Goal: Task Accomplishment & Management: Use online tool/utility

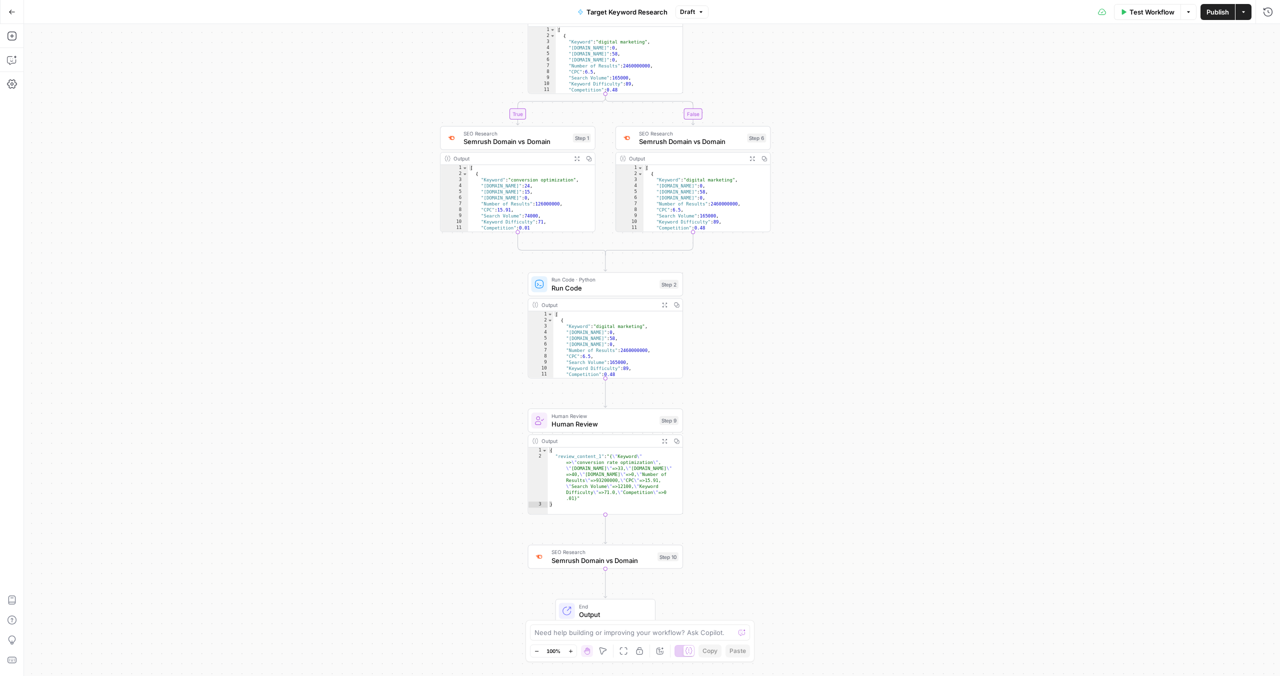
drag, startPoint x: 816, startPoint y: 452, endPoint x: 754, endPoint y: 447, distance: 62.2
click at [817, 351] on div "true false Workflow Set Inputs Inputs Run Code · Python Run Code Step 8 Output …" at bounding box center [652, 350] width 1256 height 652
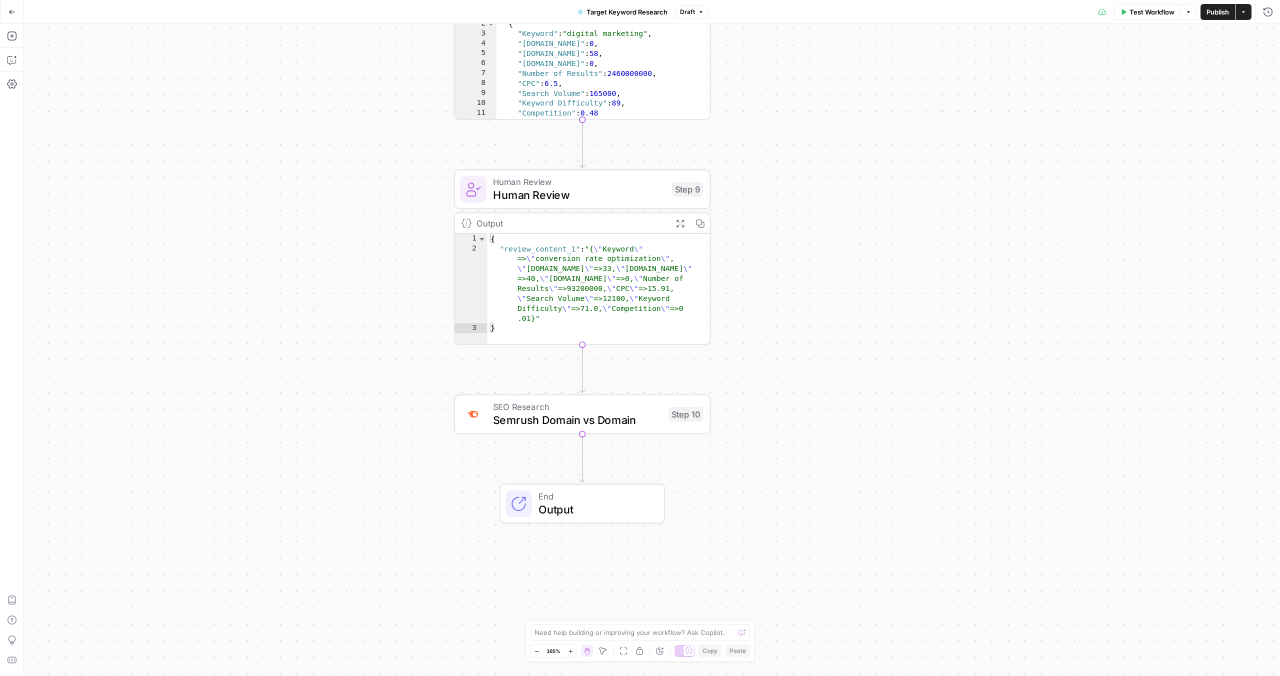
drag, startPoint x: 758, startPoint y: 466, endPoint x: 805, endPoint y: 277, distance: 195.3
click at [805, 277] on div "true false Workflow Set Inputs Inputs Run Code · Python Run Code Step 8 Output …" at bounding box center [652, 350] width 1256 height 652
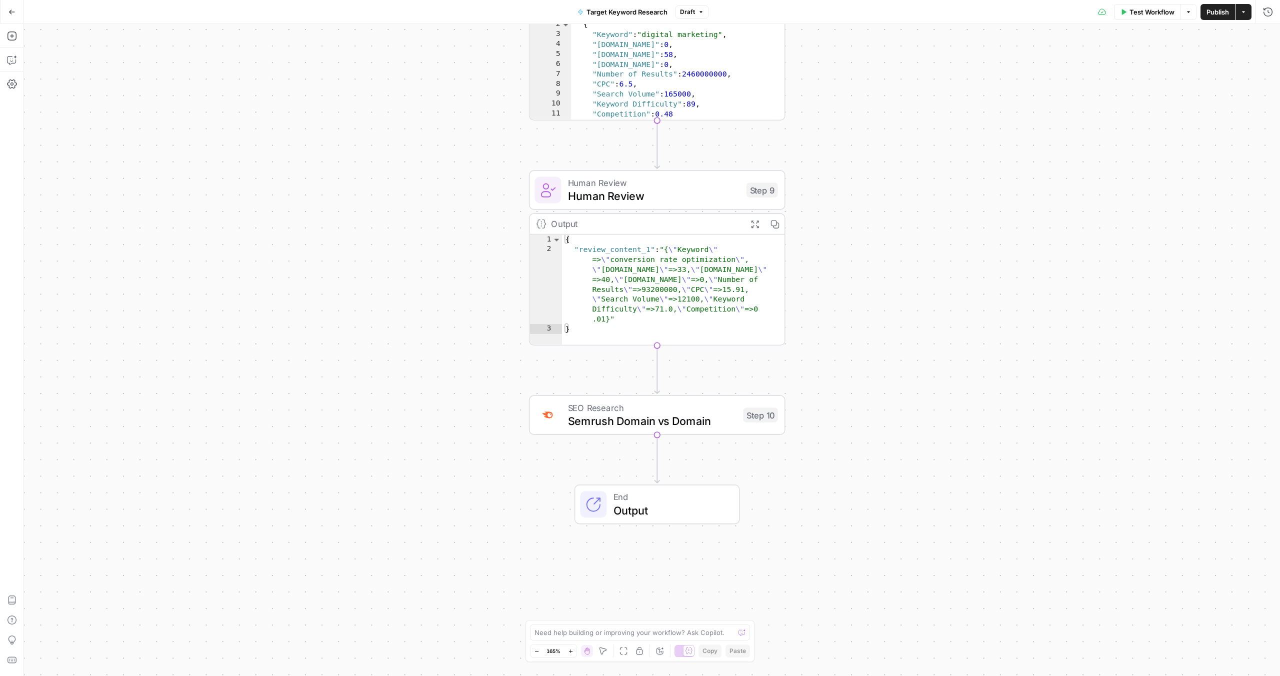
drag, startPoint x: 774, startPoint y: 342, endPoint x: 844, endPoint y: 342, distance: 69.5
click at [844, 342] on div "true false Workflow Set Inputs Inputs Run Code · Python Run Code Step 8 Output …" at bounding box center [652, 350] width 1256 height 652
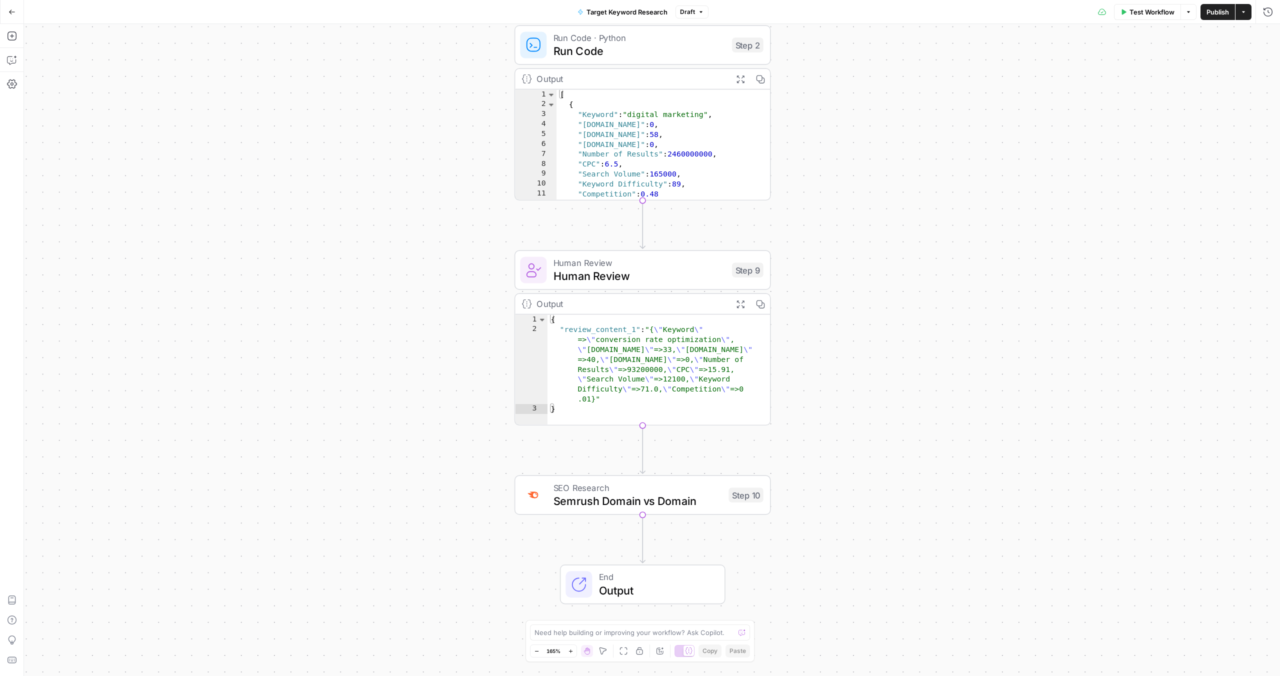
drag, startPoint x: 879, startPoint y: 307, endPoint x: 869, endPoint y: 387, distance: 81.2
click at [869, 387] on div "true false Workflow Set Inputs Inputs Run Code · Python Run Code Step 8 Output …" at bounding box center [652, 350] width 1256 height 652
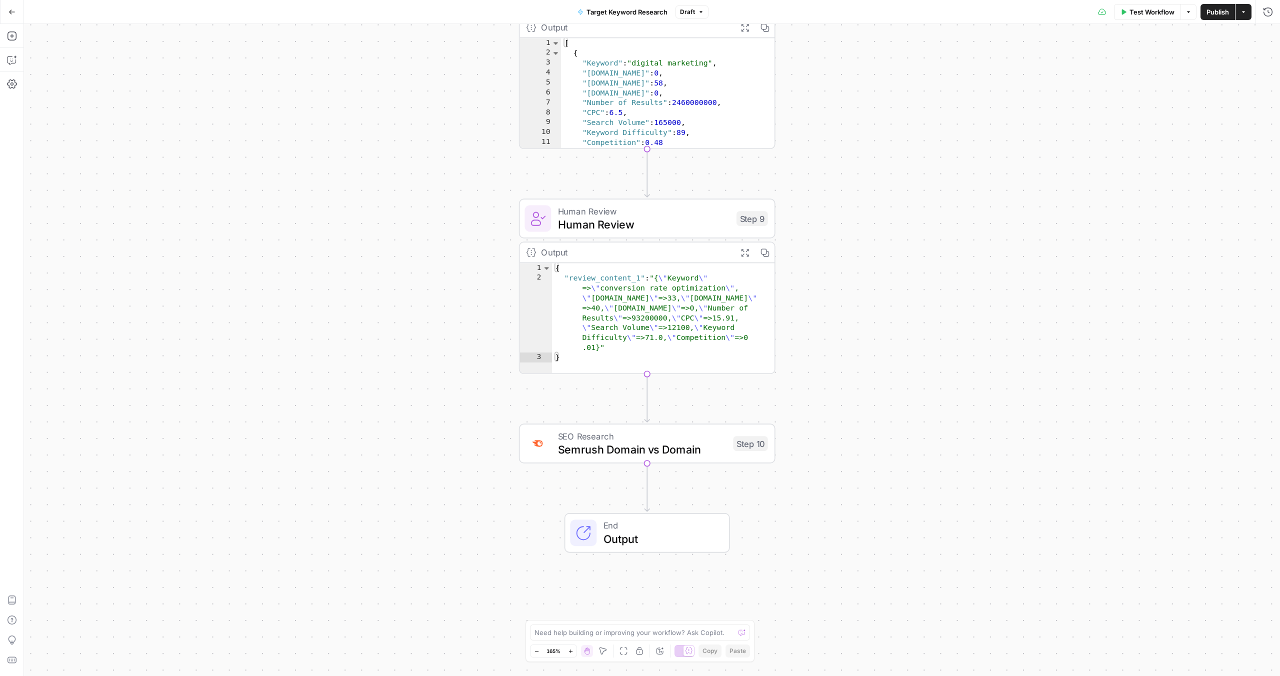
drag, startPoint x: 921, startPoint y: 410, endPoint x: 924, endPoint y: 359, distance: 51.1
click at [925, 359] on div "true false Workflow Set Inputs Inputs Run Code · Python Run Code Step 8 Output …" at bounding box center [652, 350] width 1256 height 652
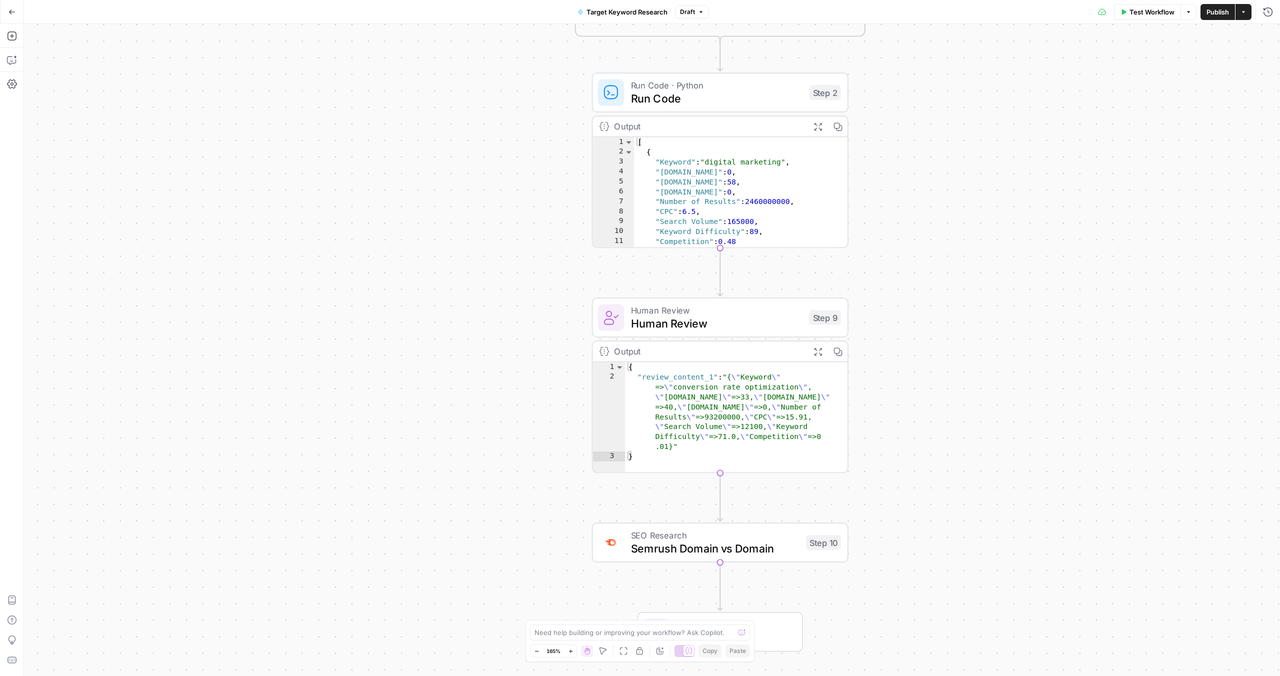
drag, startPoint x: 851, startPoint y: 403, endPoint x: 926, endPoint y: 512, distance: 132.3
click at [928, 511] on div "true false Workflow Set Inputs Inputs Run Code · Python Run Code Step 8 Output …" at bounding box center [652, 350] width 1256 height 652
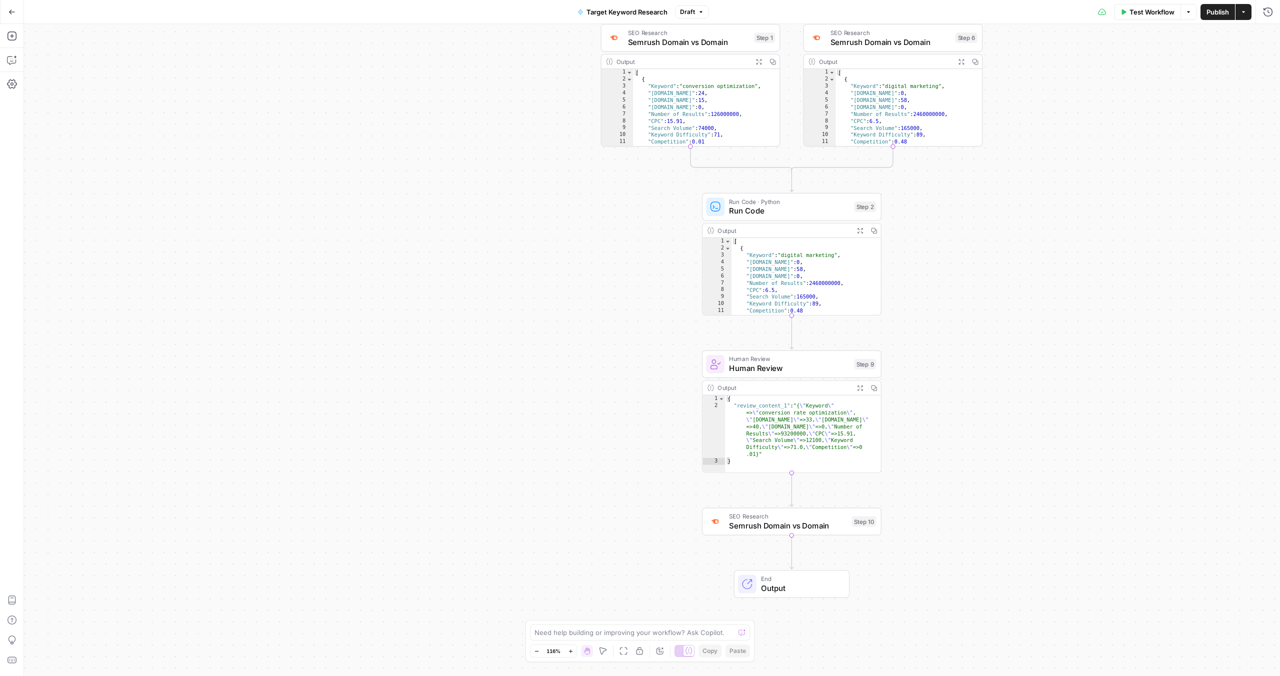
drag, startPoint x: 962, startPoint y: 416, endPoint x: 907, endPoint y: 586, distance: 178.9
click at [907, 586] on div "true false Workflow Set Inputs Inputs Run Code · Python Run Code Step 8 Output …" at bounding box center [652, 350] width 1256 height 652
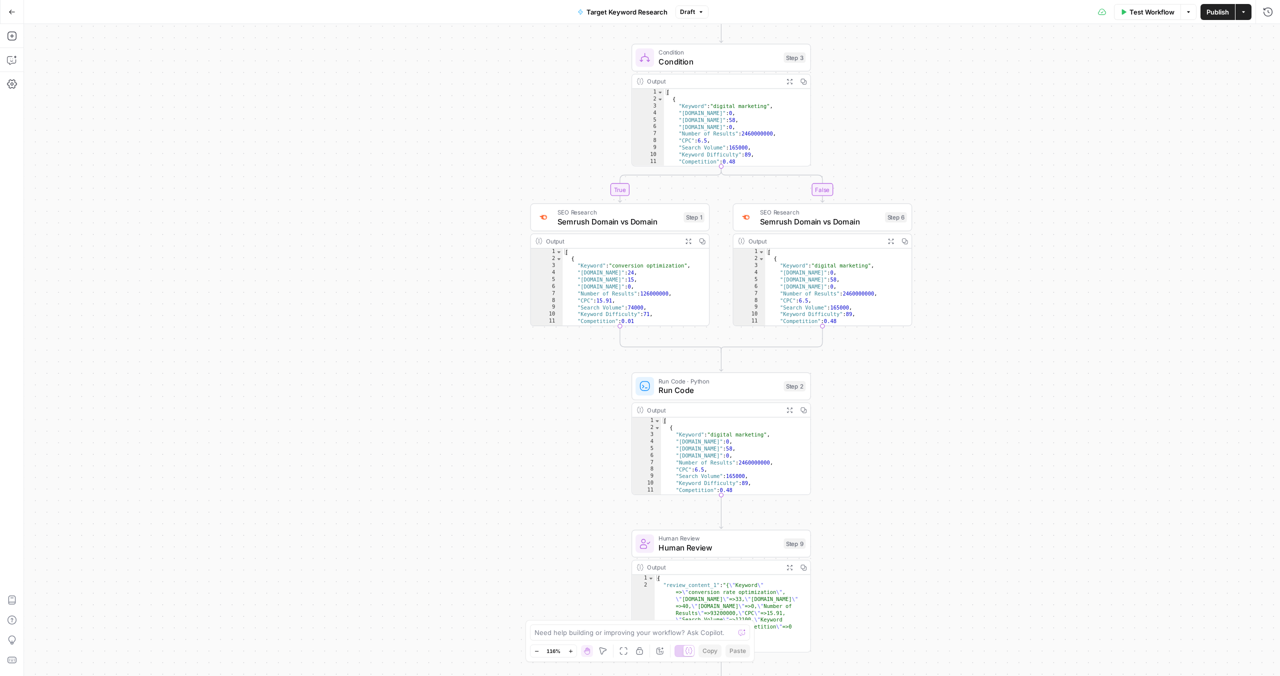
drag, startPoint x: 932, startPoint y: 477, endPoint x: 788, endPoint y: 510, distance: 148.3
click at [788, 510] on div "true false Workflow Set Inputs Inputs Run Code · Python Run Code Step 8 Output …" at bounding box center [652, 350] width 1256 height 652
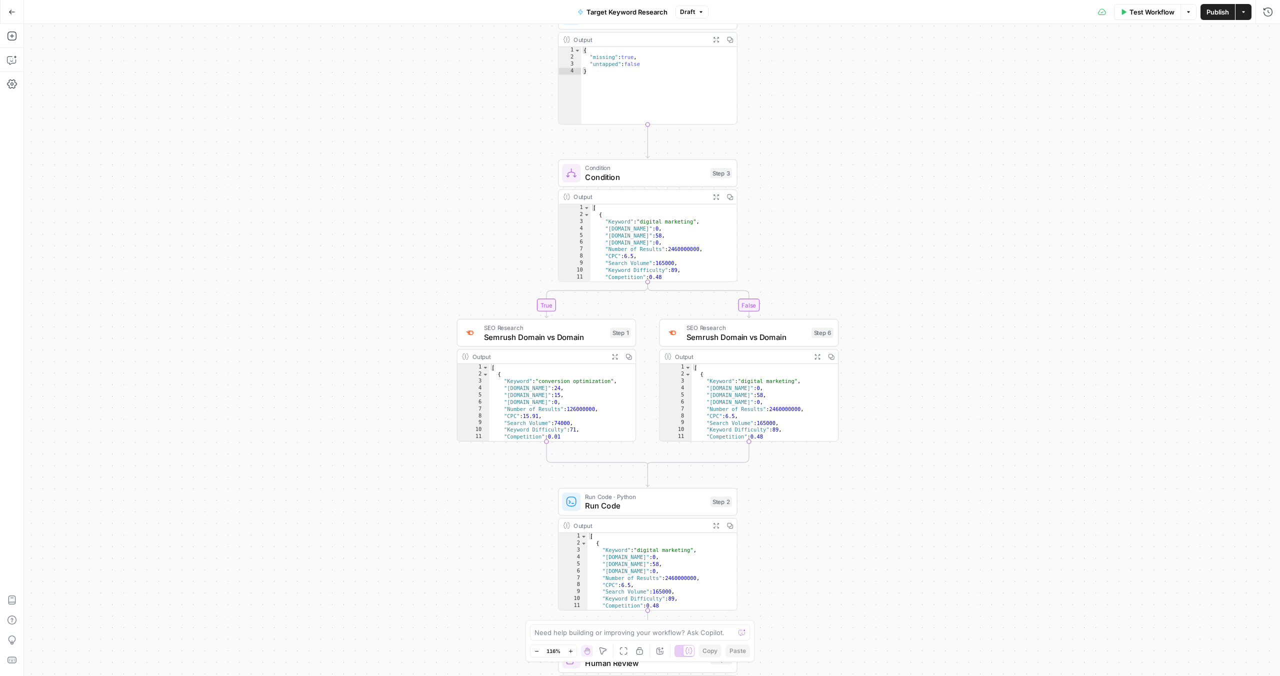
drag, startPoint x: 797, startPoint y: 500, endPoint x: 853, endPoint y: 591, distance: 106.9
click at [853, 591] on div "true false Workflow Set Inputs Inputs Run Code · Python Run Code Step 8 Output …" at bounding box center [652, 350] width 1256 height 652
click at [613, 355] on icon "button" at bounding box center [615, 357] width 6 height 6
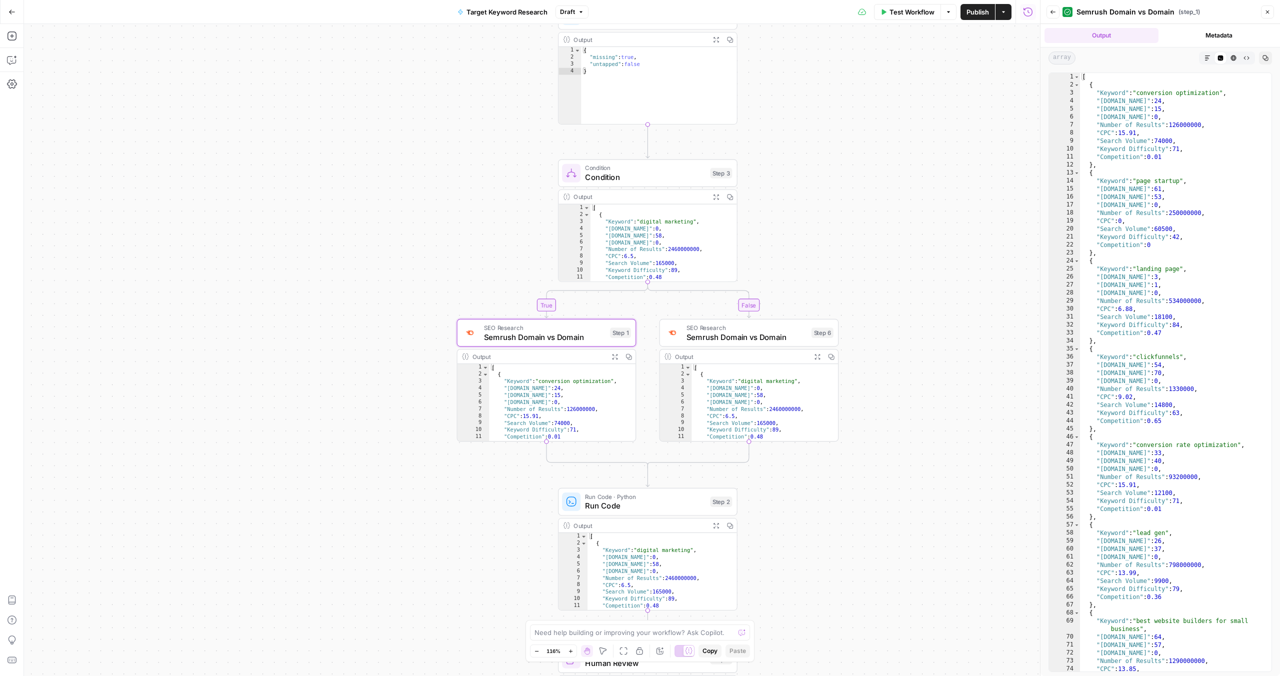
click at [747, 212] on div "true false Workflow Set Inputs Inputs Run Code · Python Run Code Step 8 Output …" at bounding box center [532, 350] width 1016 height 652
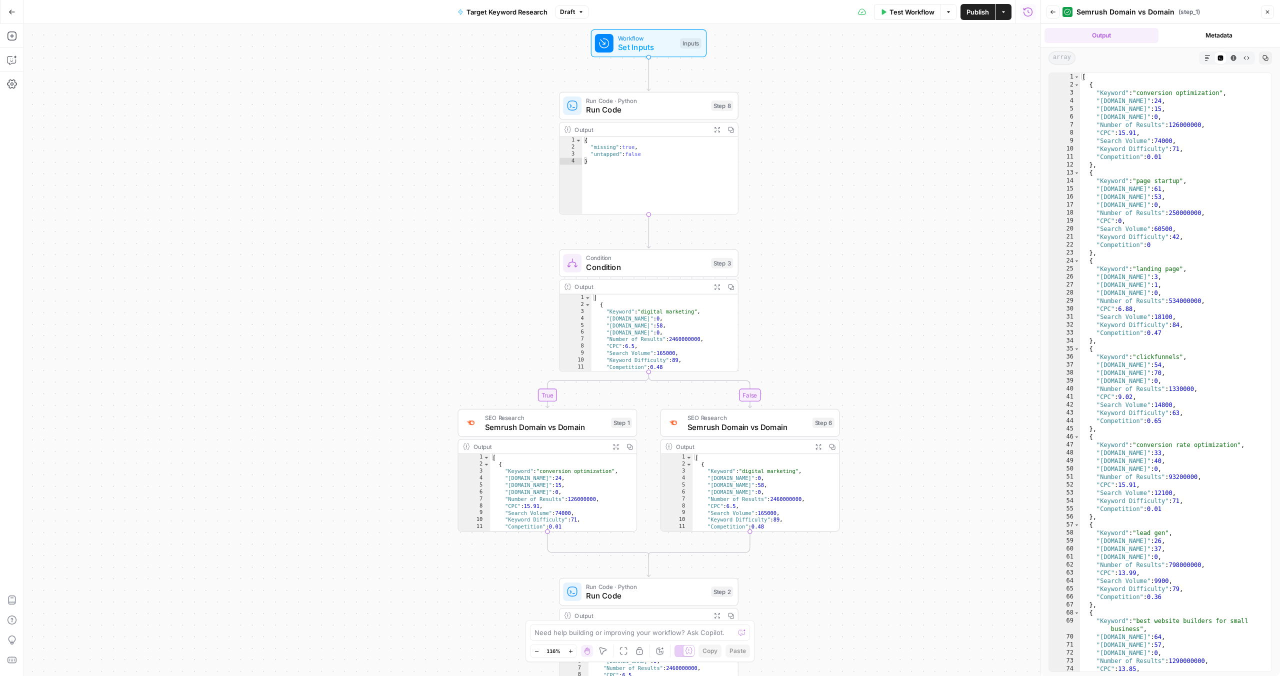
drag, startPoint x: 814, startPoint y: 197, endPoint x: 819, endPoint y: 298, distance: 101.2
click at [819, 298] on div "true false Workflow Set Inputs Inputs Run Code · Python Run Code Step 8 Output …" at bounding box center [532, 350] width 1016 height 652
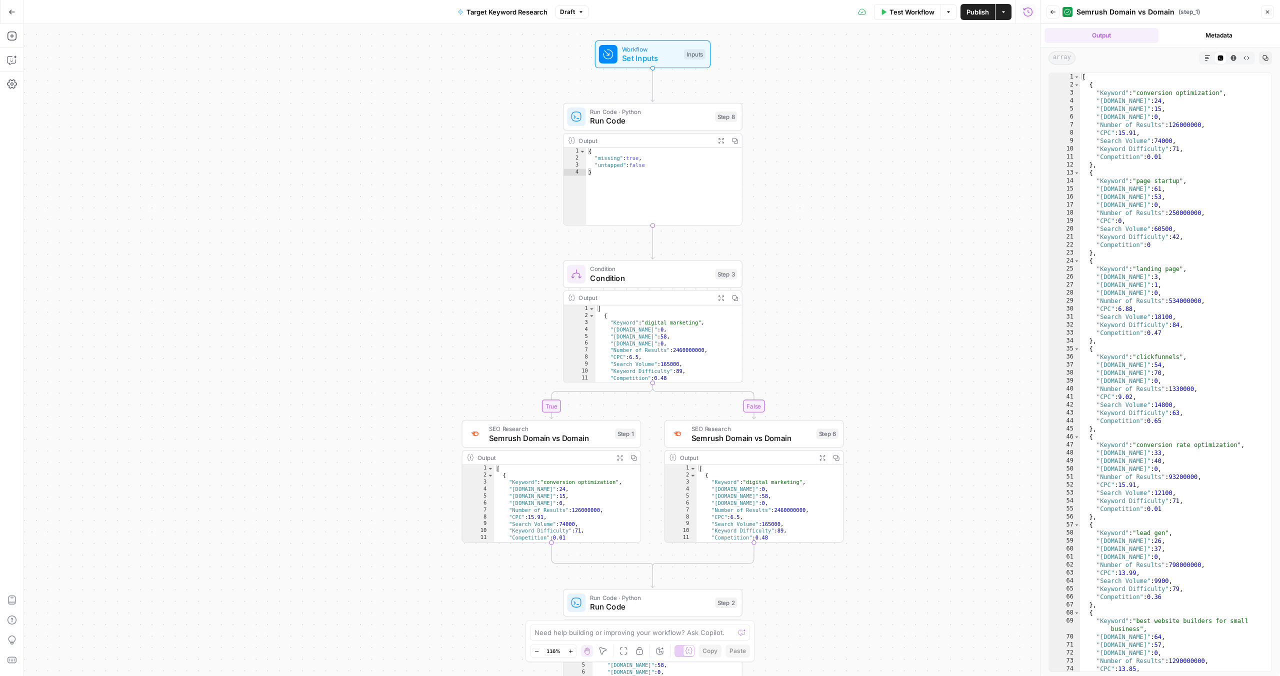
click at [651, 49] on span "Workflow" at bounding box center [651, 50] width 58 height 10
click at [643, 55] on span "Set Inputs" at bounding box center [651, 59] width 58 height 12
click at [996, 84] on Opportunities "Keyword Opportunities (Optional)" at bounding box center [940, 81] width 148 height 10
click at [1021, 210] on form "Keyword Opportunities (Optional) edit field Delete group Add Field Options" at bounding box center [941, 362] width 200 height 628
click at [998, 63] on span "edit field" at bounding box center [995, 62] width 22 height 8
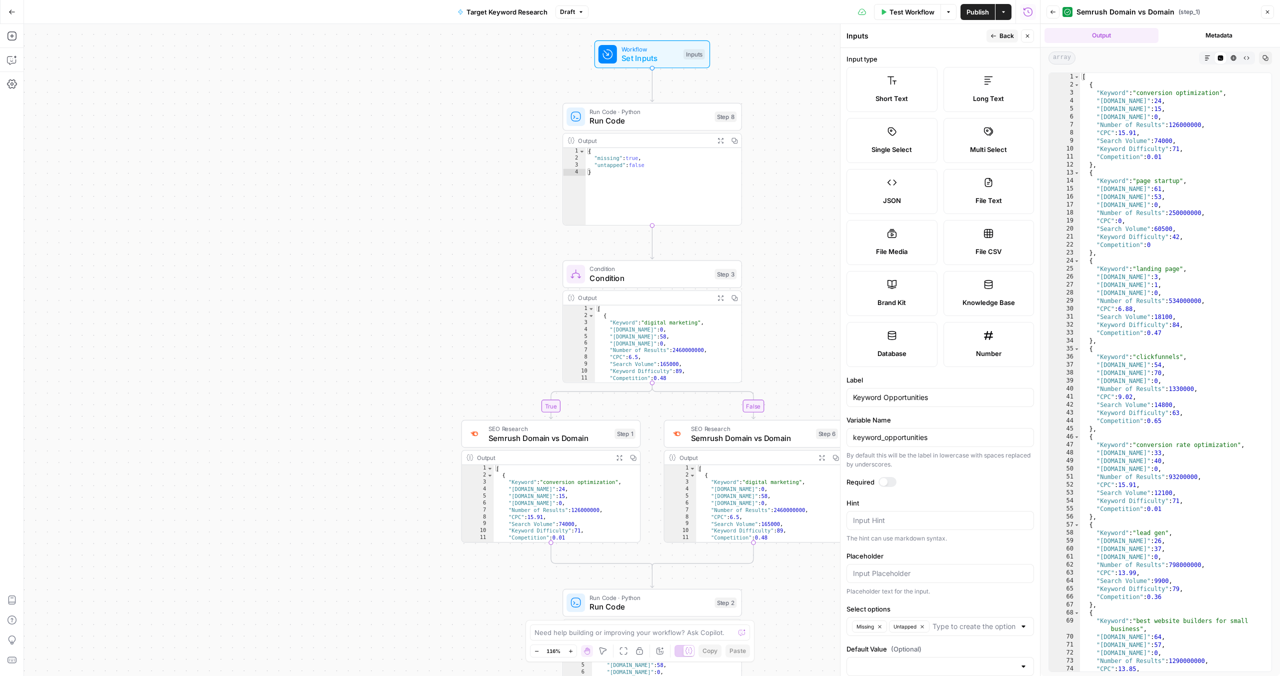
click at [882, 480] on div at bounding box center [884, 482] width 8 height 8
click at [990, 6] on button "Publish" at bounding box center [978, 12] width 35 height 16
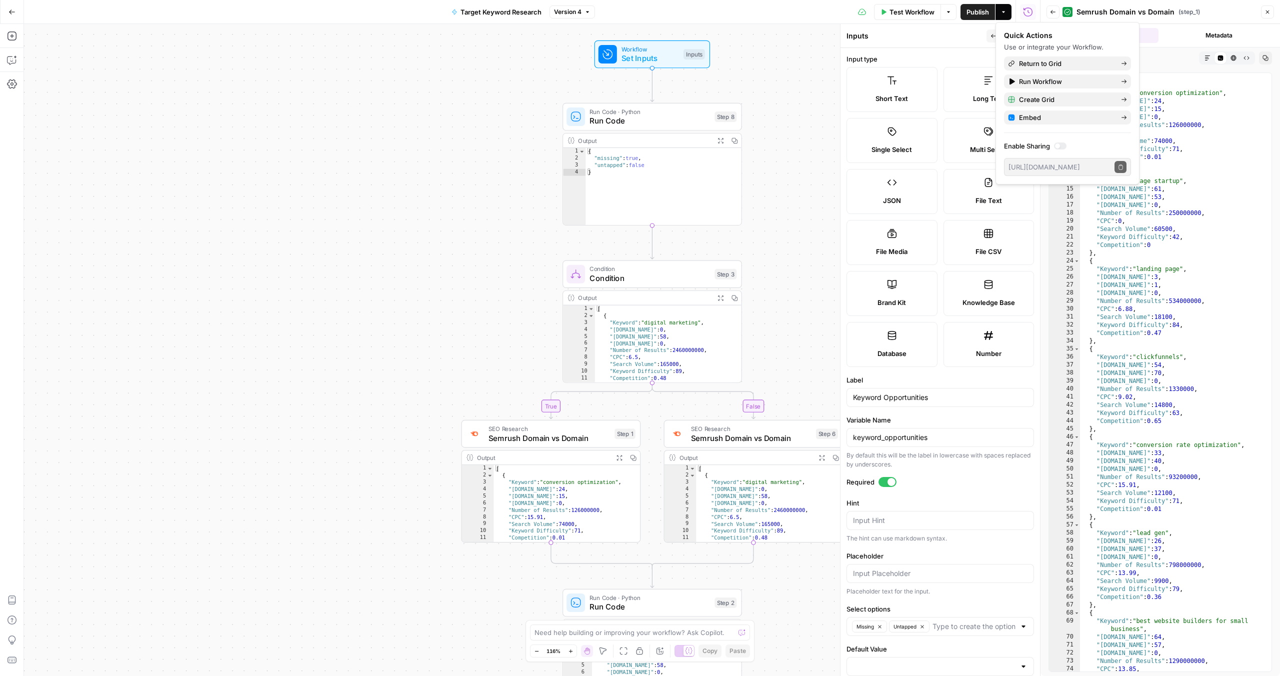
click at [430, 188] on div "true false Workflow Set Inputs Inputs Run Code · Python Run Code Step 8 Output …" at bounding box center [532, 350] width 1016 height 652
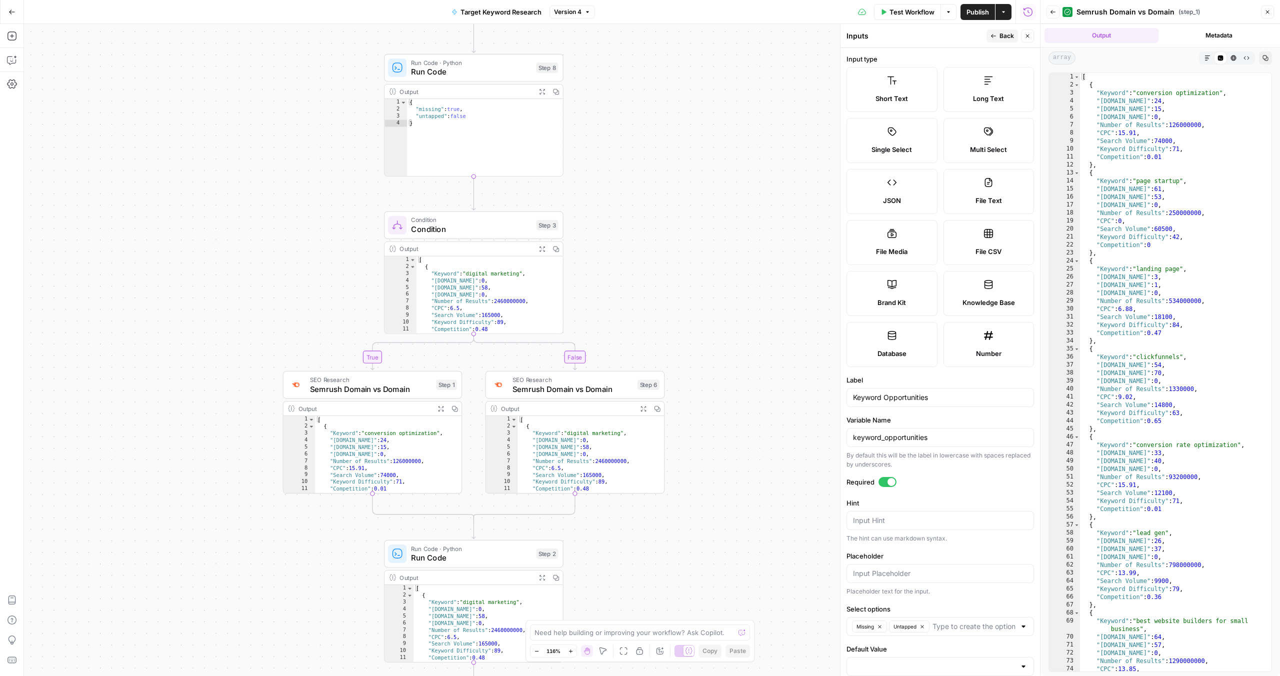
drag, startPoint x: 454, startPoint y: 210, endPoint x: 276, endPoint y: 161, distance: 185.2
click at [276, 161] on div "true false Workflow Set Inputs Inputs Run Code · Python Run Code Step 8 Output …" at bounding box center [532, 350] width 1016 height 652
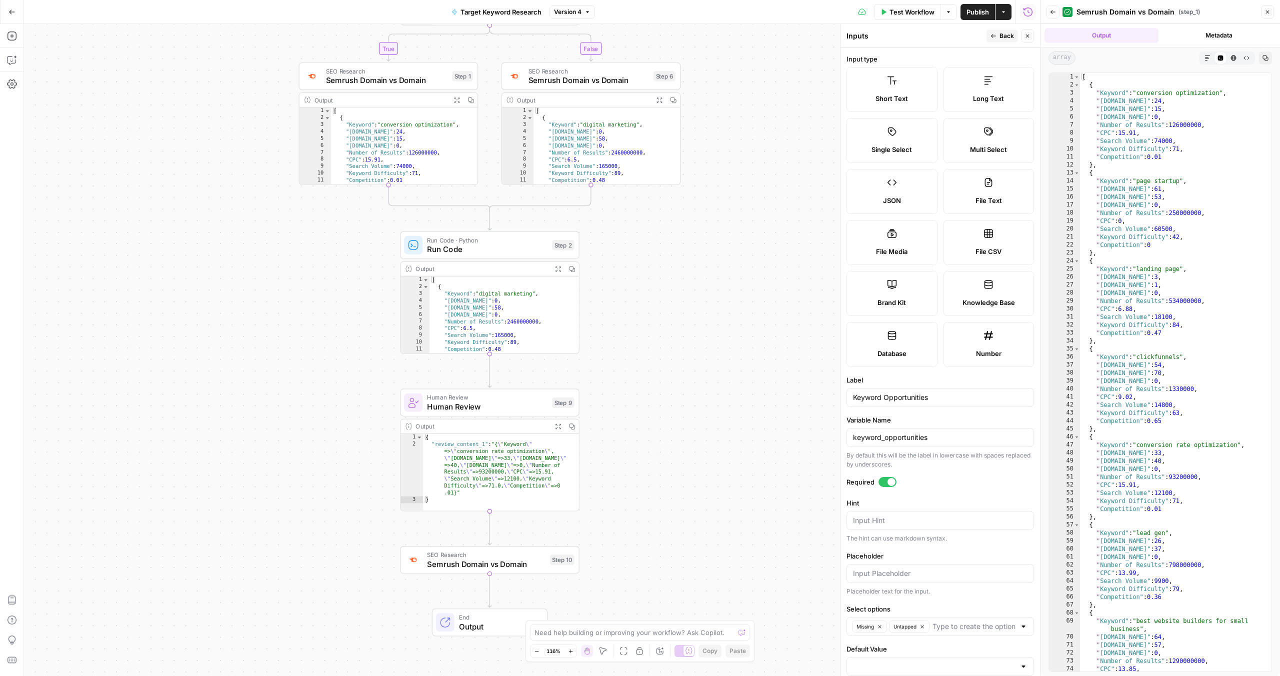
drag, startPoint x: 692, startPoint y: 423, endPoint x: 708, endPoint y: 389, distance: 37.6
click at [708, 389] on div "true false Workflow Set Inputs Inputs Run Code · Python Run Code Step 8 Output …" at bounding box center [532, 350] width 1016 height 652
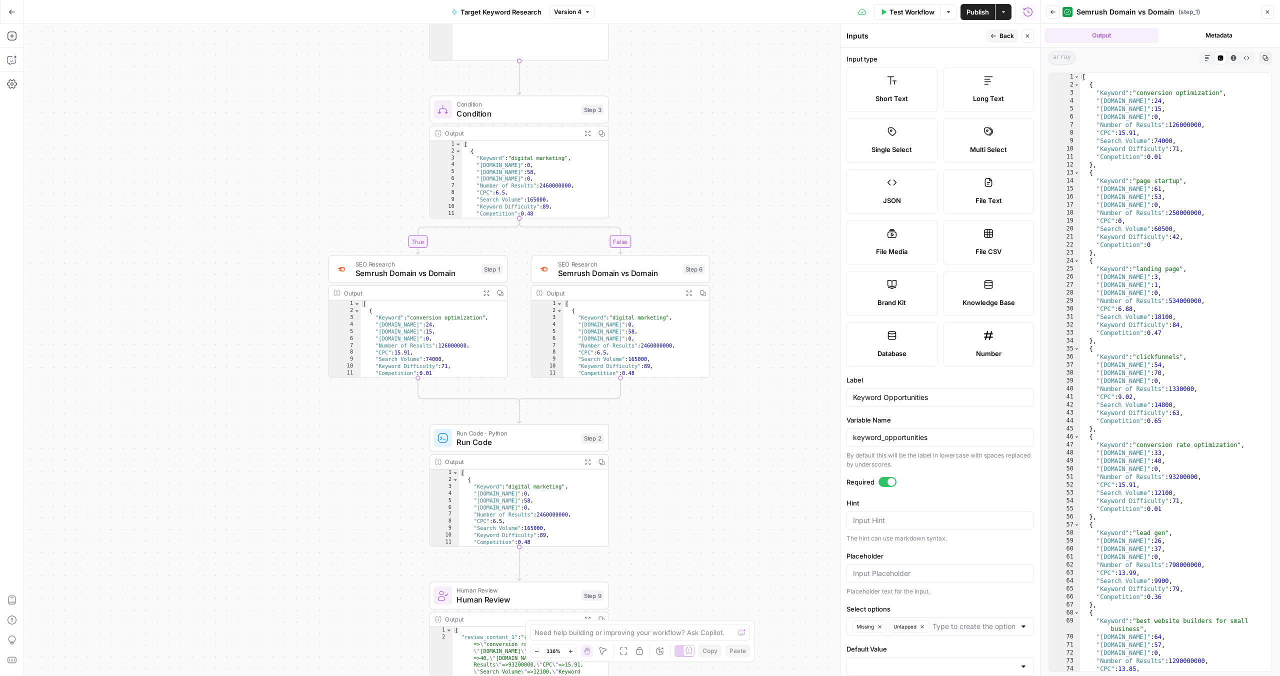
drag, startPoint x: 705, startPoint y: 101, endPoint x: 731, endPoint y: 281, distance: 181.9
click at [736, 281] on div "true false Workflow Set Inputs Inputs Run Code · Python Run Code Step 8 Output …" at bounding box center [532, 350] width 1016 height 652
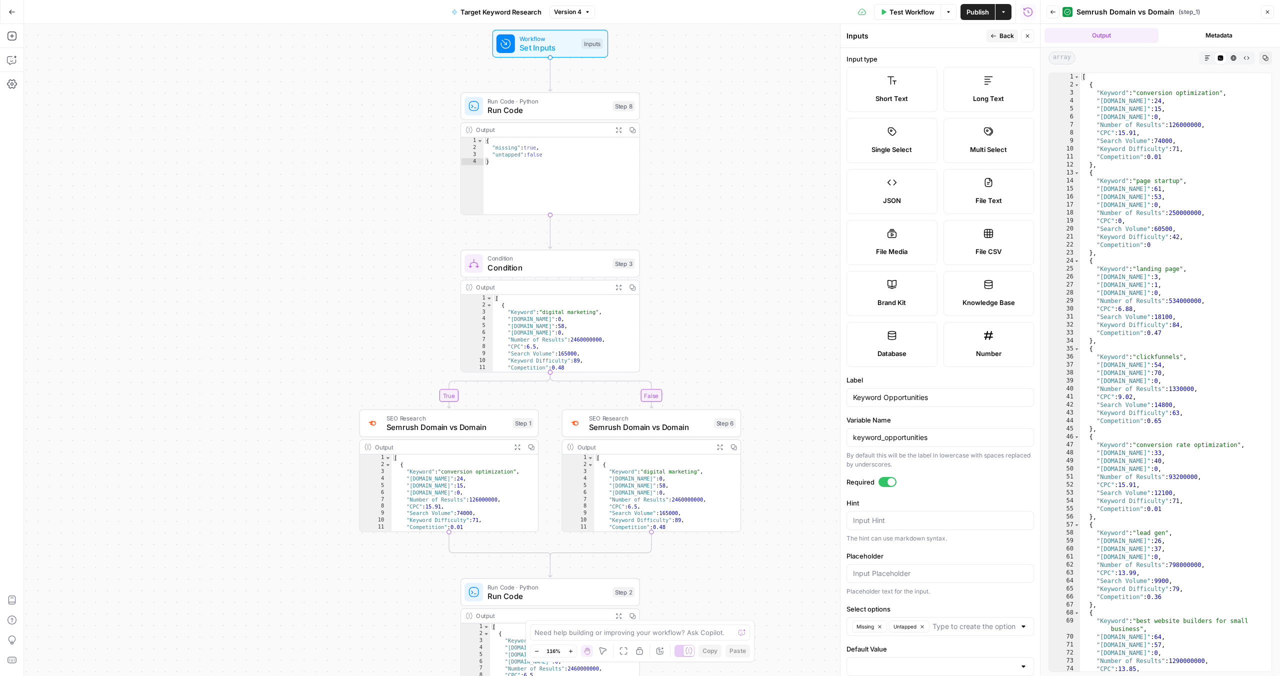
drag, startPoint x: 615, startPoint y: 86, endPoint x: 647, endPoint y: 224, distance: 142.1
click at [647, 224] on div "true false Workflow Set Inputs Inputs Run Code · Python Run Code Step 8 Output …" at bounding box center [532, 350] width 1016 height 652
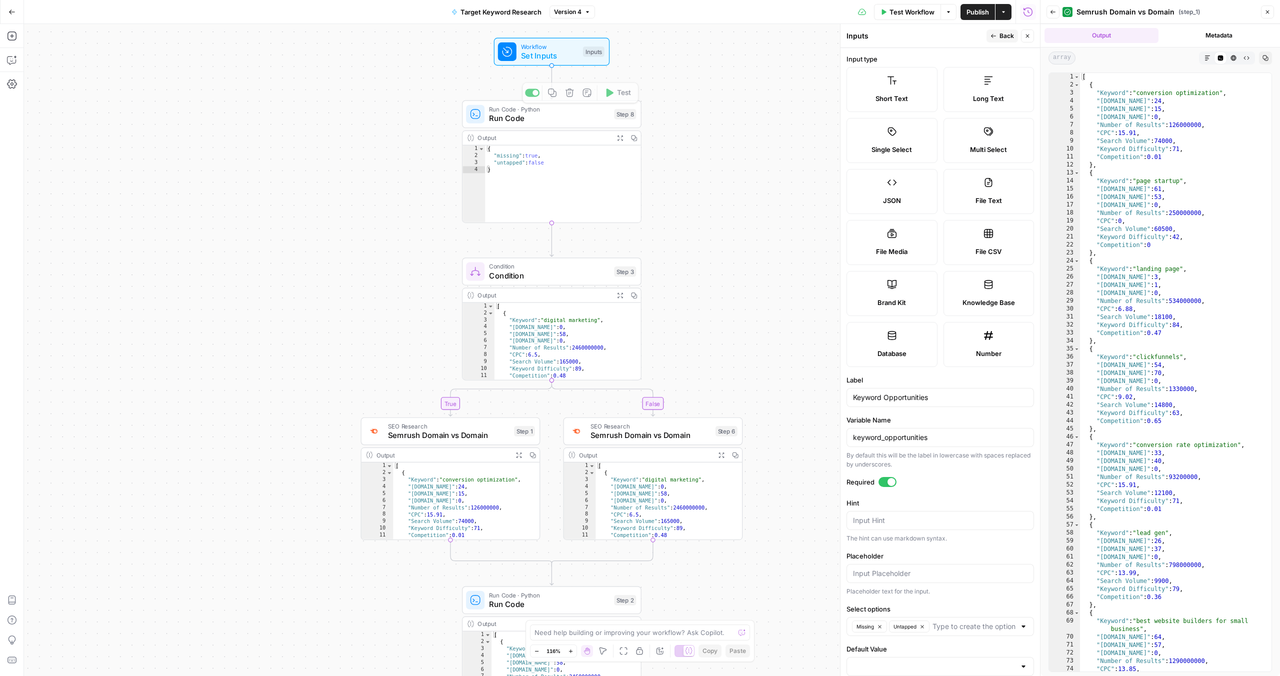
click at [554, 56] on span "Set Inputs" at bounding box center [550, 56] width 58 height 12
click at [555, 50] on span "Set Inputs" at bounding box center [550, 56] width 58 height 12
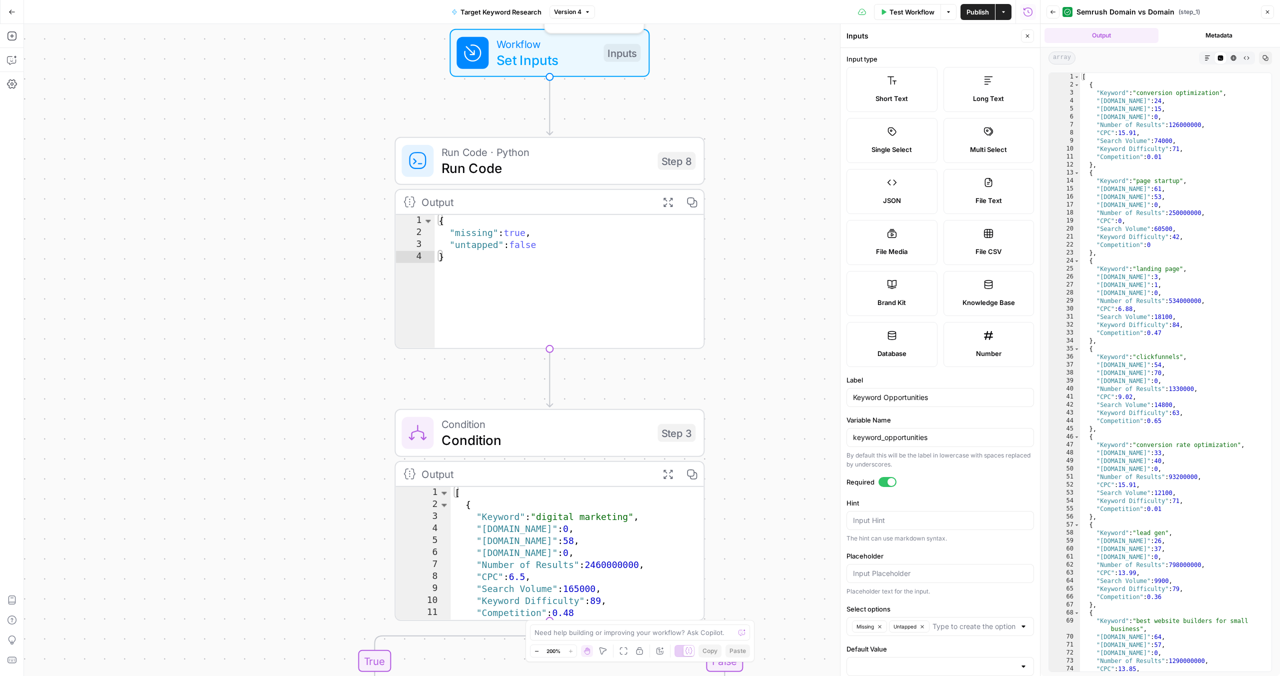
click at [703, 87] on div "true false Workflow Set Inputs Inputs Test Step Run Code · Python Run Code Step…" at bounding box center [532, 350] width 1016 height 652
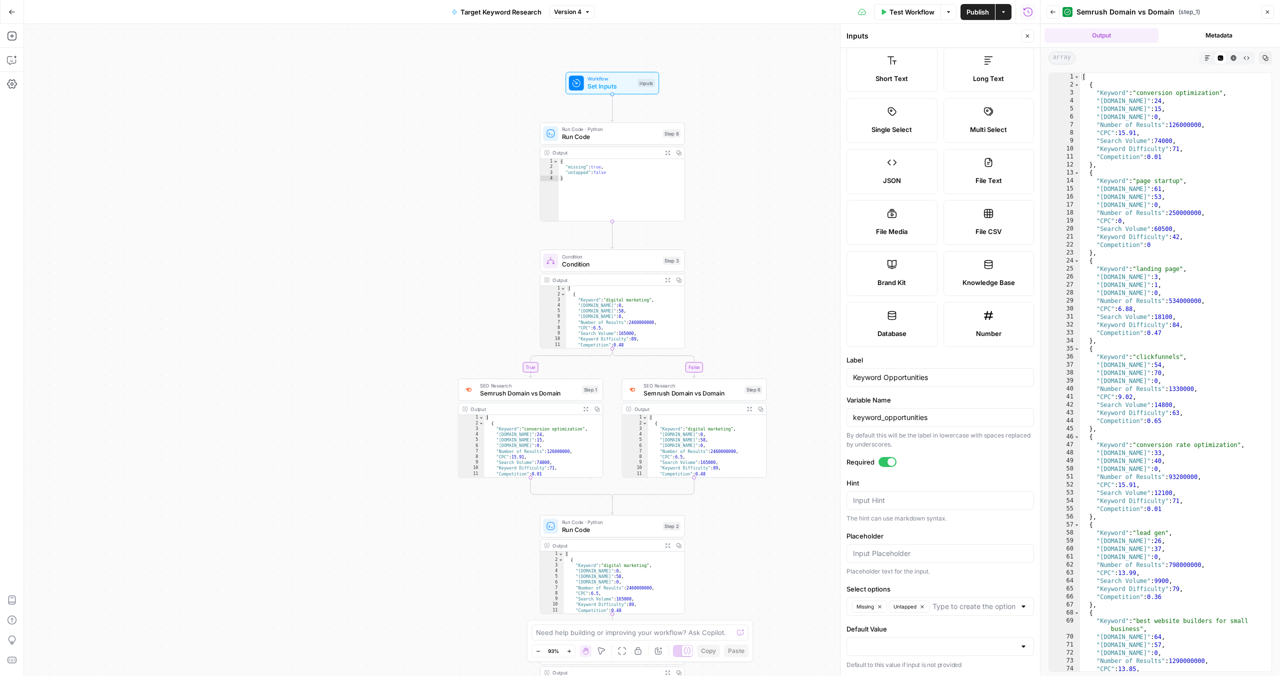
drag, startPoint x: 786, startPoint y: 111, endPoint x: 741, endPoint y: 88, distance: 50.8
click at [741, 88] on div "true false Workflow Set Inputs Inputs Run Code · Python Run Code Step 8 Output …" at bounding box center [532, 350] width 1016 height 652
click at [1268, 9] on icon "button" at bounding box center [1268, 12] width 6 height 6
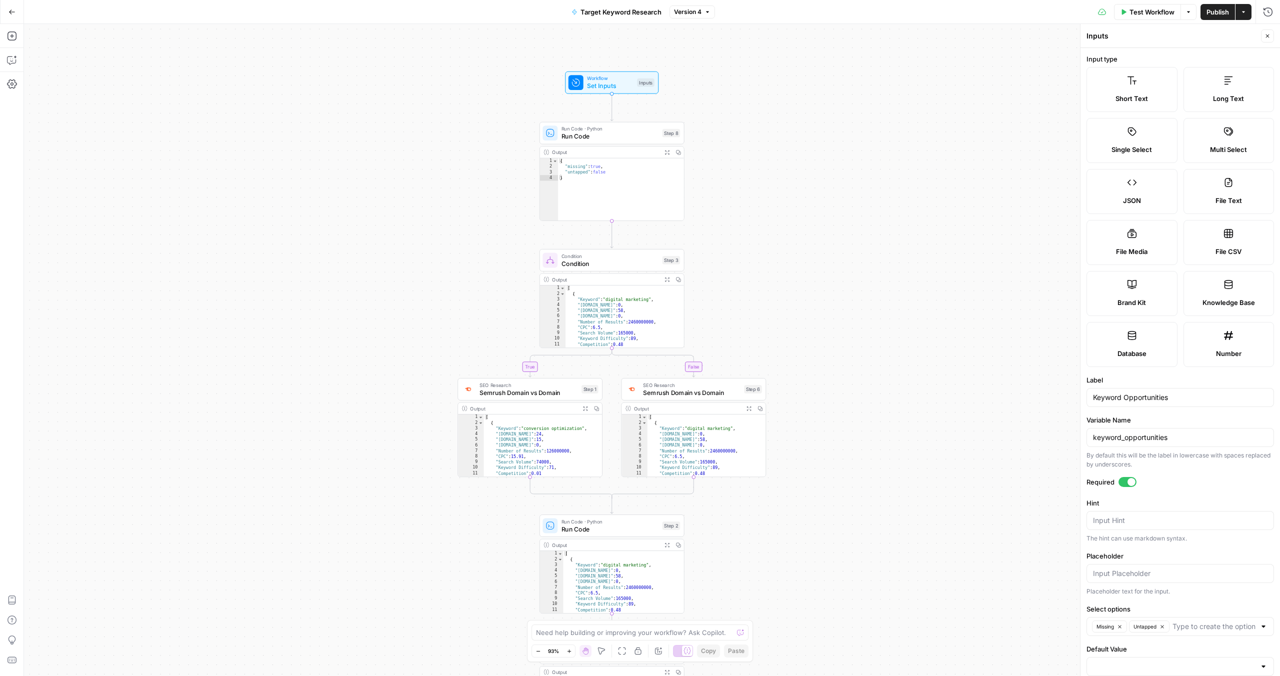
click at [1130, 482] on div at bounding box center [1132, 482] width 8 height 8
click at [1130, 482] on div at bounding box center [1128, 482] width 18 height 10
click at [1144, 17] on button "Test Workflow" at bounding box center [1147, 12] width 67 height 16
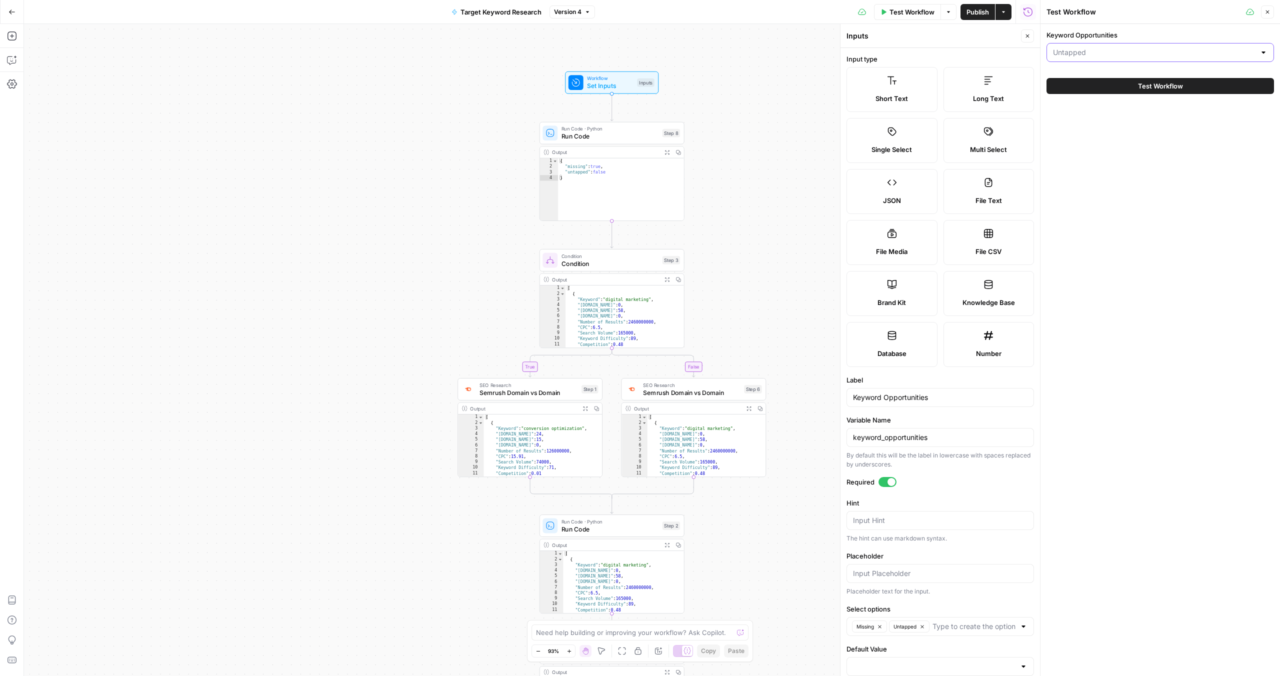
click at [1136, 48] on input "Keyword Opportunities" at bounding box center [1154, 53] width 203 height 10
click at [1128, 91] on span "Untapped" at bounding box center [1154, 92] width 198 height 10
type input "Untapped"
click at [1127, 90] on button "Test Workflow" at bounding box center [1161, 86] width 228 height 16
click at [1136, 87] on button "Test Workflow" at bounding box center [1161, 86] width 228 height 16
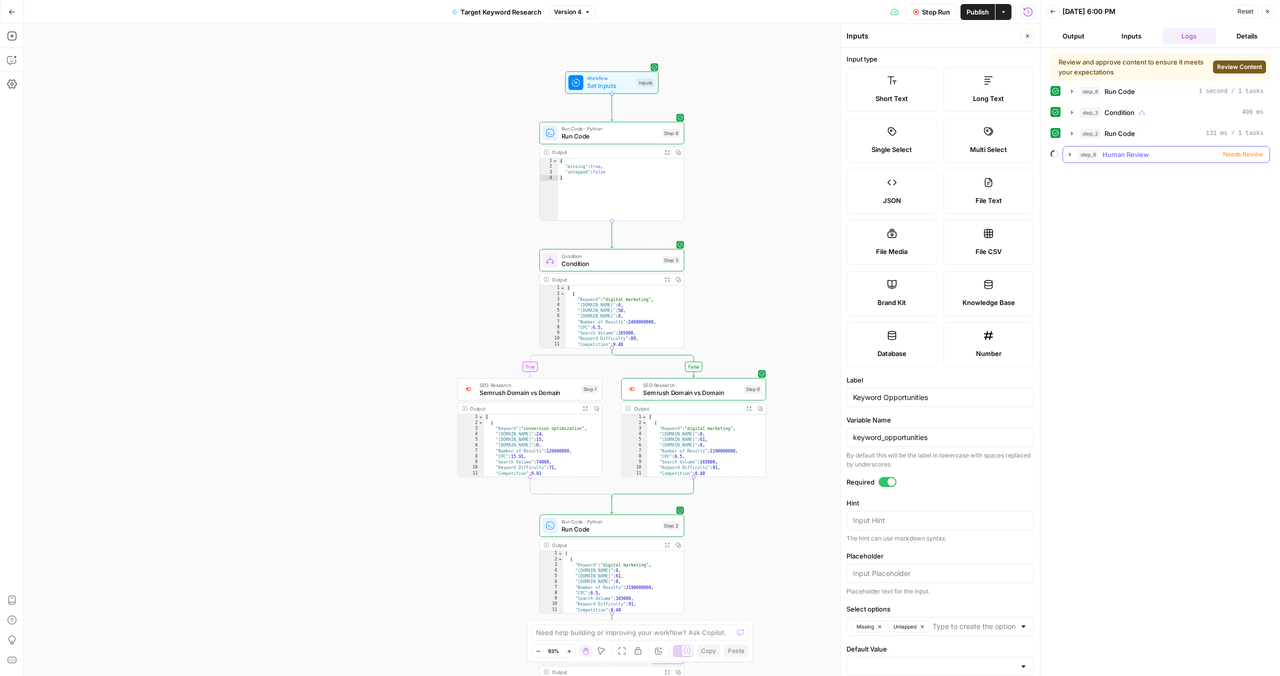
click at [1247, 151] on span "Needs Review" at bounding box center [1243, 154] width 41 height 9
click at [1237, 64] on span "Review Content" at bounding box center [1239, 67] width 45 height 9
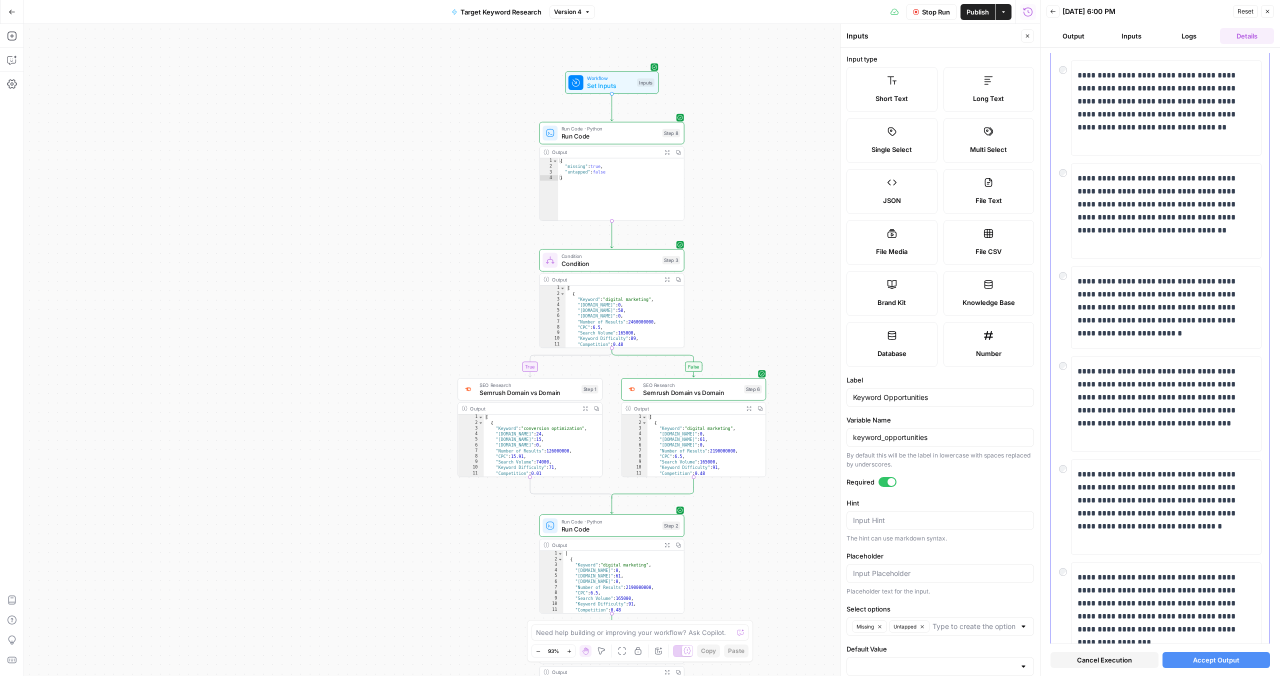
scroll to position [2568, 0]
click at [1184, 399] on p "**********" at bounding box center [1163, 402] width 170 height 78
click at [1220, 658] on span "Accept Output" at bounding box center [1216, 660] width 47 height 10
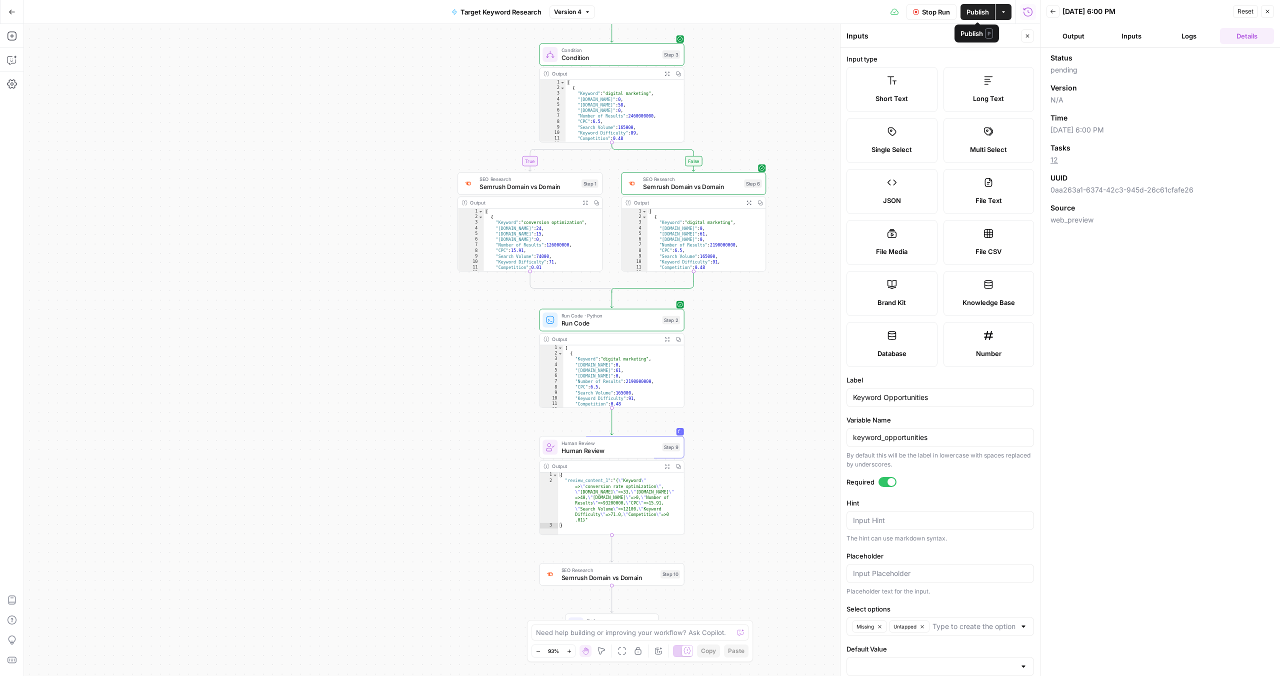
click at [972, 14] on span "Publish" at bounding box center [978, 12] width 23 height 10
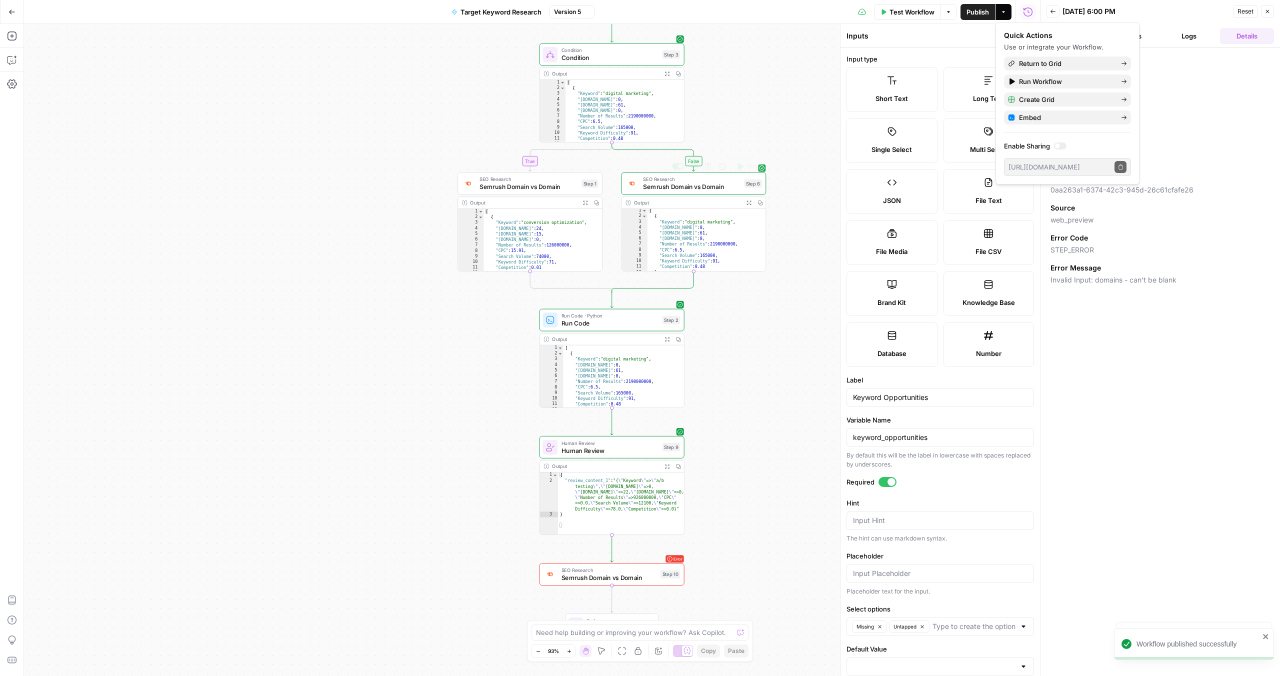
scroll to position [9, 0]
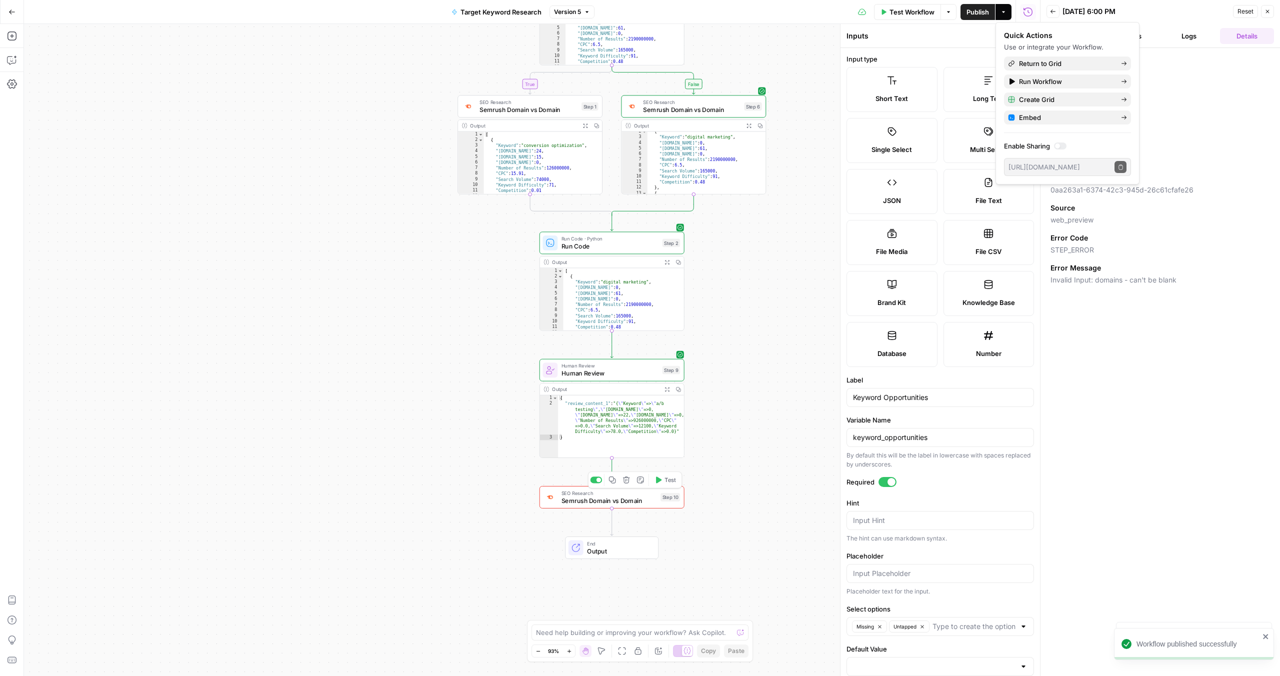
click at [626, 505] on span "Semrush Domain vs Domain" at bounding box center [610, 501] width 96 height 10
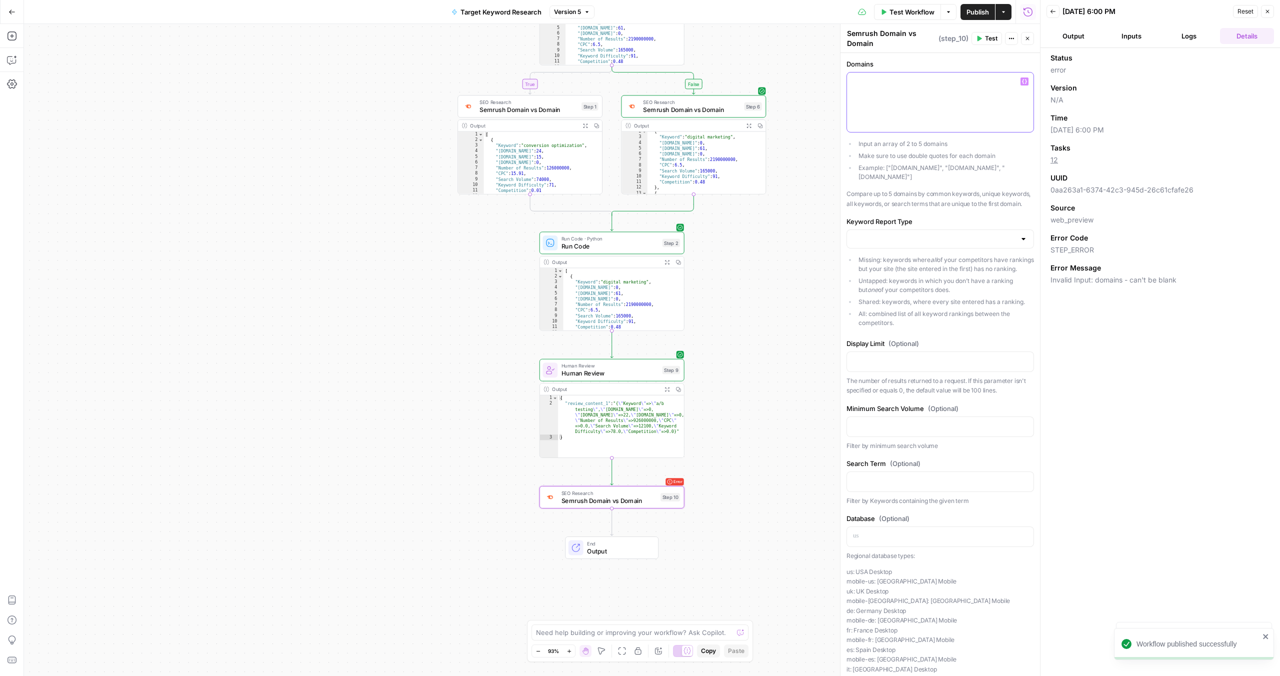
click at [912, 89] on div at bounding box center [940, 103] width 187 height 60
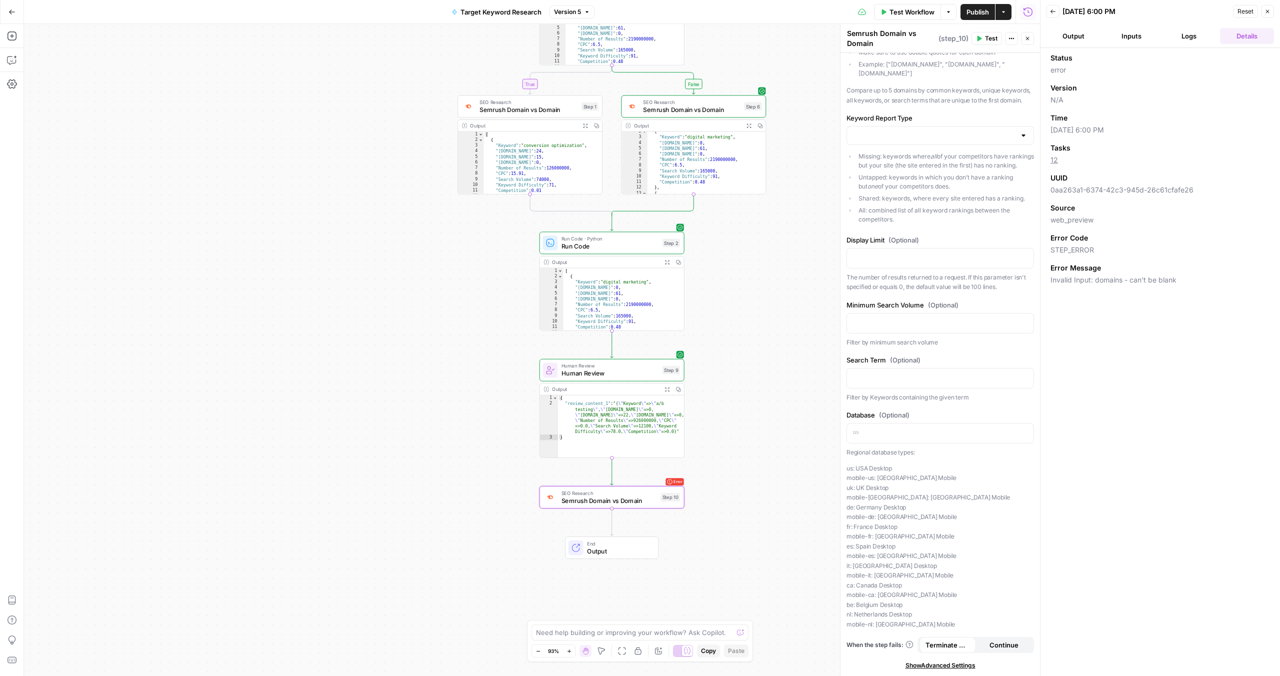
scroll to position [114, 0]
click at [613, 501] on span "Semrush Domain vs Domain" at bounding box center [610, 501] width 96 height 10
click at [1031, 12] on icon "button" at bounding box center [1028, 12] width 10 height 10
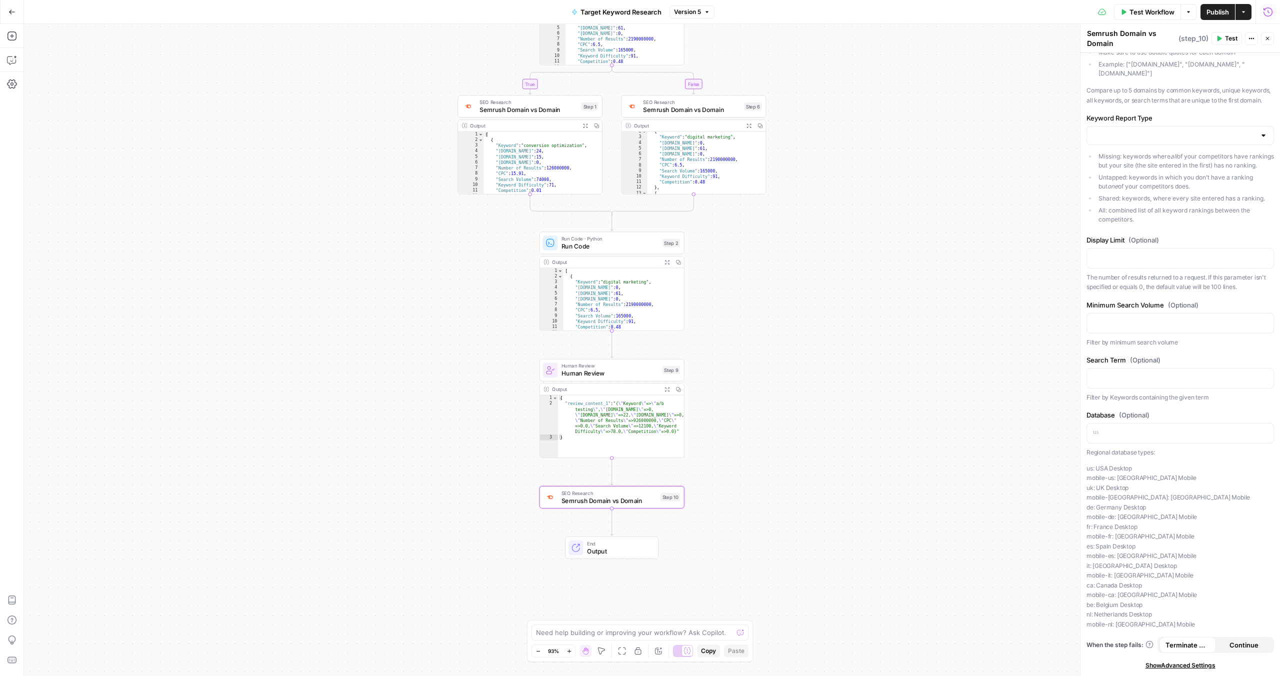
click at [1273, 15] on icon "button" at bounding box center [1268, 12] width 10 height 10
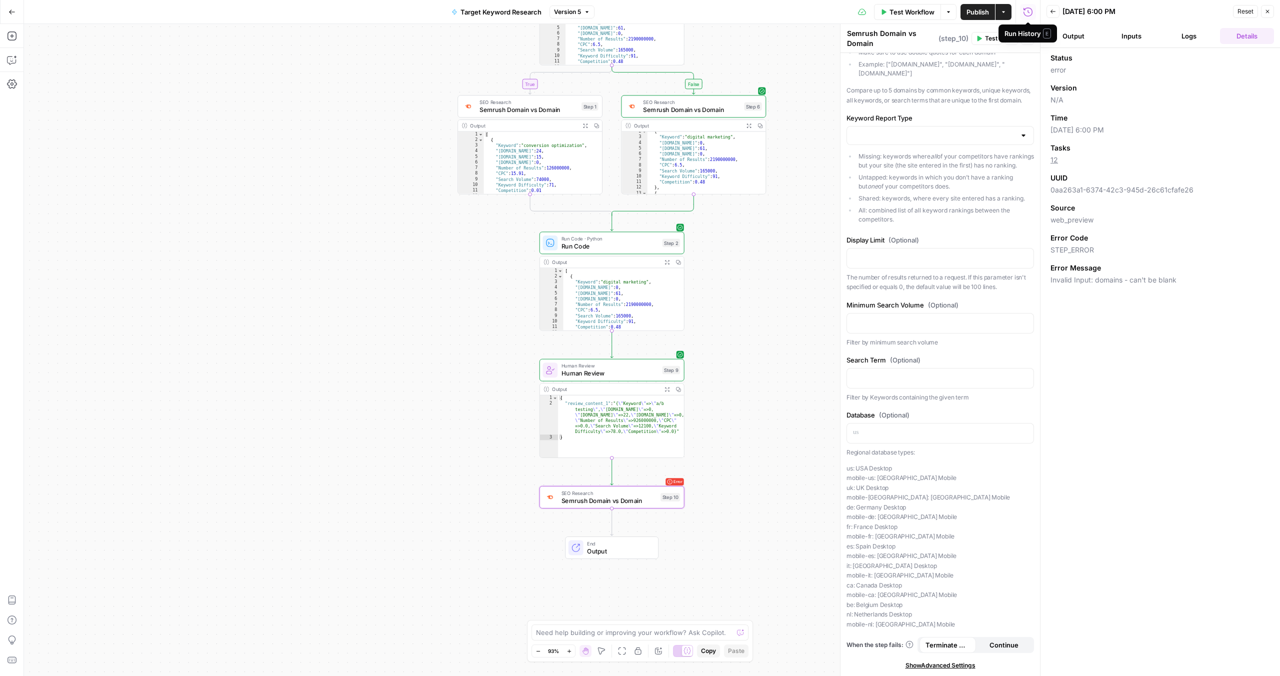
click at [1029, 12] on icon "button" at bounding box center [1028, 12] width 10 height 10
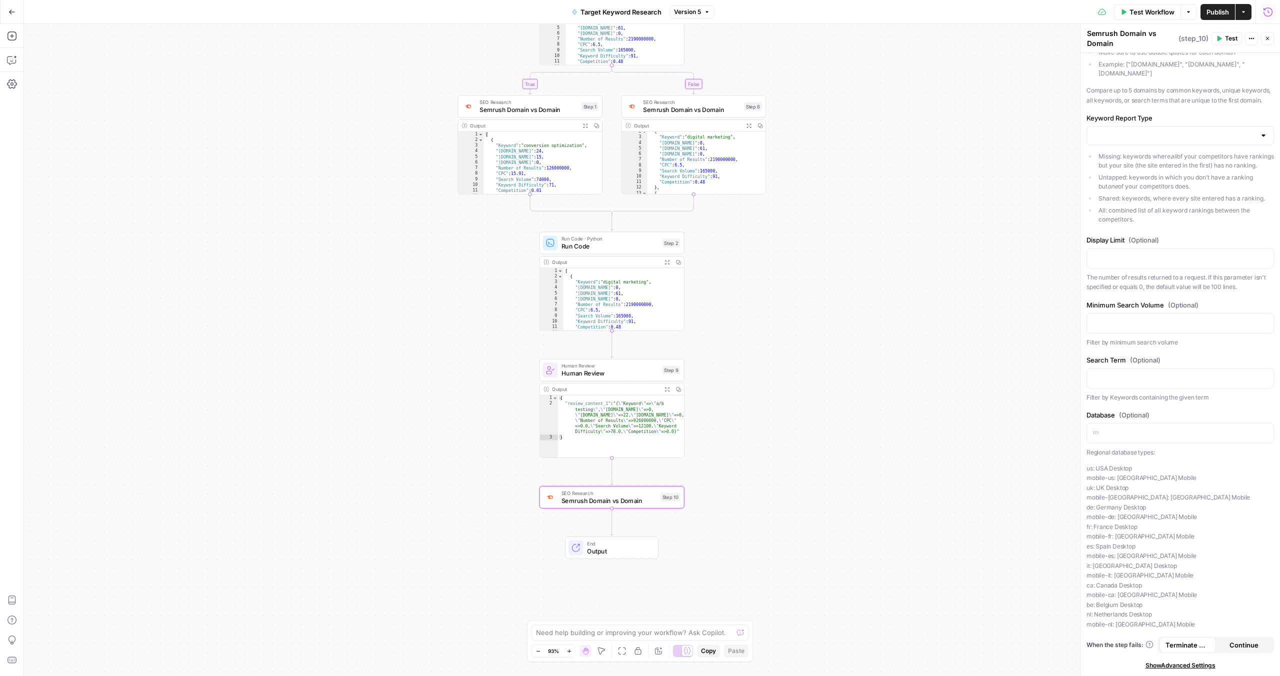
click at [891, 262] on div "true false Workflow Set Inputs Inputs Run Code · Python Run Code Step 8 Output …" at bounding box center [652, 350] width 1256 height 652
click at [1242, 15] on icon "button" at bounding box center [1244, 12] width 6 height 6
click at [1187, 14] on icon "button" at bounding box center [1189, 12] width 6 height 6
click at [906, 269] on div "true false Workflow Set Inputs Inputs Run Code · Python Run Code Step 8 Output …" at bounding box center [652, 350] width 1256 height 652
click at [616, 505] on span "Semrush Domain vs Domain" at bounding box center [610, 501] width 96 height 10
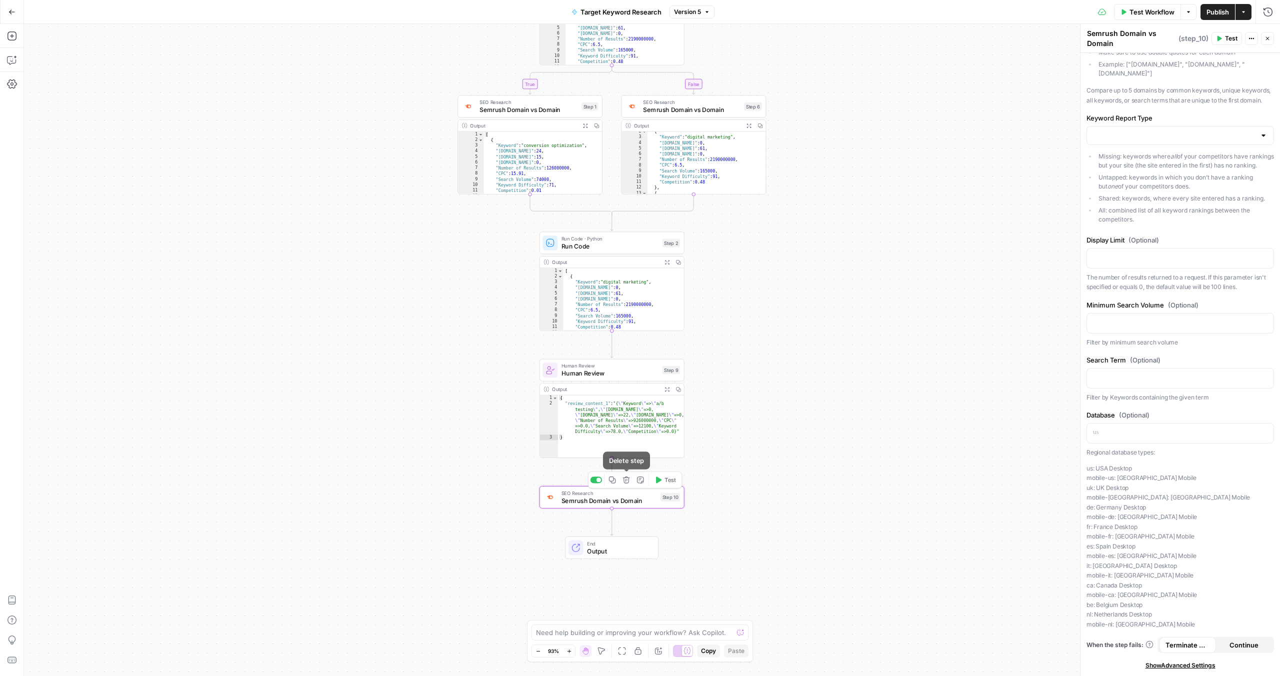
click at [627, 480] on icon "button" at bounding box center [627, 480] width 8 height 8
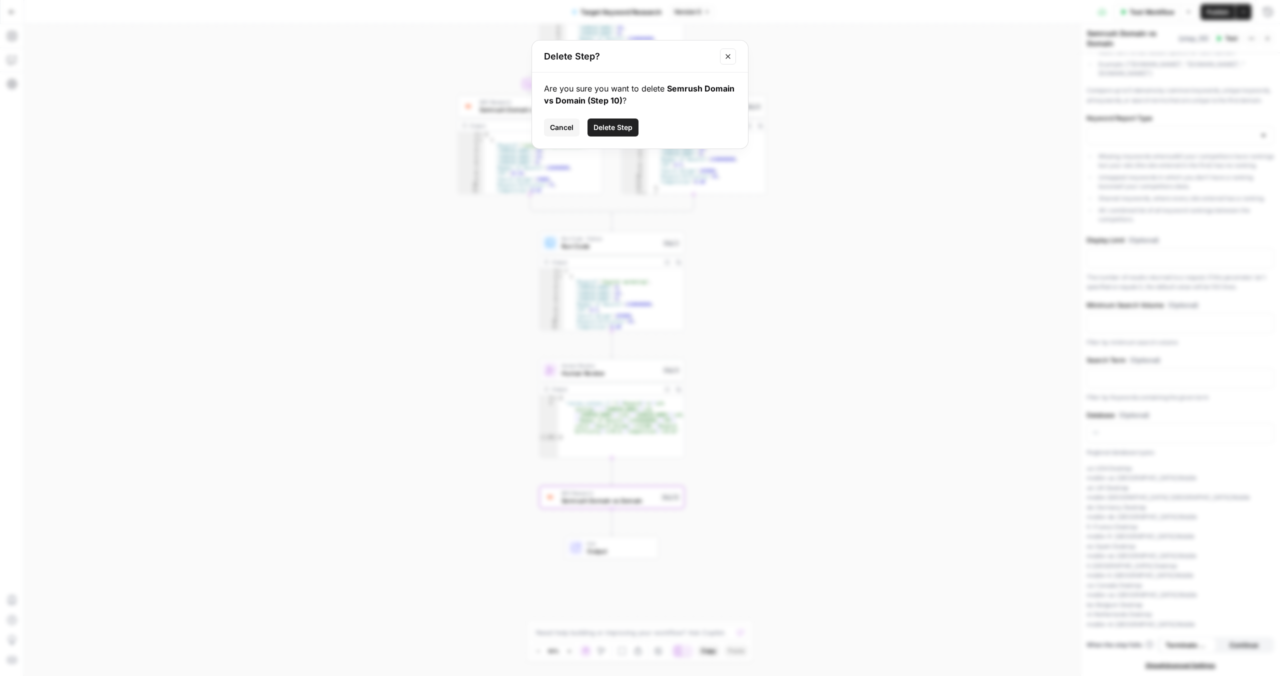
click at [823, 288] on div "Delete Step? Are you sure you want to delete Semrush Domain vs Domain (Step 10)…" at bounding box center [640, 338] width 1280 height 676
click at [594, 503] on span "Semrush Domain vs Domain" at bounding box center [610, 501] width 96 height 10
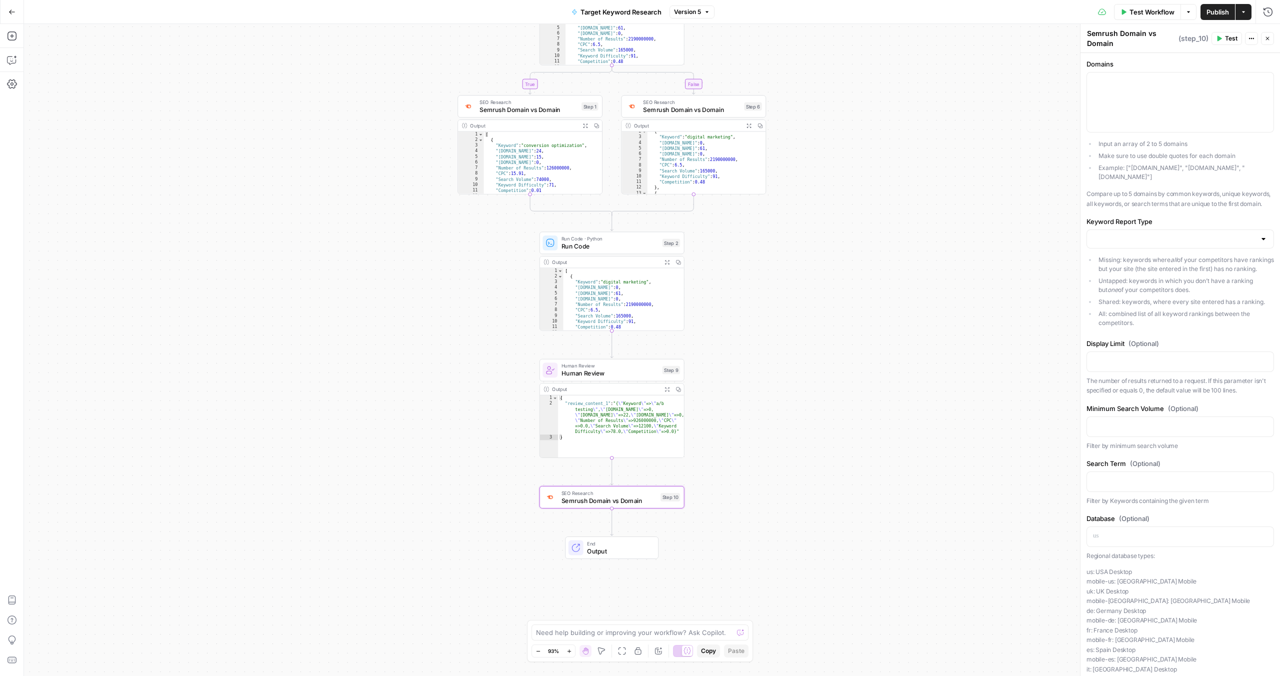
click at [648, 500] on span "Semrush Domain vs Domain" at bounding box center [610, 501] width 96 height 10
click at [624, 480] on icon "button" at bounding box center [627, 480] width 8 height 8
click at [614, 129] on span "Delete Step" at bounding box center [613, 128] width 39 height 10
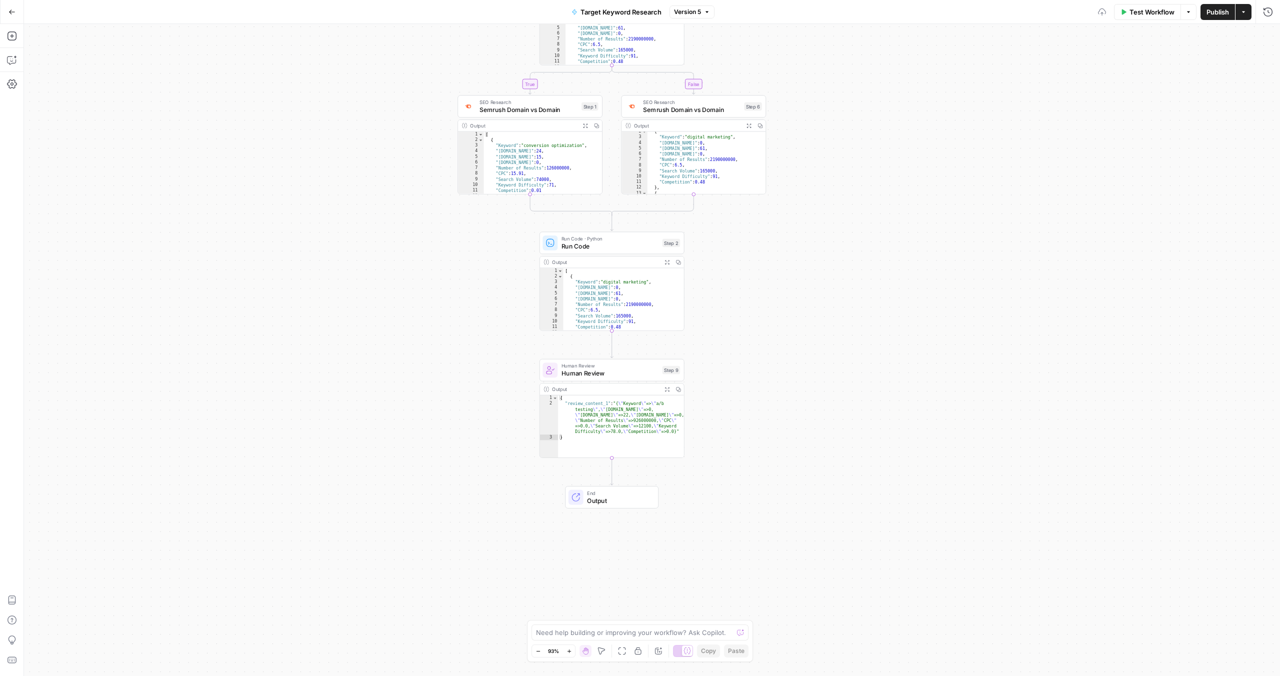
click at [823, 466] on div "true false Workflow Set Inputs Inputs Run Code · Python Run Code Step 8 Output …" at bounding box center [652, 350] width 1256 height 652
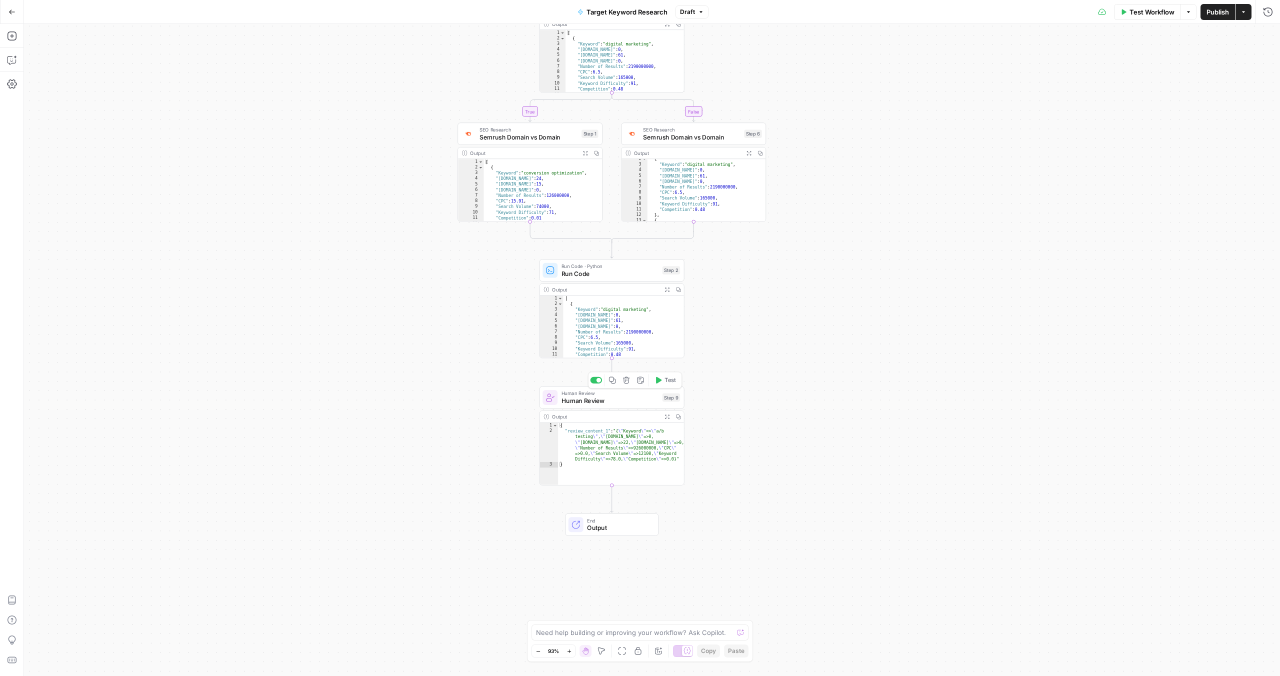
click at [622, 407] on div "Human Review Human Review Step 9 Copy step Delete step Add Note Test" at bounding box center [612, 398] width 145 height 23
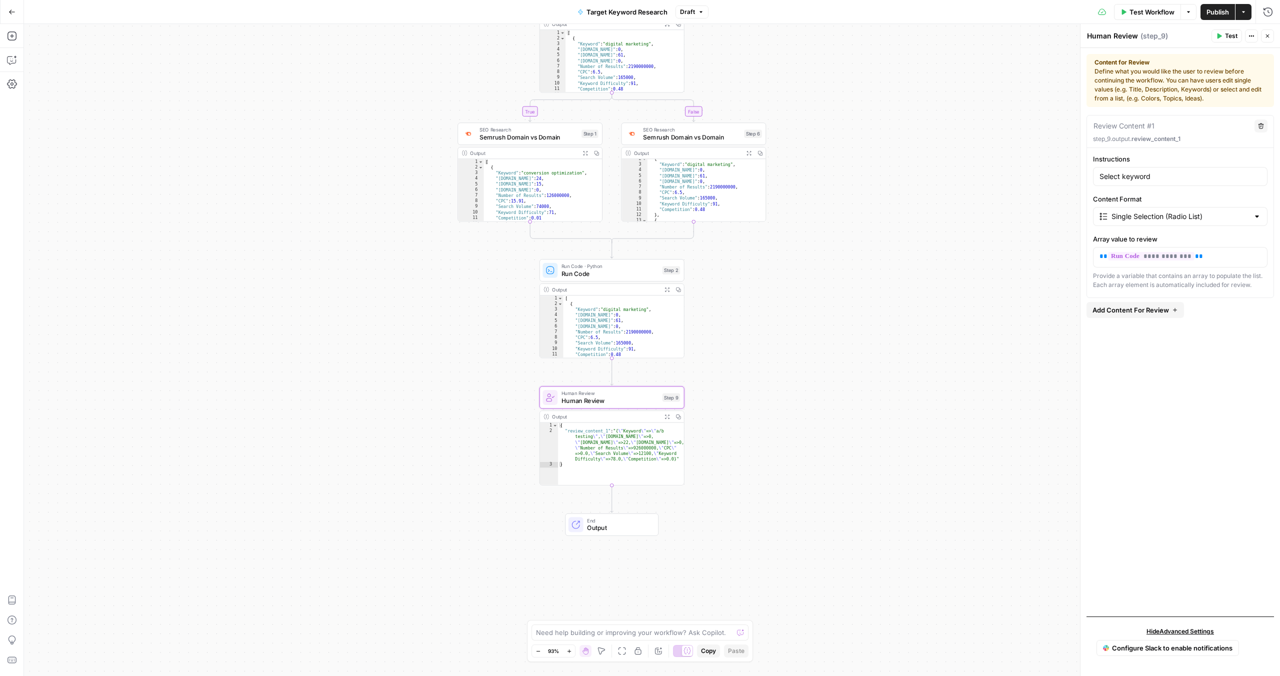
click at [1264, 17] on div "Actions" at bounding box center [1251, 17] width 35 height 18
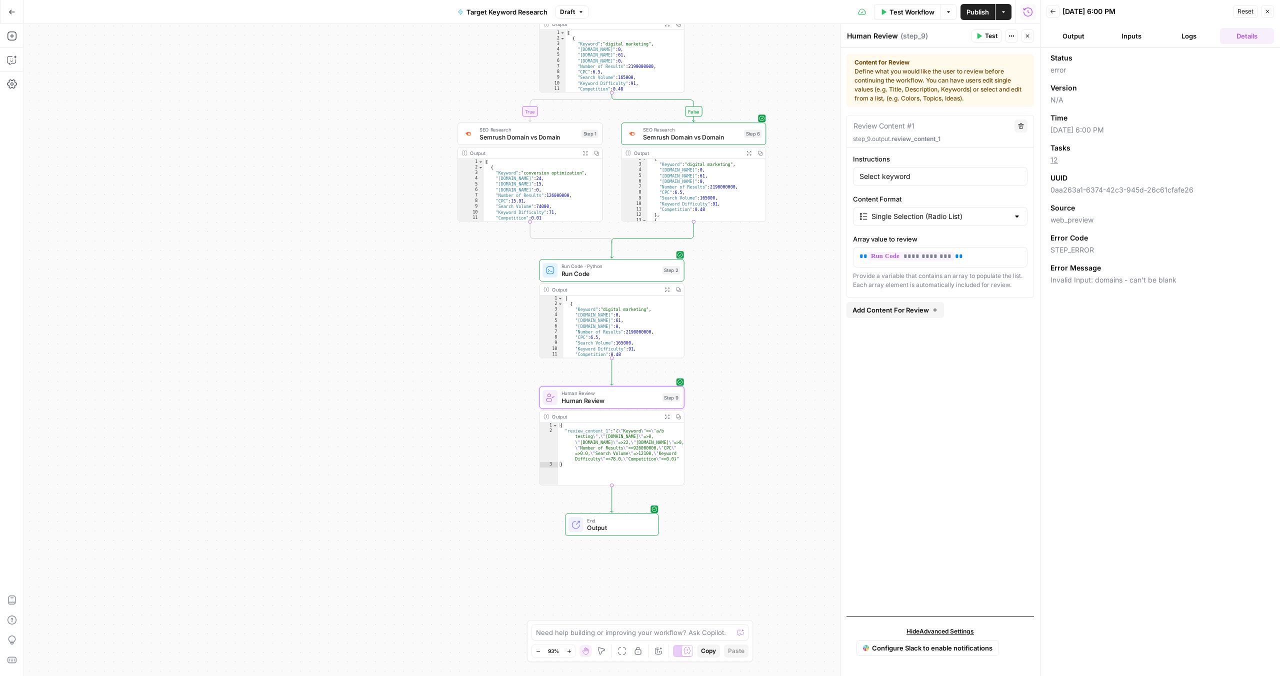
click at [1197, 30] on button "Logs" at bounding box center [1190, 36] width 54 height 16
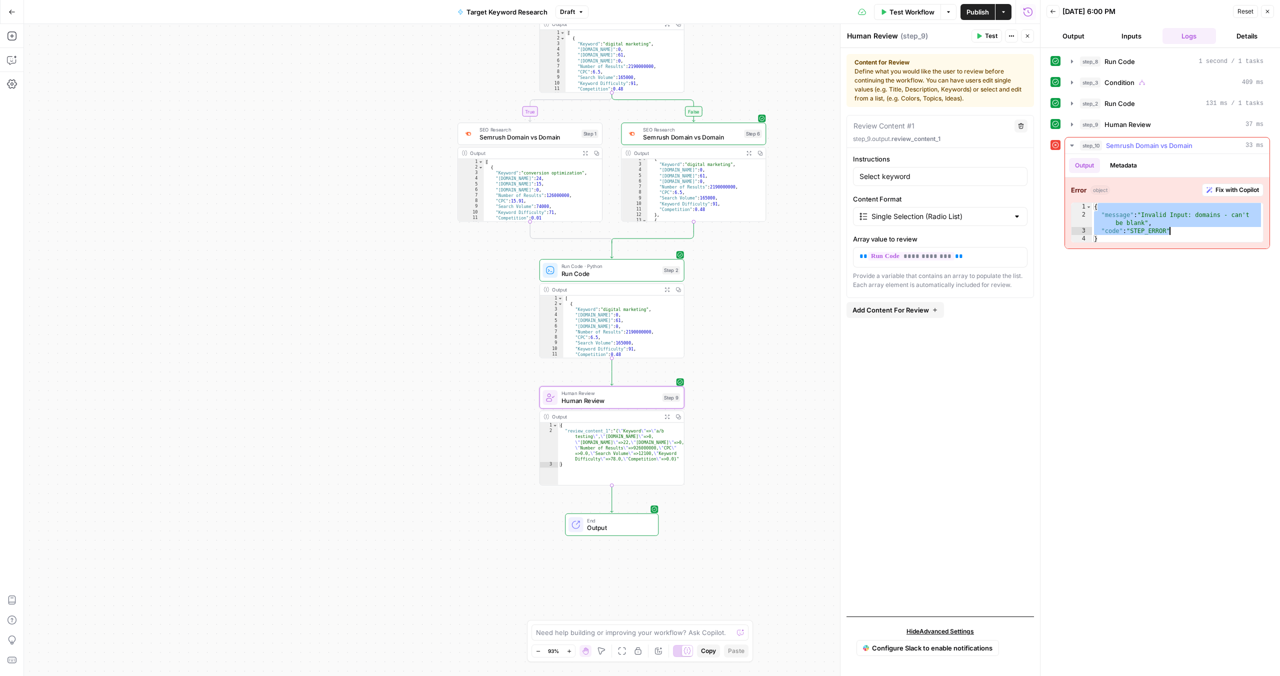
drag, startPoint x: 1162, startPoint y: 209, endPoint x: 1175, endPoint y: 238, distance: 32.2
click at [1175, 238] on div "{ "message" : "Invalid Input: domains - can't be blank" , "code" : "STEP_ERROR"…" at bounding box center [1177, 231] width 171 height 56
type textarea "*"
click at [1177, 336] on div "step_8 Run Code 1 second / 1 tasks step_3 Condition 409 ms step_2 Run Code 131 …" at bounding box center [1161, 362] width 220 height 618
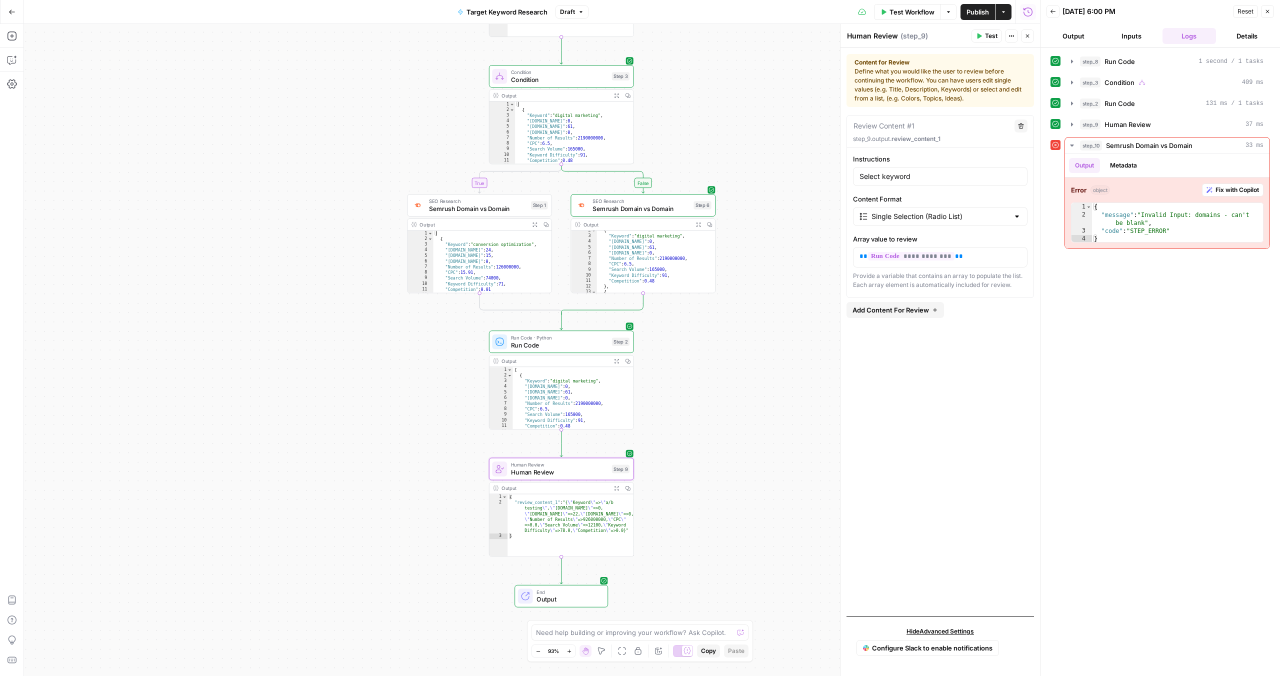
drag, startPoint x: 763, startPoint y: 309, endPoint x: 713, endPoint y: 380, distance: 87.6
click at [713, 380] on div "true false Workflow Set Inputs Inputs Run Code · Python Run Code Step 8 Output …" at bounding box center [532, 350] width 1016 height 652
click at [982, 12] on span "Publish" at bounding box center [978, 12] width 23 height 10
click at [1263, 10] on button "Close" at bounding box center [1267, 11] width 13 height 13
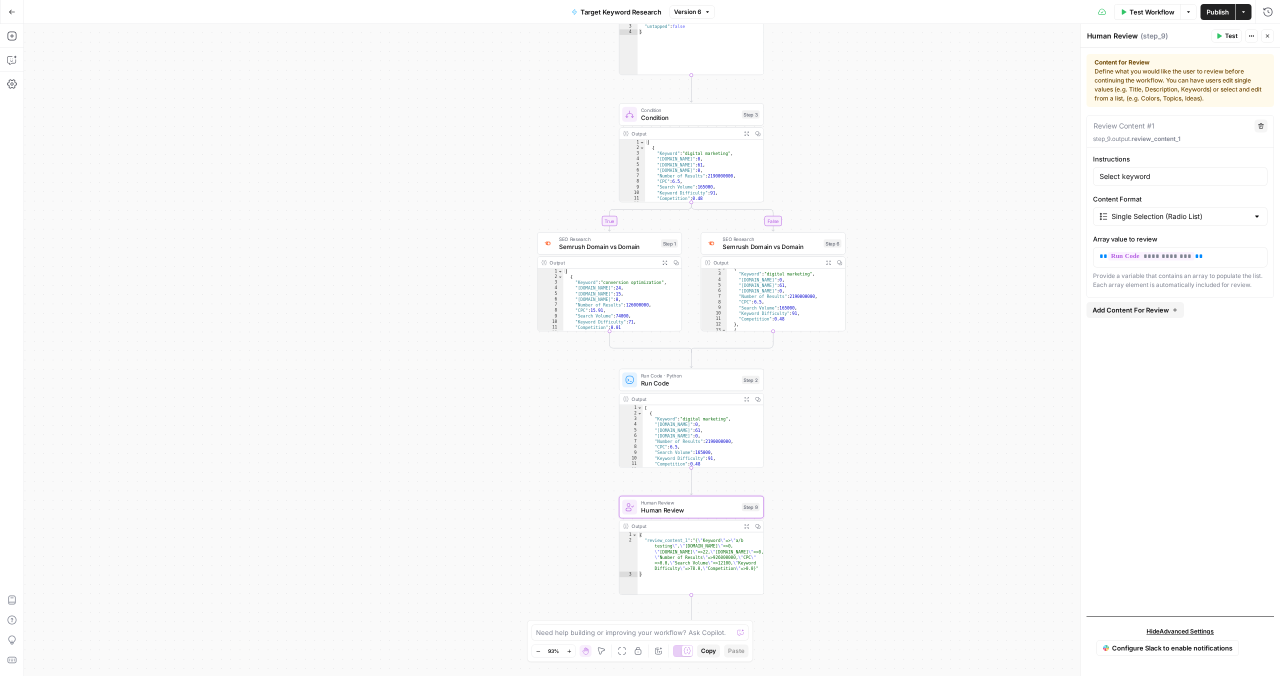
drag, startPoint x: 722, startPoint y: 264, endPoint x: 852, endPoint y: 324, distance: 143.0
click at [852, 324] on div "true false Workflow Set Inputs Inputs Run Code · Python Run Code Step 8 Output …" at bounding box center [652, 350] width 1256 height 652
click at [1130, 65] on strong "Content for Review" at bounding box center [1181, 62] width 172 height 9
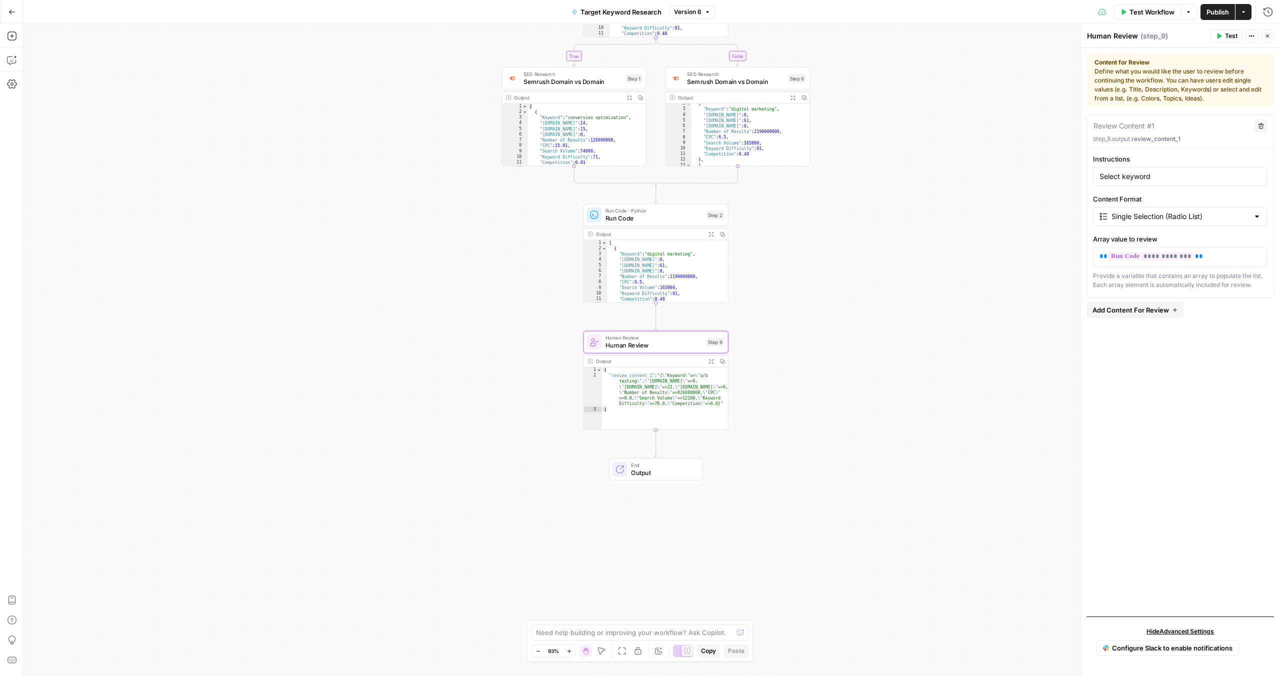
drag, startPoint x: 981, startPoint y: 248, endPoint x: 946, endPoint y: 83, distance: 168.8
click at [946, 83] on div "true false Workflow Set Inputs Inputs Run Code · Python Run Code Step 8 Output …" at bounding box center [652, 350] width 1256 height 652
click at [826, 331] on div "true false Workflow Set Inputs Inputs Run Code · Python Run Code Step 8 Output …" at bounding box center [652, 350] width 1256 height 652
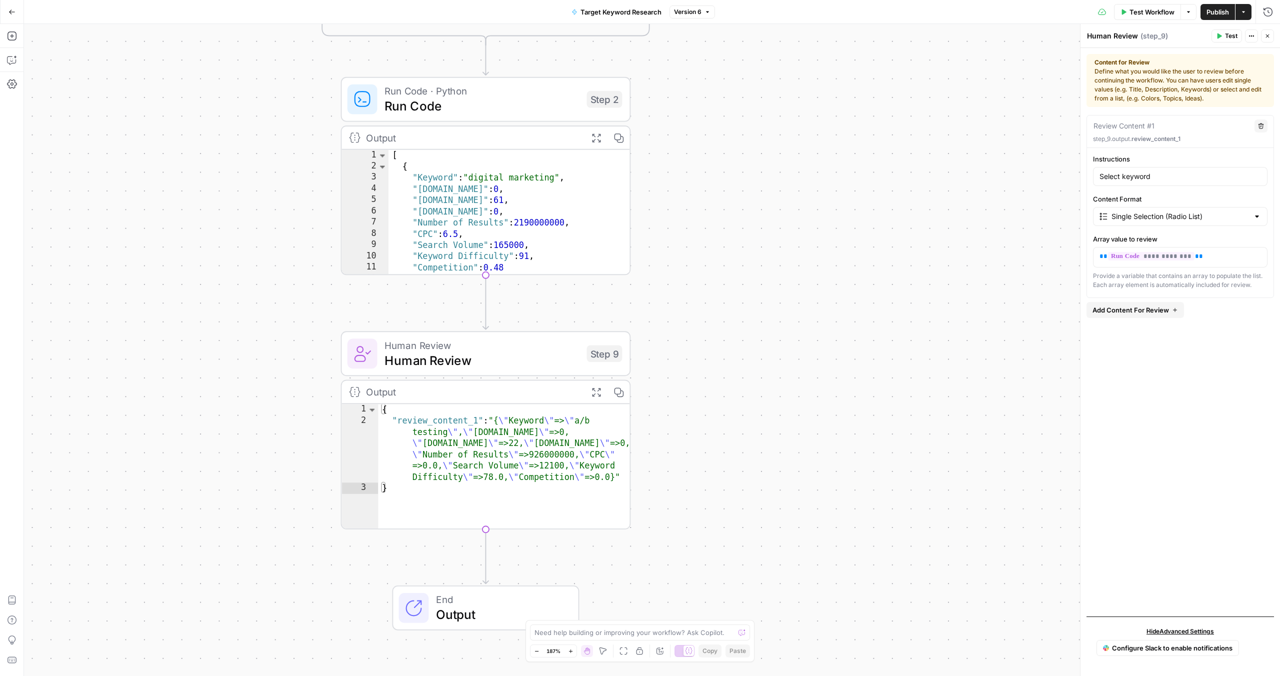
click at [953, 235] on div "true false Workflow Set Inputs Inputs Run Code · Python Run Code Step 8 Output …" at bounding box center [652, 350] width 1256 height 652
click at [1269, 35] on icon "button" at bounding box center [1268, 36] width 6 height 6
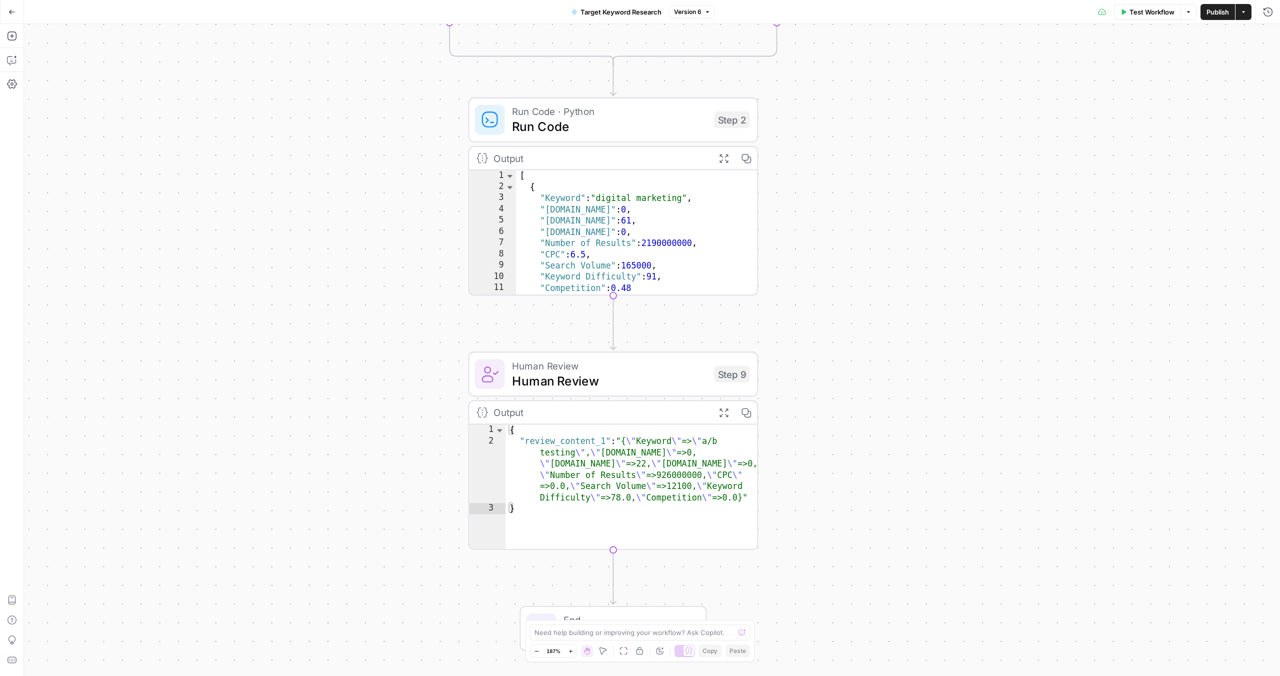
drag, startPoint x: 958, startPoint y: 236, endPoint x: 1240, endPoint y: 272, distance: 284.4
click at [1235, 295] on div "true false Workflow Set Inputs Inputs Run Code · Python Run Code Step 8 Output …" at bounding box center [652, 350] width 1256 height 652
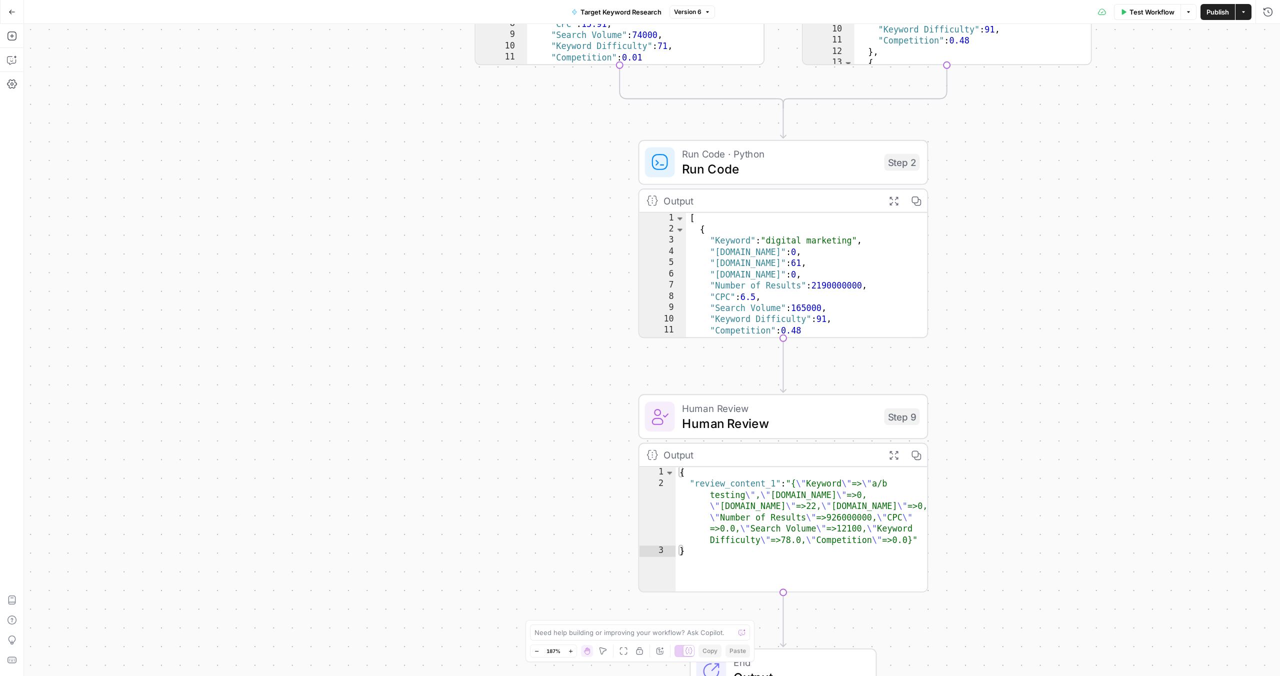
click at [1220, 13] on span "Publish" at bounding box center [1218, 12] width 23 height 10
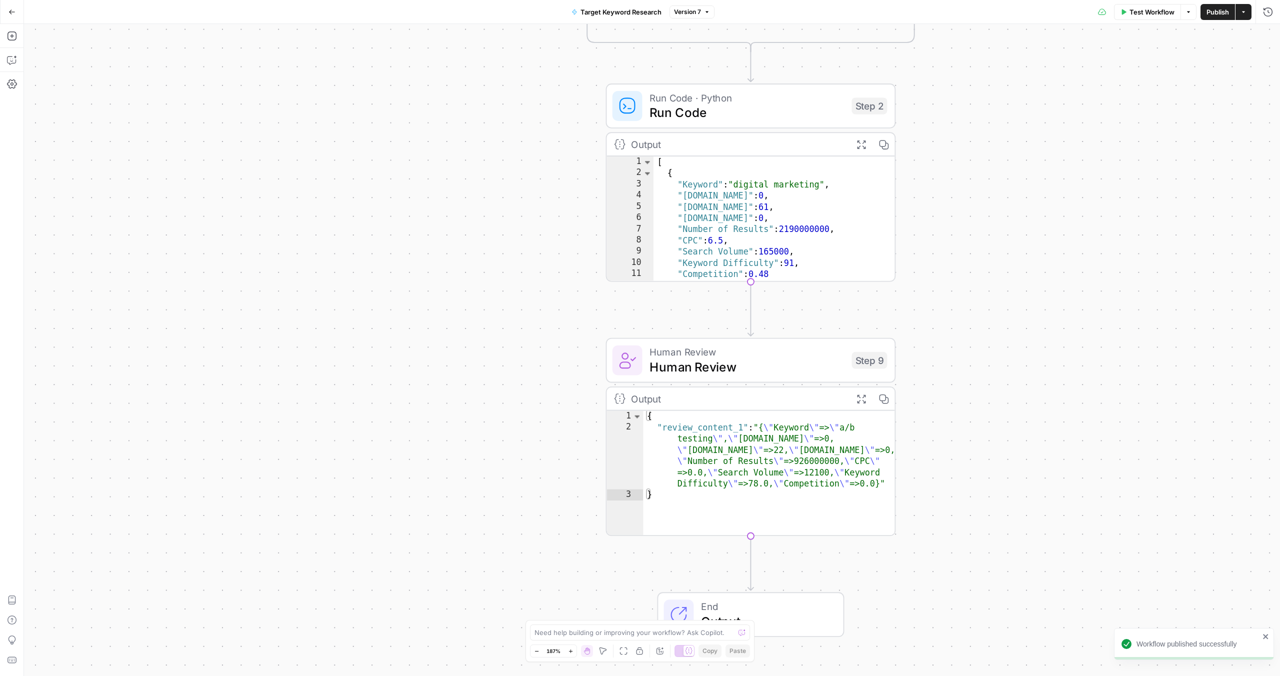
drag, startPoint x: 1062, startPoint y: 328, endPoint x: 993, endPoint y: 376, distance: 83.8
click at [993, 376] on div "true false Workflow Set Inputs Inputs Run Code · Python Run Code Step 8 Output …" at bounding box center [652, 350] width 1256 height 652
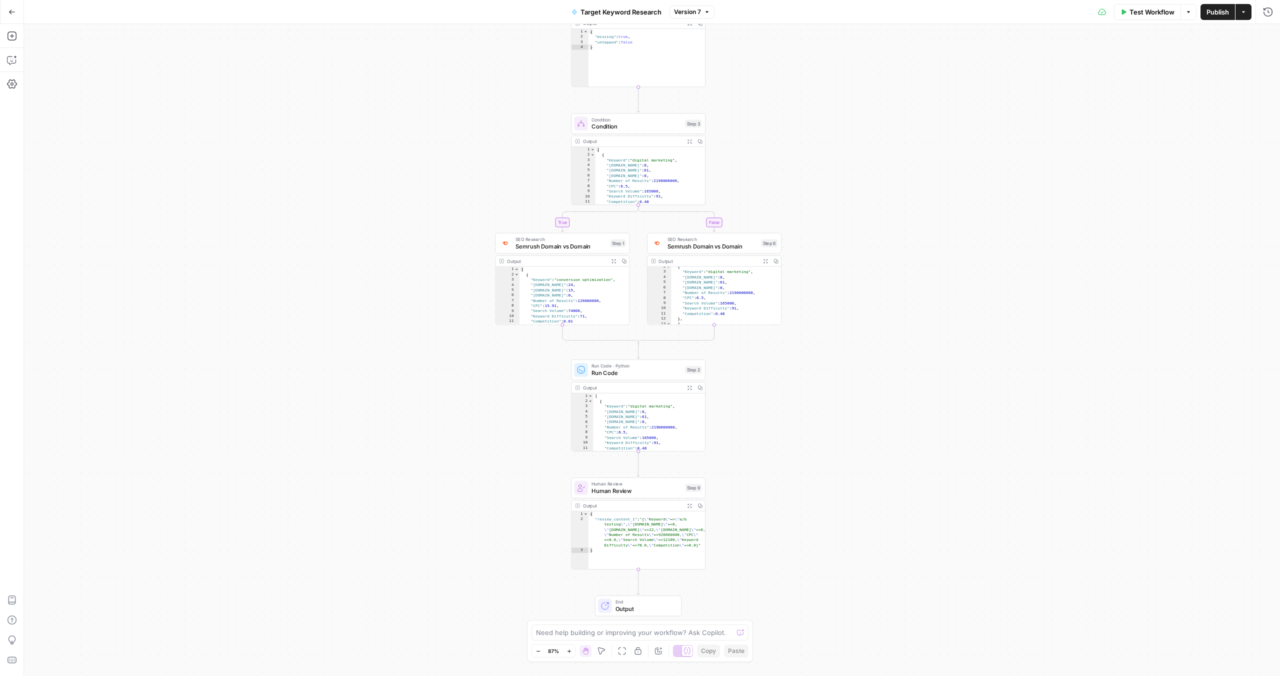
drag, startPoint x: 340, startPoint y: 179, endPoint x: 431, endPoint y: 309, distance: 158.7
click at [447, 362] on div "true false Workflow Set Inputs Inputs Run Code · Python Run Code Step 8 Output …" at bounding box center [652, 350] width 1256 height 652
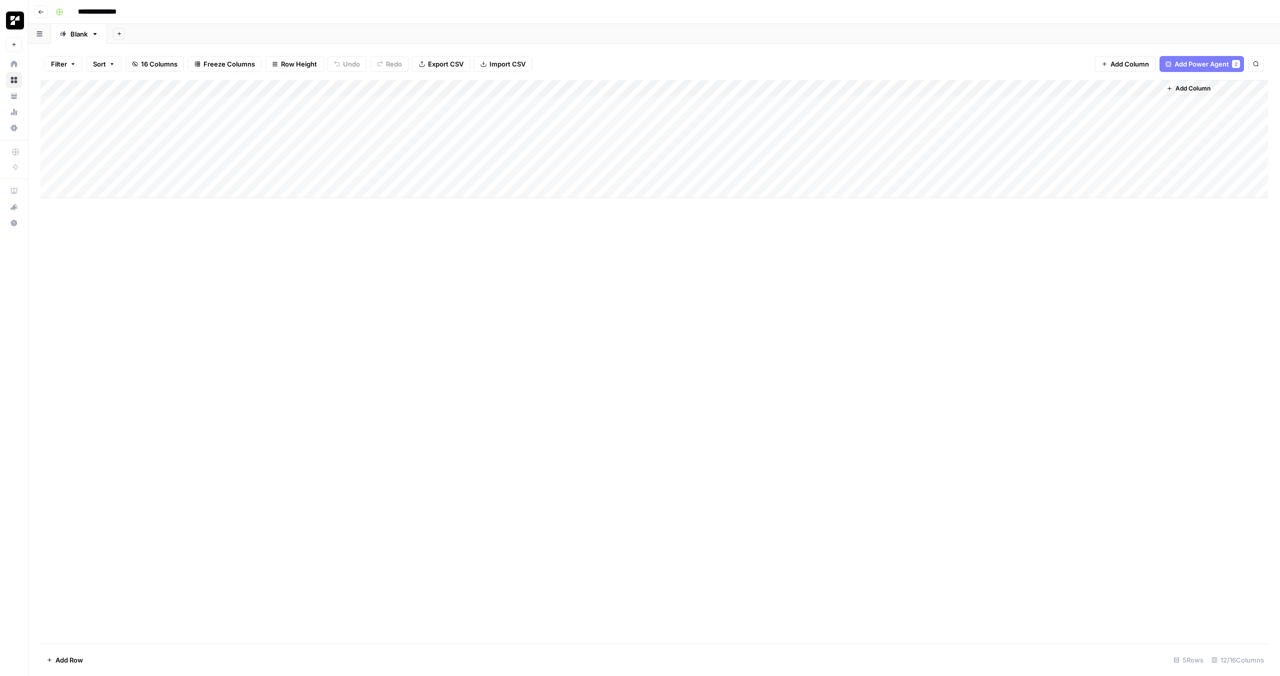
click at [198, 107] on div "Add Column" at bounding box center [655, 139] width 1228 height 118
click at [246, 90] on div "Add Column" at bounding box center [655, 139] width 1228 height 118
click at [303, 256] on div "Add Column" at bounding box center [655, 362] width 1228 height 564
click at [194, 102] on div "Add Column" at bounding box center [655, 139] width 1228 height 118
click at [202, 104] on div "Add Column" at bounding box center [655, 139] width 1228 height 118
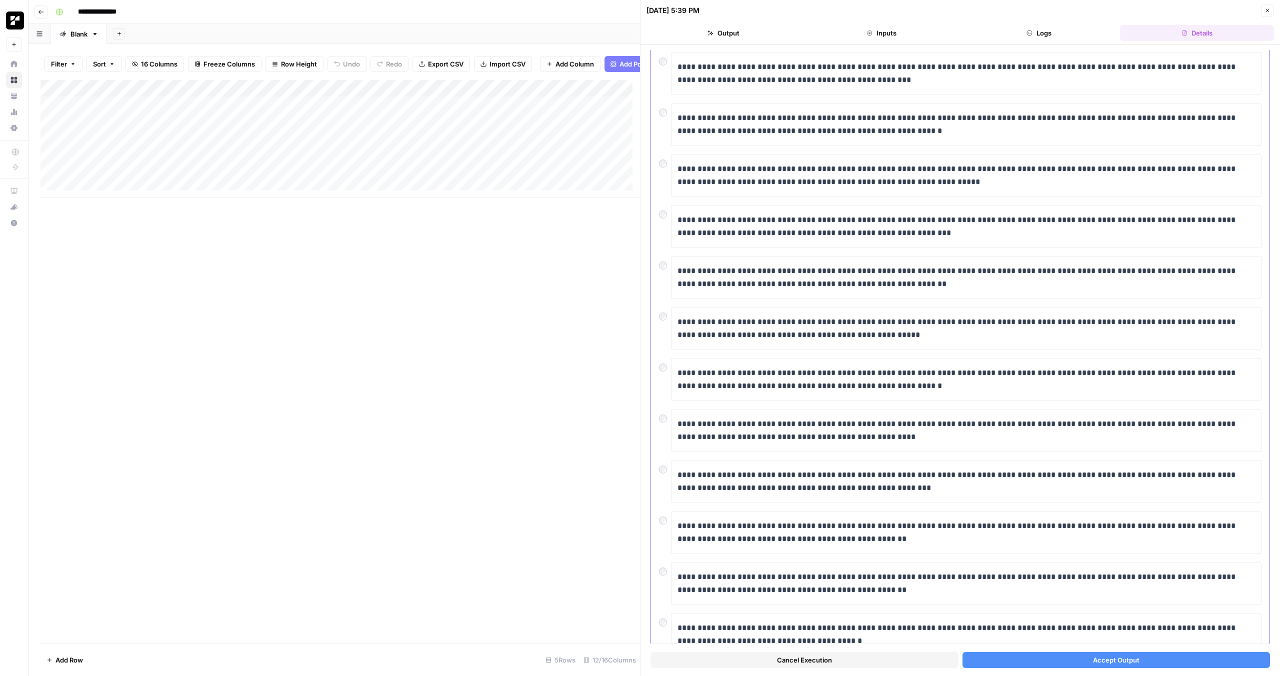
scroll to position [874, 0]
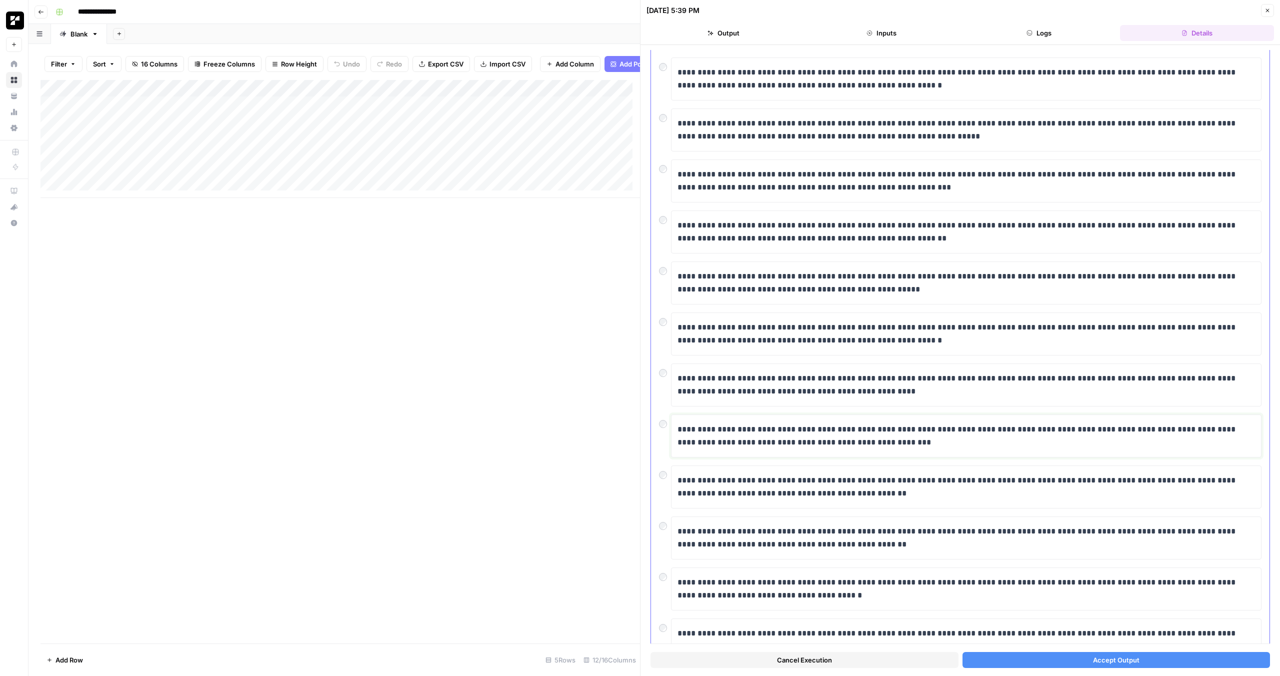
click at [821, 427] on p "**********" at bounding box center [963, 436] width 570 height 26
click at [805, 428] on p "**********" at bounding box center [963, 436] width 570 height 26
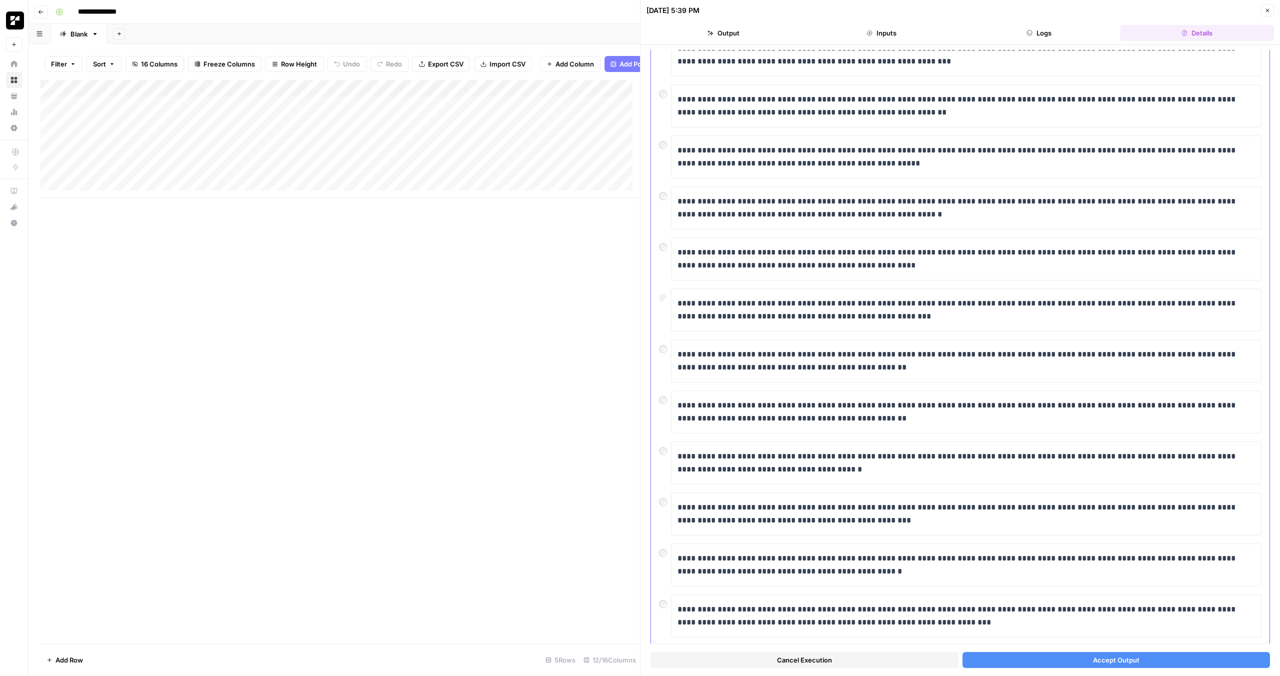
scroll to position [1006, 0]
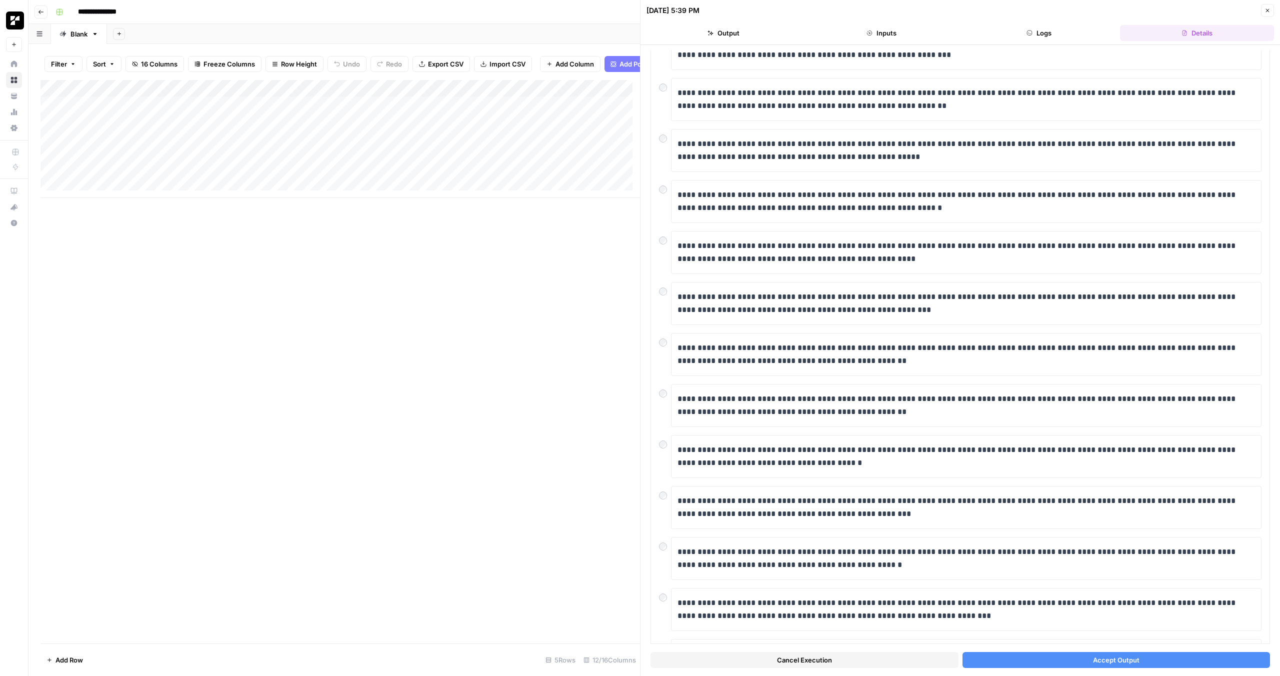
click at [1098, 664] on span "Accept Output" at bounding box center [1116, 660] width 47 height 10
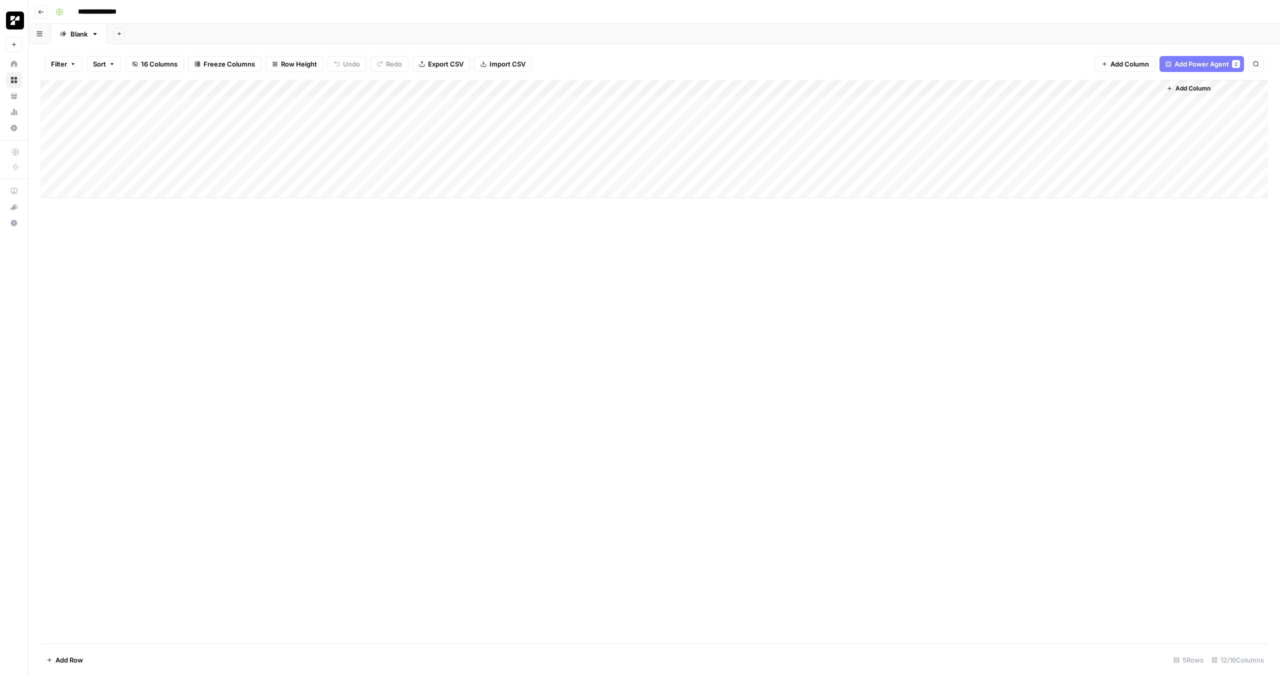
click at [211, 122] on div "Add Column" at bounding box center [655, 139] width 1228 height 118
click at [176, 121] on div "Add Column" at bounding box center [655, 139] width 1228 height 118
click at [264, 328] on div "Add Column" at bounding box center [655, 362] width 1228 height 564
click at [173, 120] on div "Add Column" at bounding box center [655, 139] width 1228 height 118
click at [215, 122] on div at bounding box center [211, 122] width 92 height 19
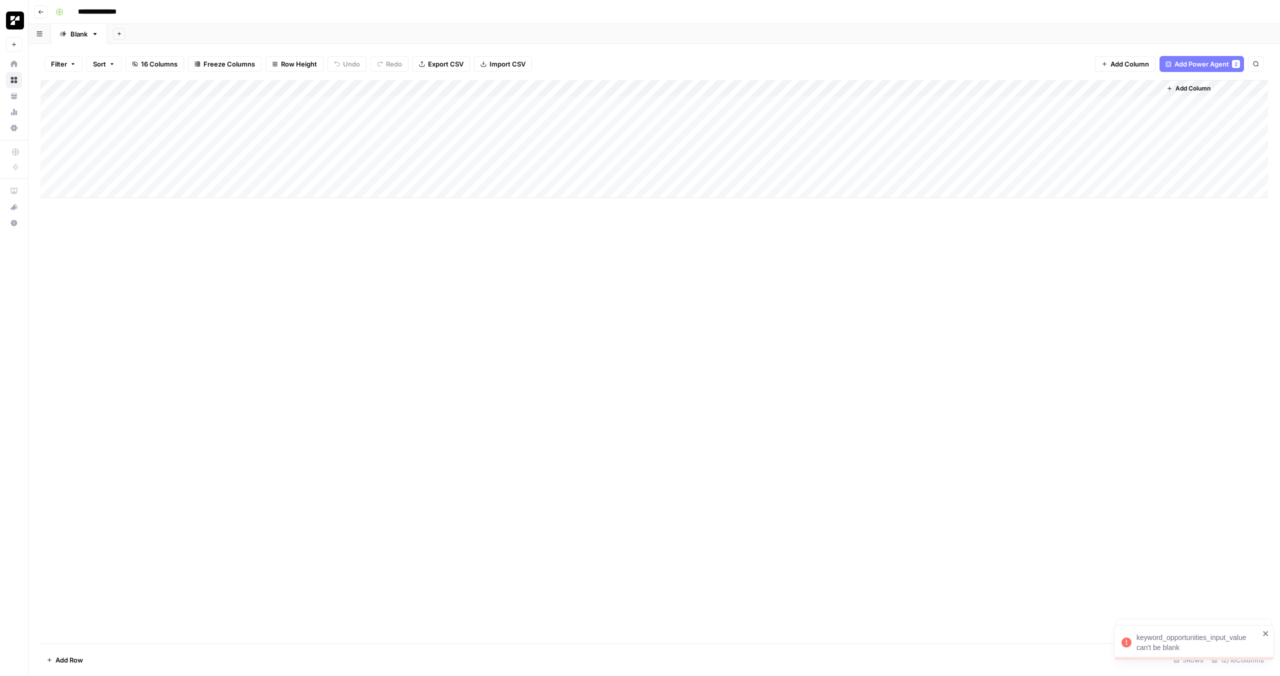
click at [212, 121] on div at bounding box center [211, 122] width 92 height 19
click at [273, 330] on div "Add Column" at bounding box center [655, 362] width 1228 height 564
click at [424, 106] on div "Add Column" at bounding box center [655, 139] width 1228 height 118
click at [496, 104] on div "Add Column" at bounding box center [655, 139] width 1228 height 118
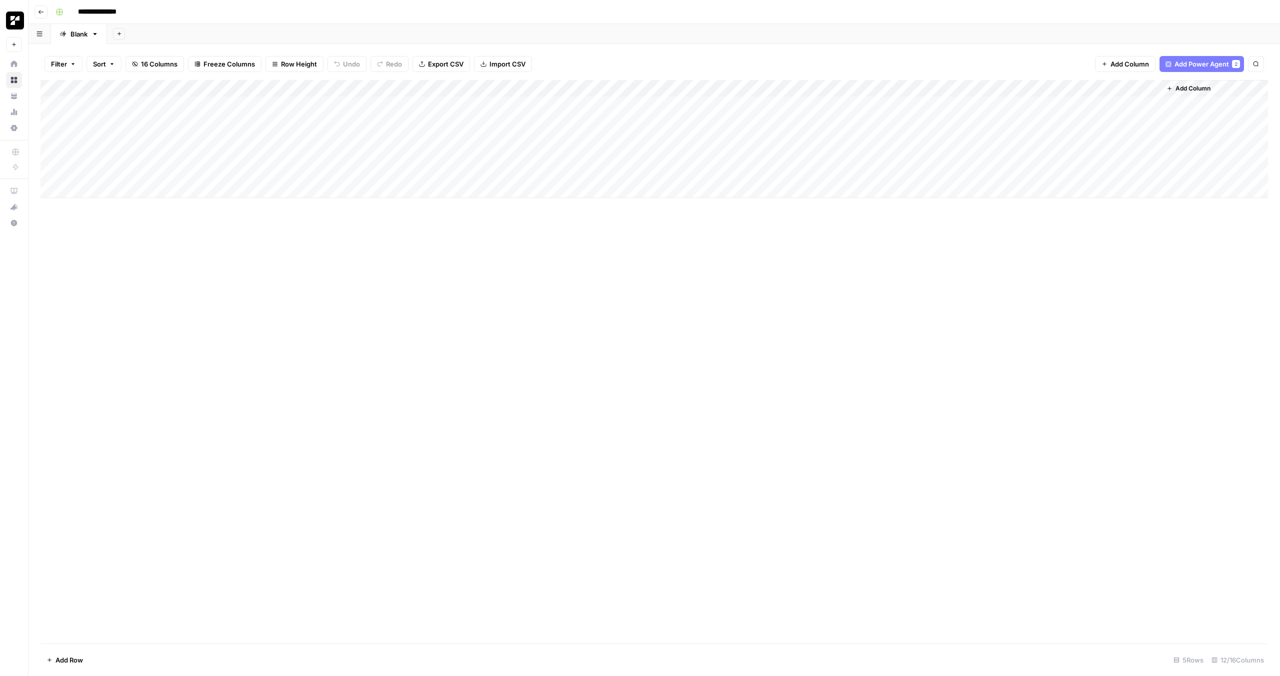
click at [402, 102] on div "Add Column" at bounding box center [655, 139] width 1228 height 118
click at [424, 102] on div "Add Column" at bounding box center [655, 139] width 1228 height 118
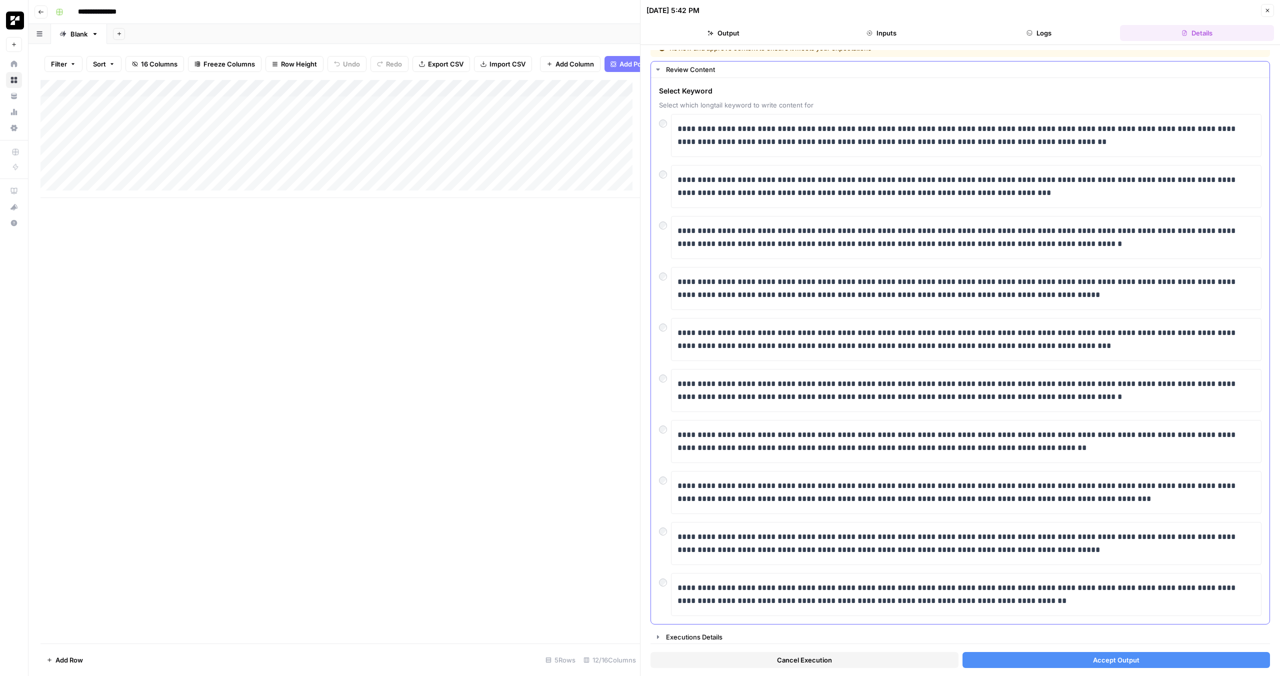
scroll to position [13, 0]
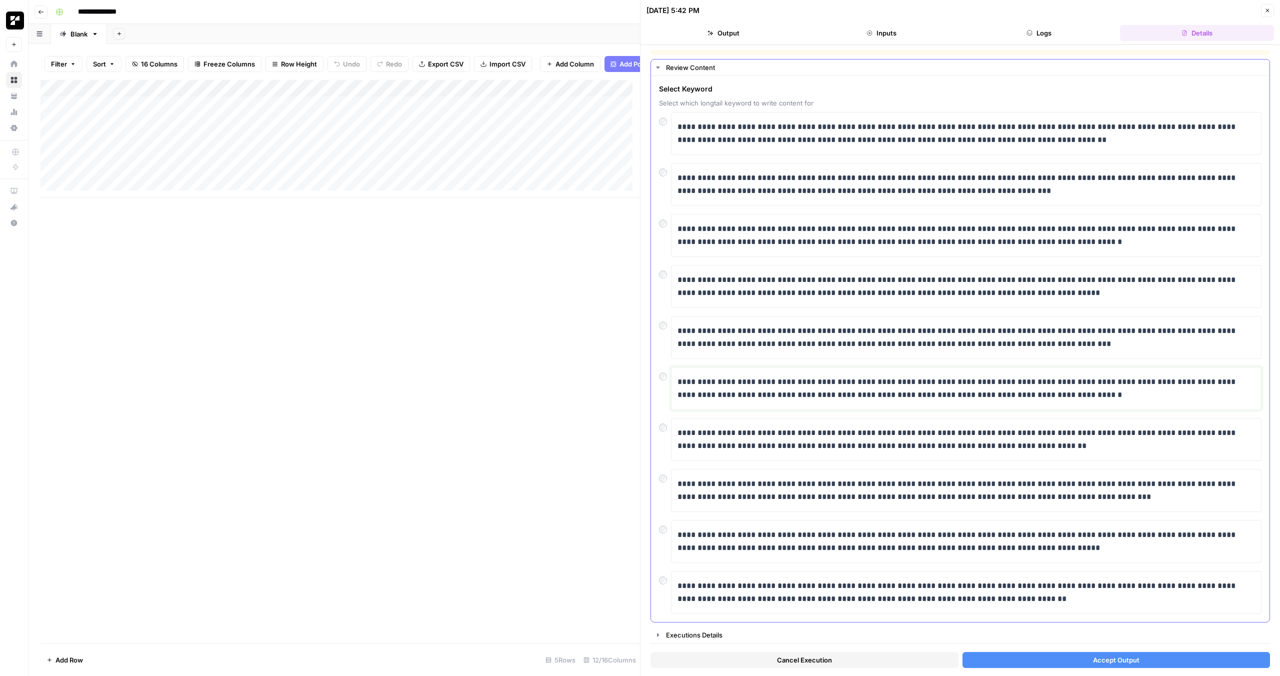
click at [764, 393] on p "**********" at bounding box center [963, 389] width 570 height 26
click at [1093, 655] on span "Accept Output" at bounding box center [1116, 660] width 47 height 10
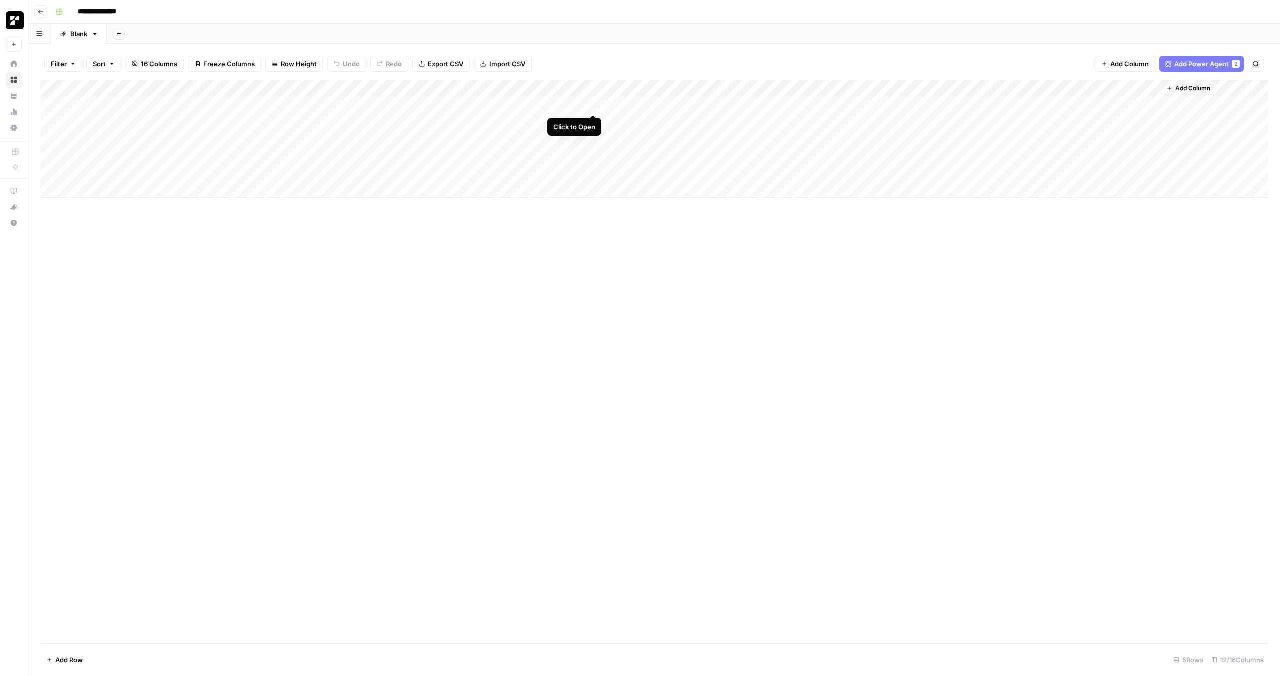
click at [591, 103] on div "Add Column" at bounding box center [655, 139] width 1228 height 118
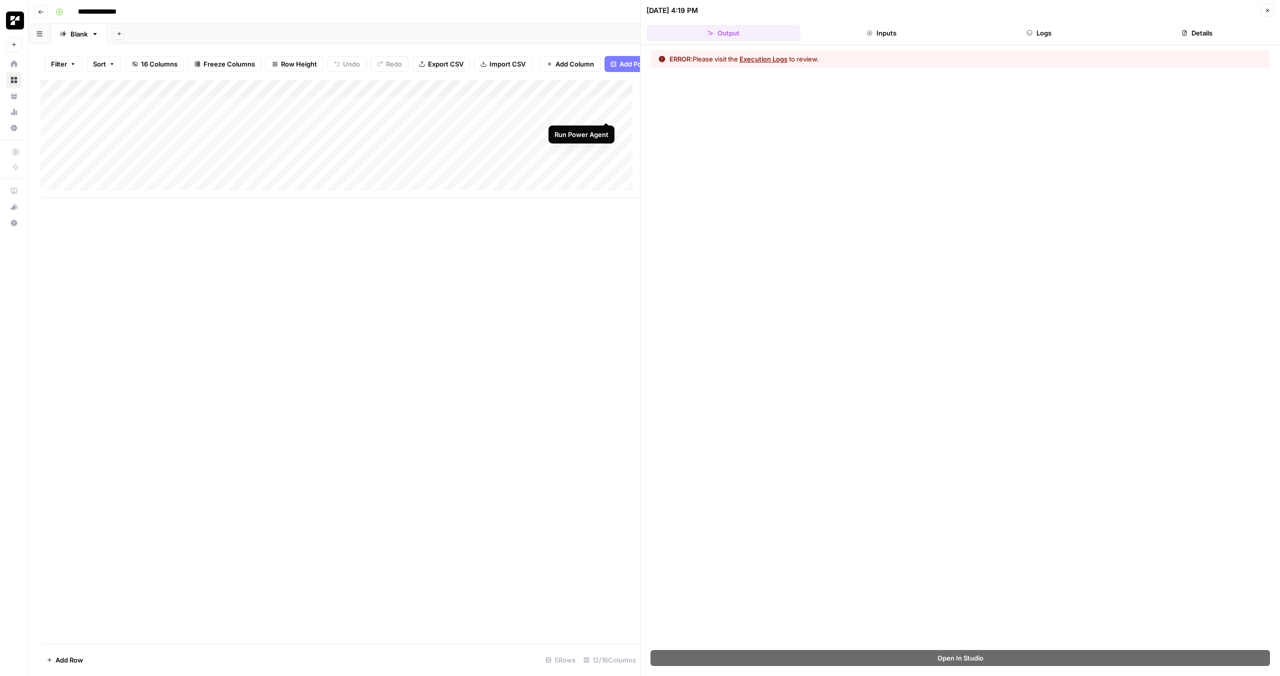
click at [605, 112] on div "Add Column" at bounding box center [341, 139] width 600 height 118
click at [897, 29] on button "Inputs" at bounding box center [882, 33] width 154 height 16
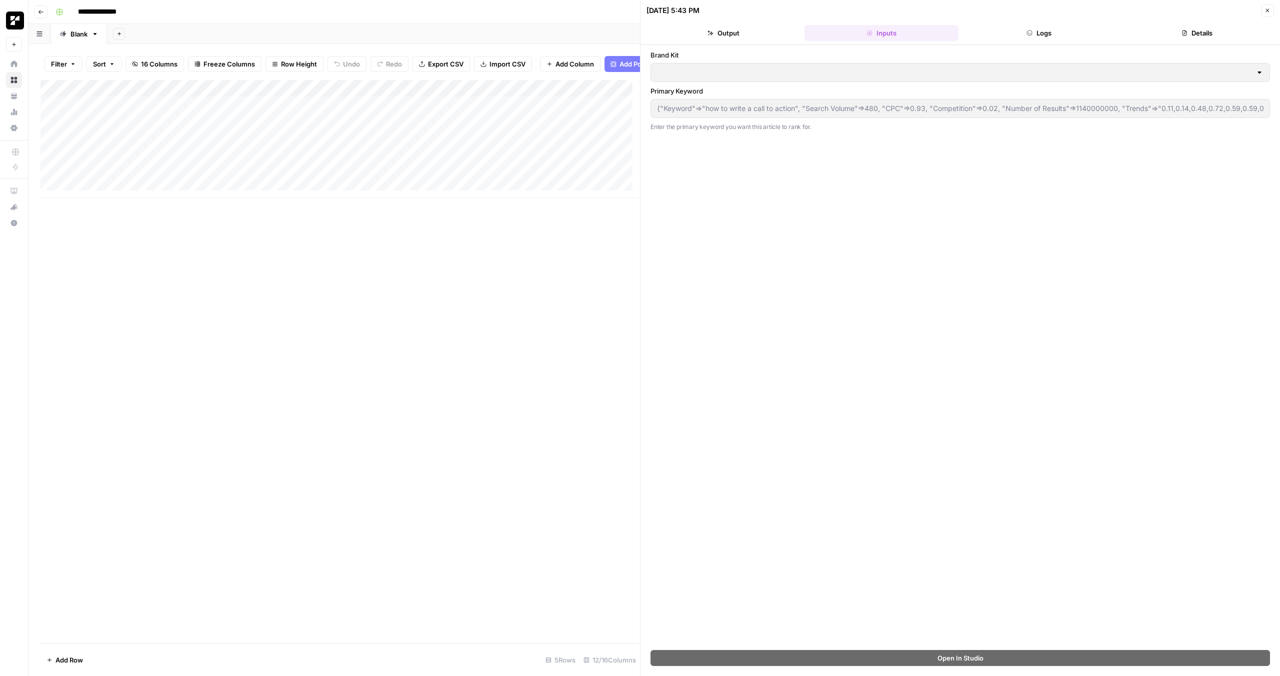
type input "Replo"
click at [301, 116] on div "Add Column" at bounding box center [341, 139] width 600 height 118
click at [491, 108] on div "Add Column" at bounding box center [341, 139] width 600 height 118
click at [491, 108] on textarea "**********" at bounding box center [535, 133] width 200 height 54
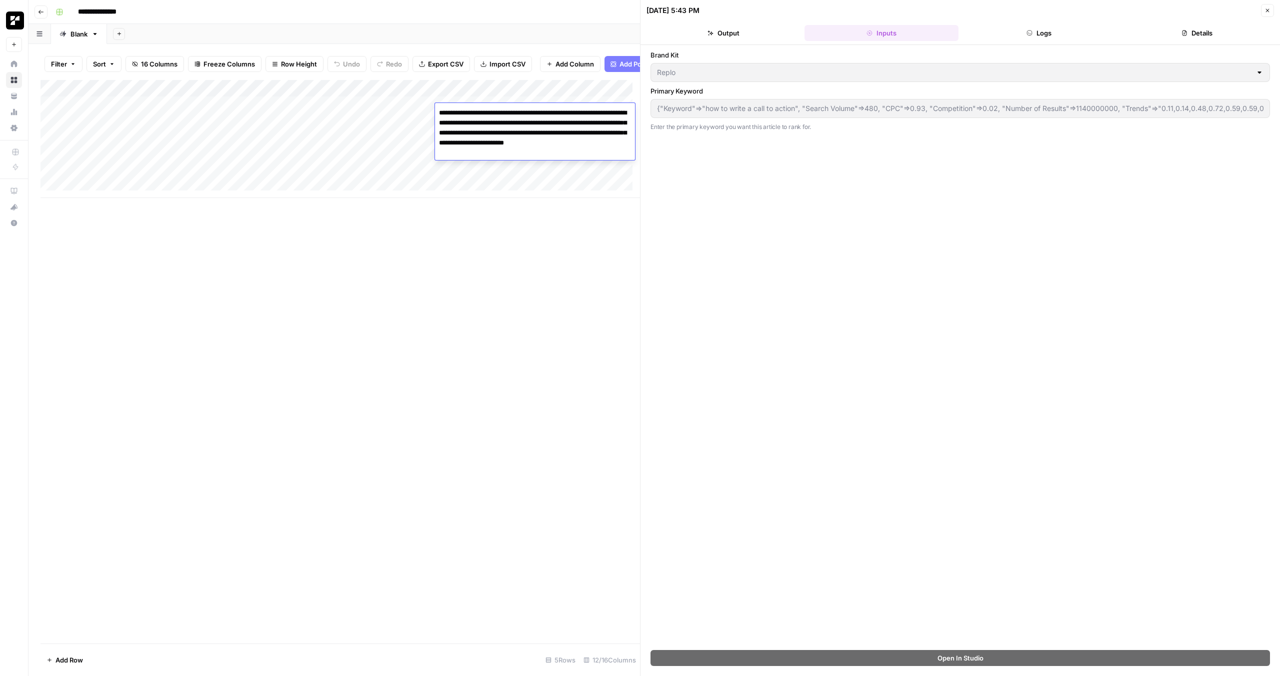
click at [531, 116] on textarea "**********" at bounding box center [535, 133] width 200 height 54
drag, startPoint x: 614, startPoint y: 151, endPoint x: 433, endPoint y: 113, distance: 184.5
click at [433, 113] on body "**********" at bounding box center [640, 338] width 1280 height 676
click at [506, 112] on textarea "**********" at bounding box center [535, 133] width 200 height 54
drag, startPoint x: 484, startPoint y: 114, endPoint x: 447, endPoint y: 115, distance: 37.5
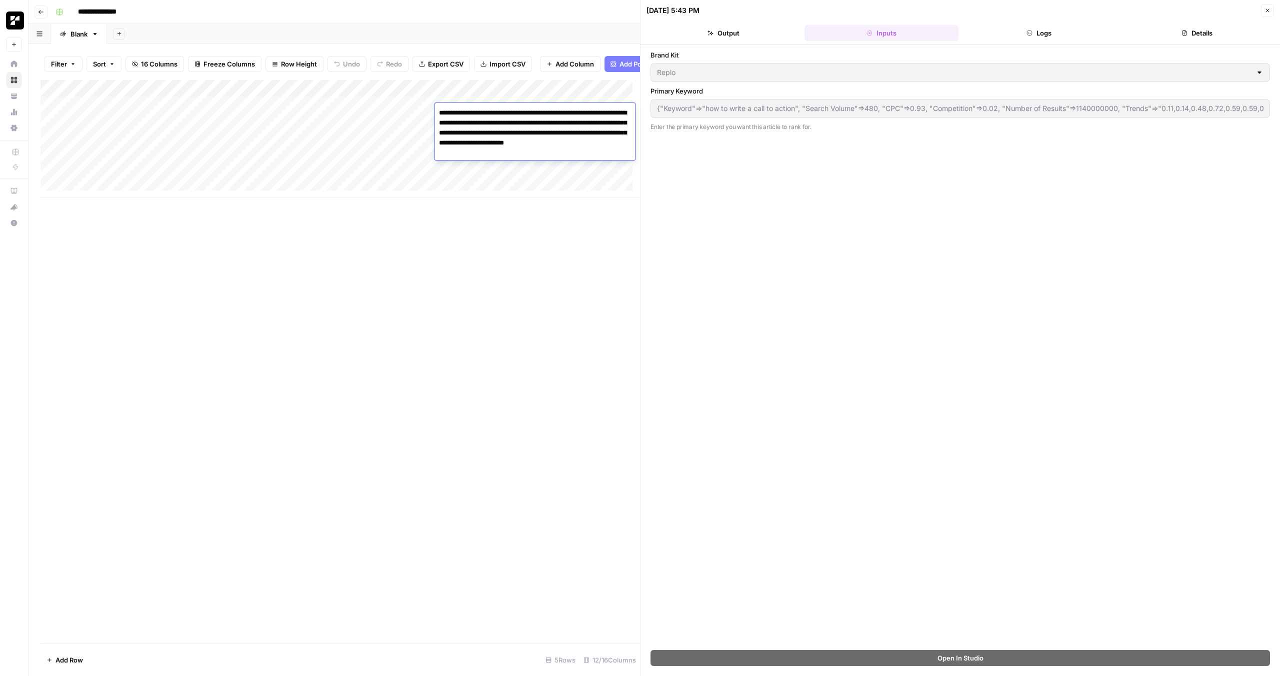
click at [447, 115] on textarea "**********" at bounding box center [535, 133] width 200 height 54
drag, startPoint x: 525, startPoint y: 115, endPoint x: 617, endPoint y: 152, distance: 99.7
click at [617, 152] on textarea "**********" at bounding box center [535, 133] width 200 height 54
type textarea "**********"
click at [403, 217] on div "Add Column" at bounding box center [341, 362] width 600 height 564
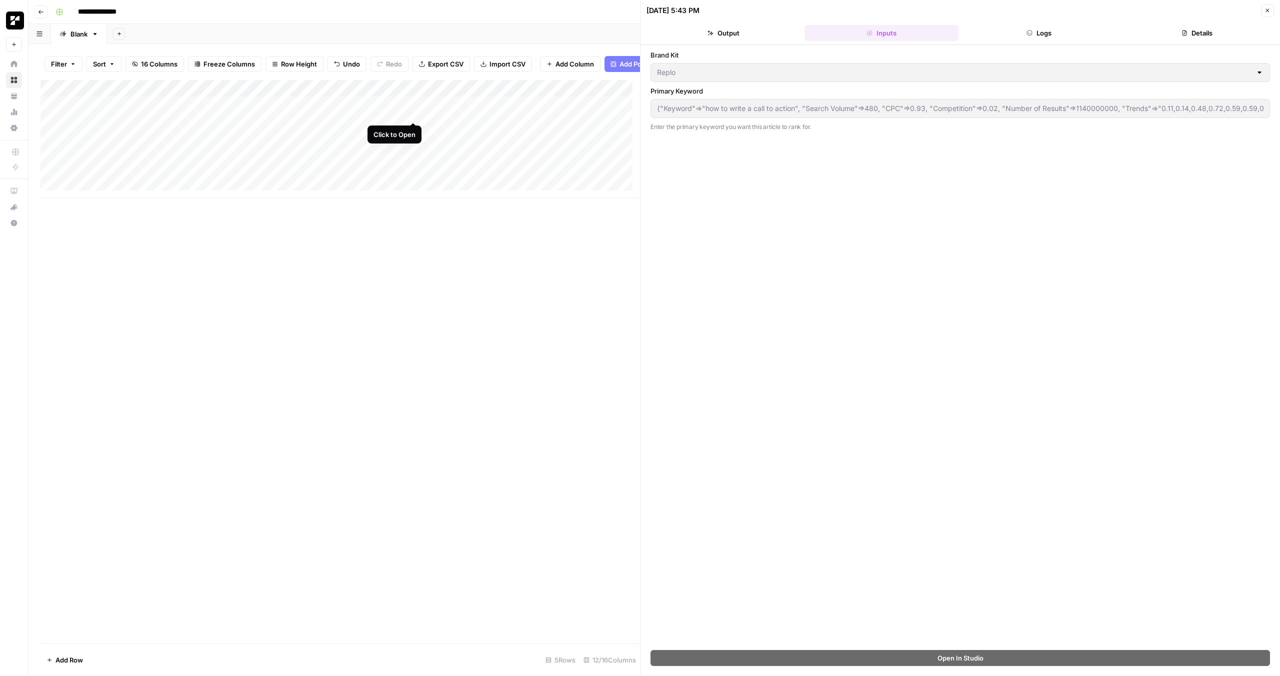
click at [412, 112] on div "Add Column" at bounding box center [341, 139] width 600 height 118
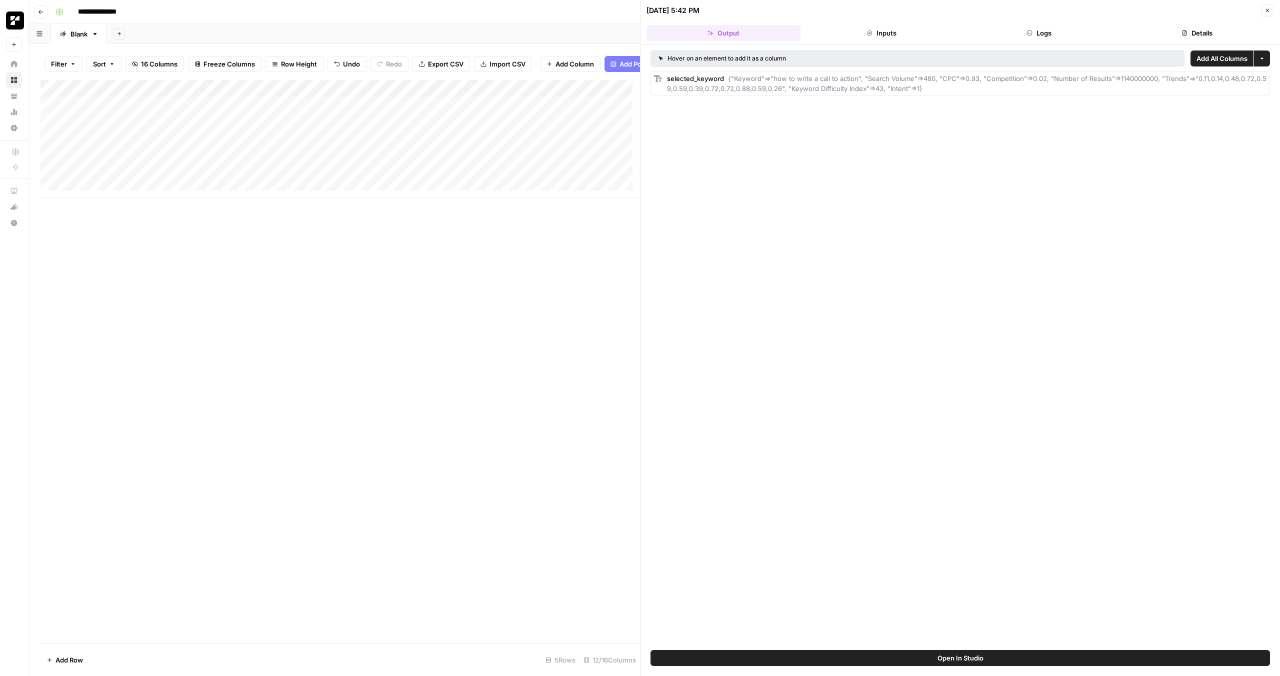
click at [1266, 13] on icon "button" at bounding box center [1268, 11] width 6 height 6
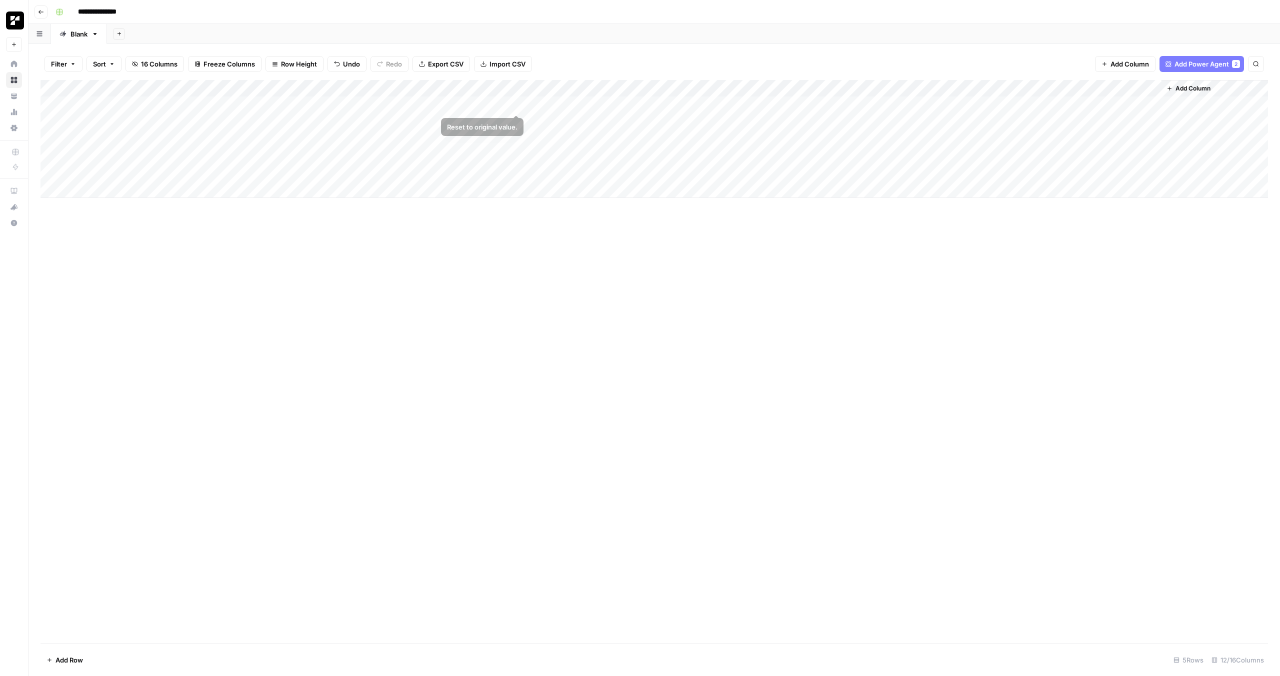
click at [466, 107] on div "Add Column" at bounding box center [655, 139] width 1228 height 118
click at [579, 108] on div "Add Column" at bounding box center [655, 139] width 1228 height 118
click at [605, 104] on div "Add Column" at bounding box center [655, 139] width 1228 height 118
click at [415, 89] on div "Add Column" at bounding box center [655, 139] width 1228 height 118
click at [393, 190] on span "Edit Workflow" at bounding box center [409, 187] width 88 height 10
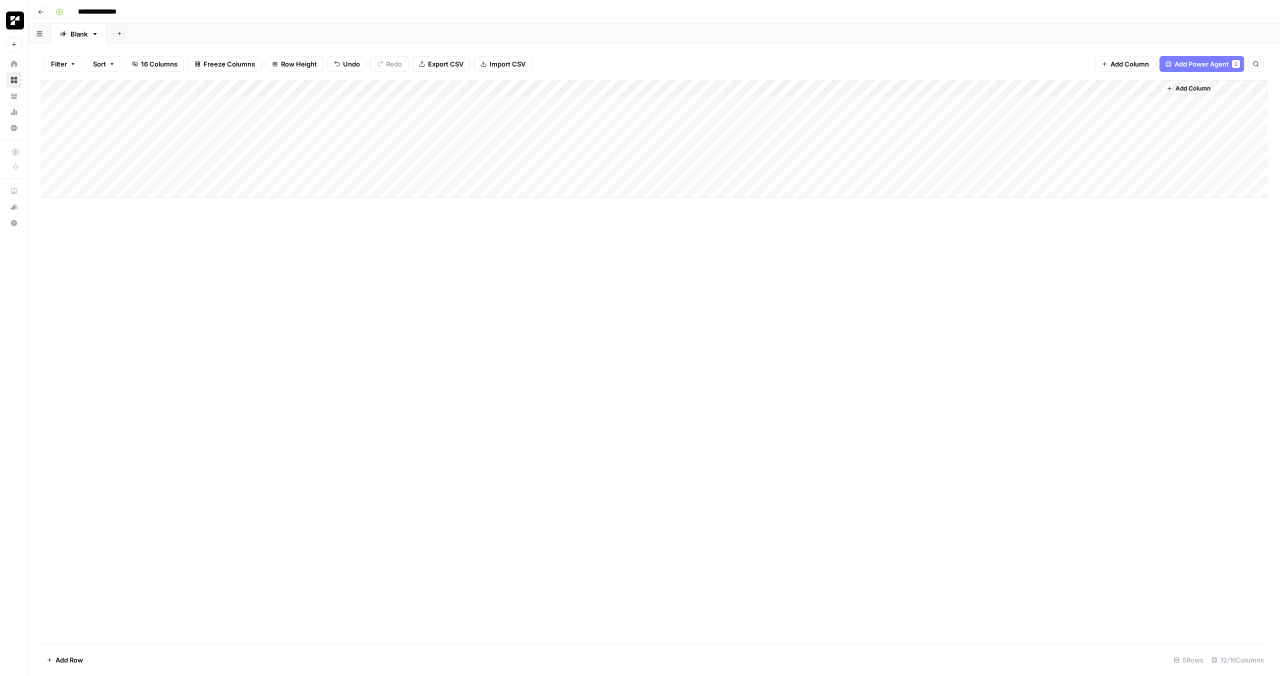
click at [548, 105] on div "Add Column" at bounding box center [655, 139] width 1228 height 118
click at [607, 106] on div "Add Column" at bounding box center [655, 139] width 1228 height 118
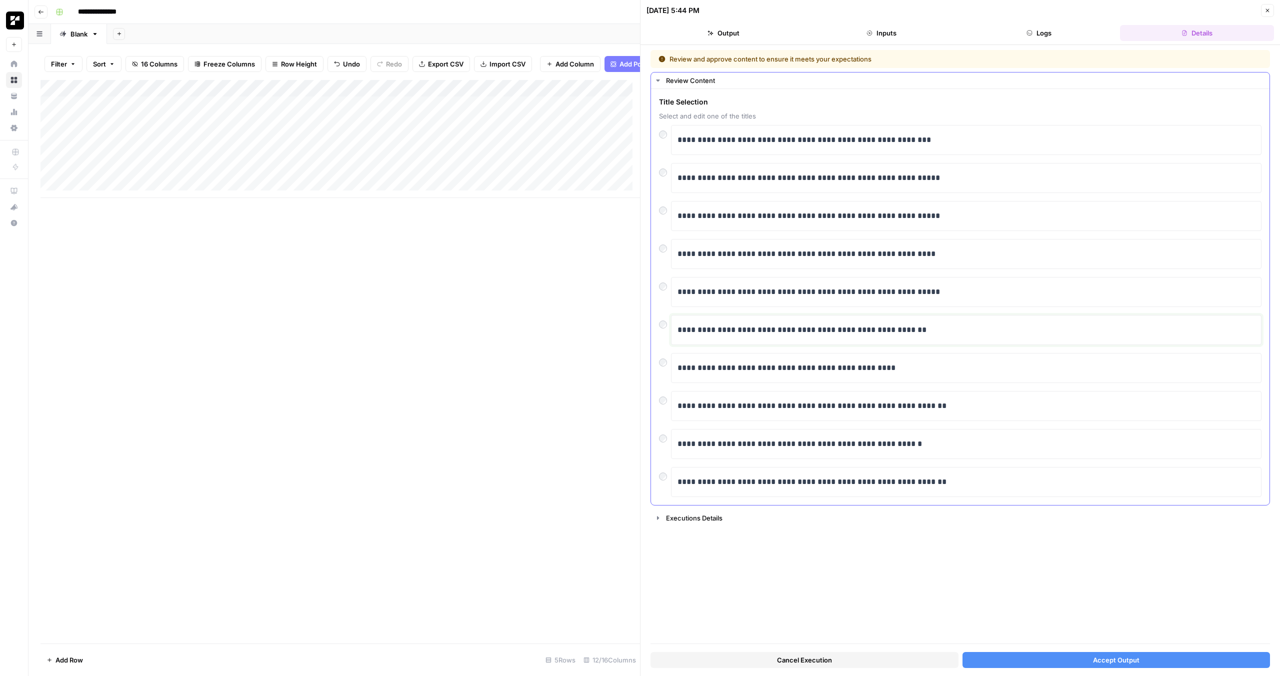
click at [786, 337] on div "**********" at bounding box center [967, 330] width 578 height 21
click at [1093, 652] on button "Accept Output" at bounding box center [1117, 660] width 308 height 16
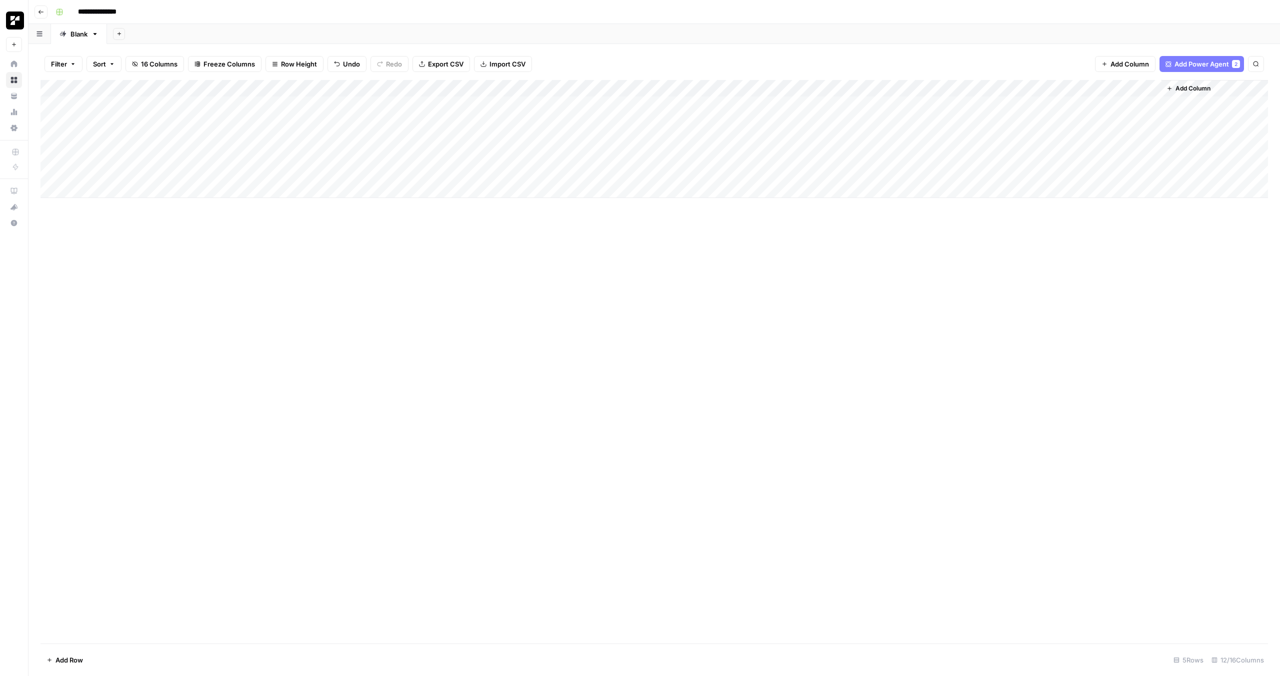
click at [964, 106] on div "Add Column" at bounding box center [655, 139] width 1228 height 118
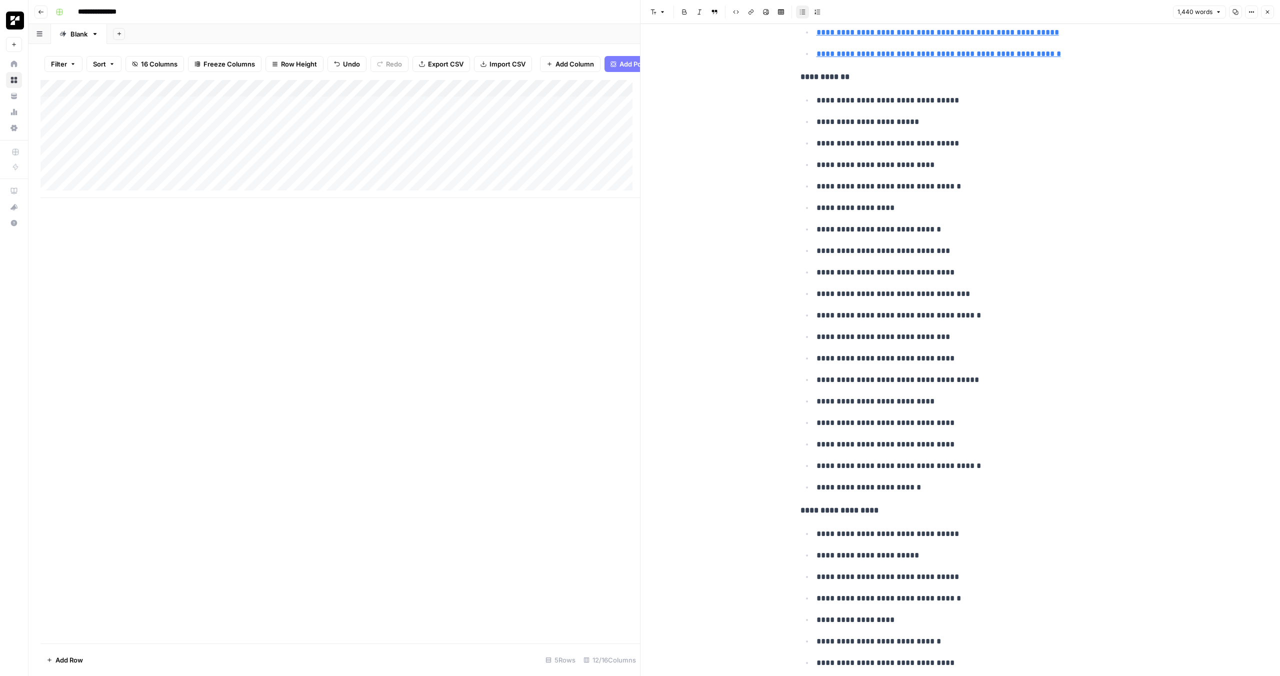
scroll to position [3462, 0]
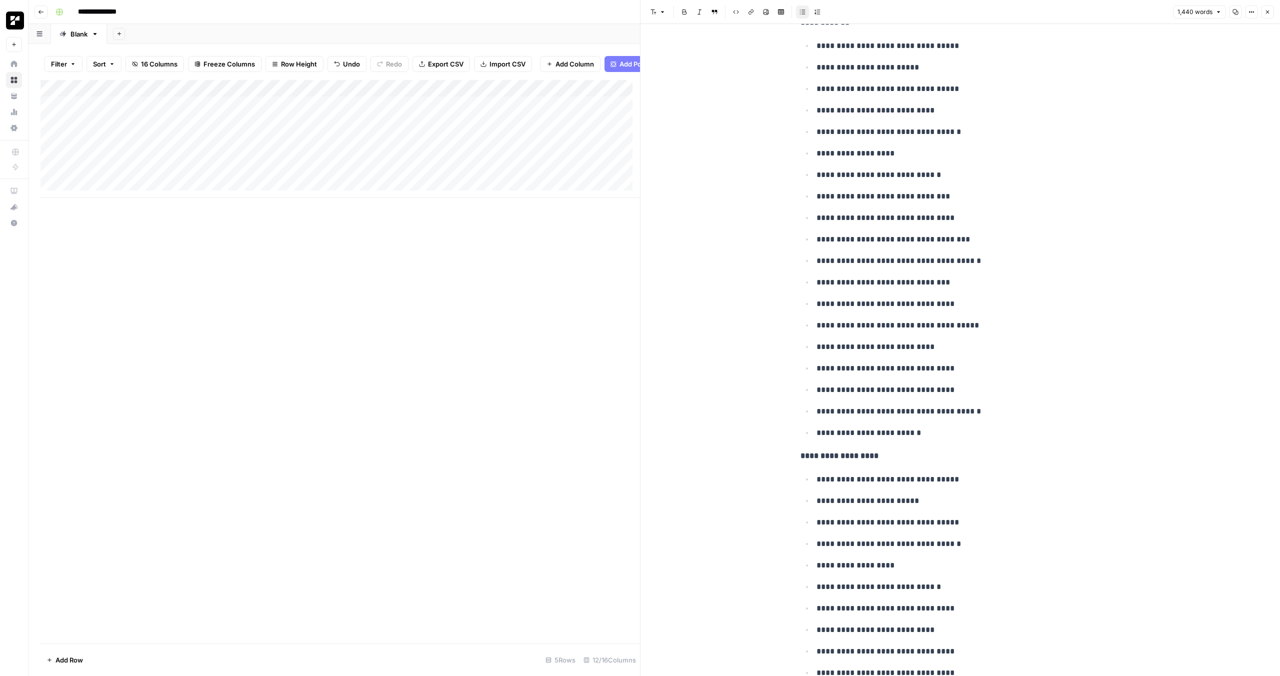
click at [571, 407] on div "Add Column" at bounding box center [341, 362] width 600 height 564
click at [1267, 15] on icon "button" at bounding box center [1268, 12] width 6 height 6
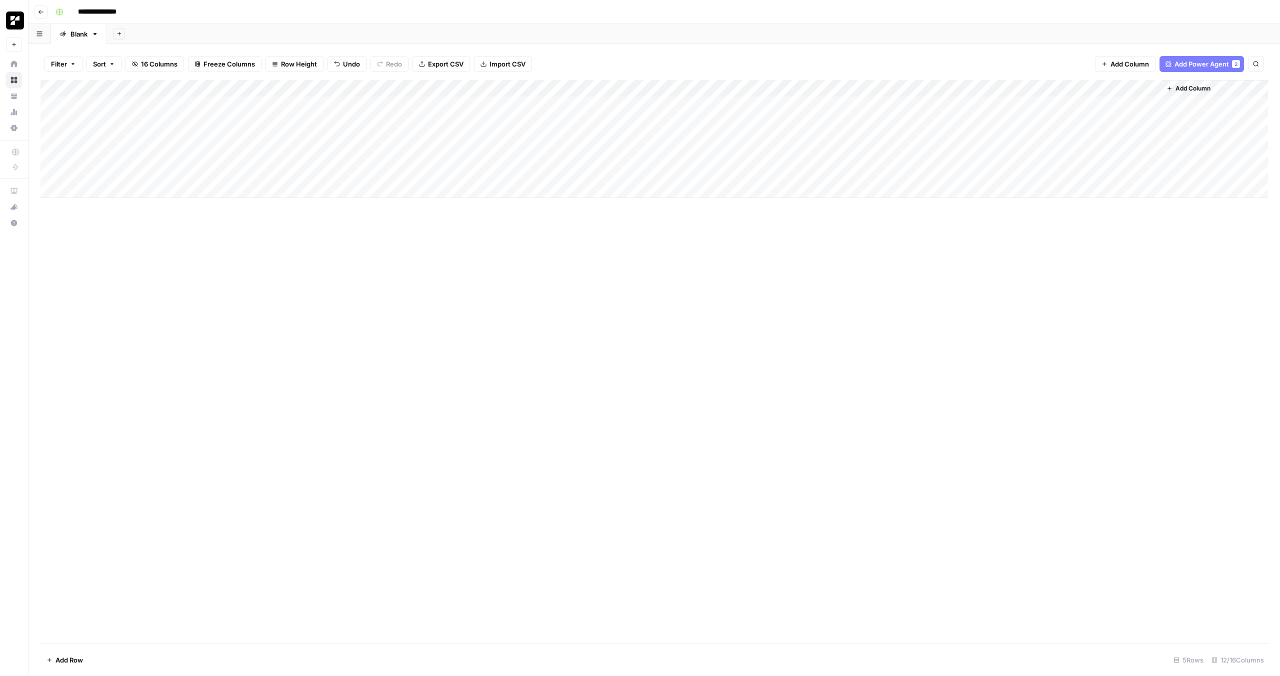
click at [1023, 105] on div "Add Column" at bounding box center [655, 139] width 1228 height 118
click at [1266, 635] on icon "close" at bounding box center [1266, 637] width 7 height 8
click at [1048, 87] on div "Add Column" at bounding box center [655, 139] width 1228 height 118
click at [819, 373] on div "Add Column" at bounding box center [655, 362] width 1228 height 564
click at [1025, 103] on div "Add Column" at bounding box center [655, 139] width 1228 height 118
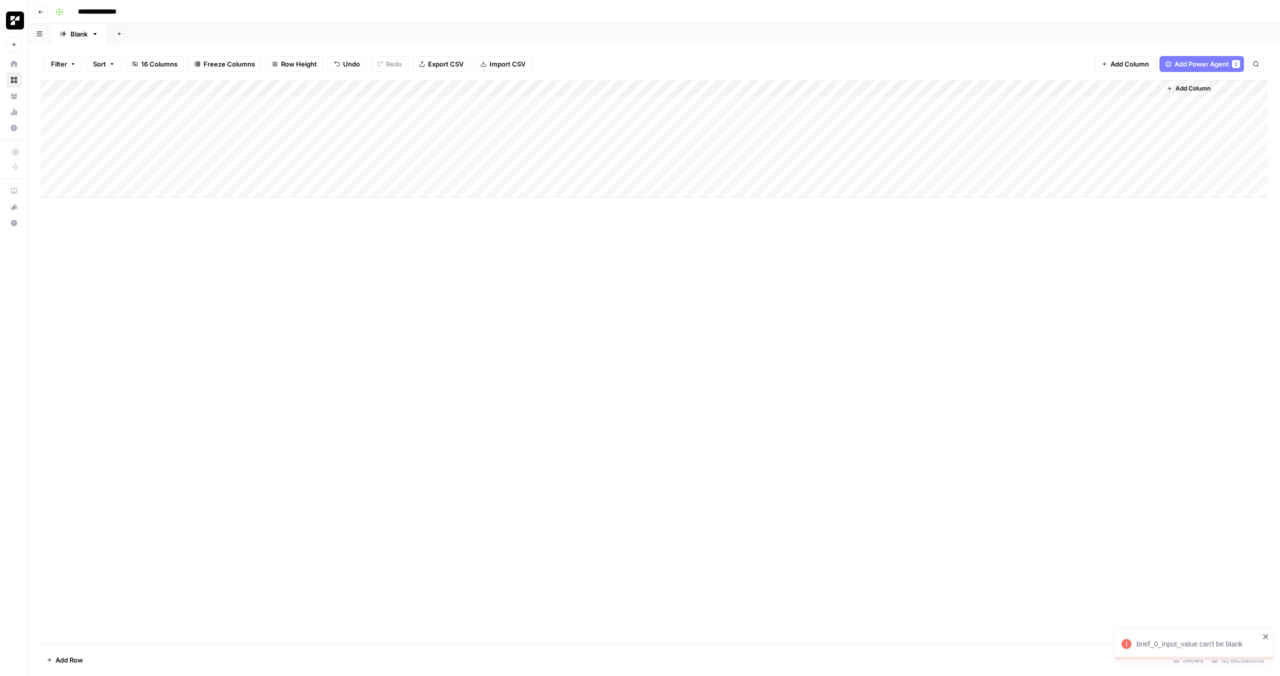
click at [1049, 84] on div "Add Column" at bounding box center [655, 139] width 1228 height 118
click at [1031, 174] on span "Configure Inputs" at bounding box center [1039, 173] width 88 height 10
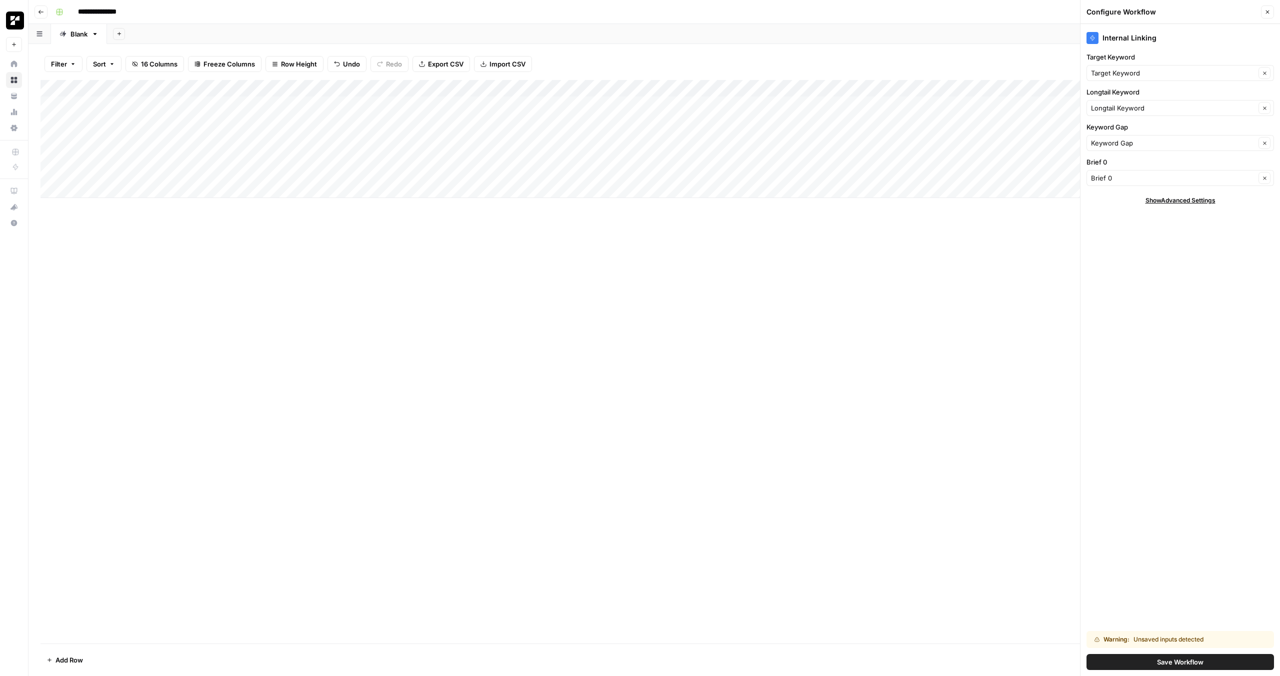
click at [1235, 172] on div "Brief 0 Clear" at bounding box center [1181, 178] width 188 height 16
click at [1152, 216] on span "Brief 0" at bounding box center [1168, 216] width 146 height 10
type input "Brief 0"
click at [1158, 353] on div "Internal Linking Target Keyword Target Keyword Clear Longtail Keyword Longtail …" at bounding box center [1181, 350] width 200 height 652
click at [1170, 665] on span "Save Workflow" at bounding box center [1180, 662] width 47 height 10
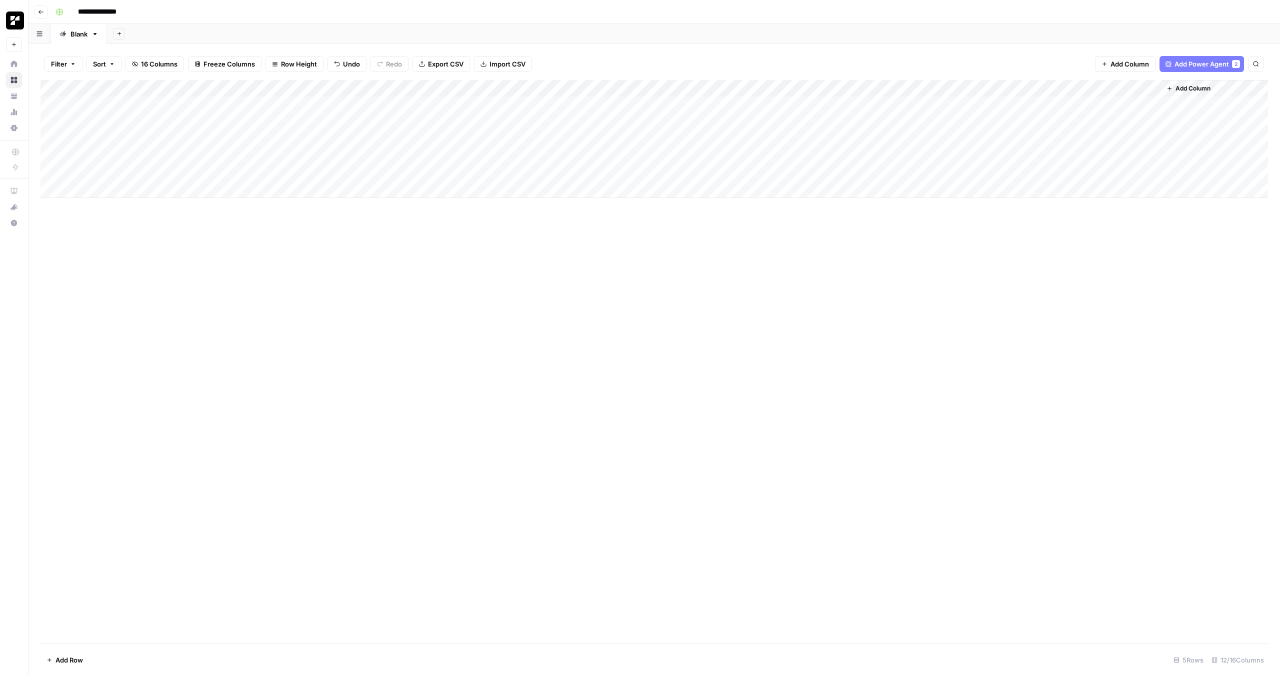
click at [1023, 102] on div "Add Column" at bounding box center [655, 139] width 1228 height 118
click at [427, 105] on div "Add Column" at bounding box center [655, 139] width 1228 height 118
click at [378, 106] on div "Add Column" at bounding box center [655, 139] width 1228 height 118
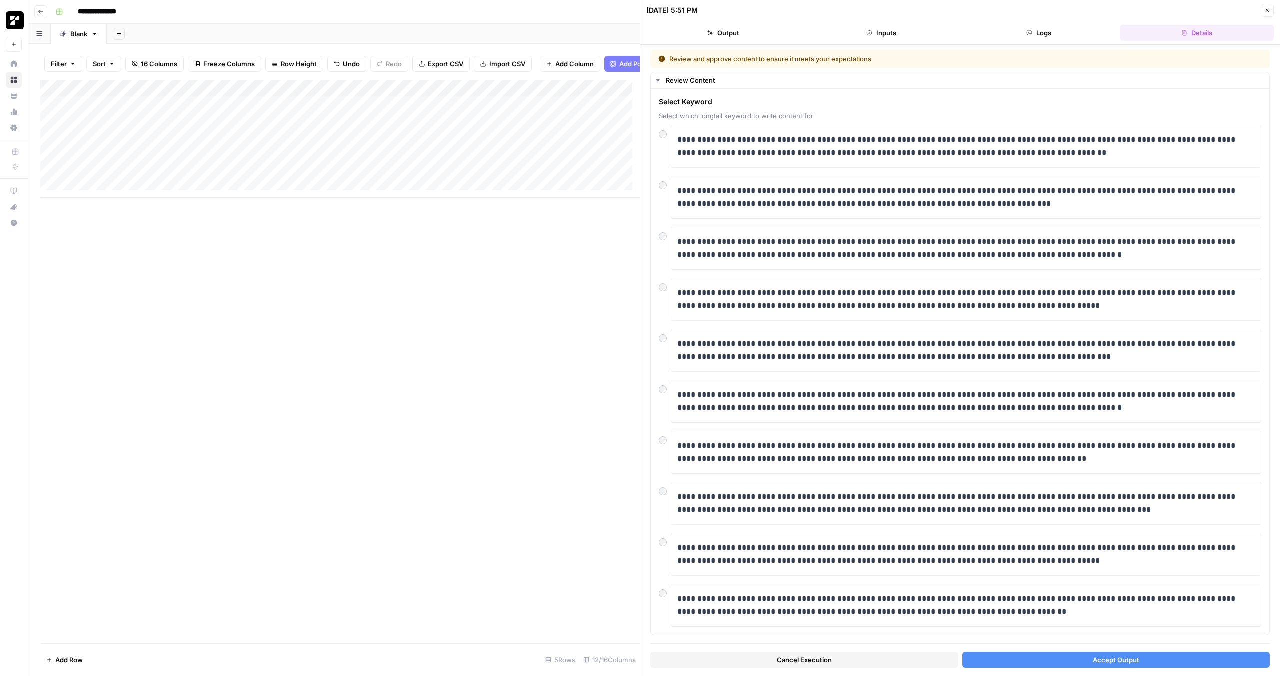
click at [1106, 660] on span "Accept Output" at bounding box center [1116, 660] width 47 height 10
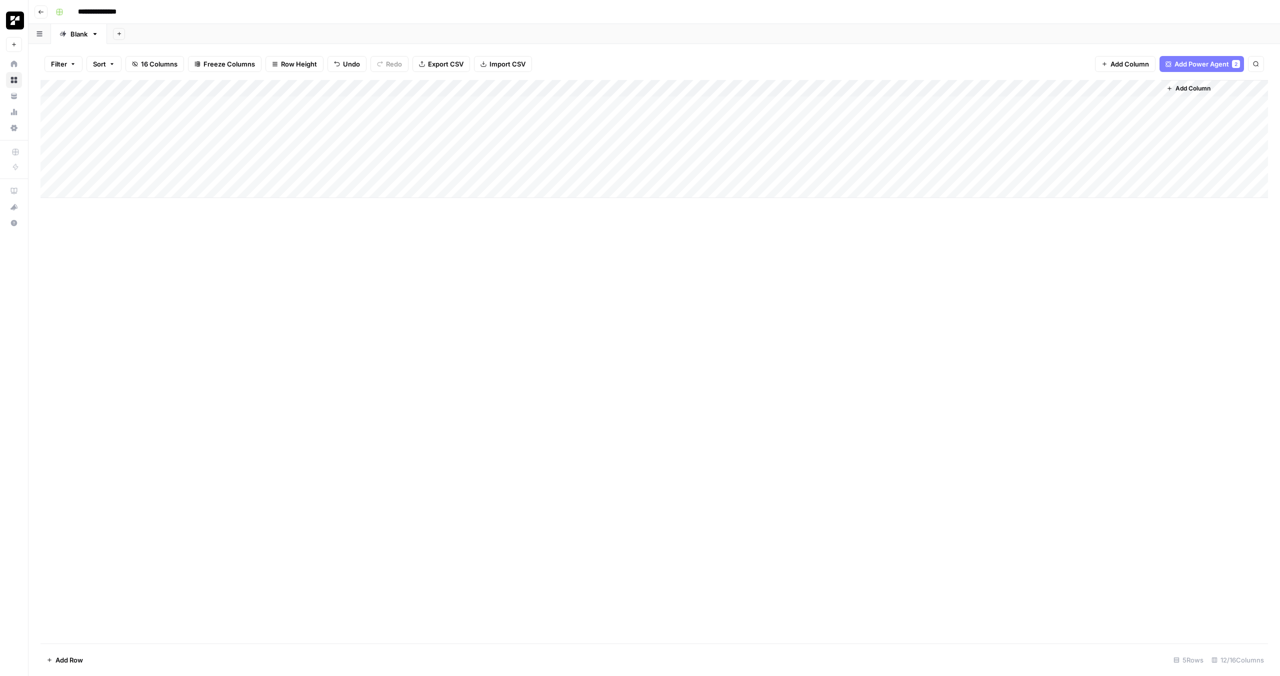
click at [467, 108] on div "Add Column" at bounding box center [655, 139] width 1228 height 118
click at [414, 104] on div "Add Column" at bounding box center [655, 139] width 1228 height 118
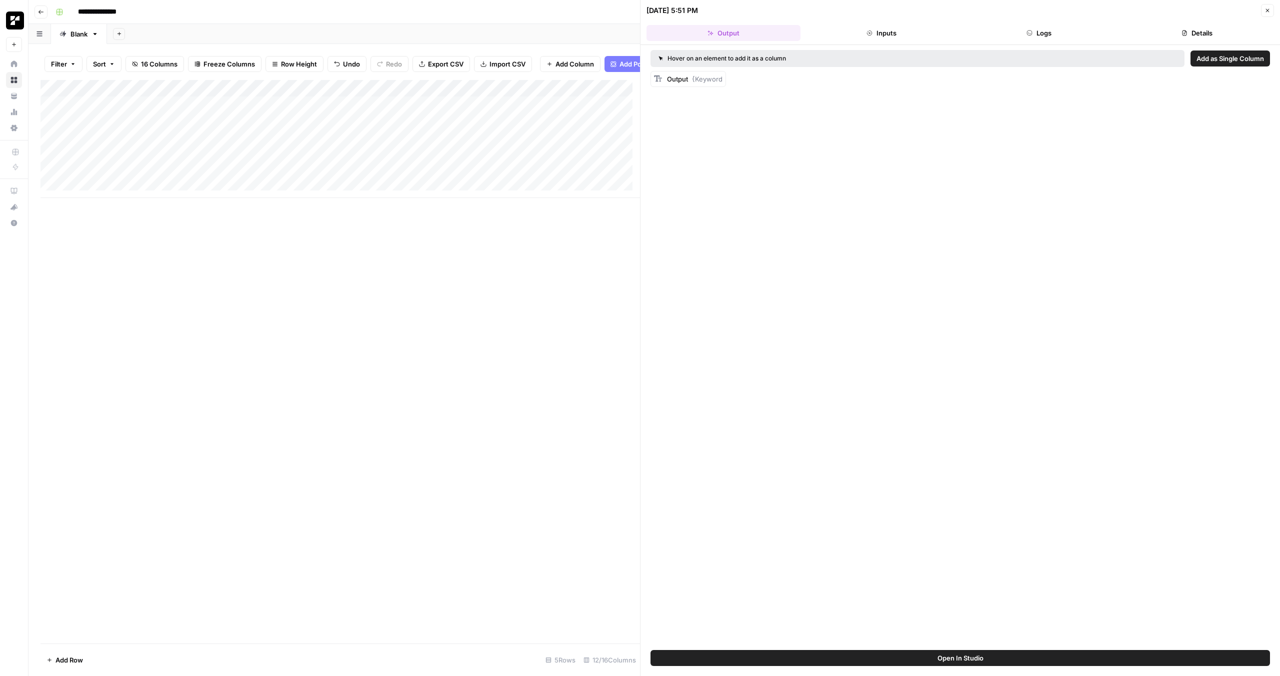
click at [709, 79] on span "{Keyword" at bounding box center [707, 79] width 31 height 8
click at [560, 339] on div "Add Column" at bounding box center [341, 362] width 600 height 564
click at [1270, 11] on icon "button" at bounding box center [1268, 11] width 6 height 6
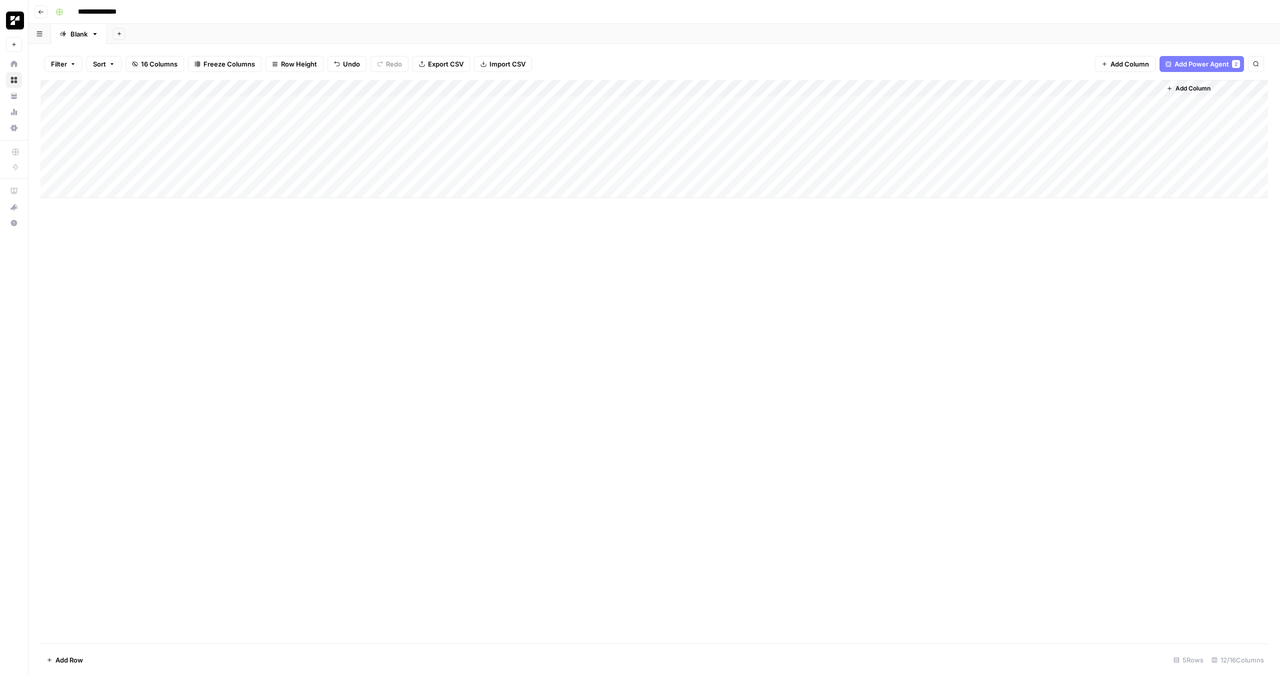
click at [484, 106] on div "Add Column" at bounding box center [655, 139] width 1228 height 118
click at [1054, 87] on div "Add Column" at bounding box center [655, 139] width 1228 height 118
drag, startPoint x: 1071, startPoint y: 117, endPoint x: 1021, endPoint y: 110, distance: 50.5
click at [1021, 110] on body "**********" at bounding box center [640, 338] width 1280 height 676
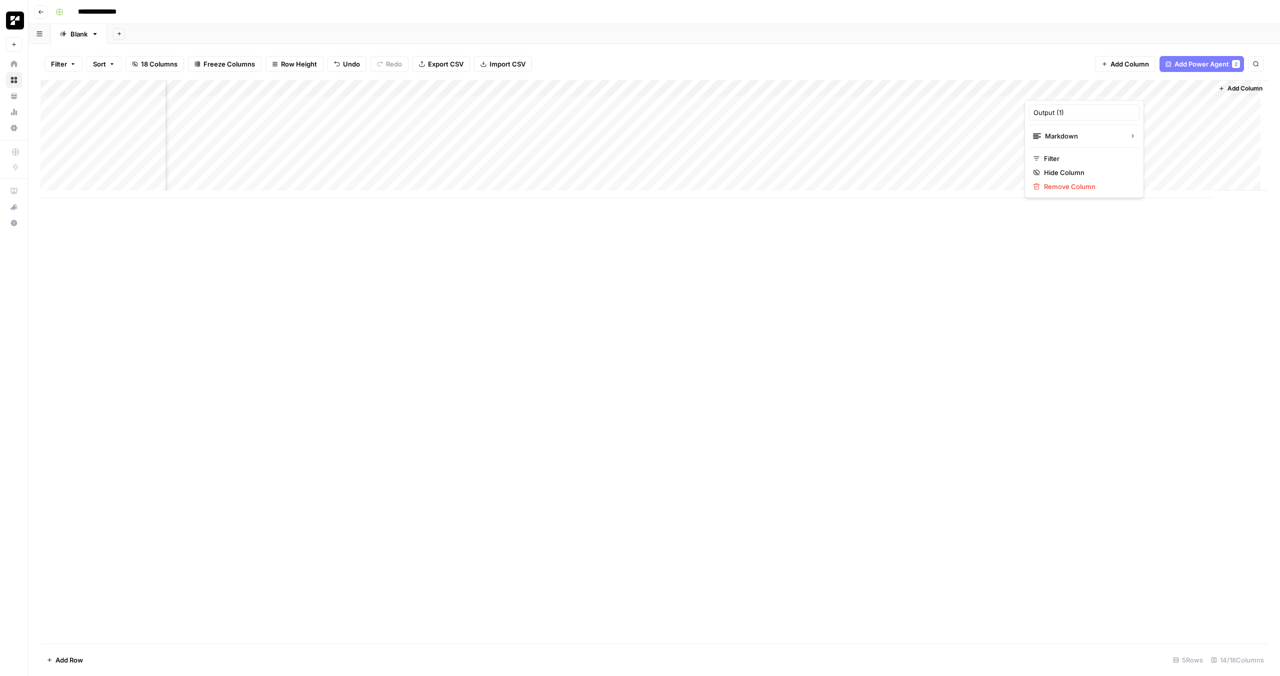
click at [1092, 108] on input "Output (1)" at bounding box center [1085, 113] width 102 height 10
drag, startPoint x: 1082, startPoint y: 115, endPoint x: 1001, endPoint y: 114, distance: 81.0
click at [1001, 114] on body "**********" at bounding box center [640, 338] width 1280 height 676
drag, startPoint x: 1007, startPoint y: 110, endPoint x: 1013, endPoint y: 109, distance: 6.2
click at [1013, 109] on div "Add Column" at bounding box center [655, 139] width 1228 height 118
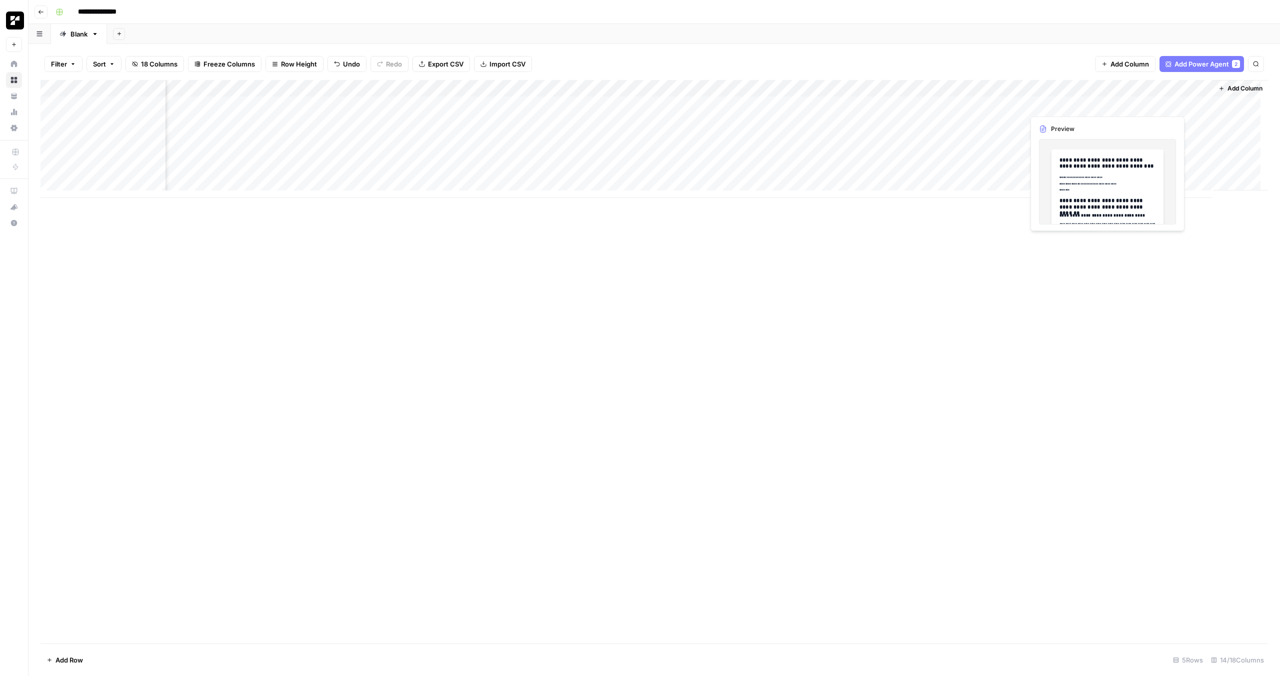
click at [1052, 104] on div "Add Column" at bounding box center [655, 139] width 1228 height 118
click at [1069, 95] on div "Add Column" at bounding box center [655, 139] width 1228 height 118
drag, startPoint x: 1071, startPoint y: 105, endPoint x: 1065, endPoint y: 108, distance: 6.7
click at [1070, 105] on div "Output (1)" at bounding box center [1084, 113] width 111 height 16
drag, startPoint x: 1067, startPoint y: 109, endPoint x: 1033, endPoint y: 112, distance: 34.2
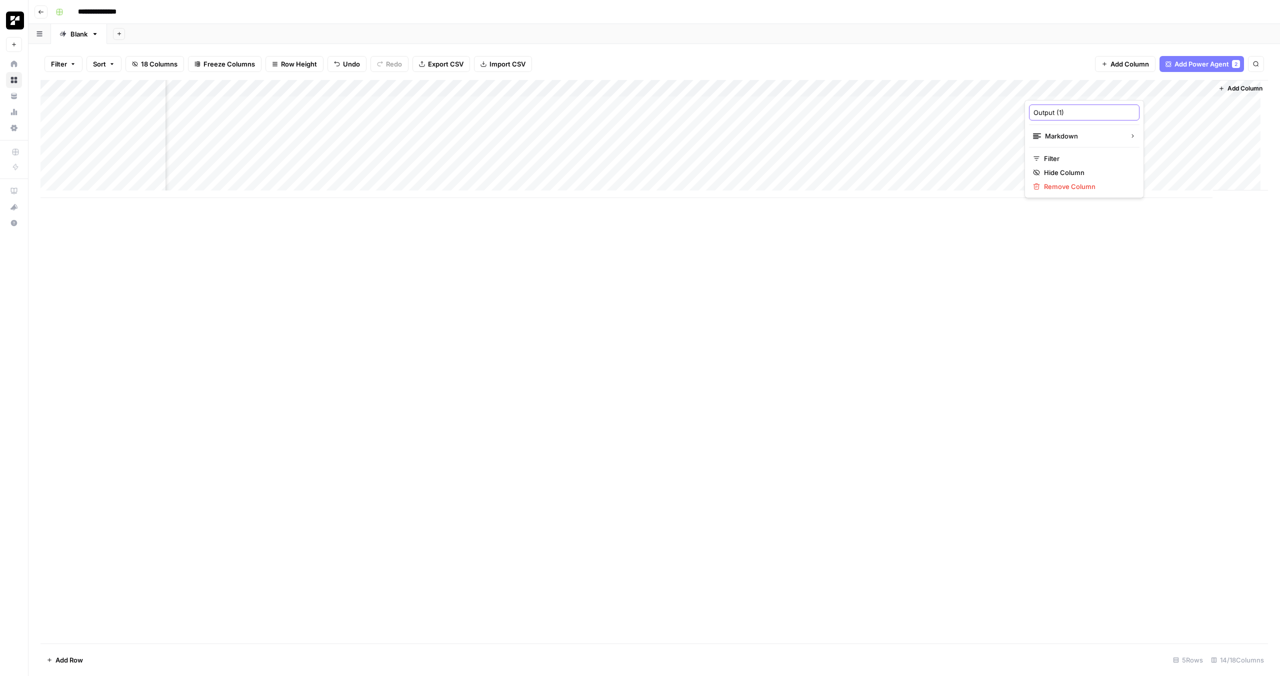
click at [1034, 112] on input "Output (1)" at bounding box center [1085, 113] width 102 height 10
type input "Brief"
click at [1120, 298] on div "Add Column" at bounding box center [655, 362] width 1228 height 564
click at [1104, 104] on div "Add Column" at bounding box center [655, 139] width 1228 height 118
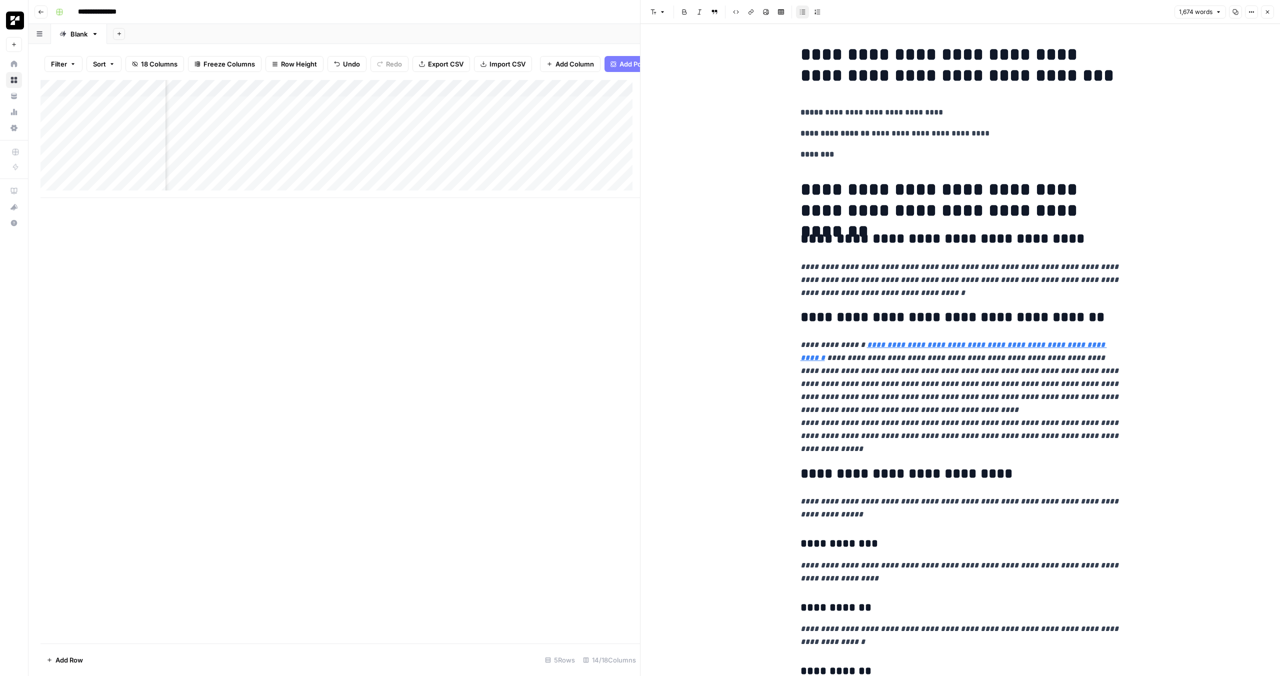
click at [1271, 13] on button "Close" at bounding box center [1267, 12] width 13 height 13
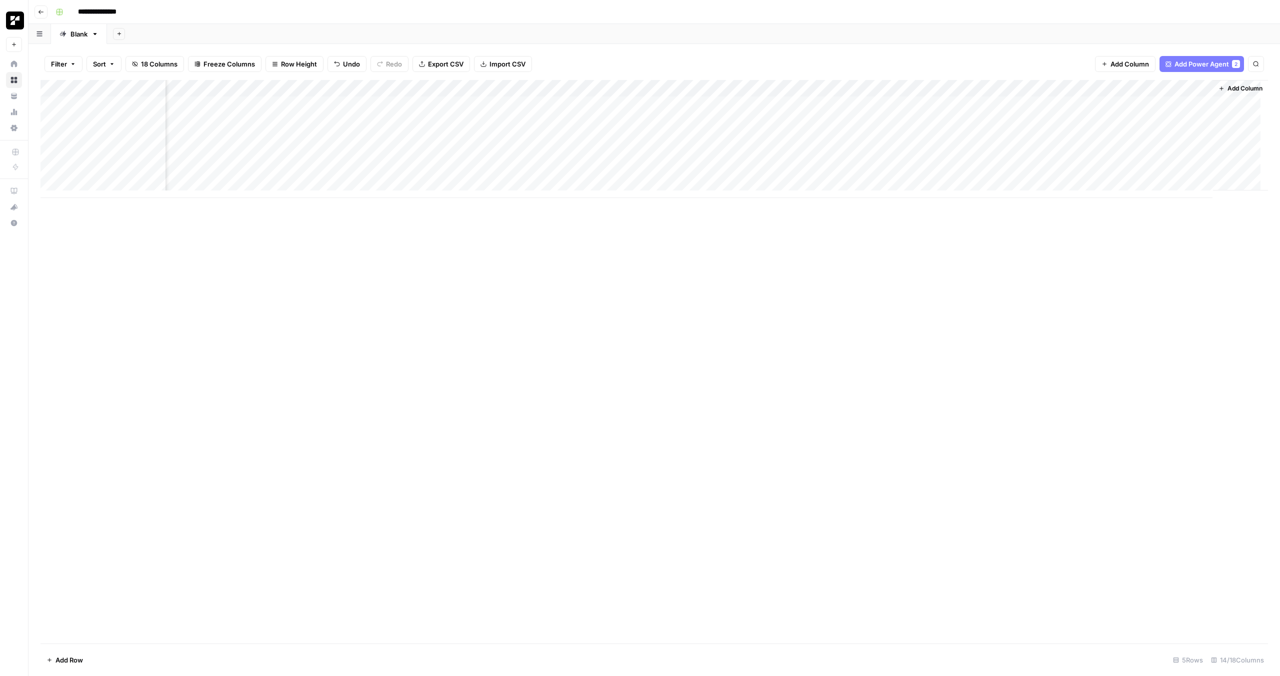
scroll to position [0, 124]
click at [989, 108] on div "Add Column" at bounding box center [655, 139] width 1228 height 118
click at [1012, 102] on div "Add Column" at bounding box center [655, 139] width 1228 height 118
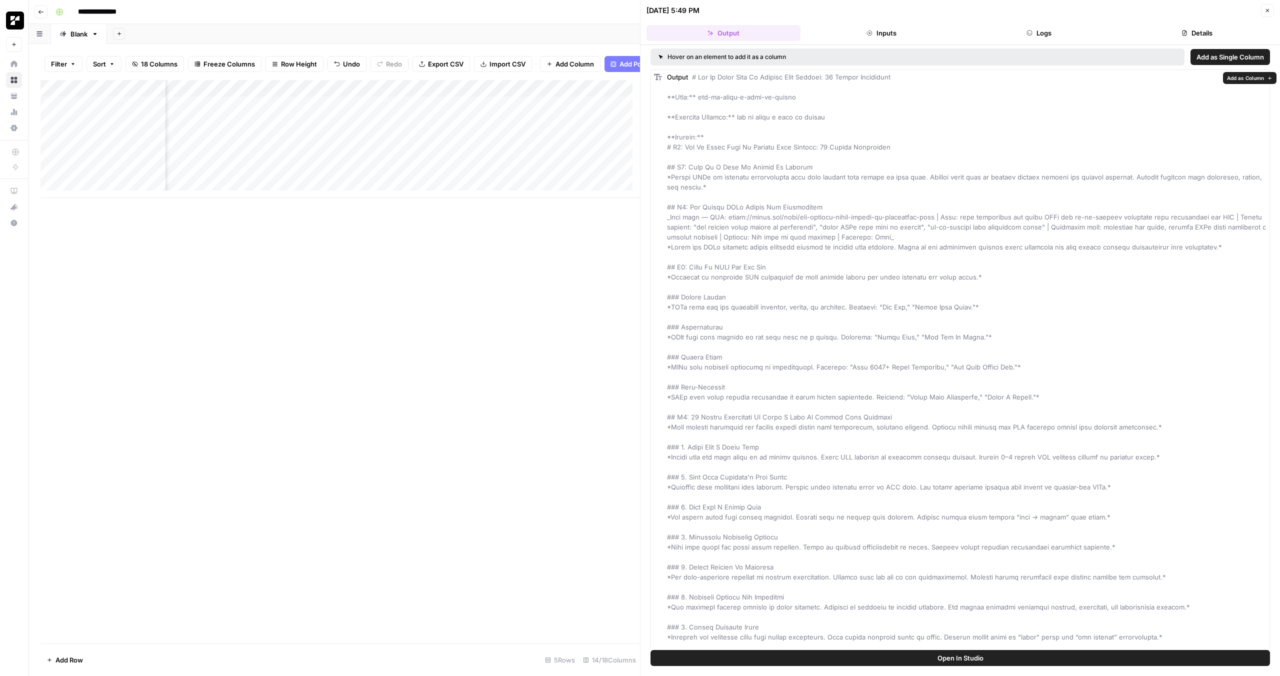
scroll to position [2, 0]
click at [1010, 43] on header "08/20/25 at 5:49 PM Close Output Inputs Logs Details" at bounding box center [961, 22] width 640 height 45
click at [1032, 38] on button "Logs" at bounding box center [1040, 33] width 154 height 16
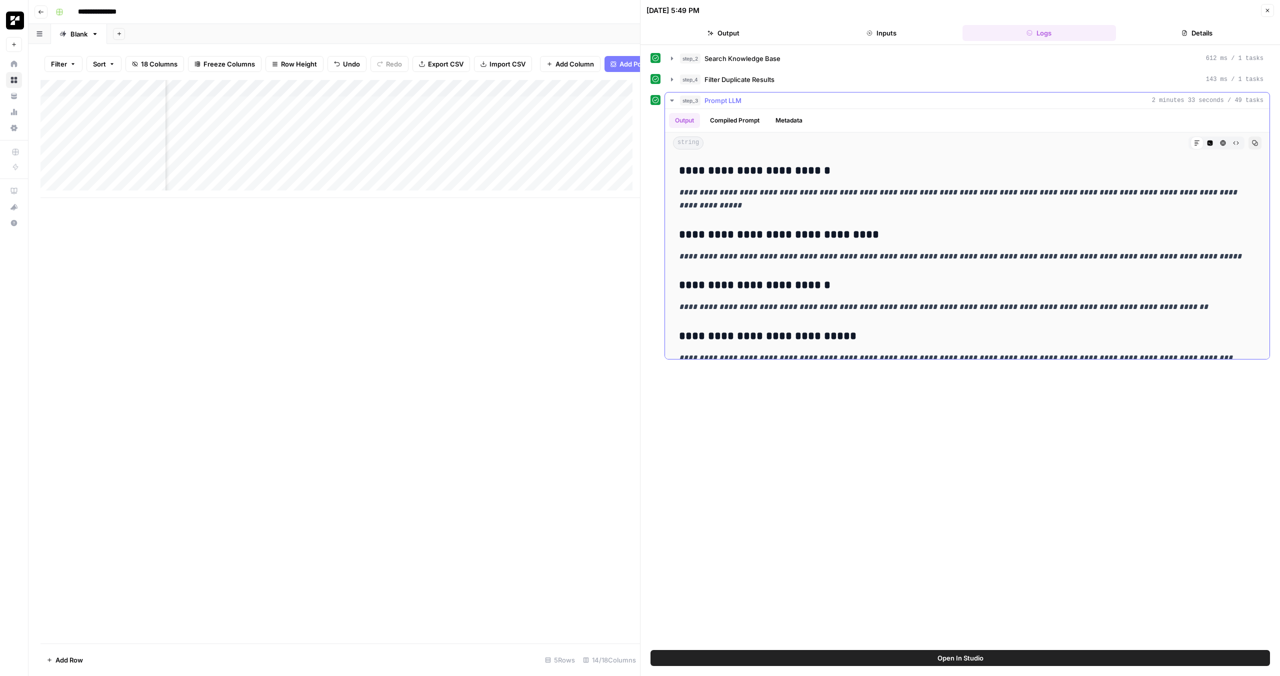
scroll to position [974, 0]
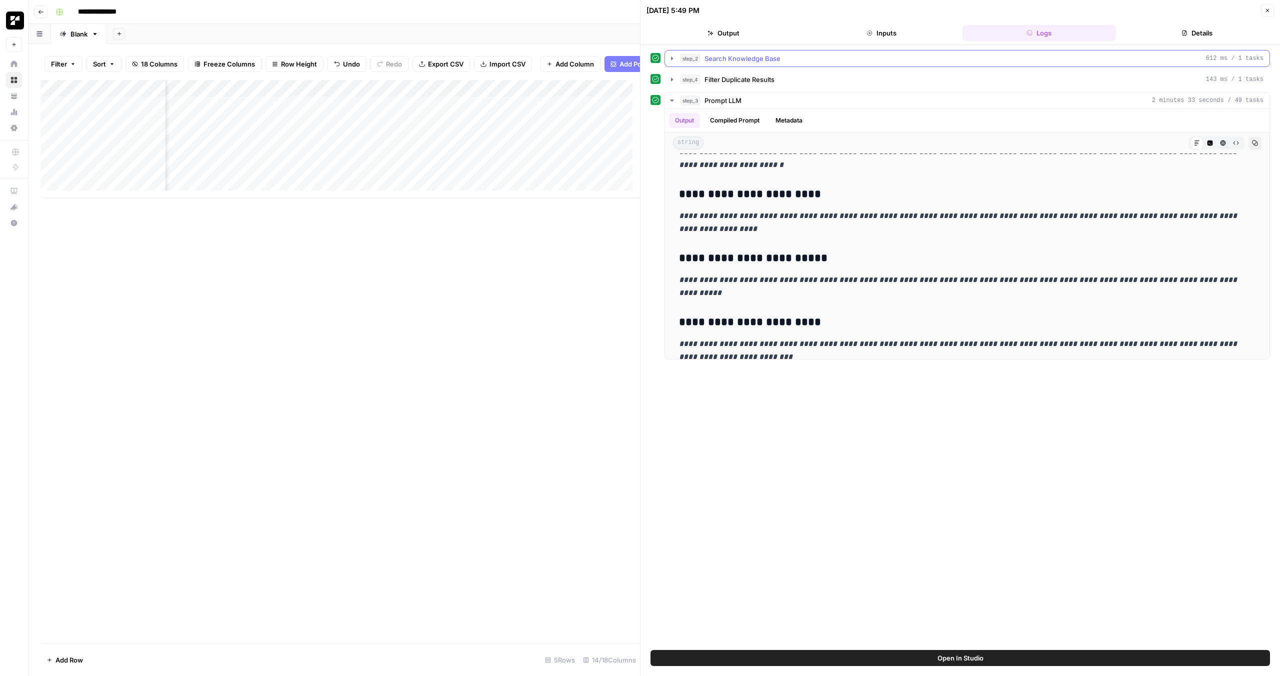
click at [797, 59] on div "step_2 Search Knowledge Base 612 ms / 1 tasks" at bounding box center [972, 59] width 584 height 10
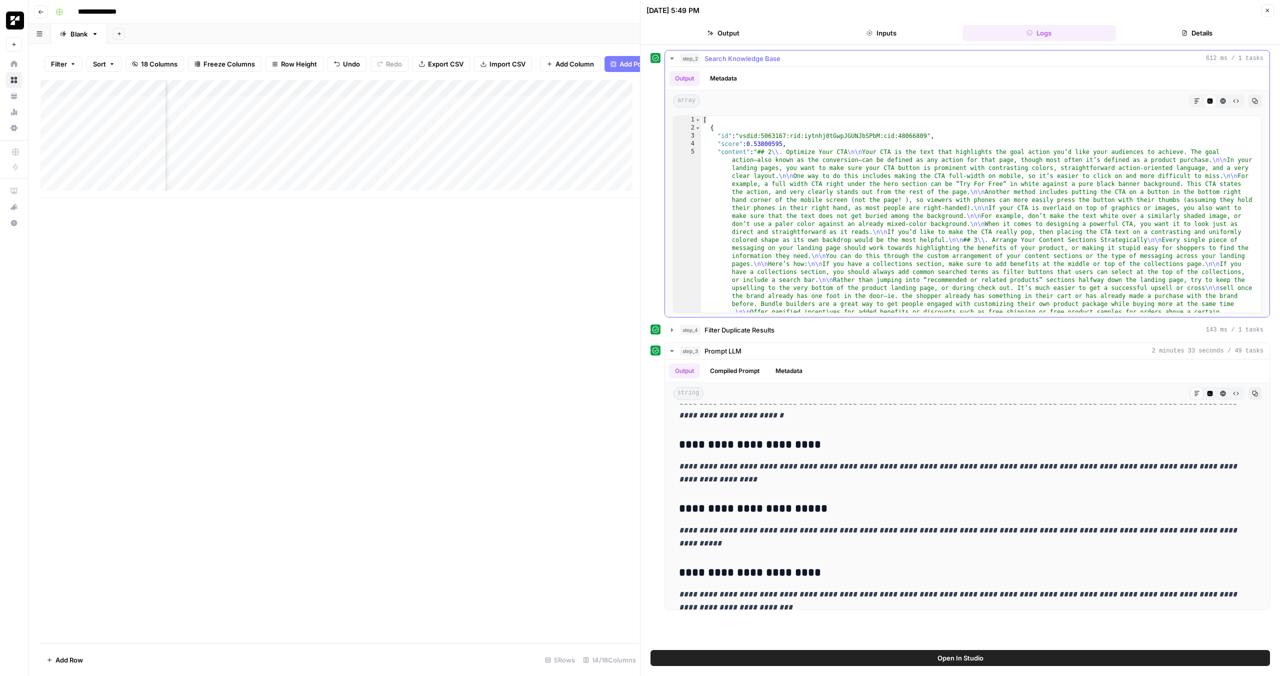
scroll to position [0, 0]
click at [1191, 100] on button "Markdown" at bounding box center [1197, 101] width 13 height 13
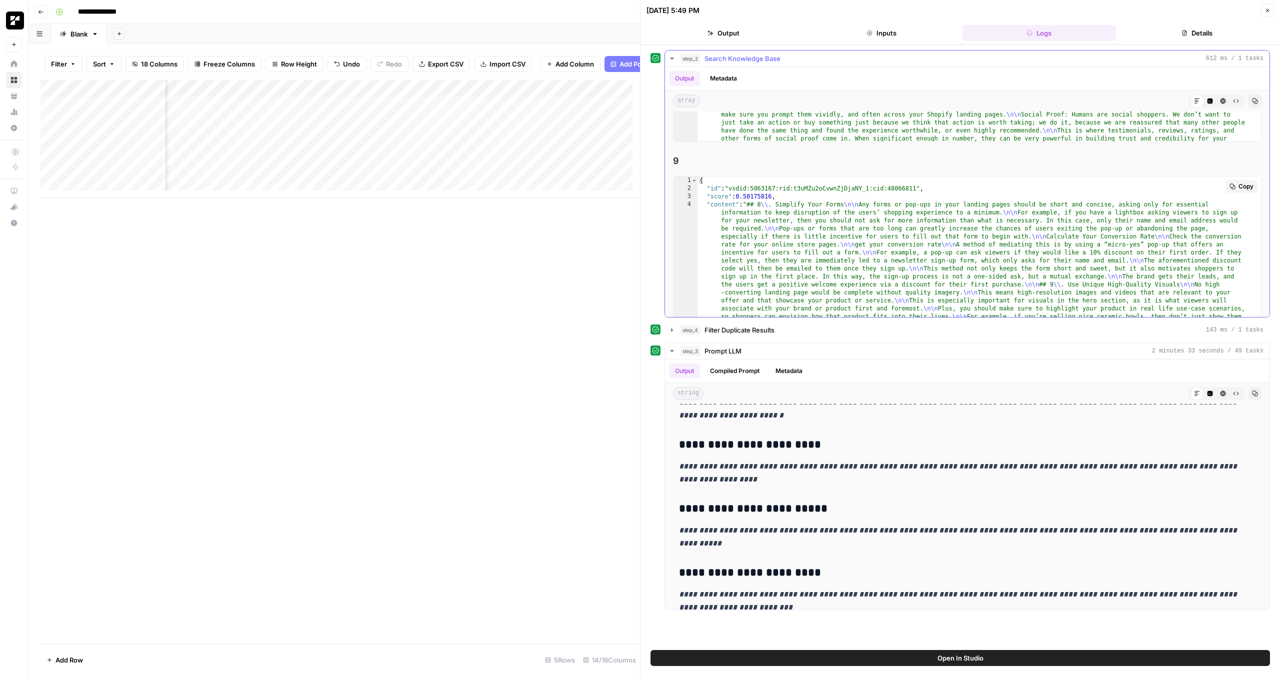
scroll to position [2131, 0]
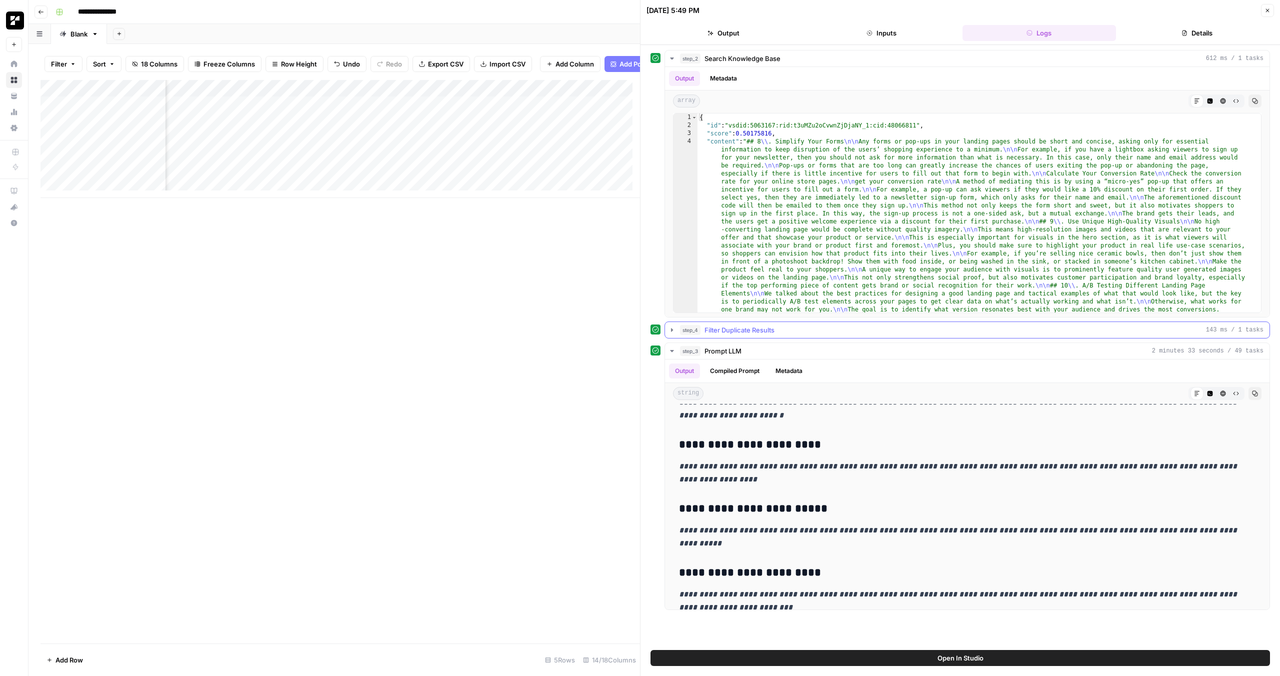
click at [730, 327] on span "Filter Duplicate Results" at bounding box center [740, 330] width 70 height 10
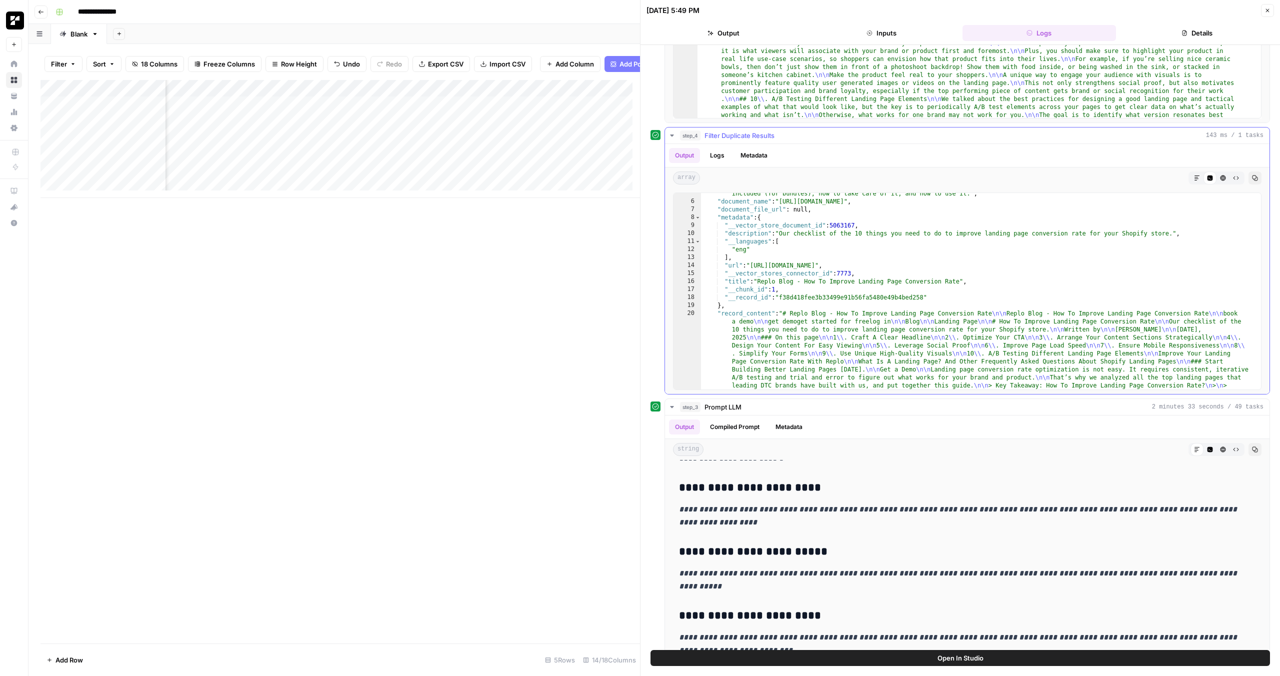
scroll to position [302, 0]
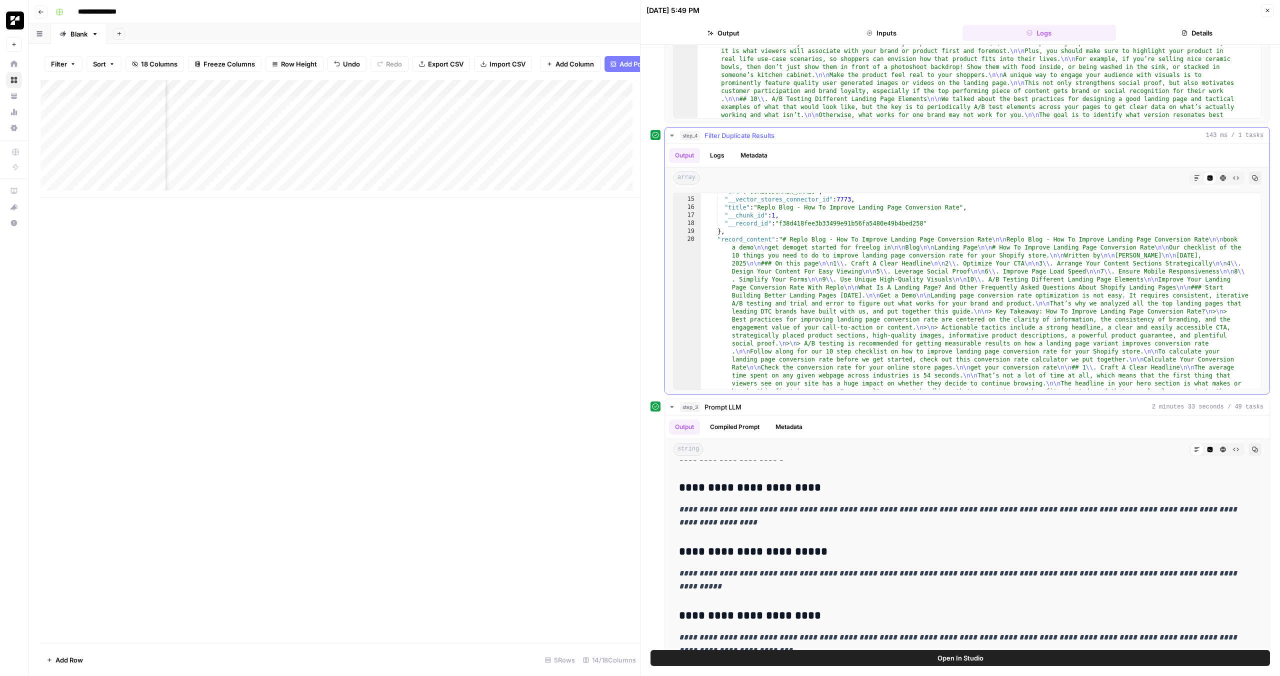
click at [1195, 179] on icon "button" at bounding box center [1197, 178] width 5 height 5
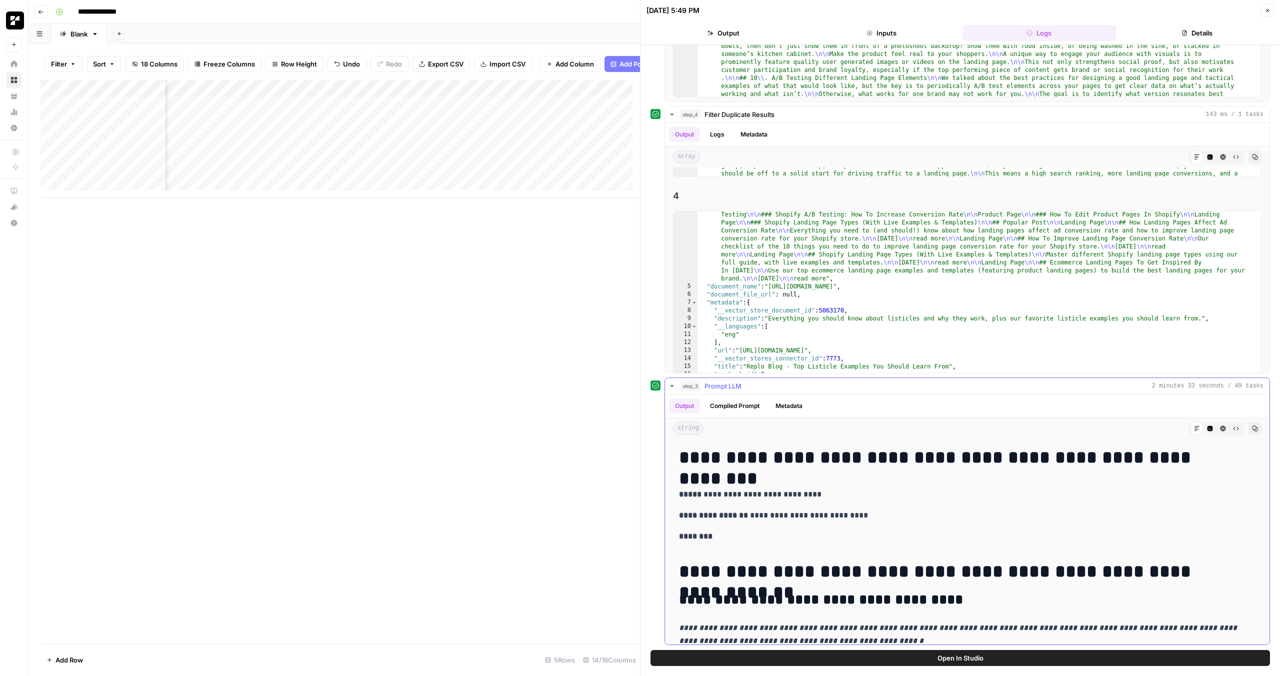
scroll to position [32, 0]
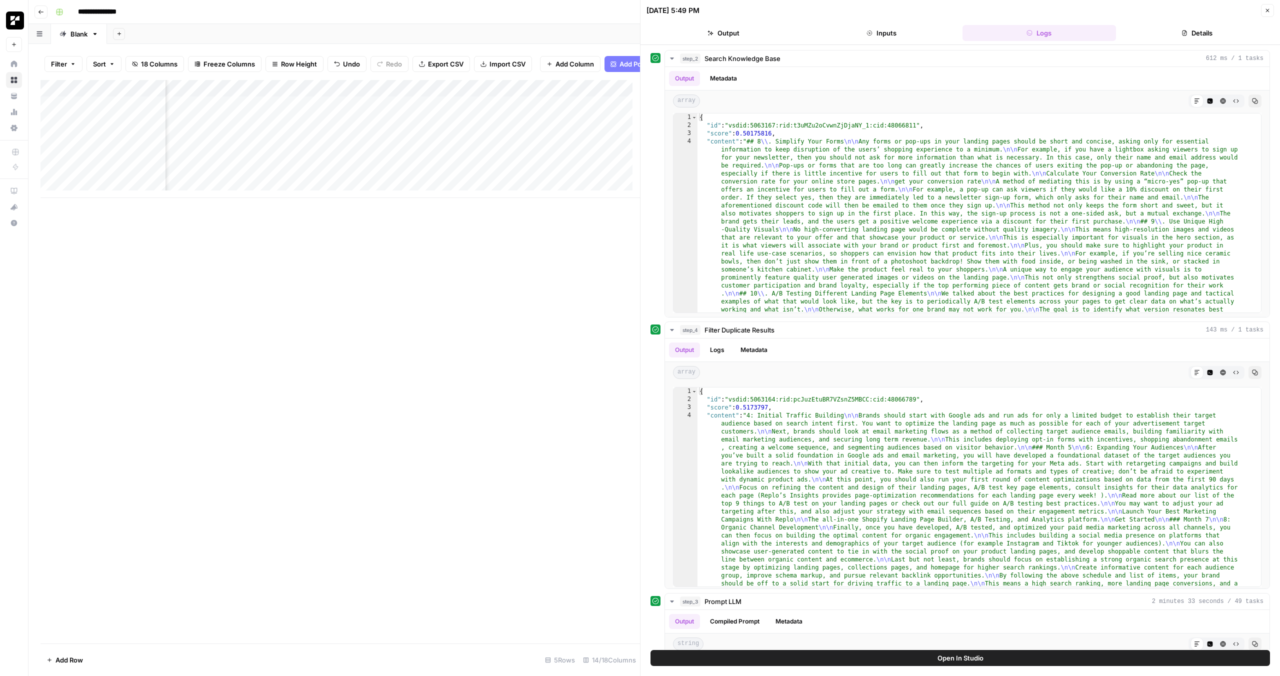
click at [1269, 11] on icon "button" at bounding box center [1268, 11] width 6 height 6
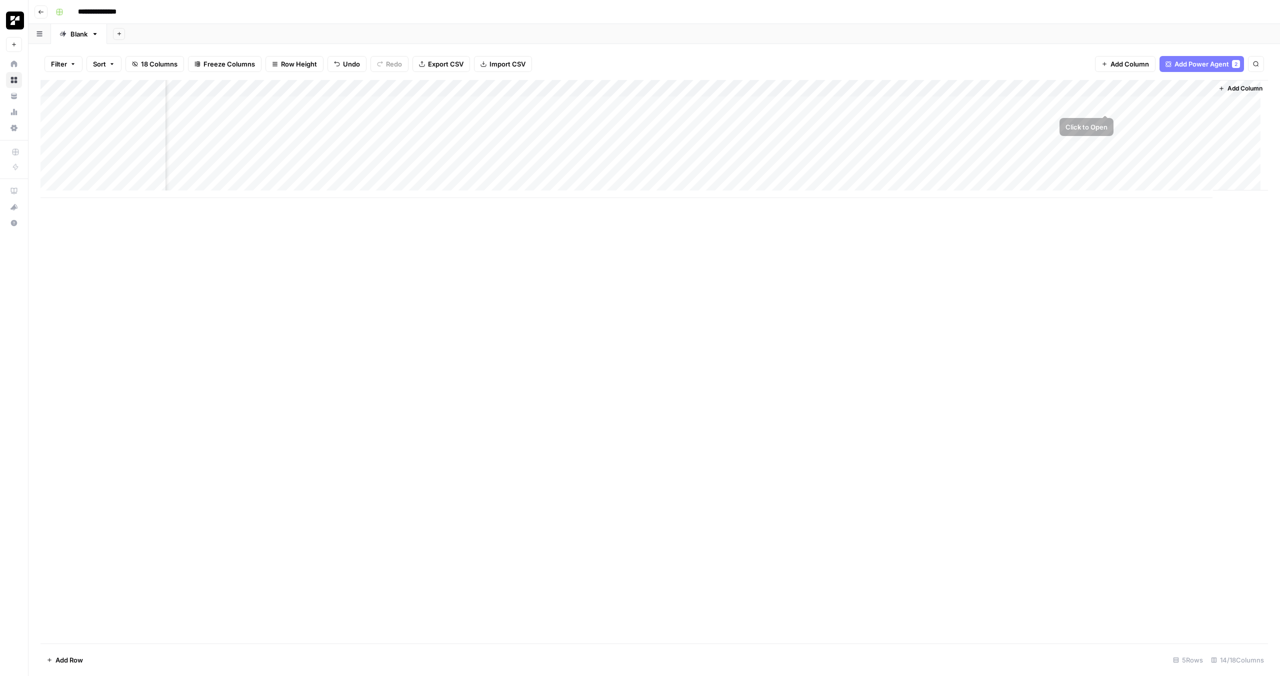
scroll to position [2, 136]
click at [1057, 102] on div "Add Column" at bounding box center [655, 139] width 1228 height 118
click at [1105, 102] on div "Add Column" at bounding box center [655, 139] width 1228 height 118
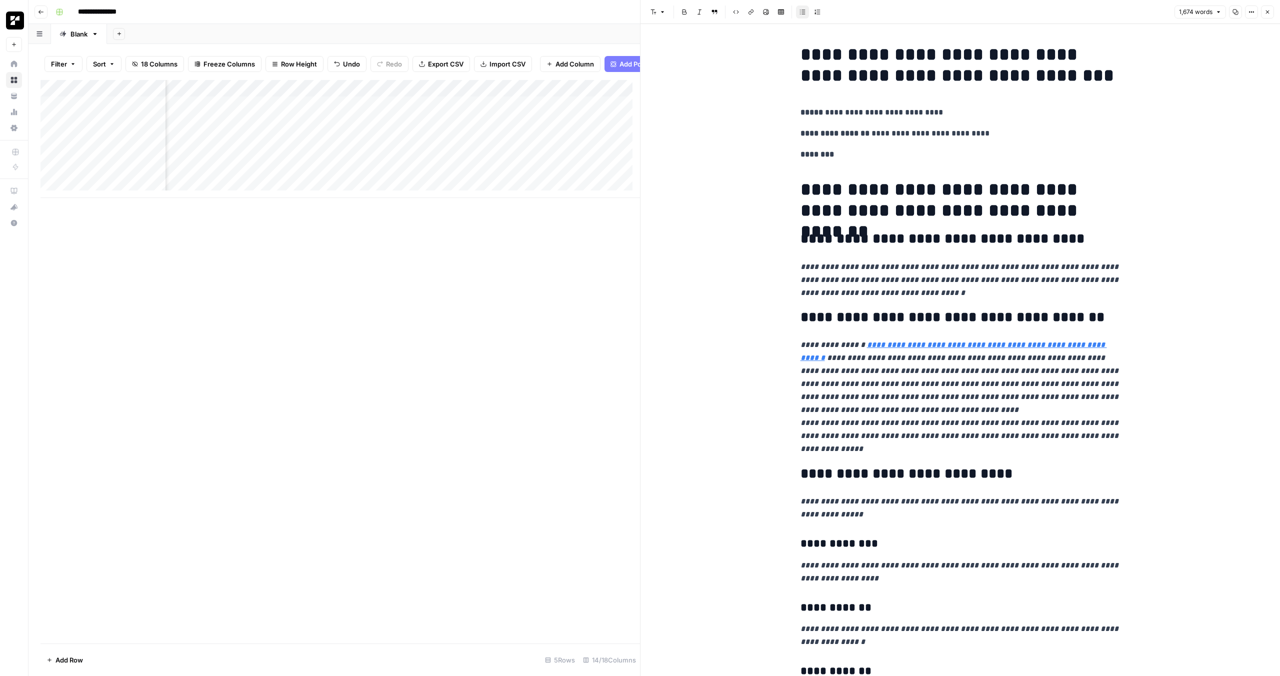
click at [1267, 8] on button "Close" at bounding box center [1267, 12] width 13 height 13
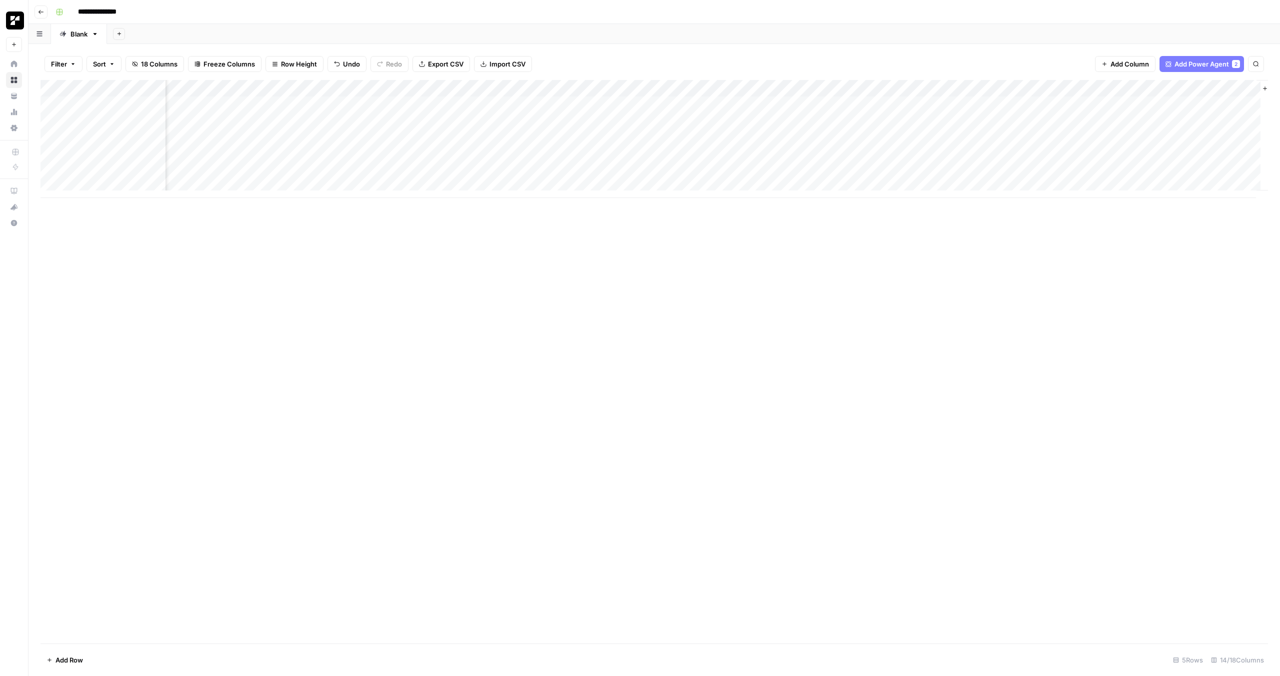
scroll to position [2, 38]
click at [391, 103] on div "Add Column" at bounding box center [655, 139] width 1228 height 118
click at [343, 103] on div "Add Column" at bounding box center [655, 139] width 1228 height 118
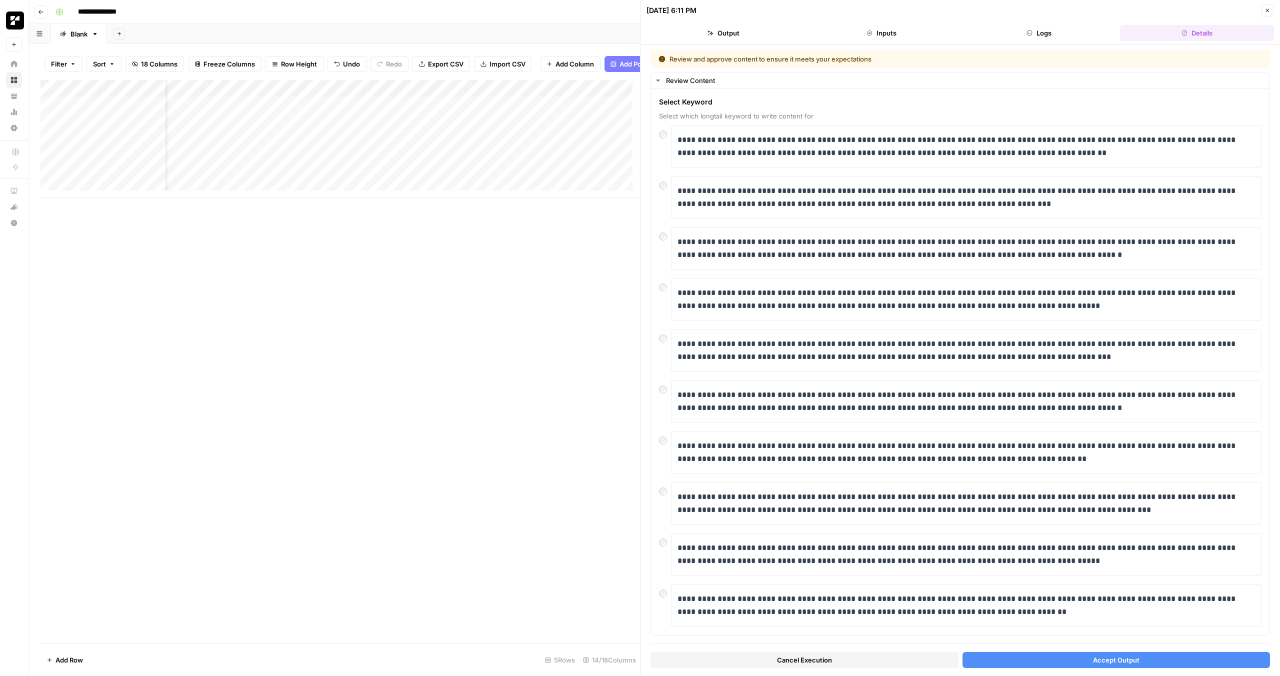
click at [1030, 659] on button "Accept Output" at bounding box center [1117, 660] width 308 height 16
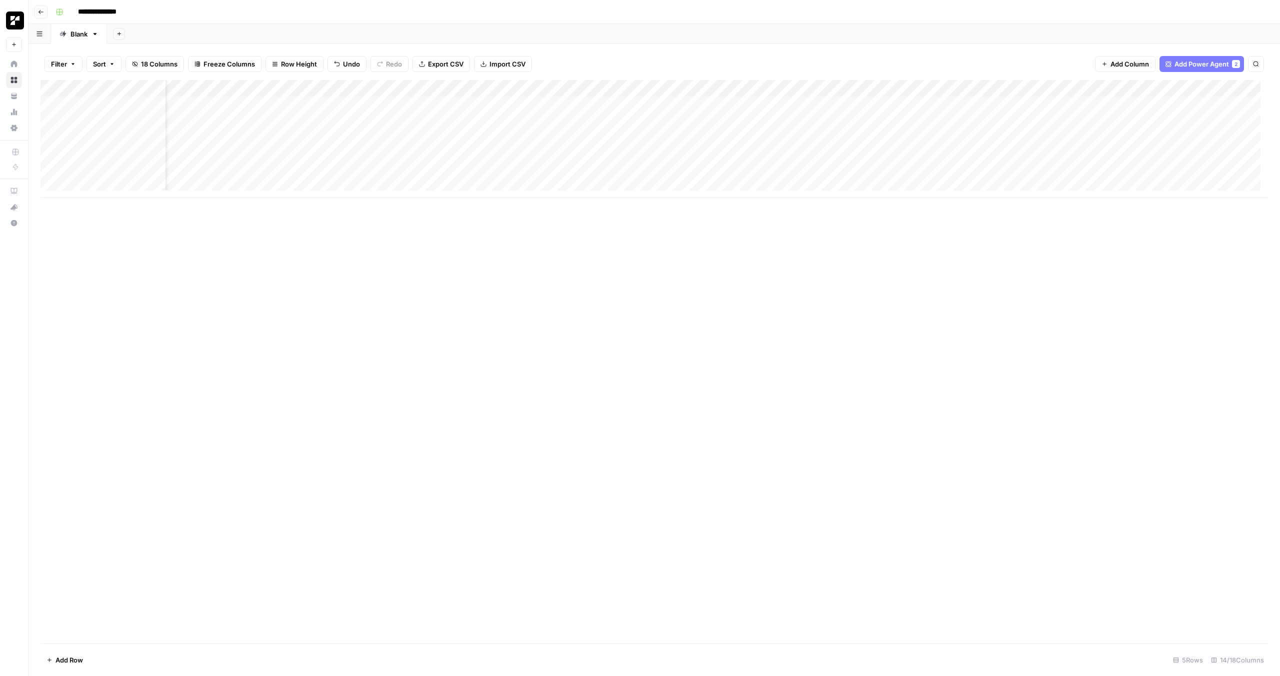
click at [520, 86] on div "Add Column" at bounding box center [655, 139] width 1228 height 118
click at [520, 86] on div at bounding box center [533, 90] width 91 height 20
click at [530, 112] on input "Output" at bounding box center [548, 113] width 102 height 10
click at [503, 110] on input "Output" at bounding box center [548, 113] width 102 height 10
drag, startPoint x: 534, startPoint y: 112, endPoint x: 497, endPoint y: 109, distance: 36.6
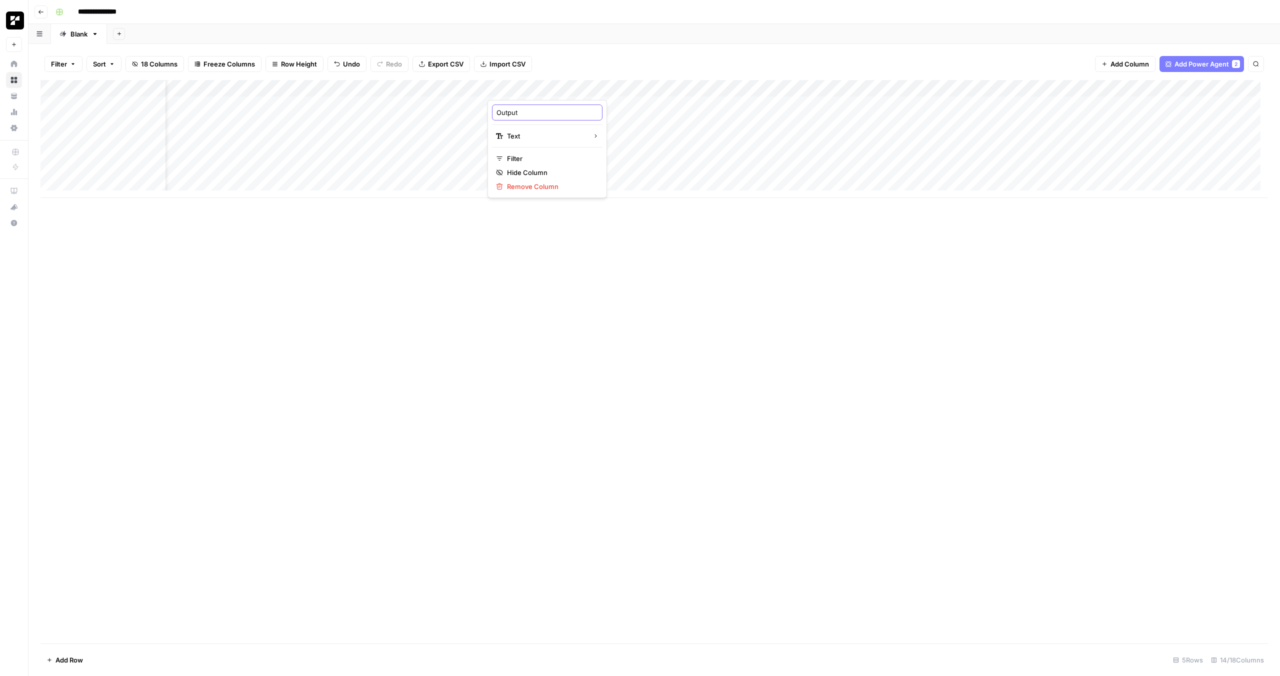
click at [497, 109] on input "Output" at bounding box center [548, 113] width 102 height 10
type input "Longtail Keyword"
click at [478, 90] on div "Add Column" at bounding box center [655, 139] width 1228 height 118
click at [457, 188] on span "Remove Column" at bounding box center [461, 187] width 88 height 10
click at [605, 123] on span "Delete" at bounding box center [605, 122] width 22 height 10
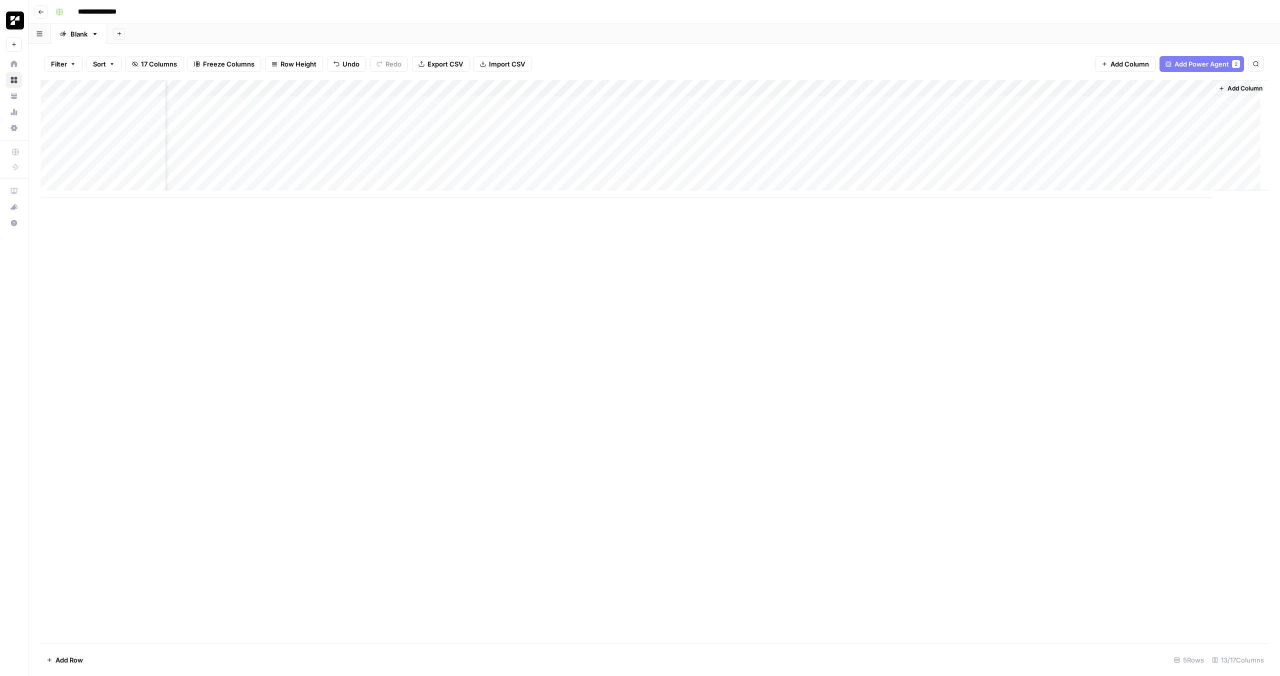
click at [451, 89] on div "Add Column" at bounding box center [655, 139] width 1228 height 118
click at [451, 89] on div at bounding box center [443, 90] width 91 height 20
click at [472, 113] on input "Longtail Keyword (1)" at bounding box center [458, 113] width 102 height 10
type input "Longtail Keyword"
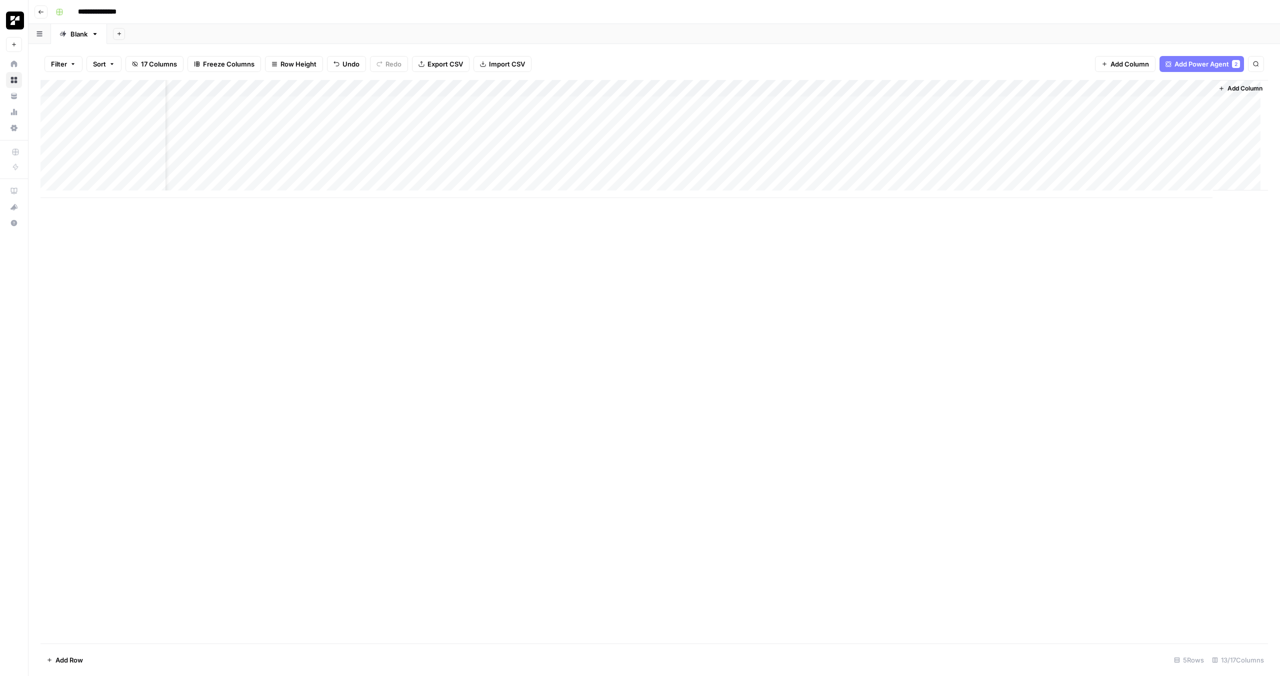
click at [535, 89] on div "Add Column" at bounding box center [655, 139] width 1228 height 118
click at [558, 172] on span "Configure Inputs" at bounding box center [551, 173] width 88 height 10
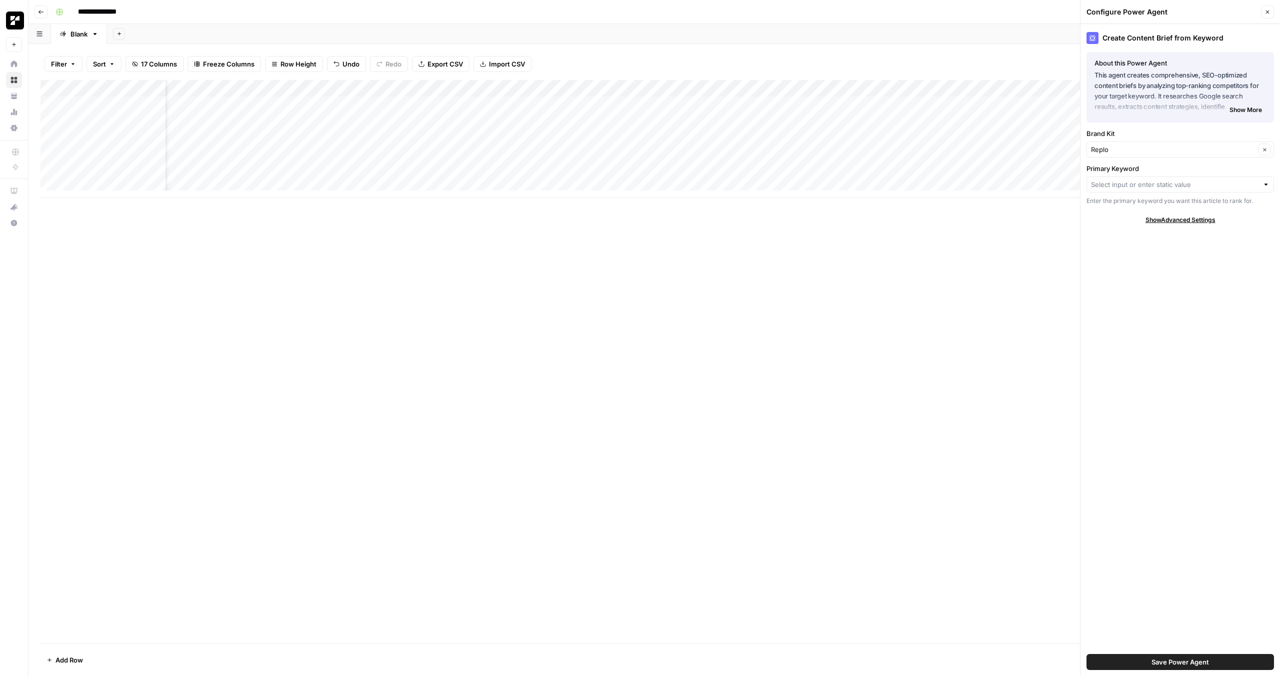
click at [1135, 195] on div "Primary Keyword Enter the primary keyword you want this article to rank for." at bounding box center [1181, 185] width 188 height 42
click at [1135, 186] on input "Primary Keyword" at bounding box center [1175, 185] width 168 height 10
click at [1133, 240] on span "Longtail Keyword" at bounding box center [1172, 238] width 155 height 10
type input "Longtail Keyword"
click at [1163, 661] on span "Save Power Agent" at bounding box center [1181, 662] width 58 height 10
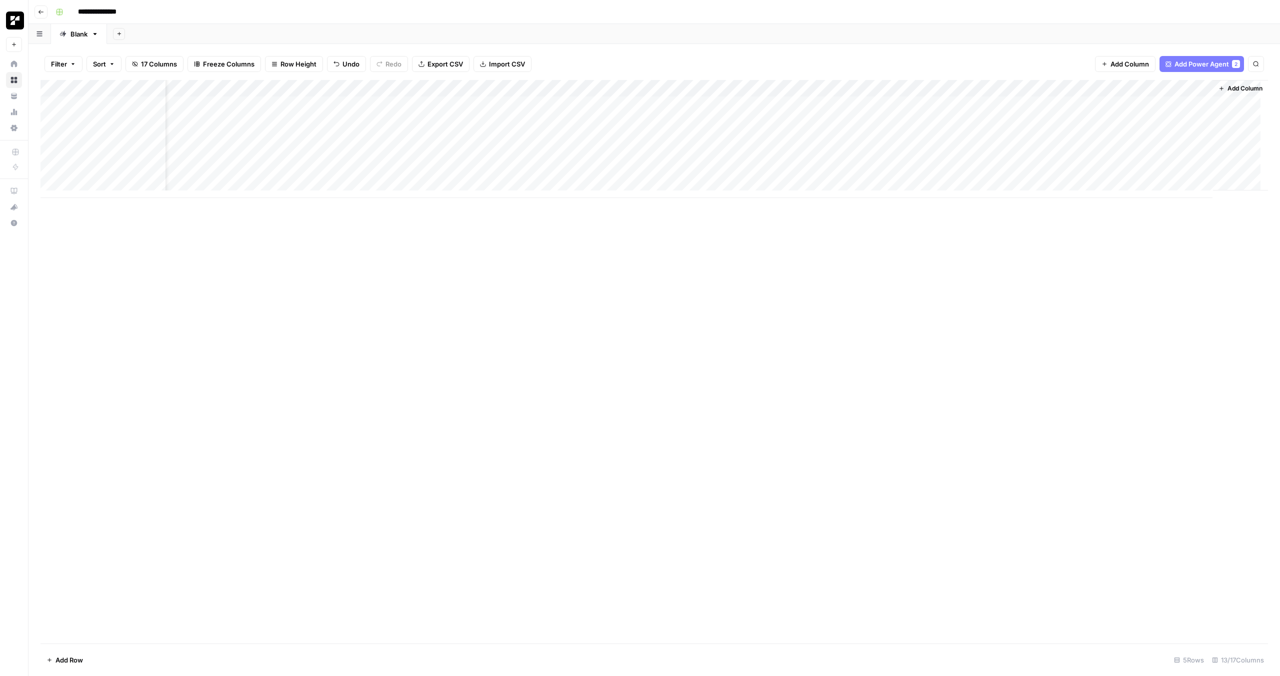
click at [1014, 91] on div "Add Column" at bounding box center [655, 139] width 1228 height 118
click at [1002, 171] on span "Configure Inputs" at bounding box center [1001, 173] width 88 height 10
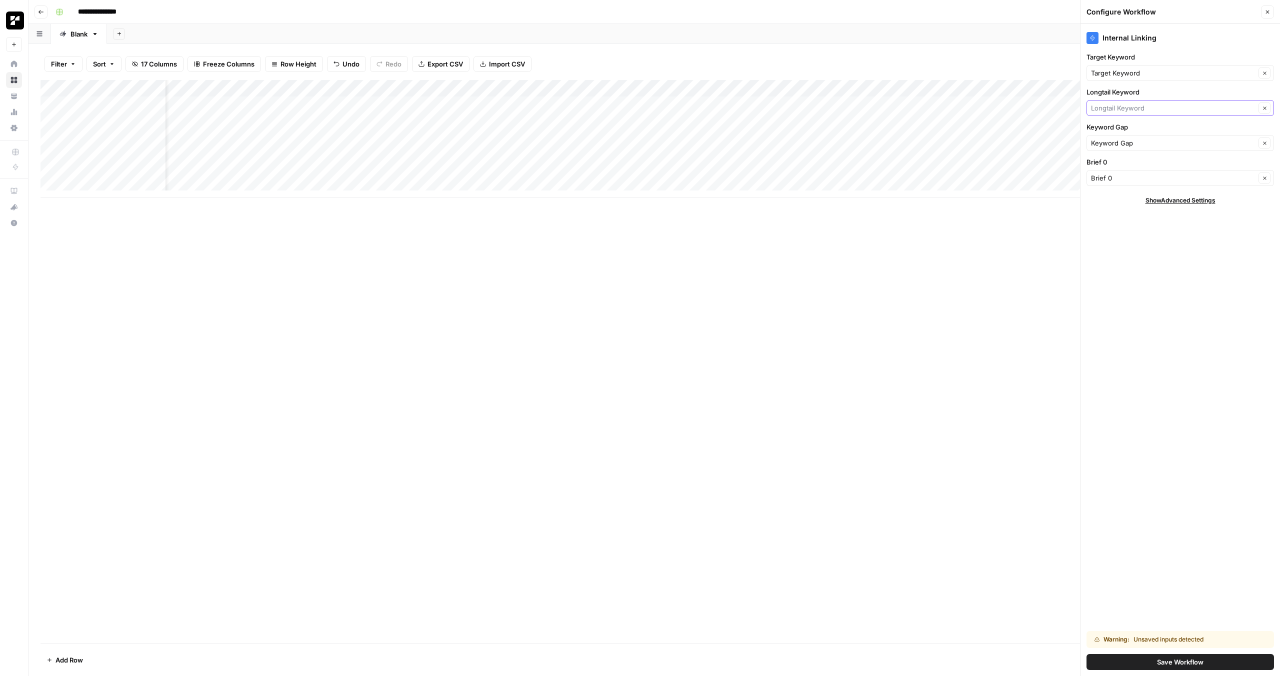
click at [1124, 111] on input "Longtail Keyword" at bounding box center [1173, 108] width 165 height 10
click at [1156, 159] on span "Longtail Keyword" at bounding box center [1168, 162] width 146 height 10
type input "Longtail Keyword"
click at [1152, 665] on button "Save Workflow" at bounding box center [1181, 662] width 188 height 16
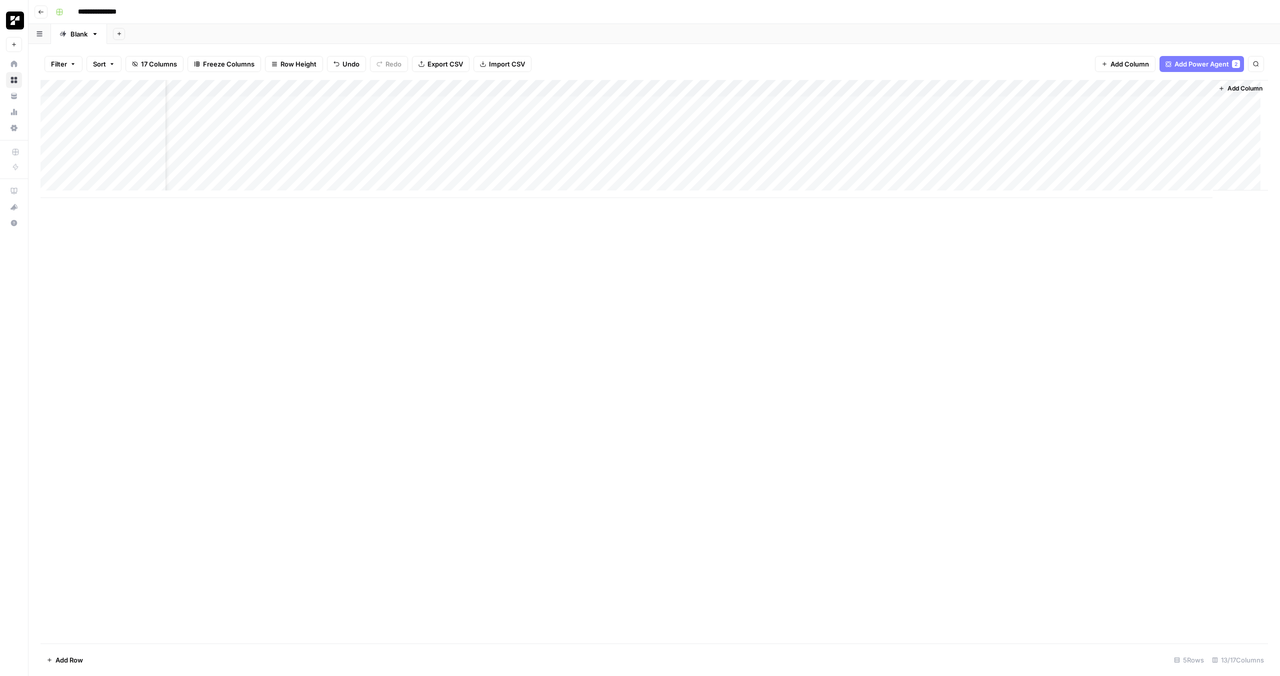
click at [1094, 337] on div "Add Column" at bounding box center [655, 362] width 1228 height 564
click at [1013, 103] on div "Add Column" at bounding box center [655, 139] width 1228 height 118
click at [1078, 104] on div "Add Column" at bounding box center [655, 139] width 1228 height 118
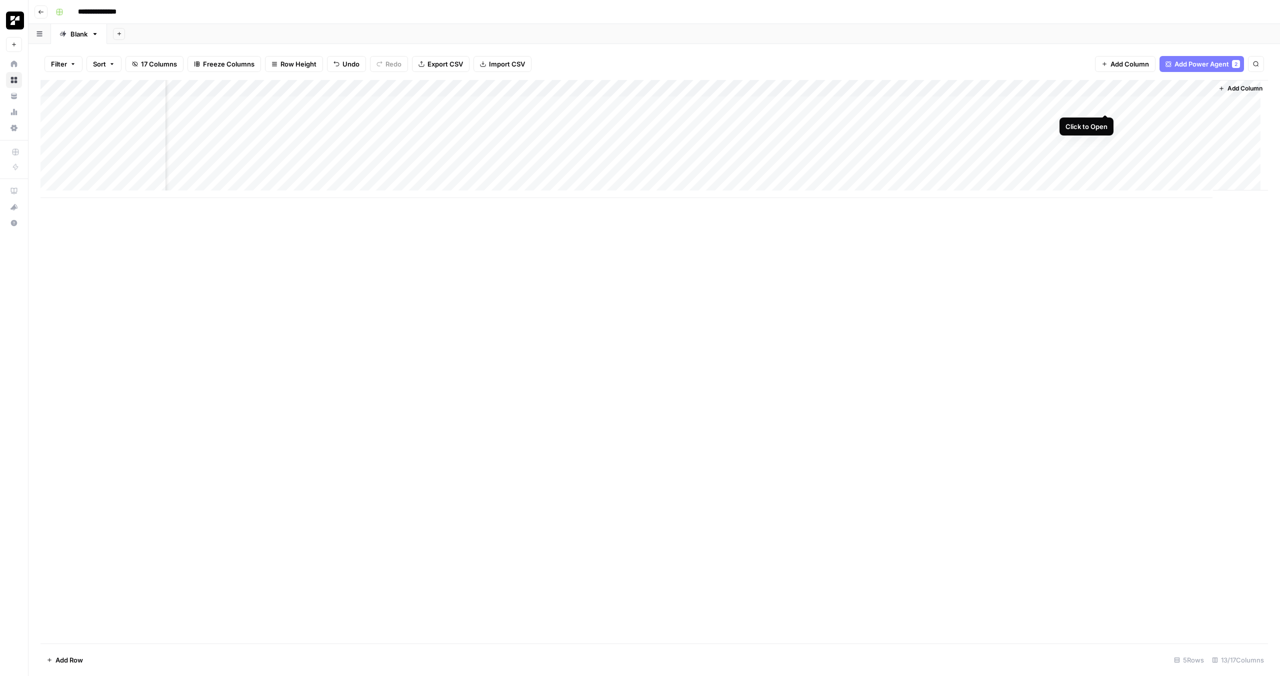
click at [1104, 103] on div "Add Column" at bounding box center [655, 139] width 1228 height 118
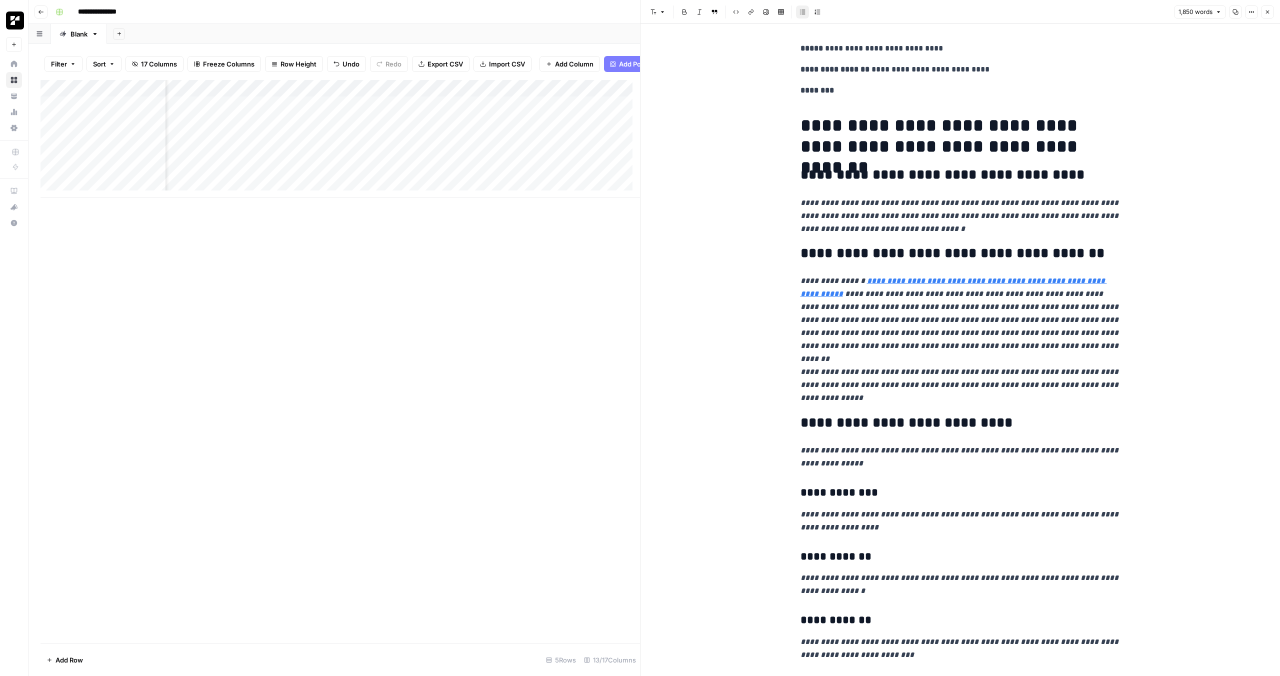
scroll to position [74, 0]
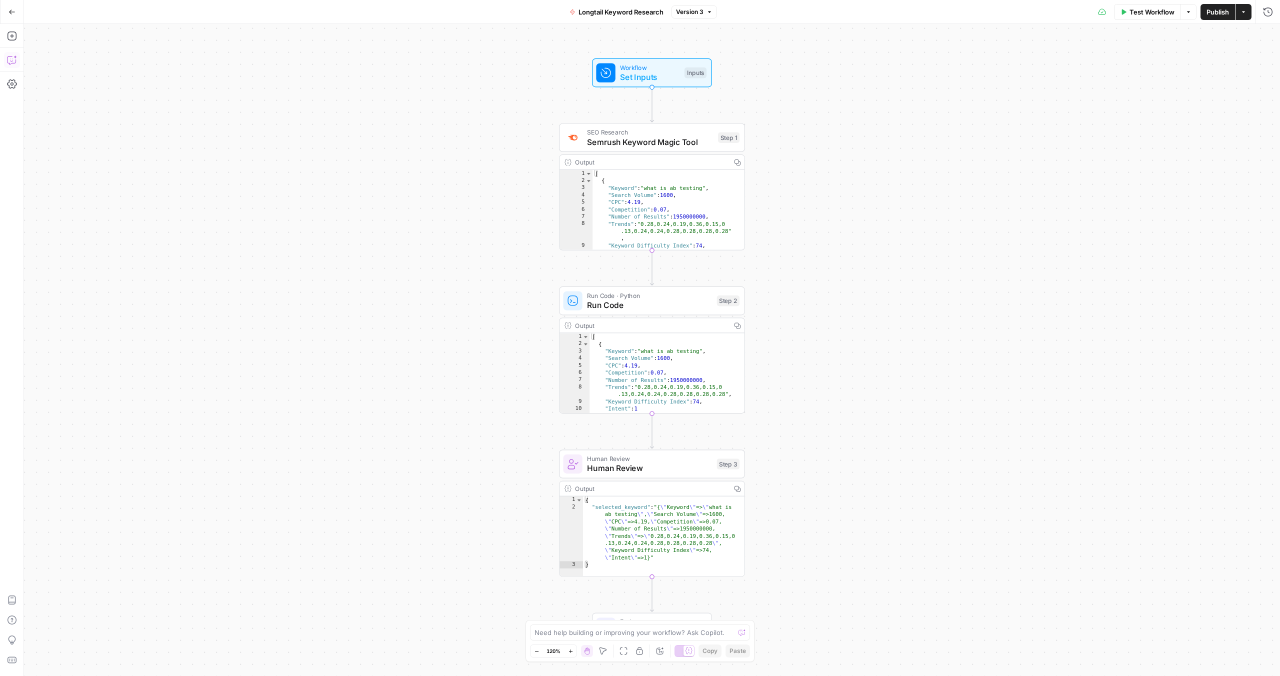
click at [17, 59] on button "Copilot" at bounding box center [12, 60] width 16 height 16
click at [106, 646] on div "Auto Mode Send" at bounding box center [118, 657] width 158 height 22
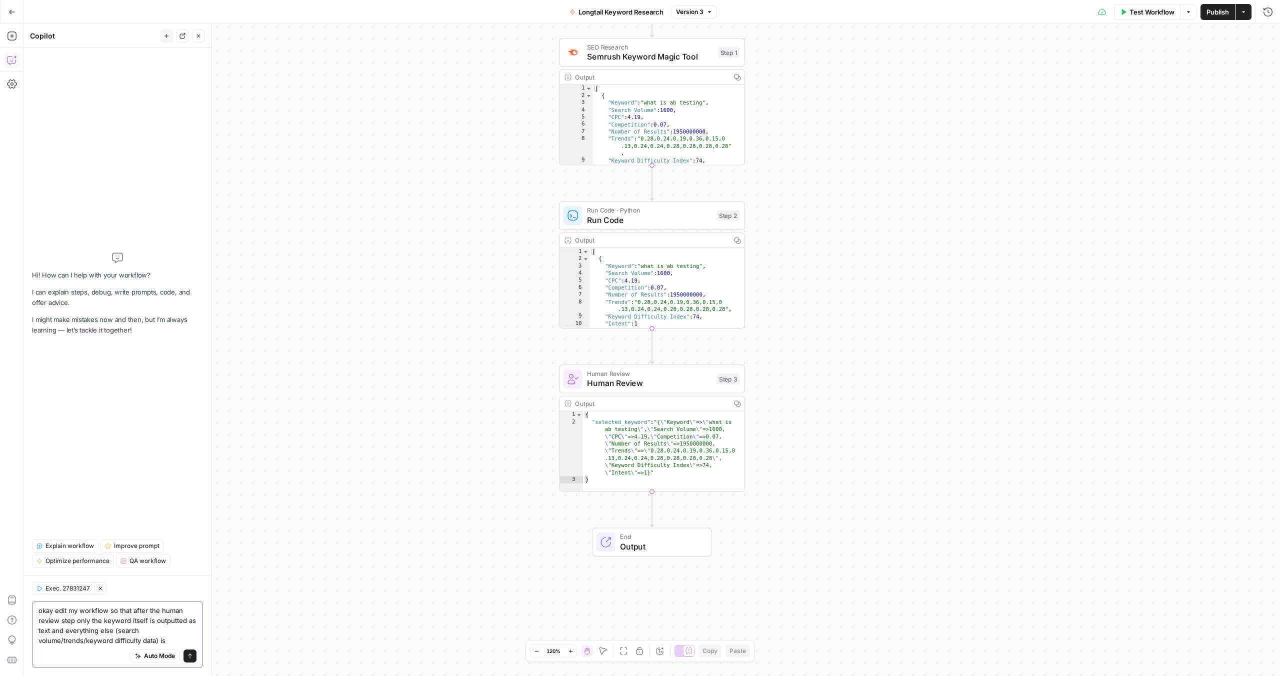
type textarea "okay edit my workflow so that after the human review step only the keyword itse…"
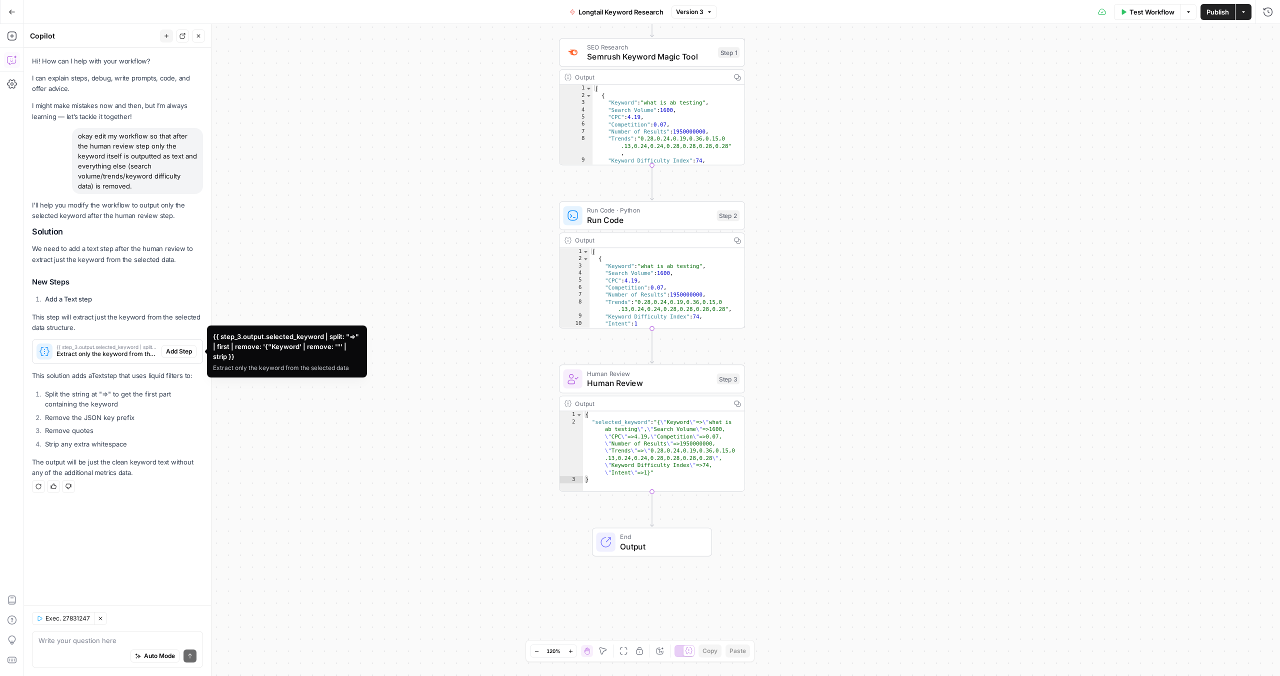
click at [120, 348] on span "{{ step_3.output.selected_keyword | split: "=>" | first | remove: '{"Keyword' |…" at bounding box center [107, 347] width 101 height 5
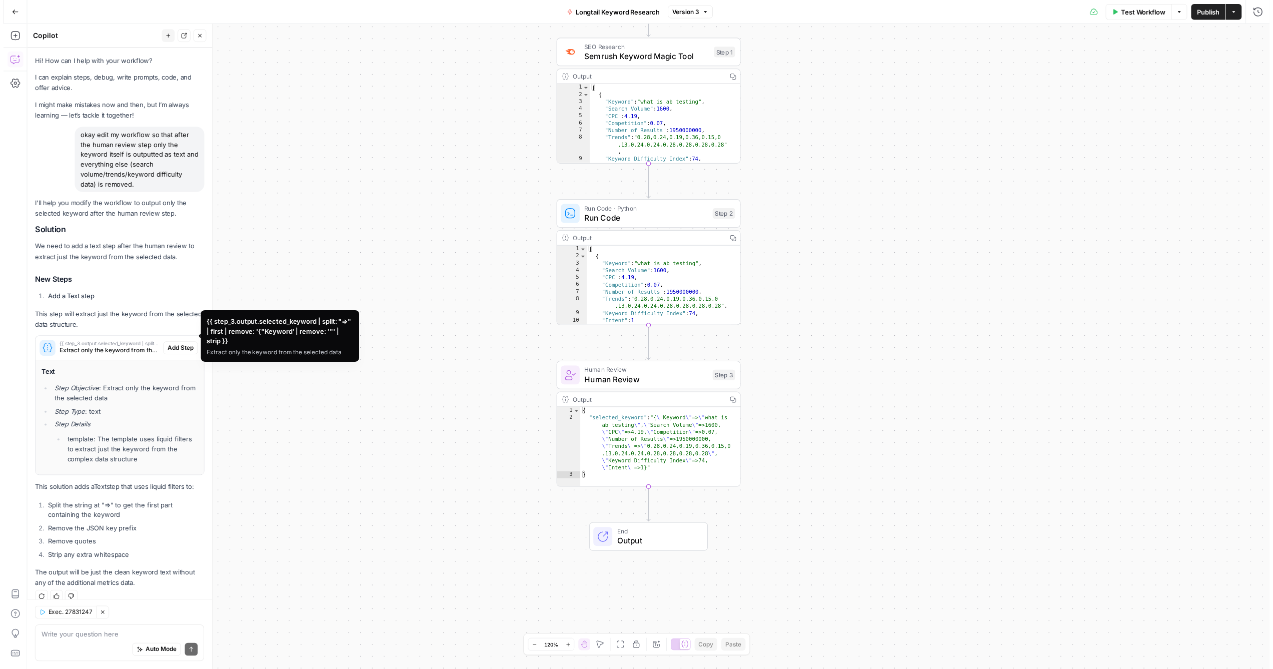
scroll to position [13, 0]
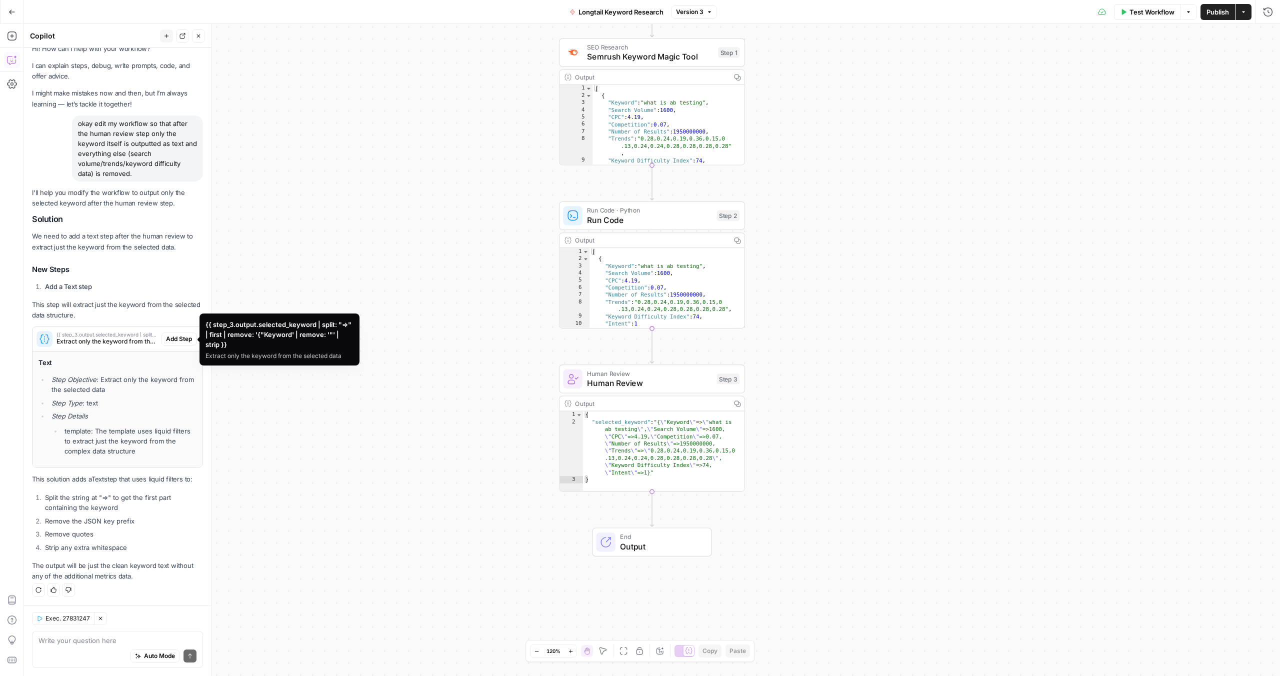
click at [165, 356] on div "Text Step Objective : Extract only the keyword from the selected data Step Type…" at bounding box center [118, 410] width 170 height 116
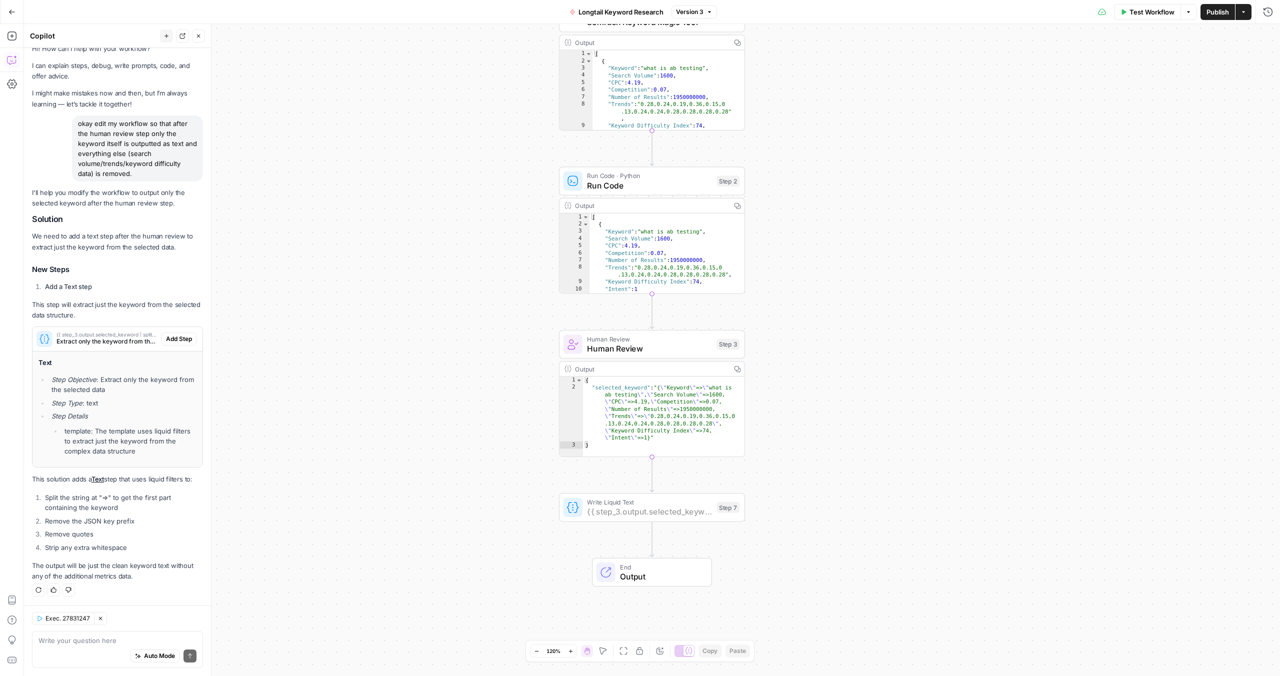
click at [177, 337] on span "Add Step" at bounding box center [179, 339] width 26 height 9
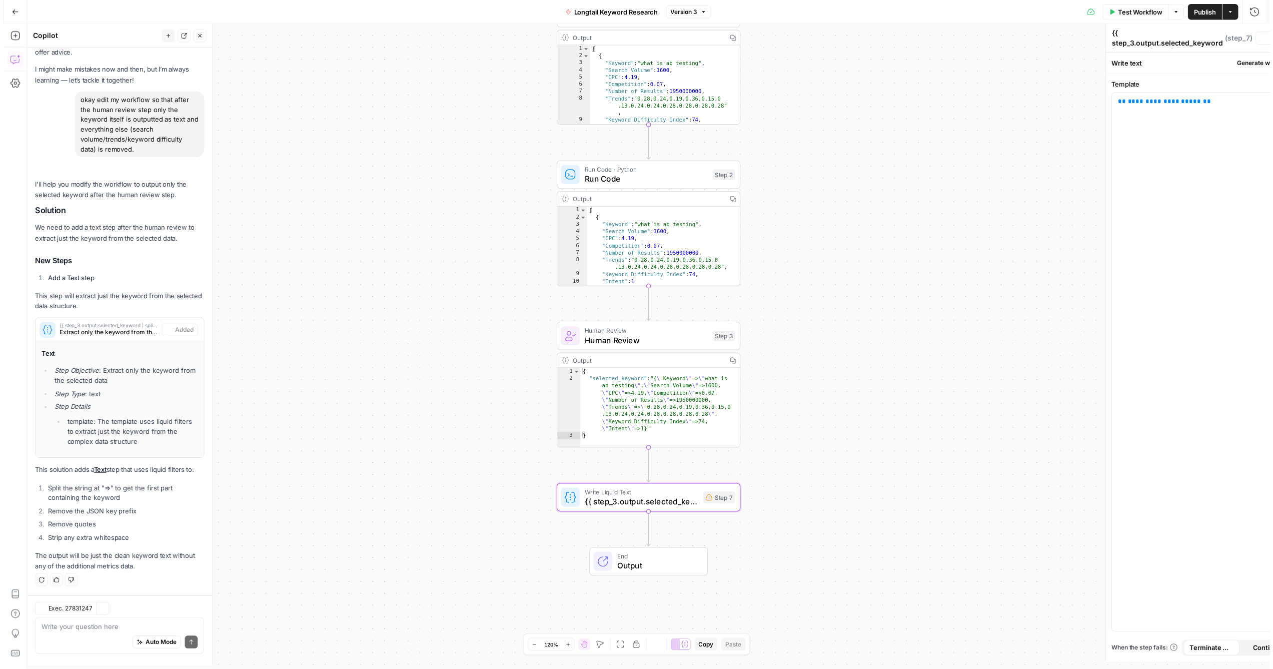
scroll to position [29, 0]
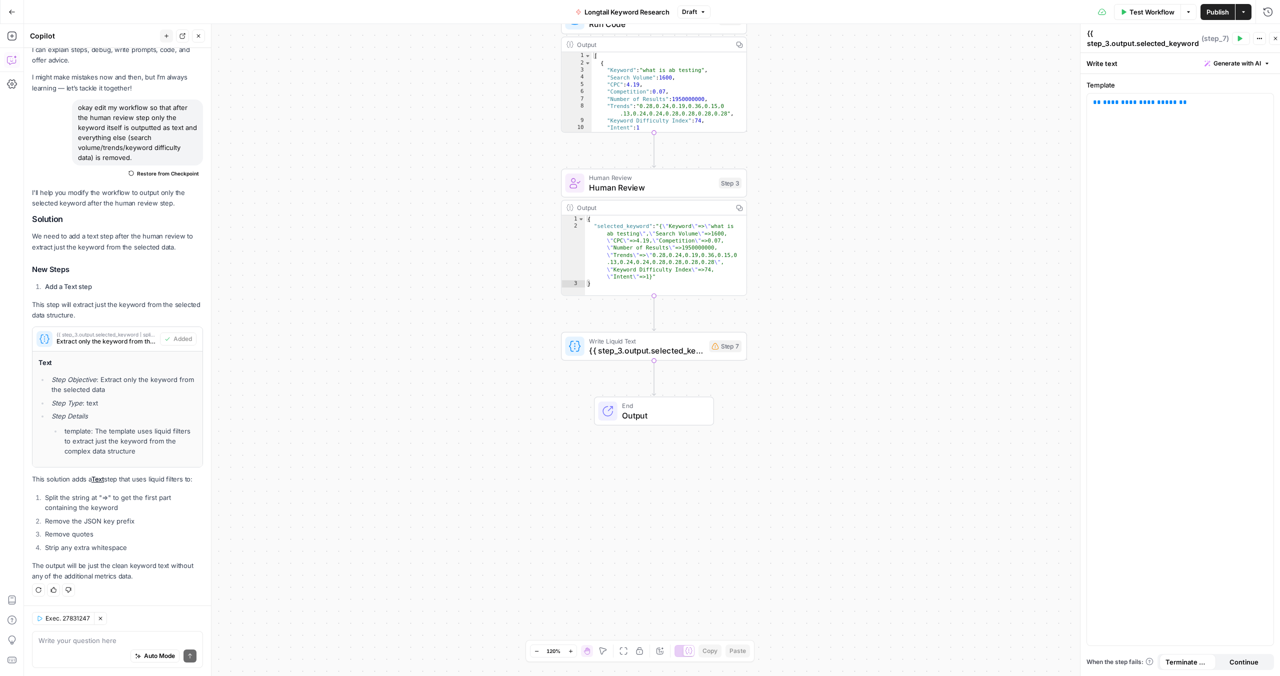
drag, startPoint x: 69, startPoint y: 481, endPoint x: 99, endPoint y: 522, distance: 51.2
click at [99, 523] on div "I'll help you modify the workflow to output only the selected keyword after the…" at bounding box center [117, 385] width 171 height 394
click at [98, 522] on li "Remove the JSON key prefix" at bounding box center [123, 521] width 161 height 10
drag, startPoint x: 82, startPoint y: 540, endPoint x: 140, endPoint y: 570, distance: 65.3
click at [140, 570] on div "I'll help you modify the workflow to output only the selected keyword after the…" at bounding box center [117, 385] width 171 height 394
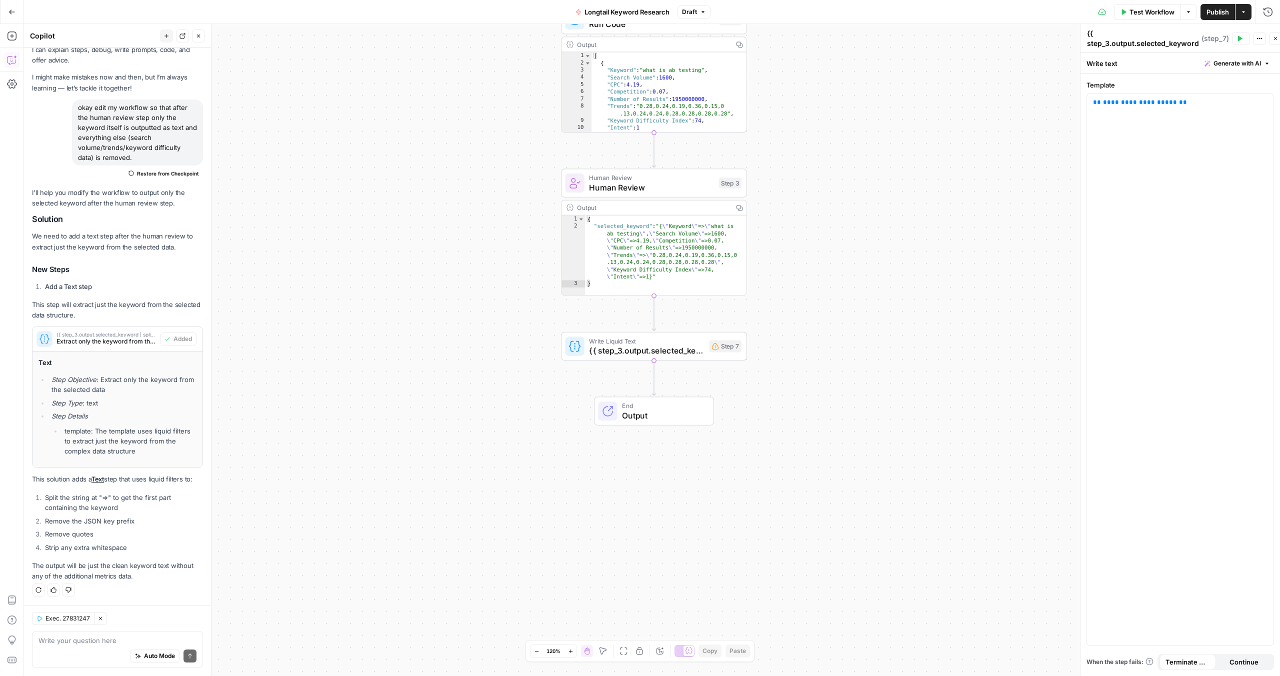
click at [140, 570] on p "The output will be just the clean keyword text without any of the additional me…" at bounding box center [117, 571] width 171 height 21
click at [138, 563] on p "The output will be just the clean keyword text without any of the additional me…" at bounding box center [117, 571] width 171 height 21
drag, startPoint x: 74, startPoint y: 520, endPoint x: 144, endPoint y: 586, distance: 95.9
click at [144, 586] on div "I'll help you modify the workflow to output only the selected keyword after the…" at bounding box center [117, 393] width 171 height 410
click at [144, 586] on div "Regenerate Helpful Not helpful" at bounding box center [117, 590] width 171 height 13
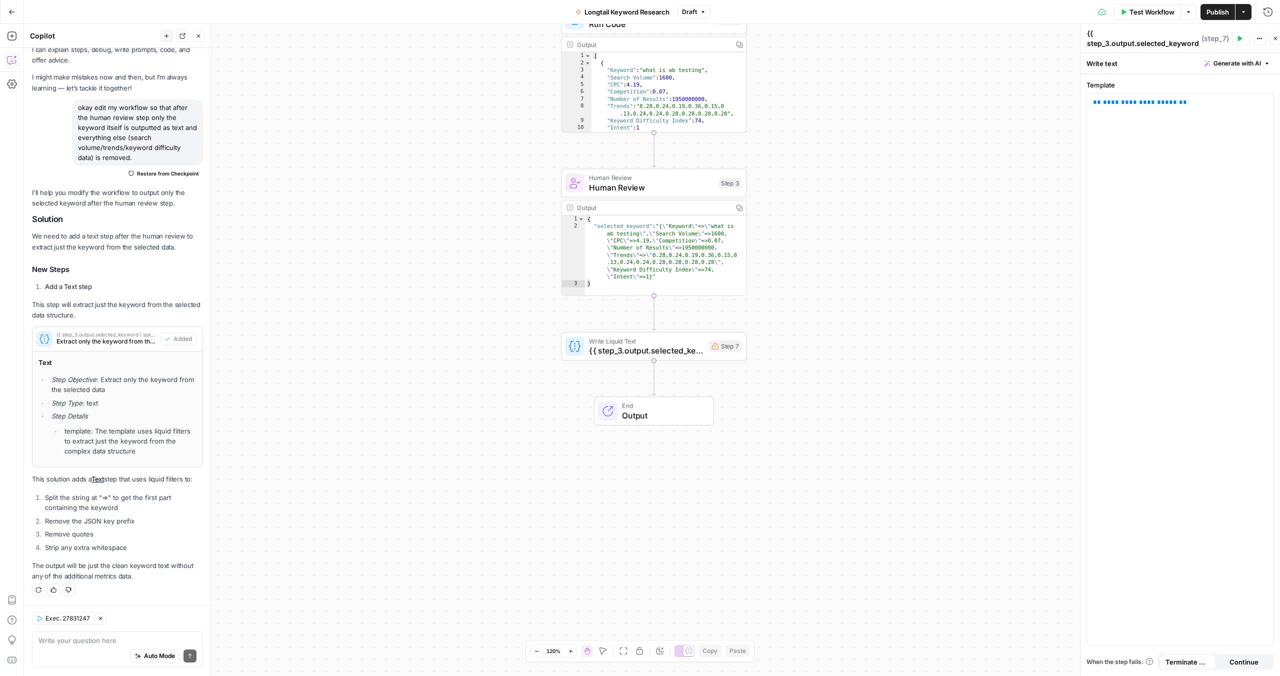
drag, startPoint x: 76, startPoint y: 503, endPoint x: 100, endPoint y: 548, distance: 50.8
click at [100, 548] on ol "Split the string at "=>" to get the first part containing the keyword Remove th…" at bounding box center [117, 523] width 171 height 60
click at [100, 548] on li "Strip any extra whitespace" at bounding box center [123, 548] width 161 height 10
drag, startPoint x: 84, startPoint y: 532, endPoint x: 140, endPoint y: 573, distance: 69.4
click at [140, 573] on div "I'll help you modify the workflow to output only the selected keyword after the…" at bounding box center [117, 385] width 171 height 394
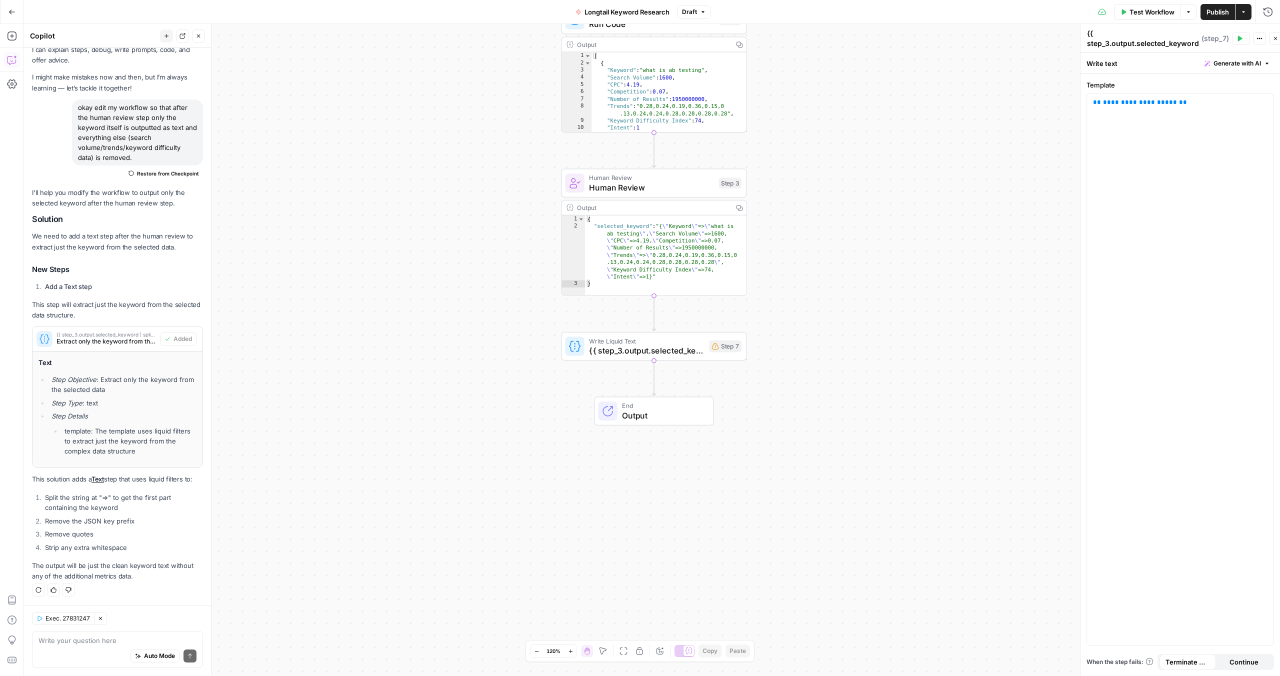
click at [140, 573] on p "The output will be just the clean keyword text without any of the additional me…" at bounding box center [117, 571] width 171 height 21
click at [1242, 40] on icon "button" at bounding box center [1240, 39] width 6 height 6
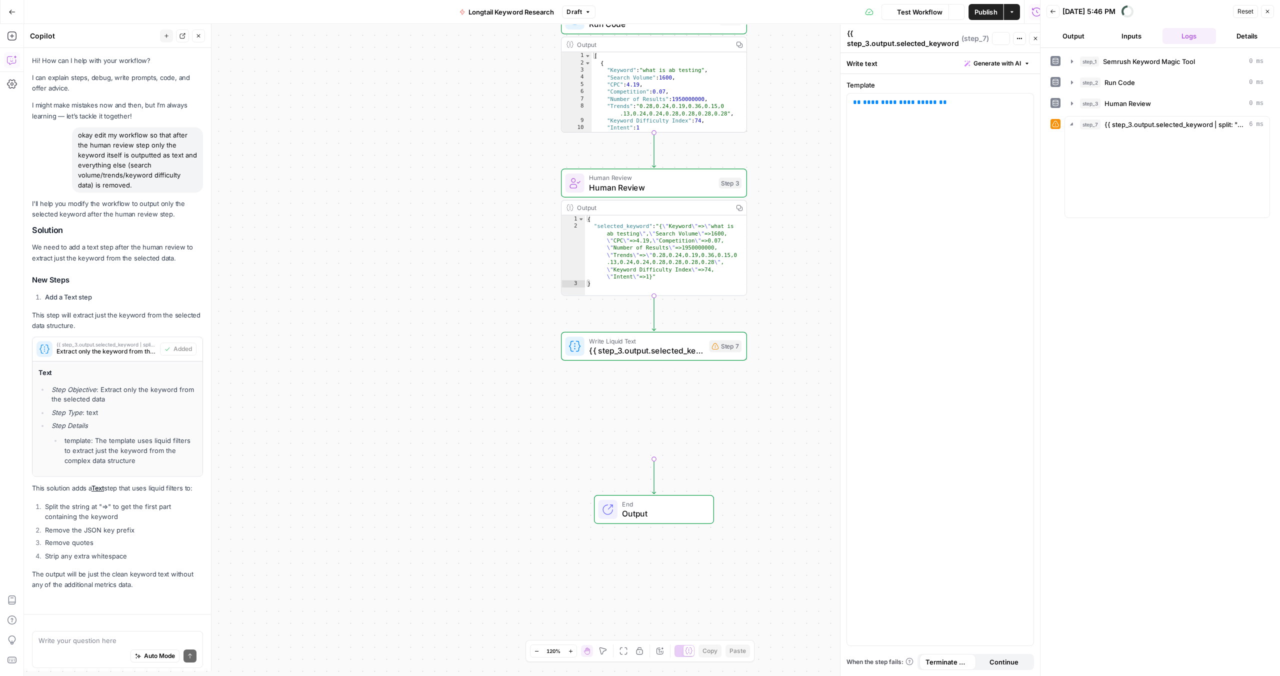
scroll to position [29, 0]
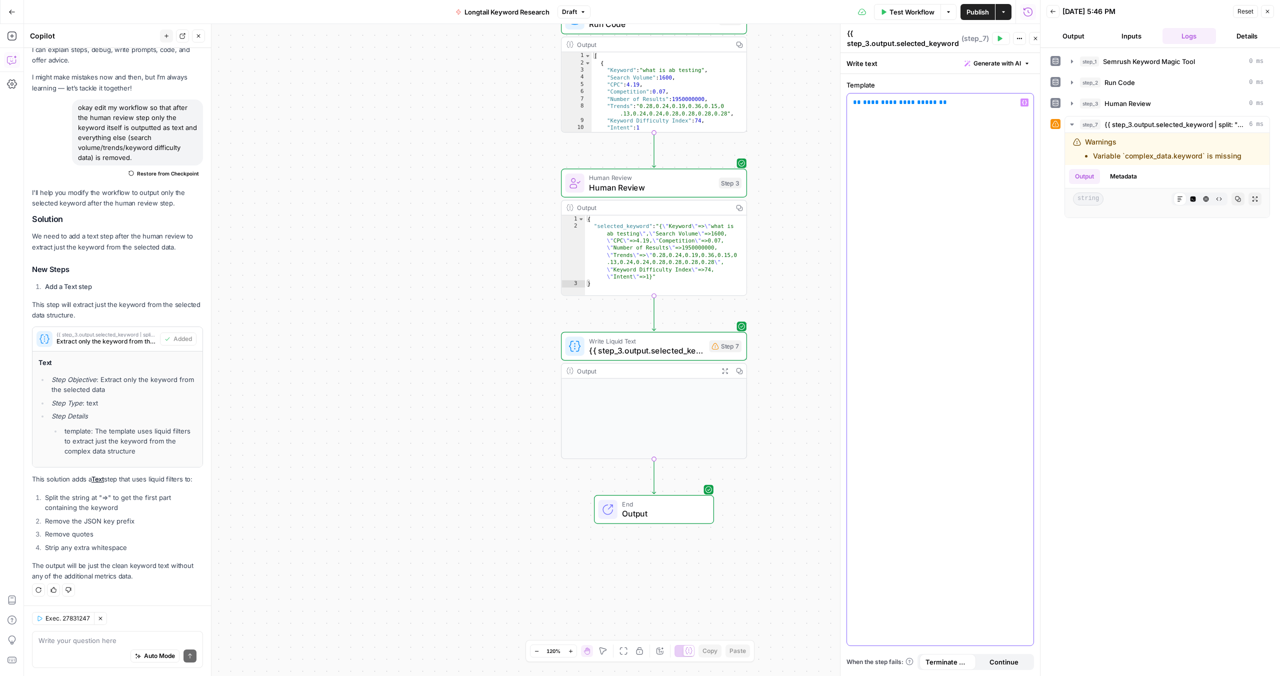
click at [901, 100] on span "**********" at bounding box center [900, 102] width 74 height 7
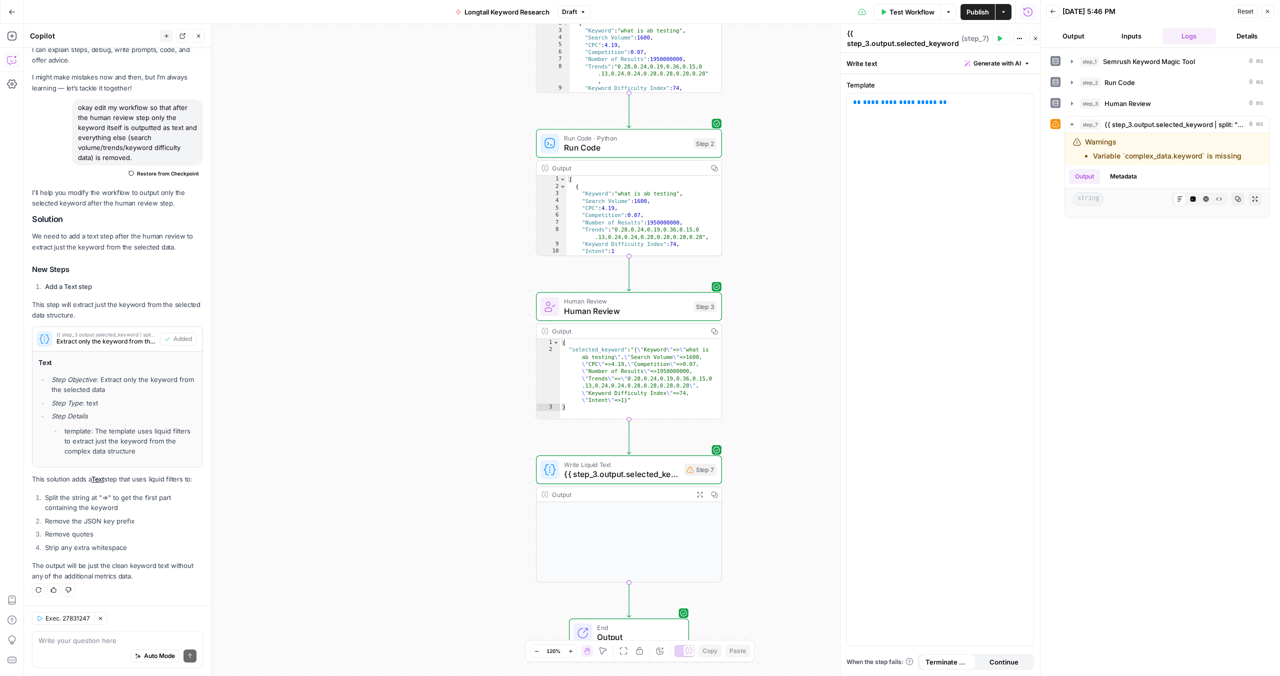
drag, startPoint x: 480, startPoint y: 249, endPoint x: 455, endPoint y: 372, distance: 126.0
click at [455, 372] on div "Workflow Set Inputs Inputs SEO Research Semrush Keyword Magic Tool Step 1 Outpu…" at bounding box center [532, 350] width 1016 height 652
click at [887, 102] on span "**********" at bounding box center [900, 102] width 74 height 7
click at [1030, 104] on div "**********" at bounding box center [940, 370] width 187 height 552
click at [1027, 101] on button "Variables Menu" at bounding box center [1025, 103] width 8 height 8
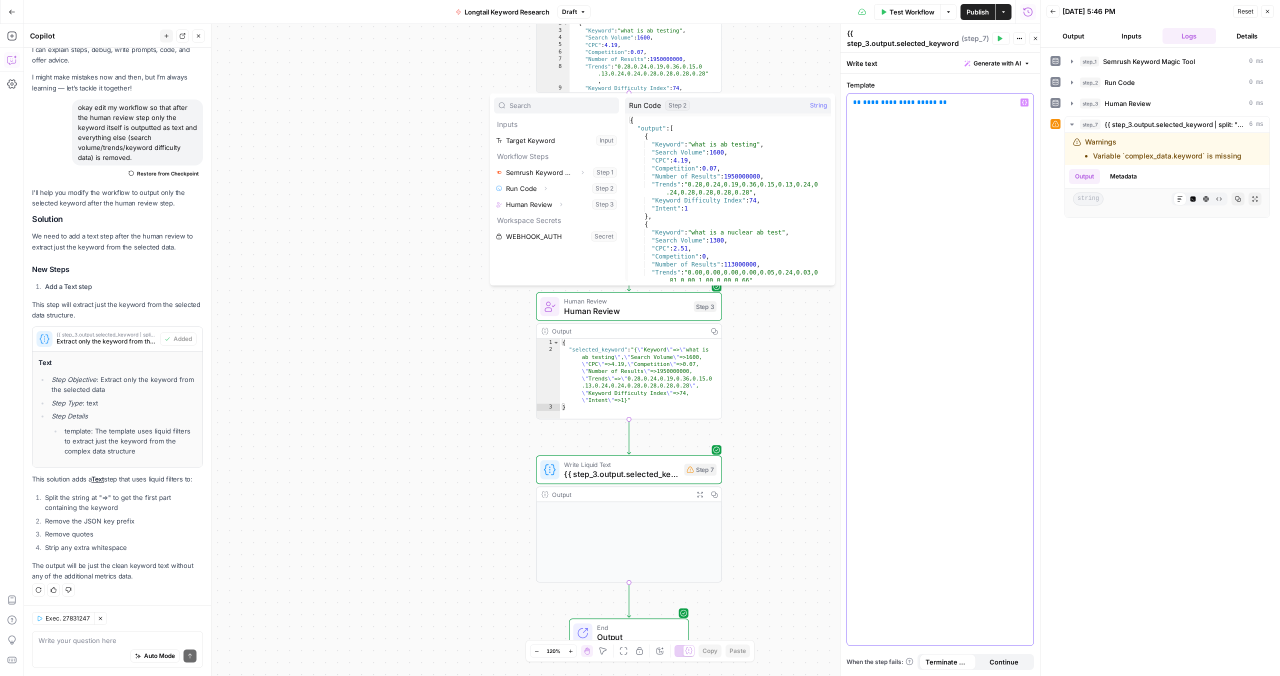
click at [939, 101] on span "**" at bounding box center [943, 102] width 8 height 7
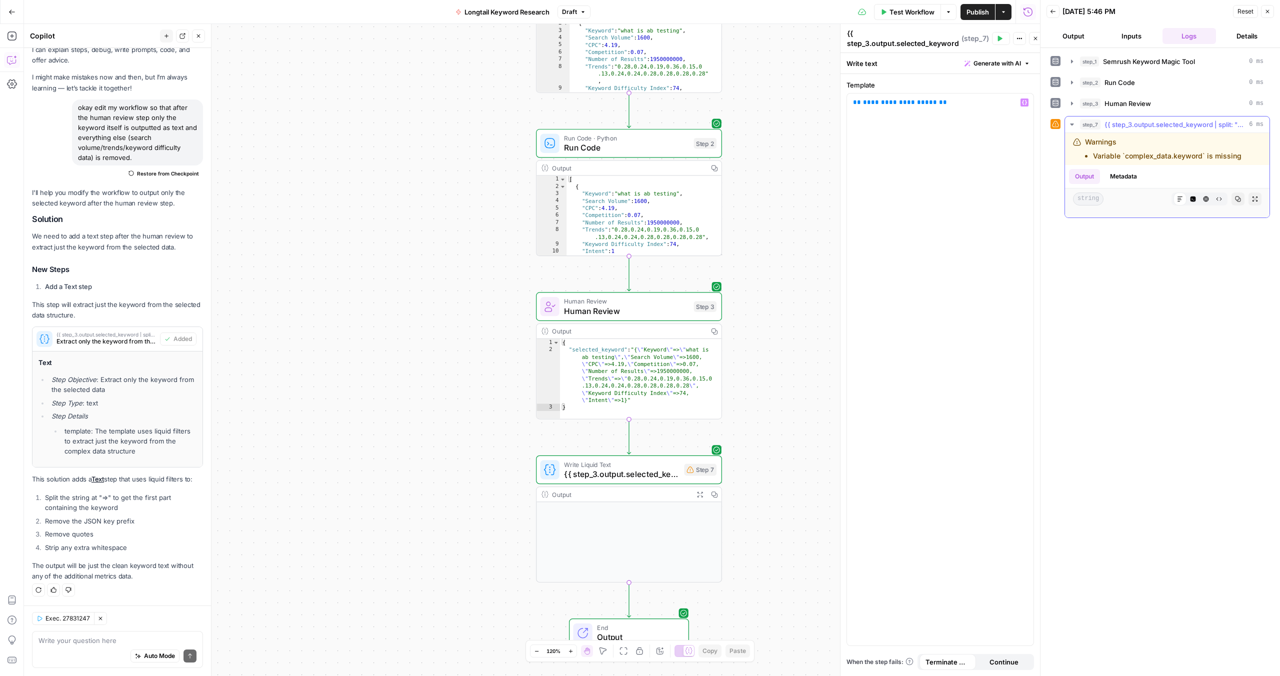
click at [1073, 124] on icon "button" at bounding box center [1072, 125] width 4 height 2
click at [1073, 124] on icon "button" at bounding box center [1072, 125] width 8 height 8
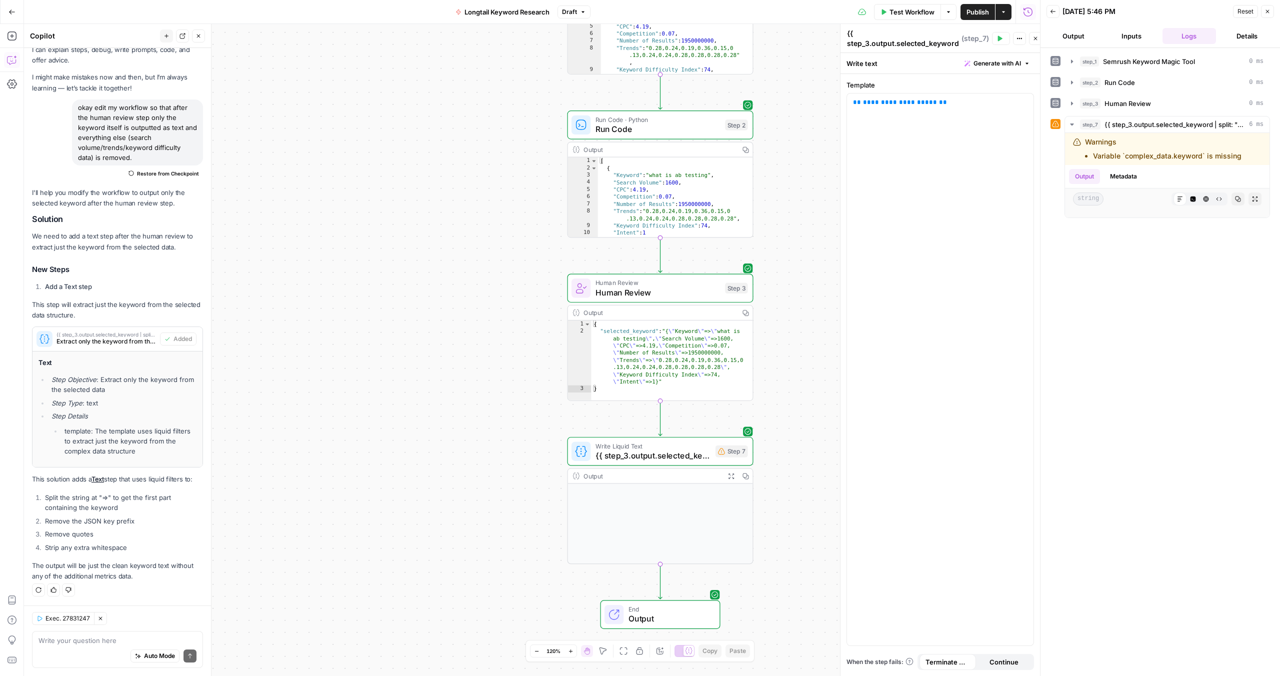
drag, startPoint x: 379, startPoint y: 474, endPoint x: 501, endPoint y: 524, distance: 132.4
click at [501, 524] on div "Workflow Set Inputs Inputs SEO Research Semrush Keyword Magic Tool Step 1 Outpu…" at bounding box center [532, 350] width 1016 height 652
click at [1131, 175] on button "Metadata" at bounding box center [1123, 176] width 39 height 15
click at [1087, 176] on button "Output" at bounding box center [1084, 176] width 31 height 15
click at [1172, 124] on span "{{ step_3.output.selected_keyword | split: "=>" | first | remove: '{"Keyword' |…" at bounding box center [1175, 125] width 141 height 10
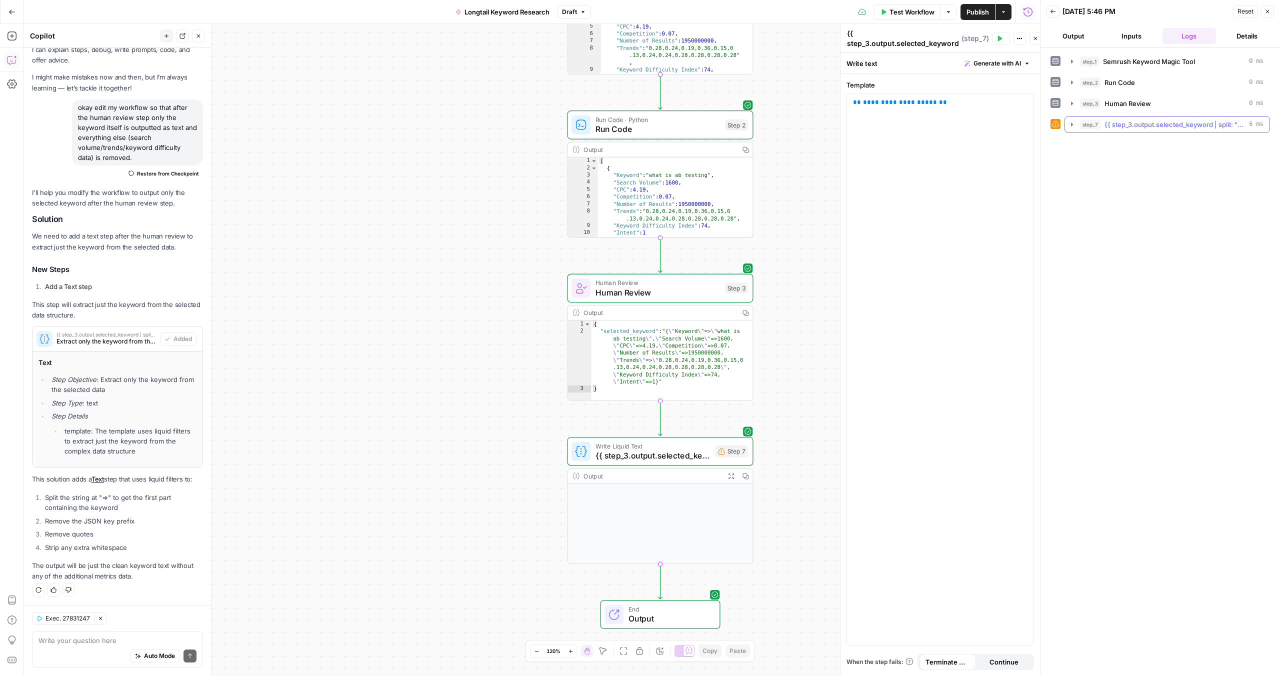
click at [1172, 124] on span "{{ step_3.output.selected_keyword | split: "=>" | first | remove: '{"Keyword' |…" at bounding box center [1175, 125] width 141 height 10
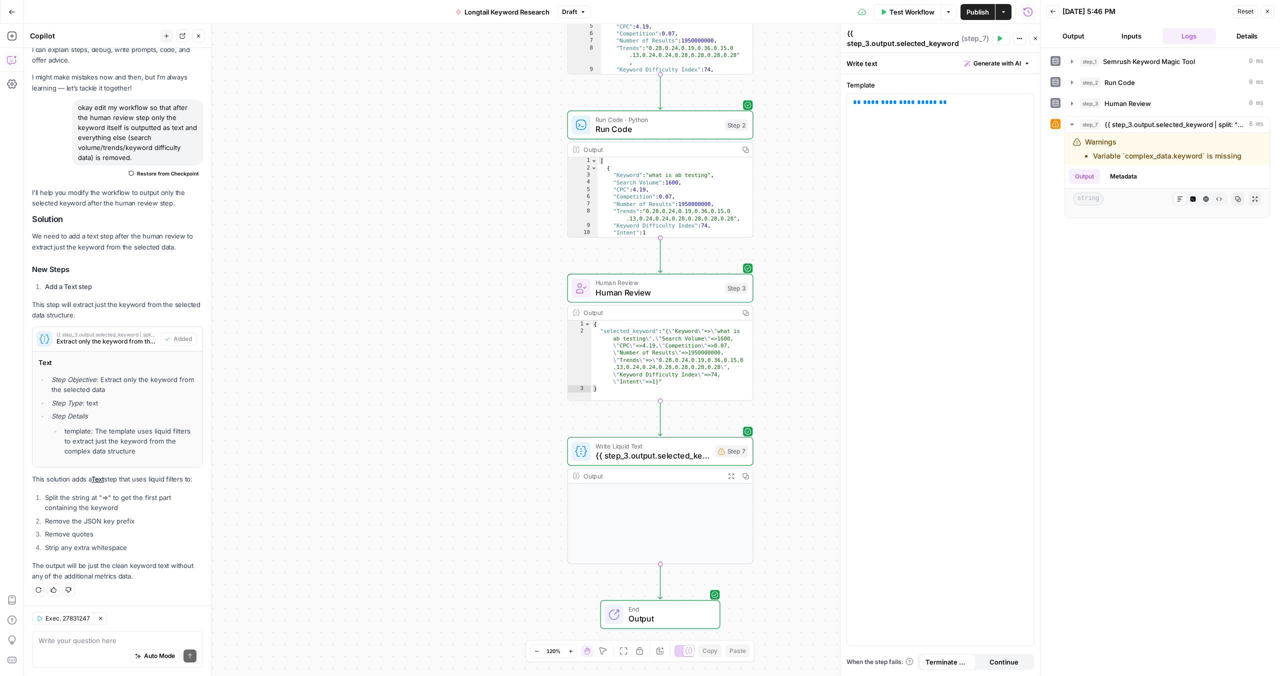
click at [80, 652] on div "Auto Mode Send" at bounding box center [118, 657] width 158 height 22
drag, startPoint x: 1222, startPoint y: 155, endPoint x: 1080, endPoint y: 136, distance: 143.3
click at [1080, 136] on div "Warnings Variable `complex_data.keyword` is missing" at bounding box center [1167, 149] width 205 height 32
copy div "Warnings Variable `complex_data.keyword` is missing"
click at [85, 642] on textarea "okay it says" at bounding box center [118, 641] width 158 height 10
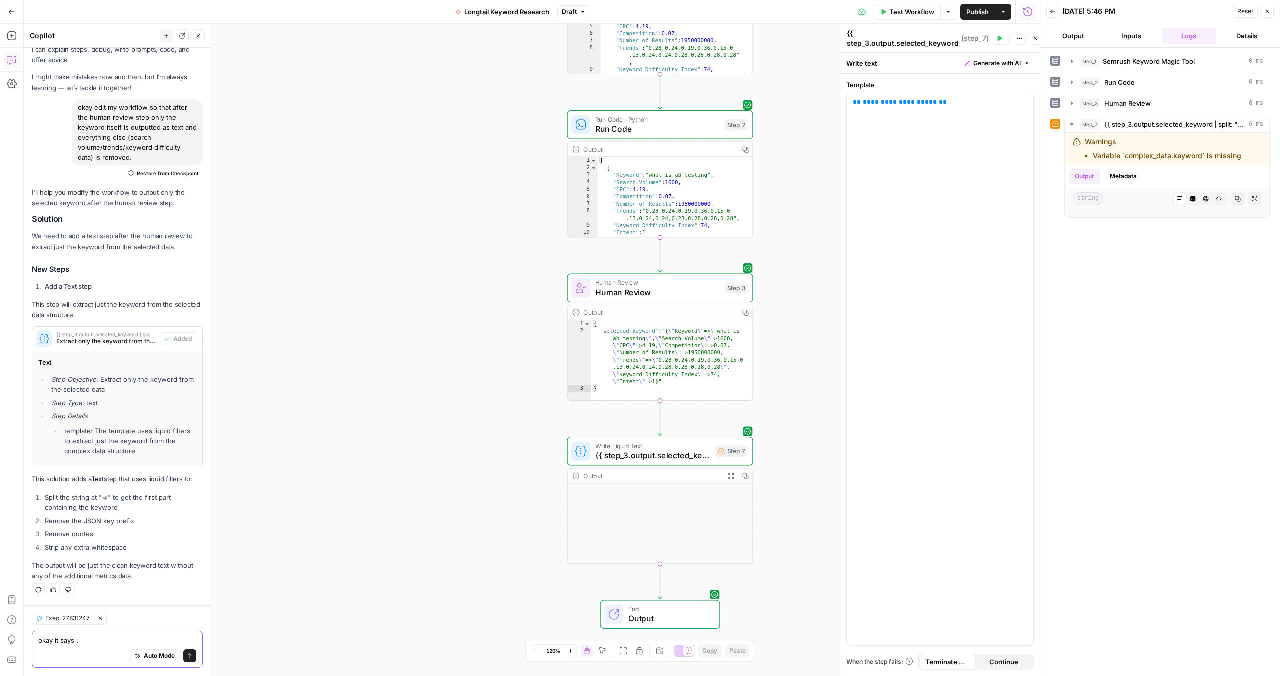
paste textarea "Warnings Variable `complex_data.keyword` is missing"
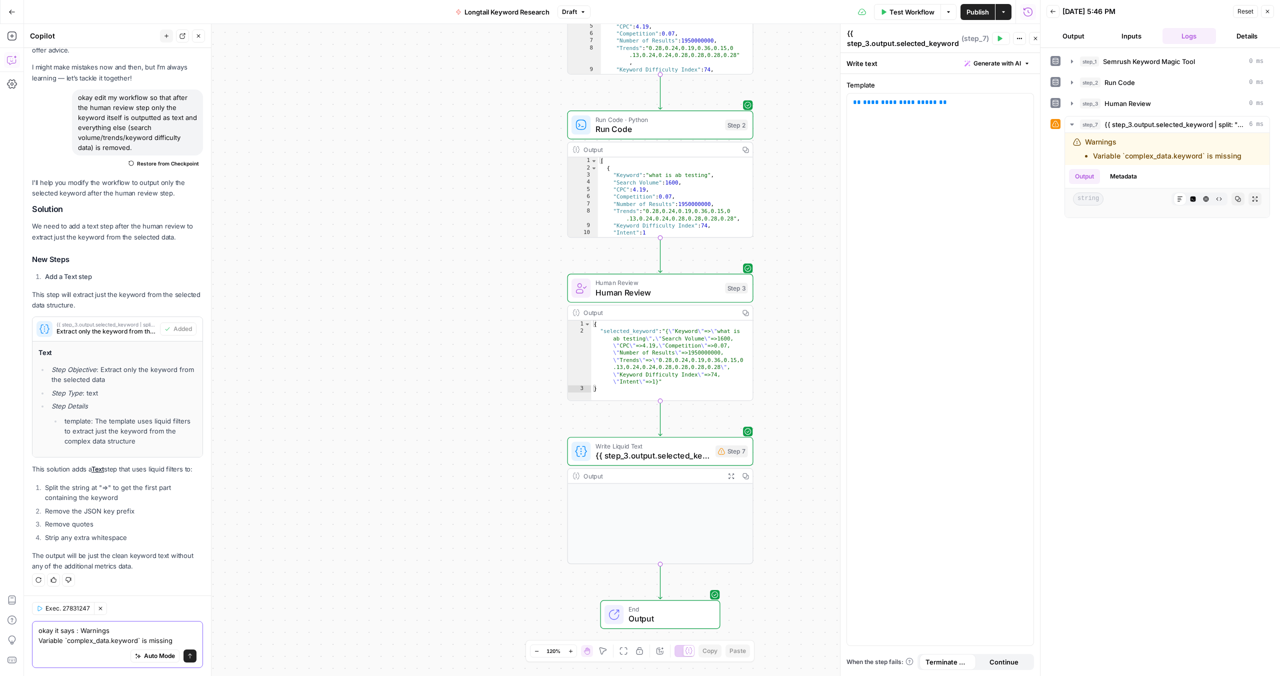
type textarea "okay it says : Warnings Variable `complex_data.keyword` is missing"
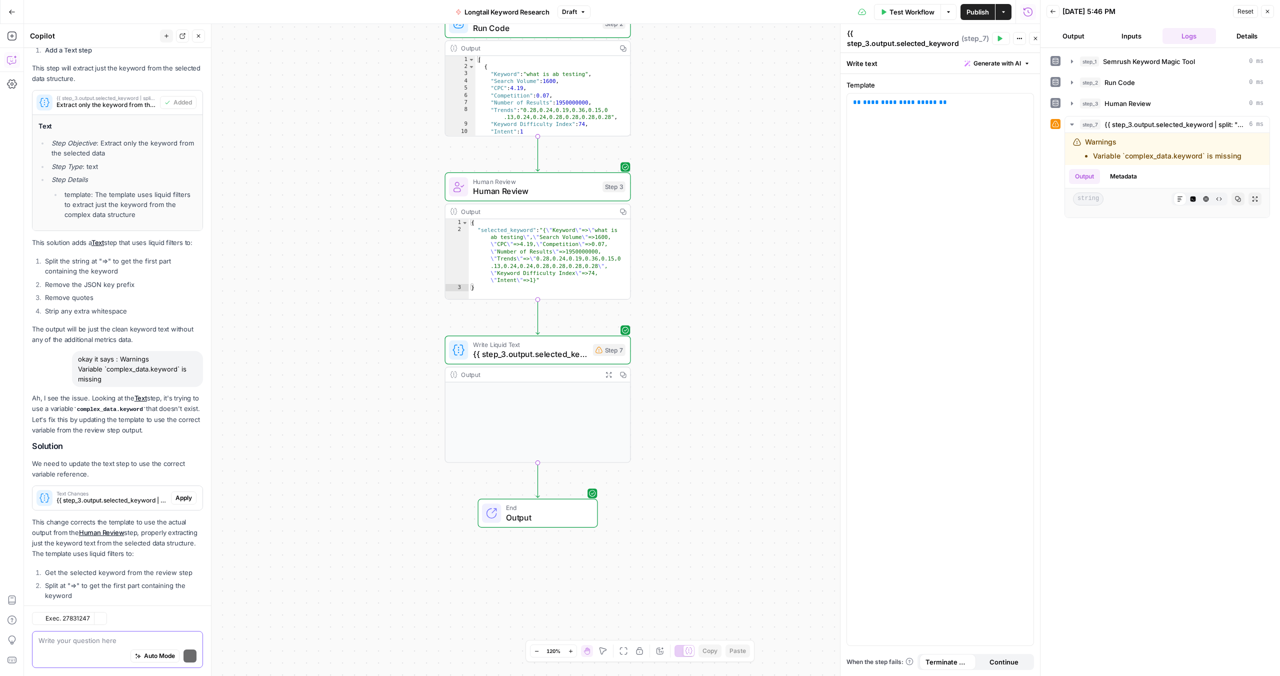
scroll to position [314, 0]
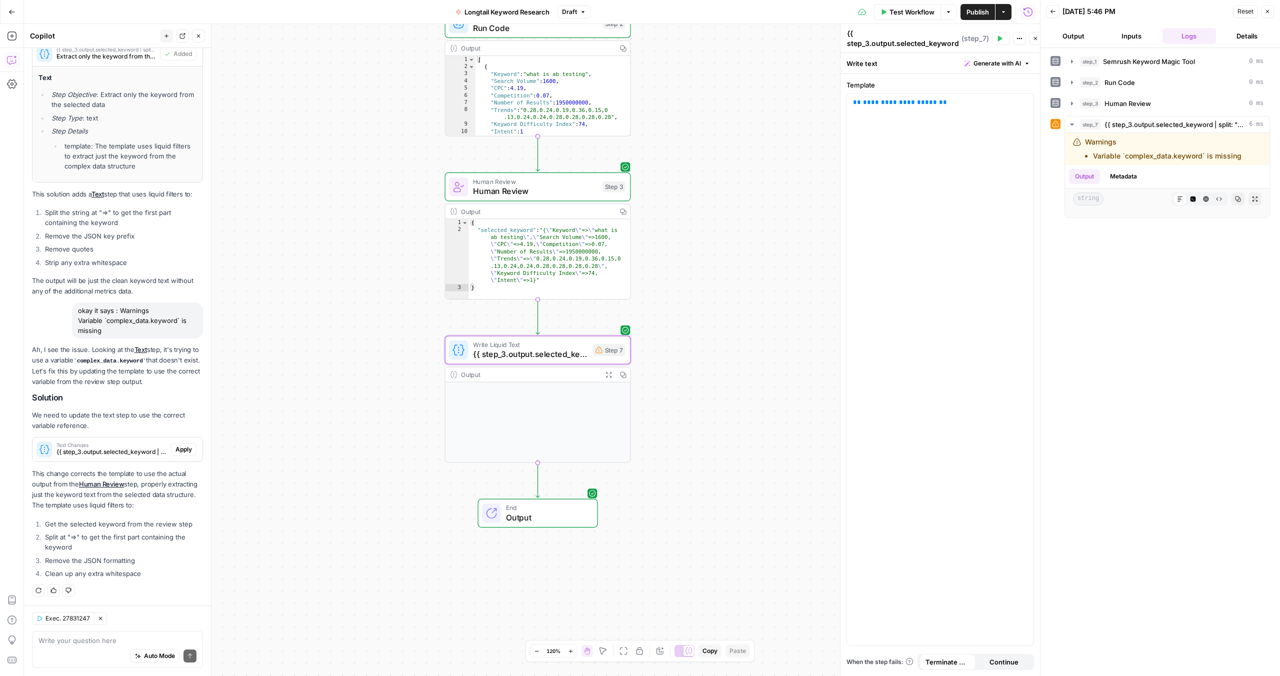
click at [177, 452] on span "Apply" at bounding box center [184, 449] width 17 height 9
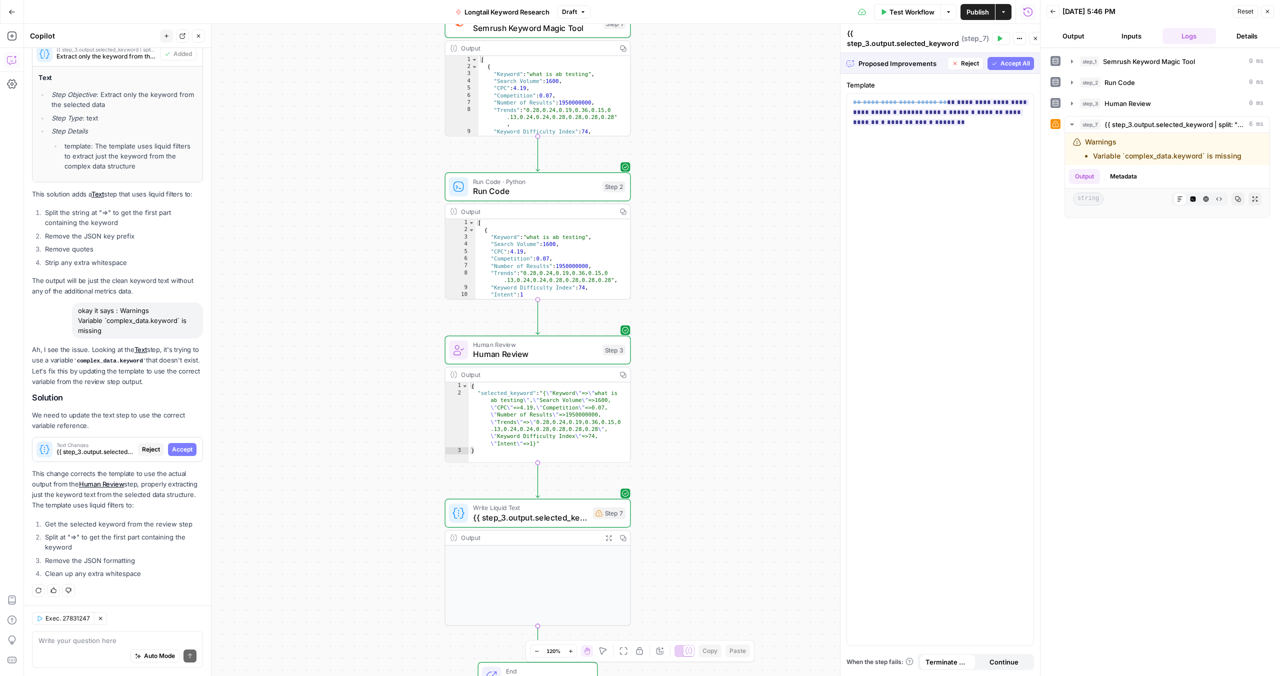
drag, startPoint x: 43, startPoint y: 479, endPoint x: 51, endPoint y: 495, distance: 18.1
click at [51, 495] on p "This change corrects the template to use the actual output from the Human Revie…" at bounding box center [117, 490] width 171 height 43
click at [58, 500] on p "This change corrects the template to use the actual output from the Human Revie…" at bounding box center [117, 490] width 171 height 43
click at [159, 504] on p "This change corrects the template to use the actual output from the Human Revie…" at bounding box center [117, 490] width 171 height 43
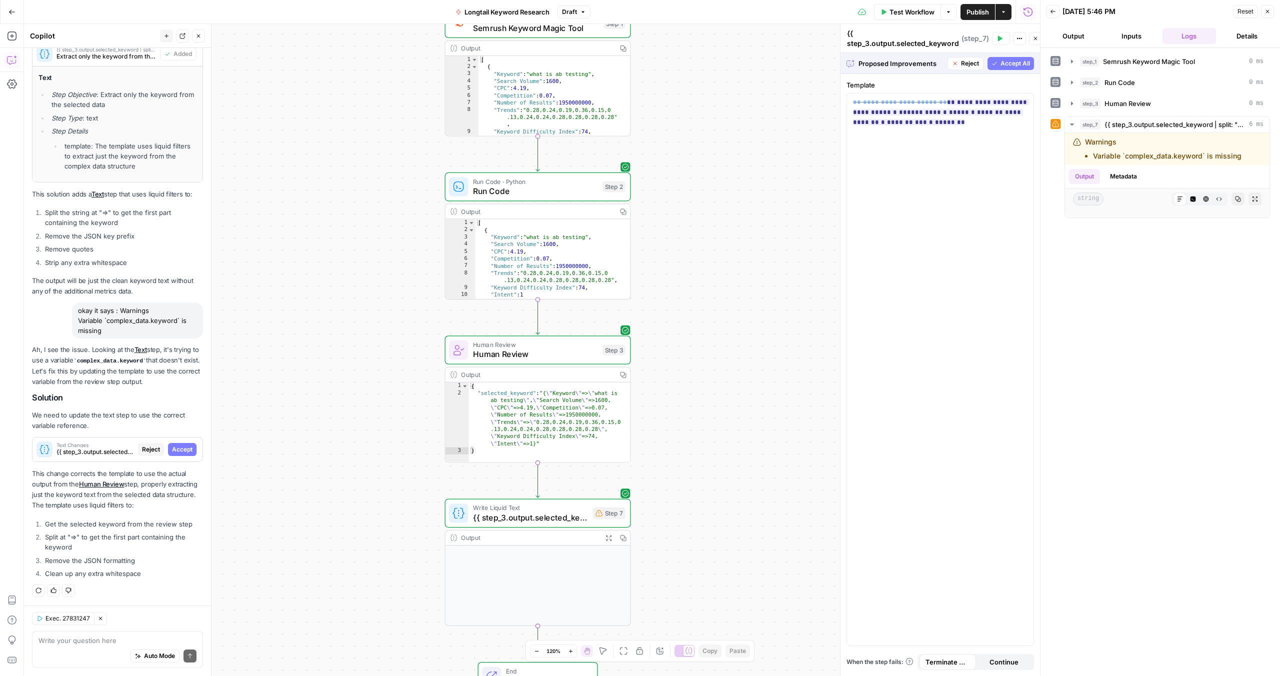
drag, startPoint x: 134, startPoint y: 497, endPoint x: 139, endPoint y: 554, distance: 57.2
click at [139, 554] on div "Ah, I see the issue. Looking at the Text step, it's trying to use a variable co…" at bounding box center [117, 463] width 171 height 237
click at [139, 554] on ol "Get the selected keyword from the review step Split at "=>" to get the first pa…" at bounding box center [117, 549] width 171 height 60
click at [1012, 67] on span "Accept All" at bounding box center [1016, 63] width 30 height 9
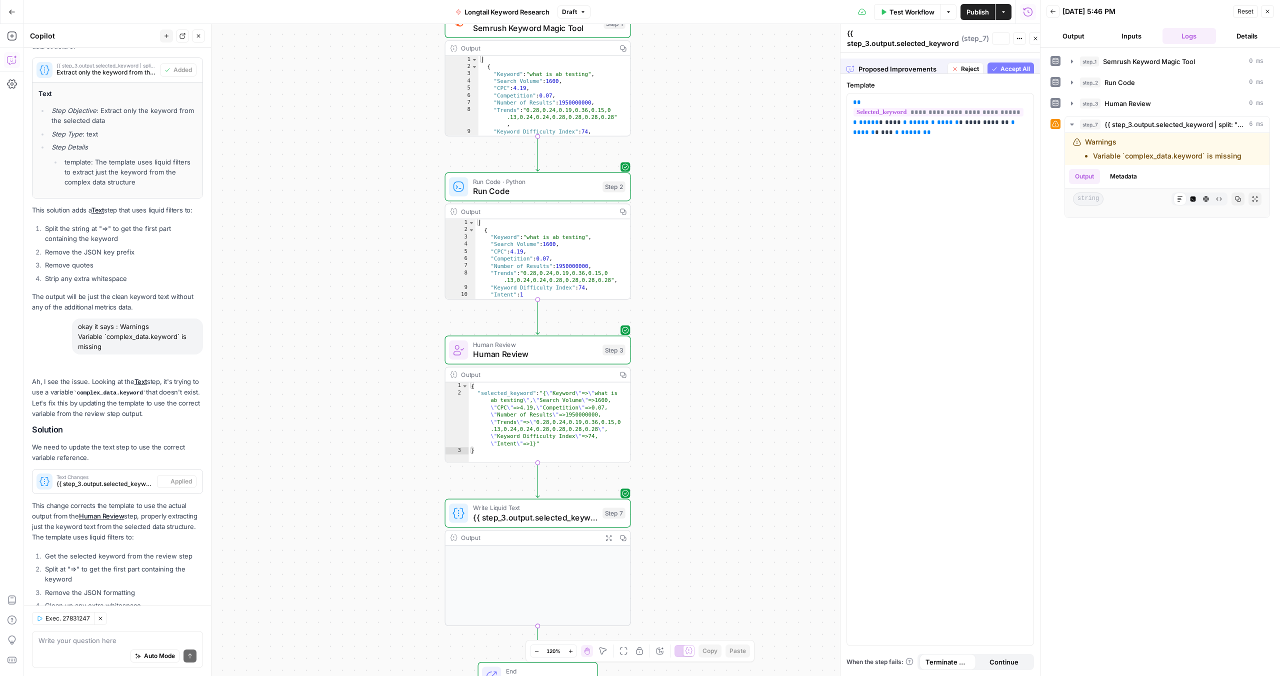
scroll to position [330, 0]
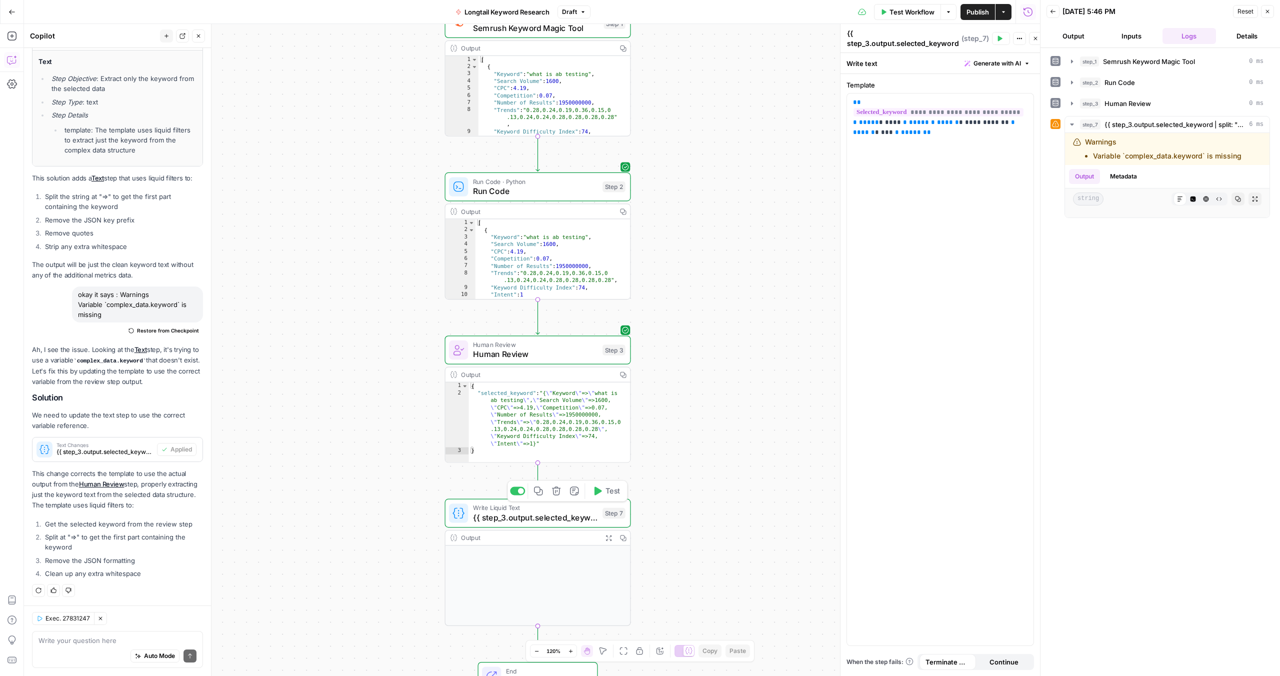
click at [601, 493] on icon "button" at bounding box center [598, 491] width 10 height 10
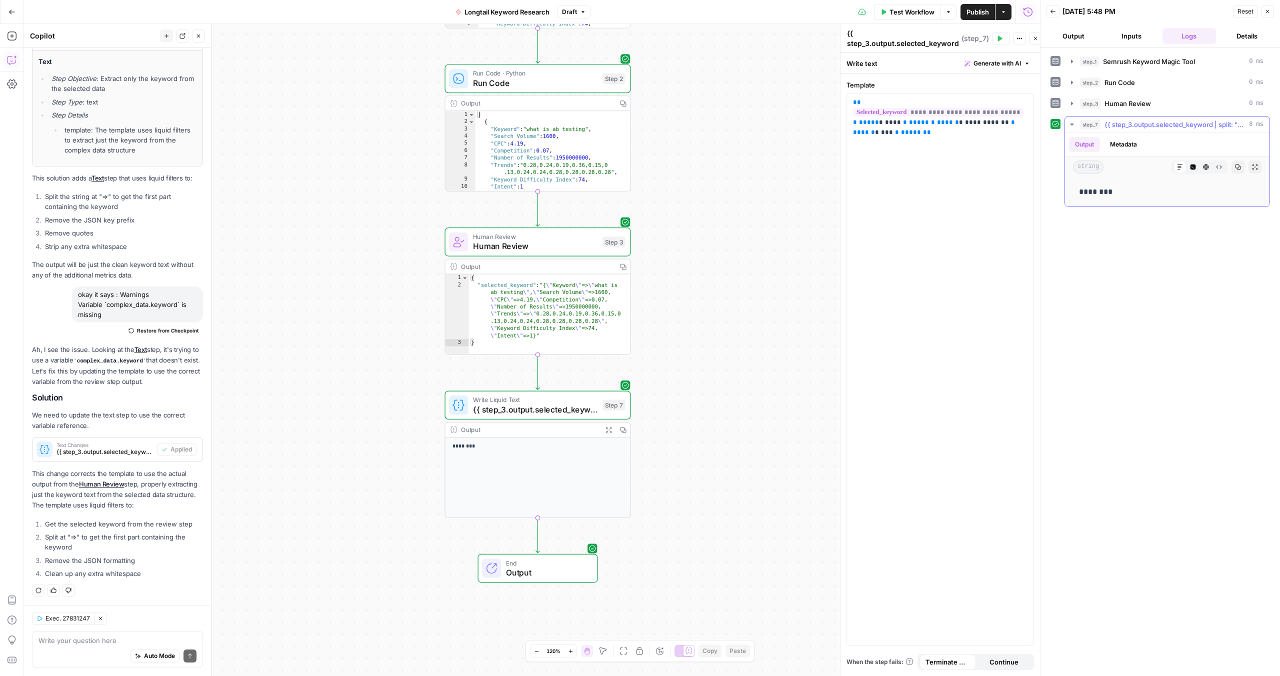
click at [1136, 198] on p "********" at bounding box center [1167, 192] width 177 height 13
click at [1111, 141] on button "Metadata" at bounding box center [1123, 144] width 39 height 15
click at [1090, 145] on button "Output" at bounding box center [1084, 144] width 31 height 15
click at [1176, 349] on div "step_1 Semrush Keyword Magic Tool 0 ms step_2 Run Code 0 ms step_3 Human Review…" at bounding box center [1161, 362] width 220 height 618
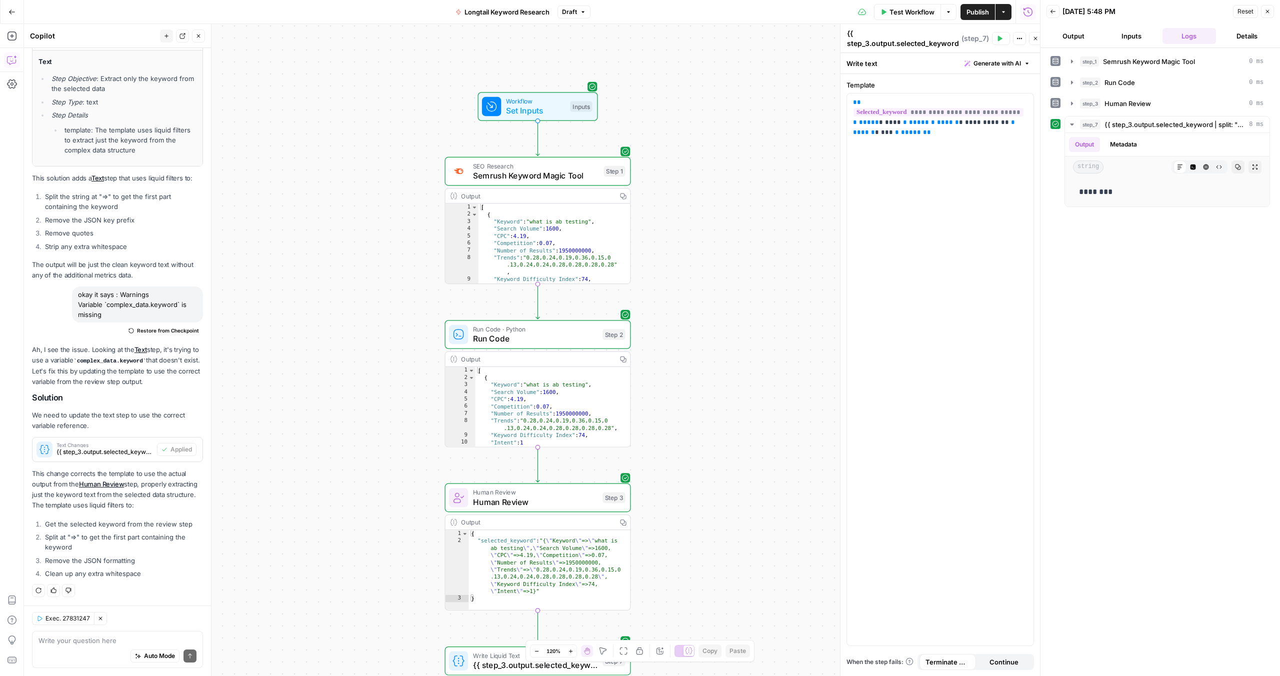
click at [917, 16] on span "Test Workflow" at bounding box center [912, 12] width 45 height 10
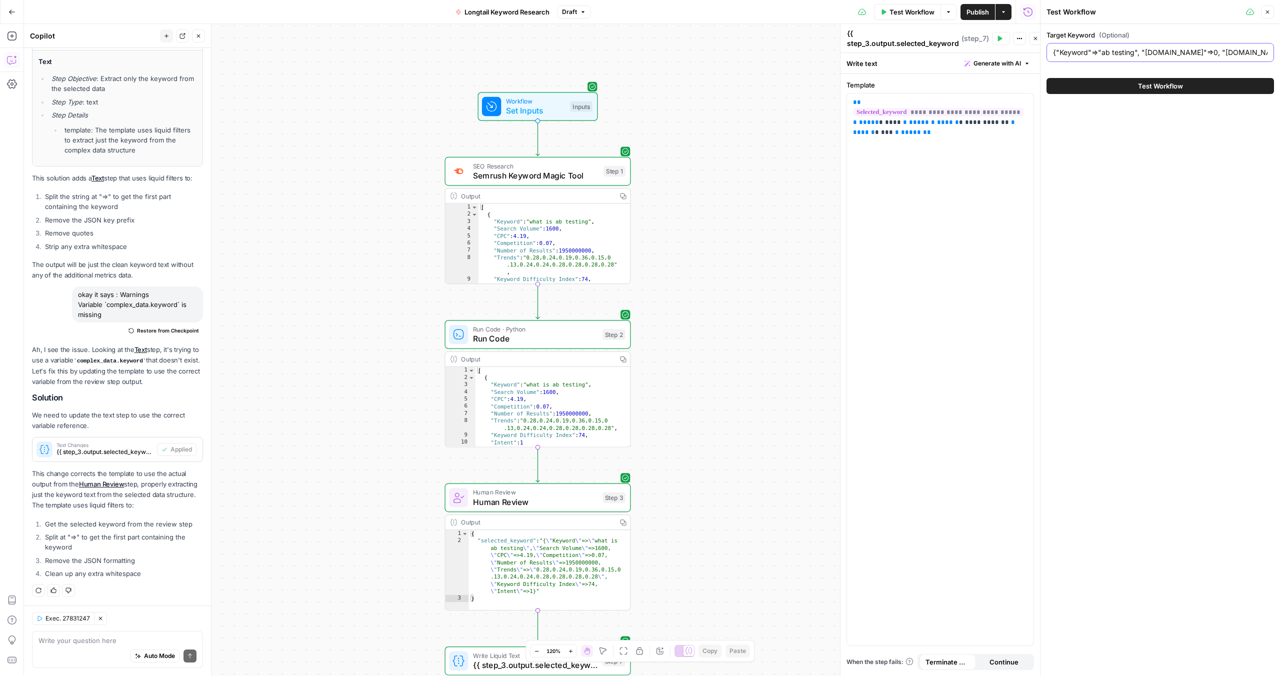
click at [1139, 52] on input "{"Keyword"=>"ab testing", "leadpages.com"=>0, "unbounce.com"=>17, "replo.app"=>…" at bounding box center [1160, 53] width 215 height 10
click at [1137, 83] on button "Test Workflow" at bounding box center [1161, 86] width 228 height 16
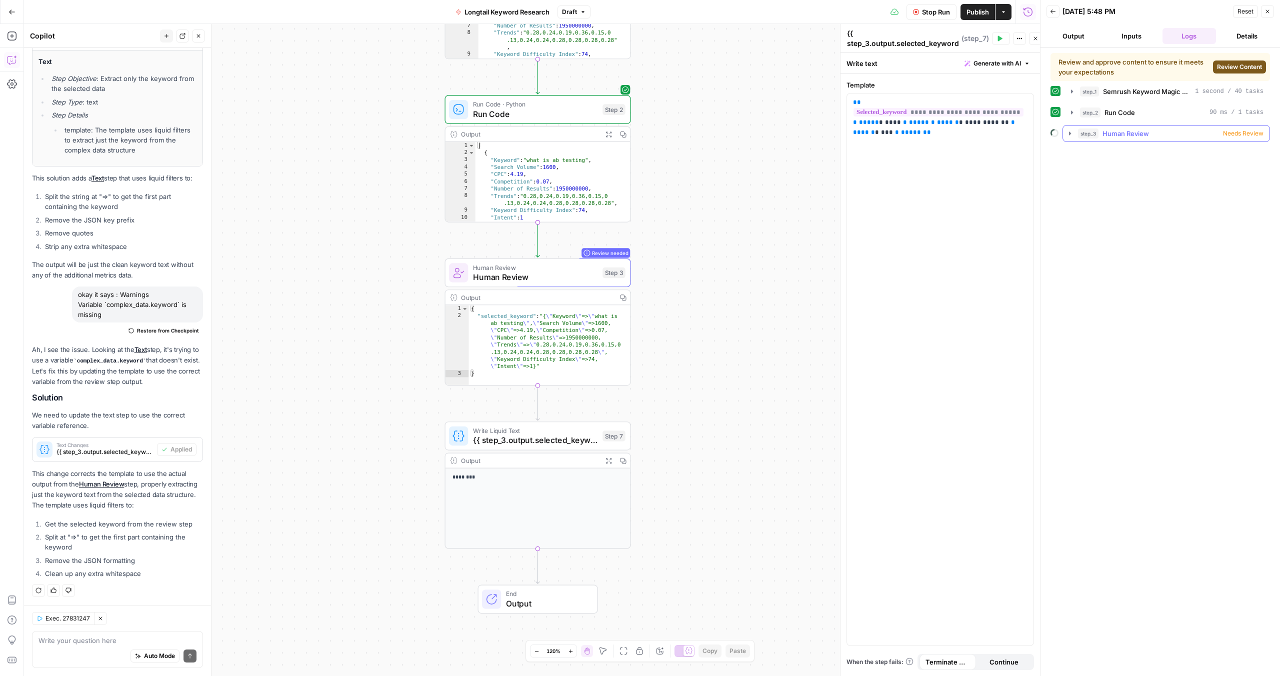
click at [1253, 129] on div "step_3 Human Review Needs Review" at bounding box center [1171, 134] width 186 height 10
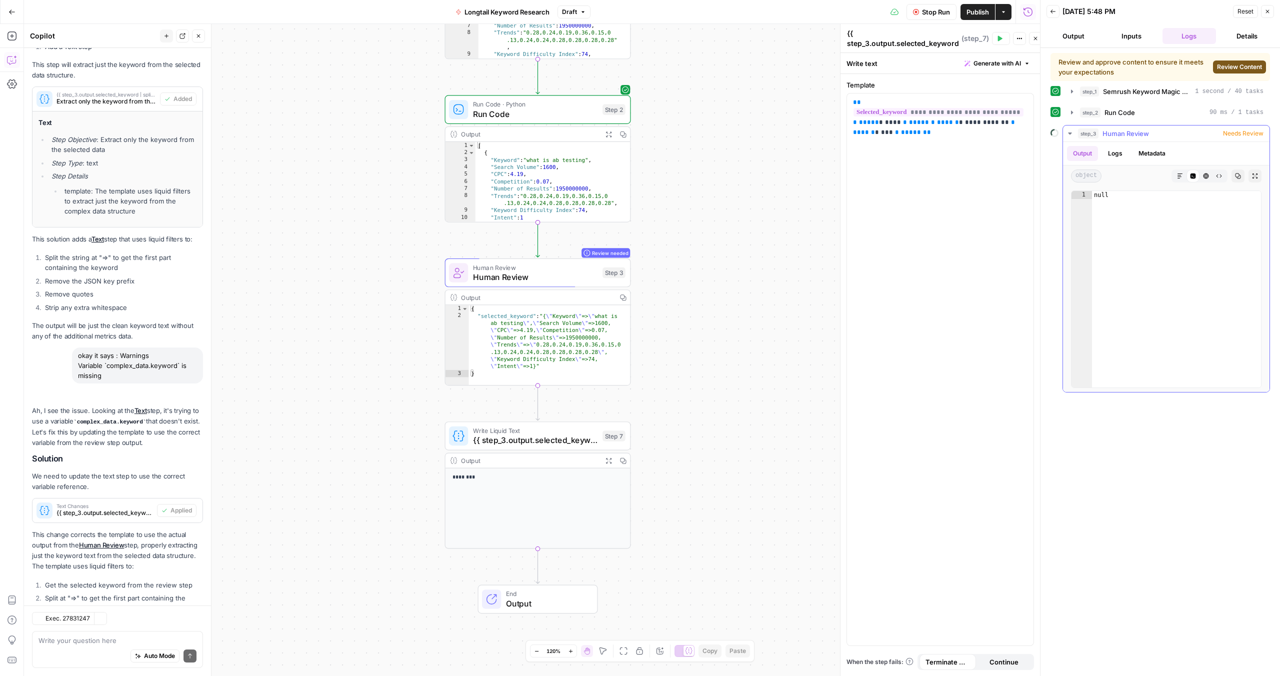
scroll to position [330, 0]
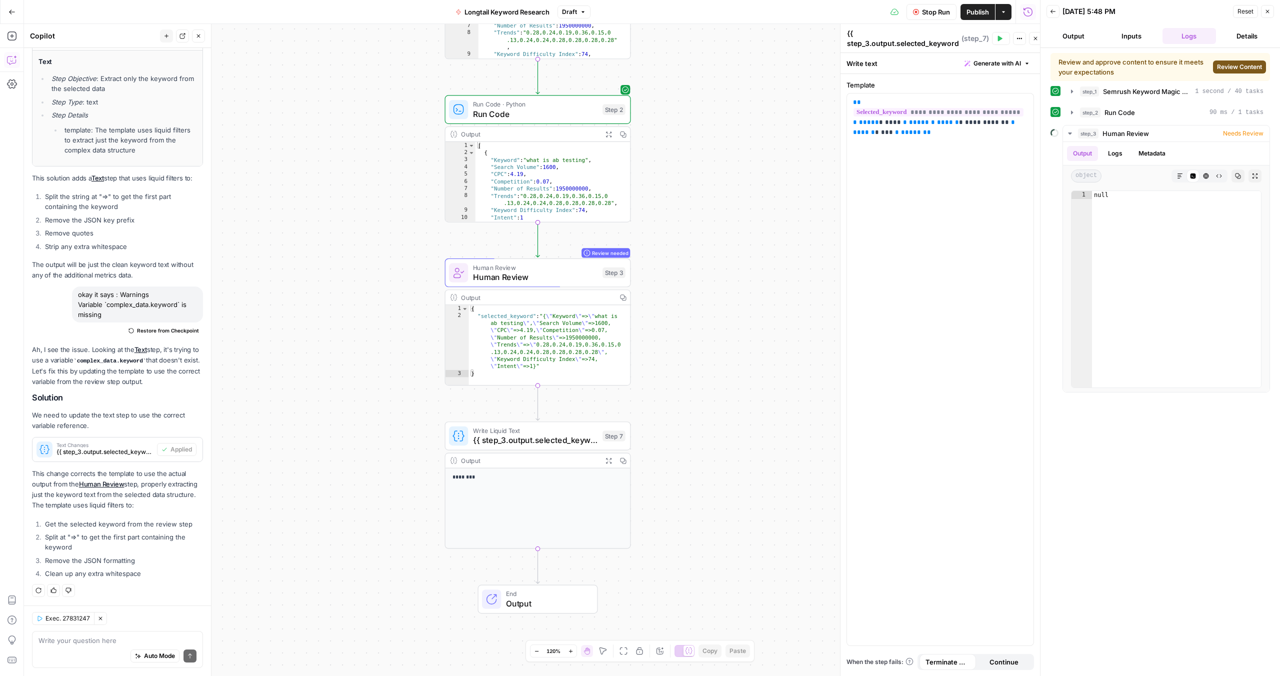
type textarea "*"
click at [573, 360] on div "{ "selected_keyword" : "{ \" Keyword \" => \" what is ab testing \" , \" Search…" at bounding box center [550, 352] width 162 height 94
click at [1253, 68] on span "Review Content" at bounding box center [1239, 67] width 45 height 9
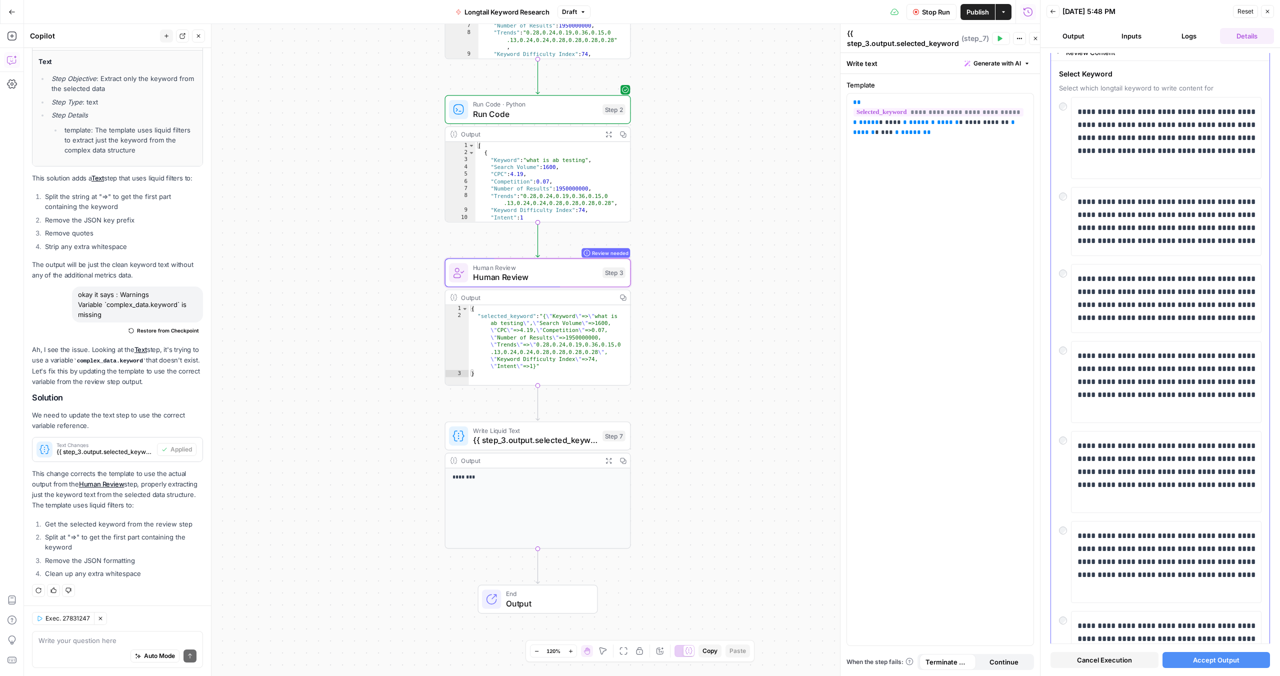
scroll to position [0, 0]
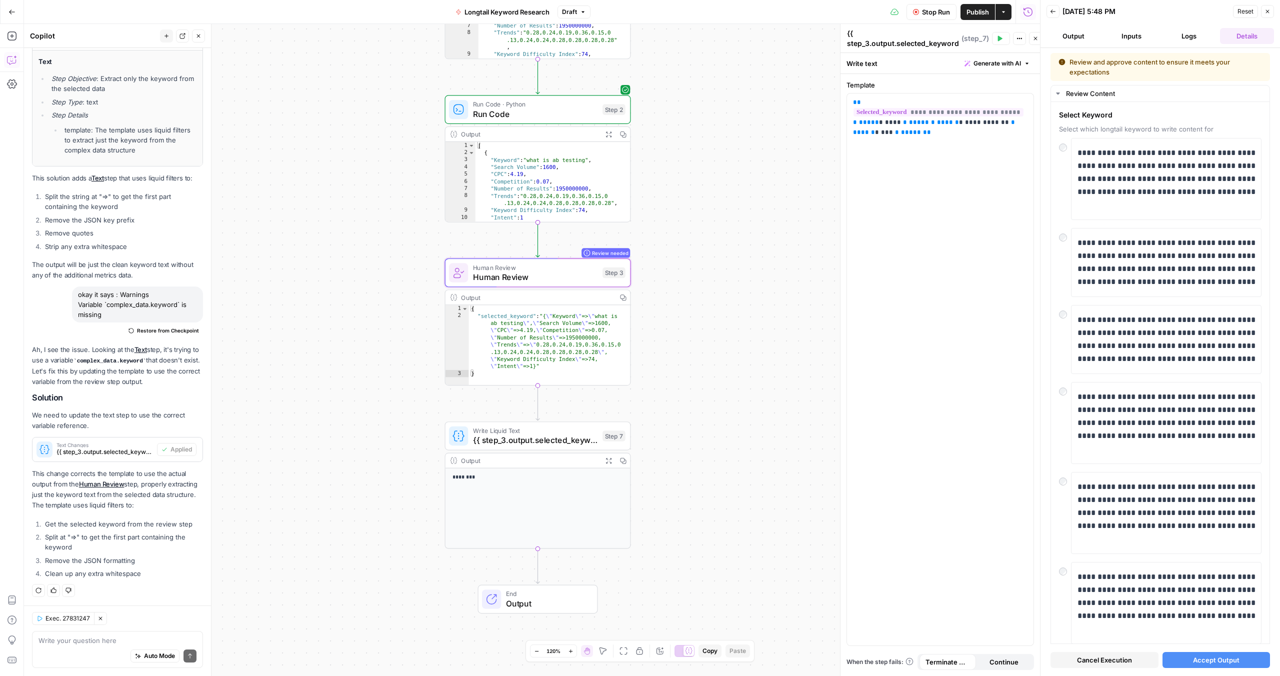
click at [1216, 663] on span "Accept Output" at bounding box center [1216, 660] width 47 height 10
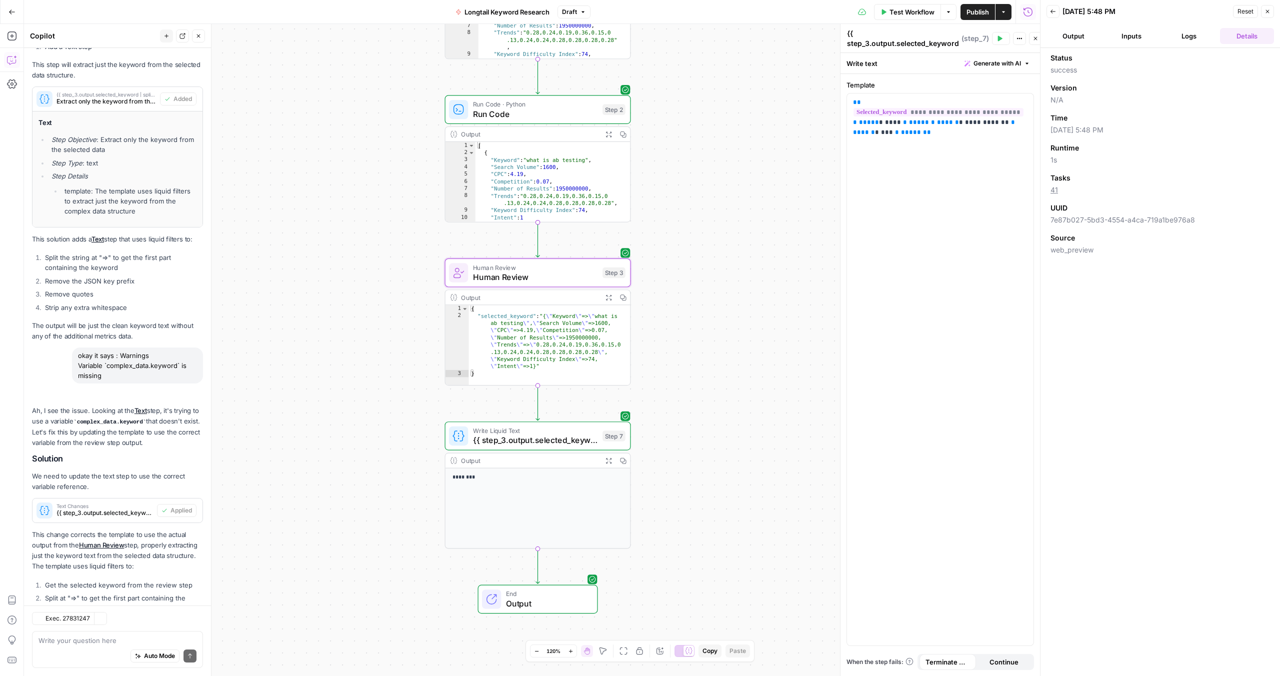
scroll to position [330, 0]
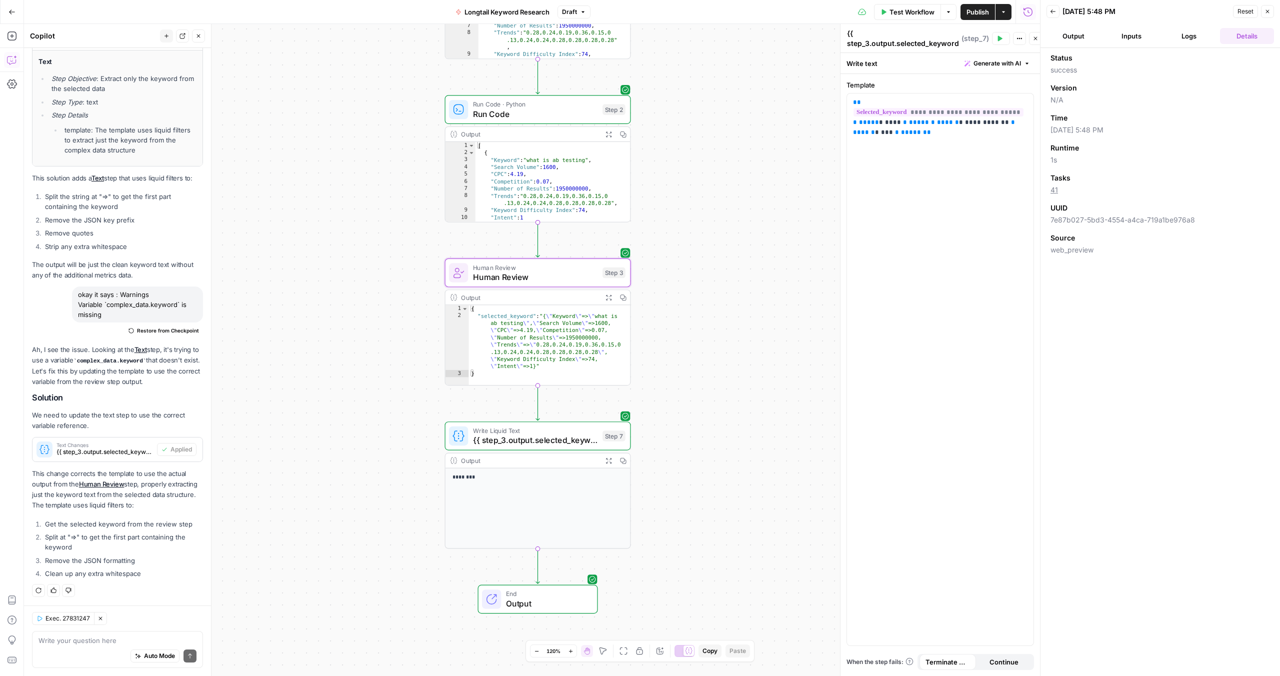
click at [1074, 36] on button "Output" at bounding box center [1074, 36] width 54 height 16
click at [1084, 91] on p "********" at bounding box center [1160, 87] width 195 height 13
click at [546, 602] on span "Output" at bounding box center [547, 604] width 82 height 12
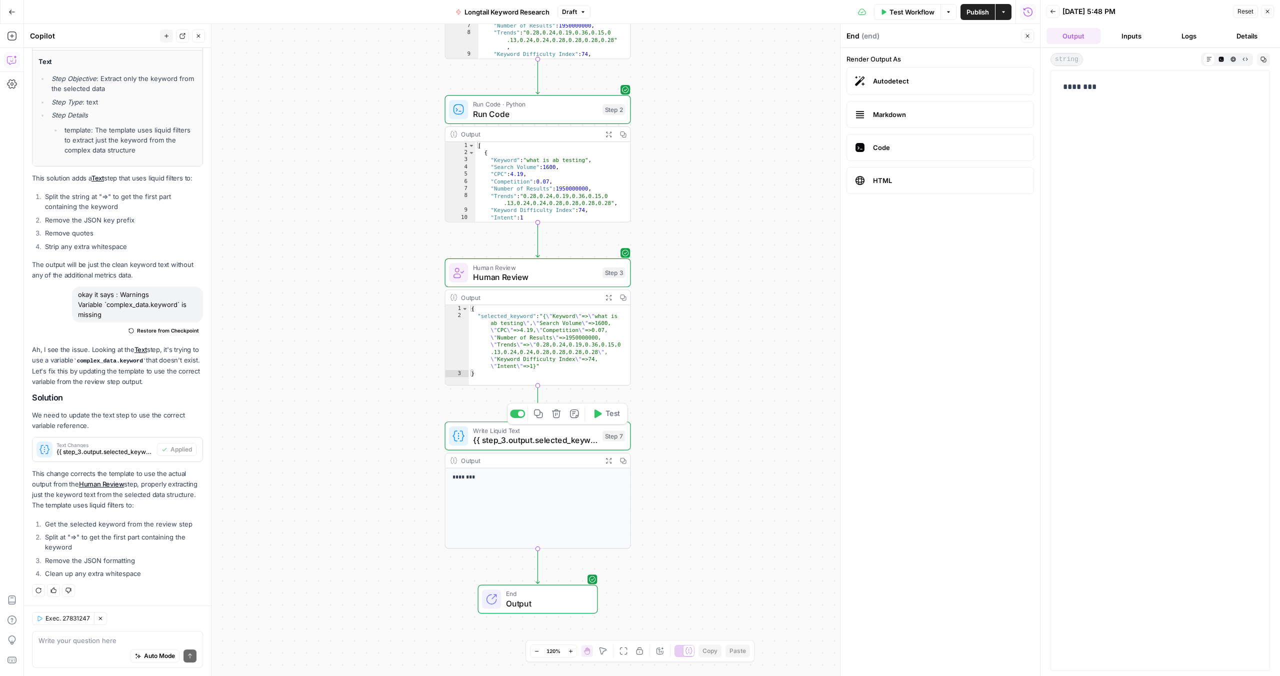
click at [567, 444] on span "{{ step_3.output.selected_keyword | split: "=>" | first | remove: '{"Keyword' |…" at bounding box center [535, 440] width 125 height 12
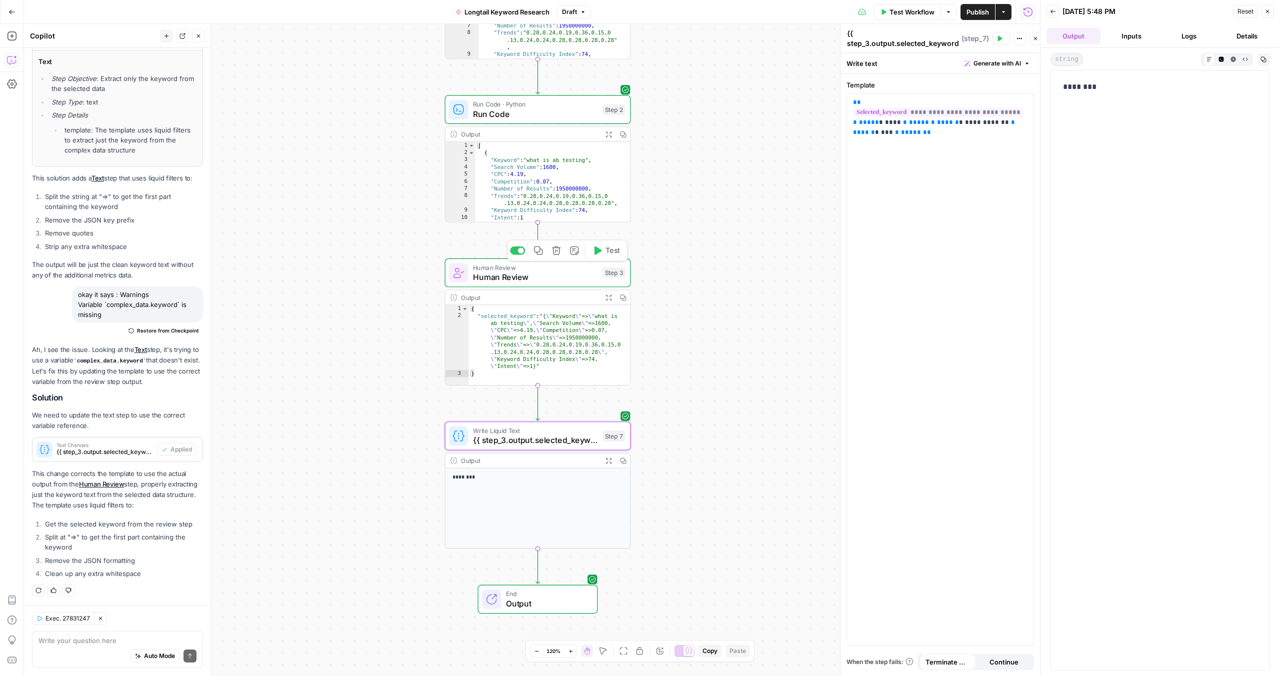
click at [577, 281] on span "Human Review" at bounding box center [535, 277] width 125 height 12
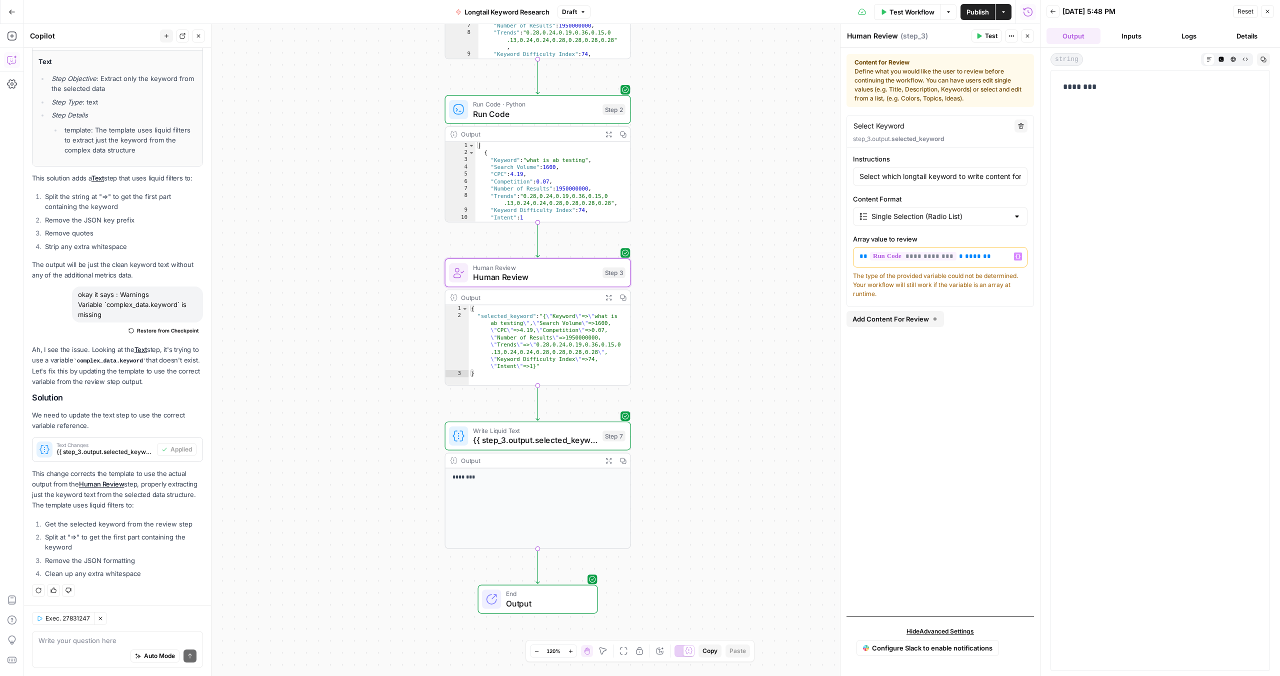
click at [999, 261] on p "**********" at bounding box center [941, 257] width 162 height 10
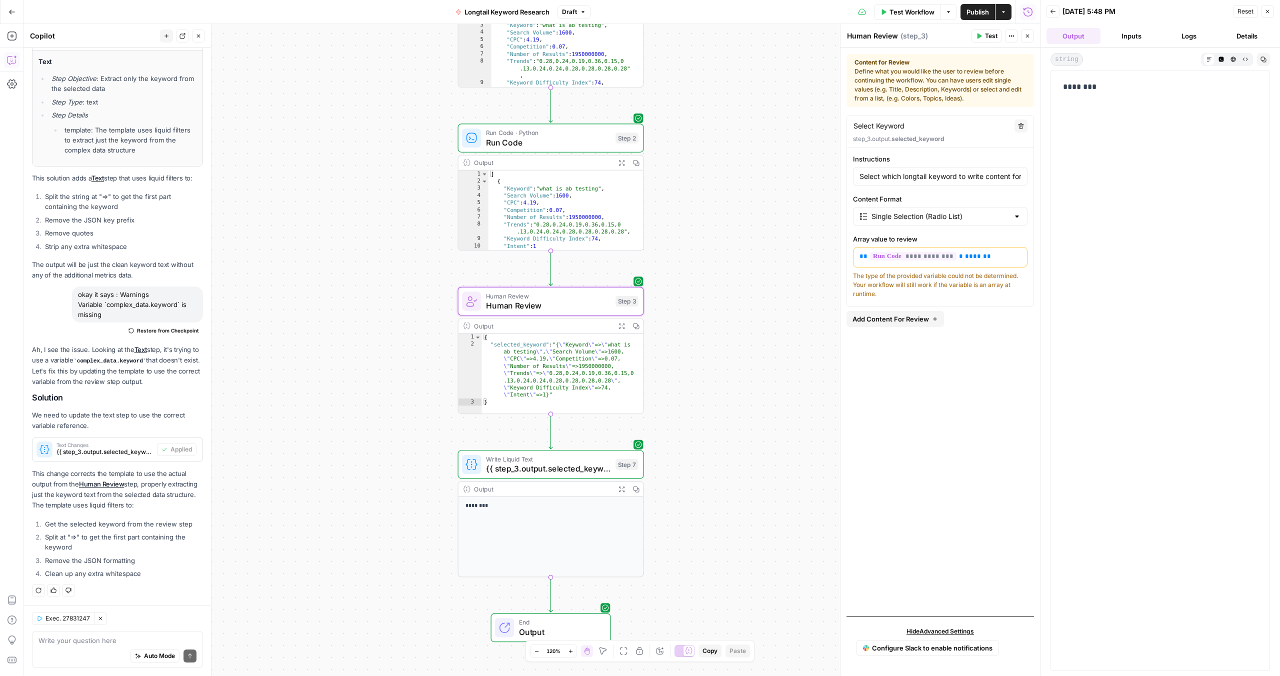
drag, startPoint x: 698, startPoint y: 309, endPoint x: 711, endPoint y: 338, distance: 31.3
click at [711, 338] on div "Workflow Set Inputs Inputs SEO Research Semrush Keyword Magic Tool Step 1 Outpu…" at bounding box center [532, 350] width 1016 height 652
click at [565, 310] on span "Human Review" at bounding box center [548, 306] width 125 height 12
drag, startPoint x: 925, startPoint y: 277, endPoint x: 970, endPoint y: 292, distance: 47.6
click at [970, 292] on div "The type of the provided variable could not be determined. Your workflow will s…" at bounding box center [940, 285] width 175 height 27
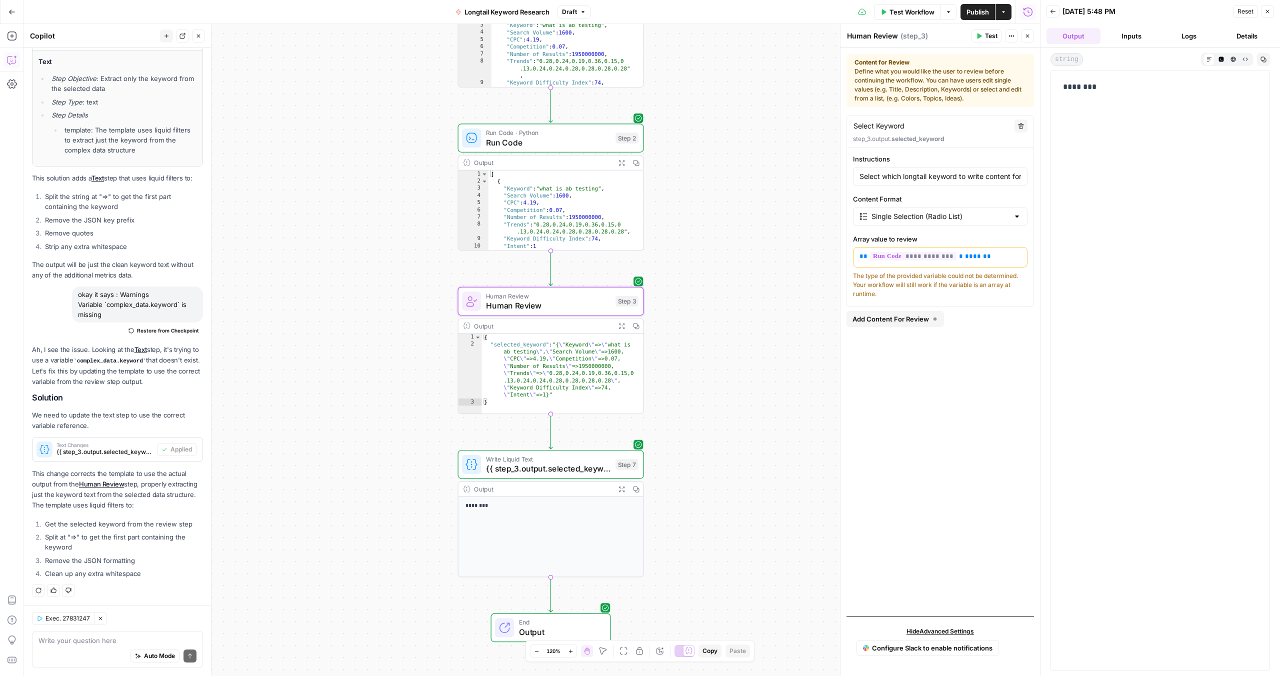
click at [970, 292] on div "The type of the provided variable could not be determined. Your workflow will s…" at bounding box center [940, 285] width 175 height 27
click at [1092, 263] on div "********" at bounding box center [1160, 371] width 207 height 588
click at [980, 10] on span "Publish" at bounding box center [978, 12] width 23 height 10
click at [589, 463] on span "{{ step_3.output.selected_keyword | split: "=>" | first | remove: '{"Keyword' |…" at bounding box center [548, 469] width 125 height 12
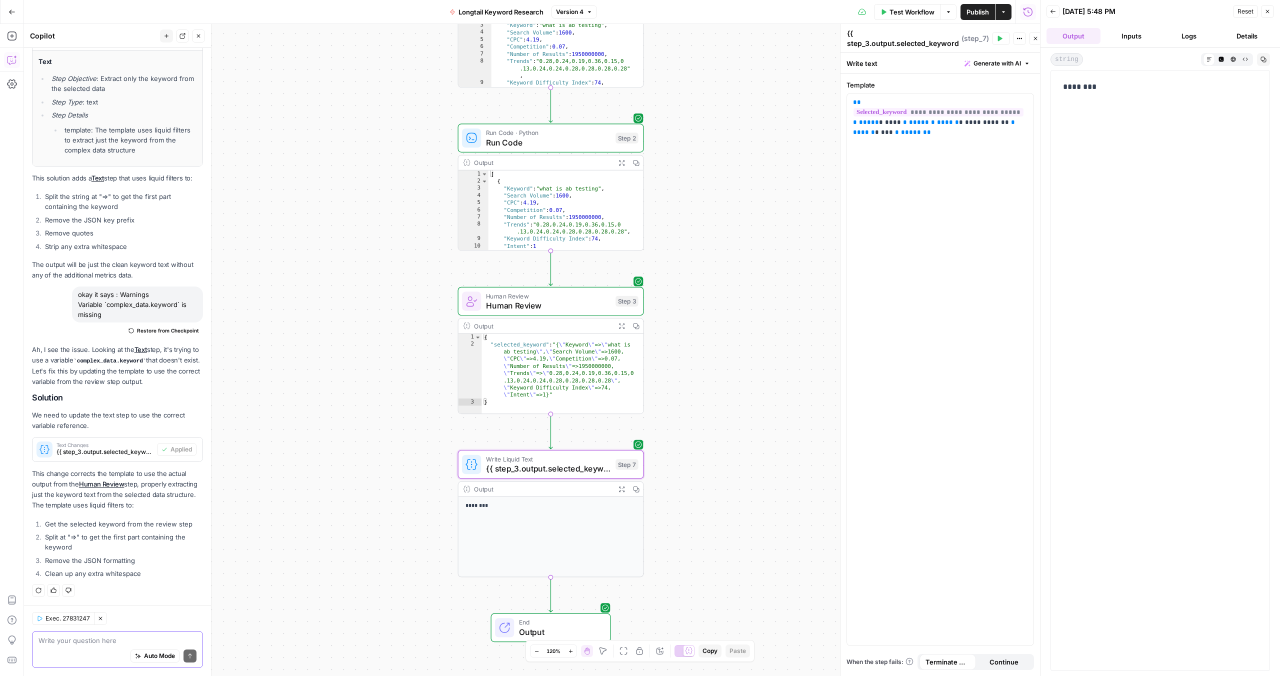
click at [71, 642] on textarea at bounding box center [118, 641] width 158 height 10
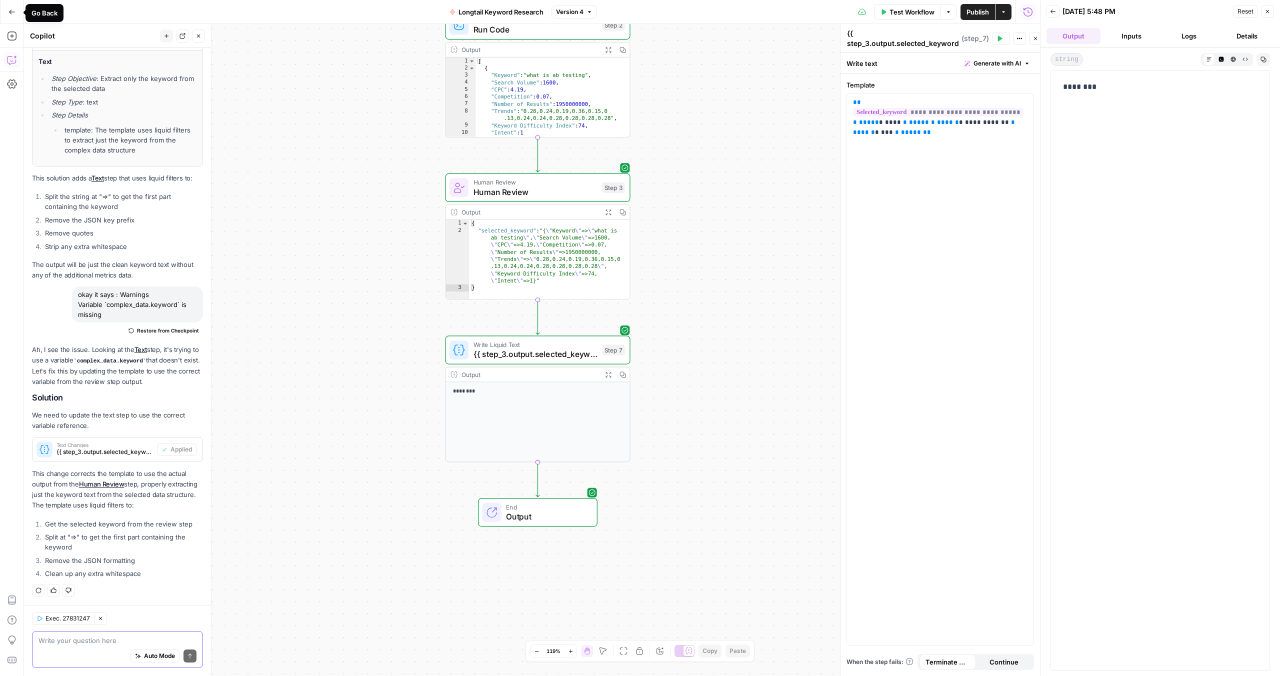
scroll to position [330, 0]
drag, startPoint x: 1085, startPoint y: 91, endPoint x: 1059, endPoint y: 83, distance: 27.2
click at [1059, 83] on div "********" at bounding box center [1160, 87] width 207 height 21
click at [1163, 90] on p "********" at bounding box center [1160, 87] width 195 height 13
click at [1267, 13] on icon "button" at bounding box center [1268, 12] width 6 height 6
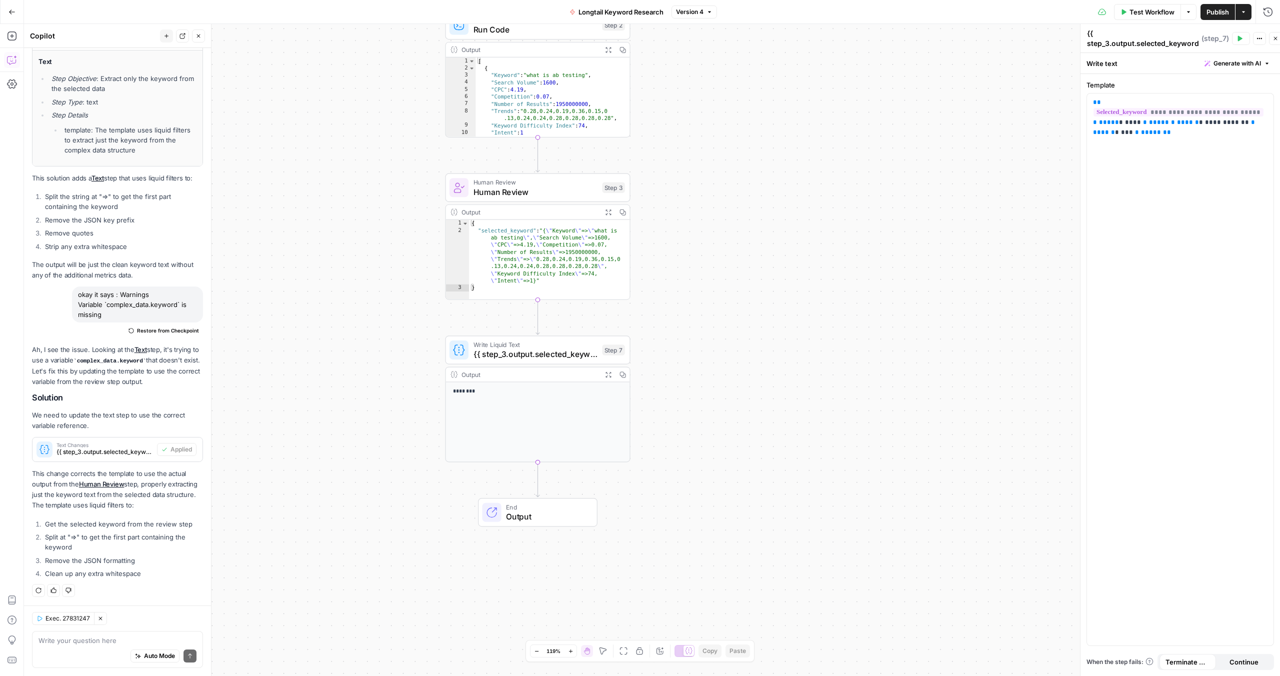
click at [1220, 82] on label "Template" at bounding box center [1181, 85] width 188 height 10
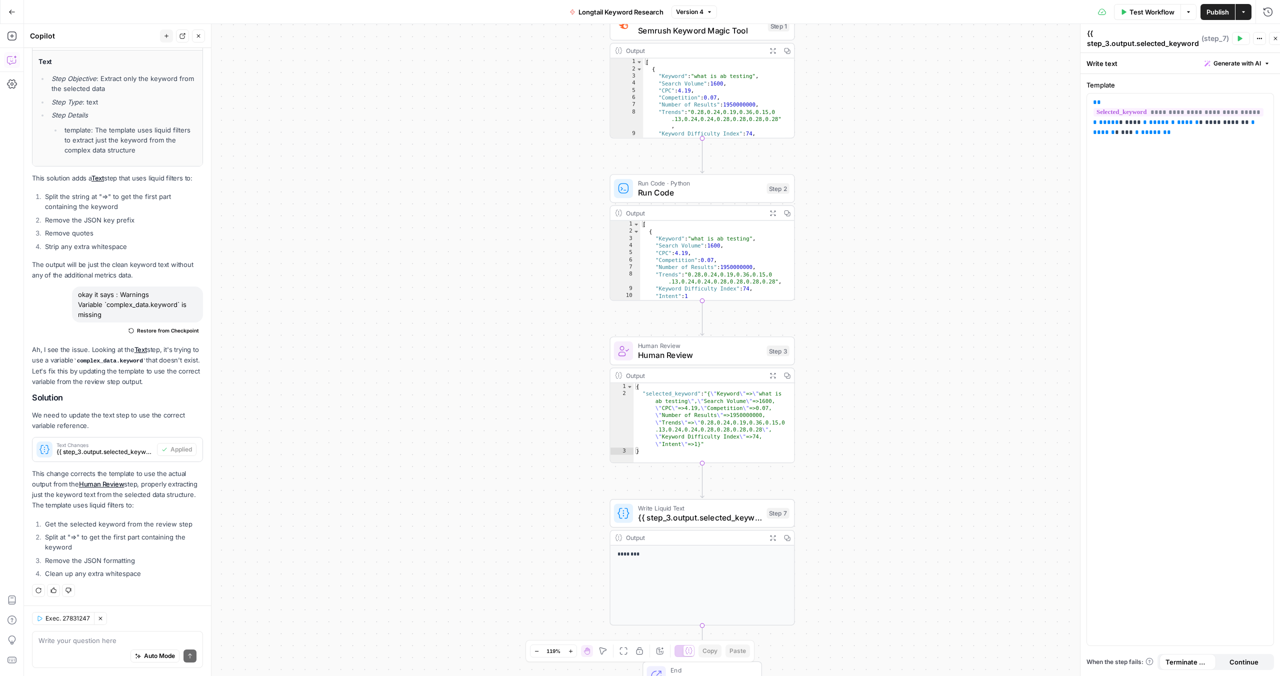
drag, startPoint x: 746, startPoint y: 375, endPoint x: 911, endPoint y: 445, distance: 178.8
click at [911, 445] on div "Workflow Set Inputs Inputs SEO Research Semrush Keyword Magic Tool Step 1 Outpu…" at bounding box center [652, 350] width 1256 height 652
click at [693, 523] on span "{{ step_3.output.selected_keyword | split: "=>" | first | remove: '{"Keyword' |…" at bounding box center [700, 518] width 124 height 12
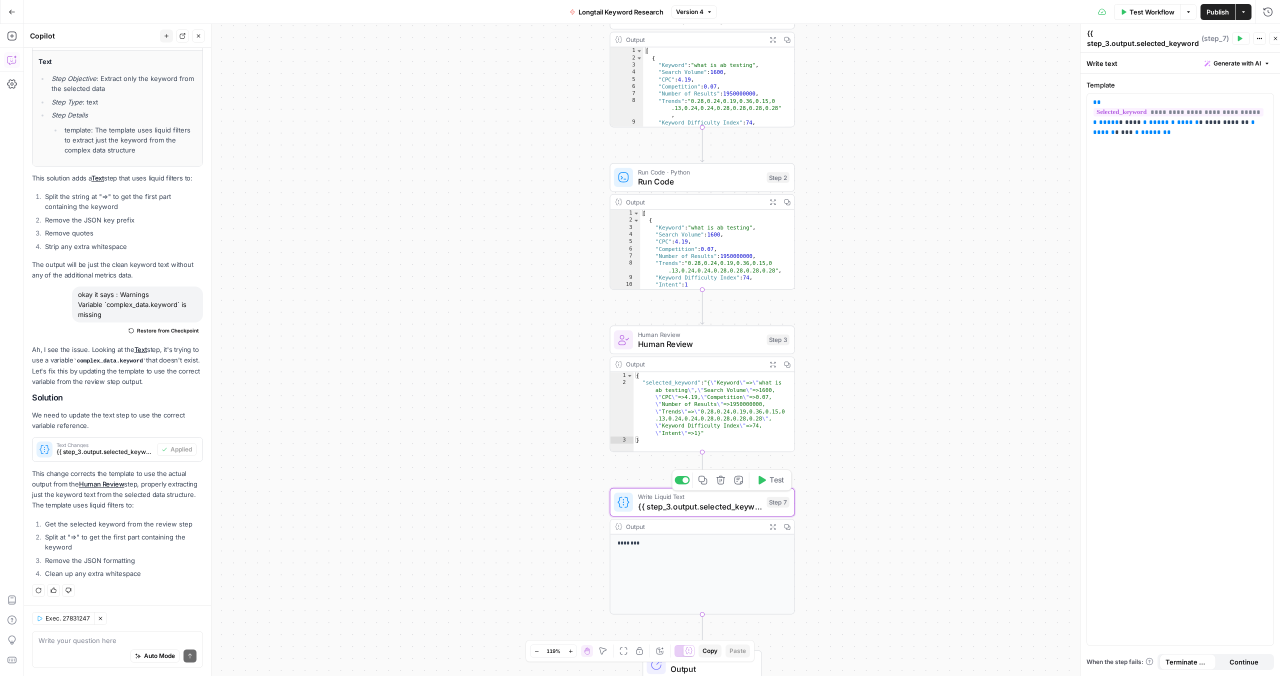
click at [682, 559] on div "********" at bounding box center [703, 575] width 184 height 80
click at [786, 525] on icon "button" at bounding box center [787, 527] width 7 height 7
click at [79, 643] on textarea at bounding box center [118, 641] width 158 height 10
paste textarea "{Keyword"
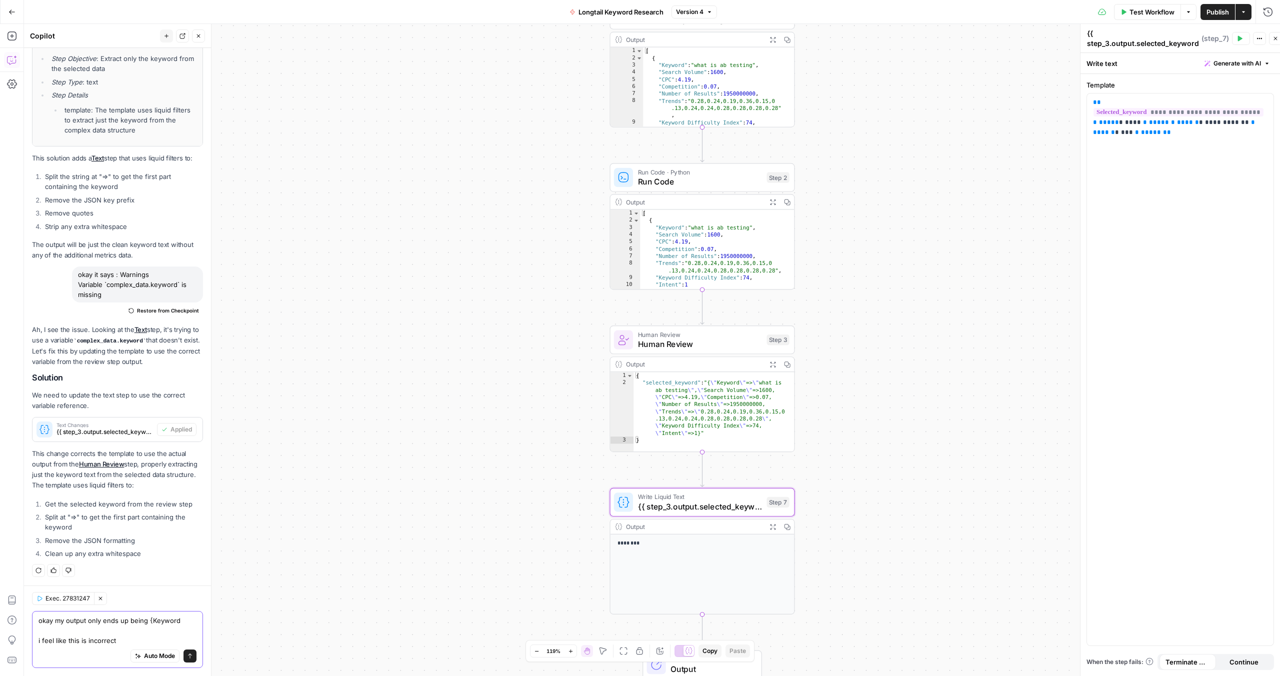
click at [150, 621] on textarea "okay my output only ends up being {Keyword i feel like this is incorrect" at bounding box center [118, 631] width 158 height 30
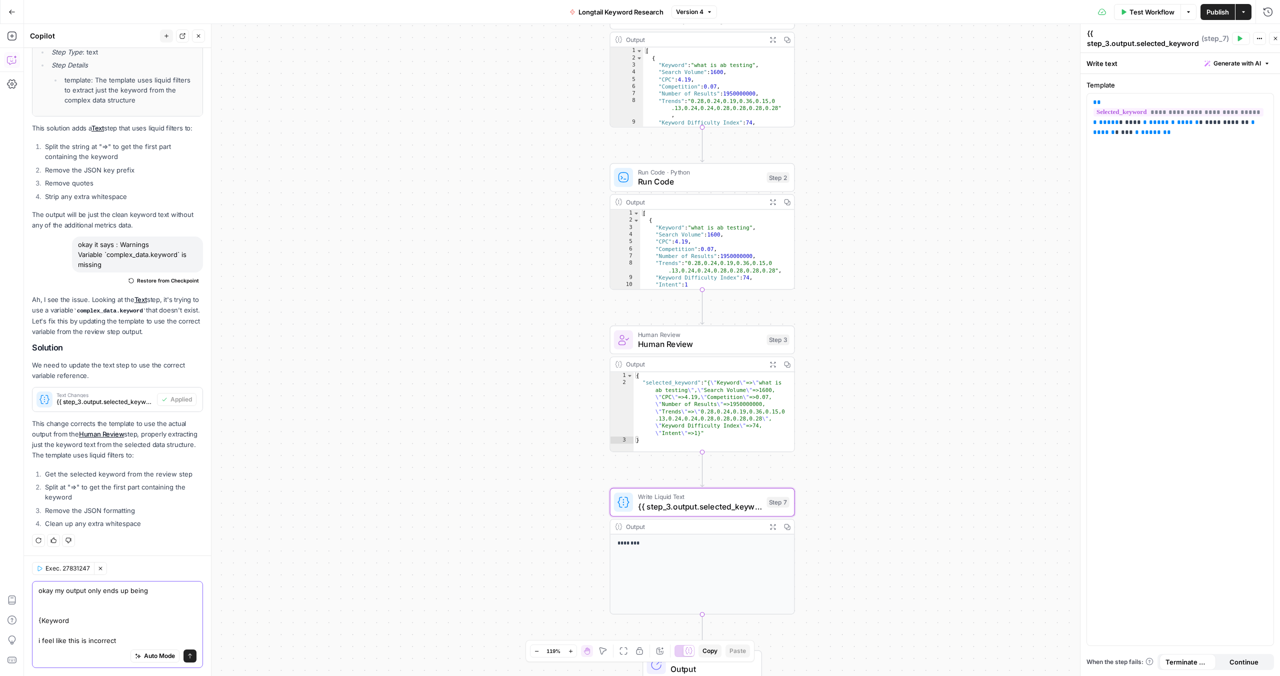
type textarea "okay my output only ends up being {Keyword i feel like this is incorrect"
click at [186, 655] on button "Send" at bounding box center [190, 656] width 13 height 13
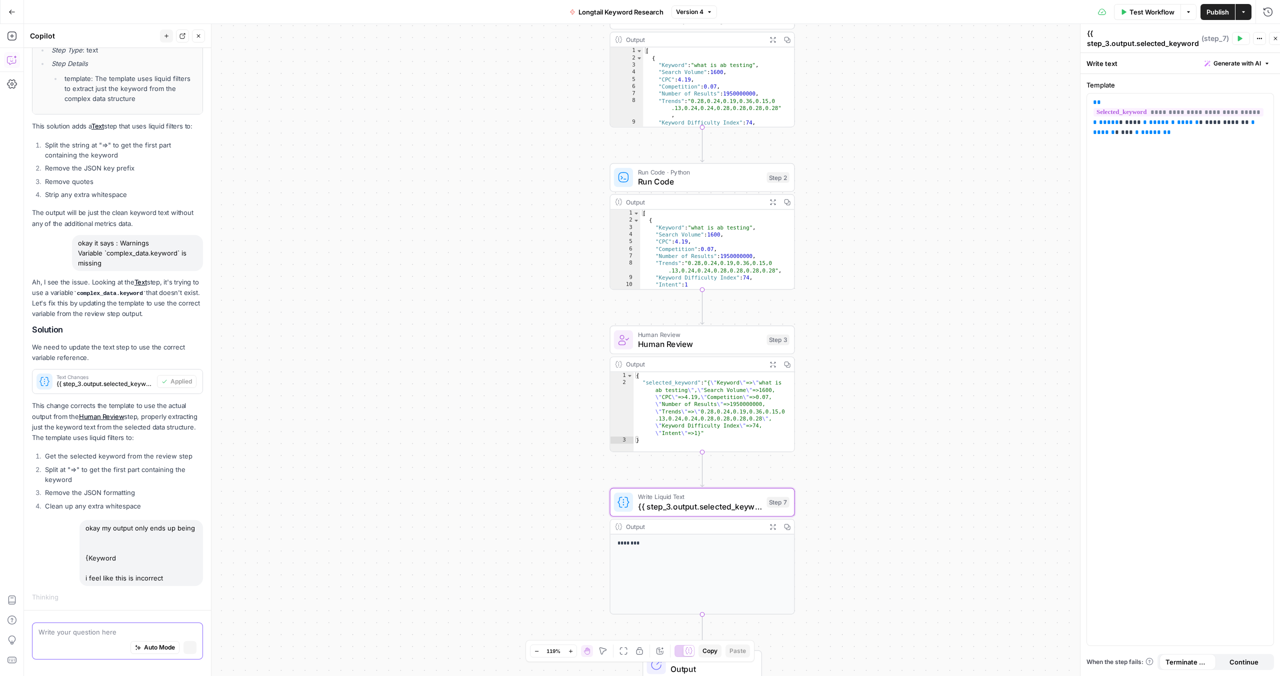
scroll to position [353, 0]
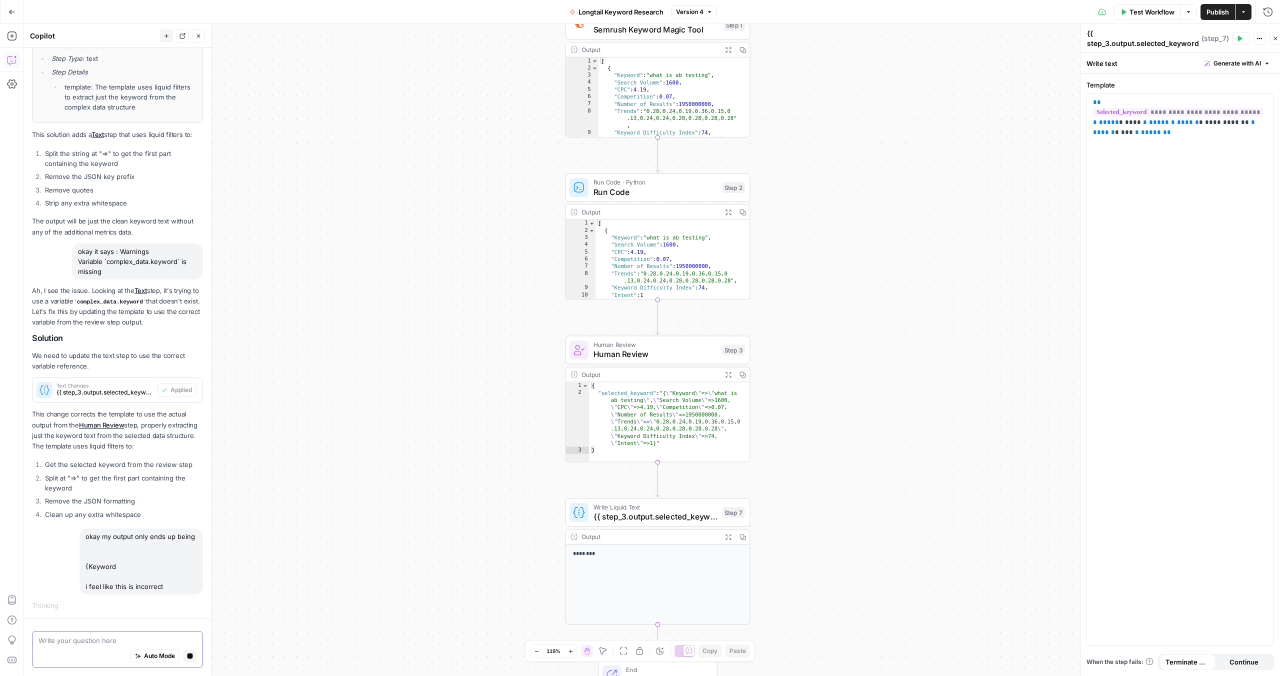
click at [651, 516] on span "{{ step_3.output.selected_keyword | split: "=>" | first | remove: '{"Keyword' |…" at bounding box center [656, 517] width 124 height 12
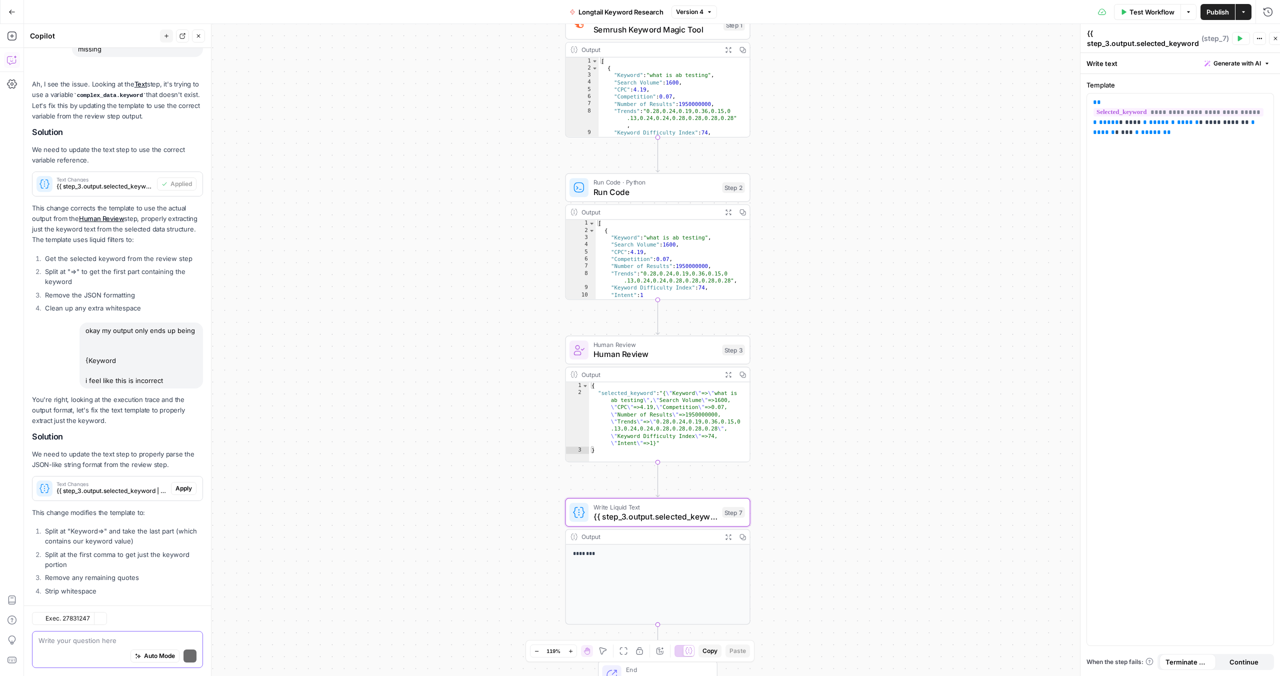
scroll to position [660, 0]
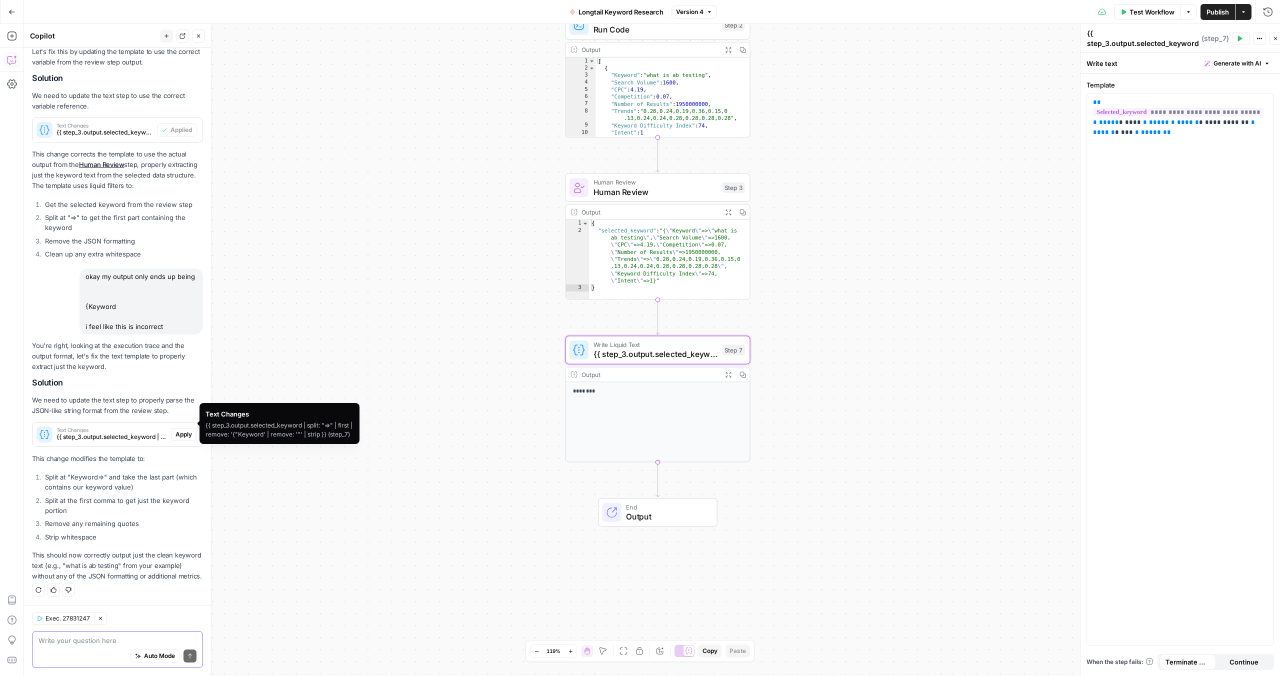
click at [136, 428] on span "Text Changes" at bounding box center [112, 430] width 111 height 5
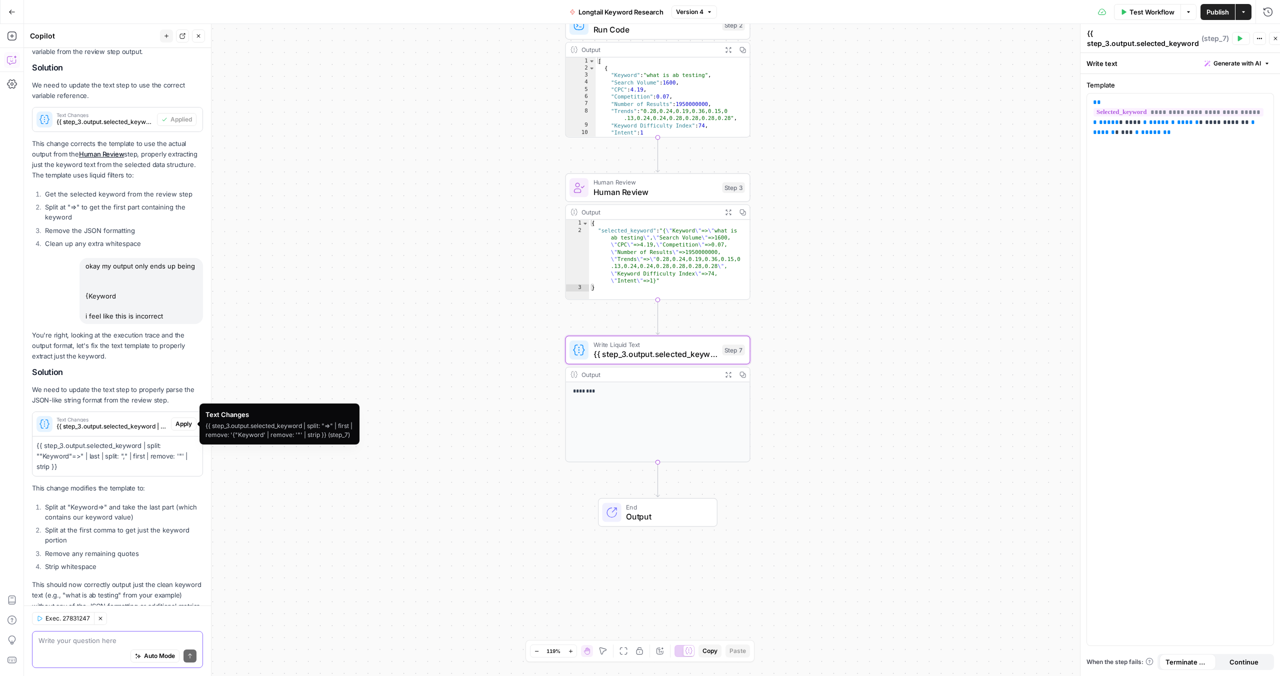
click at [176, 422] on span "Apply" at bounding box center [184, 424] width 17 height 9
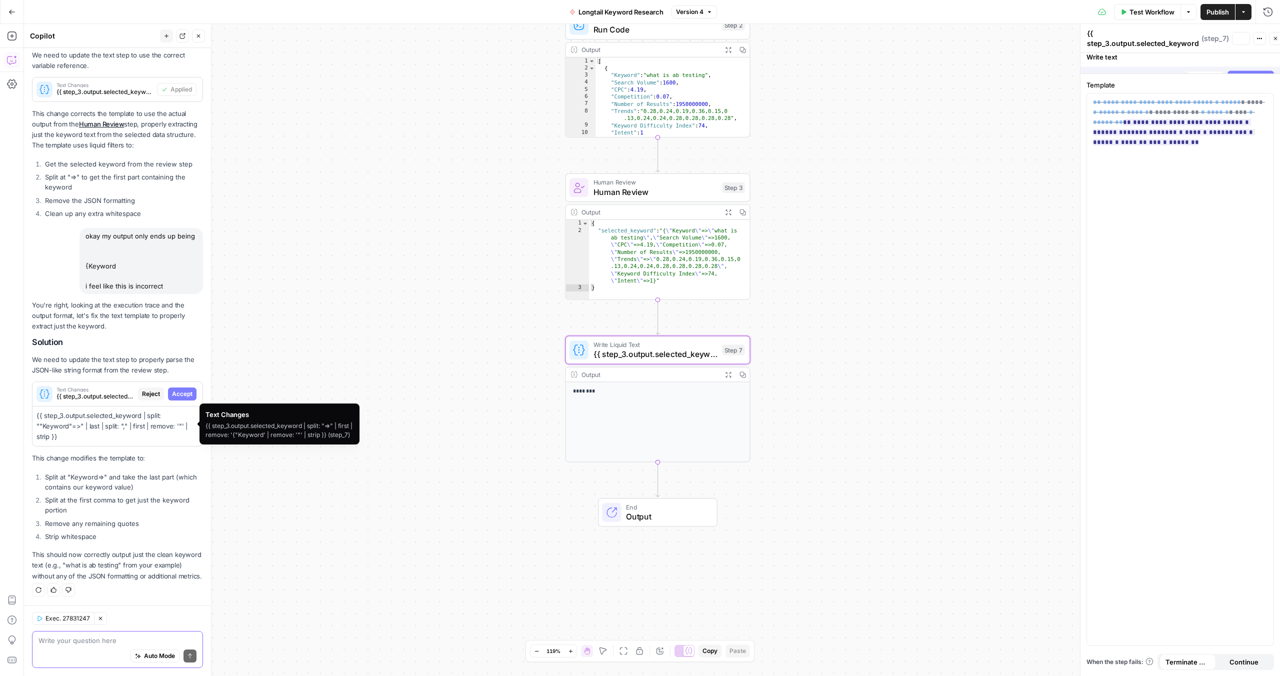
scroll to position [668, 0]
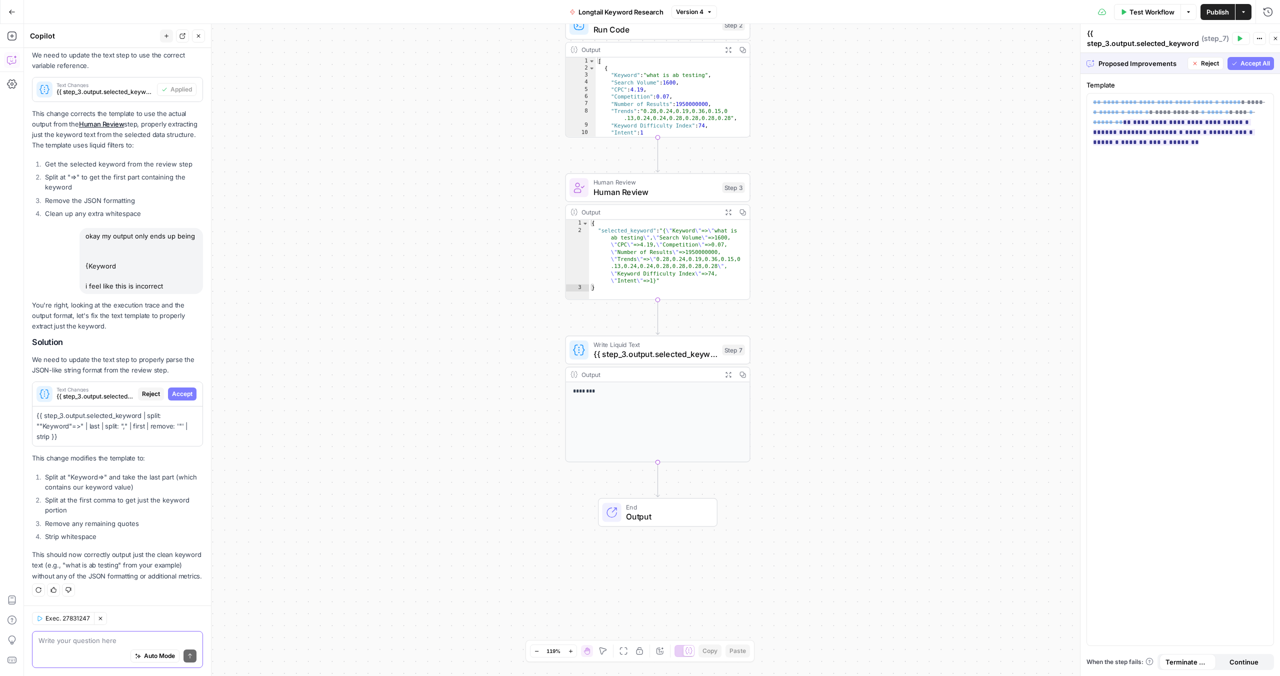
click at [1255, 60] on span "Accept All" at bounding box center [1256, 63] width 30 height 9
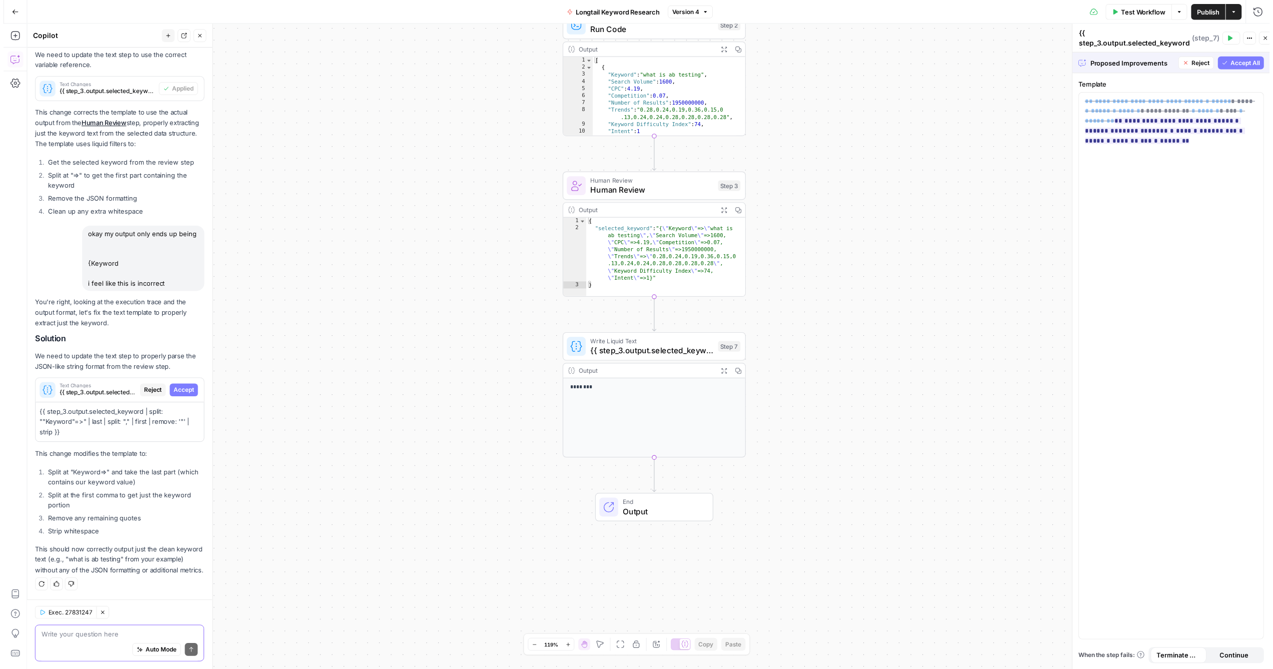
scroll to position [716, 0]
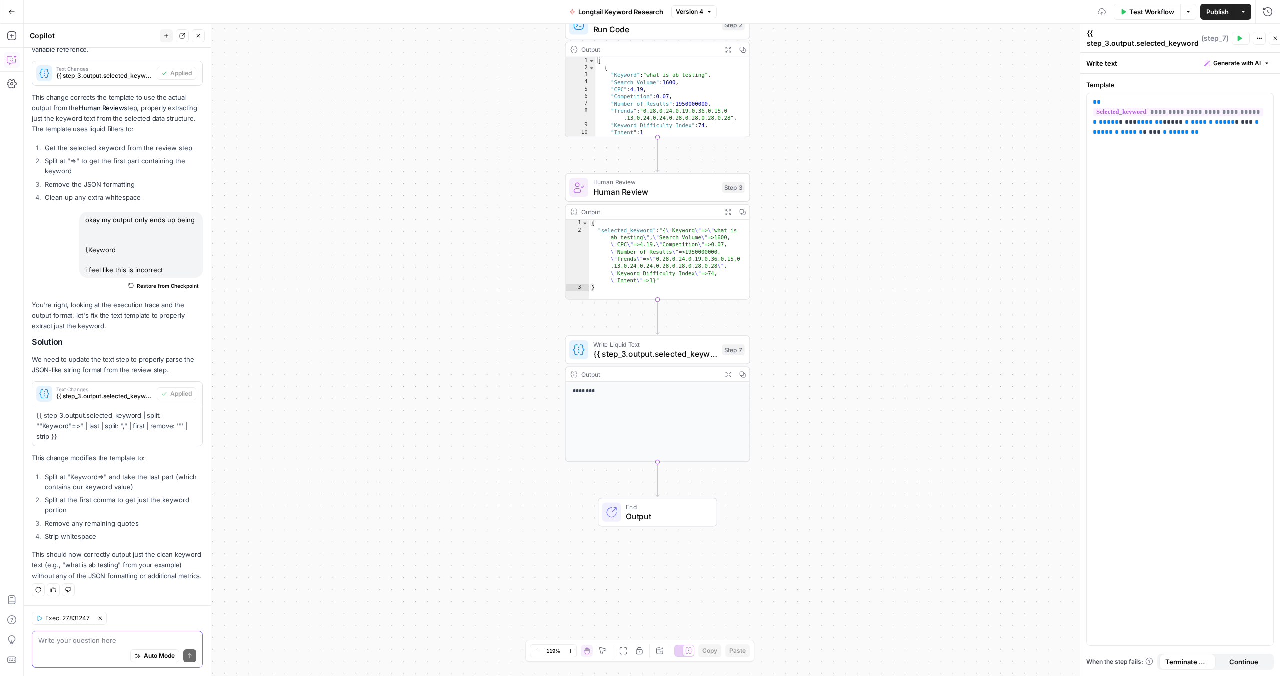
click at [1250, 38] on button "Test" at bounding box center [1241, 38] width 18 height 13
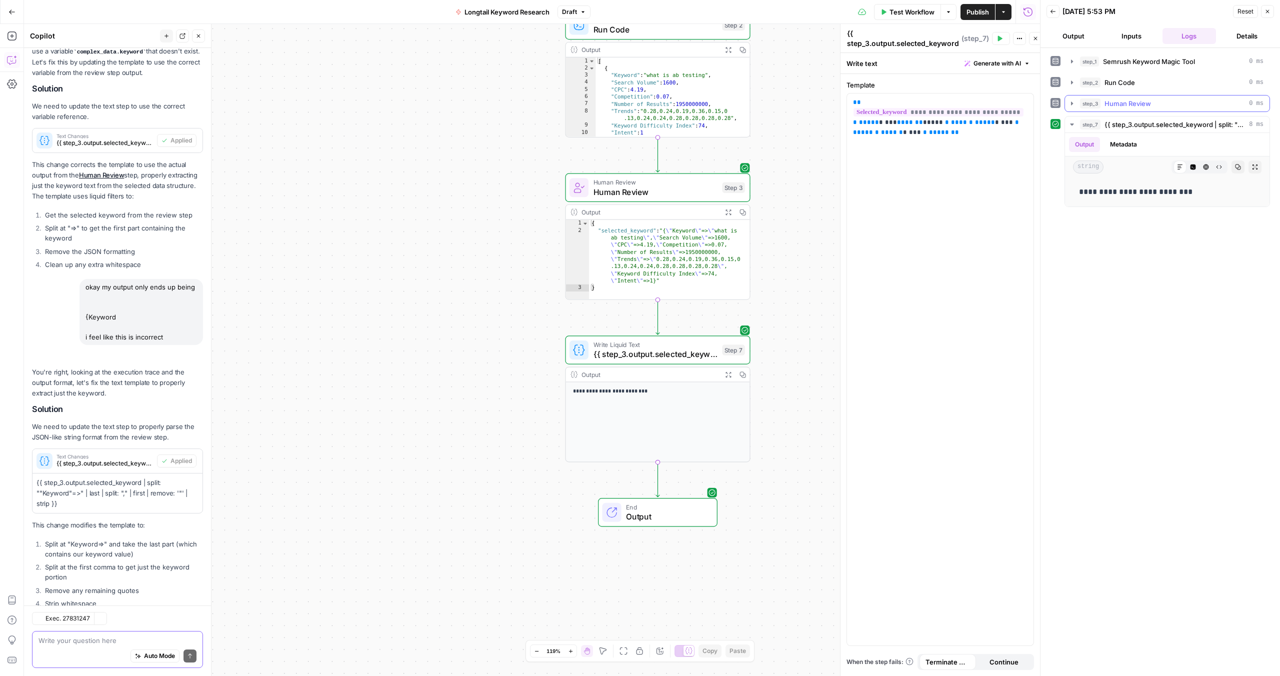
scroll to position [716, 0]
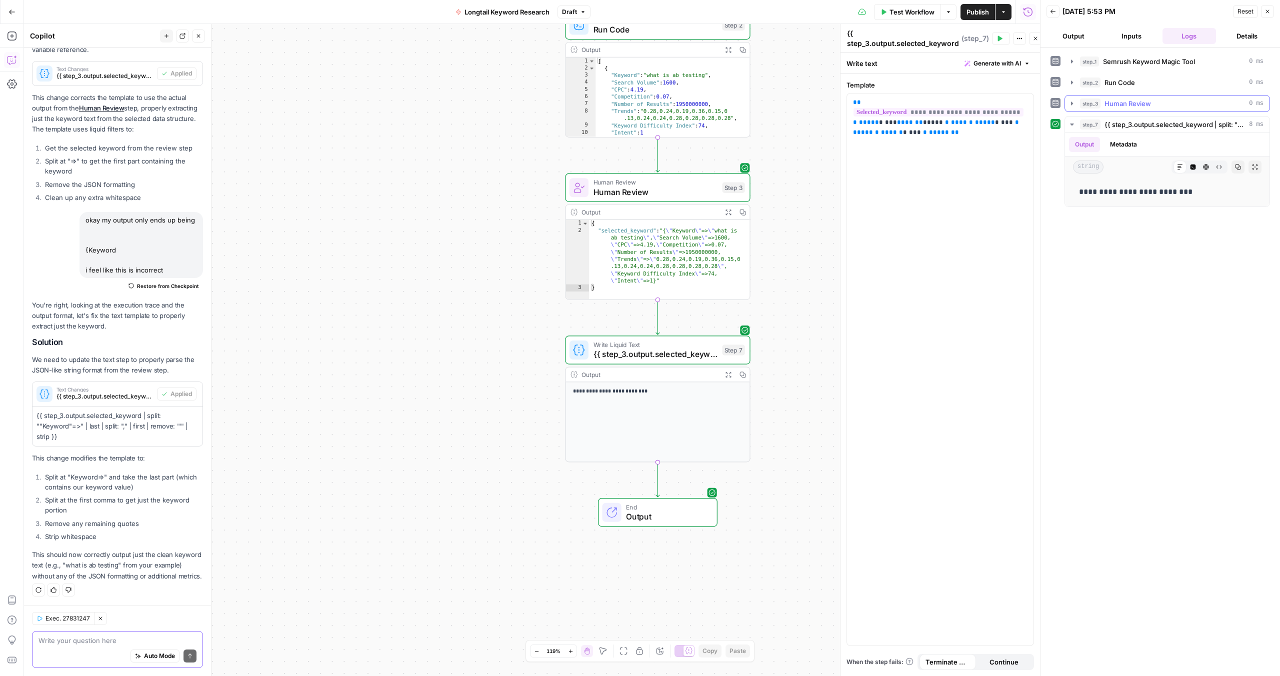
click at [1159, 106] on div "step_3 Human Review 0 ms" at bounding box center [1172, 104] width 184 height 10
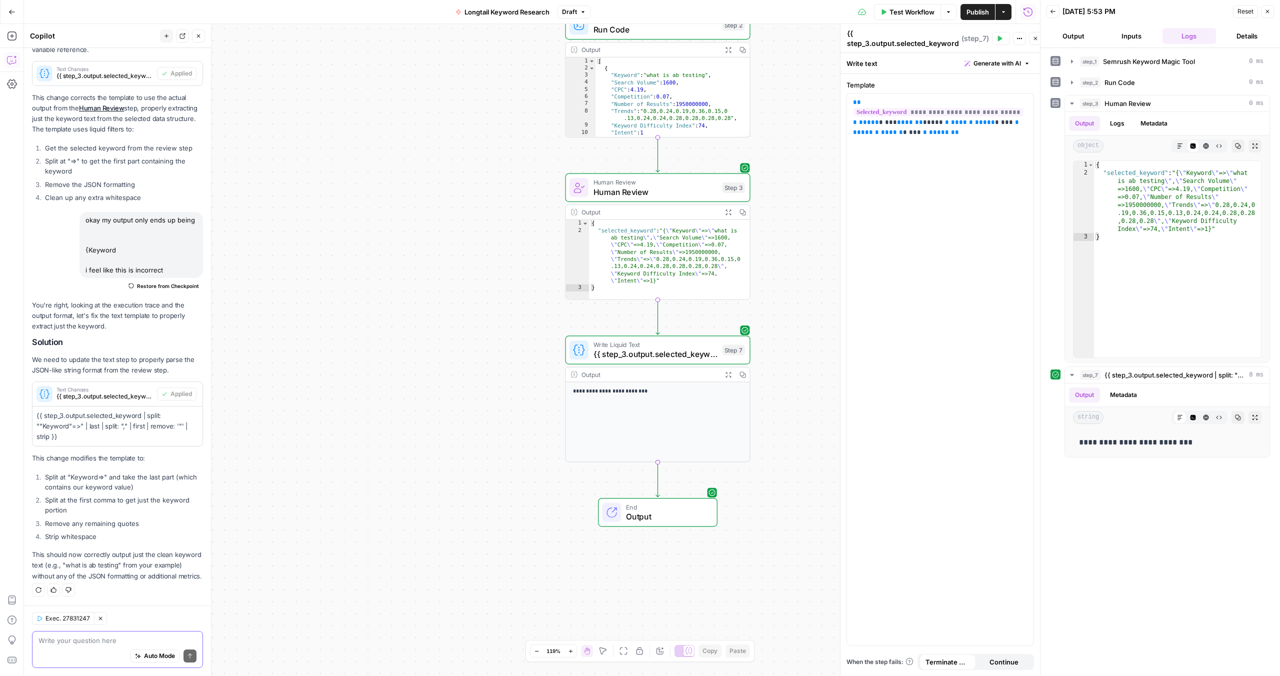
click at [1172, 506] on div "**********" at bounding box center [1161, 362] width 220 height 618
click at [1095, 442] on p "**********" at bounding box center [1167, 442] width 177 height 13
drag, startPoint x: 1126, startPoint y: 443, endPoint x: 1055, endPoint y: 443, distance: 71.5
click at [1055, 443] on div "**********" at bounding box center [1161, 412] width 220 height 91
click at [1170, 455] on div "**********" at bounding box center [1167, 442] width 205 height 29
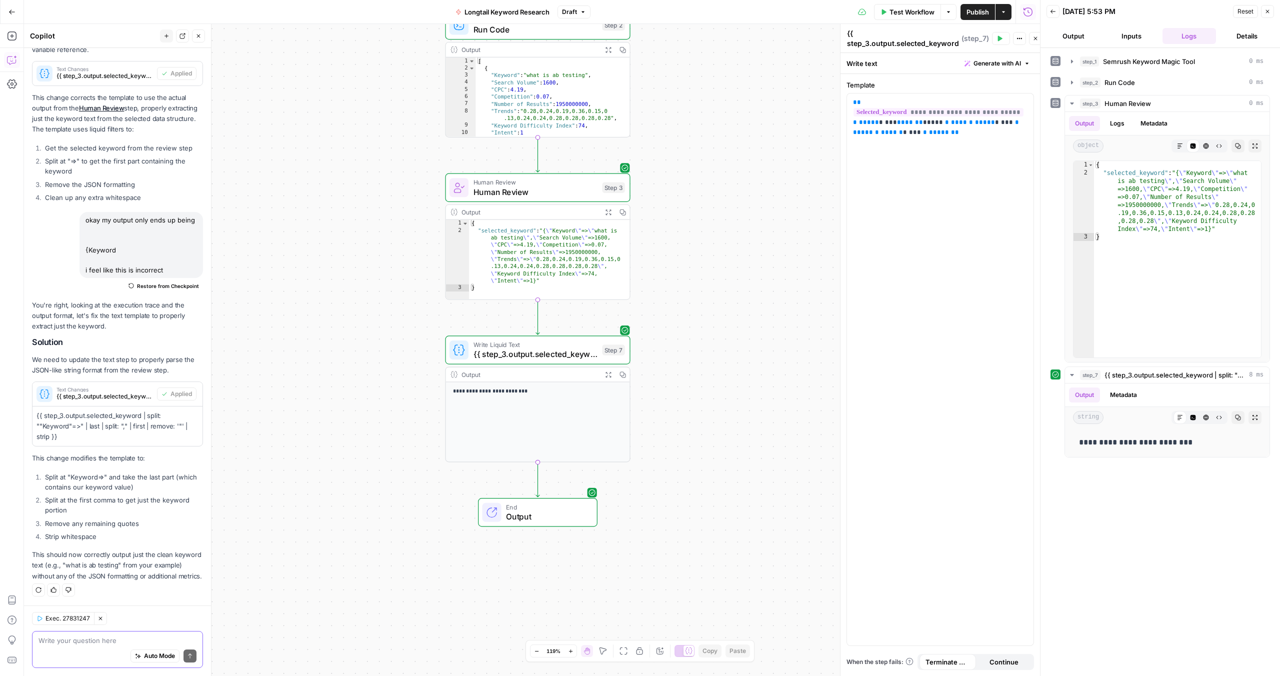
click at [98, 639] on textarea at bounding box center [118, 641] width 158 height 10
click at [97, 639] on textarea at bounding box center [118, 641] width 158 height 10
drag, startPoint x: 1150, startPoint y: 433, endPoint x: 1158, endPoint y: 435, distance: 7.8
click at [1150, 433] on div "**********" at bounding box center [1167, 442] width 189 height 21
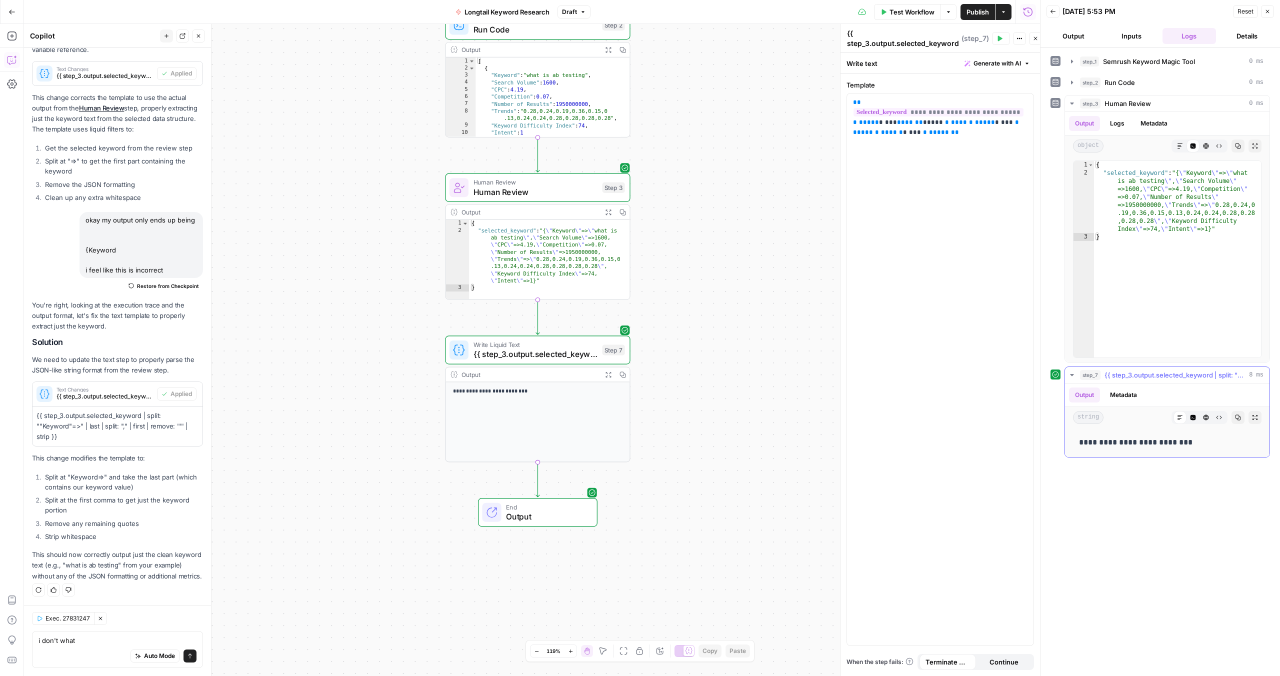
drag, startPoint x: 1213, startPoint y: 443, endPoint x: 1072, endPoint y: 440, distance: 141.6
click at [1072, 440] on div "**********" at bounding box center [1167, 442] width 205 height 29
copy p "**********"
click at [16, 634] on button "Give Feedback" at bounding box center [12, 640] width 16 height 16
click at [74, 637] on textarea "i don't what" at bounding box center [118, 641] width 158 height 10
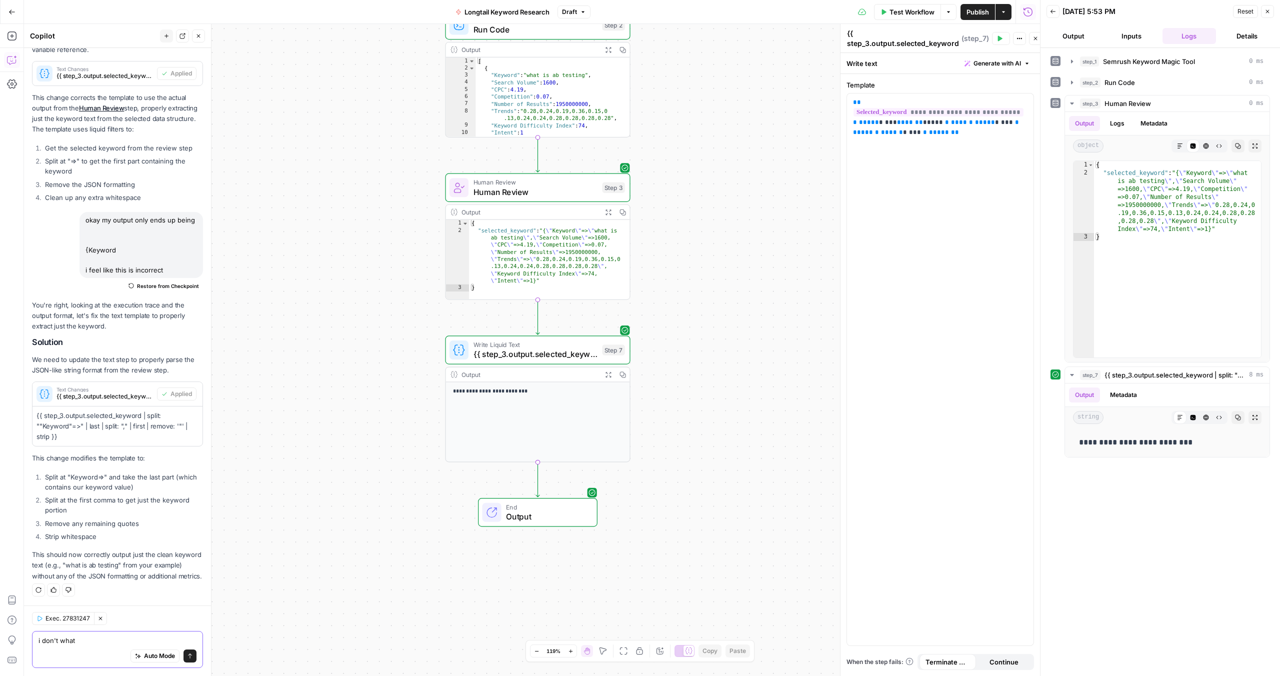
drag, startPoint x: 71, startPoint y: 641, endPoint x: 30, endPoint y: 636, distance: 41.3
click at [30, 636] on div "Exec. 27831247 Clear Selection i don't what i don't what Auto Mode Send" at bounding box center [117, 641] width 187 height 71
paste textarea "{Keyword=>what is ab testing"
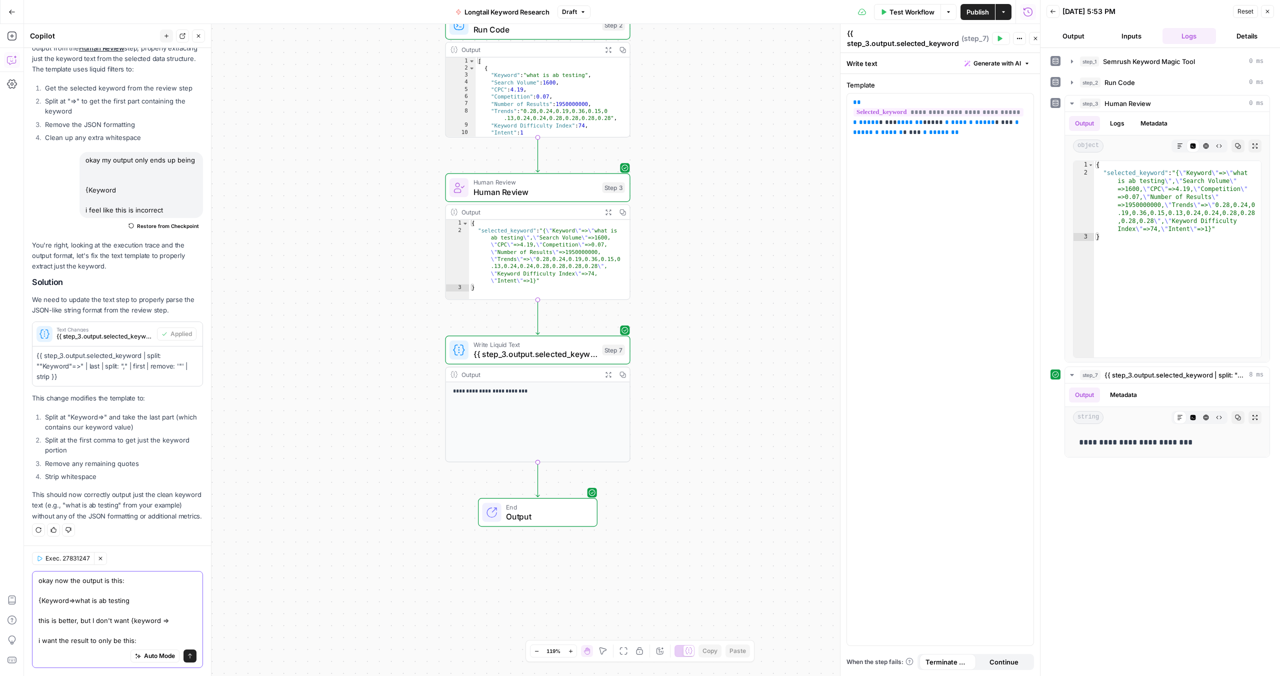
scroll to position [796, 0]
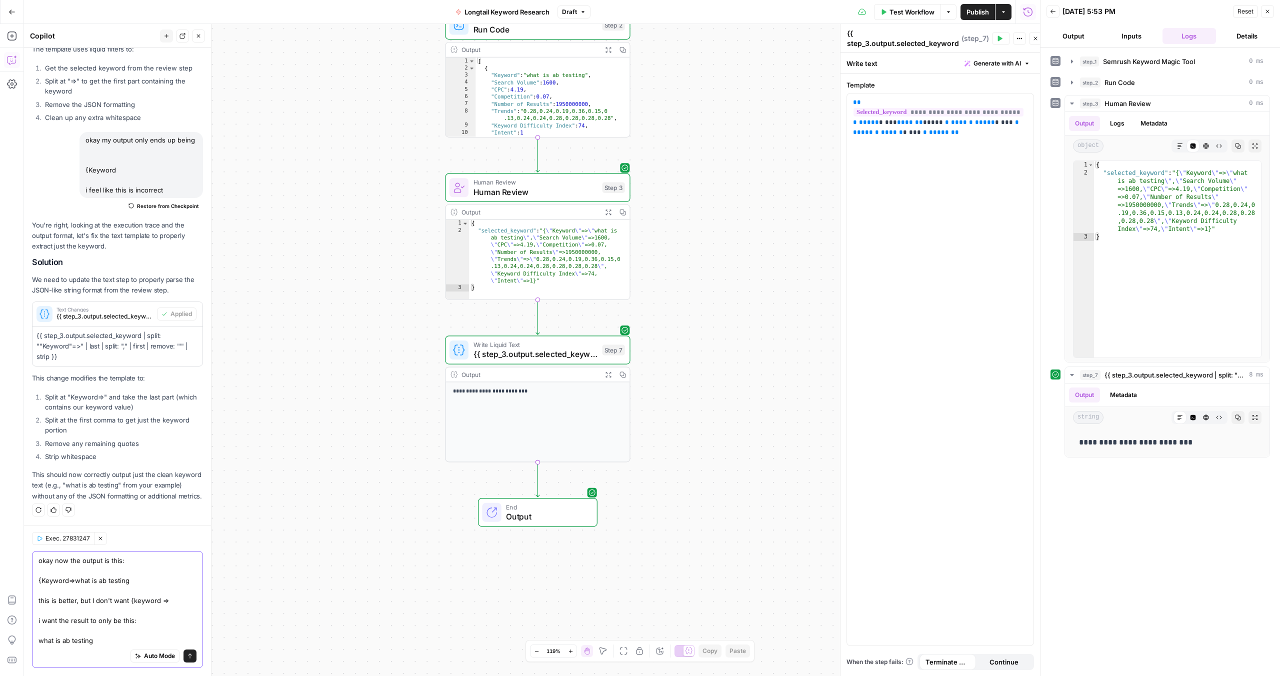
type textarea "okay now the output is this: {Keyword=>what is ab testing this is better, but I…"
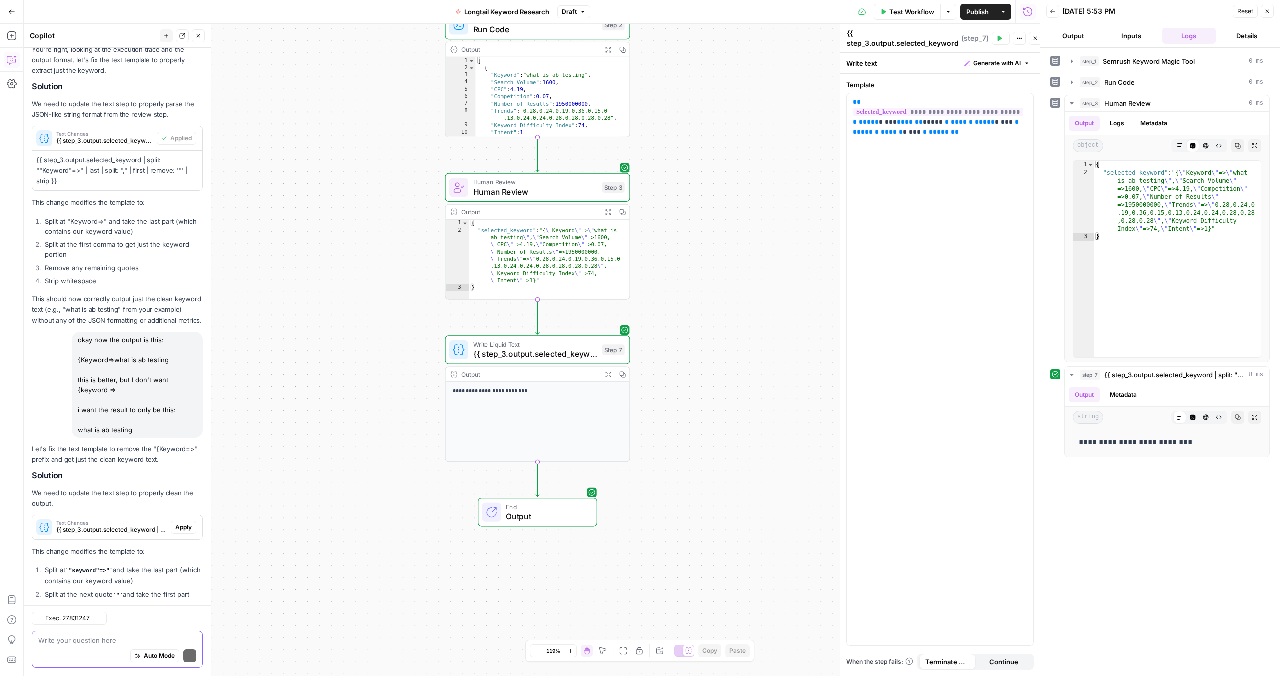
scroll to position [1043, 0]
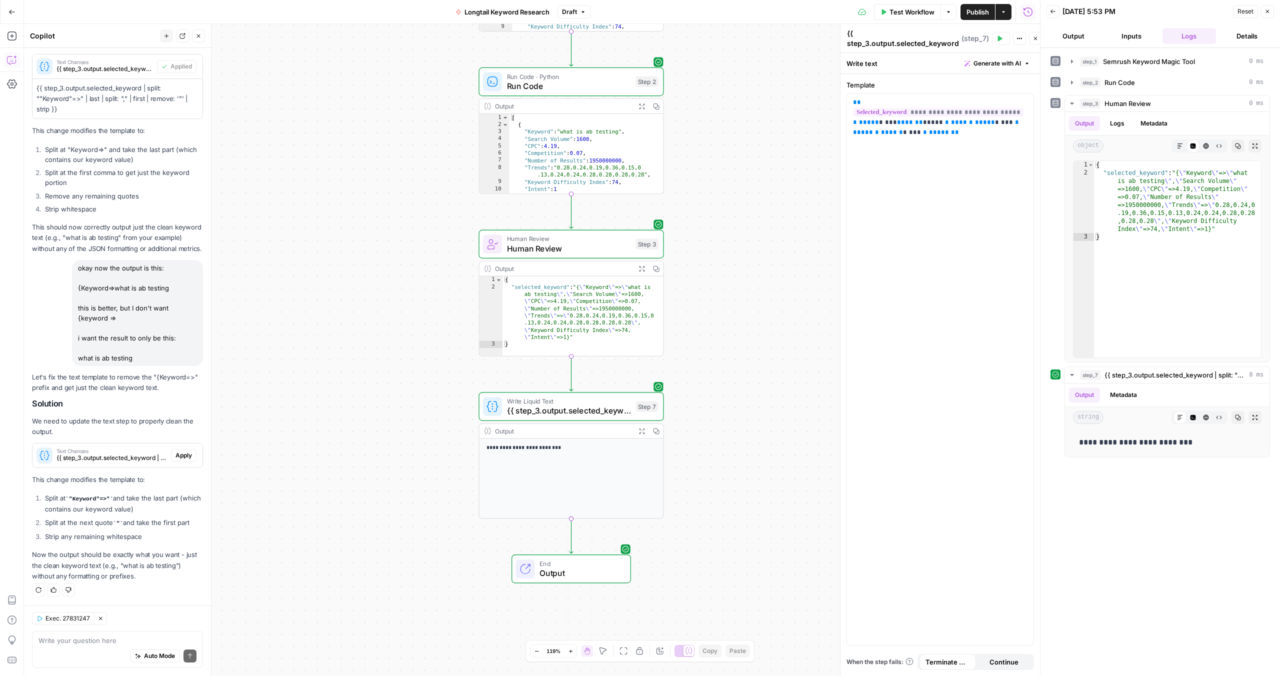
drag, startPoint x: 691, startPoint y: 377, endPoint x: 724, endPoint y: 434, distance: 65.7
click at [724, 434] on div "Workflow Set Inputs Inputs SEO Research Semrush Keyword Magic Tool Step 1 Outpu…" at bounding box center [532, 350] width 1016 height 652
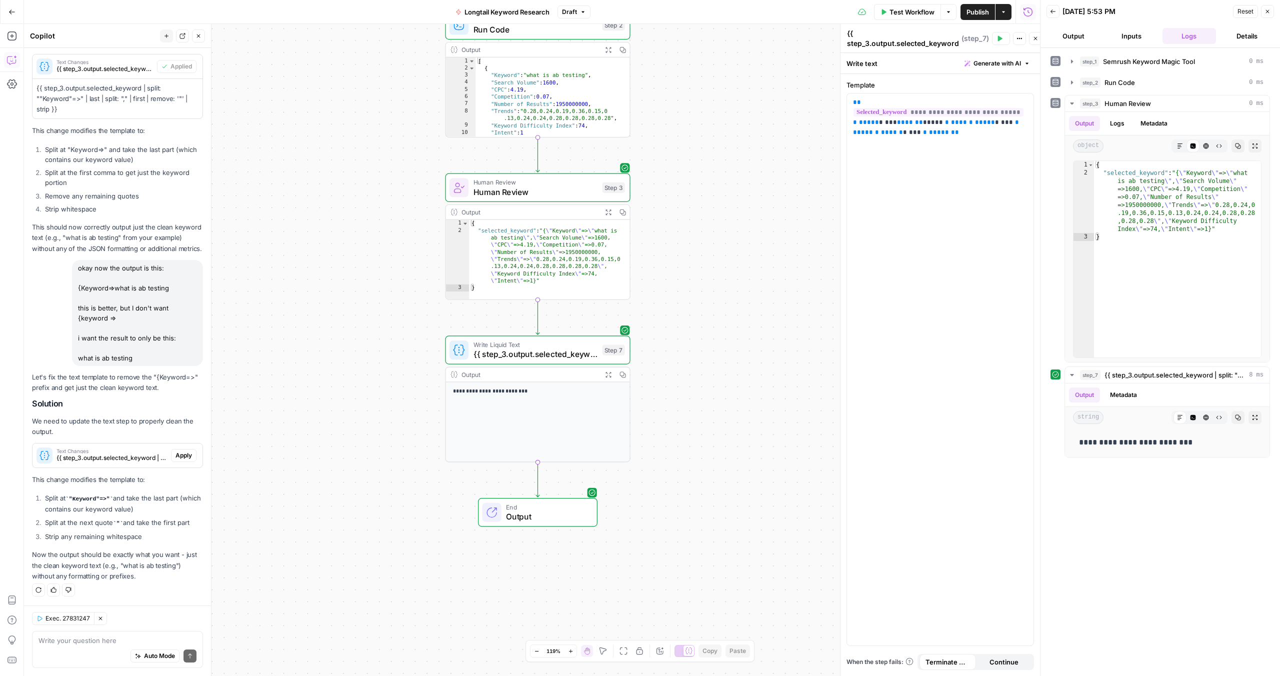
click at [98, 442] on div "Let's fix the text template to remove the "{Keyword=>" prefix and get just the …" at bounding box center [117, 477] width 171 height 210
click at [90, 452] on span "Text Changes" at bounding box center [112, 451] width 111 height 5
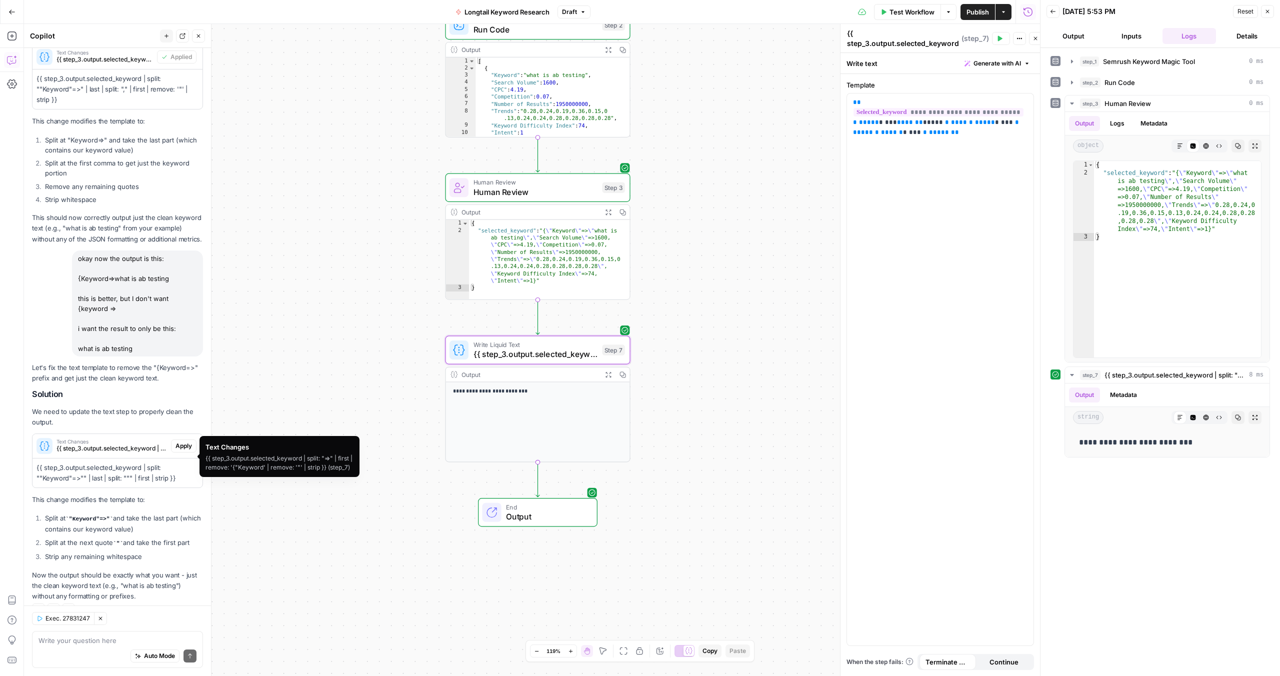
click at [176, 451] on span "Apply" at bounding box center [184, 446] width 17 height 9
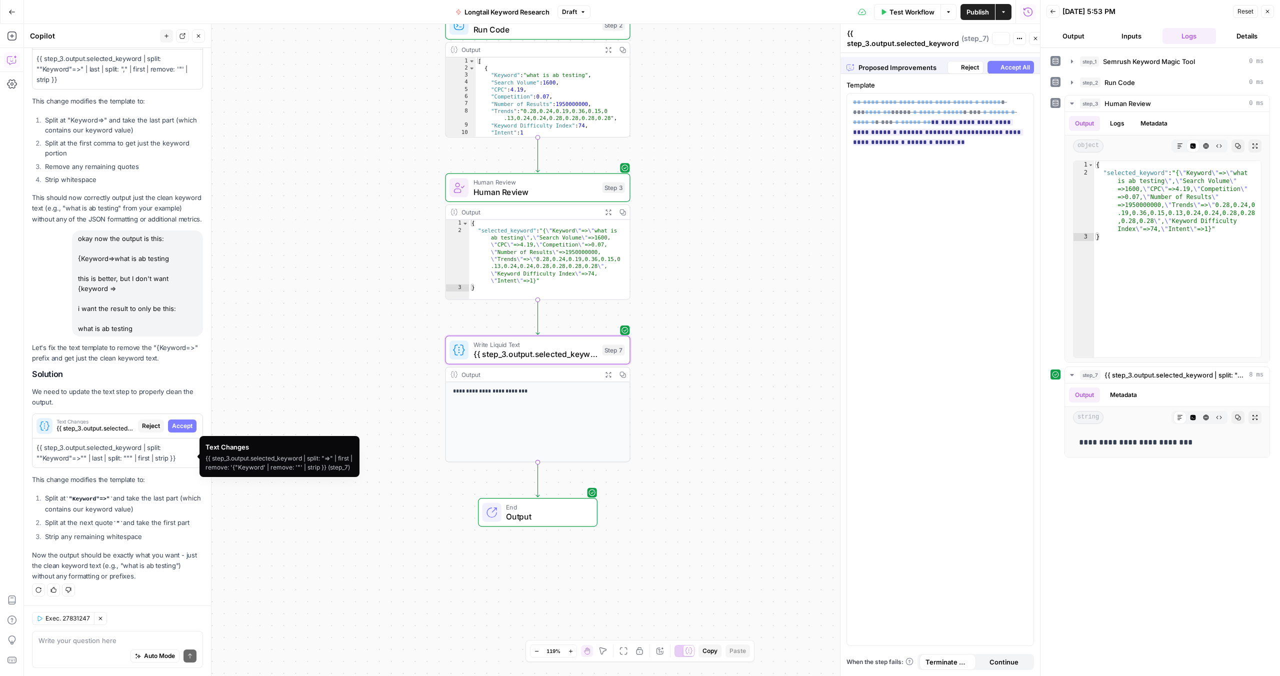
scroll to position [1024, 0]
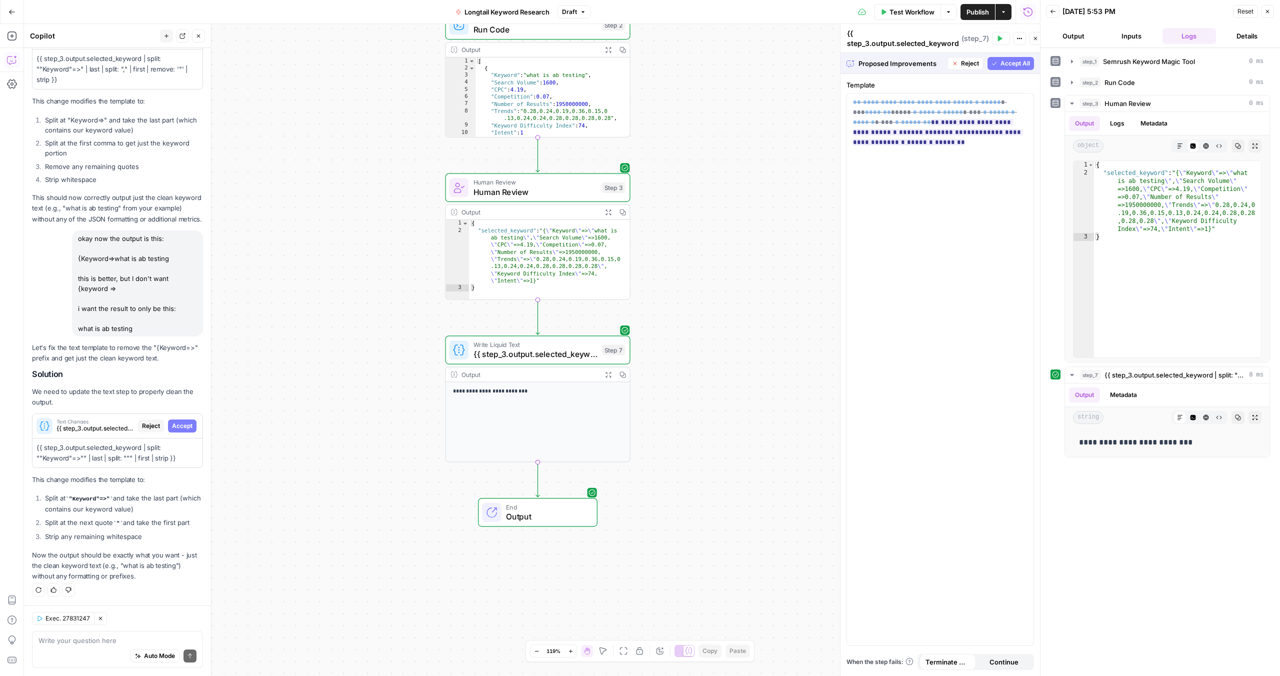
drag, startPoint x: 79, startPoint y: 526, endPoint x: 143, endPoint y: 568, distance: 76.6
click at [143, 568] on div "Let's fix the text template to remove the "{Keyword=>" prefix and get just the …" at bounding box center [117, 462] width 171 height 239
click at [143, 567] on p "Now the output should be exactly what you want - just the clean keyword text (e…" at bounding box center [117, 566] width 171 height 32
drag, startPoint x: 138, startPoint y: 551, endPoint x: 149, endPoint y: 571, distance: 22.2
click at [149, 571] on p "Now the output should be exactly what you want - just the clean keyword text (e…" at bounding box center [117, 566] width 171 height 32
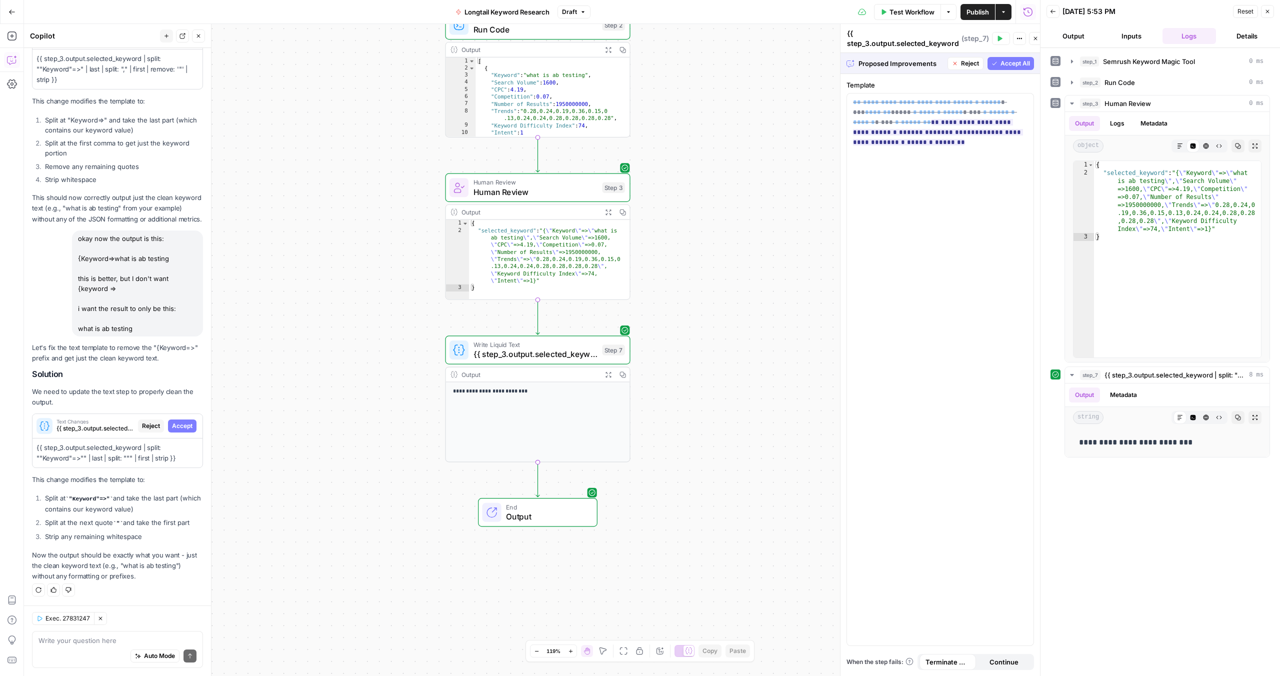
click at [149, 571] on p "Now the output should be exactly what you want - just the clean keyword text (e…" at bounding box center [117, 566] width 171 height 32
click at [173, 429] on span "Accept" at bounding box center [182, 426] width 21 height 9
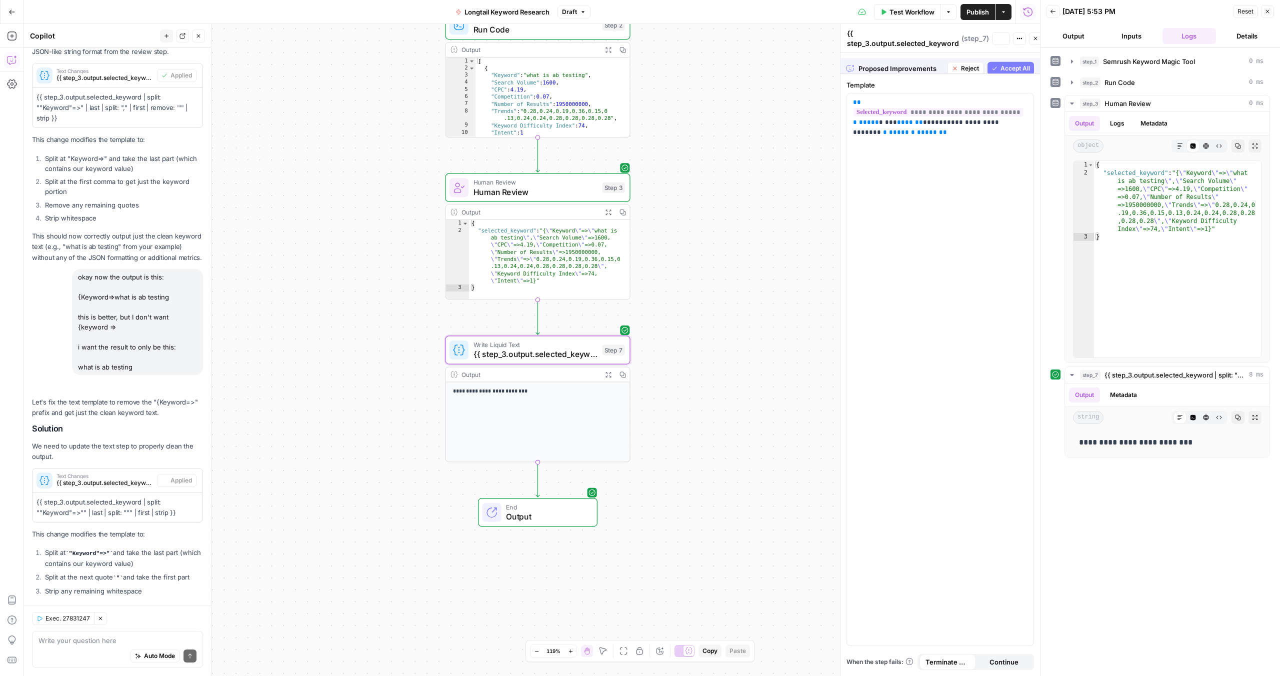
scroll to position [1088, 0]
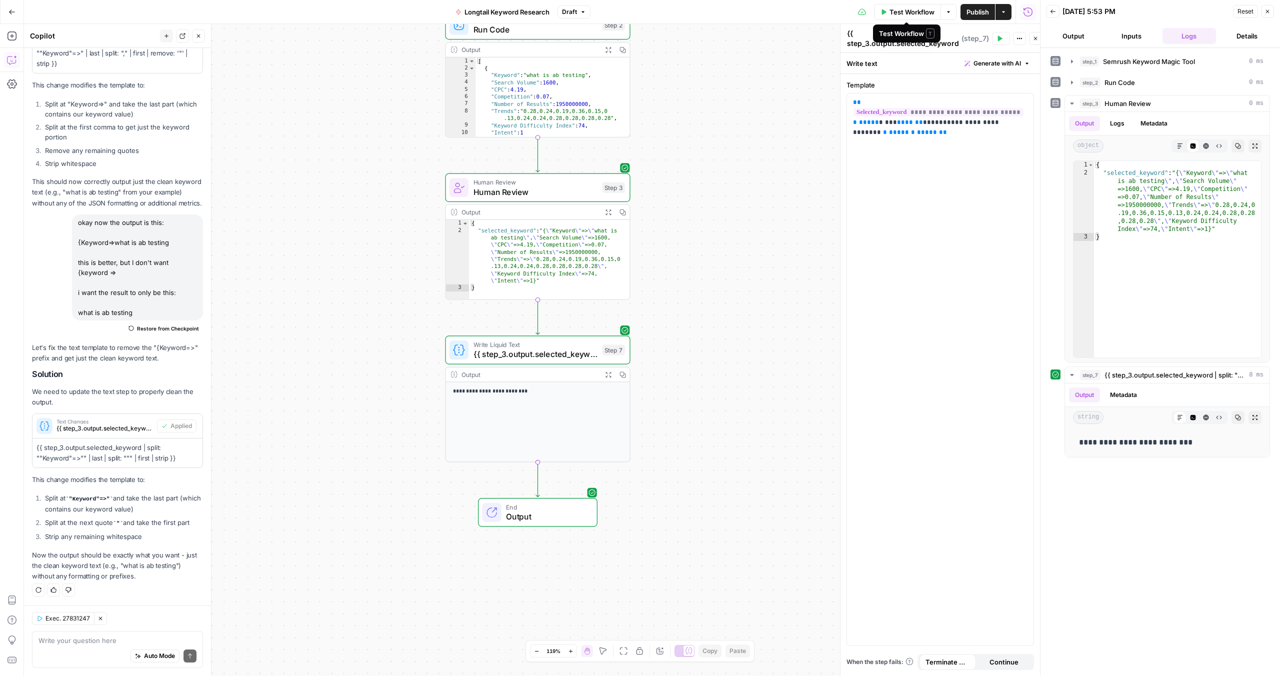
click at [900, 12] on span "Test Workflow" at bounding box center [912, 12] width 45 height 10
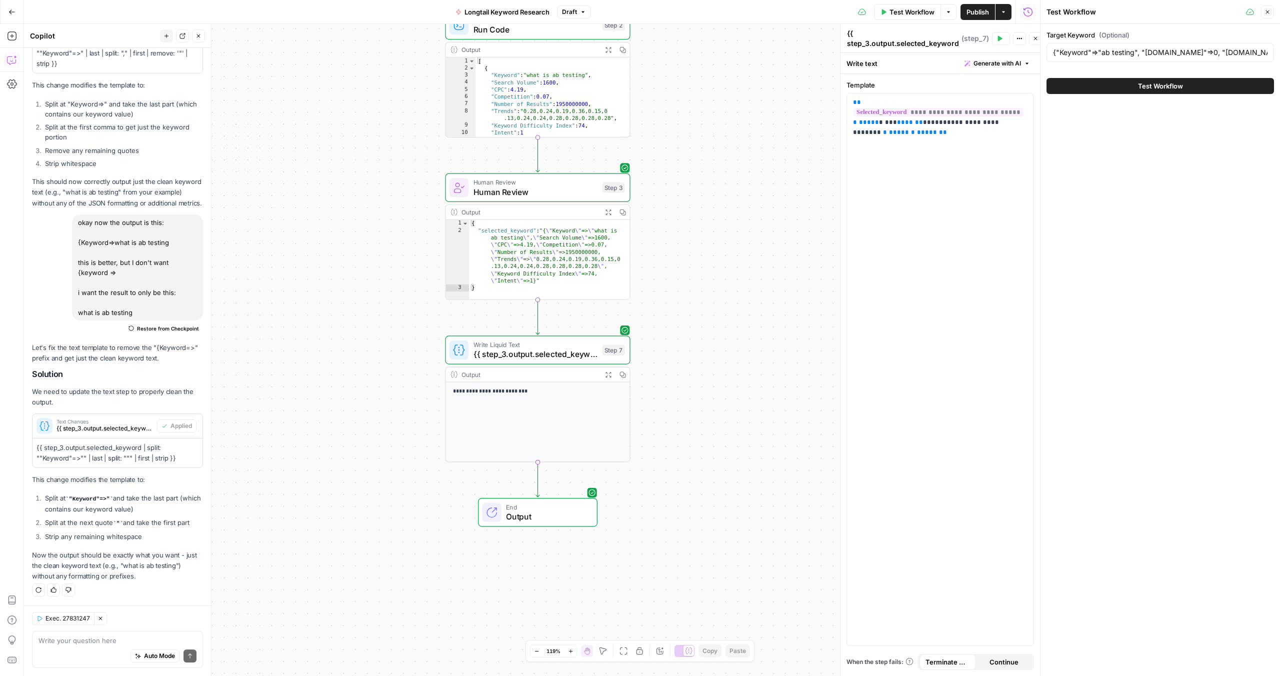
click at [1109, 86] on button "Test Workflow" at bounding box center [1161, 86] width 228 height 16
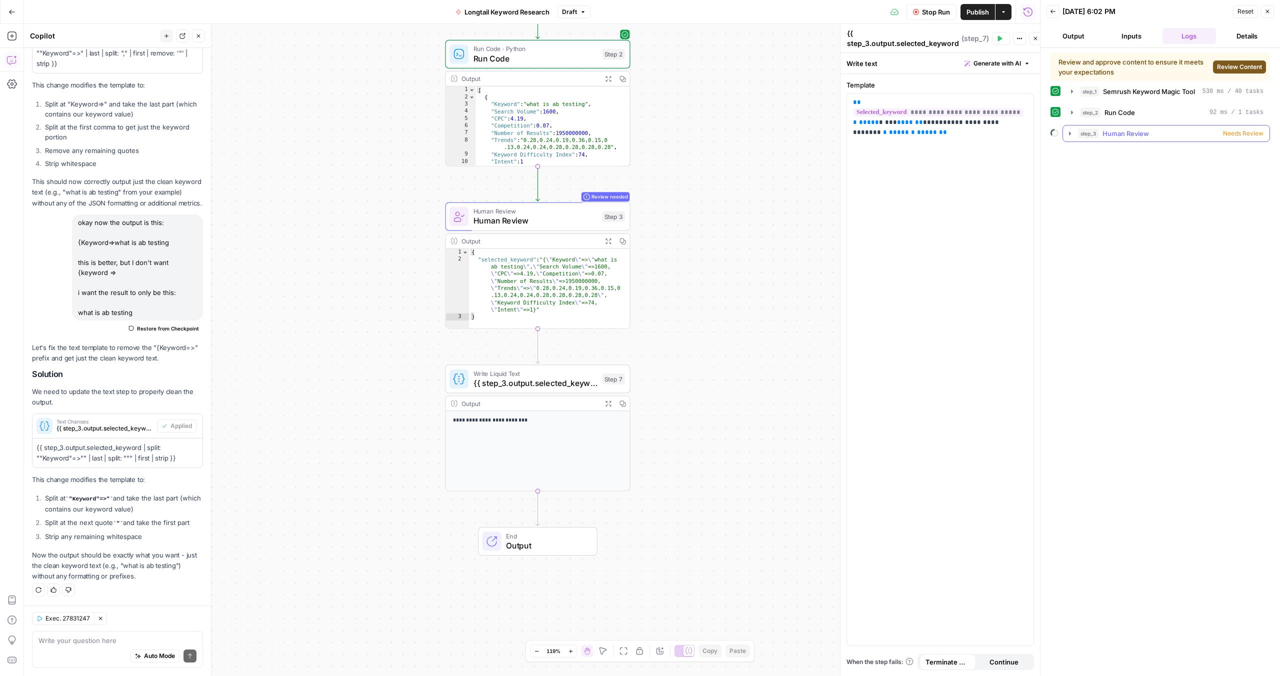
click at [1243, 129] on span "Needs Review" at bounding box center [1243, 133] width 41 height 9
click at [1246, 134] on span "Needs Review" at bounding box center [1243, 133] width 41 height 9
click at [1231, 71] on span "Review Content" at bounding box center [1239, 67] width 45 height 9
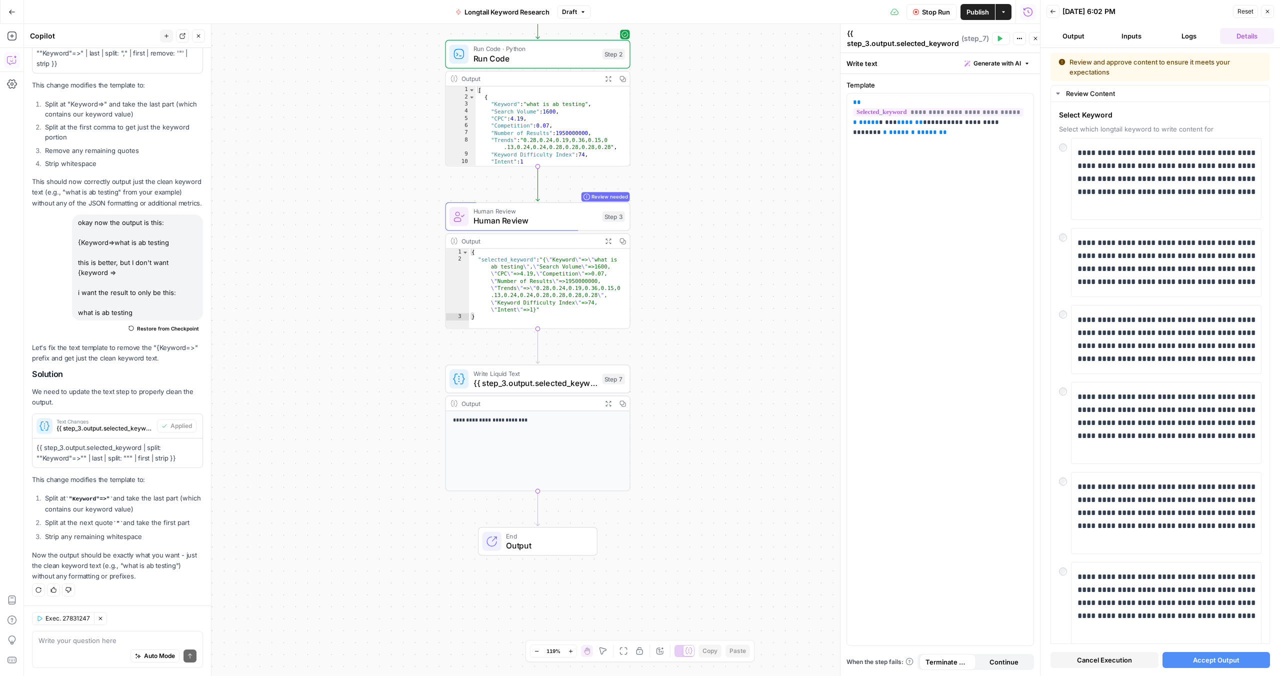
click at [1180, 659] on button "Accept Output" at bounding box center [1217, 660] width 108 height 16
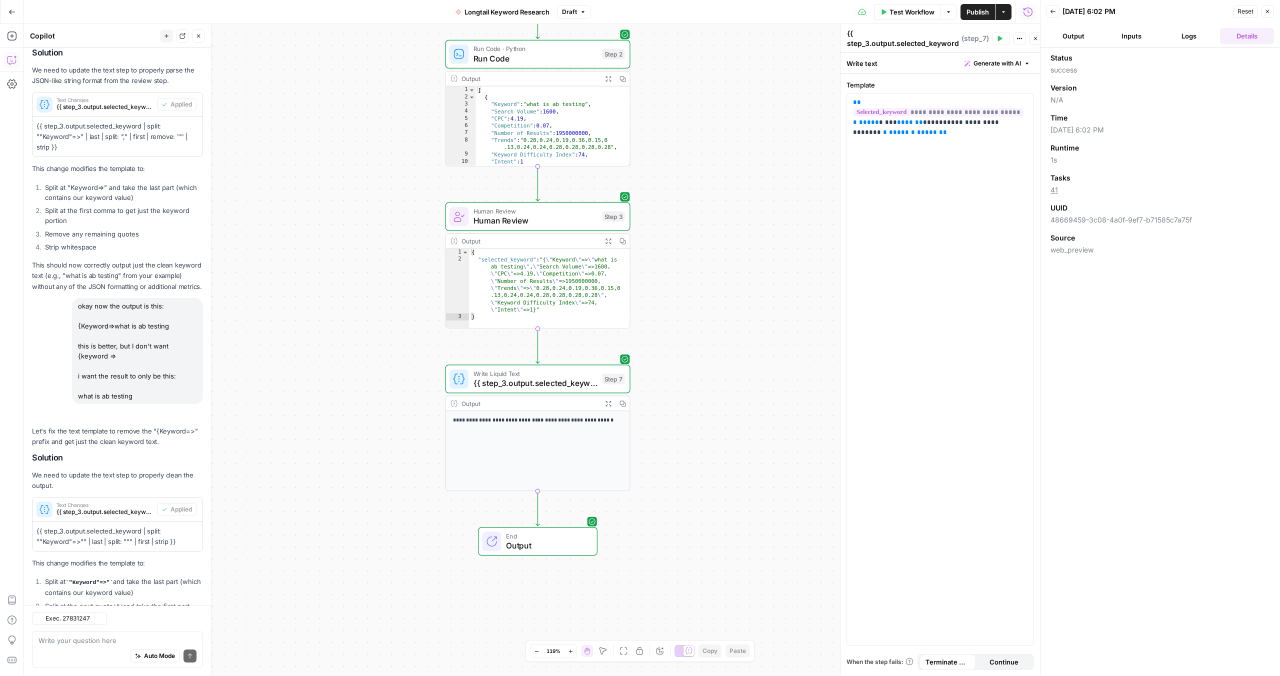
scroll to position [1088, 0]
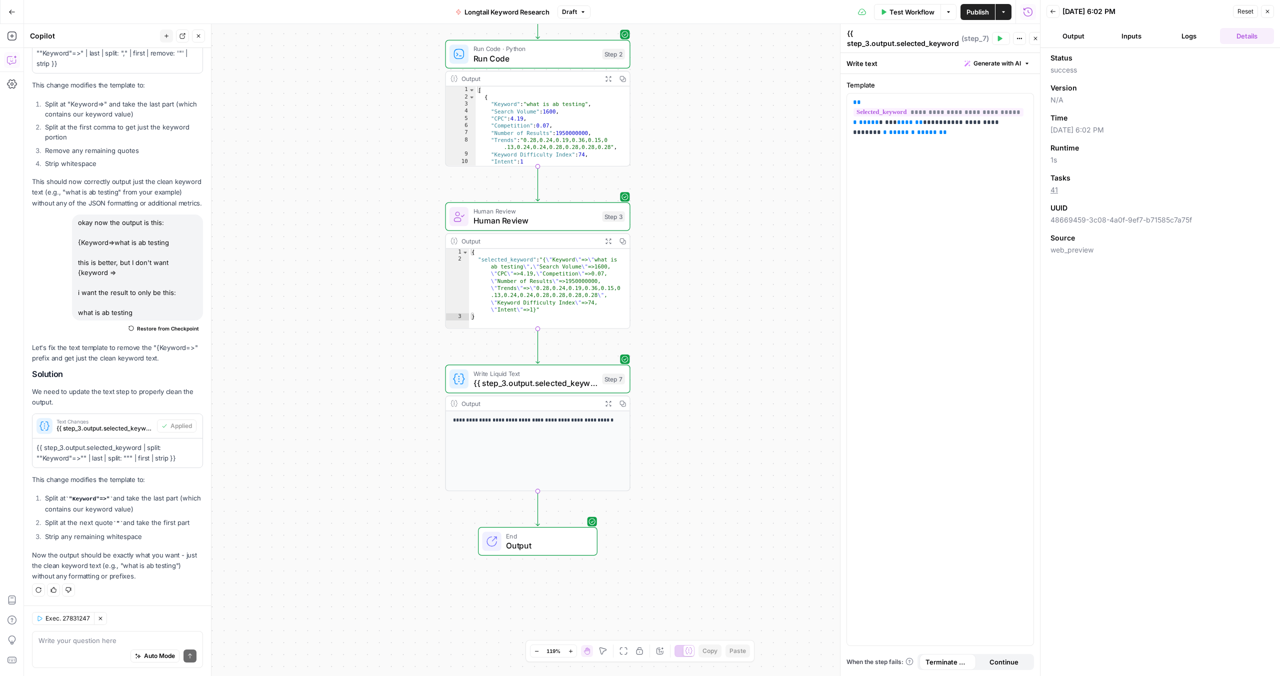
click at [1086, 41] on button "Output" at bounding box center [1074, 36] width 54 height 16
click at [559, 454] on div "**********" at bounding box center [538, 451] width 184 height 80
click at [1163, 195] on div "**********" at bounding box center [1160, 371] width 207 height 588
drag, startPoint x: 1129, startPoint y: 103, endPoint x: 1061, endPoint y: 82, distance: 71.3
click at [1061, 82] on div "**********" at bounding box center [1160, 94] width 207 height 34
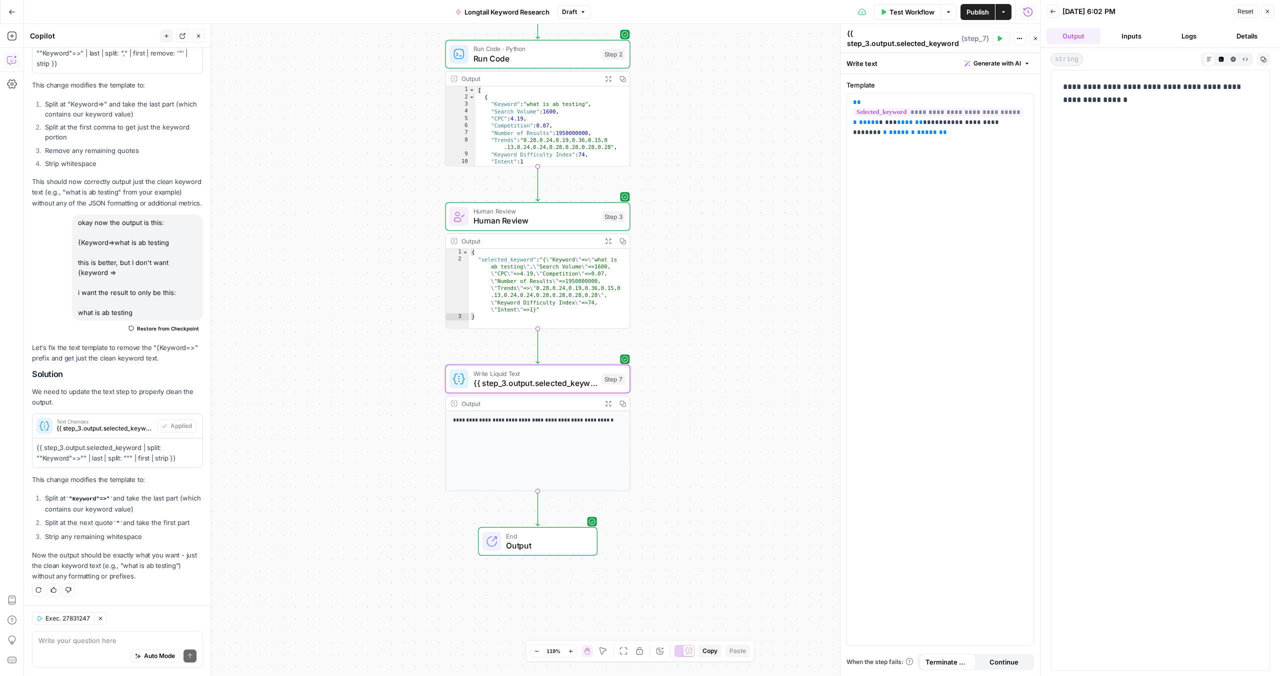
copy p "**********"
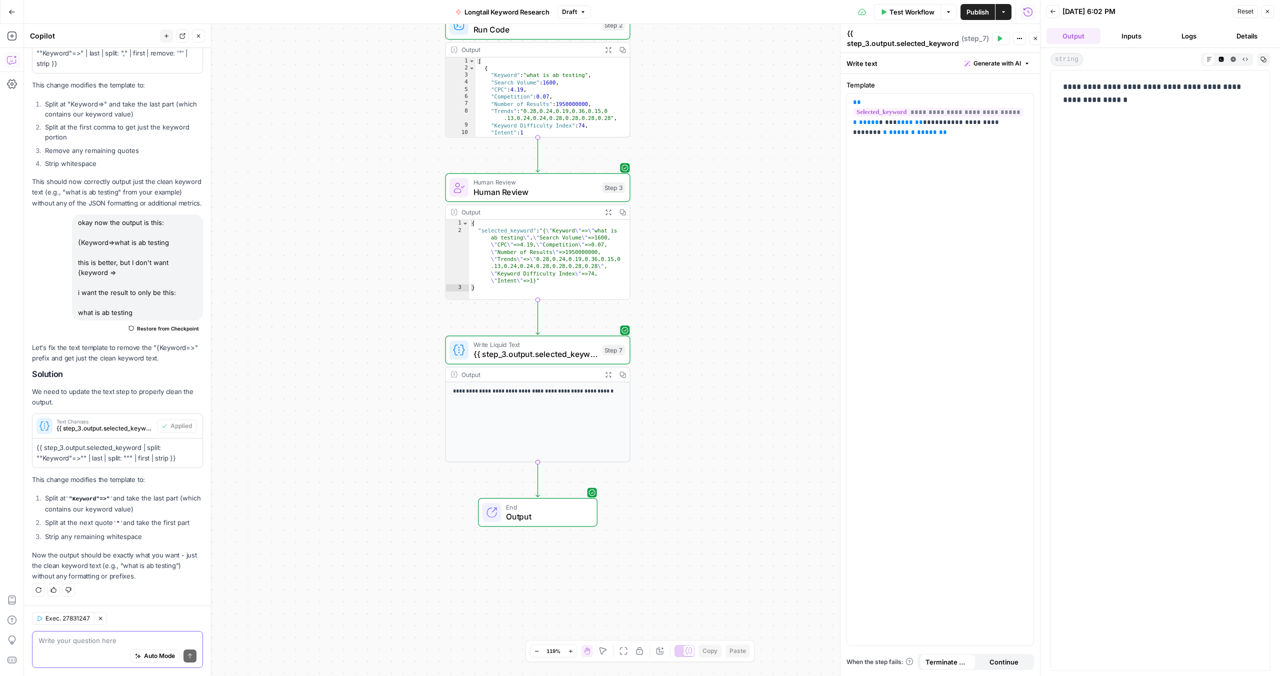
click at [94, 639] on textarea at bounding box center [118, 641] width 158 height 10
paste textarea "Liquid error: wrong number of arguments (given 3, expected 2)"
type textarea "Liquid error: wrong number of arguments (given 3, expected 2)"
paste textarea "Liquid error: wrong number of arguments (given 3, expected 2)"
type textarea "okay now im seeing this: Liquid error: wrong number of arguments (given 3, expe…"
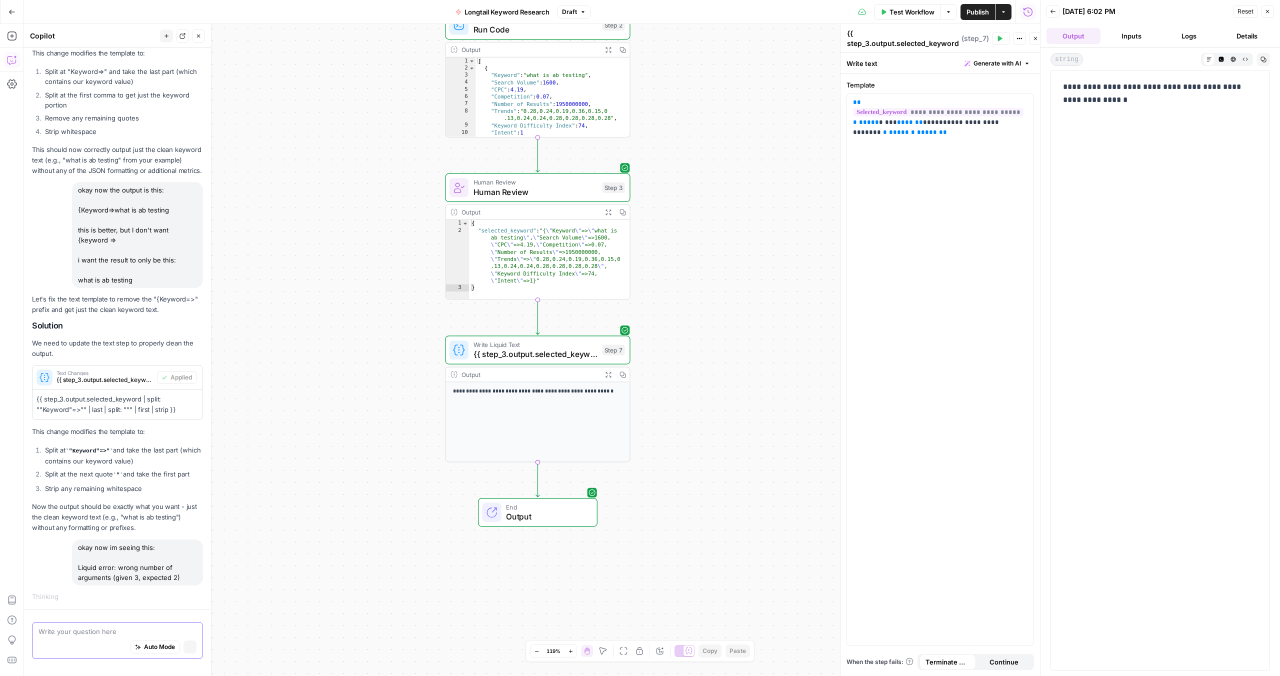
scroll to position [1059, 0]
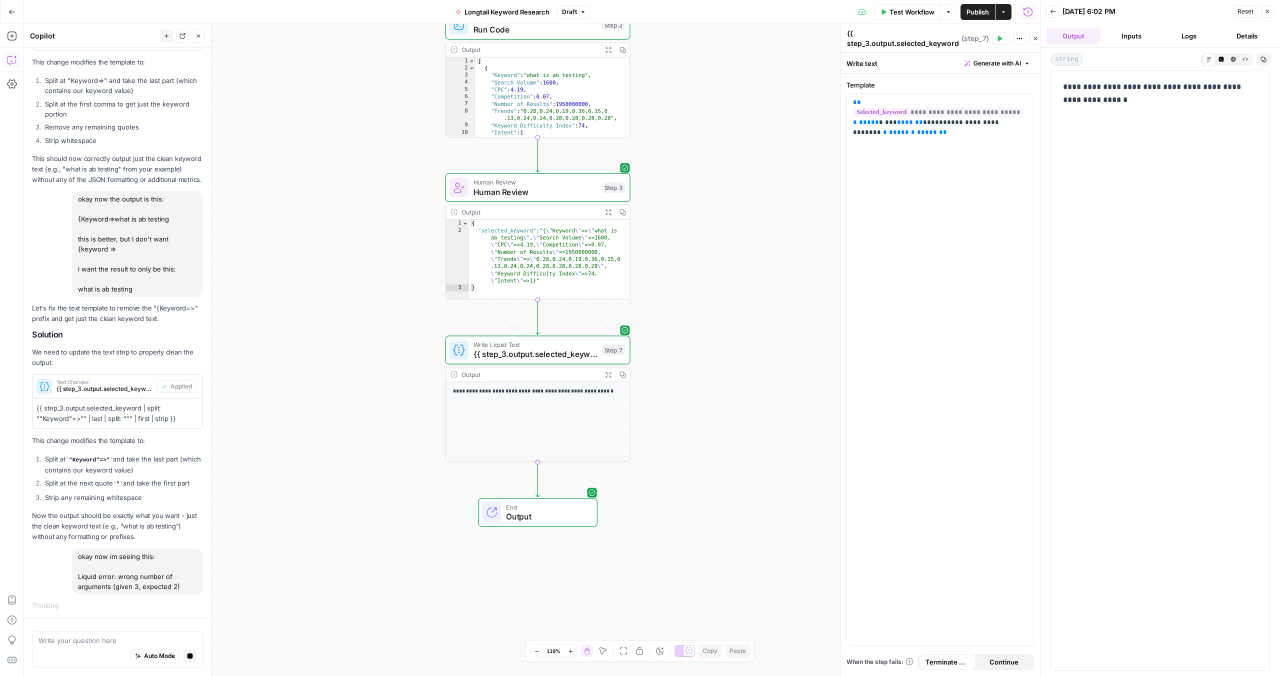
type textarea "**********"
click at [516, 274] on div "{ "selected_keyword" : "{ \" Keyword \" => \" what is ab testing \" , \" Search…" at bounding box center [549, 267] width 161 height 94
click at [610, 211] on icon "button" at bounding box center [608, 212] width 7 height 7
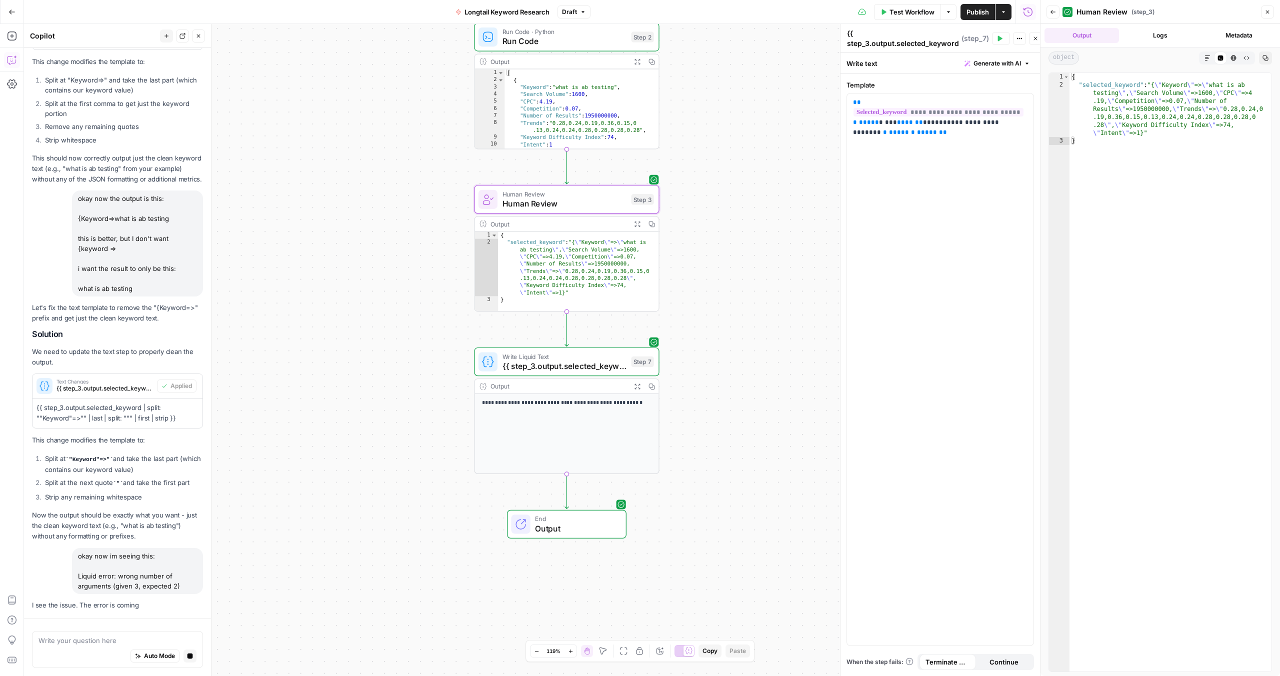
drag, startPoint x: 675, startPoint y: 369, endPoint x: 707, endPoint y: 379, distance: 33.7
click at [707, 379] on div "Workflow Set Inputs Inputs SEO Research Semrush Keyword Magic Tool Step 1 Outpu…" at bounding box center [532, 350] width 1016 height 652
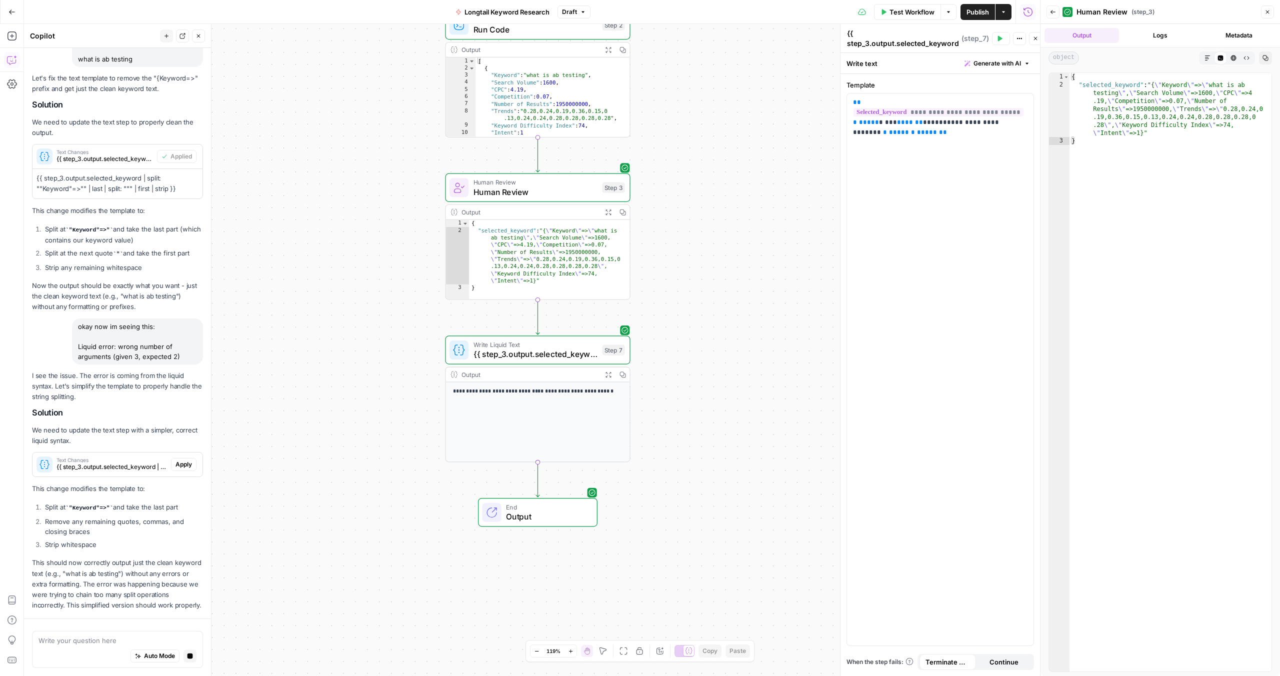
scroll to position [1396, 0]
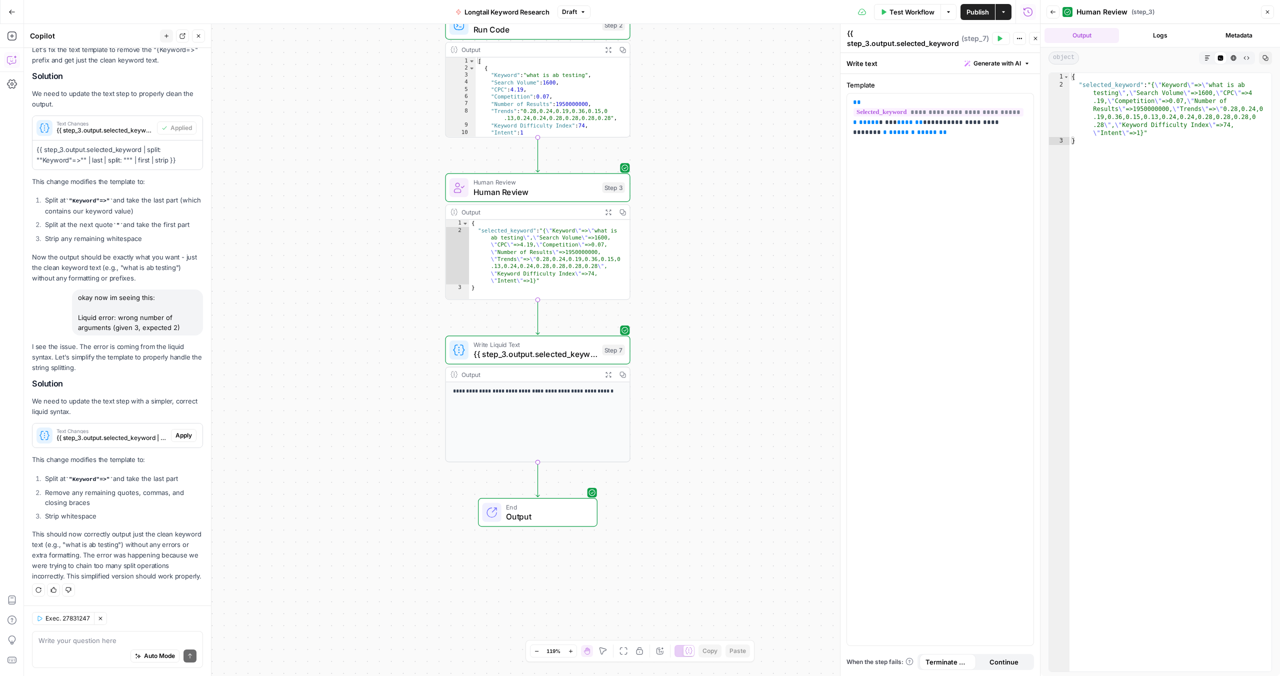
drag, startPoint x: 88, startPoint y: 521, endPoint x: 102, endPoint y: 546, distance: 28.2
click at [102, 546] on p "This should now correctly output just the clean keyword text (e.g., "what is ab…" at bounding box center [117, 555] width 171 height 53
drag, startPoint x: 98, startPoint y: 536, endPoint x: 111, endPoint y: 558, distance: 25.1
click at [111, 558] on p "This should now correctly output just the clean keyword text (e.g., "what is ab…" at bounding box center [117, 555] width 171 height 53
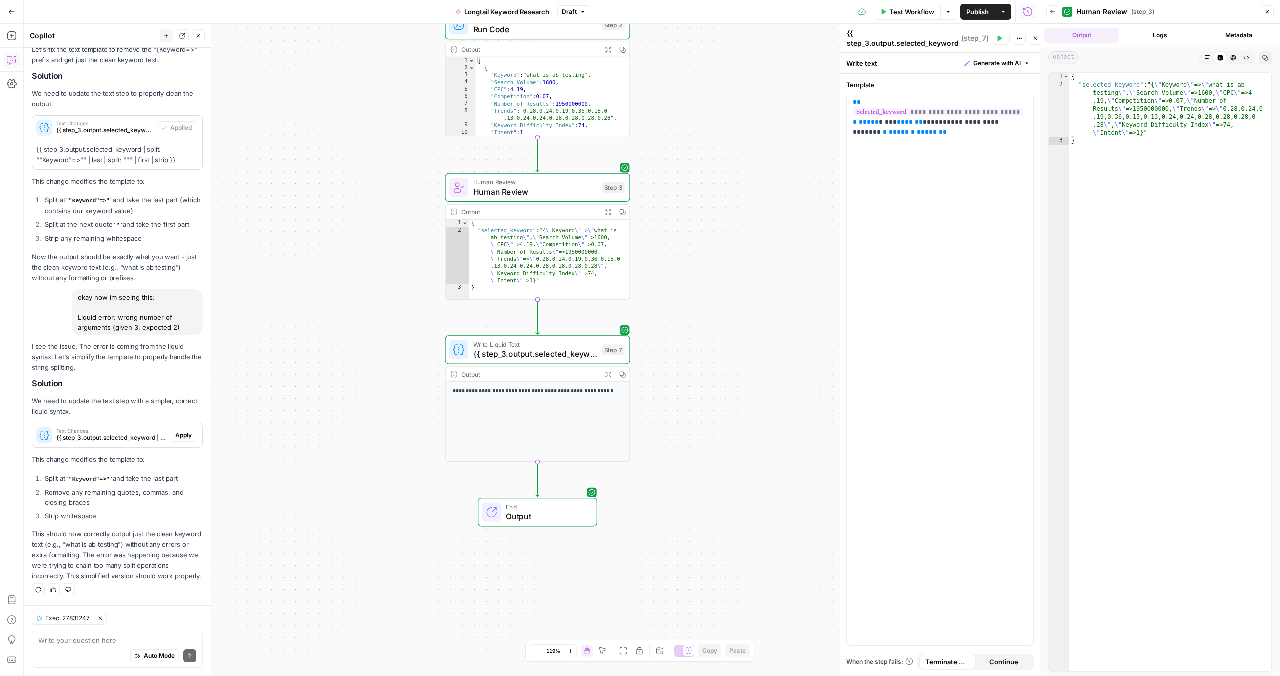
click at [110, 557] on p "This should now correctly output just the clean keyword text (e.g., "what is ab…" at bounding box center [117, 555] width 171 height 53
drag, startPoint x: 118, startPoint y: 548, endPoint x: 128, endPoint y: 564, distance: 19.3
click at [128, 564] on p "This should now correctly output just the clean keyword text (e.g., "what is ab…" at bounding box center [117, 555] width 171 height 53
click at [135, 543] on p "This should now correctly output just the clean keyword text (e.g., "what is ab…" at bounding box center [117, 555] width 171 height 53
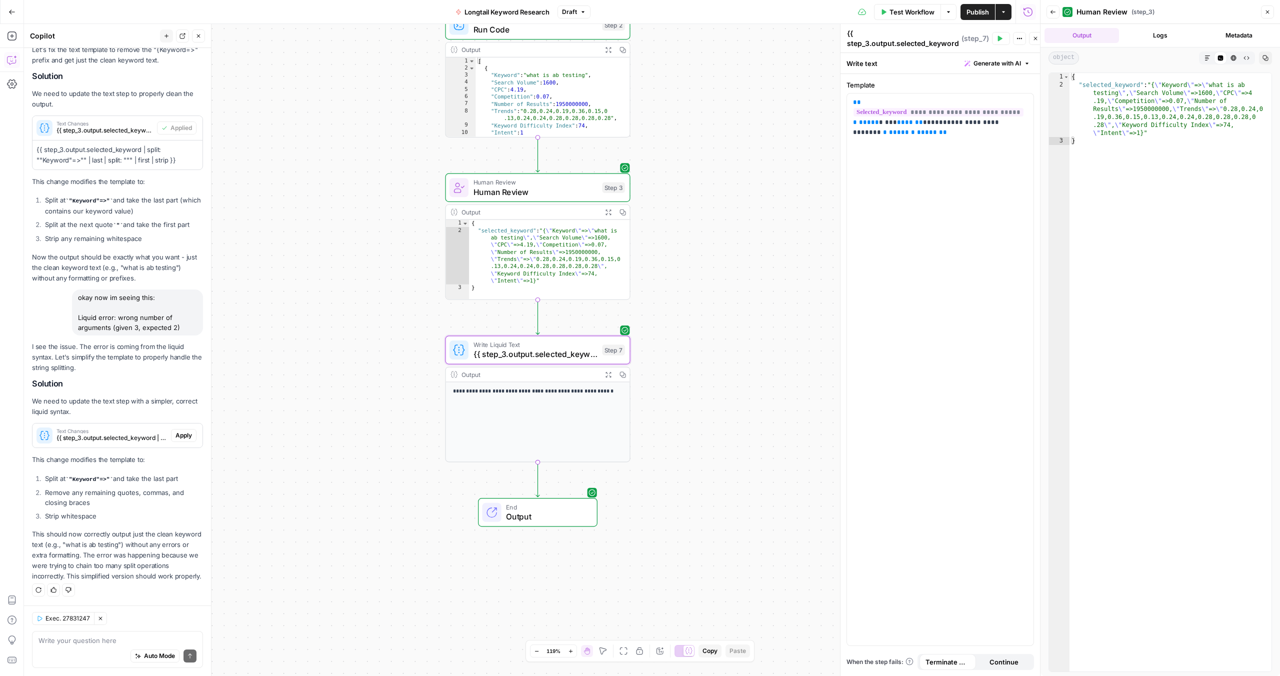
click at [178, 431] on span "Apply" at bounding box center [184, 435] width 17 height 9
click at [1020, 60] on span "Accept All" at bounding box center [1016, 63] width 30 height 9
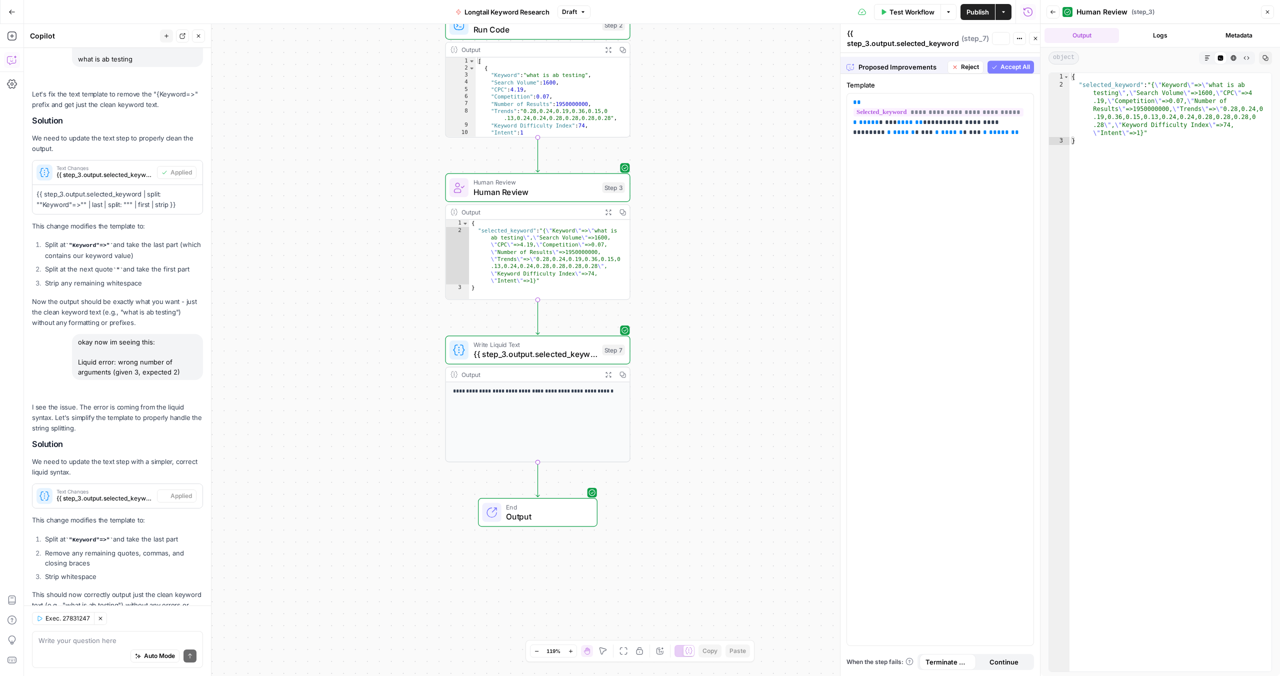
scroll to position [1412, 0]
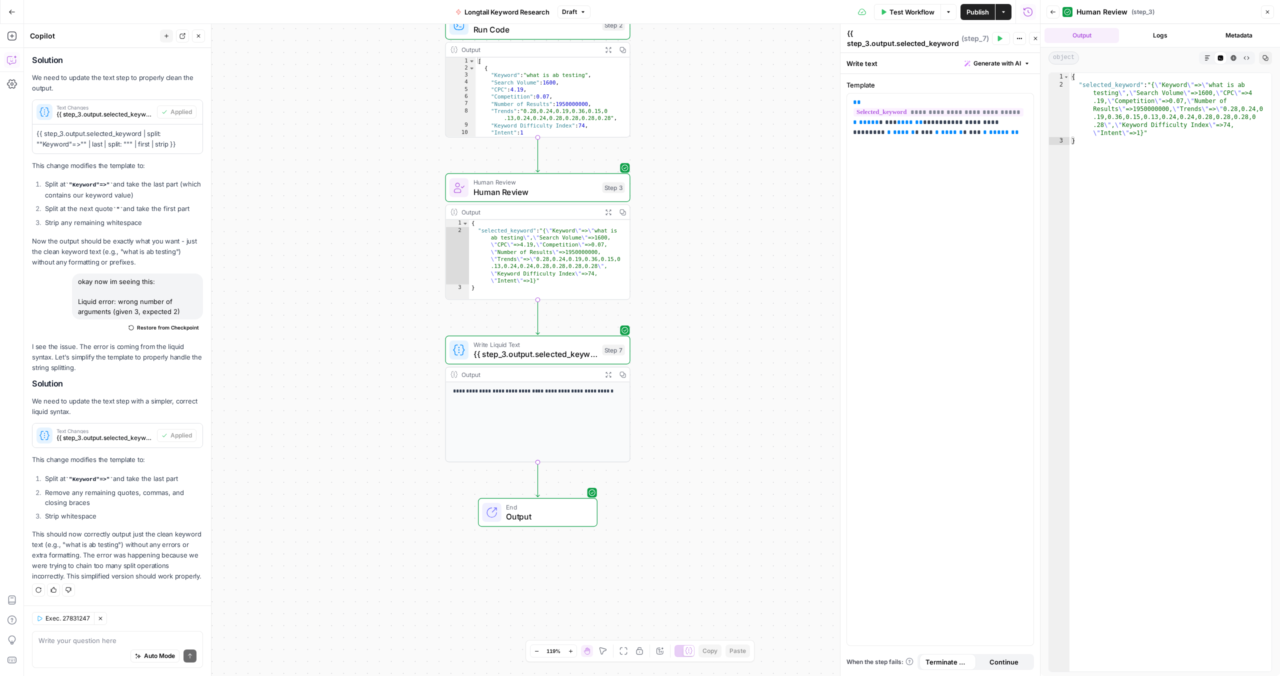
click at [1003, 36] on icon "button" at bounding box center [1000, 39] width 6 height 6
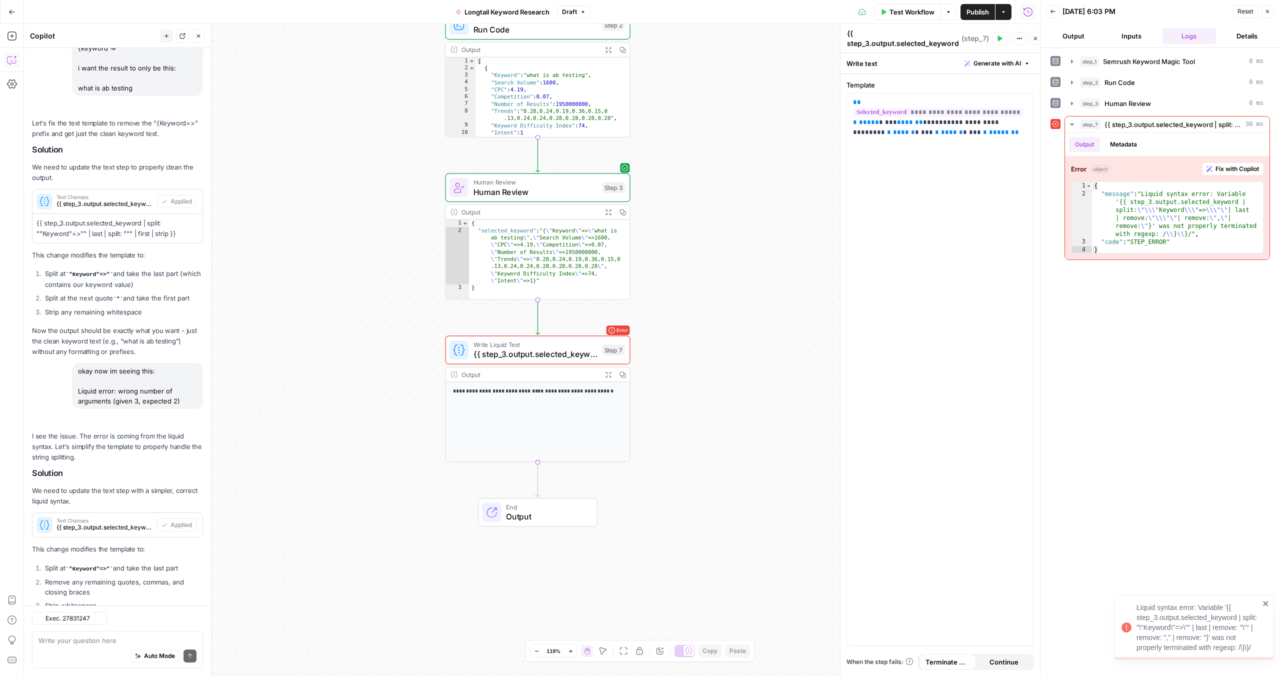
scroll to position [1412, 0]
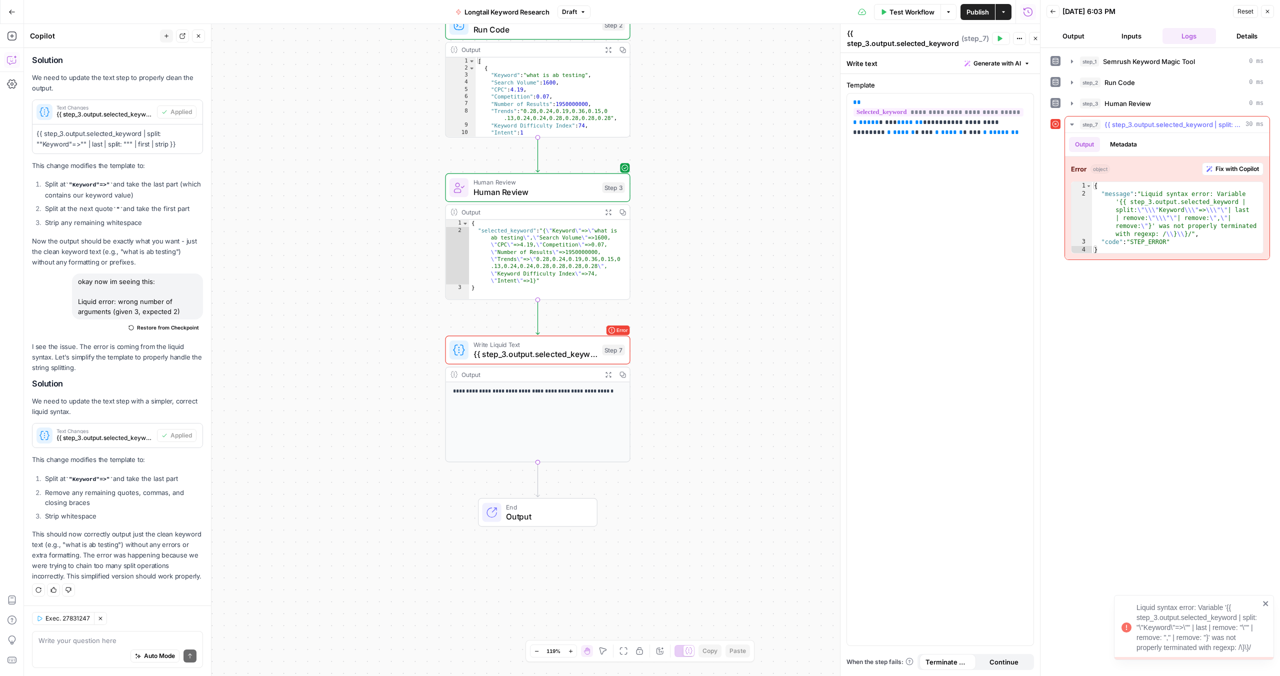
click at [1238, 165] on span "Fix with Copilot" at bounding box center [1238, 169] width 44 height 9
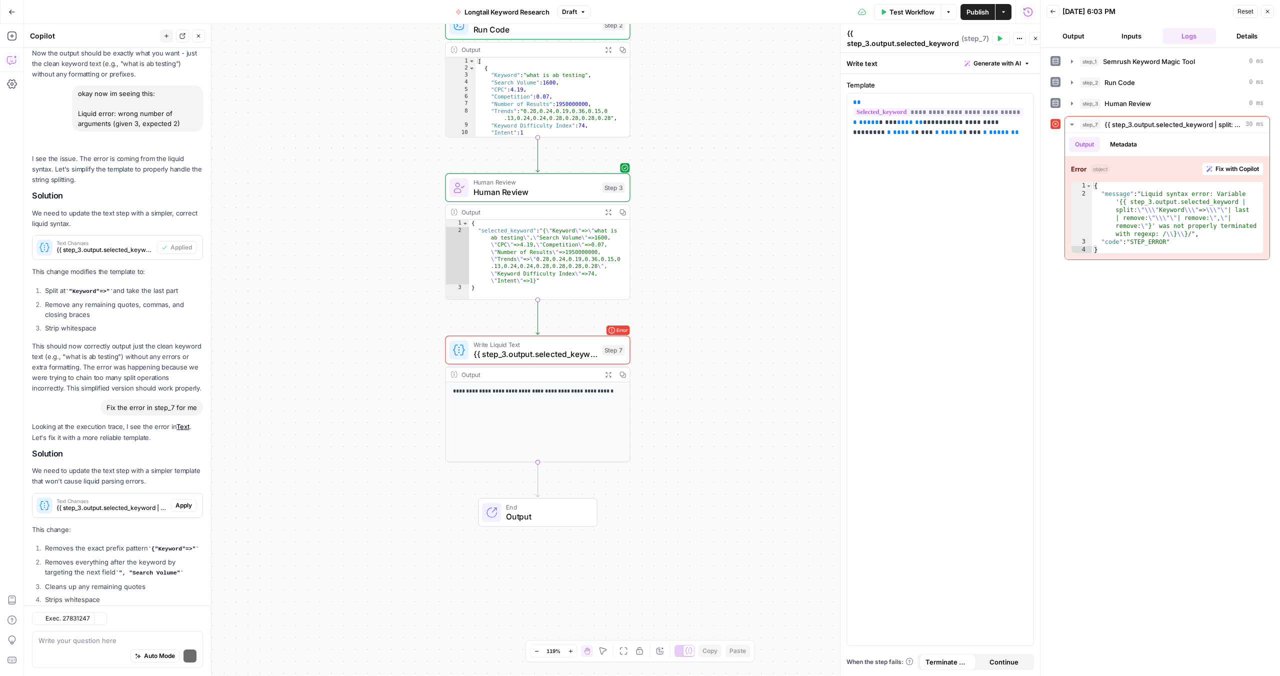
scroll to position [1694, 0]
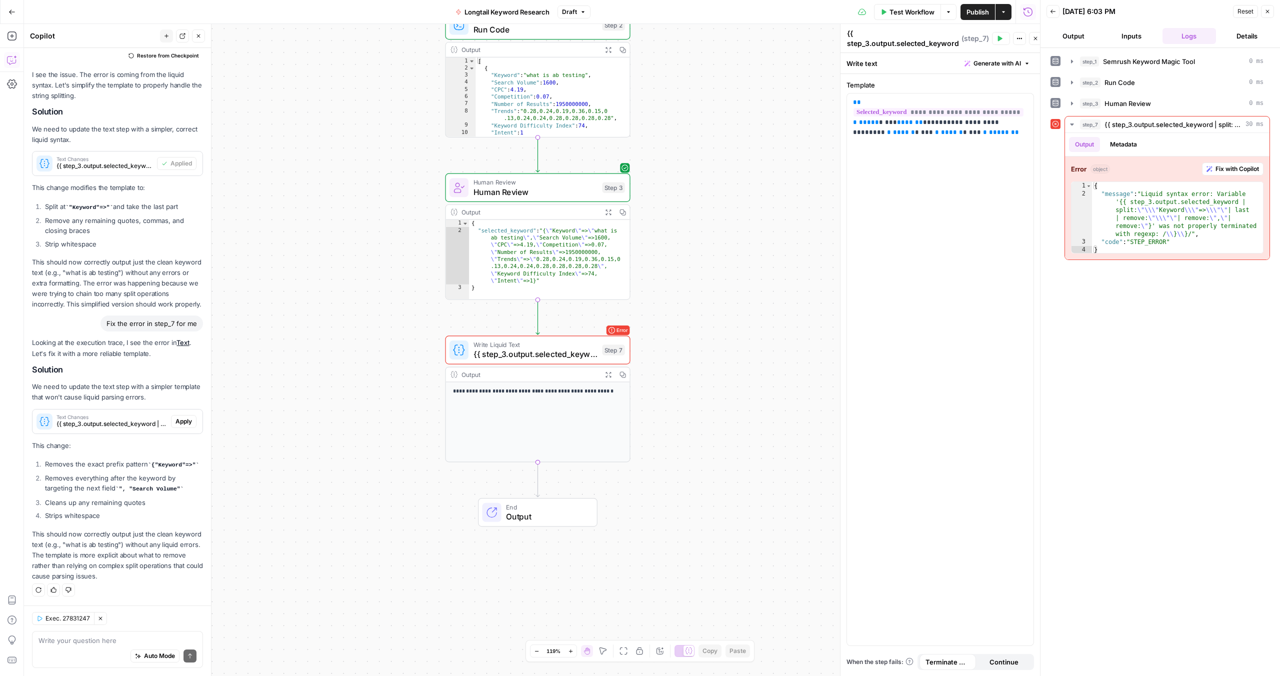
drag, startPoint x: 128, startPoint y: 536, endPoint x: 152, endPoint y: 556, distance: 31.3
click at [152, 556] on p "This should now correctly output just the clean keyword text (e.g., "what is ab…" at bounding box center [117, 555] width 171 height 53
click at [182, 419] on div "Text Changes {{ step_3.output.selected_keyword | split: "=>" | first | remove: …" at bounding box center [118, 422] width 170 height 16
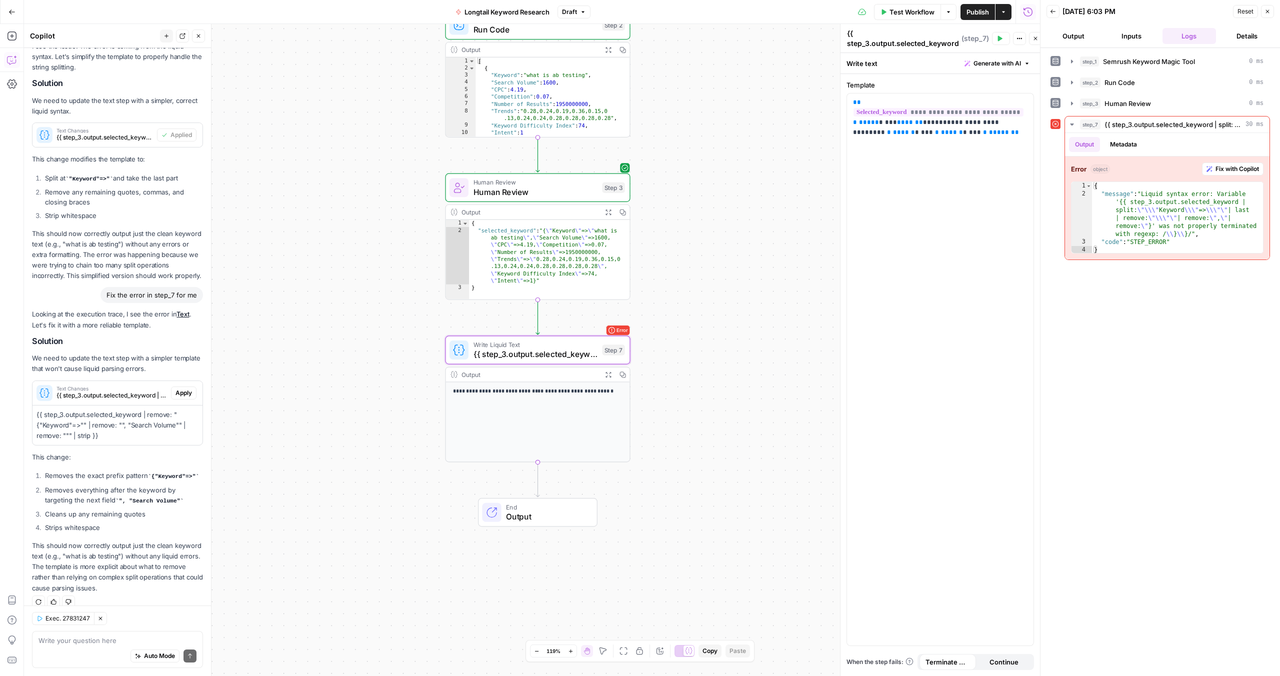
click at [180, 398] on span "Apply" at bounding box center [184, 393] width 17 height 9
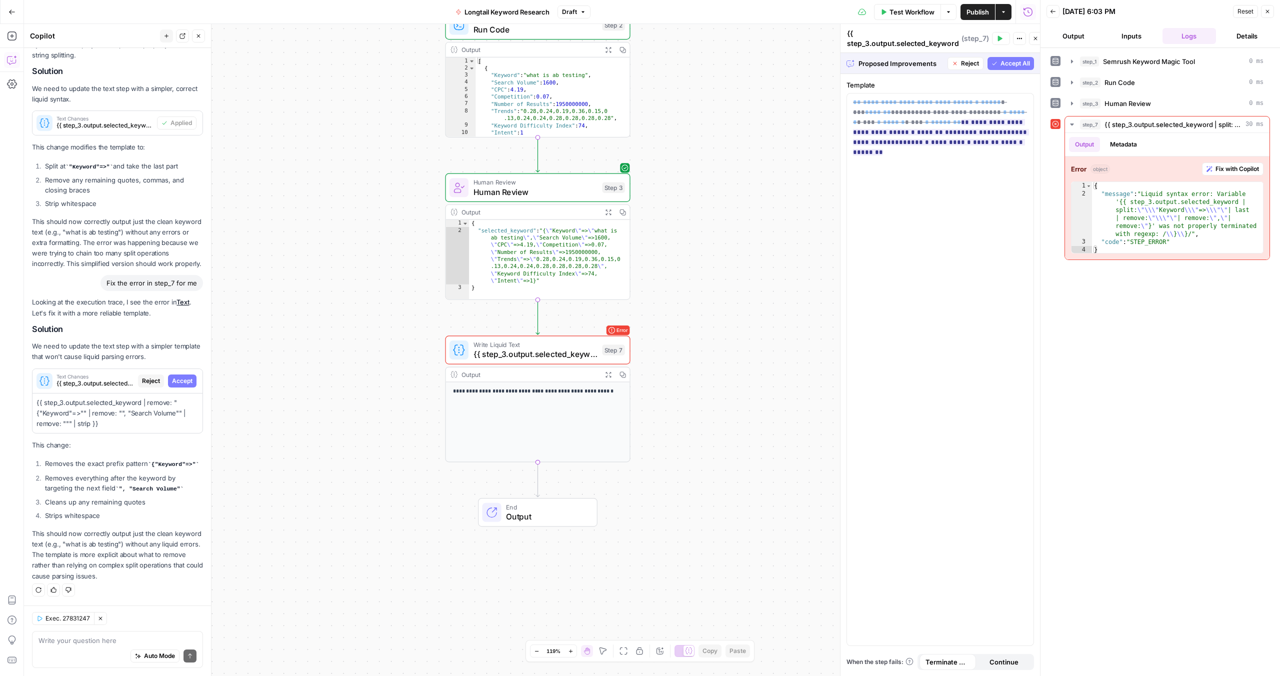
click at [996, 61] on icon "button" at bounding box center [995, 64] width 6 height 6
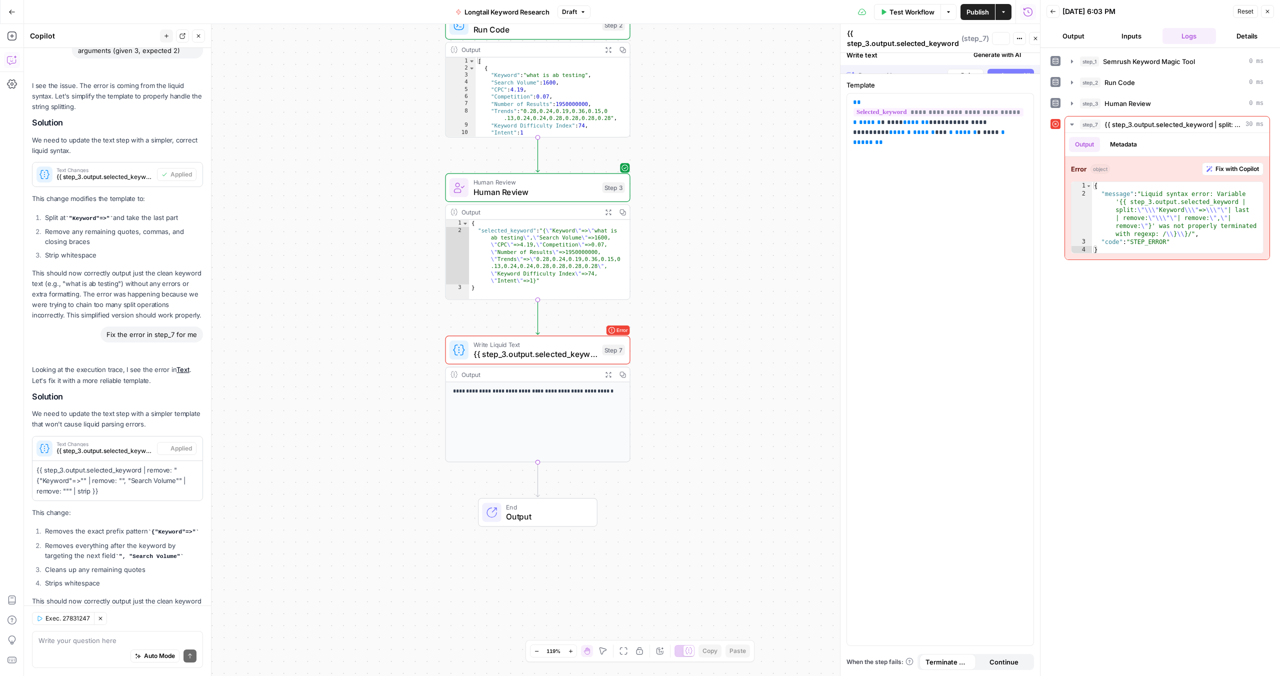
scroll to position [1750, 0]
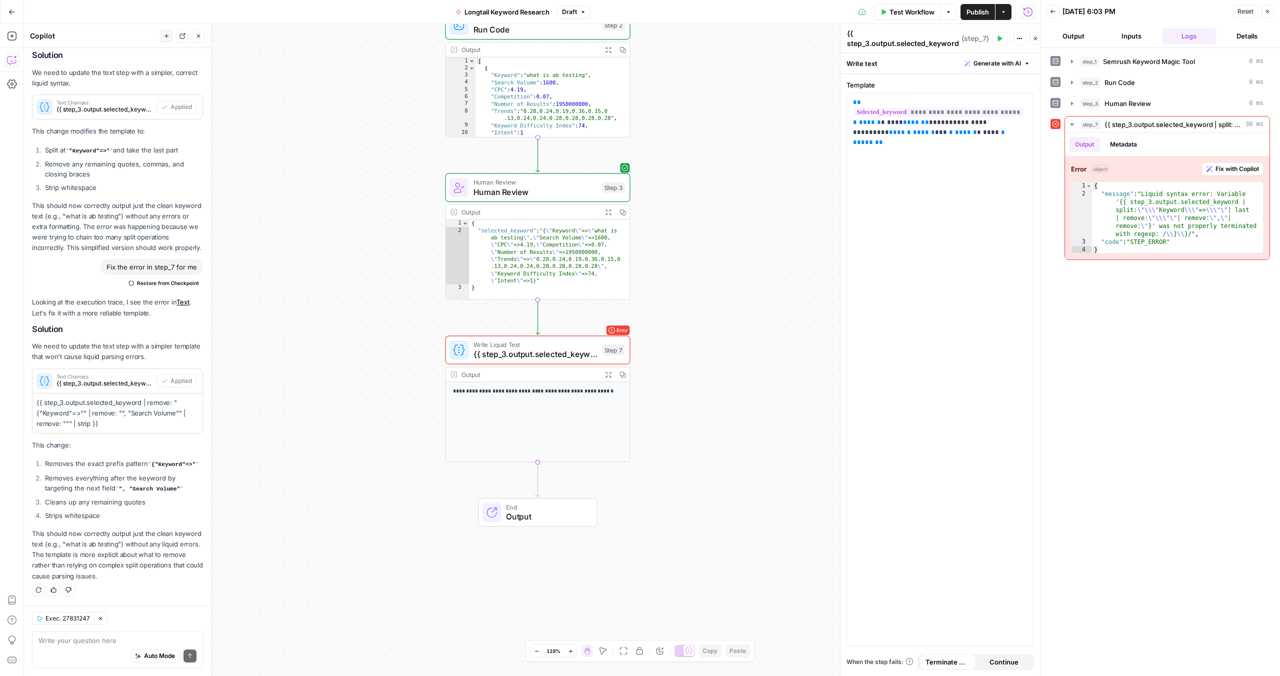
click at [1003, 36] on icon "button" at bounding box center [1000, 39] width 6 height 6
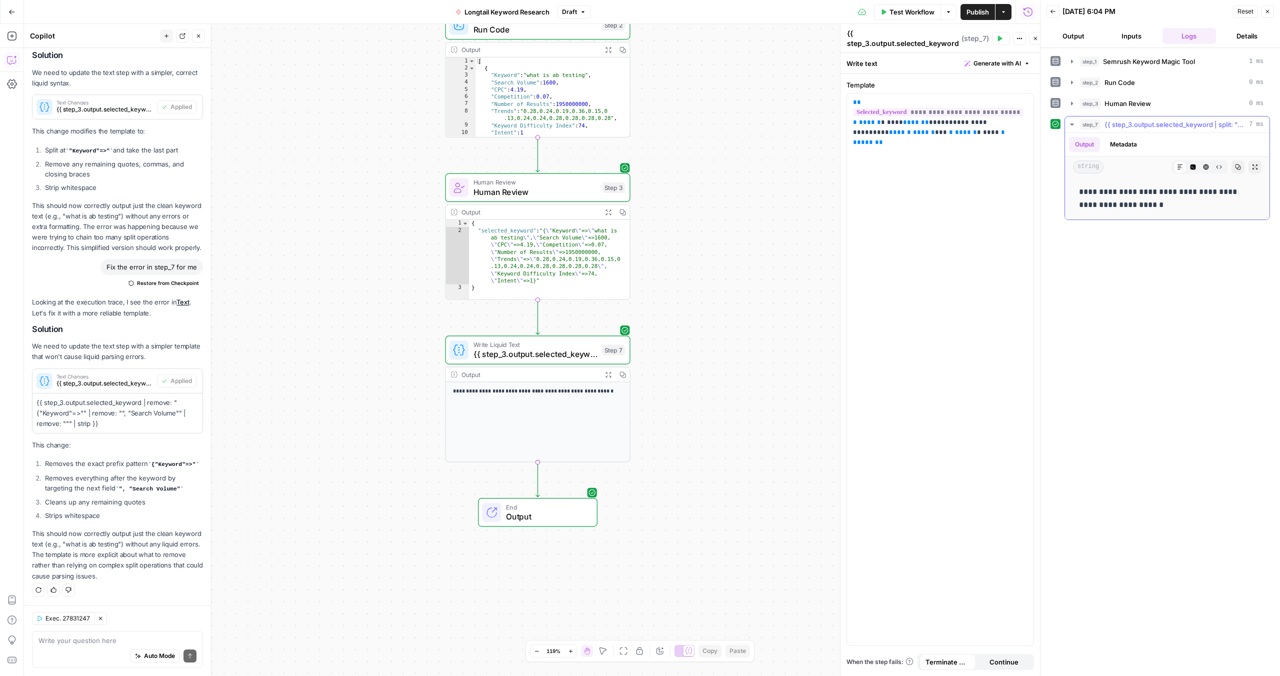
click at [1161, 151] on div "Output Metadata" at bounding box center [1167, 144] width 205 height 23
drag, startPoint x: 1181, startPoint y: 206, endPoint x: 1128, endPoint y: 186, distance: 56.5
click at [1128, 186] on p "**********" at bounding box center [1167, 199] width 177 height 26
click at [1123, 142] on button "Metadata" at bounding box center [1123, 144] width 39 height 15
click at [1075, 148] on button "Output" at bounding box center [1084, 144] width 31 height 15
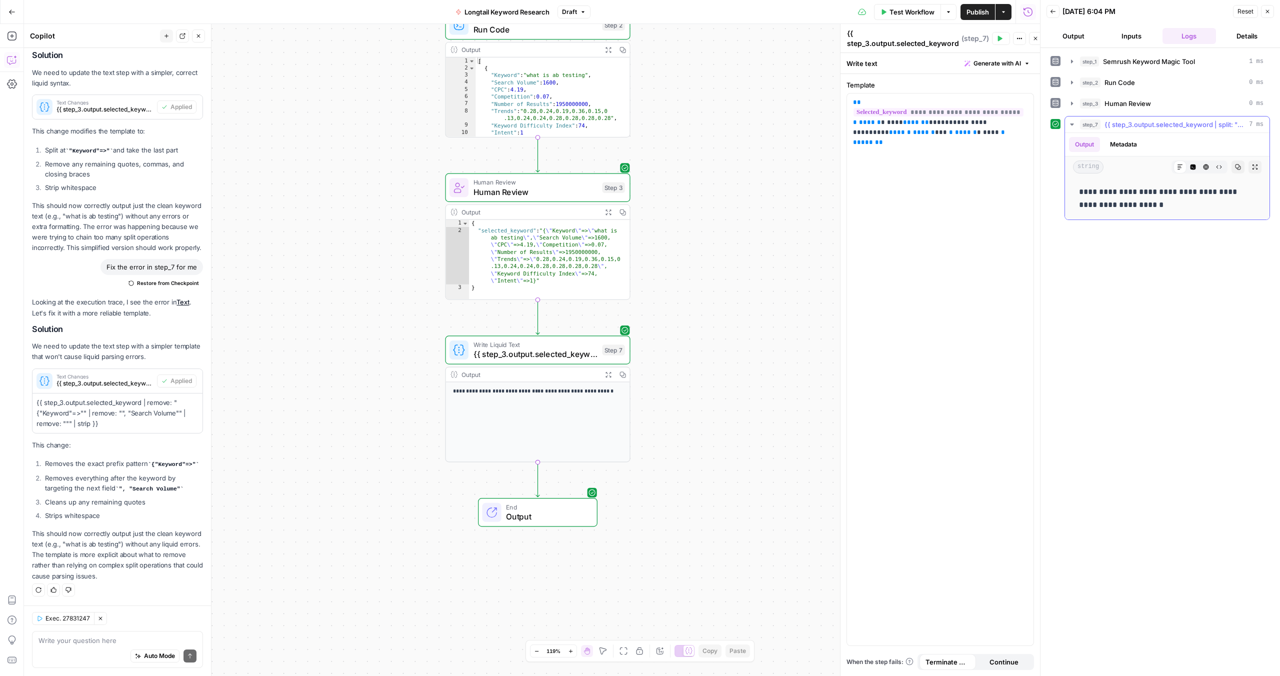
drag, startPoint x: 1187, startPoint y: 211, endPoint x: 1074, endPoint y: 192, distance: 114.1
click at [1074, 192] on div "**********" at bounding box center [1167, 199] width 189 height 34
click at [1113, 257] on div "**********" at bounding box center [1161, 362] width 220 height 618
drag, startPoint x: 1173, startPoint y: 198, endPoint x: 1072, endPoint y: 202, distance: 100.6
click at [1072, 203] on div "**********" at bounding box center [1167, 199] width 205 height 42
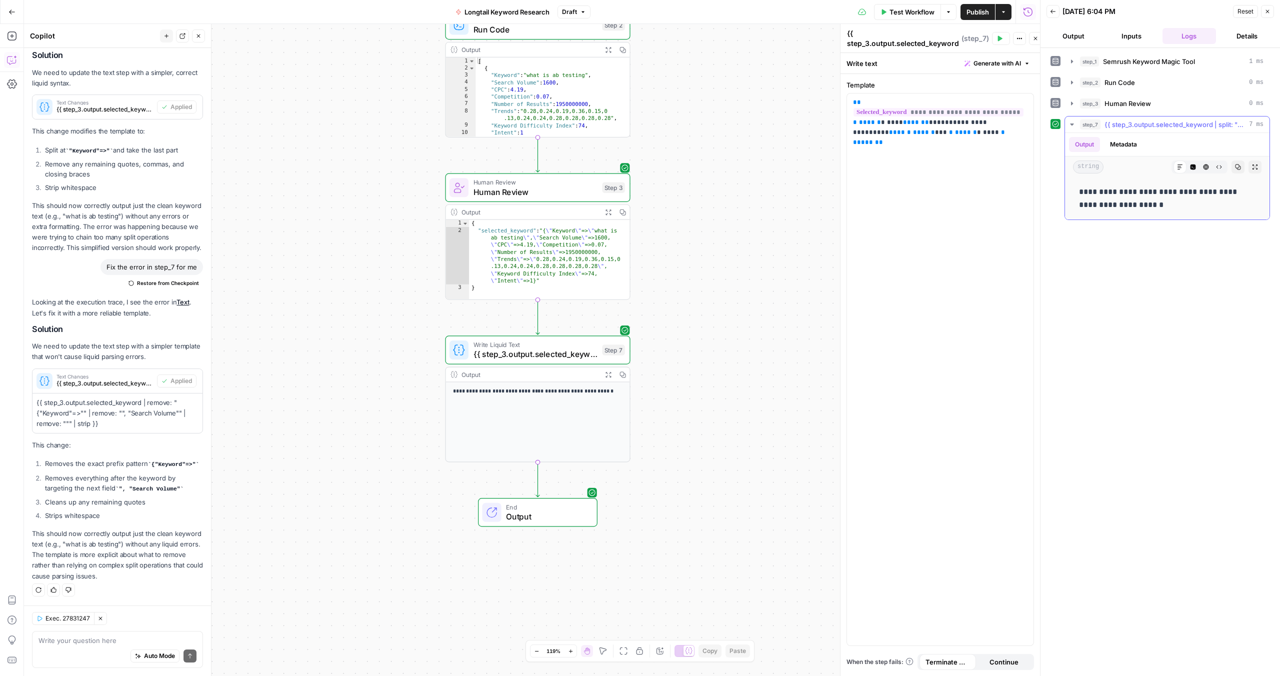
click at [1072, 202] on div "**********" at bounding box center [1167, 199] width 205 height 42
drag, startPoint x: 1171, startPoint y: 205, endPoint x: 1071, endPoint y: 193, distance: 101.2
click at [1072, 194] on div "**********" at bounding box center [1167, 199] width 205 height 42
copy p "**********"
click at [49, 636] on textarea at bounding box center [118, 641] width 158 height 10
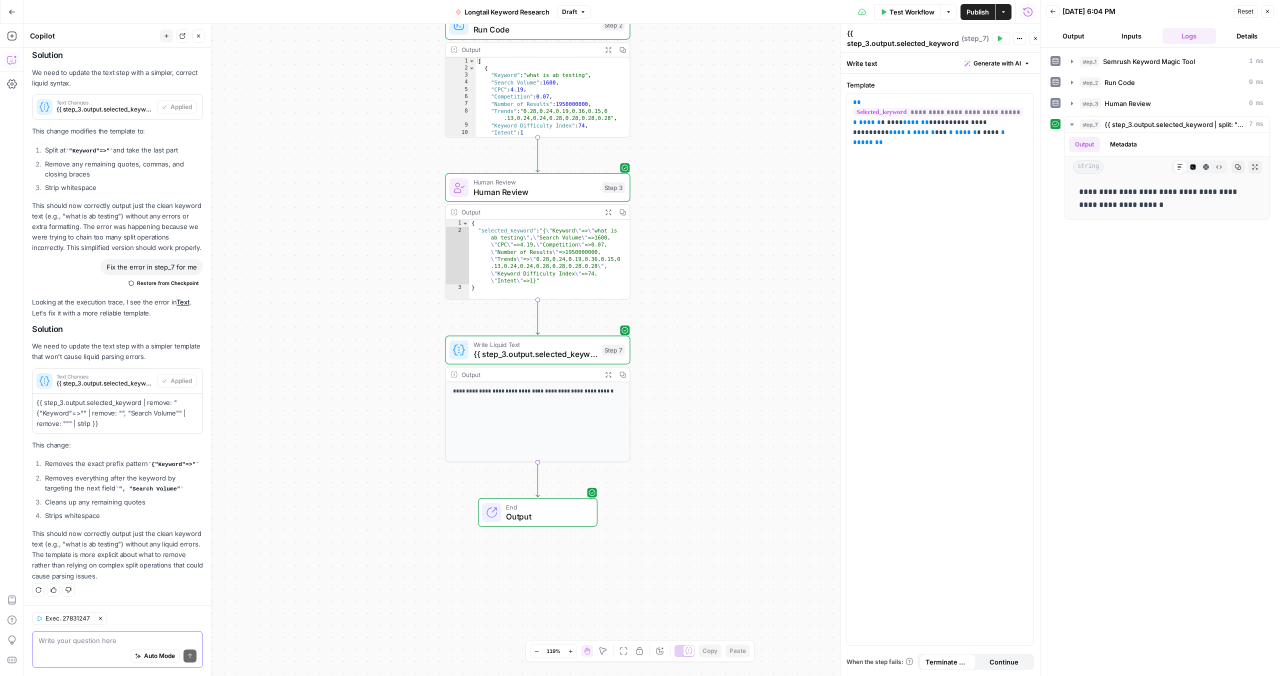
click at [49, 636] on textarea at bounding box center [118, 641] width 158 height 10
paste textarea "Liquid error: wrong number of arguments (given 4, expected 2)"
type textarea "now im getting this error Liquid error: wrong number of arguments (given 4, exp…"
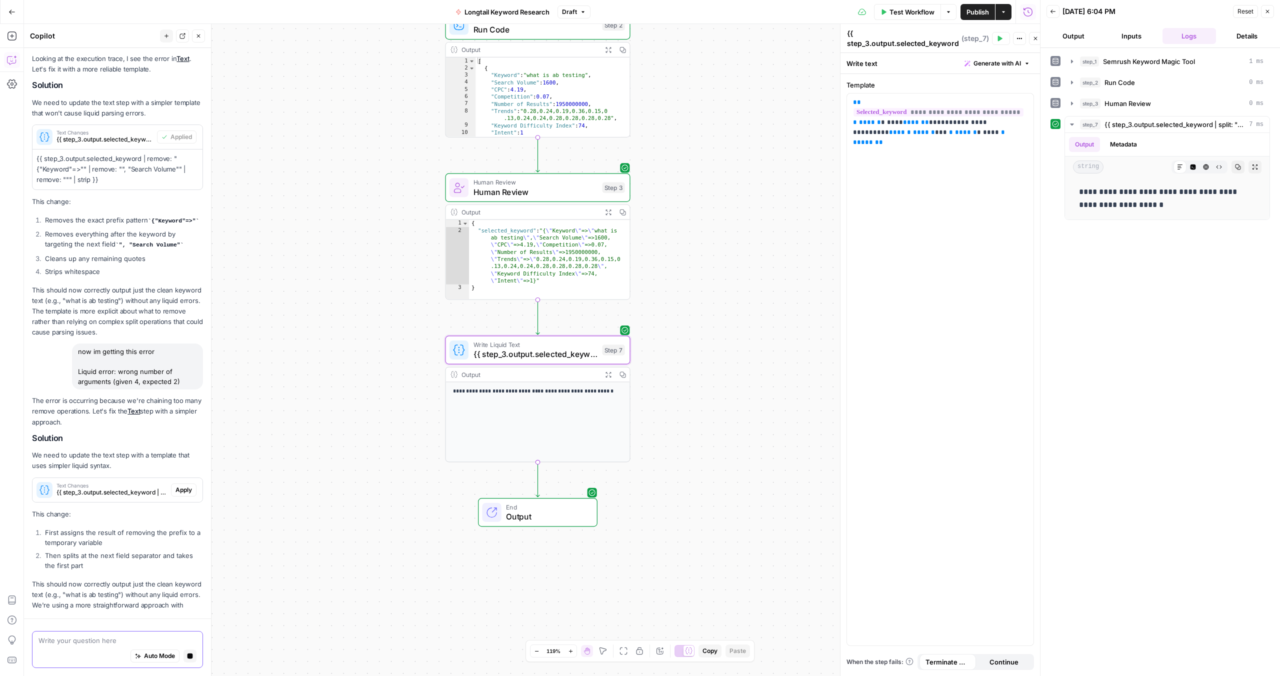
scroll to position [1915, 0]
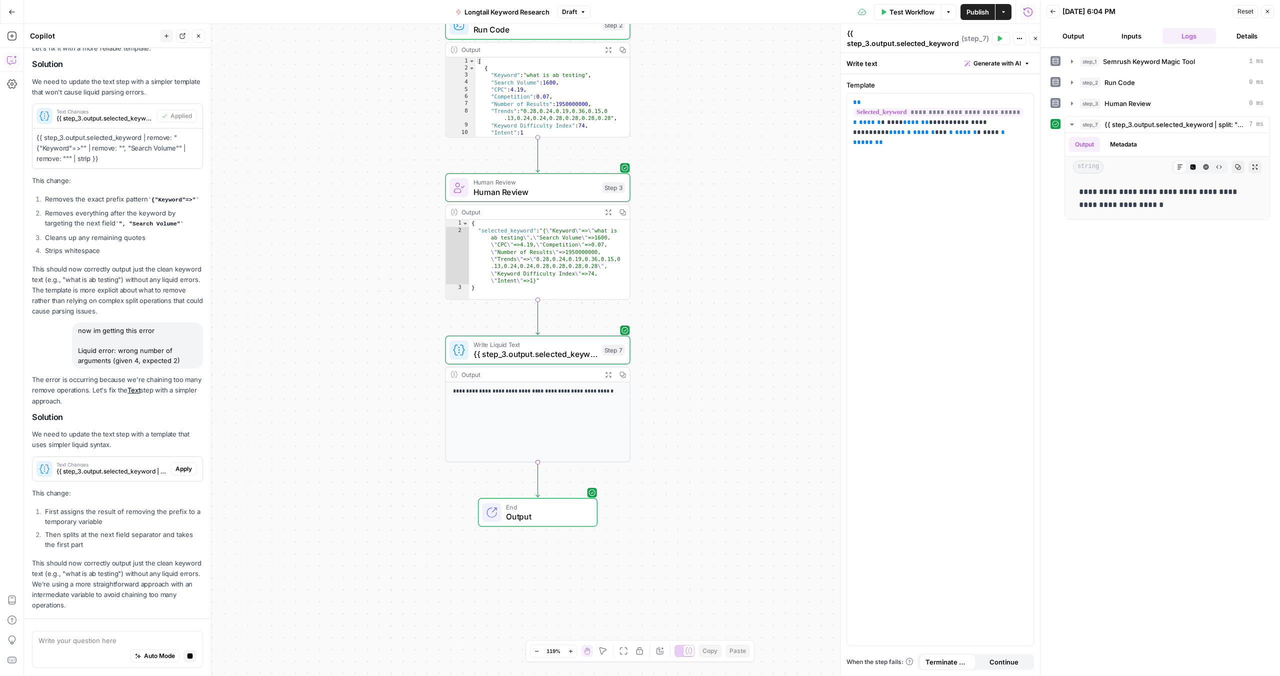
click at [125, 516] on li "First assigns the result of removing the prefix to a temporary variable" at bounding box center [123, 517] width 161 height 20
drag, startPoint x: 97, startPoint y: 509, endPoint x: 117, endPoint y: 554, distance: 49.1
click at [117, 554] on div "The error is occurring because we're chaining too many remove operations. Let's…" at bounding box center [117, 493] width 171 height 236
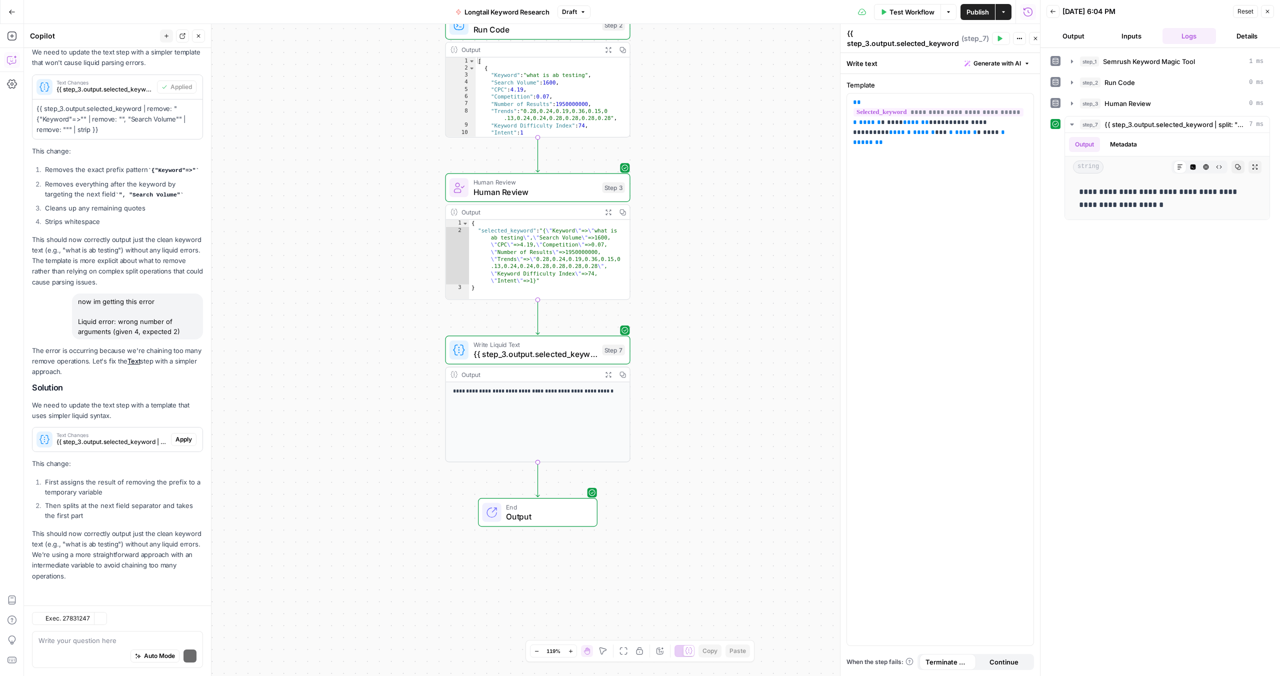
click at [117, 554] on p "This should now correctly output just the clean keyword text (e.g., "what is ab…" at bounding box center [117, 555] width 171 height 53
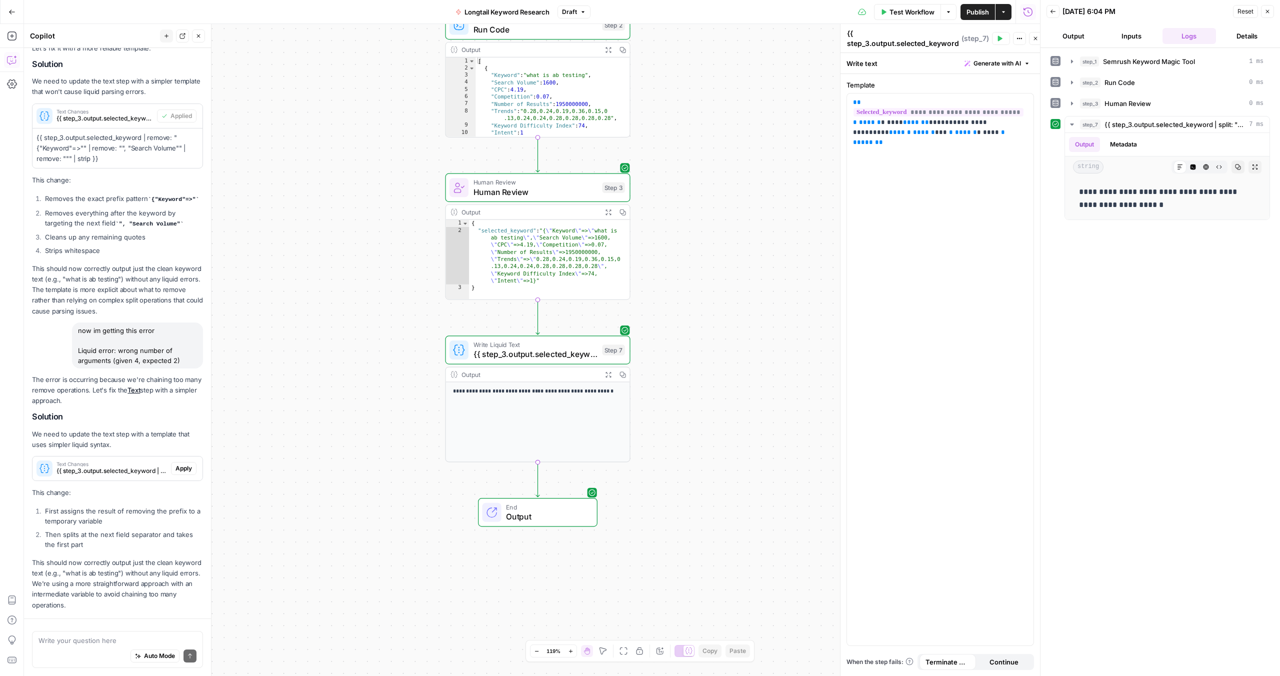
scroll to position [2044, 0]
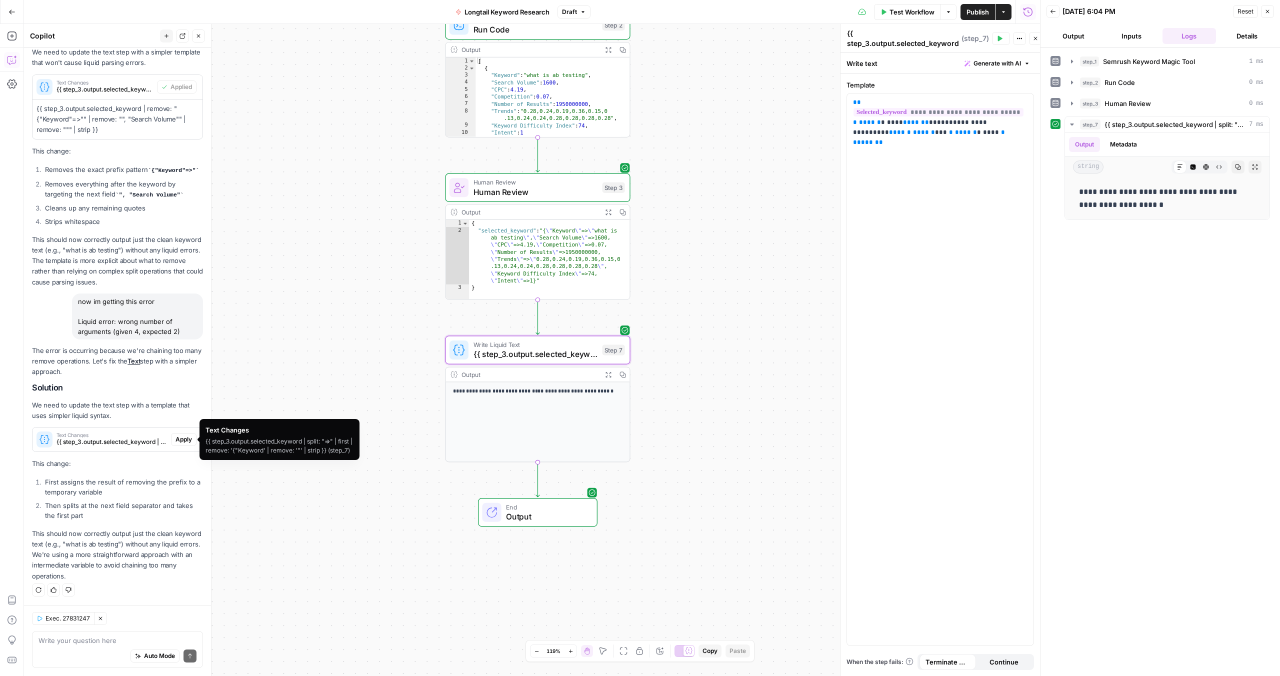
click at [157, 440] on span "{{ step_3.output.selected_keyword | split: "=>" | first | remove: '{"Keyword' |…" at bounding box center [112, 442] width 111 height 9
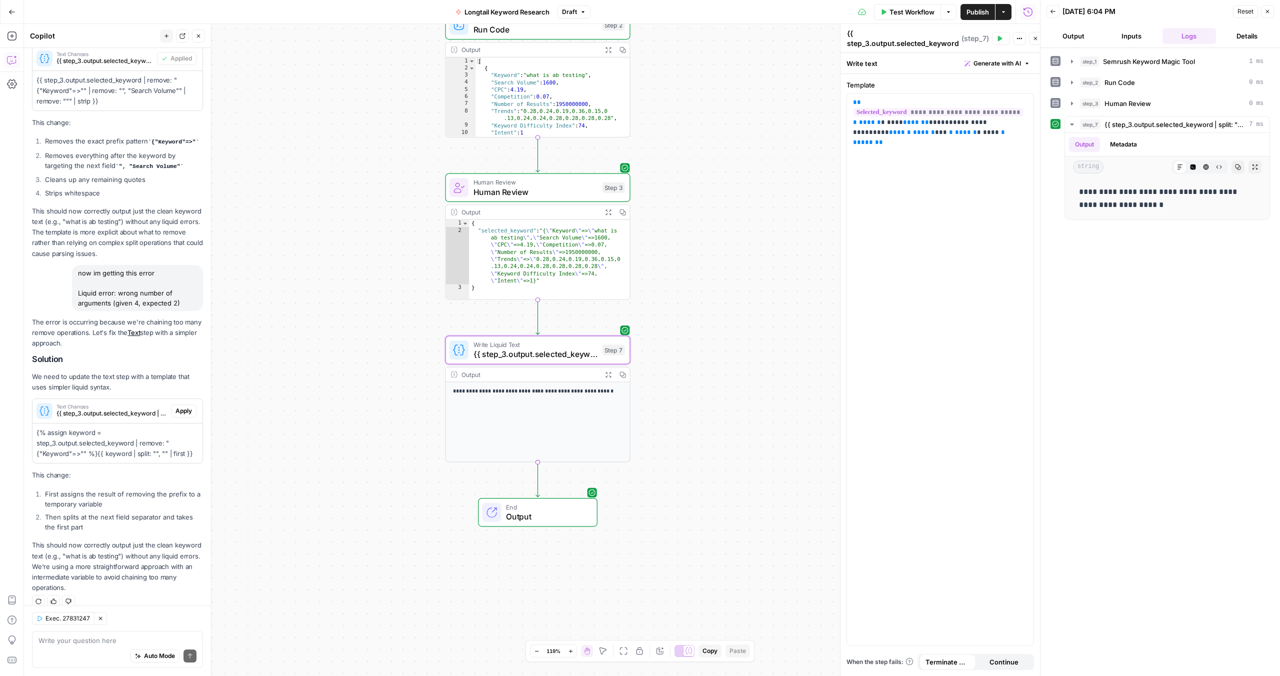
click at [179, 416] on span "Apply" at bounding box center [184, 411] width 17 height 9
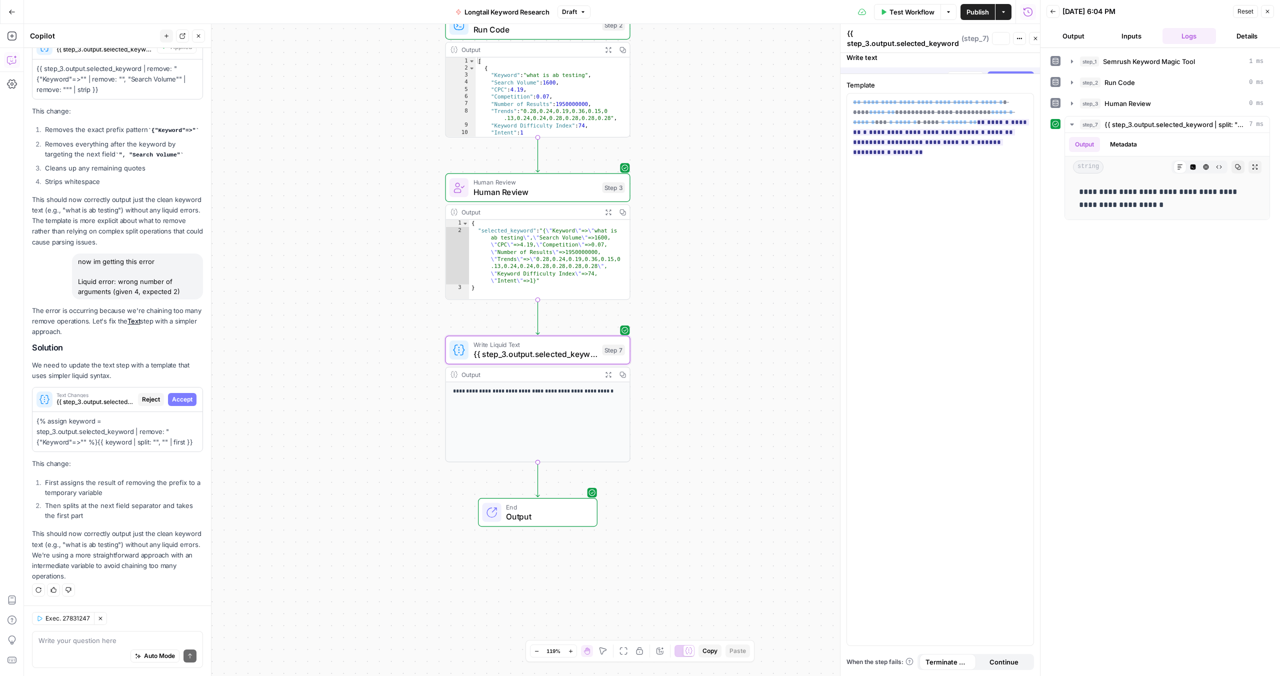
scroll to position [1988, 0]
click at [1008, 67] on span "Accept All" at bounding box center [1016, 63] width 30 height 9
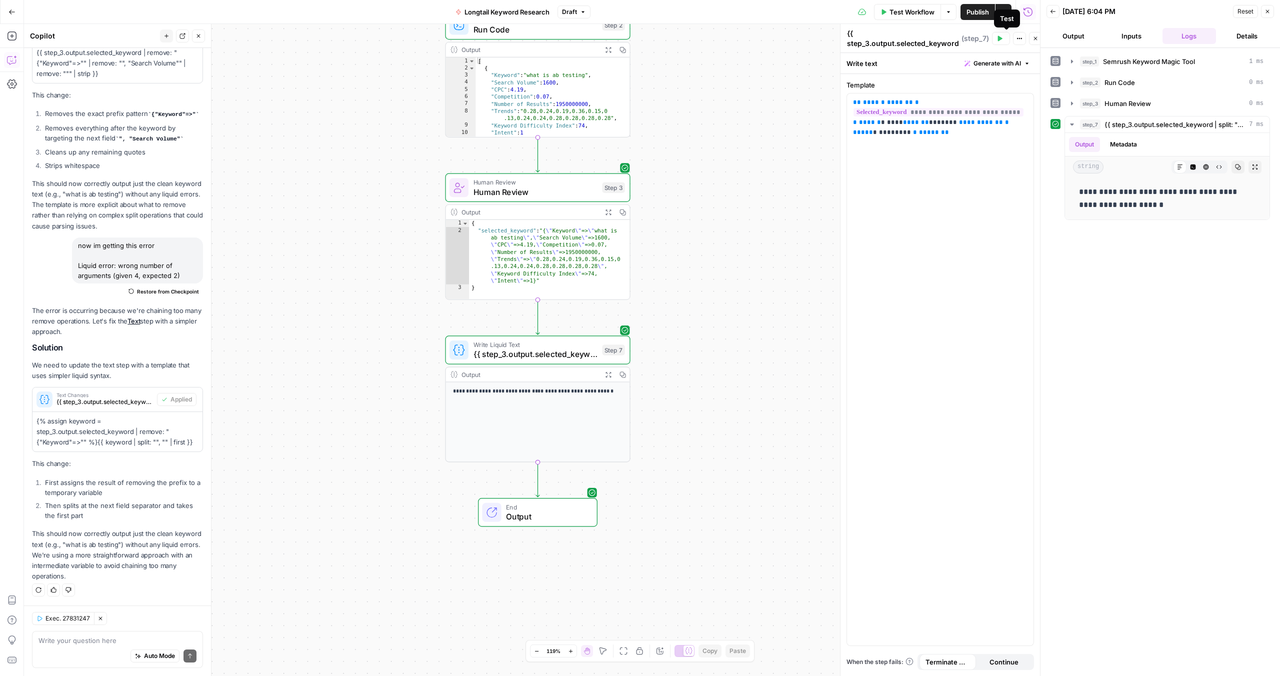
click at [1003, 40] on icon "button" at bounding box center [1000, 39] width 6 height 6
drag, startPoint x: 1167, startPoint y: 206, endPoint x: 1075, endPoint y: 188, distance: 94.3
click at [1075, 188] on div "**********" at bounding box center [1167, 199] width 189 height 34
copy p "**********"
click at [101, 644] on textarea at bounding box center [118, 641] width 158 height 10
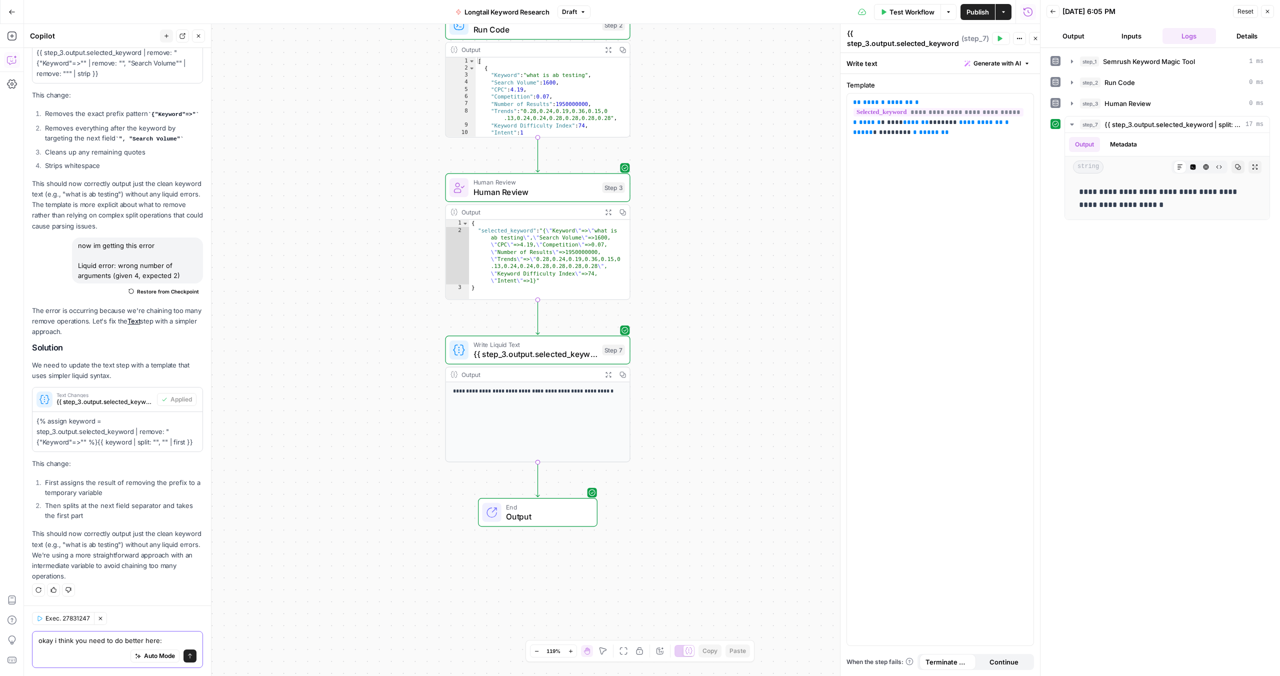
paste textarea "Liquid error: wrong number of arguments (given 3, expected 2)"
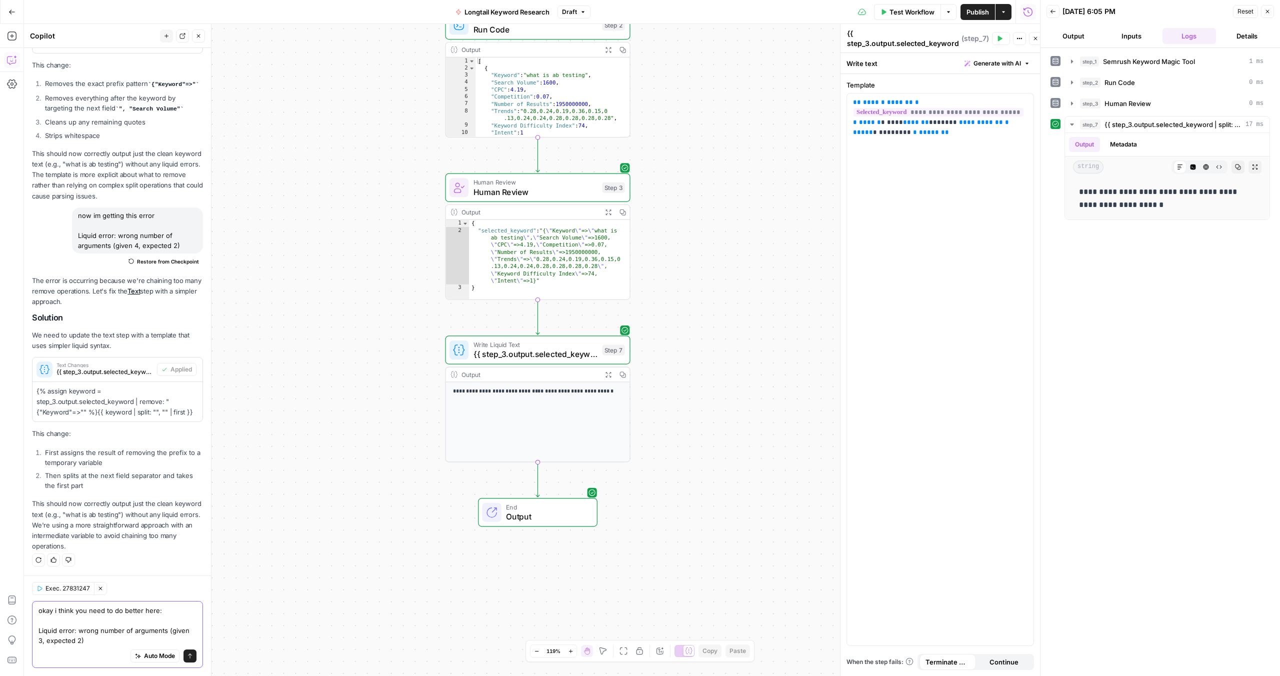
click at [157, 613] on textarea "okay i think you need to do better here: Liquid error: wrong number of argument…" at bounding box center [118, 626] width 158 height 40
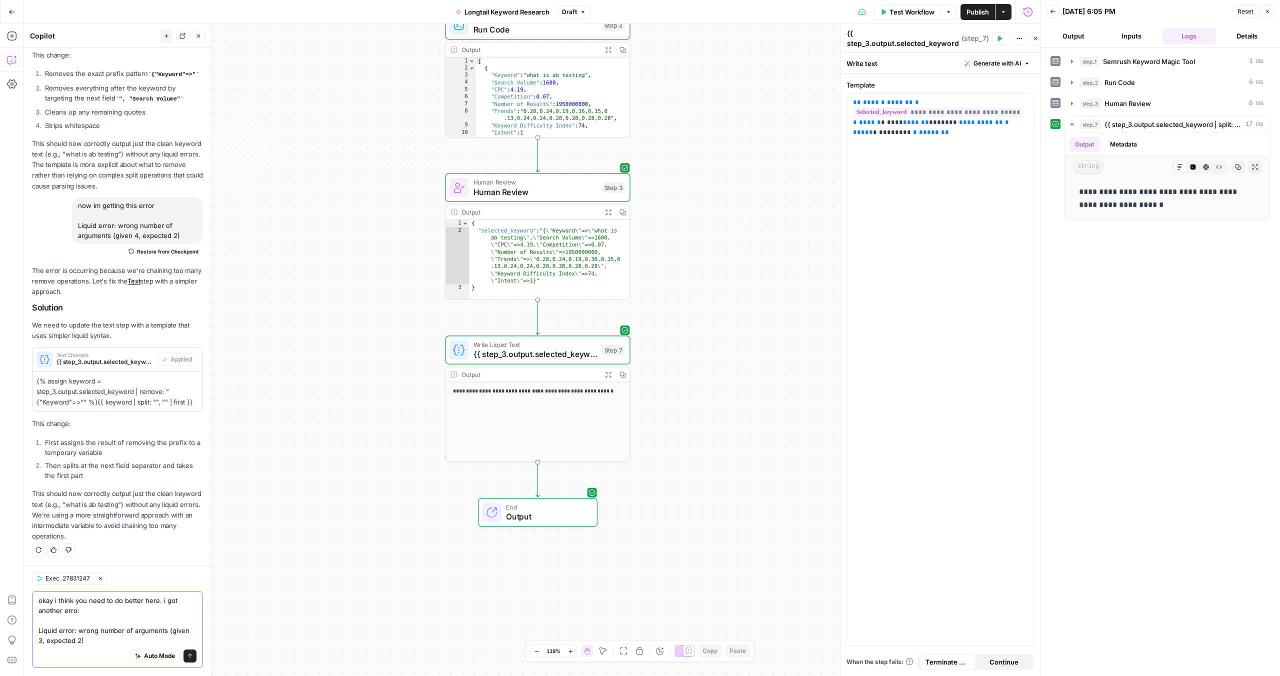
type textarea "okay i think you need to do better here. i got another error: Liquid error: wro…"
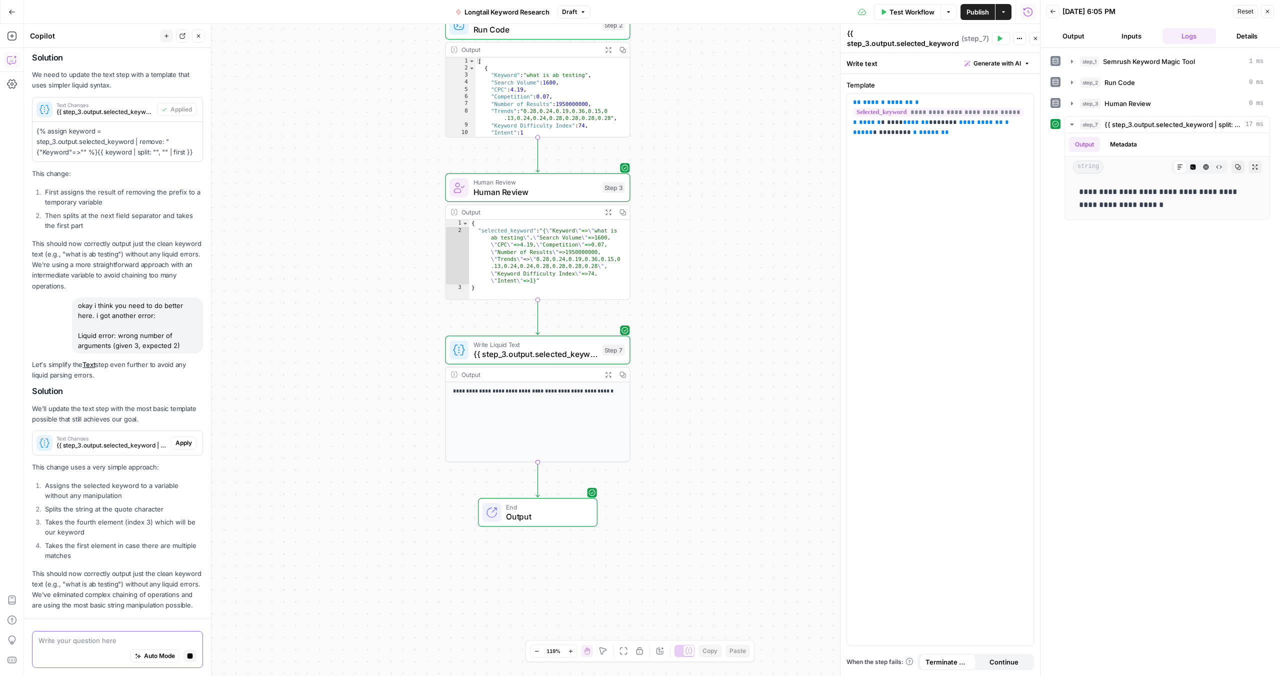
scroll to position [2430, 0]
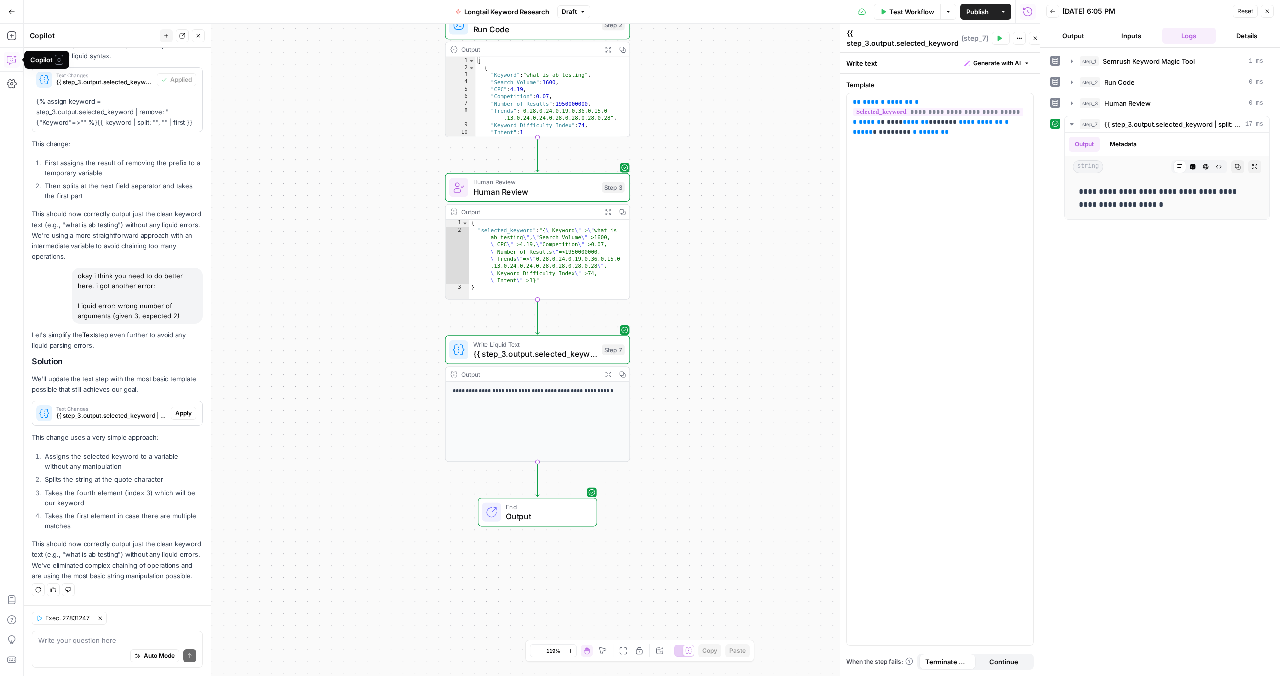
click at [131, 412] on span "{{ step_3.output.selected_keyword | split: "=>" | first | remove: '{"Keyword' |…" at bounding box center [112, 416] width 111 height 9
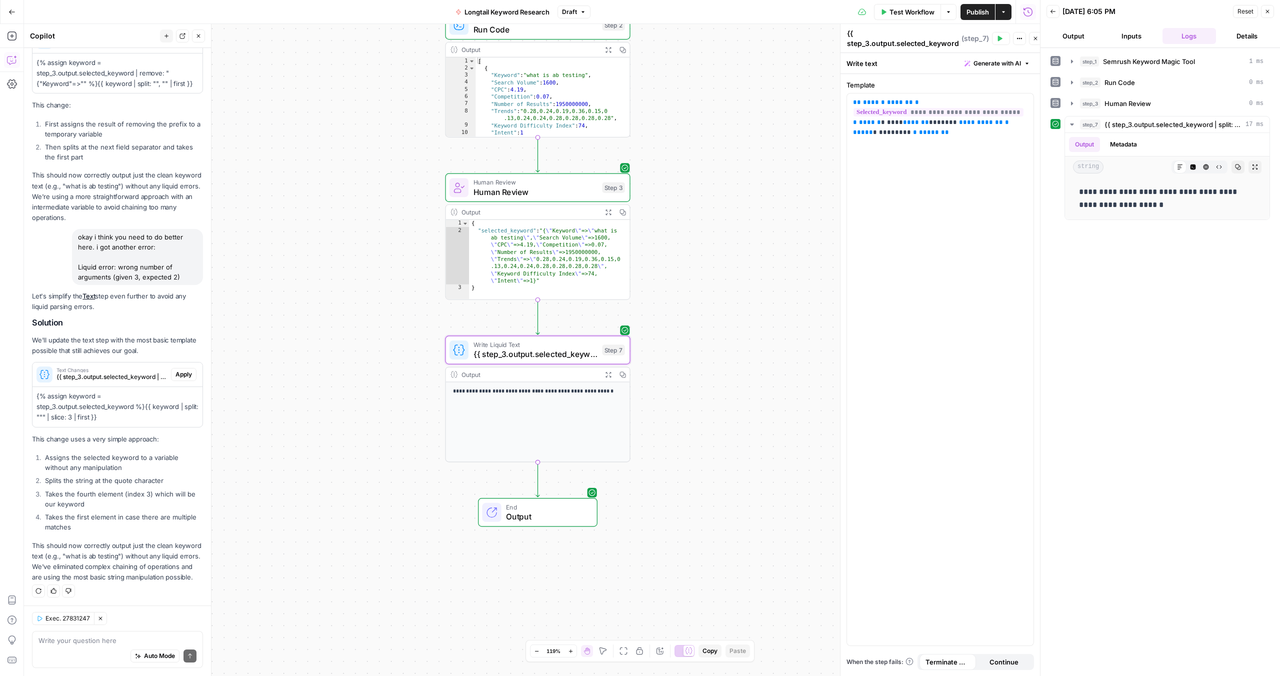
click at [176, 379] on span "Apply" at bounding box center [184, 374] width 17 height 9
click at [1008, 62] on span "Accept All" at bounding box center [1016, 63] width 30 height 9
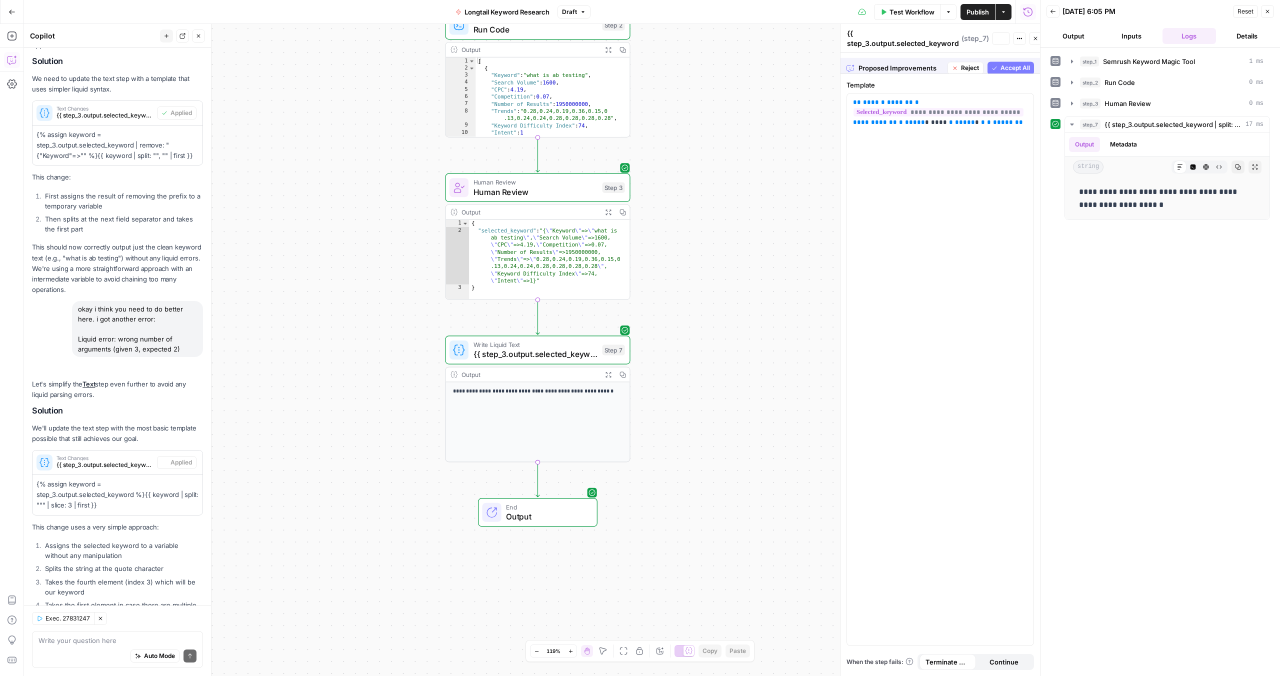
scroll to position [2486, 0]
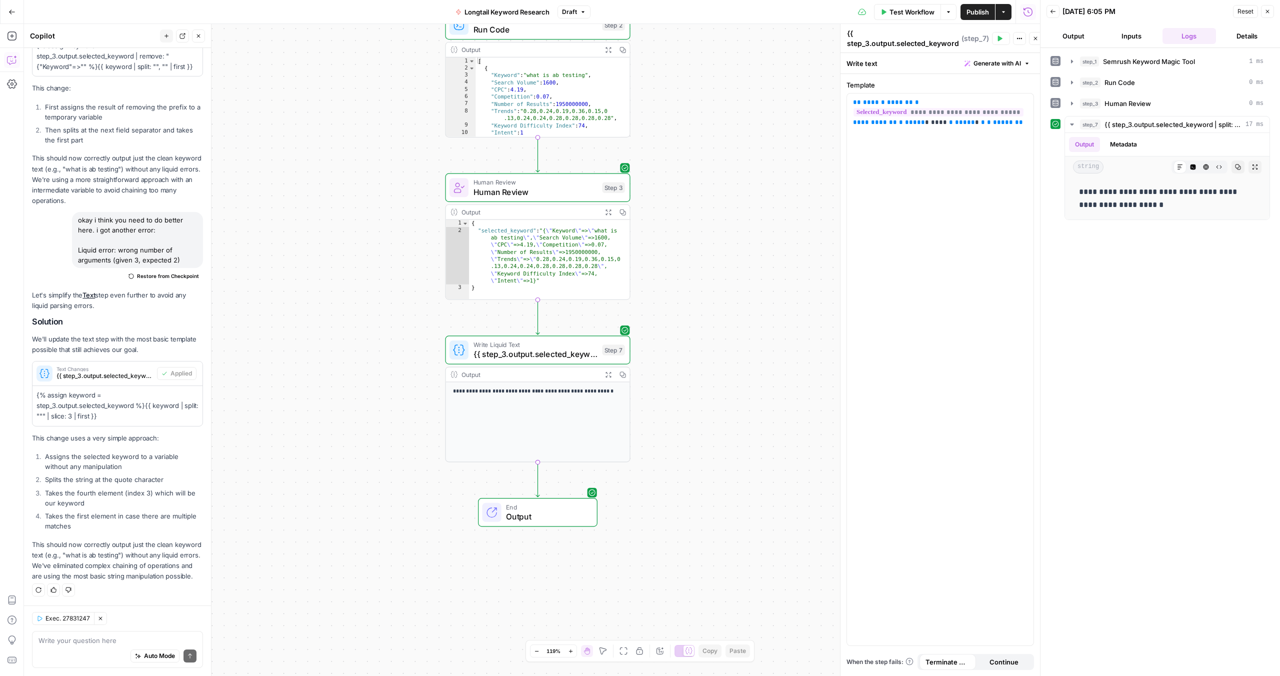
click at [1002, 44] on button "Test" at bounding box center [1001, 38] width 18 height 13
click at [1174, 252] on div "step_1 Semrush Keyword Magic Tool 0 ms step_2 Run Code 0 ms step_3 Human Review…" at bounding box center [1161, 362] width 220 height 618
click at [540, 413] on div "Output Expand Output Copy" at bounding box center [537, 415] width 185 height 96
click at [202, 34] on button "Close" at bounding box center [198, 36] width 13 height 13
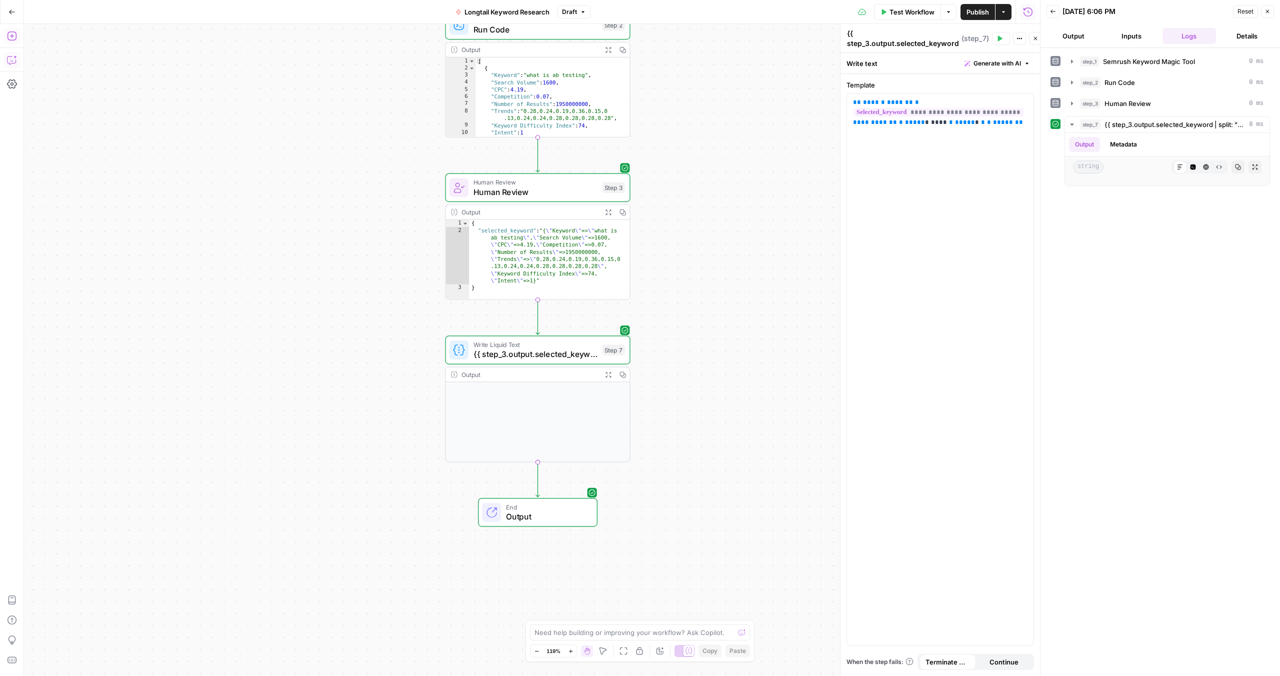
click at [13, 34] on icon "button" at bounding box center [12, 36] width 10 height 10
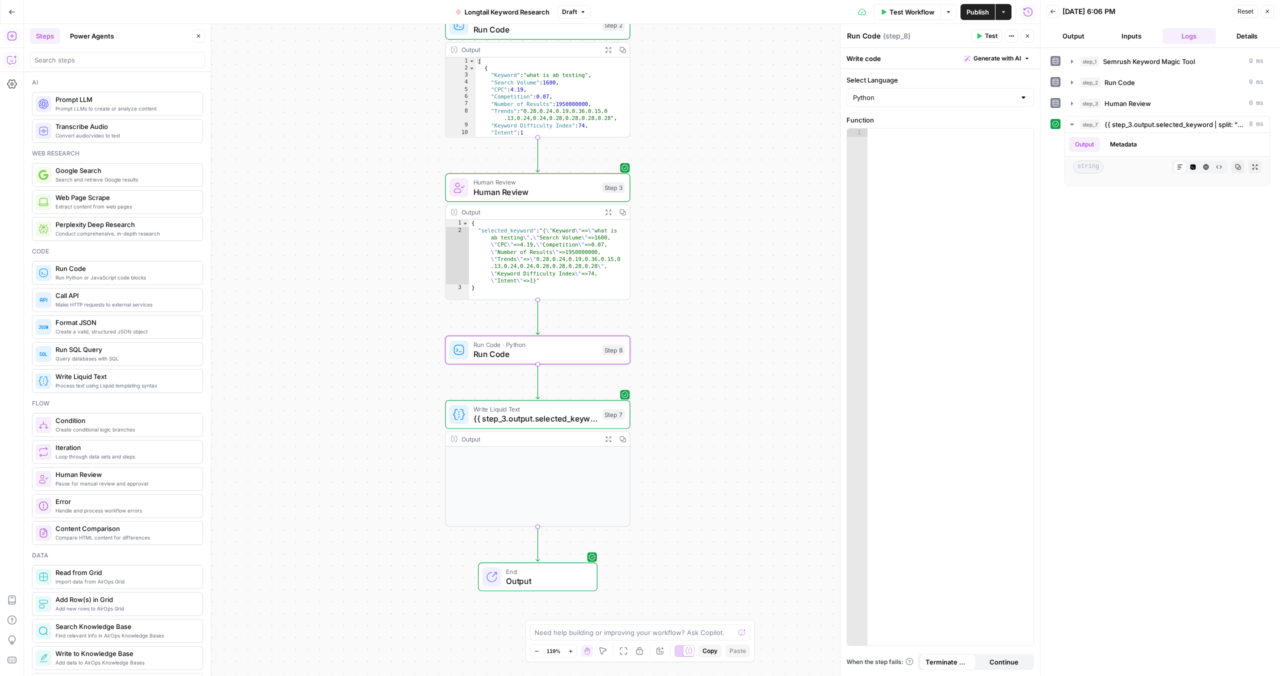
click at [15, 57] on icon "button" at bounding box center [16, 58] width 4 height 4
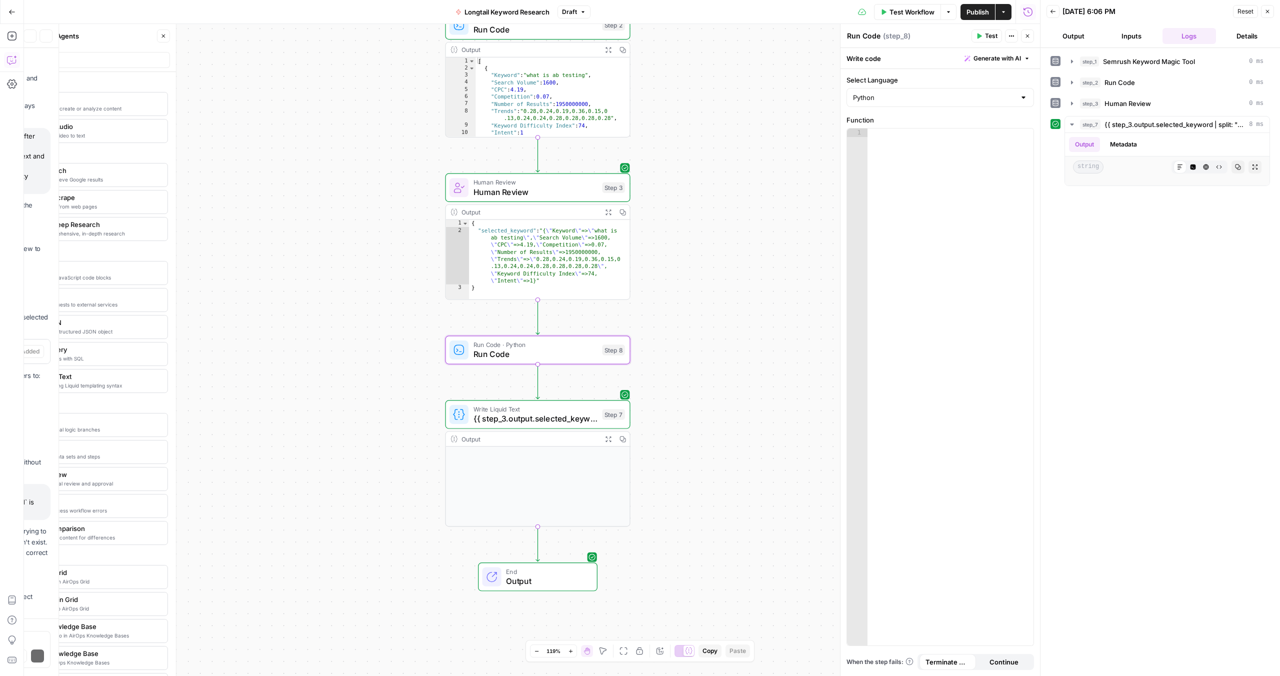
scroll to position [2023, 0]
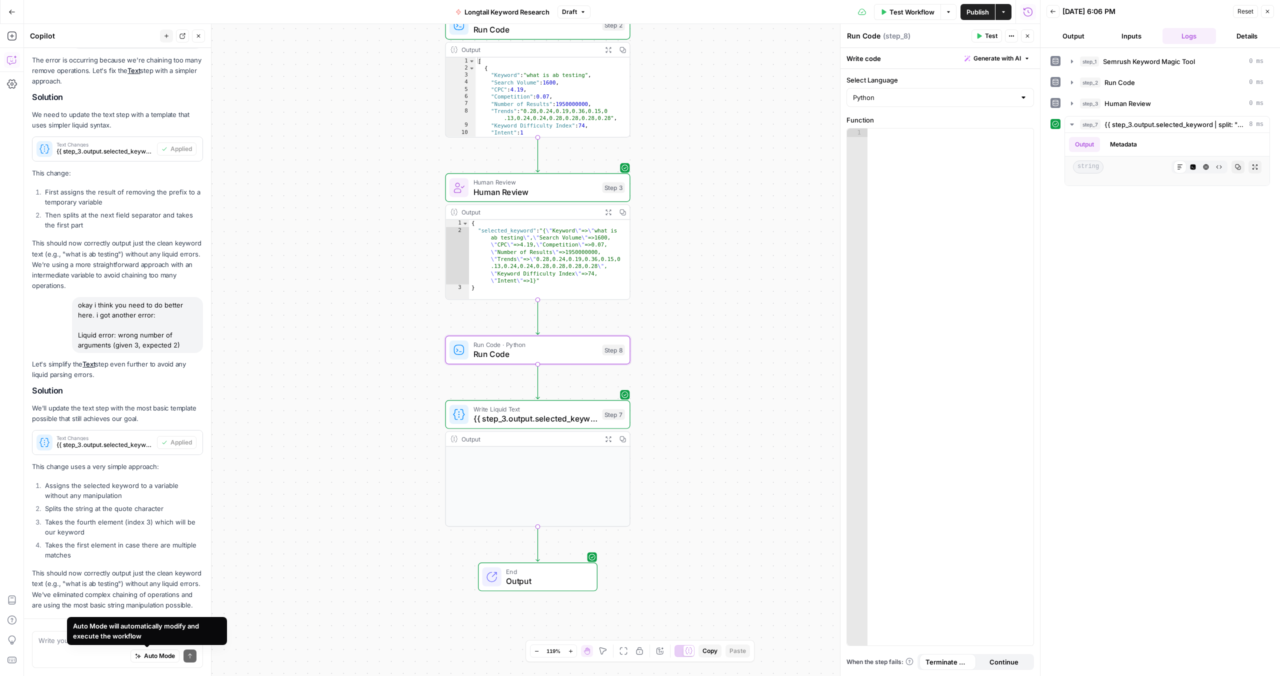
click at [85, 654] on div "Auto Mode Send" at bounding box center [118, 657] width 158 height 22
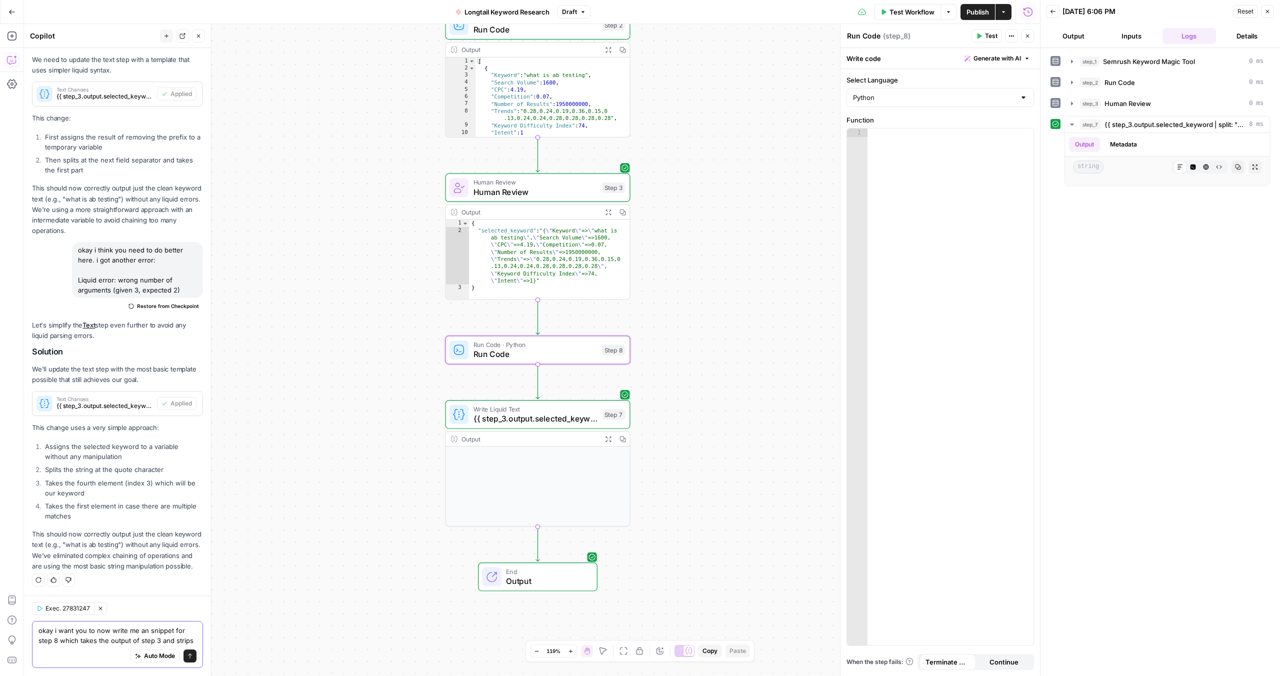
scroll to position [2200, 0]
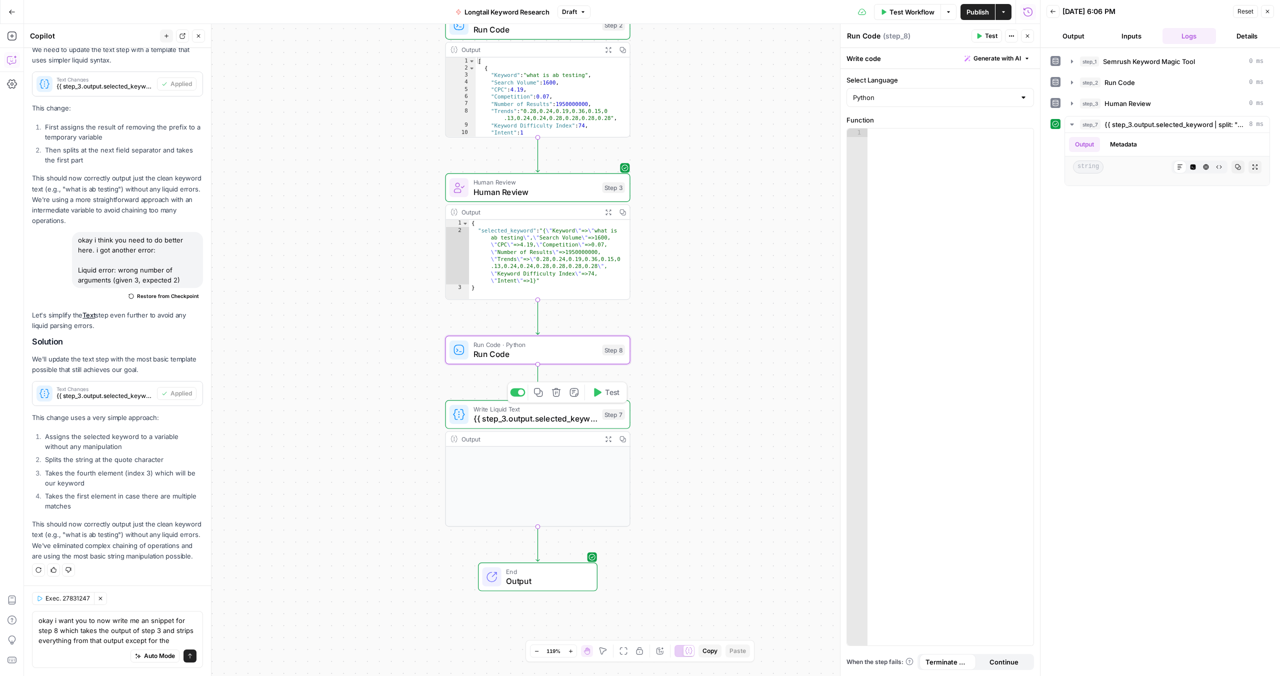
click at [525, 392] on div "Copy step Delete step Add Note Test" at bounding box center [567, 393] width 120 height 22
click at [518, 393] on div at bounding box center [521, 393] width 6 height 6
click at [173, 643] on div "Auto Mode will automatically modify and execute the workflow" at bounding box center [147, 631] width 149 height 26
drag, startPoint x: 60, startPoint y: 636, endPoint x: 102, endPoint y: 632, distance: 42.7
click at [60, 636] on textarea "okay i want you to now write me an snippet for step 8 which takes the output of…" at bounding box center [118, 631] width 158 height 30
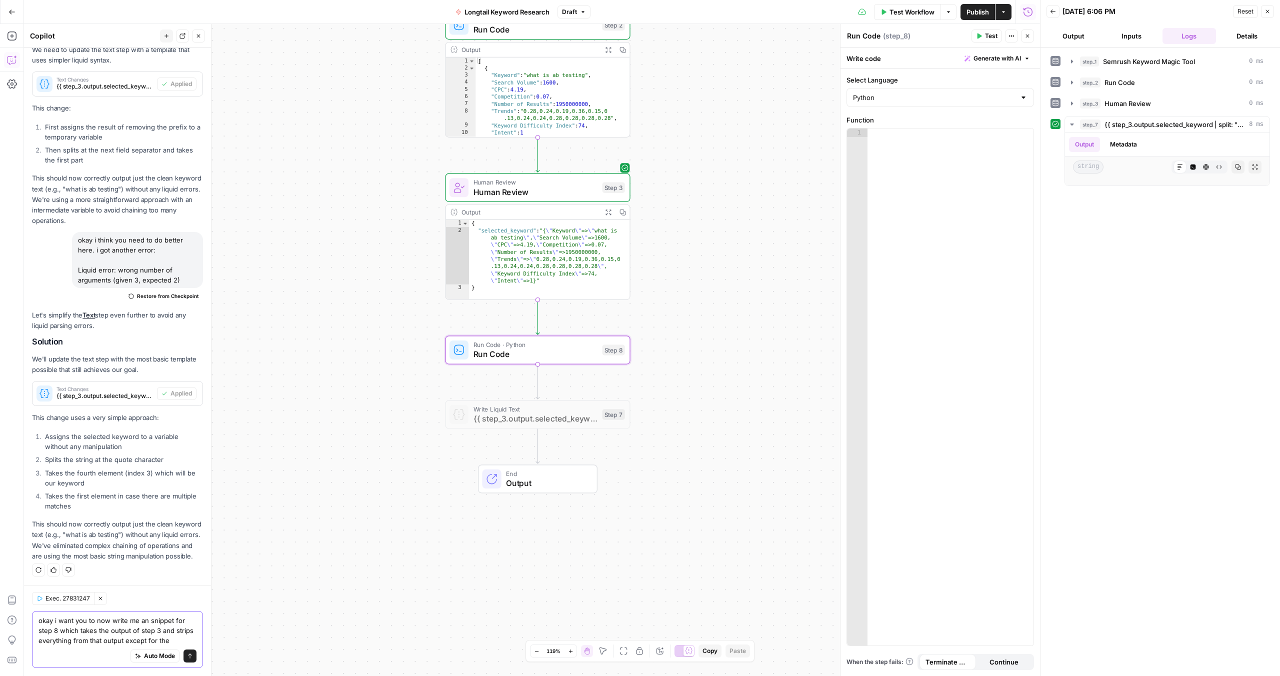
click at [185, 636] on textarea "okay i want you to now write me an snippet for step 8 which takes the output of…" at bounding box center [118, 631] width 158 height 30
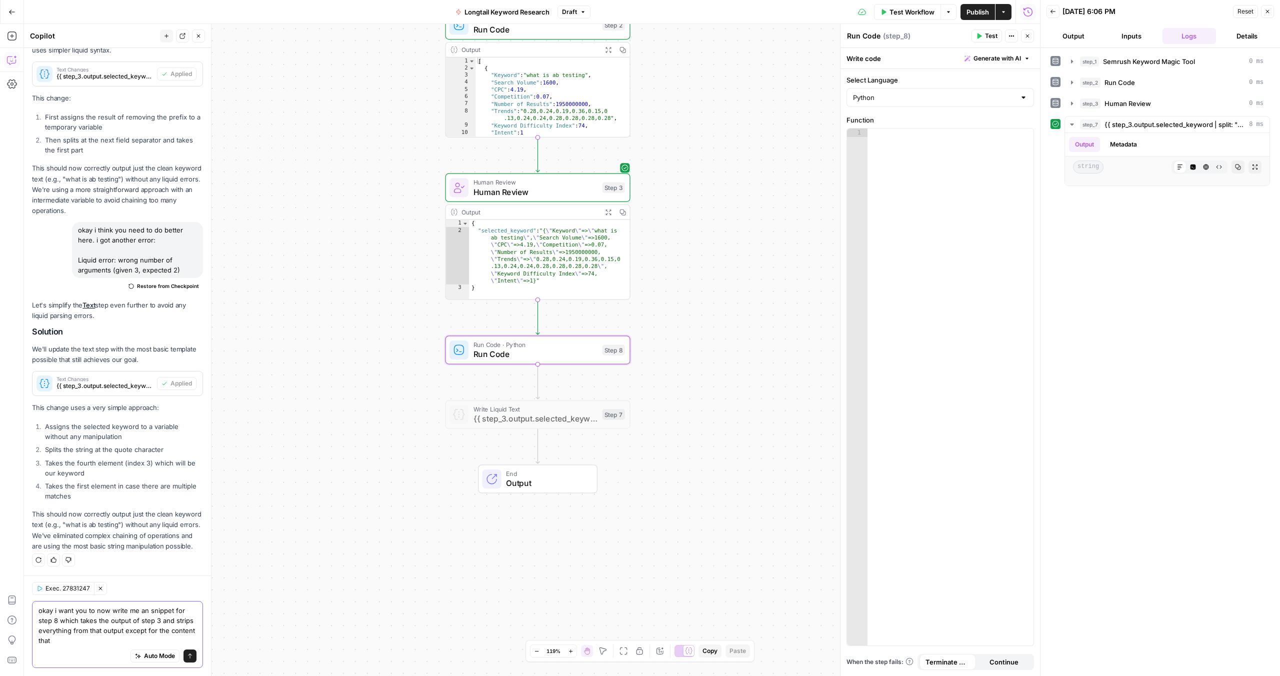
type textarea "okay i want you to now write me an snippet for step 8 which takes the output of…"
click at [566, 198] on span "Human Review" at bounding box center [536, 192] width 124 height 12
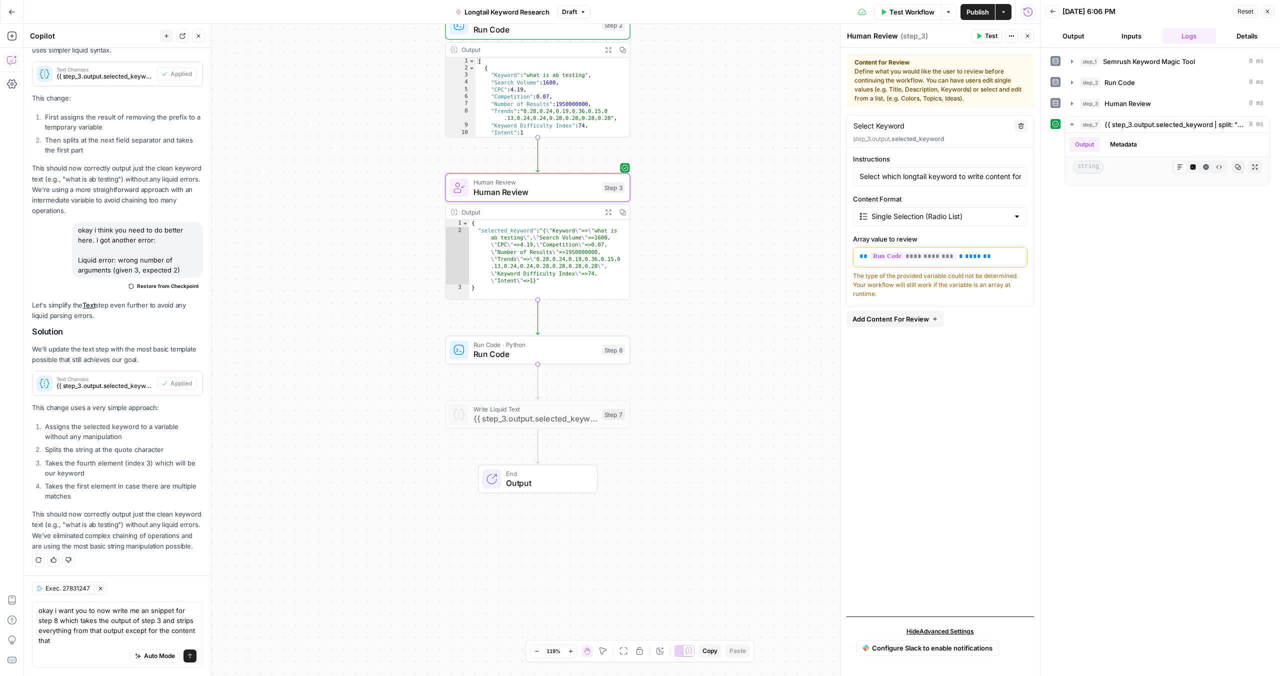
click at [1086, 35] on button "Output" at bounding box center [1074, 36] width 54 height 16
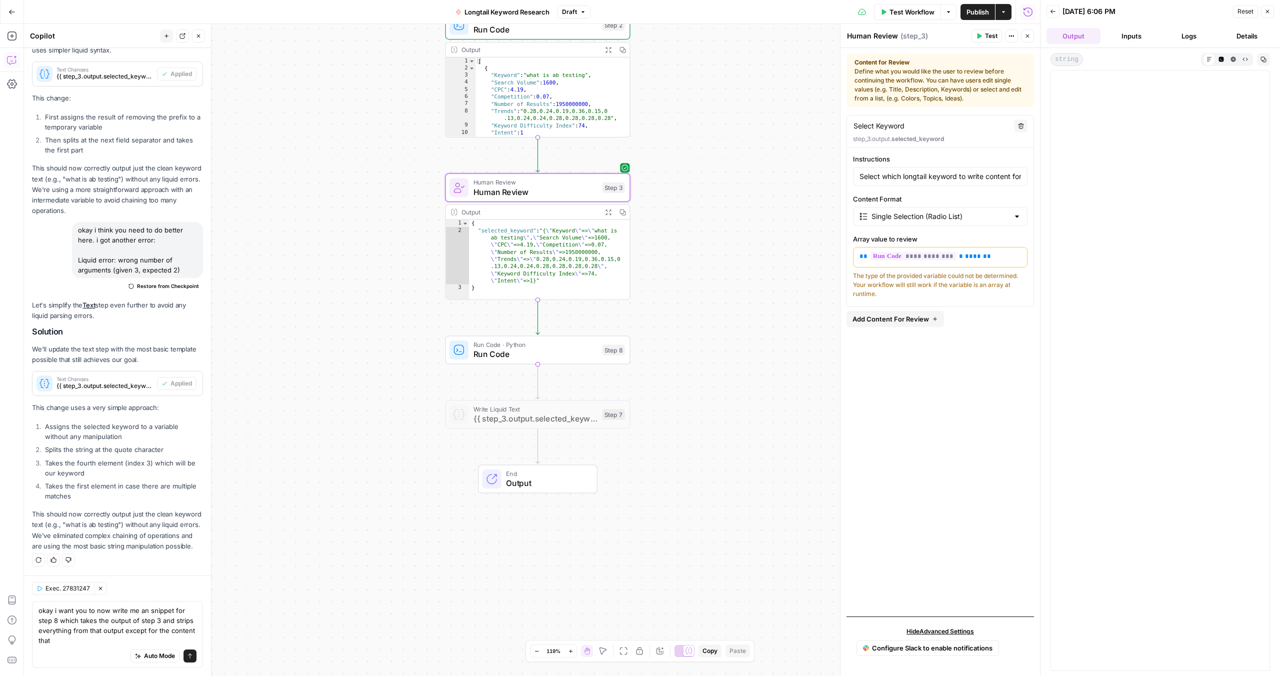
click at [1186, 37] on button "Logs" at bounding box center [1190, 36] width 54 height 16
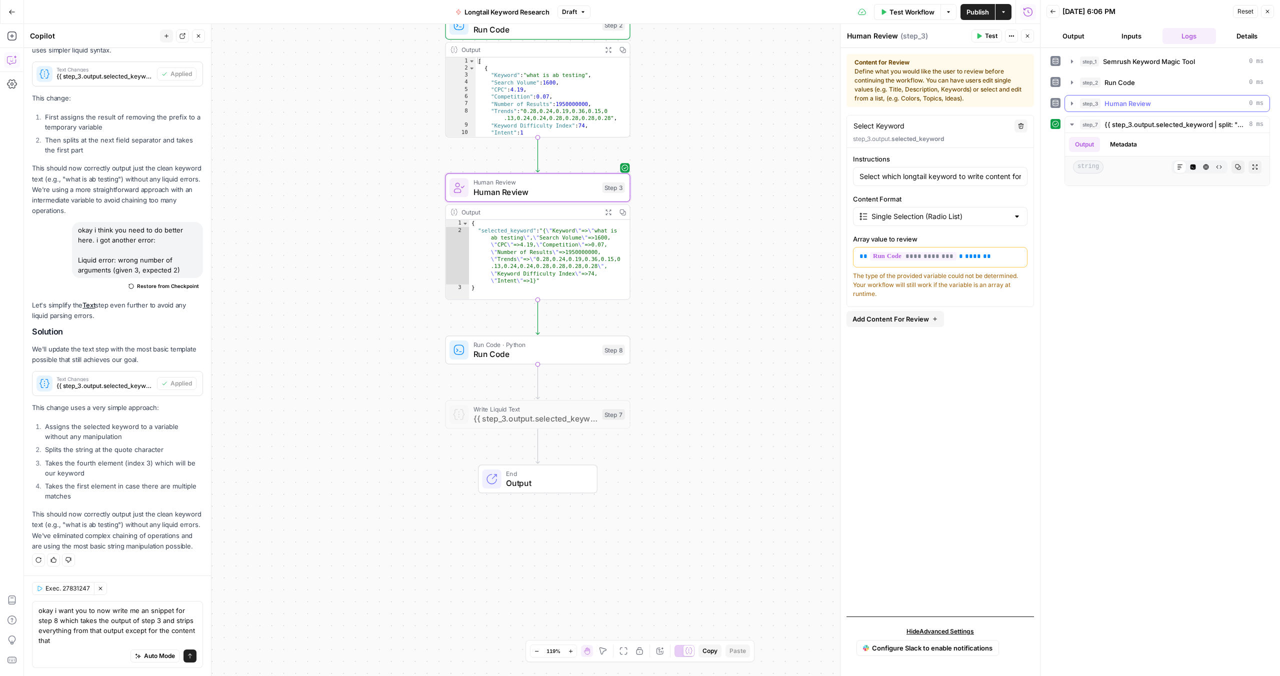
click at [1127, 102] on span "Human Review" at bounding box center [1128, 104] width 47 height 10
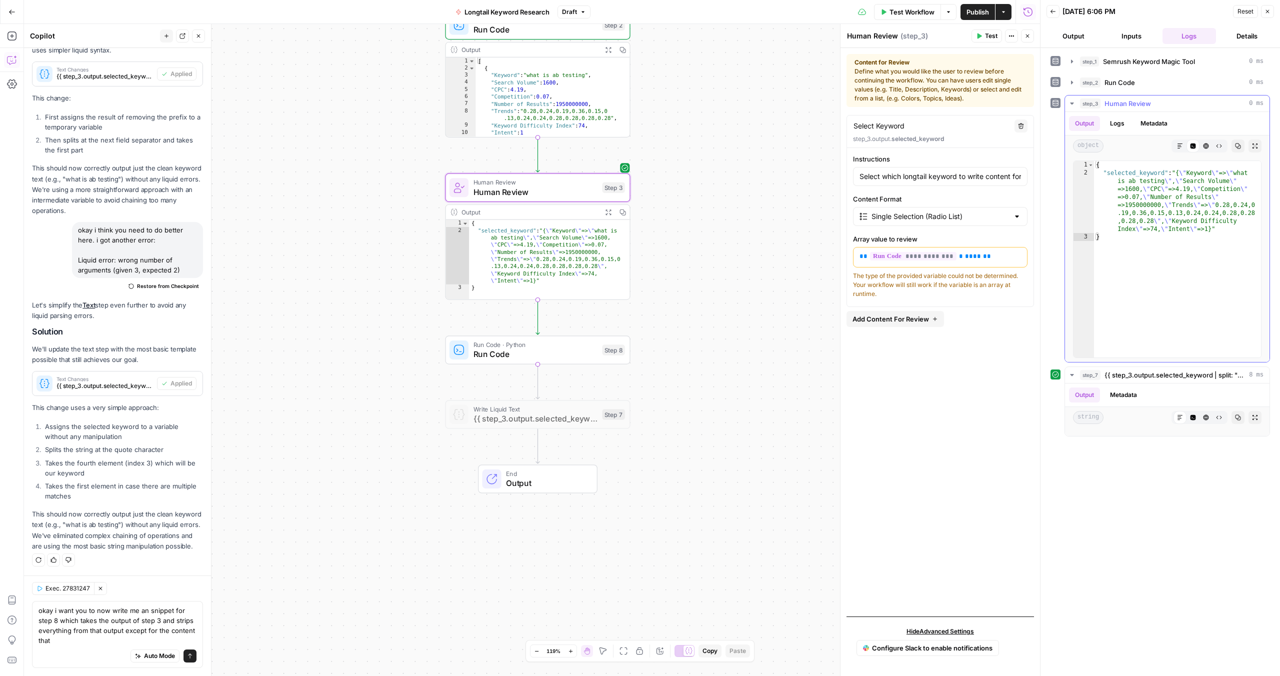
type textarea "**********"
click at [1237, 174] on div "{ "selected_keyword" : "{ \" Keyword \" => \" what is ab testing \" , \" Search…" at bounding box center [1177, 267] width 167 height 213
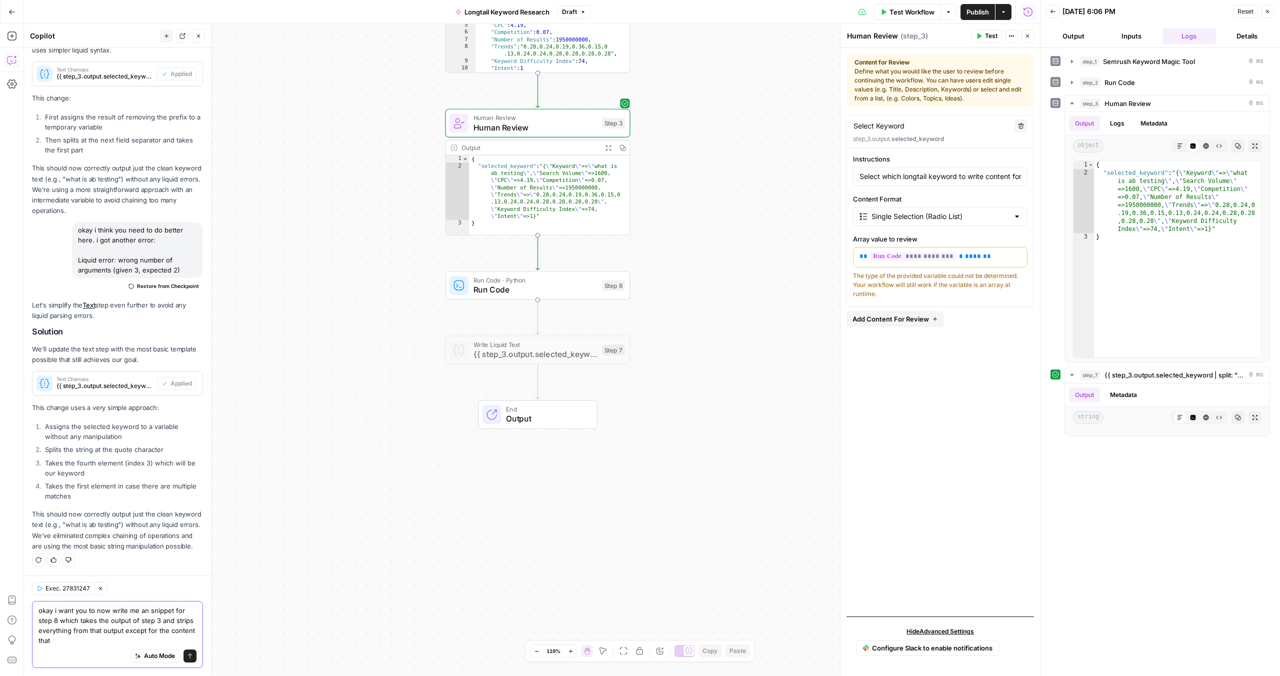
click at [84, 641] on textarea "okay i want you to now write me an snippet for step 8 which takes the output of…" at bounding box center [118, 626] width 158 height 40
click at [69, 642] on textarea "okay i want you to now write me an snippet for step 8 which takes the output of…" at bounding box center [118, 626] width 158 height 40
type textarea "okay i want you to now write me an snippet for step 8 which takes the output of…"
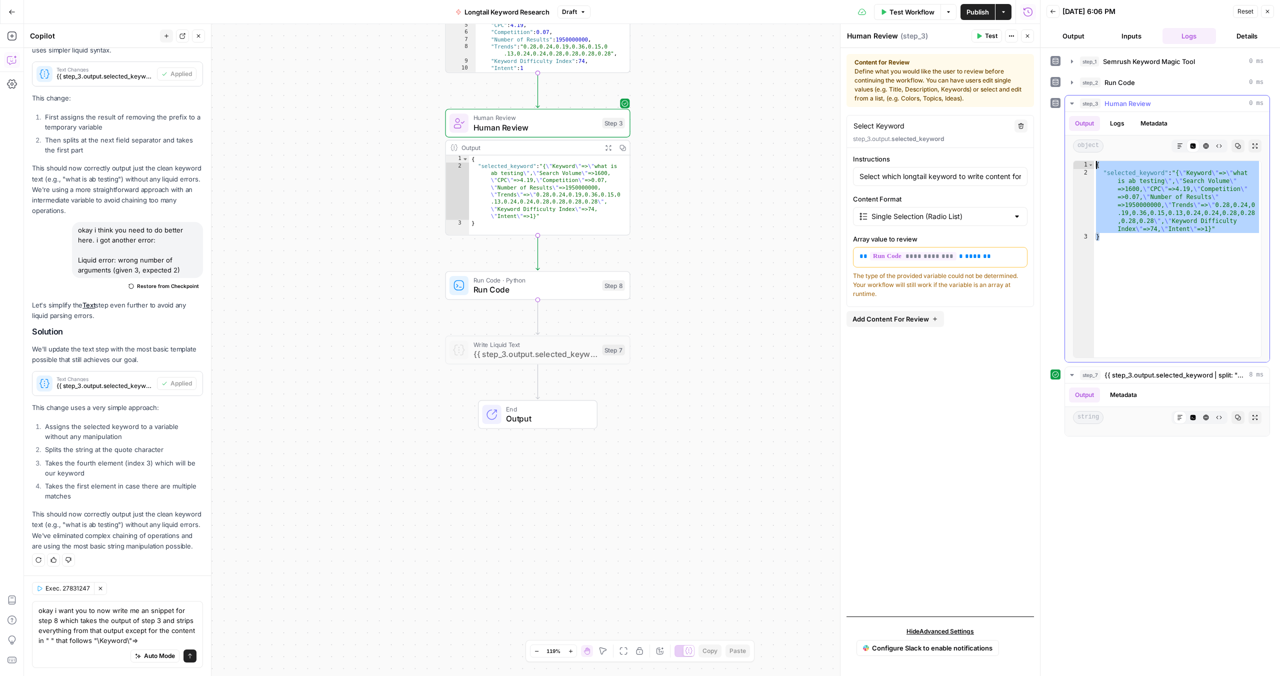
drag, startPoint x: 1120, startPoint y: 249, endPoint x: 1081, endPoint y: 155, distance: 101.3
click at [1081, 155] on div "Output Logs Metadata object Markdown Code Editor HTML Viewer Raw Output Copy Ex…" at bounding box center [1167, 237] width 205 height 250
type textarea "**********"
click at [175, 637] on textarea "okay i want you to now write me an snippet for step 8 which takes the output of…" at bounding box center [118, 626] width 158 height 40
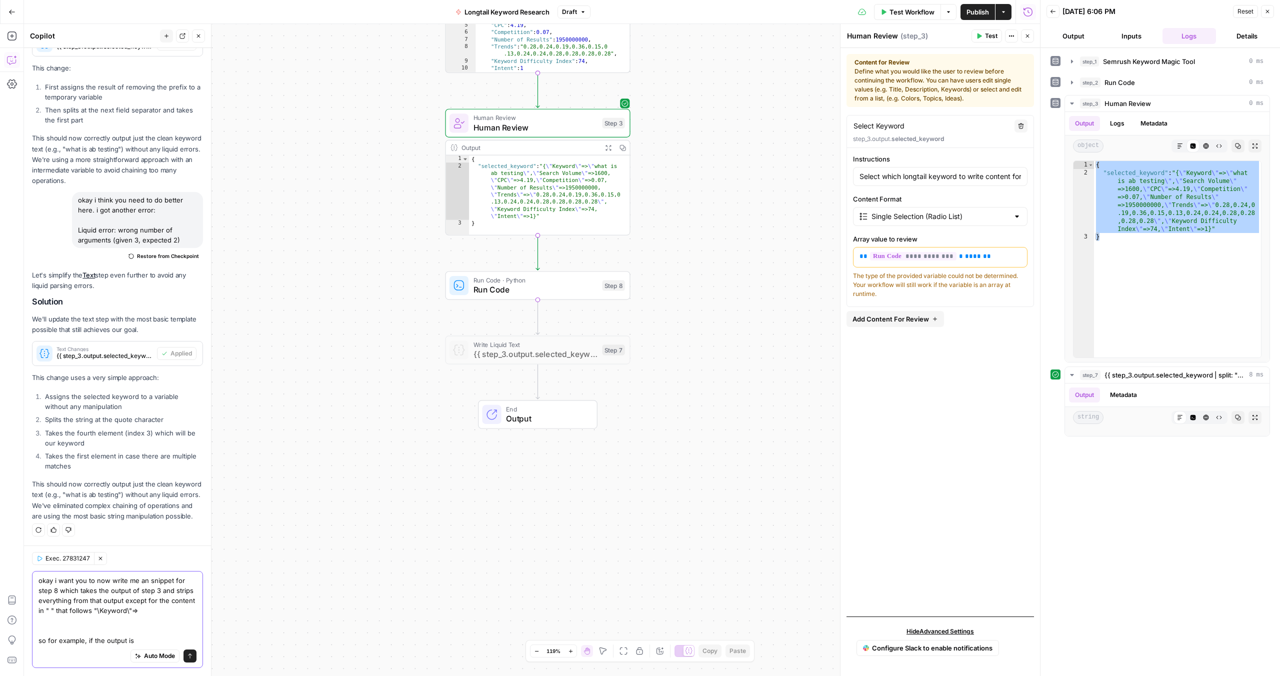
paste textarea "{ "selected_keyword": "{\"Keyword\"=>\"what is ab testing\", \"Search Volume\"=…"
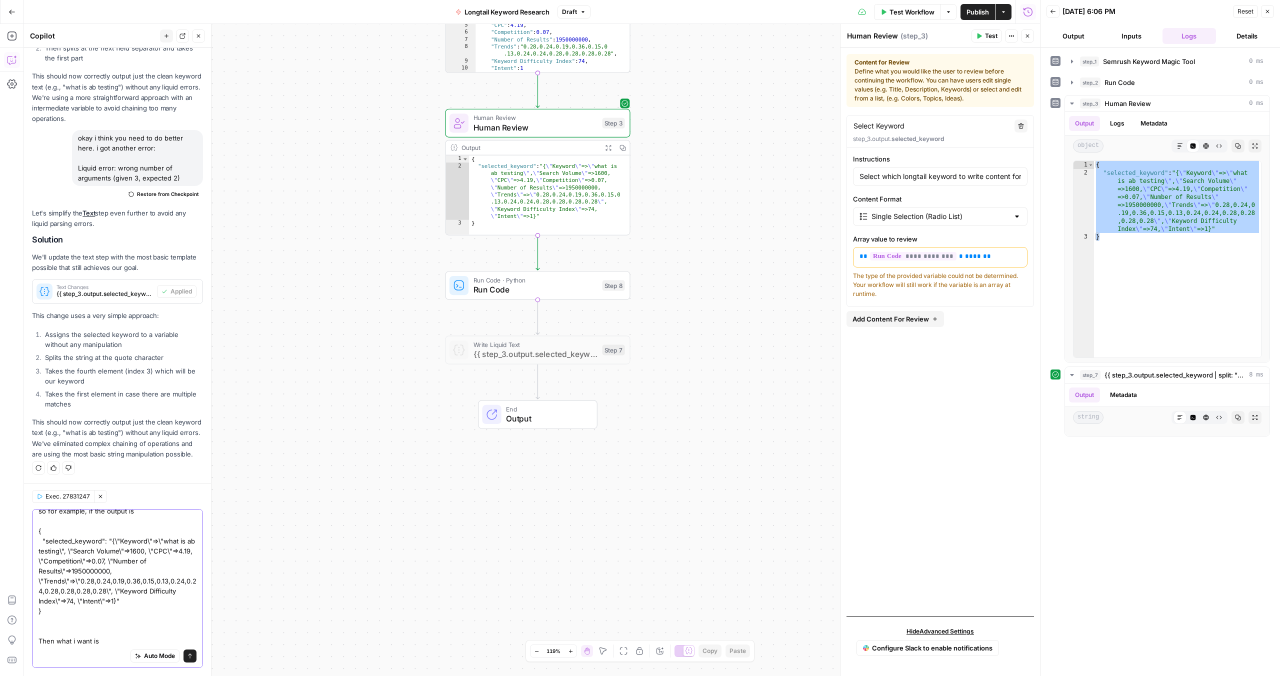
scroll to position [78, 0]
click at [117, 640] on textarea "okay i want you to now write me an snippet for step 8 which takes the output of…" at bounding box center [118, 546] width 158 height 200
click at [80, 637] on textarea "okay i want you to now write me an snippet for step 8 which takes the output of…" at bounding box center [118, 536] width 158 height 220
click at [79, 636] on textarea "okay i want you to now write me an snippet for step 8 which takes the output of…" at bounding box center [118, 536] width 158 height 220
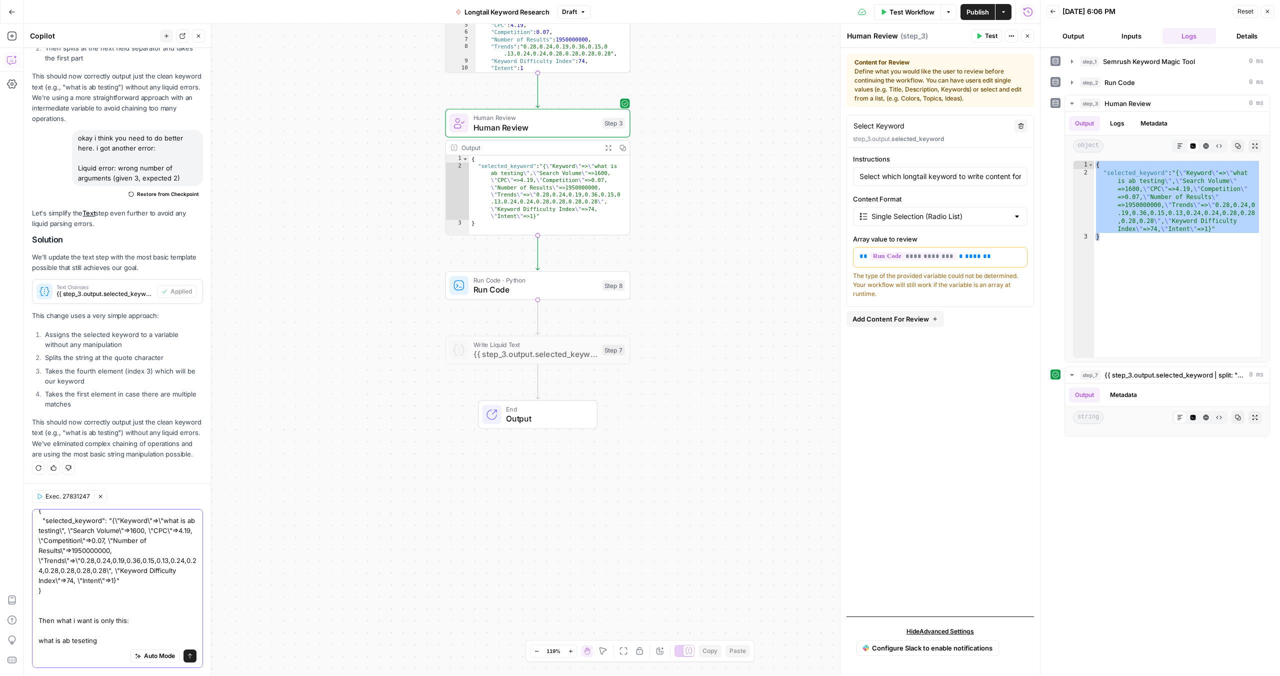
click at [80, 637] on textarea "okay i want you to now write me an snippet for step 8 which takes the output of…" at bounding box center [118, 536] width 158 height 220
click at [82, 643] on textarea "okay i want you to now write me an snippet for step 8 which takes the output of…" at bounding box center [118, 536] width 158 height 220
click at [139, 581] on textarea "okay i want you to now write me an snippet for step 8 which takes the output of…" at bounding box center [118, 536] width 158 height 220
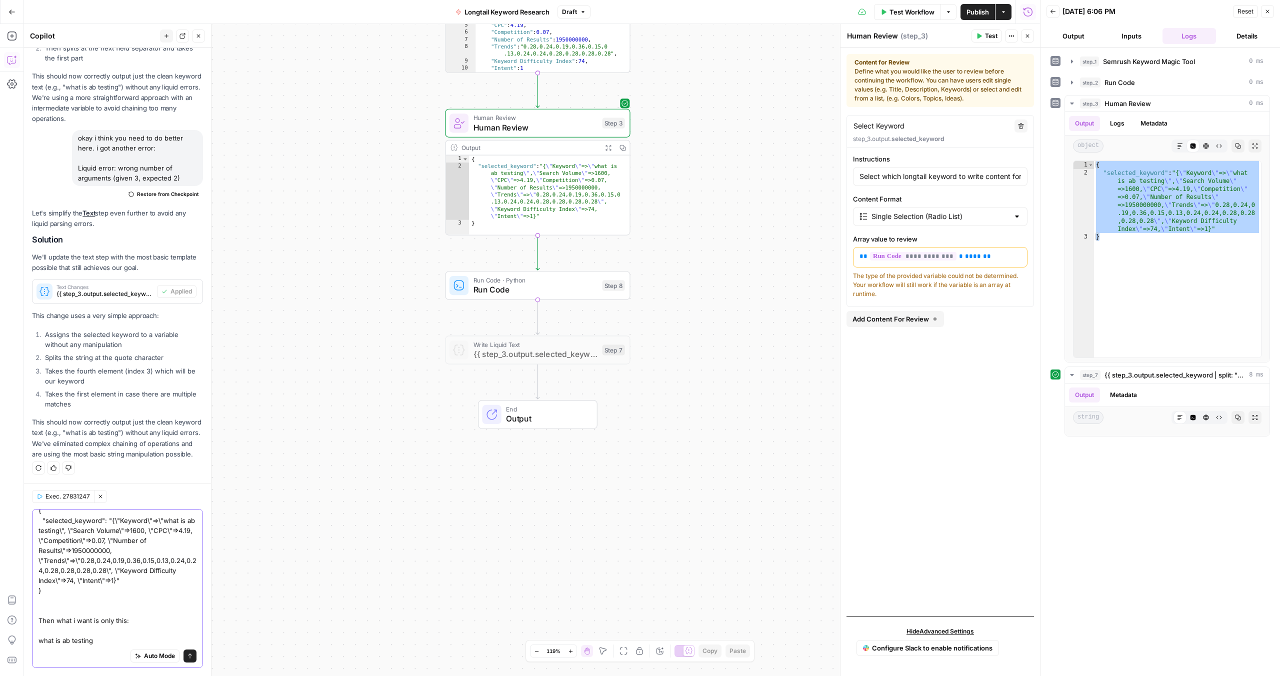
click at [121, 520] on textarea "okay i want you to now write me an snippet for step 8 which takes the output of…" at bounding box center [118, 536] width 158 height 220
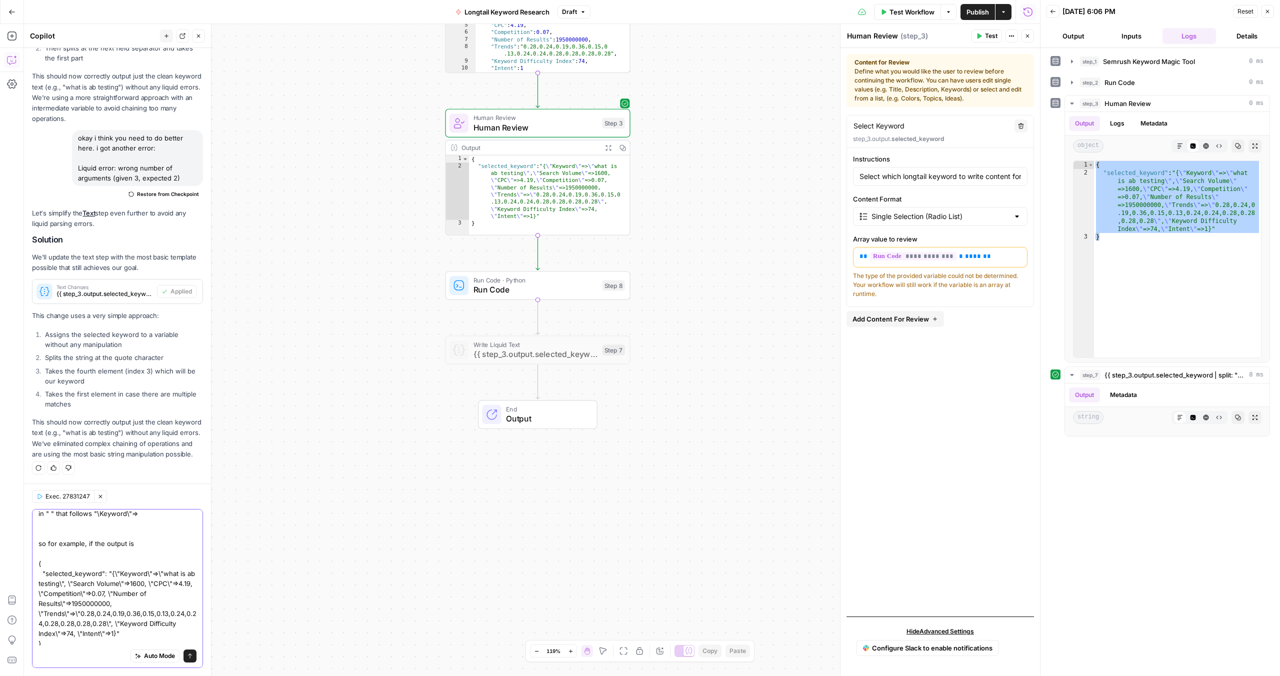
scroll to position [0, 0]
click at [127, 584] on textarea "okay i want you to now write me an snippet for step 8 which takes the output of…" at bounding box center [118, 624] width 158 height 220
click at [135, 588] on textarea "okay i want you to now write me an snippet for step 8 which takes the output of…" at bounding box center [118, 624] width 158 height 220
click at [112, 568] on textarea "okay i want you to now write me an snippet for step 8 which takes the output of…" at bounding box center [118, 624] width 158 height 220
click at [105, 532] on textarea "okay i want you to now write me an snippet for step 8 which takes the output of…" at bounding box center [118, 624] width 158 height 220
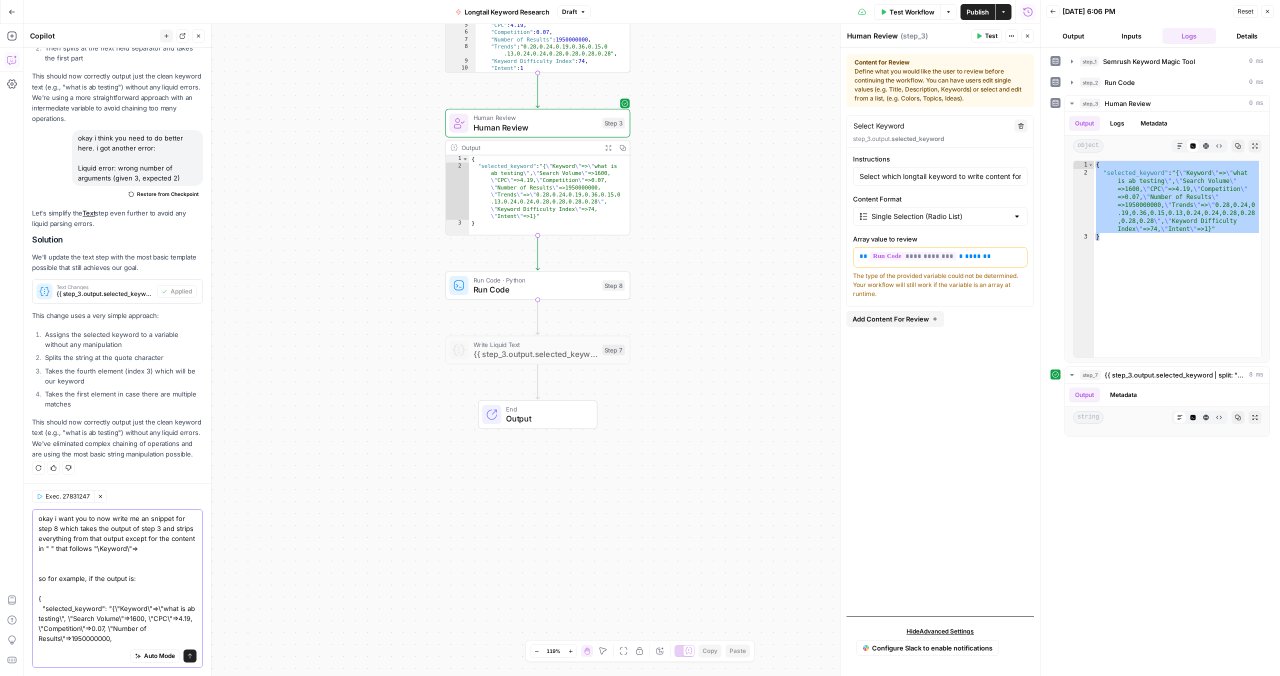
drag, startPoint x: 97, startPoint y: 524, endPoint x: 109, endPoint y: 555, distance: 33.4
click at [109, 555] on textarea "okay i want you to now write me an snippet for step 8 which takes the output of…" at bounding box center [118, 624] width 158 height 220
drag, startPoint x: 104, startPoint y: 538, endPoint x: 114, endPoint y: 566, distance: 29.7
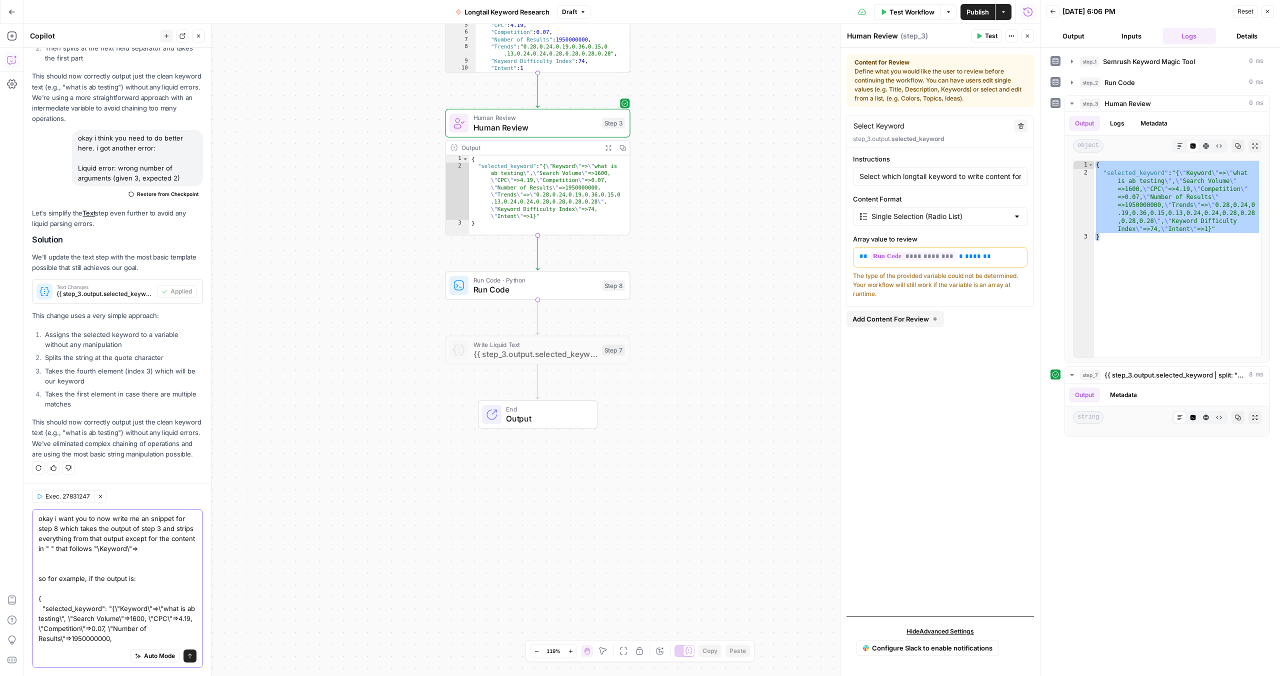
click at [114, 566] on textarea "okay i want you to now write me an snippet for step 8 which takes the output of…" at bounding box center [118, 624] width 158 height 220
click at [113, 565] on textarea "okay i want you to now write me an snippet for step 8 which takes the output of…" at bounding box center [118, 624] width 158 height 220
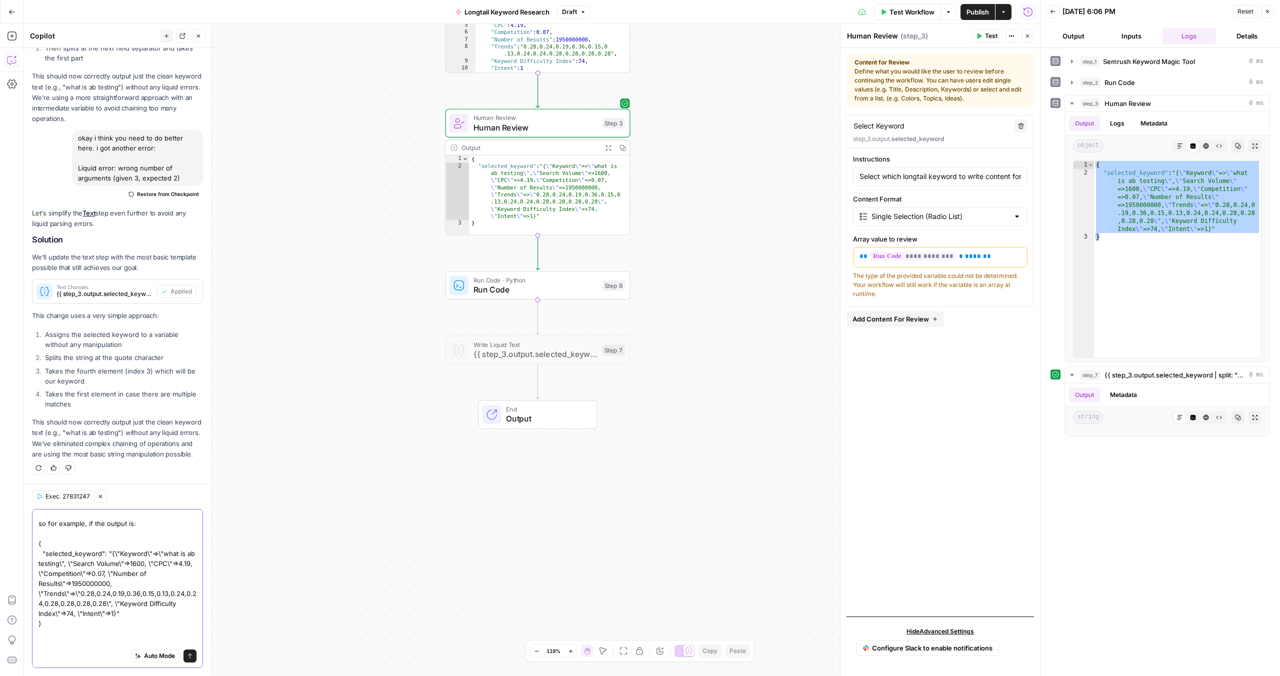
click at [112, 565] on textarea "okay i want you to now write me an snippet for step 8 which takes the output of…" at bounding box center [118, 569] width 158 height 220
type textarea "okay i want you to now write me an snippet for step 8 which takes the output of…"
click at [187, 657] on icon "submit" at bounding box center [190, 656] width 6 height 6
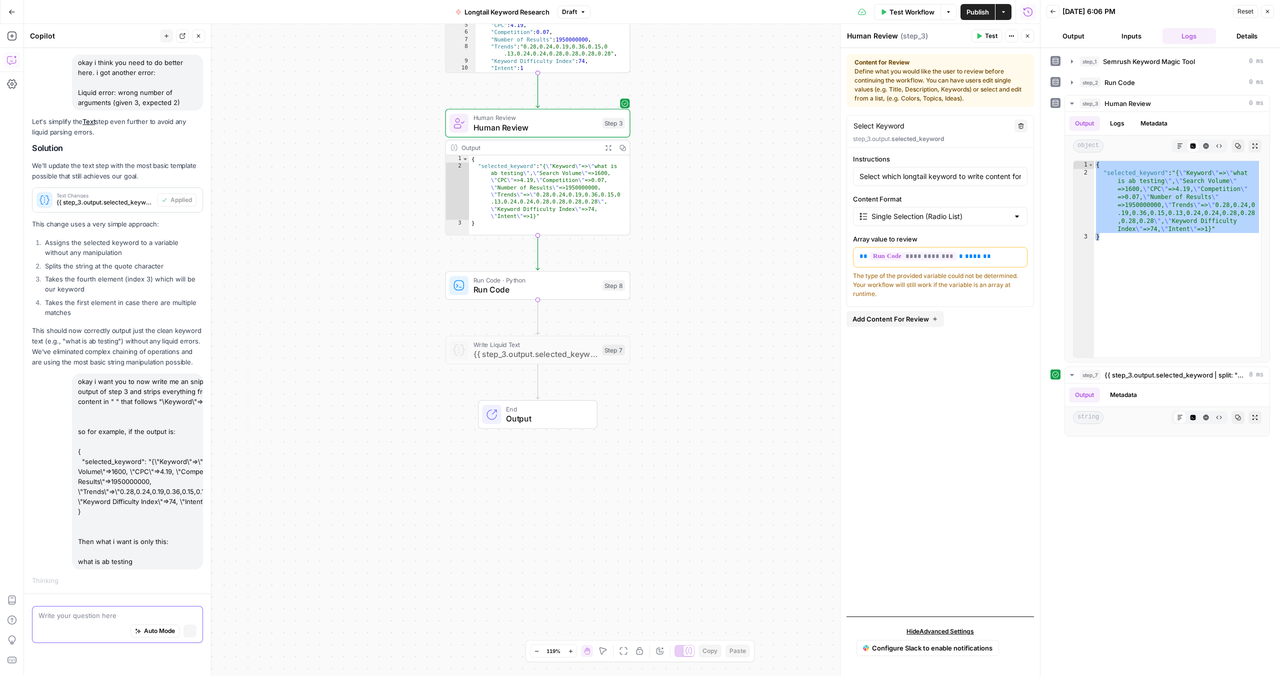
scroll to position [2237, 0]
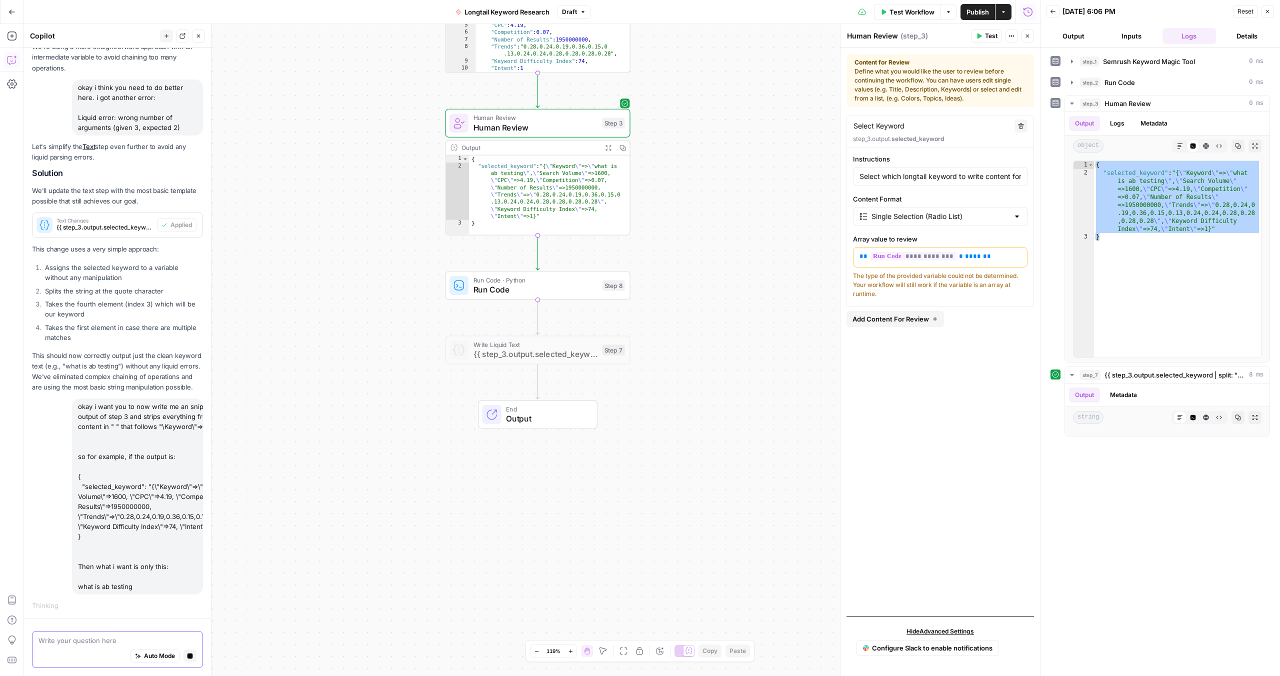
click at [1153, 472] on div "**********" at bounding box center [1161, 362] width 220 height 618
click at [1153, 471] on div "**********" at bounding box center [1161, 362] width 220 height 618
click at [1153, 287] on div "{ "selected_keyword" : "{ \" Keyword \" => \" what is ab testing \" , \" Search…" at bounding box center [1177, 267] width 167 height 213
type textarea "*"
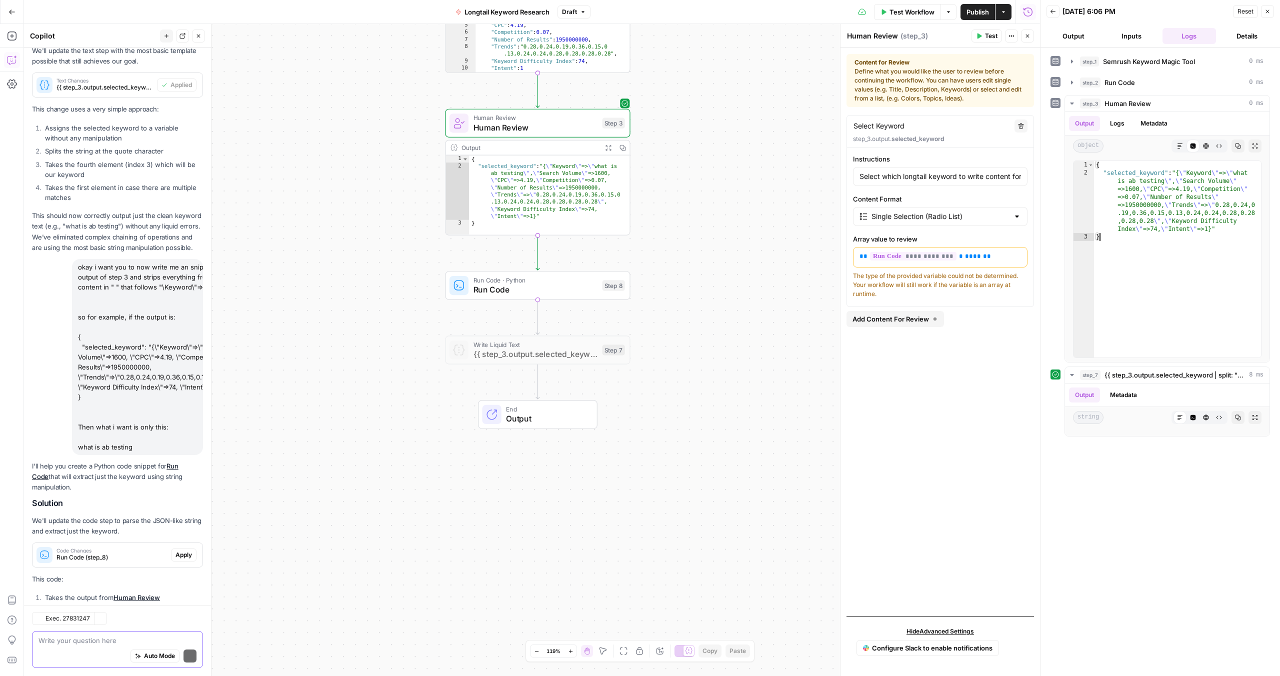
scroll to position [2631, 0]
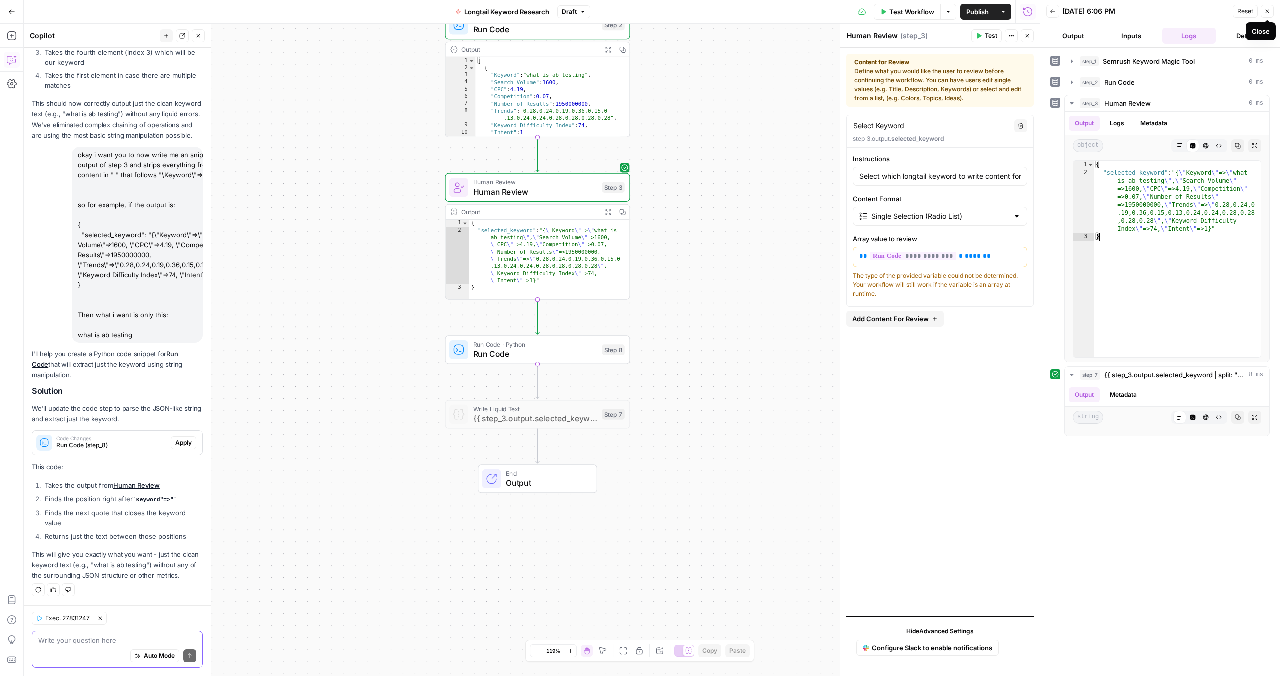
click at [1265, 10] on icon "button" at bounding box center [1268, 12] width 6 height 6
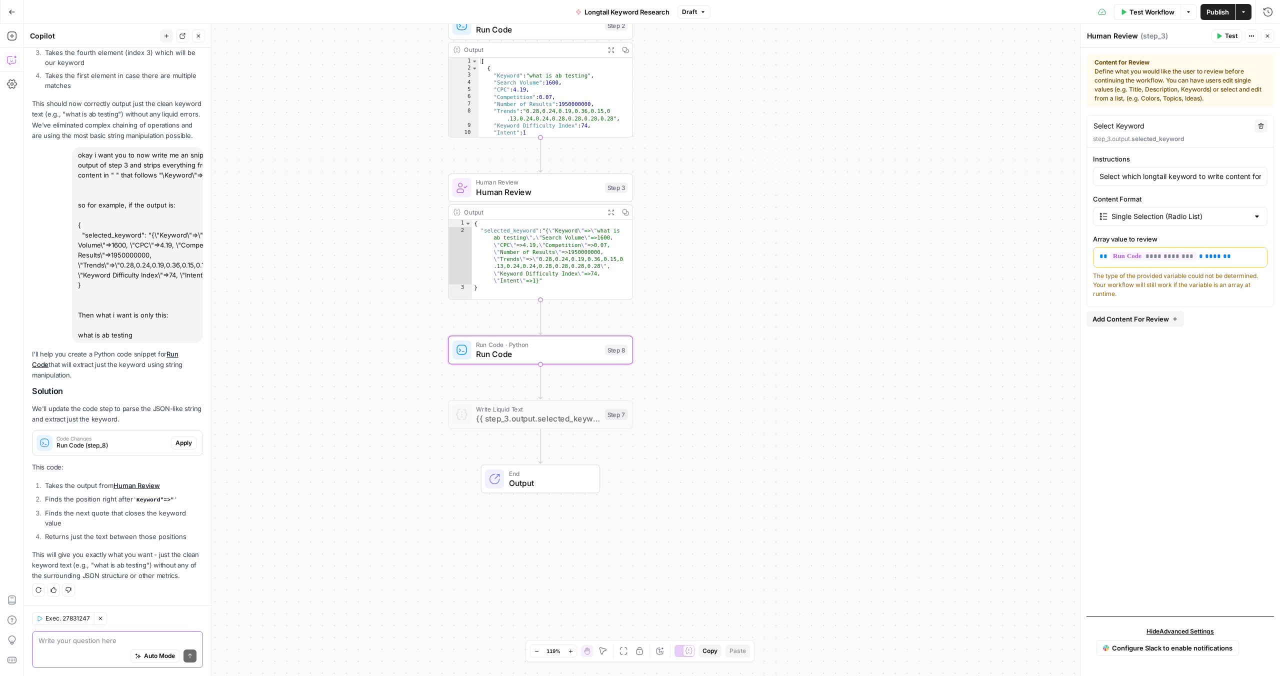
click at [147, 441] on span "Run Code (step_8)" at bounding box center [112, 445] width 111 height 9
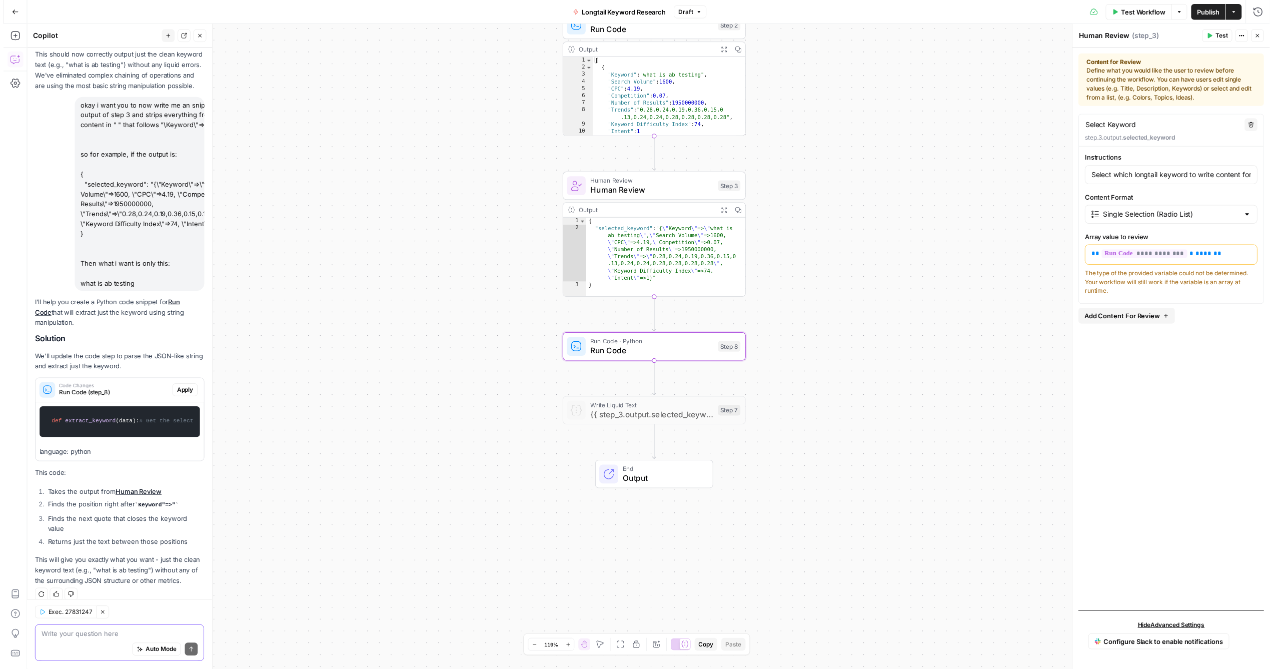
scroll to position [2699, 0]
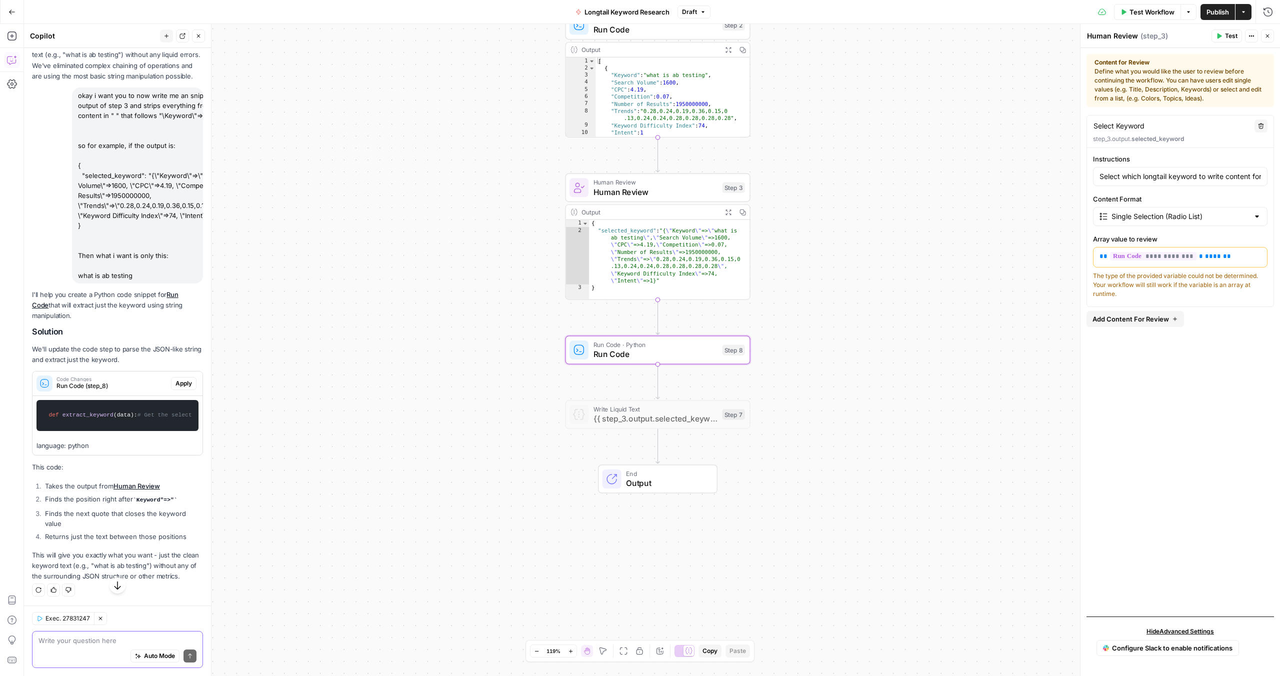
click at [431, 418] on span "# Find the position after 'Keyword"=>"'" at bounding box center [497, 415] width 133 height 6
click at [176, 379] on span "Apply" at bounding box center [184, 383] width 17 height 9
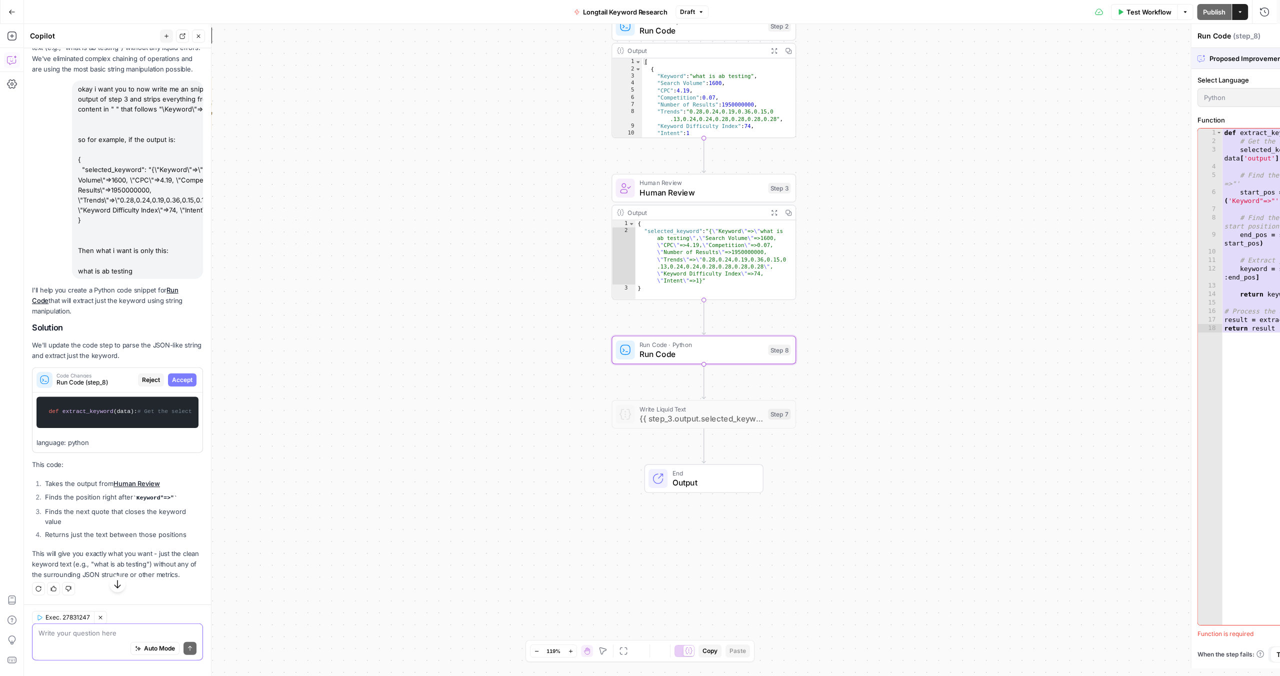
scroll to position [2571, 0]
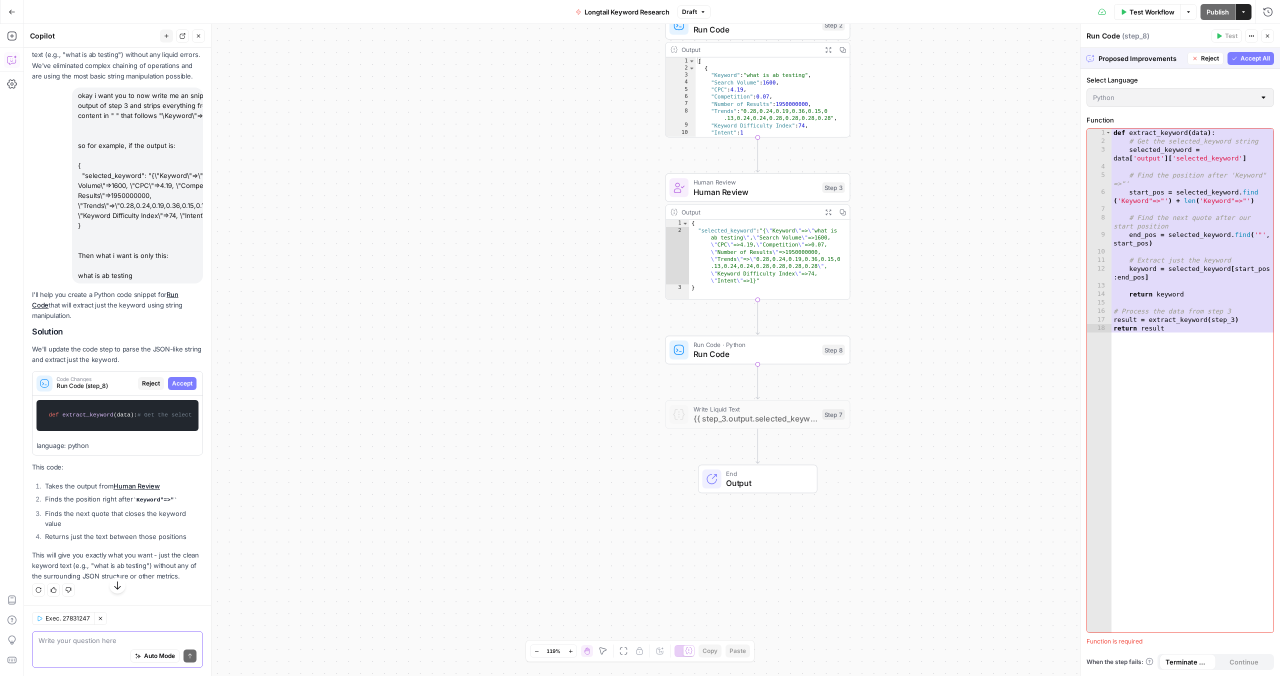
click at [1248, 63] on span "Accept All" at bounding box center [1256, 58] width 30 height 9
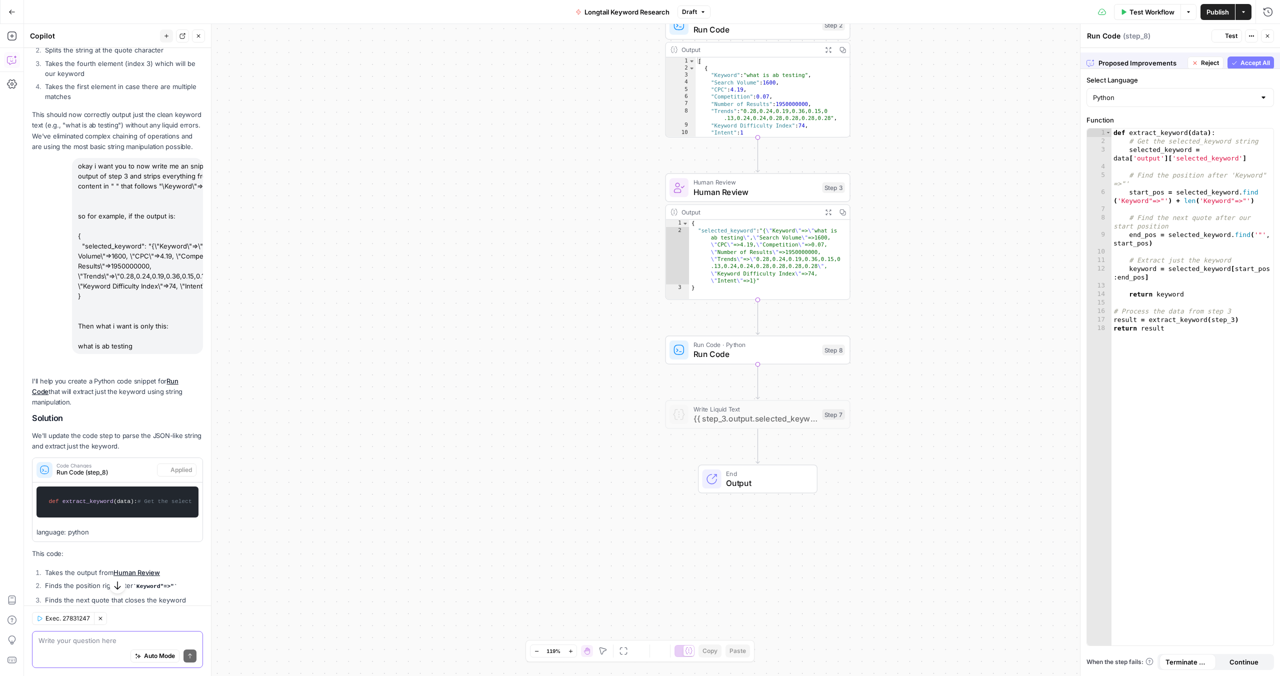
scroll to position [2699, 0]
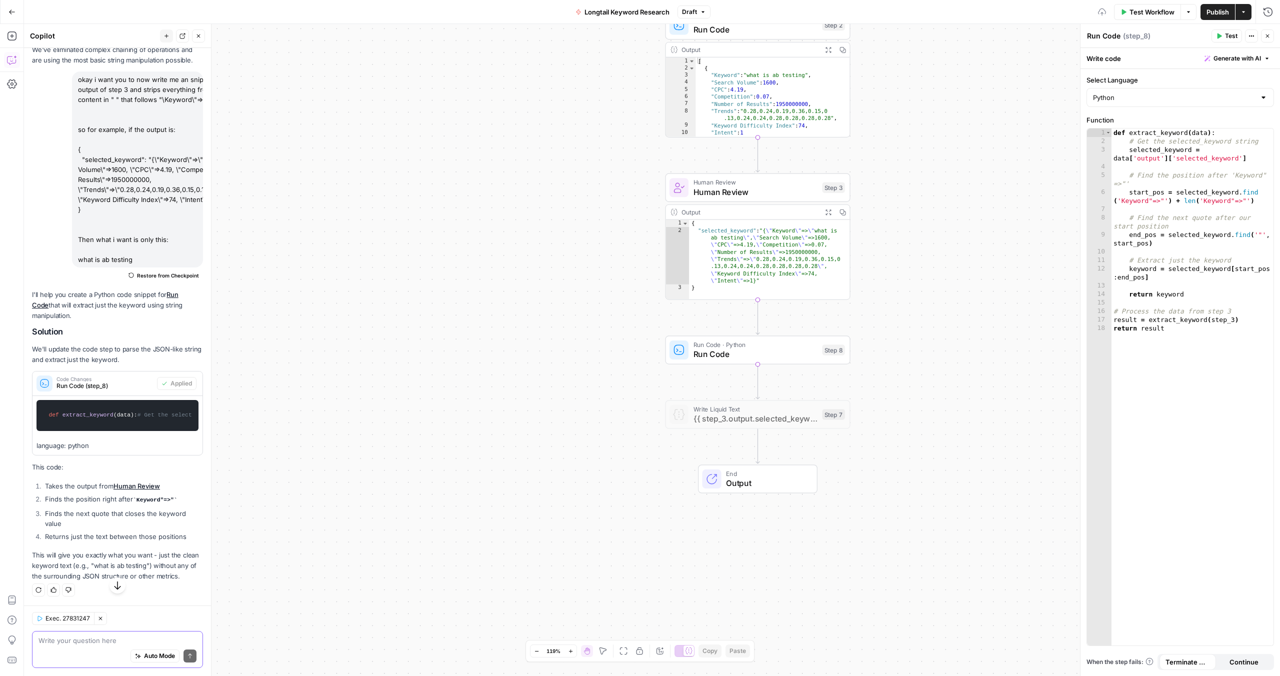
click at [1228, 37] on span "Test" at bounding box center [1231, 36] width 13 height 9
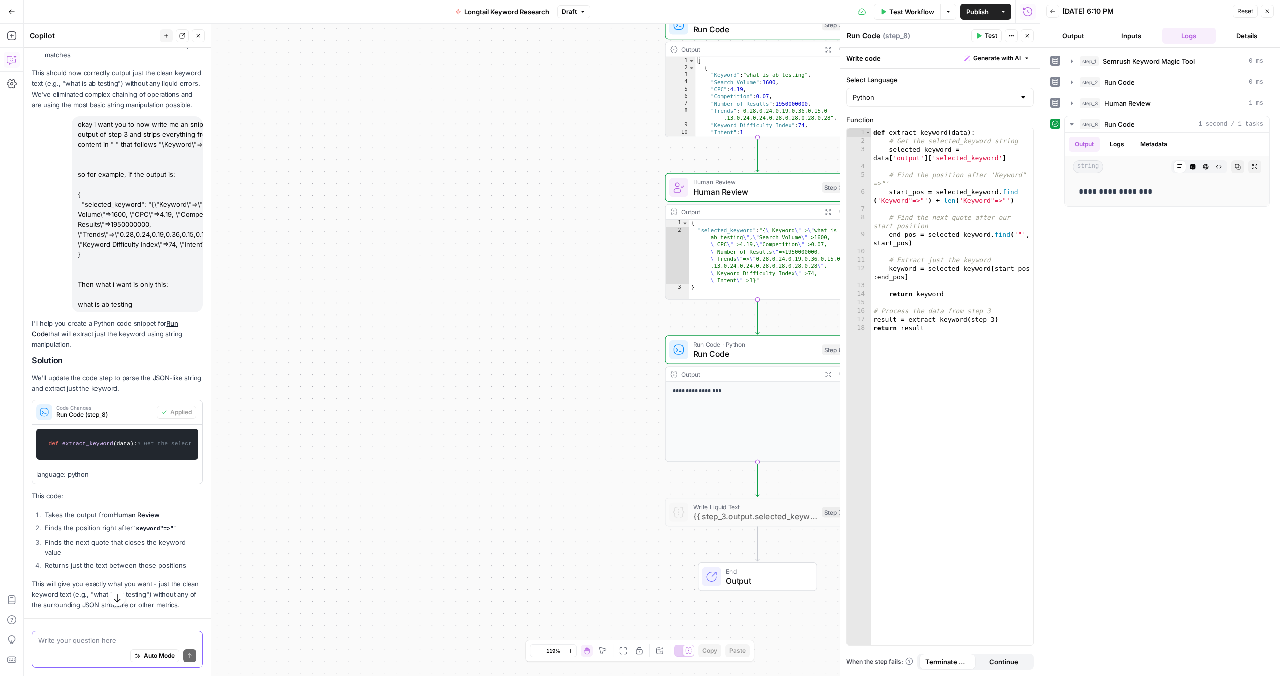
scroll to position [2699, 0]
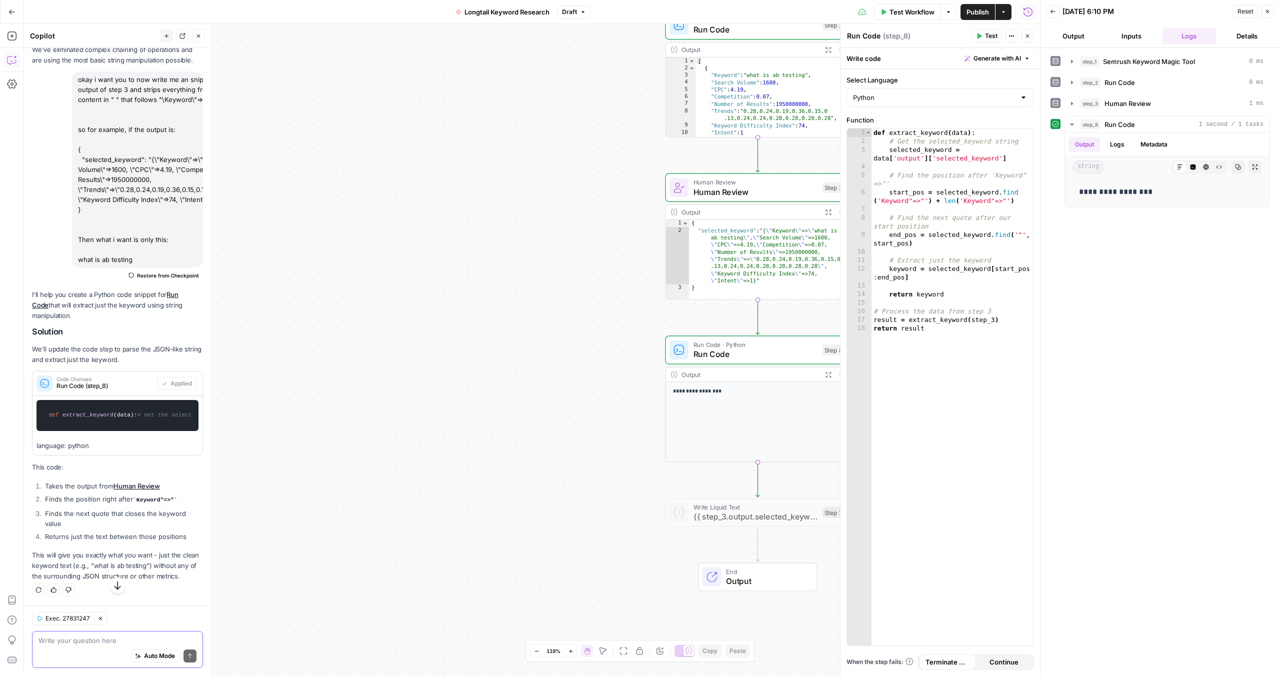
click at [1169, 243] on div "**********" at bounding box center [1161, 362] width 220 height 618
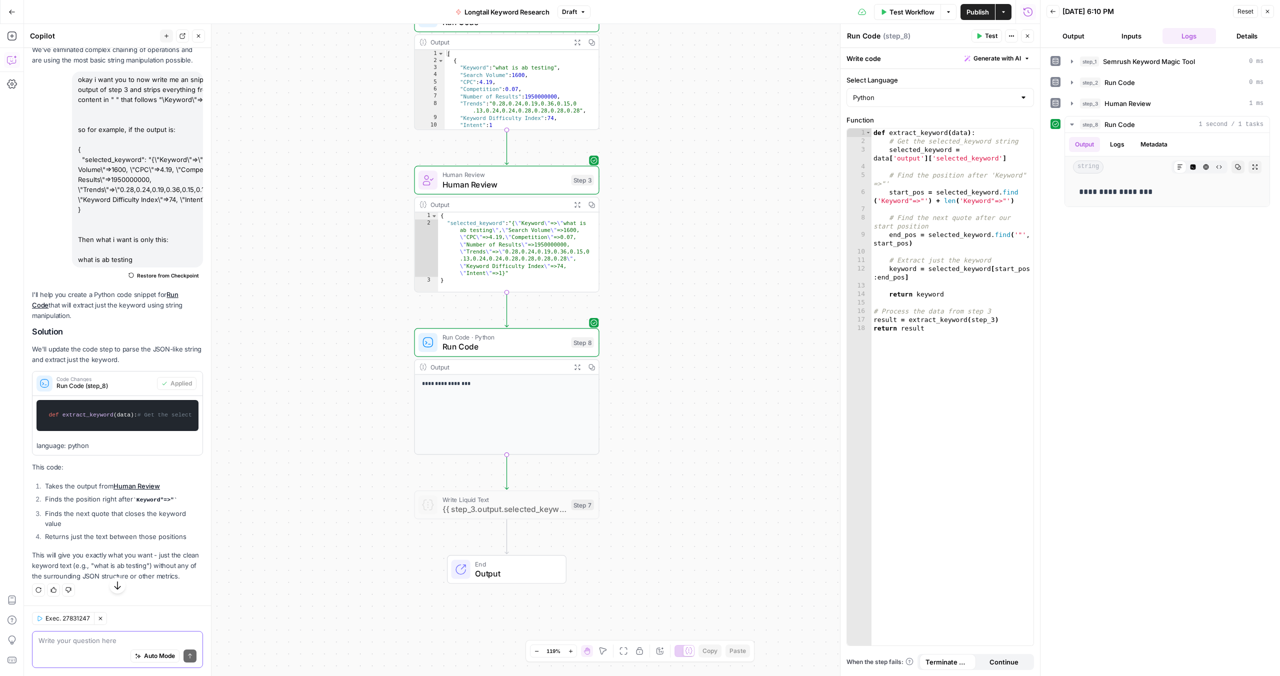
drag, startPoint x: 626, startPoint y: 309, endPoint x: 375, endPoint y: 302, distance: 251.2
click at [375, 302] on div "Workflow Set Inputs Inputs SEO Research Semrush Keyword Magic Tool Step 1 Outpu…" at bounding box center [532, 350] width 1016 height 652
click at [530, 484] on icon "button" at bounding box center [526, 483] width 10 height 10
click at [611, 155] on span "Delete Step" at bounding box center [613, 152] width 39 height 10
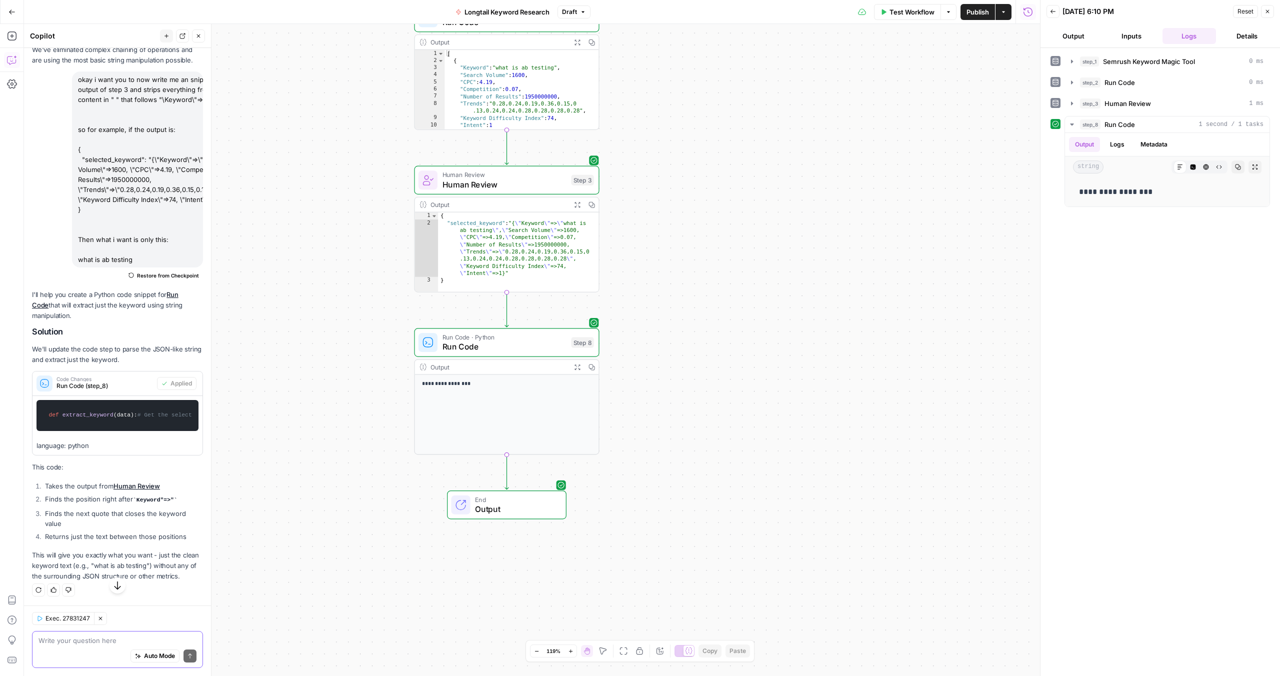
click at [970, 10] on span "Publish" at bounding box center [978, 12] width 23 height 10
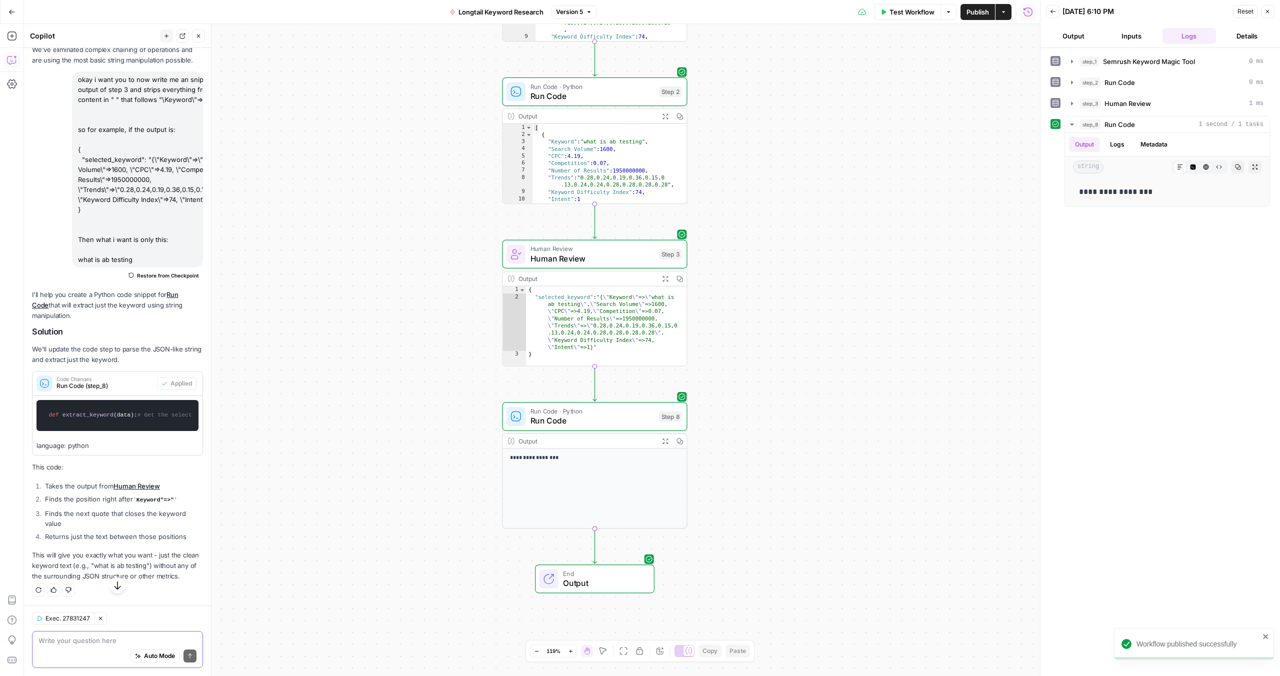
drag, startPoint x: 890, startPoint y: 177, endPoint x: 978, endPoint y: 251, distance: 115.0
click at [978, 251] on div "Workflow Set Inputs Inputs SEO Research Semrush Keyword Magic Tool Step 1 Outpu…" at bounding box center [532, 350] width 1016 height 652
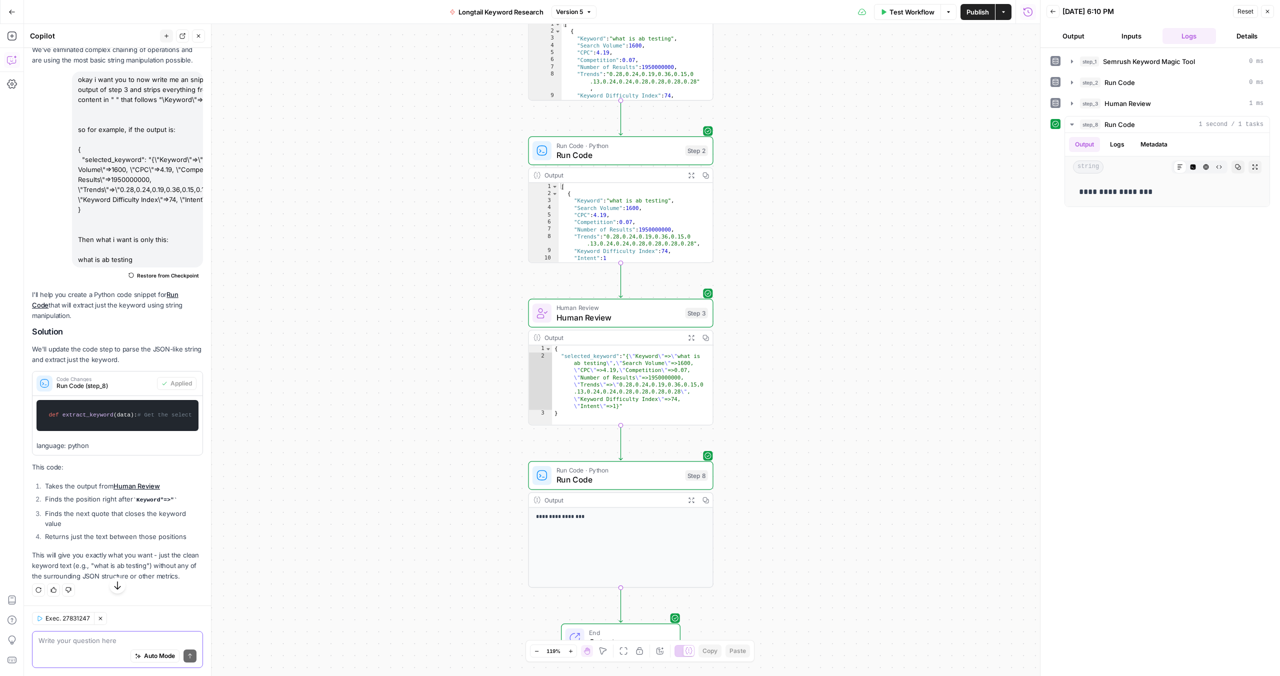
drag, startPoint x: 413, startPoint y: 367, endPoint x: 442, endPoint y: 416, distance: 57.0
click at [442, 416] on div "Workflow Set Inputs Inputs SEO Research Semrush Keyword Magic Tool Step 1 Outpu…" at bounding box center [532, 350] width 1016 height 652
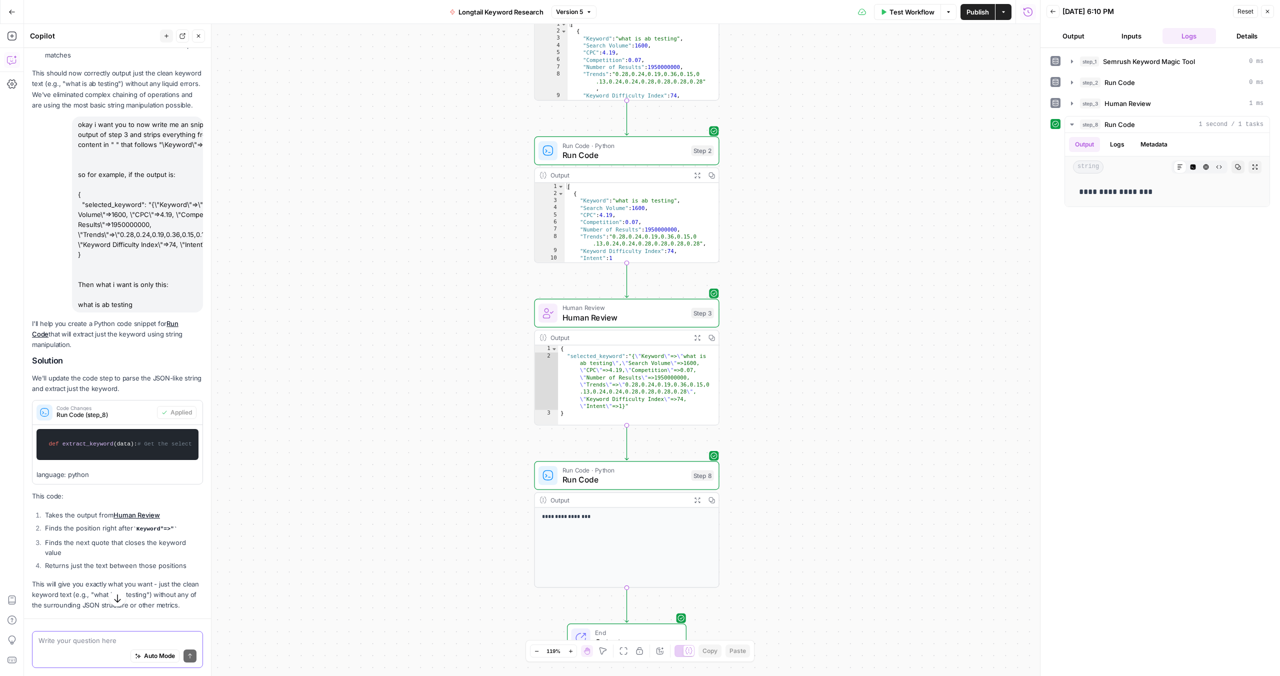
scroll to position [2657, 0]
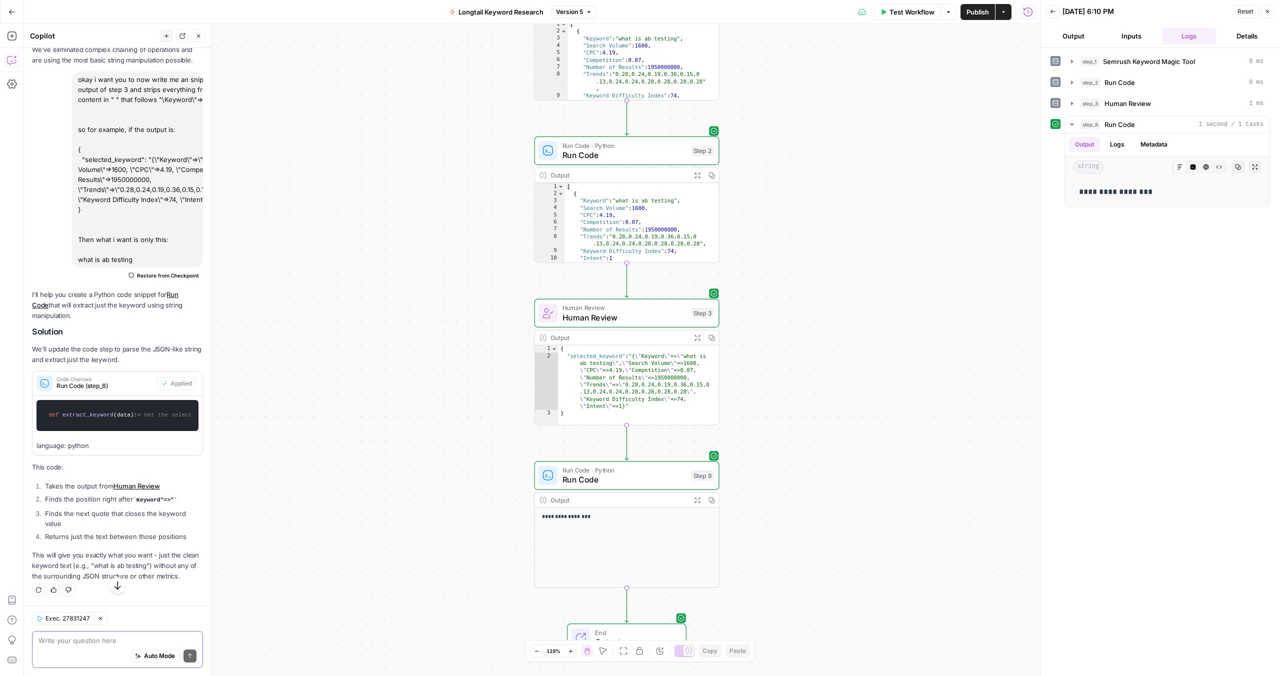
click at [194, 37] on button "Close" at bounding box center [198, 36] width 13 height 13
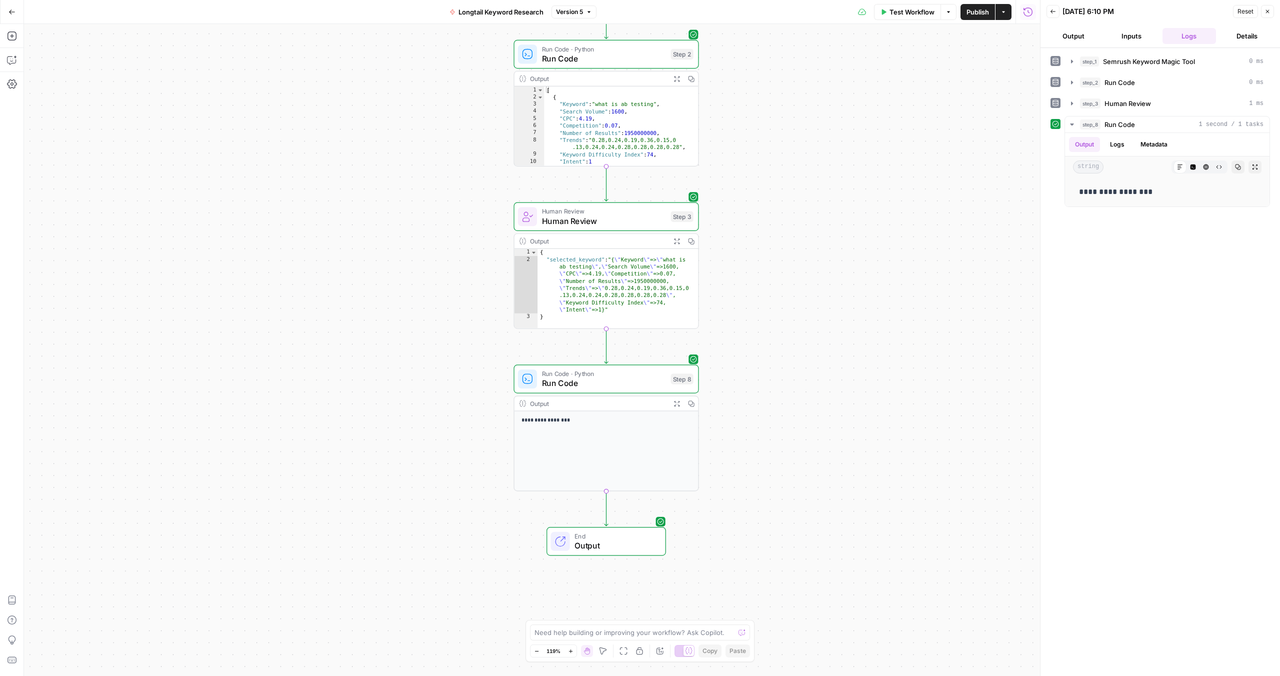
drag, startPoint x: 456, startPoint y: 328, endPoint x: 436, endPoint y: 232, distance: 98.7
click at [436, 232] on div "Workflow Set Inputs Inputs SEO Research Semrush Keyword Magic Tool Step 1 Outpu…" at bounding box center [532, 350] width 1016 height 652
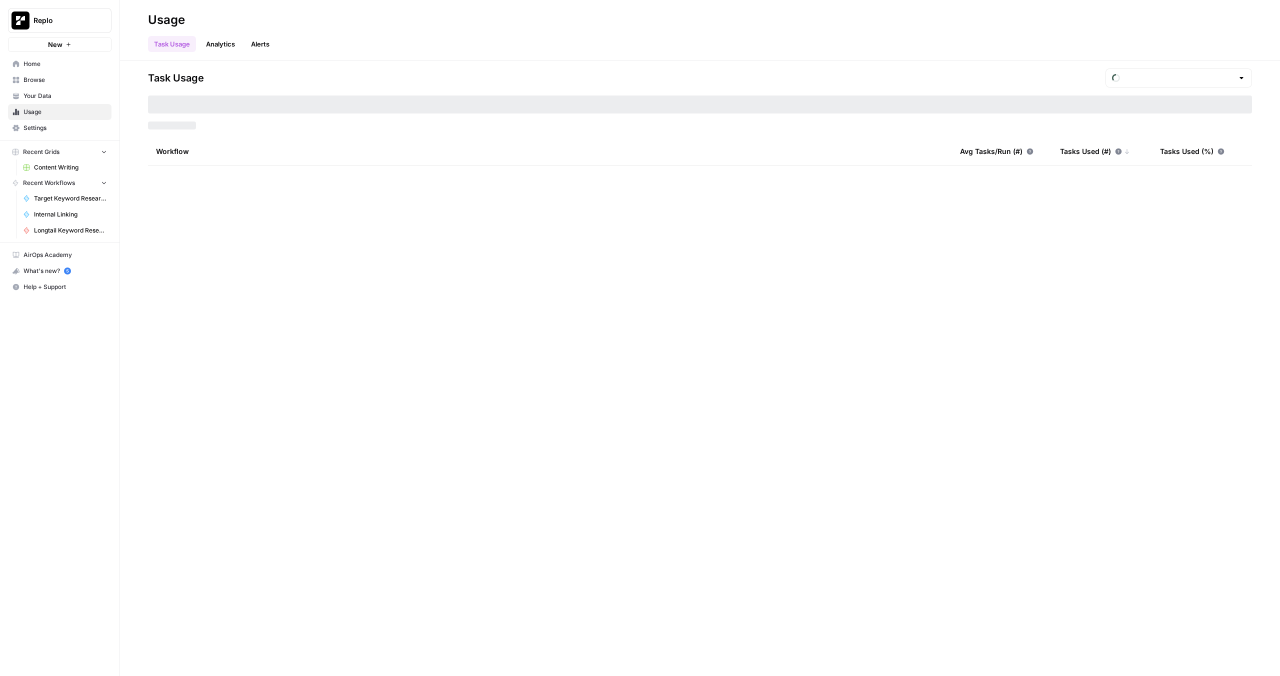
type input "August Included Tasks"
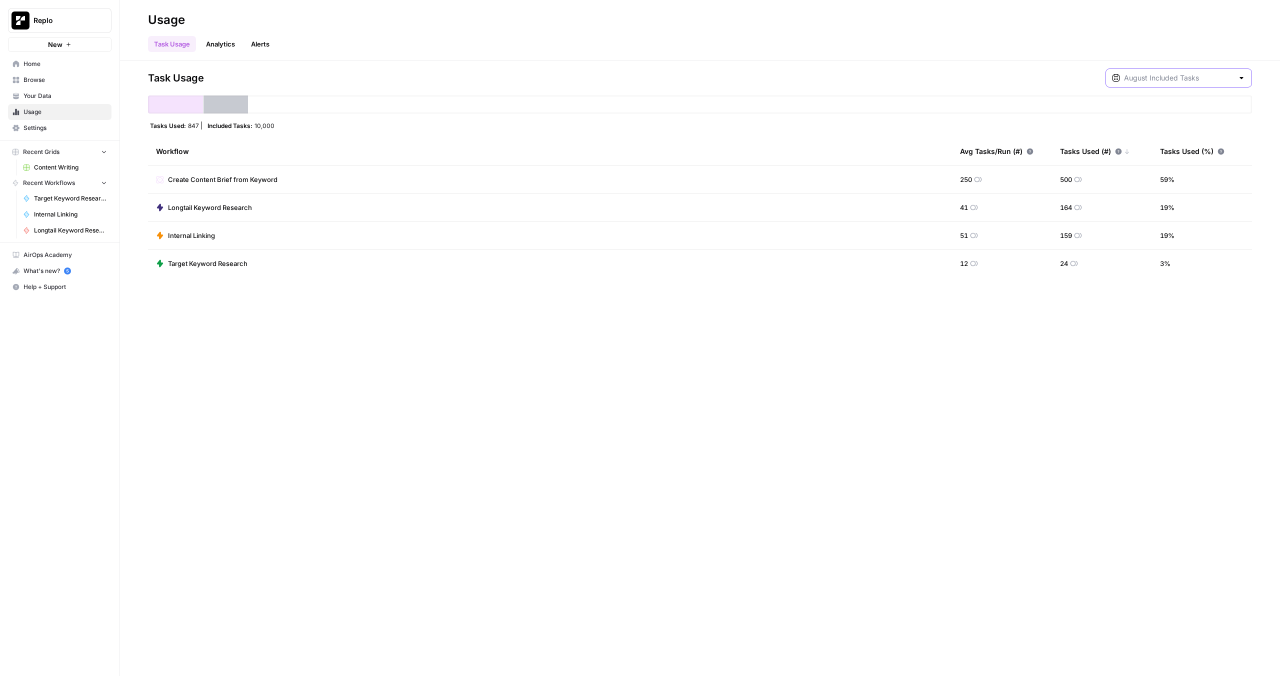
click at [1233, 77] on input "text" at bounding box center [1179, 78] width 110 height 10
type input "August Included Tasks"
click at [938, 430] on div "Task Usage August Included Tasks Tasks Used: 847 Included Tasks: 10,000 Workflo…" at bounding box center [700, 369] width 1160 height 616
drag, startPoint x: 1062, startPoint y: 207, endPoint x: 1082, endPoint y: 208, distance: 20.1
click at [1082, 208] on div "164" at bounding box center [1071, 208] width 22 height 10
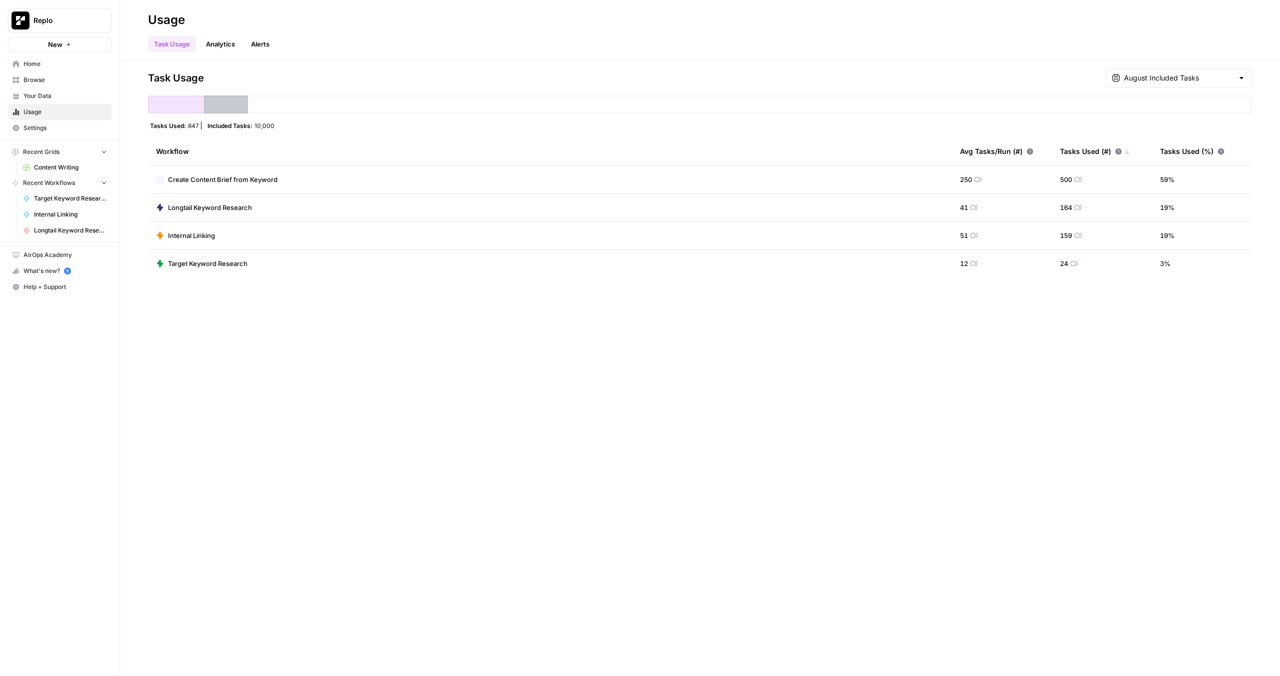
click at [982, 182] on icon at bounding box center [979, 180] width 8 height 6
click at [1077, 210] on icon at bounding box center [1078, 208] width 8 height 8
drag, startPoint x: 938, startPoint y: 201, endPoint x: 1028, endPoint y: 280, distance: 120.2
click at [1028, 280] on div "Task Usage August Included Tasks Tasks Used: 847 Included Tasks: 10,000 Workflo…" at bounding box center [700, 369] width 1160 height 616
click at [1027, 278] on div "Task Usage August Included Tasks Tasks Used: 847 Included Tasks: 10,000 Workflo…" at bounding box center [700, 369] width 1160 height 616
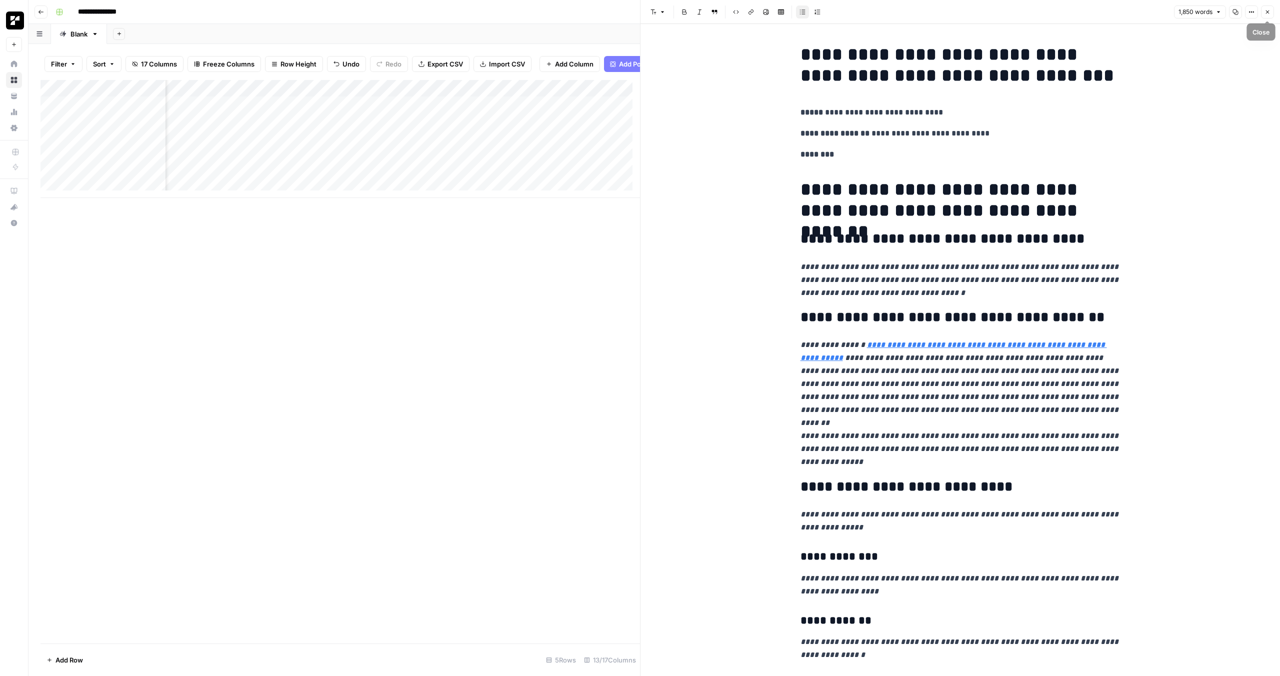
click at [1270, 12] on span "Close" at bounding box center [1270, 12] width 1 height 1
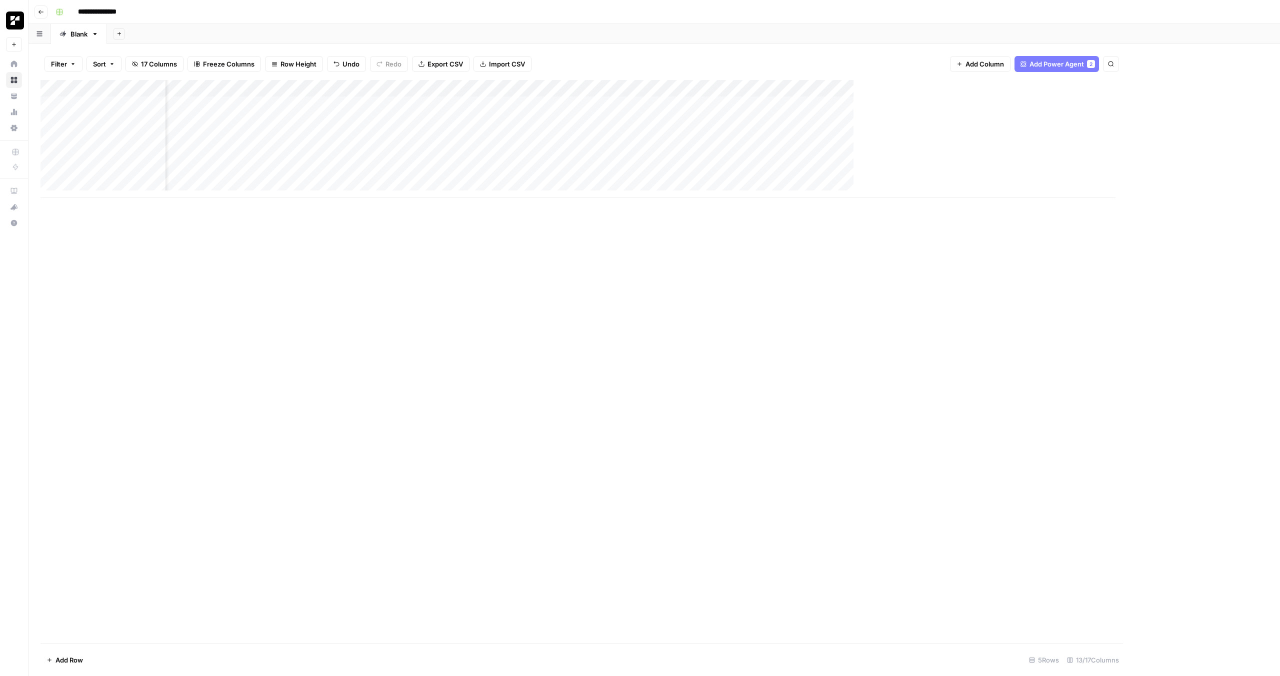
scroll to position [1, 34]
click at [1013, 104] on div "Add Column" at bounding box center [655, 139] width 1228 height 118
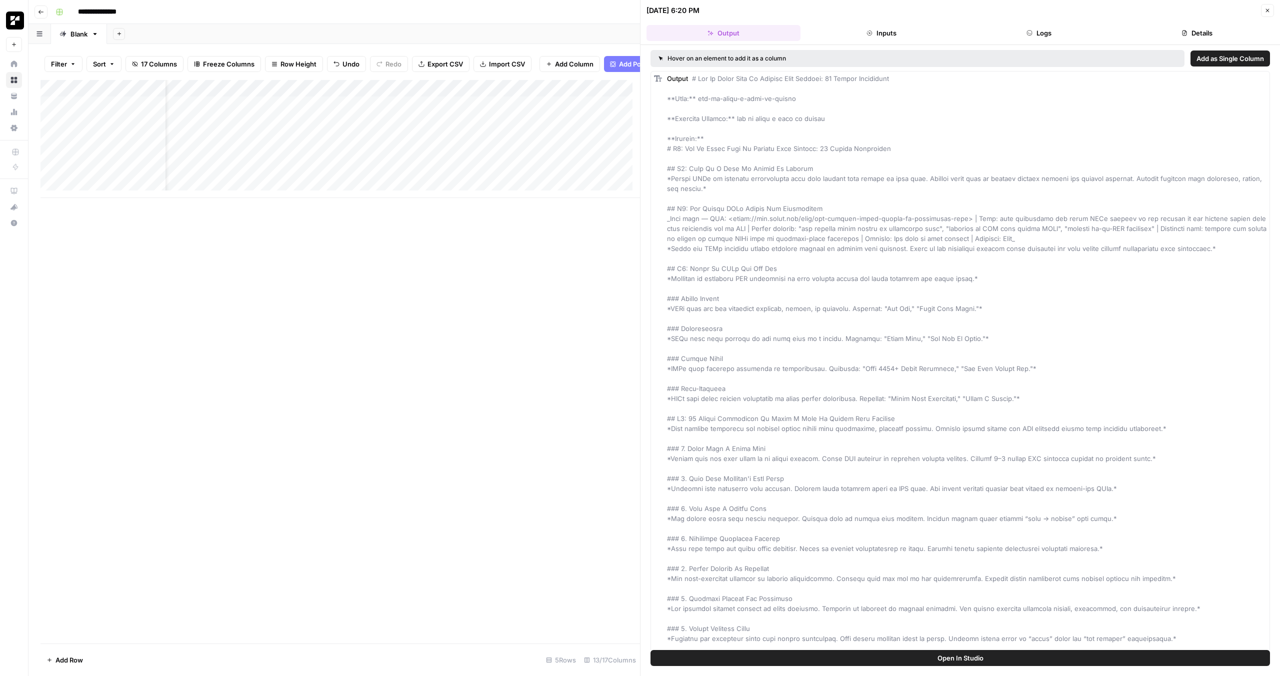
click at [868, 22] on header "[DATE] 6:20 PM Close Output Inputs Logs Details" at bounding box center [961, 22] width 640 height 45
click at [1191, 32] on button "Details" at bounding box center [1197, 33] width 154 height 16
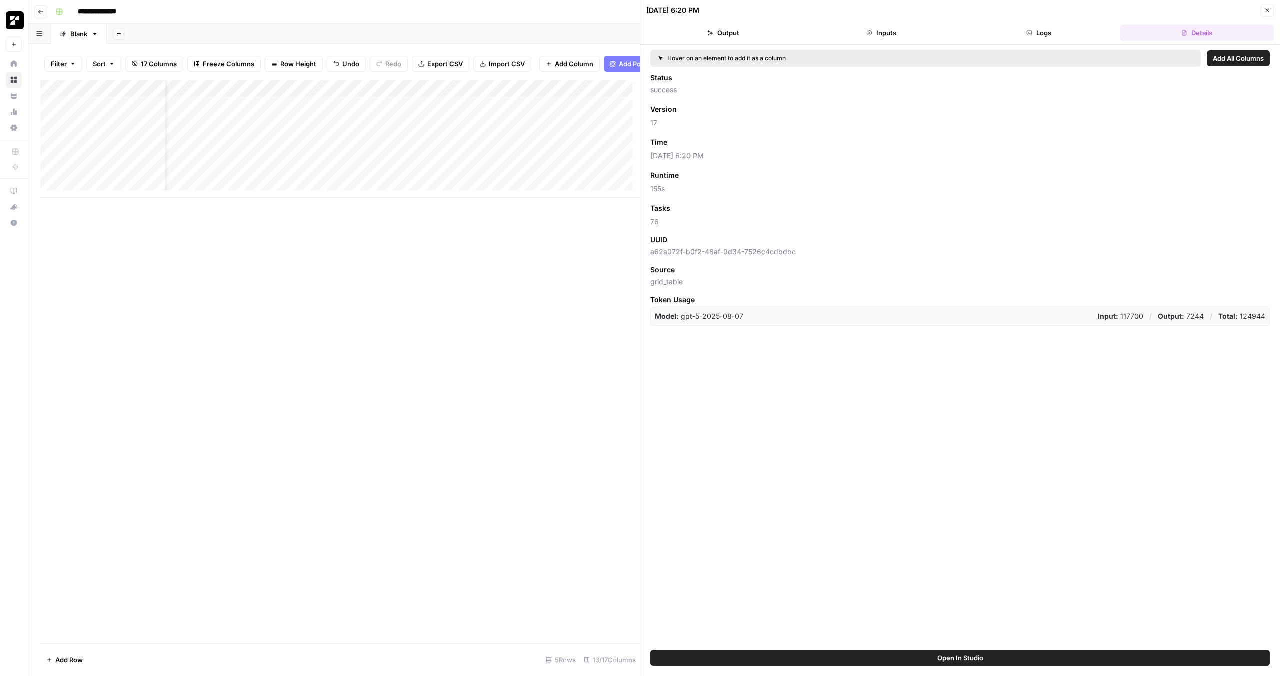
click at [1040, 42] on header "[DATE] 6:20 PM Close Output Inputs Logs Details" at bounding box center [961, 22] width 640 height 45
click at [1032, 34] on icon "button" at bounding box center [1030, 33] width 6 height 6
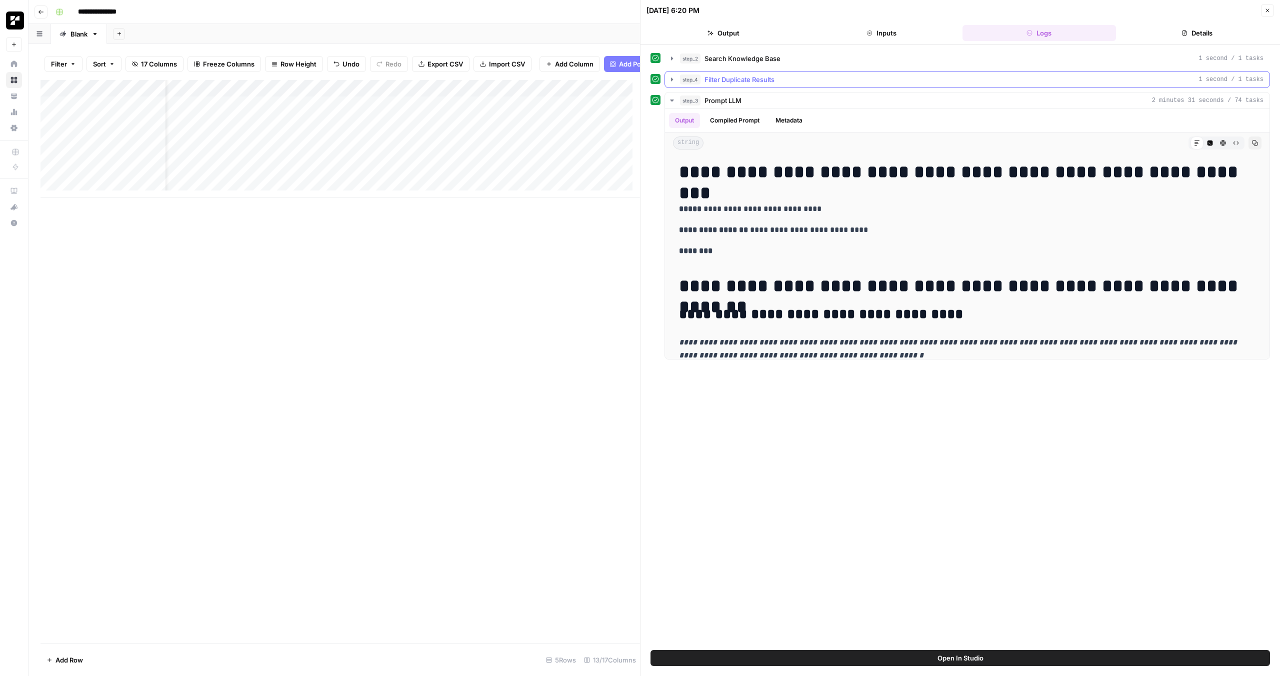
click at [750, 78] on span "Filter Duplicate Results" at bounding box center [740, 80] width 70 height 10
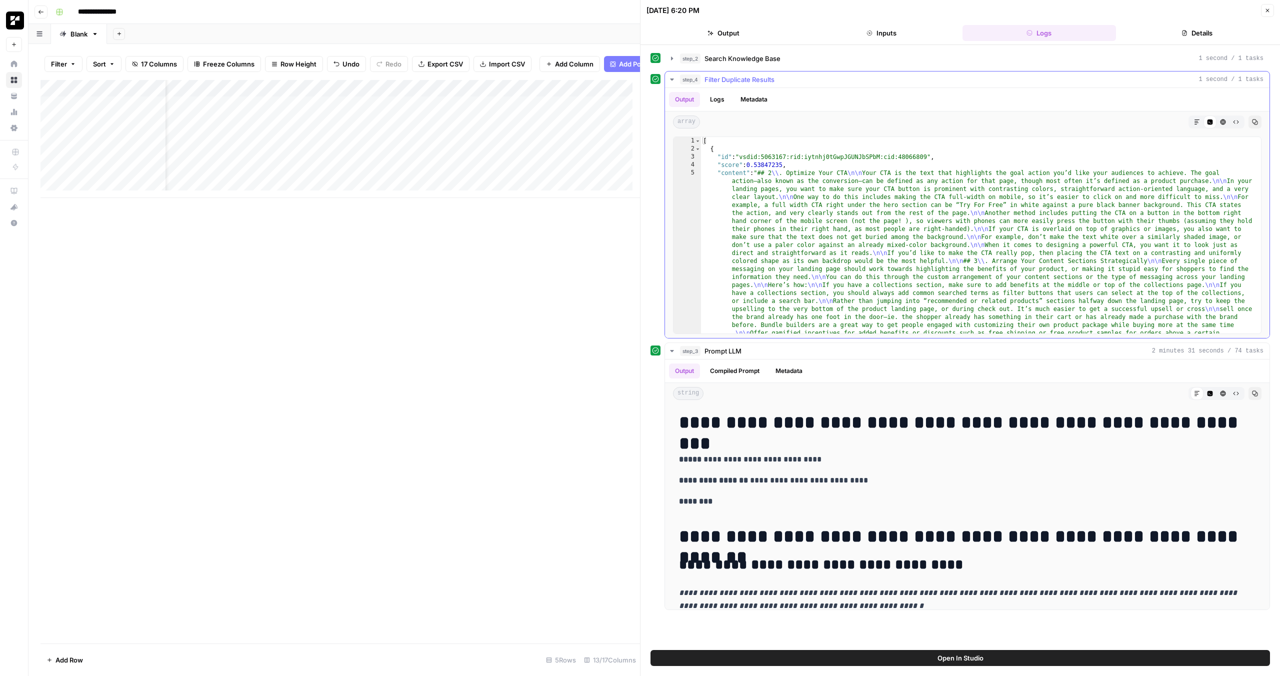
click at [1198, 117] on button "Markdown" at bounding box center [1197, 122] width 13 height 13
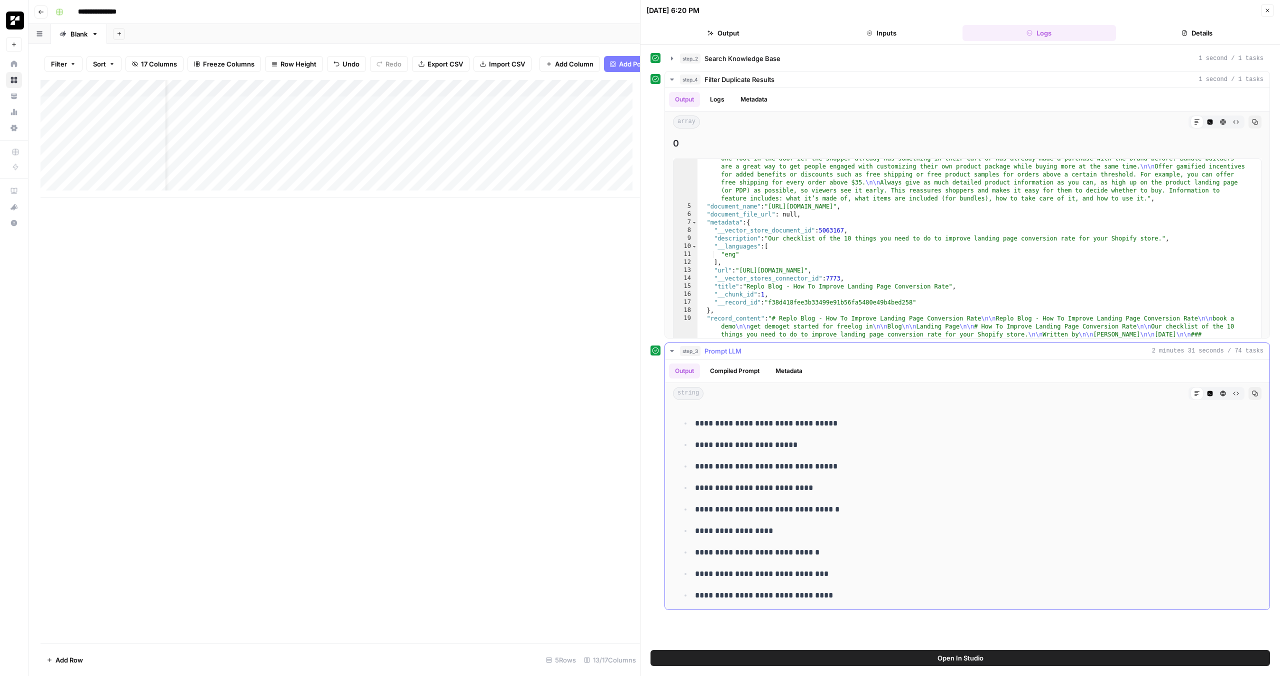
scroll to position [3220, 0]
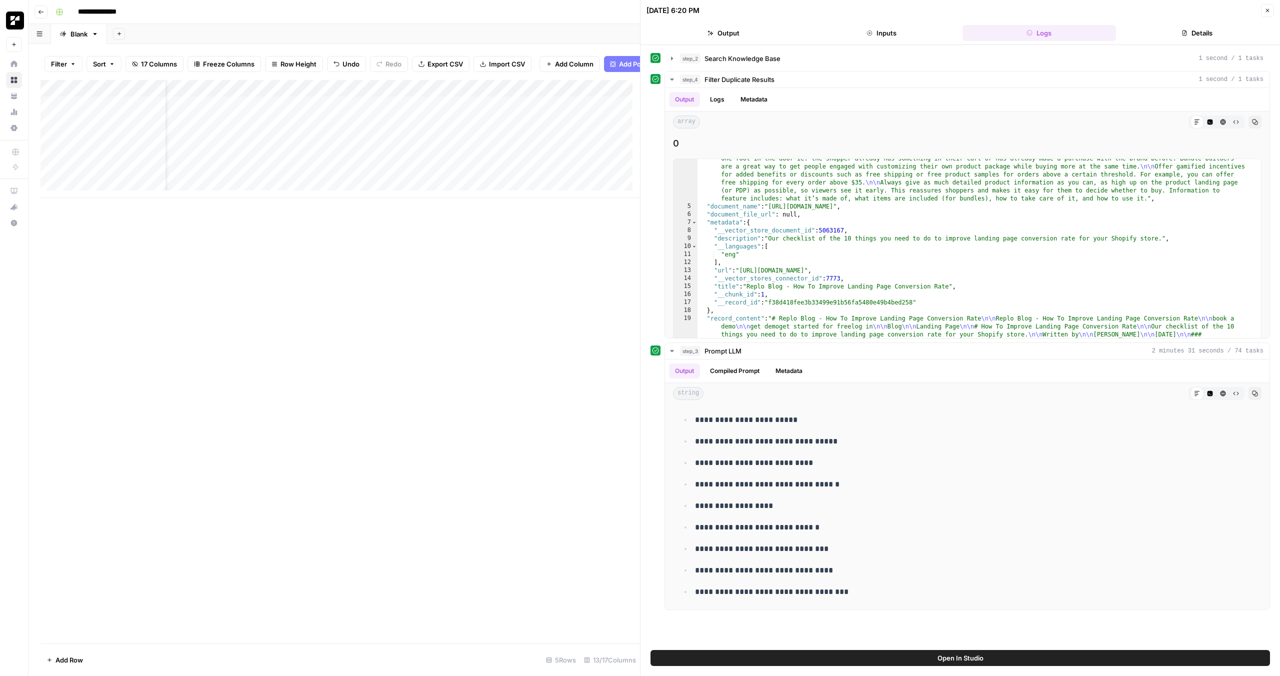
click at [1267, 14] on button "Close" at bounding box center [1267, 10] width 13 height 13
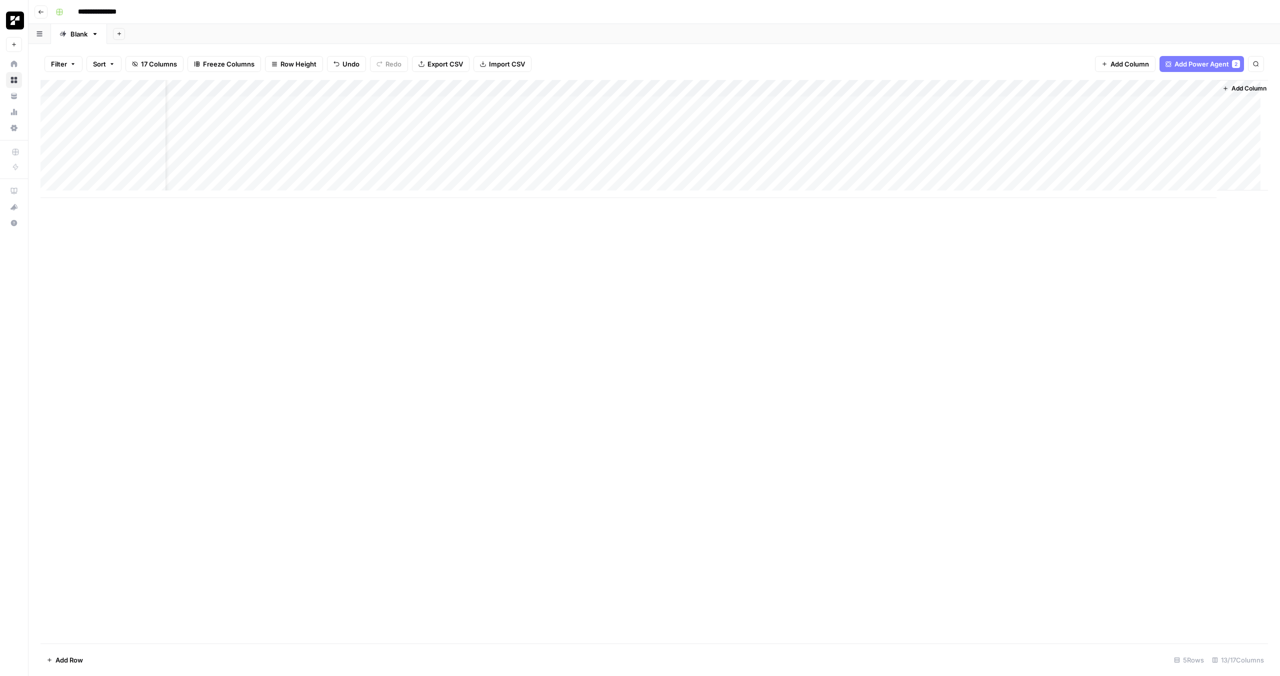
scroll to position [1, 46]
click at [1157, 101] on div "Add Column" at bounding box center [655, 139] width 1228 height 118
click at [921, 106] on div "Add Column" at bounding box center [655, 139] width 1228 height 118
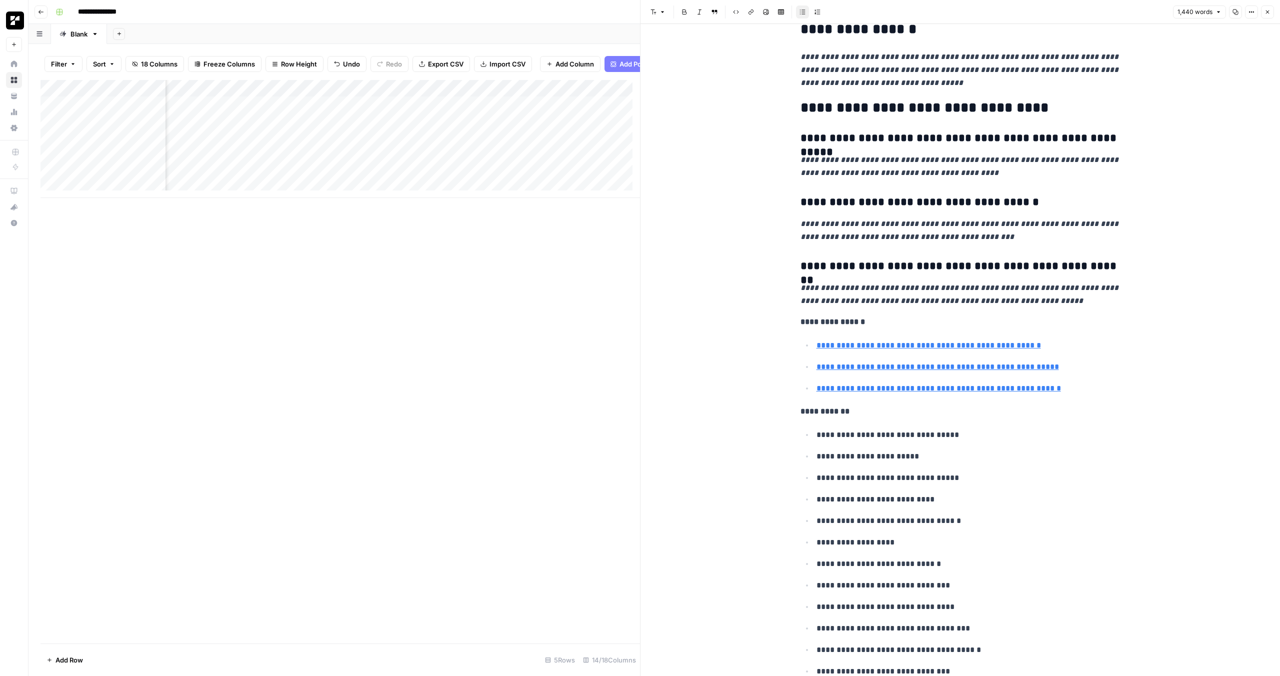
scroll to position [0, 615]
click at [531, 113] on div "Add Column" at bounding box center [341, 139] width 600 height 118
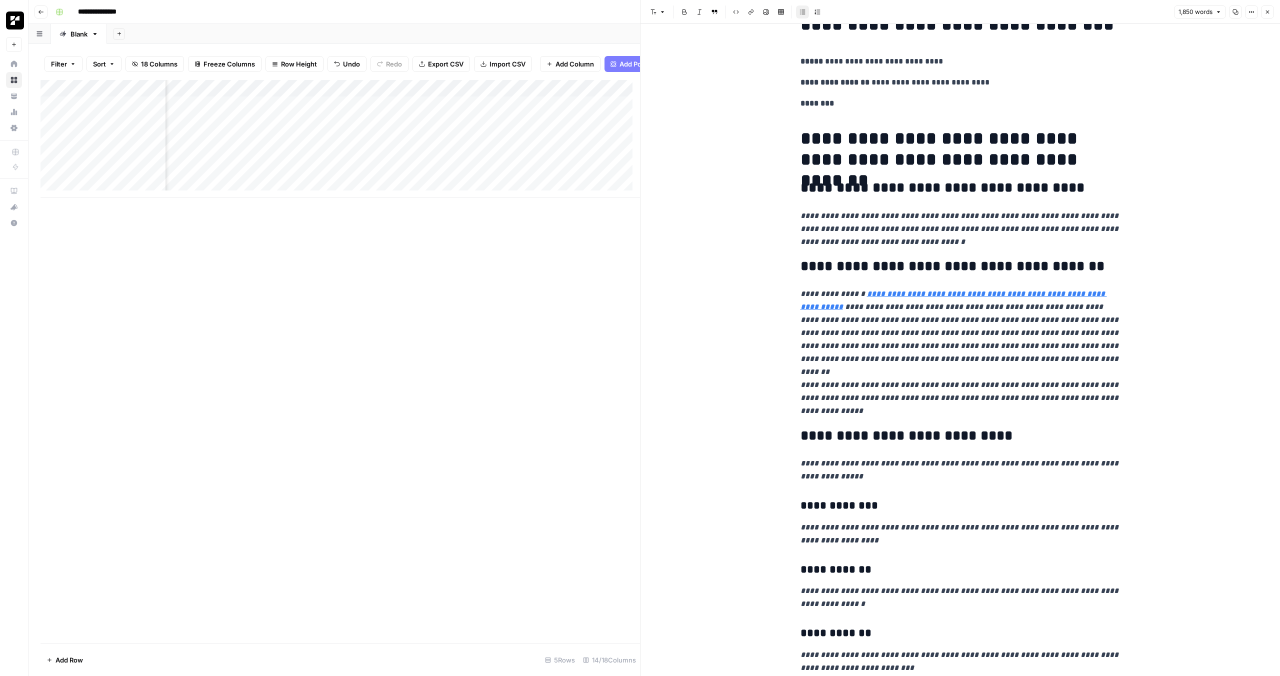
scroll to position [58, 0]
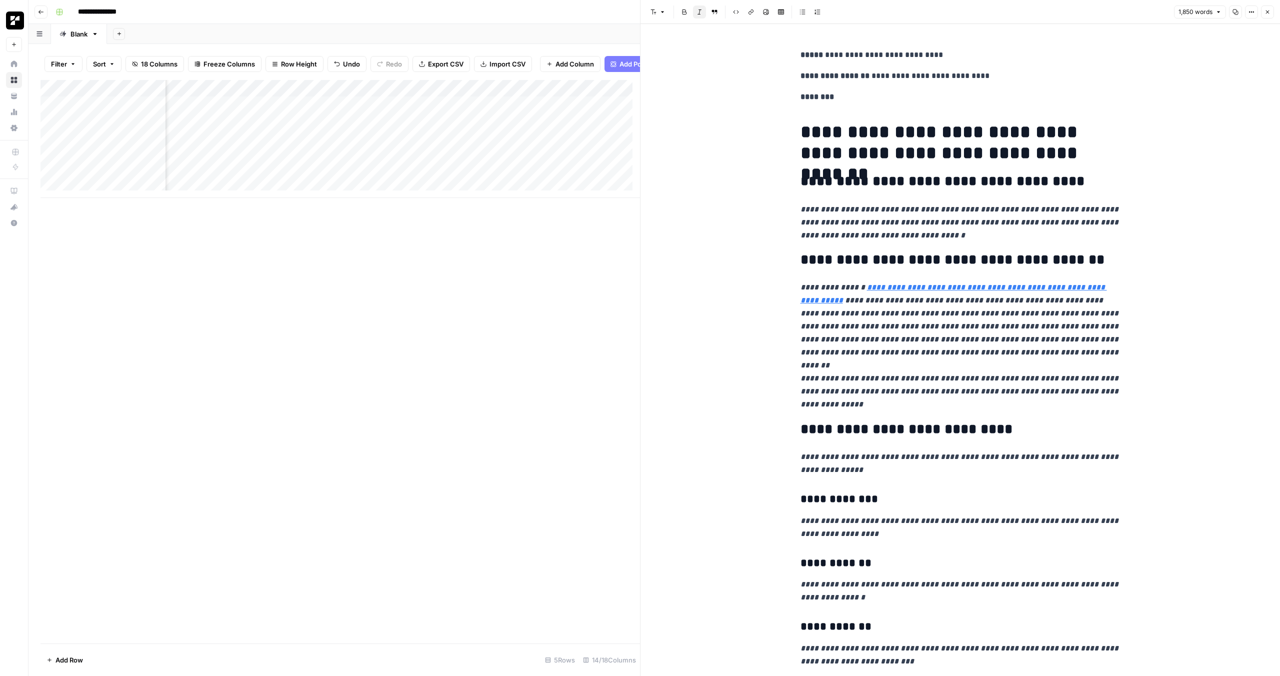
drag, startPoint x: 1028, startPoint y: 344, endPoint x: 1056, endPoint y: 369, distance: 37.9
click at [1056, 369] on p "**********" at bounding box center [961, 346] width 320 height 130
click at [1056, 375] on em "**********" at bounding box center [961, 392] width 320 height 34
click at [966, 352] on em "**********" at bounding box center [961, 333] width 320 height 73
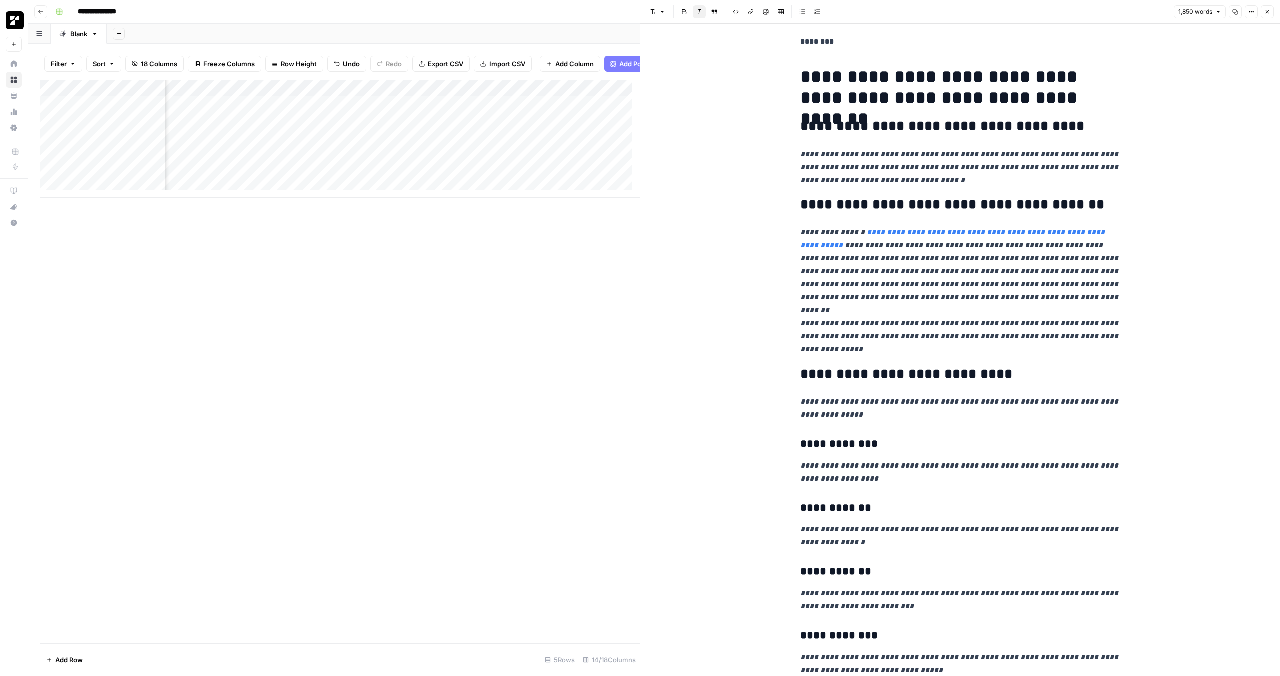
scroll to position [91, 0]
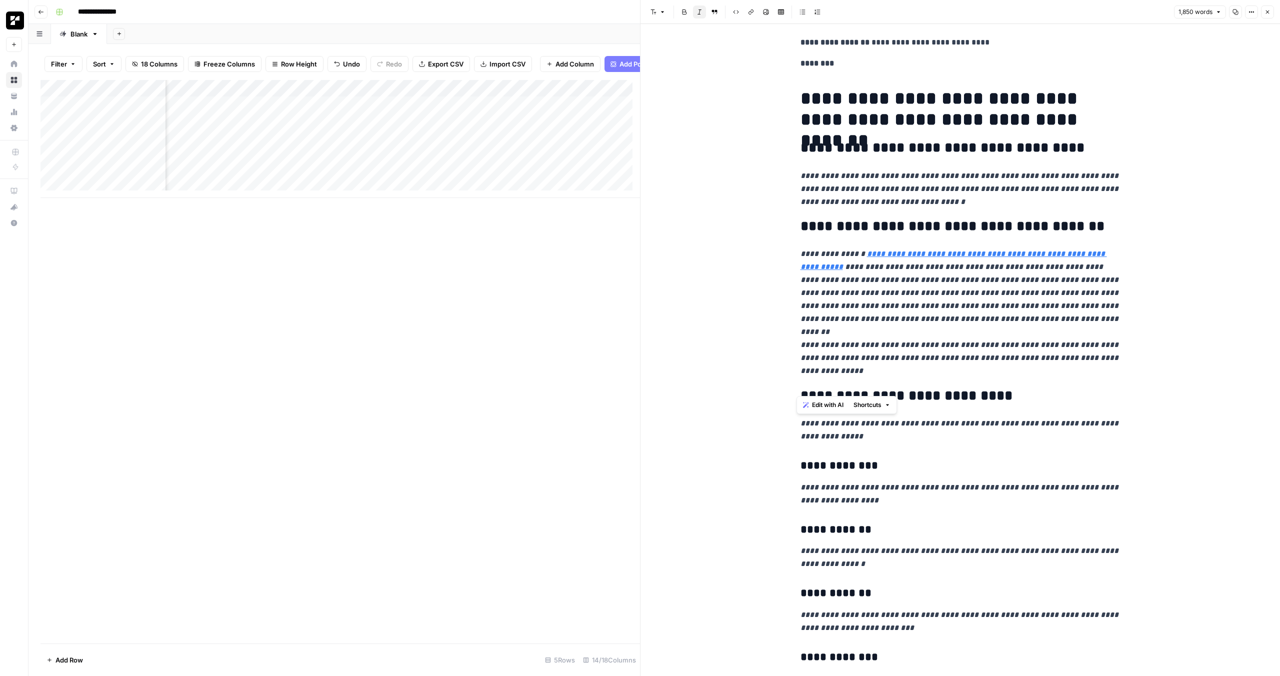
drag, startPoint x: 895, startPoint y: 366, endPoint x: 784, endPoint y: 256, distance: 156.0
copy p "**********"
click at [917, 341] on em "**********" at bounding box center [961, 358] width 320 height 34
click at [1268, 13] on icon "button" at bounding box center [1268, 12] width 6 height 6
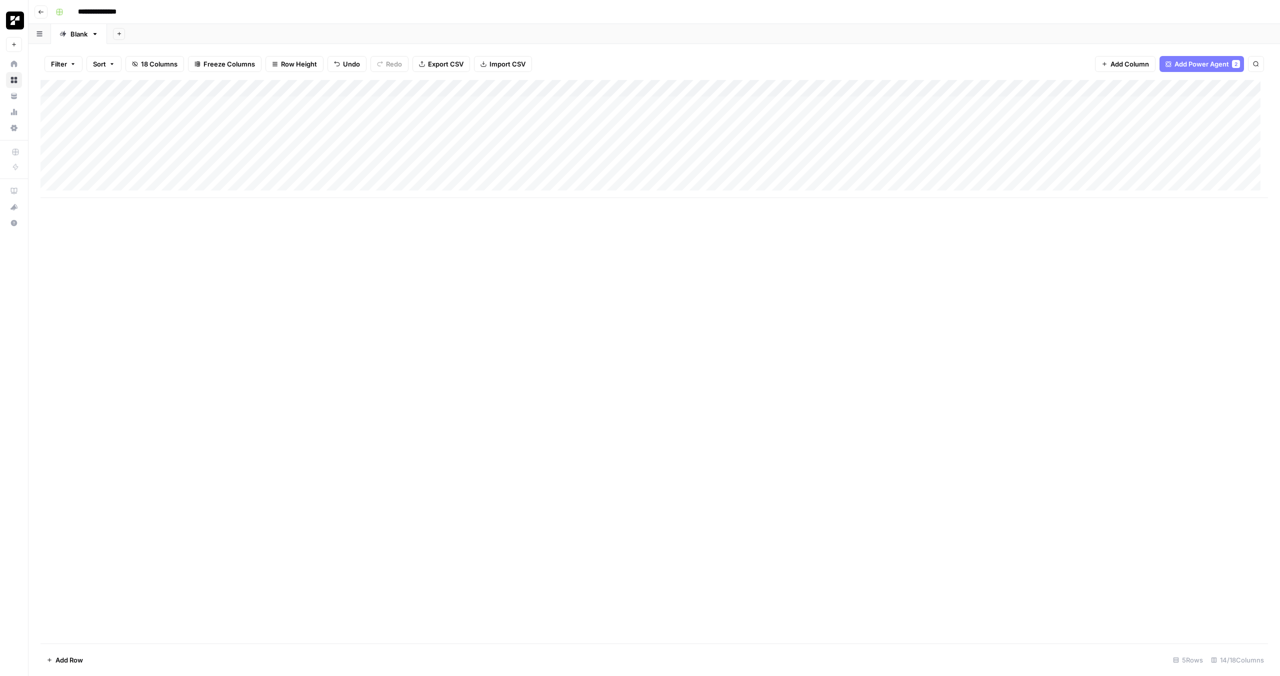
click at [464, 353] on div "Add Column" at bounding box center [655, 362] width 1228 height 564
click at [132, 104] on div "Add Column" at bounding box center [655, 139] width 1228 height 118
click at [128, 105] on div "Add Column" at bounding box center [655, 139] width 1228 height 118
click at [128, 105] on span "Date" at bounding box center [119, 105] width 80 height 9
drag, startPoint x: 115, startPoint y: 120, endPoint x: 143, endPoint y: 121, distance: 28.5
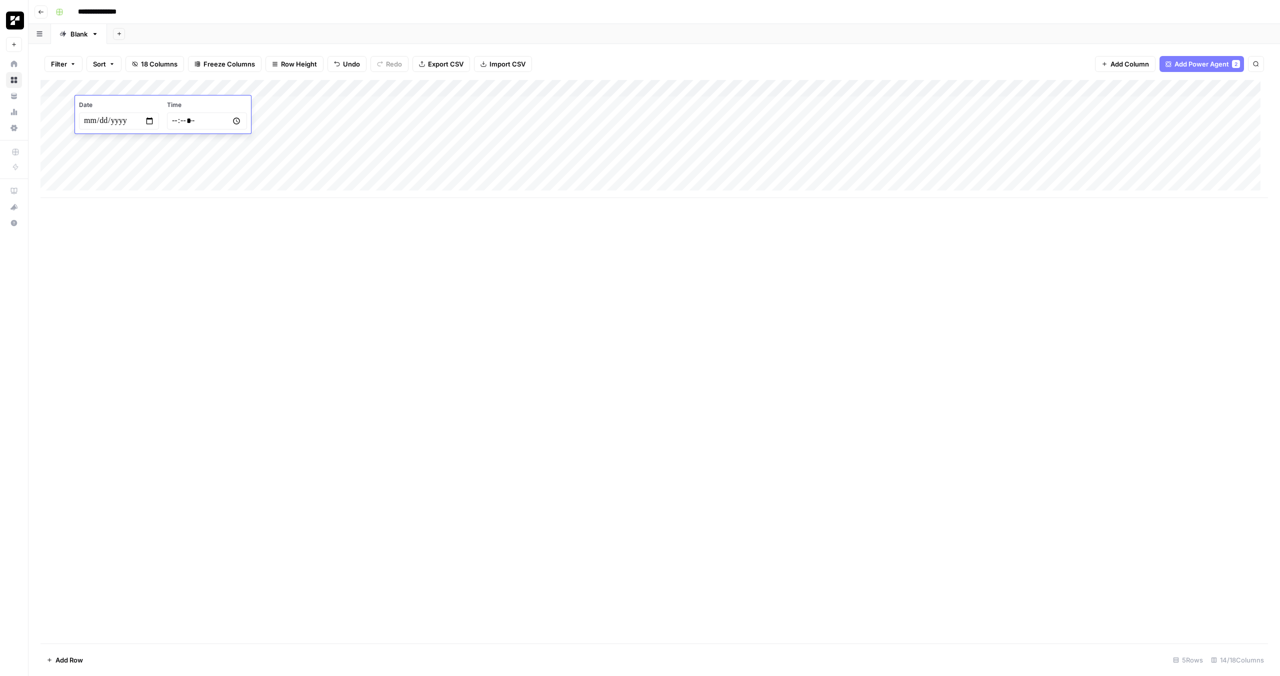
click at [115, 120] on input "date" at bounding box center [119, 121] width 80 height 17
click at [153, 121] on input "date" at bounding box center [119, 121] width 80 height 17
type input "**********"
click at [165, 256] on div "Add Column" at bounding box center [655, 362] width 1228 height 564
click at [171, 248] on div "Add Column" at bounding box center [655, 362] width 1228 height 564
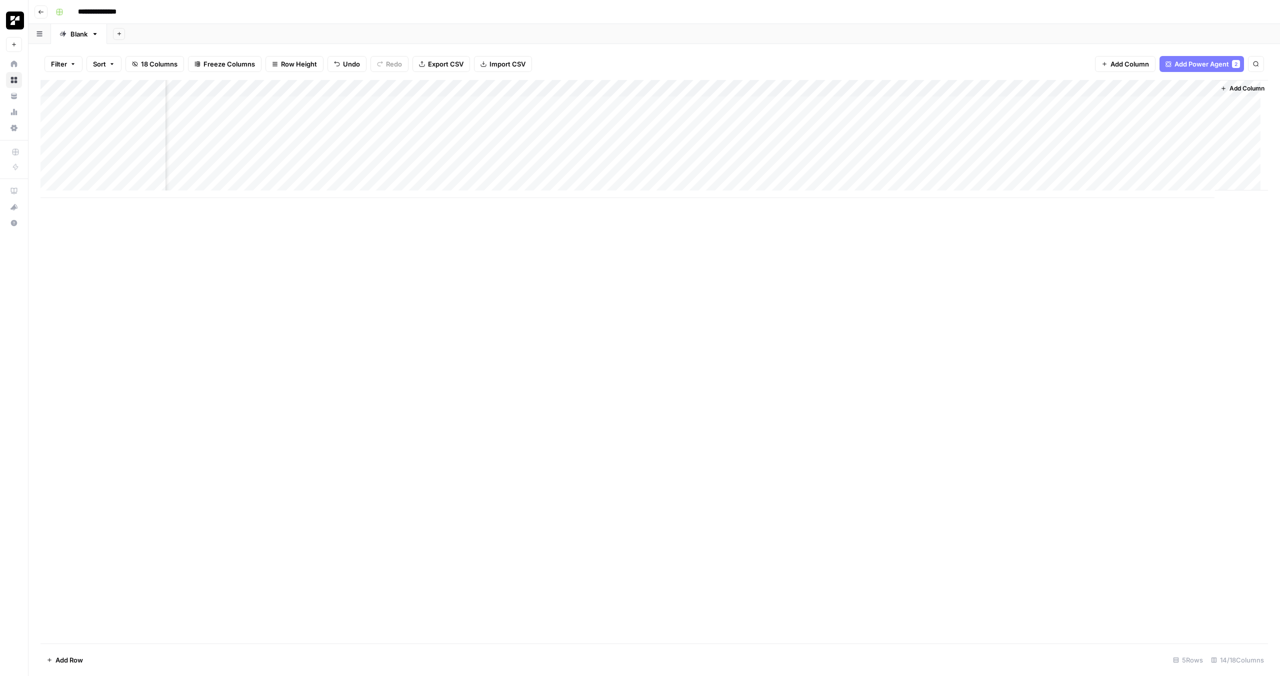
scroll to position [0, 136]
click at [1102, 106] on div "Add Column" at bounding box center [655, 139] width 1228 height 118
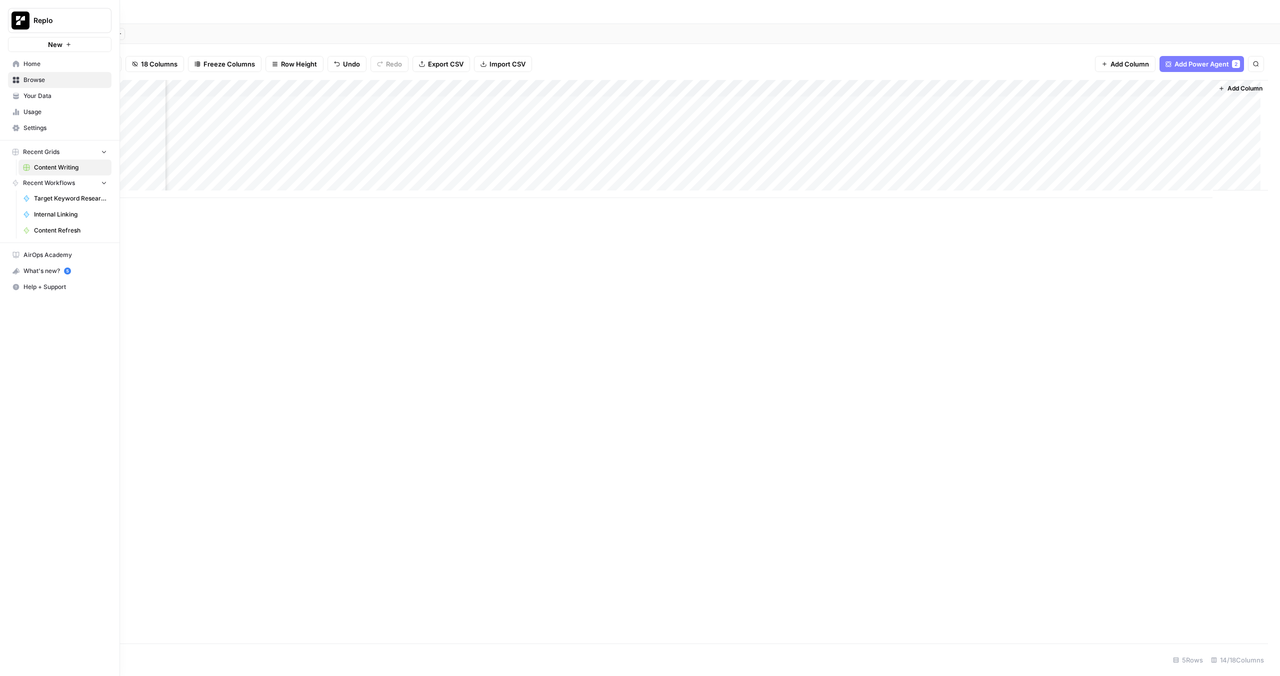
click at [39, 67] on span "Home" at bounding box center [66, 64] width 84 height 9
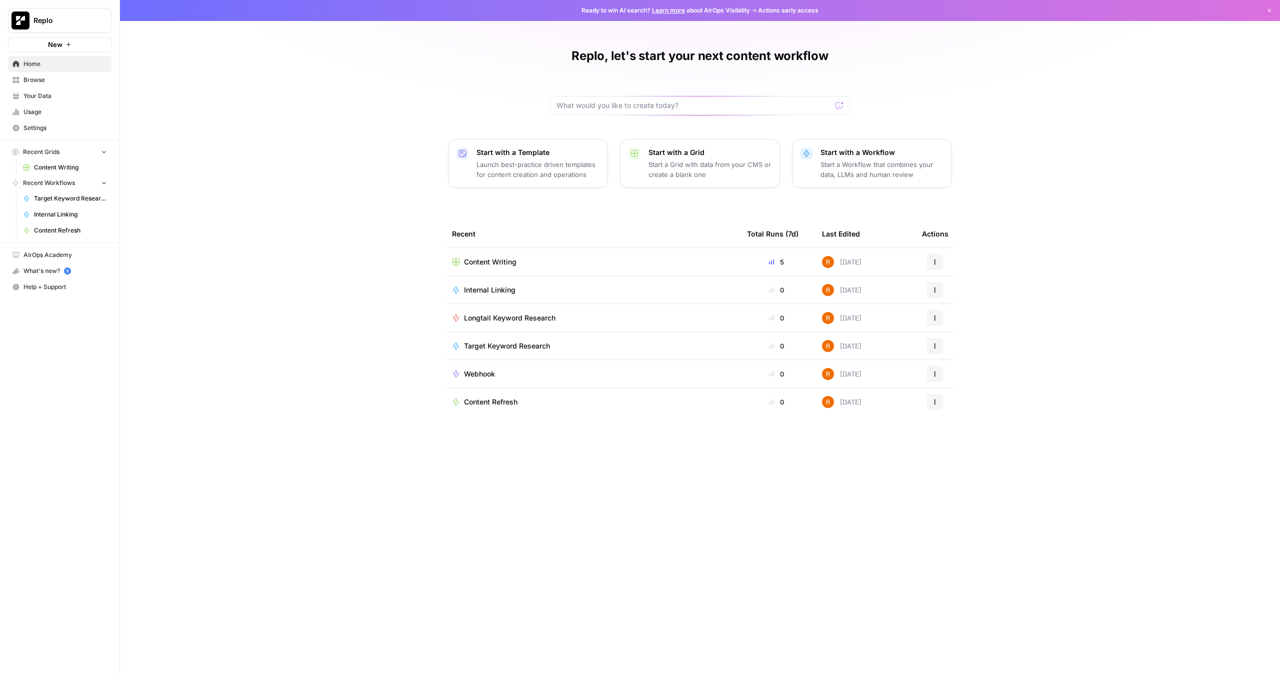
click at [58, 86] on link "Browse" at bounding box center [60, 80] width 104 height 16
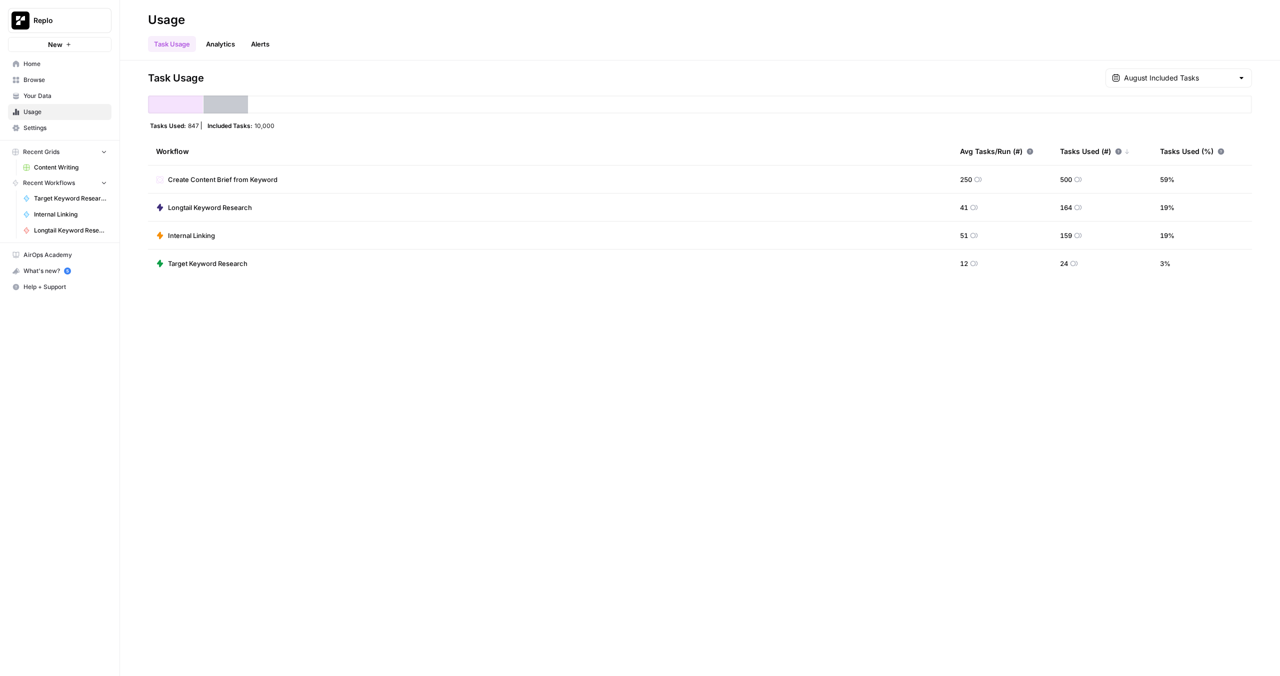
click at [59, 162] on link "Content Writing" at bounding box center [65, 168] width 93 height 16
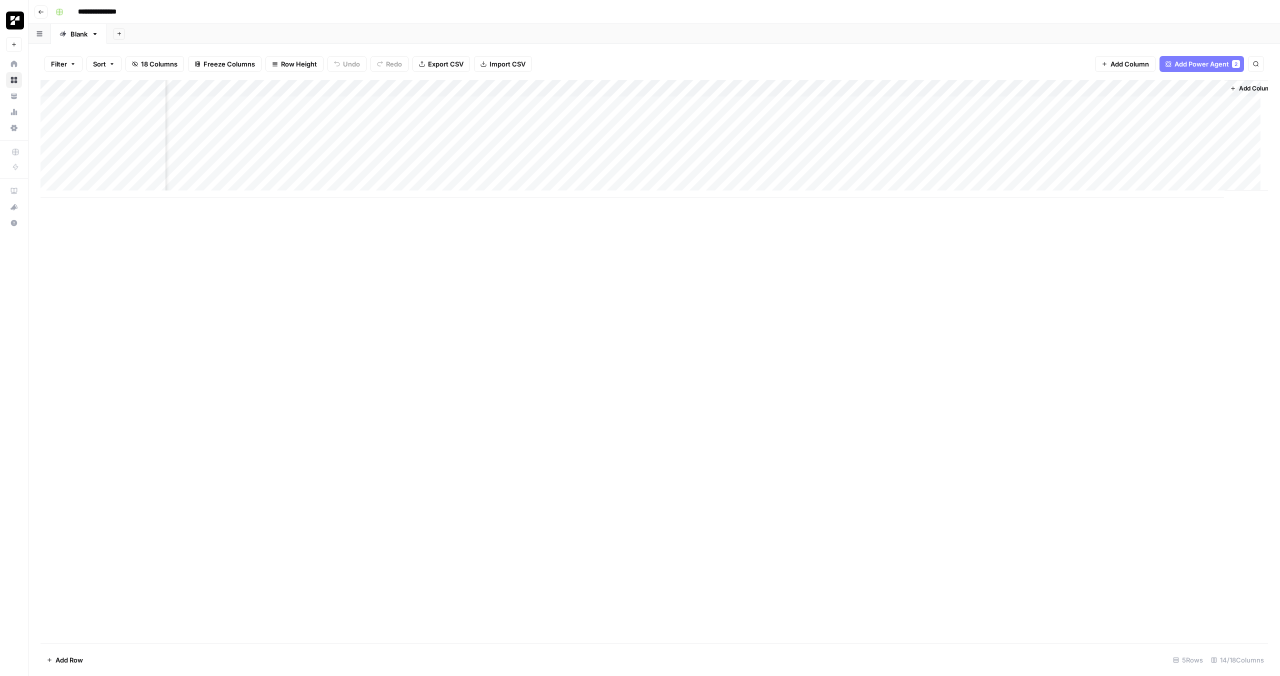
scroll to position [0, 136]
click at [1094, 90] on div "Add Column" at bounding box center [655, 139] width 1228 height 118
click at [1093, 152] on span "Schedule" at bounding box center [1088, 150] width 88 height 10
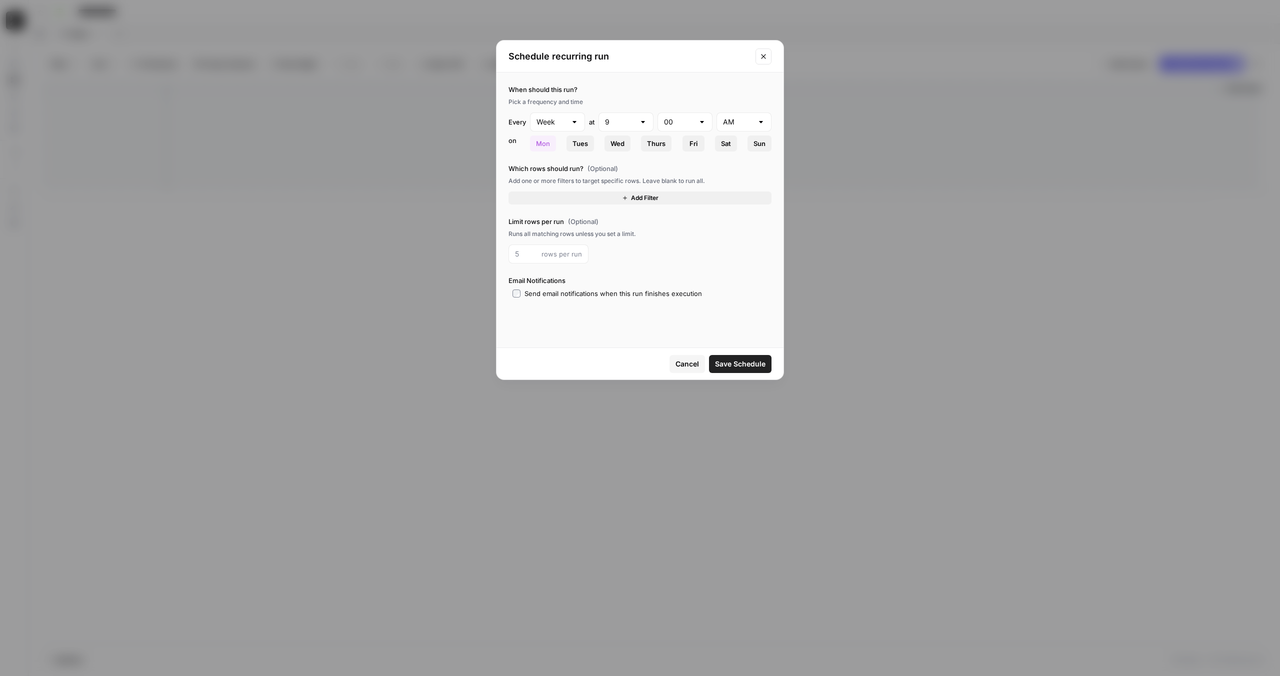
drag, startPoint x: 576, startPoint y: 165, endPoint x: 627, endPoint y: 171, distance: 51.4
click at [628, 172] on label "Which rows should run? (Optional)" at bounding box center [640, 169] width 263 height 10
click at [627, 171] on label "Which rows should run? (Optional)" at bounding box center [640, 169] width 263 height 10
click at [761, 61] on button "Close modal" at bounding box center [764, 57] width 16 height 16
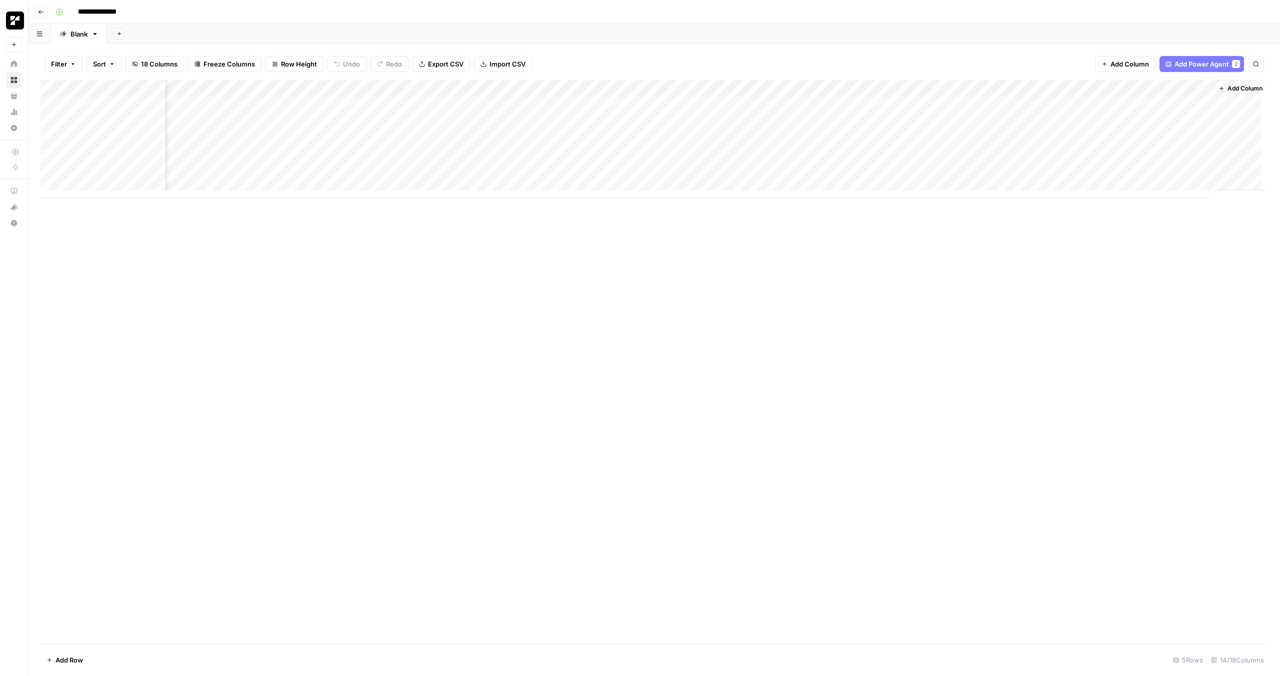
click at [1013, 88] on div "Add Column" at bounding box center [655, 139] width 1228 height 118
click at [1093, 83] on div "Add Column" at bounding box center [655, 139] width 1228 height 118
click at [913, 90] on div "Add Column" at bounding box center [655, 139] width 1228 height 118
click at [1008, 288] on div "Add Column" at bounding box center [655, 362] width 1228 height 564
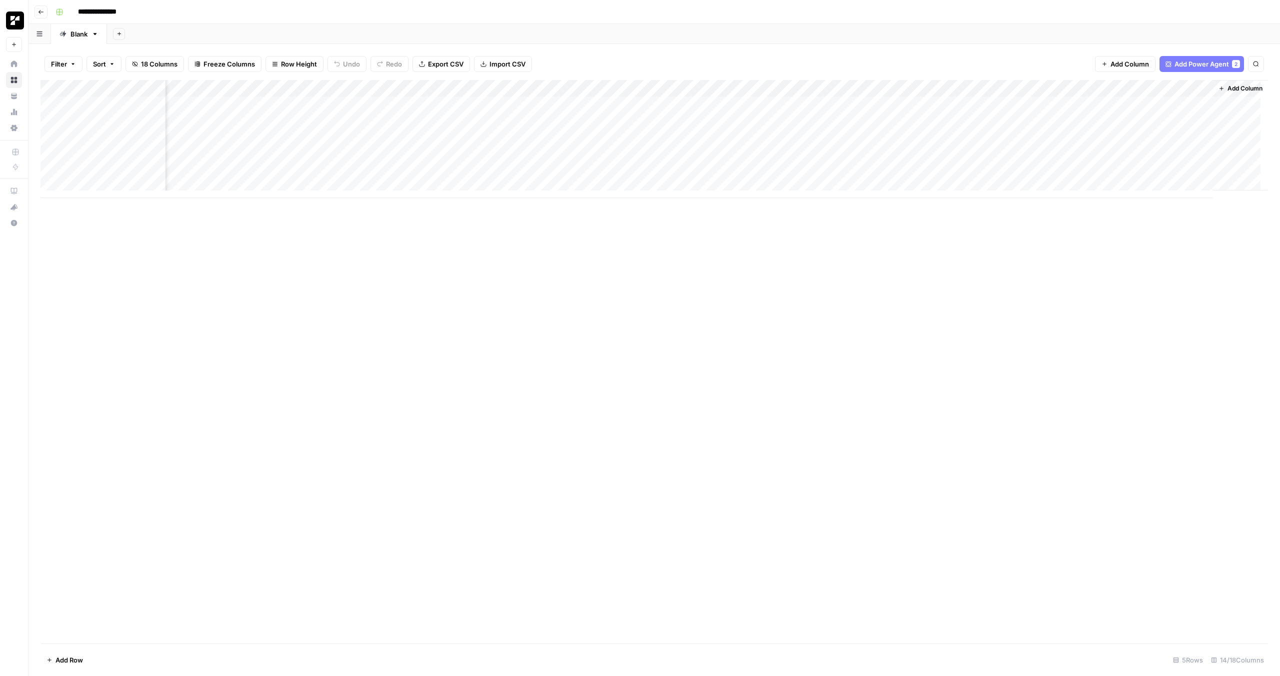
click at [1097, 89] on div "Add Column" at bounding box center [655, 139] width 1228 height 118
click at [1070, 150] on span "Schedule" at bounding box center [1088, 150] width 88 height 10
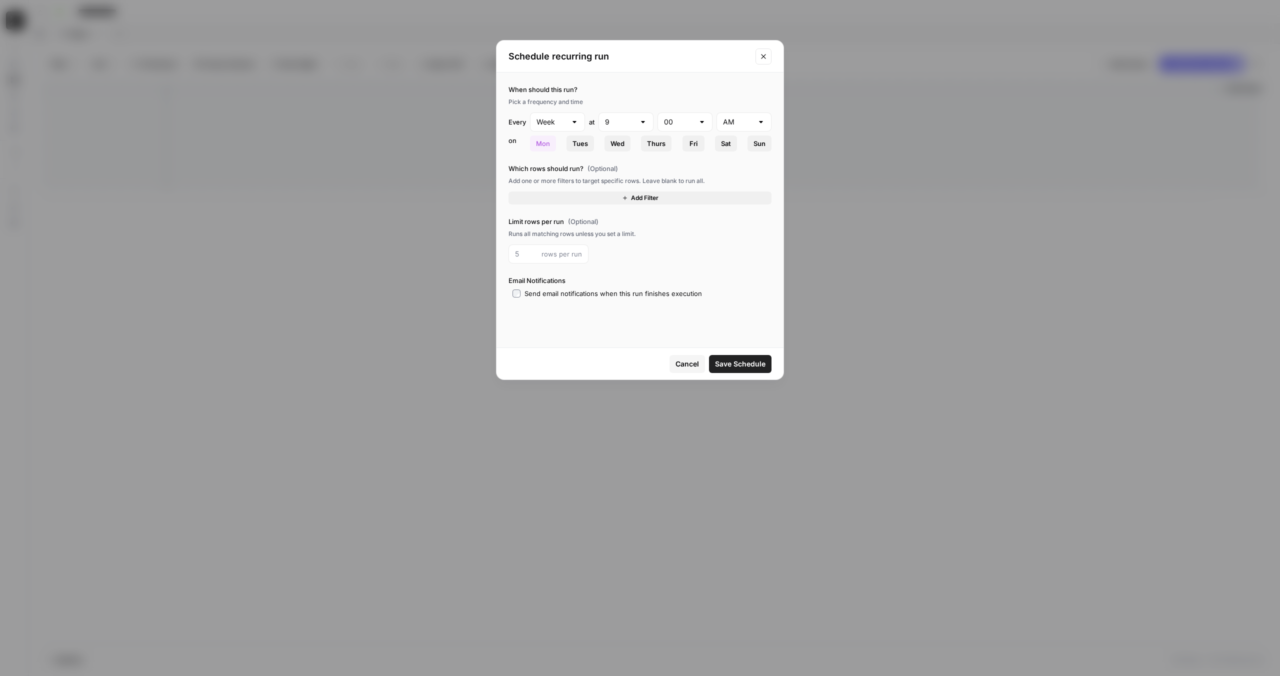
click at [622, 200] on icon "button" at bounding box center [625, 198] width 6 height 6
click at [574, 201] on div at bounding box center [578, 201] width 8 height 10
click at [691, 253] on div "Runs all matching rows unless you set a limit." at bounding box center [640, 257] width 263 height 9
click at [663, 205] on div at bounding box center [662, 201] width 8 height 10
click at [567, 206] on div at bounding box center [549, 201] width 80 height 19
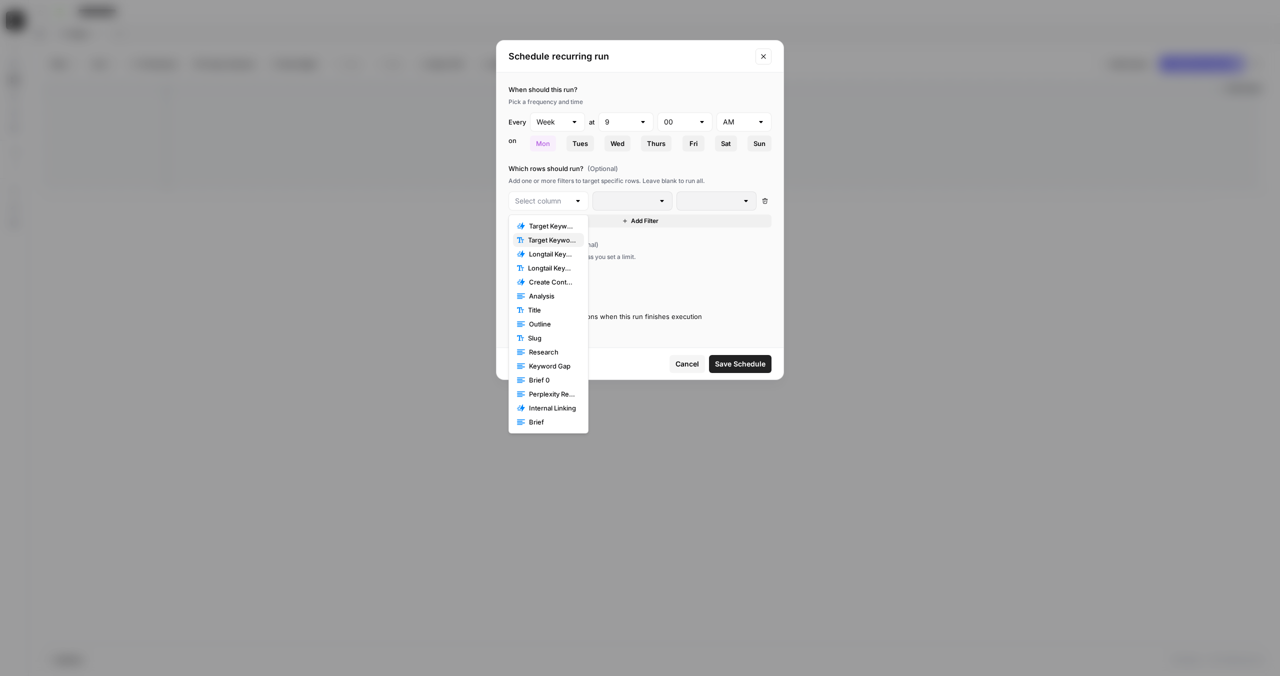
click at [542, 243] on span "Target Keyword" at bounding box center [552, 240] width 48 height 10
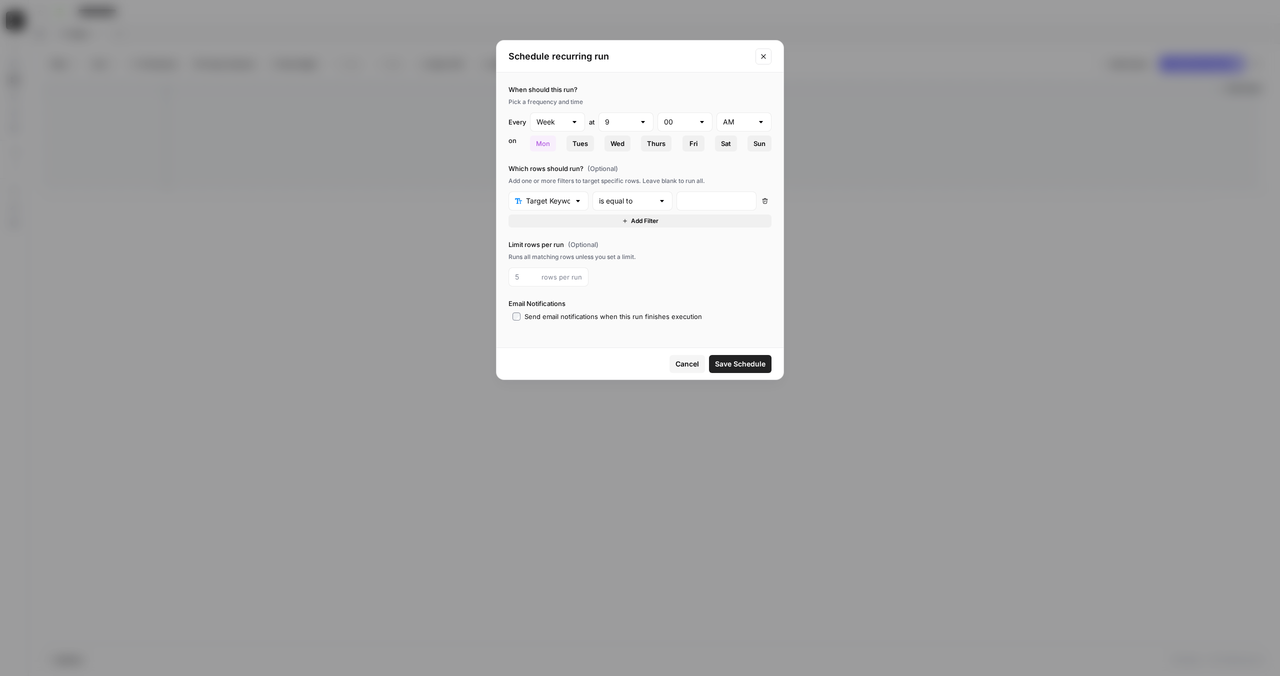
click at [577, 200] on div at bounding box center [578, 201] width 8 height 10
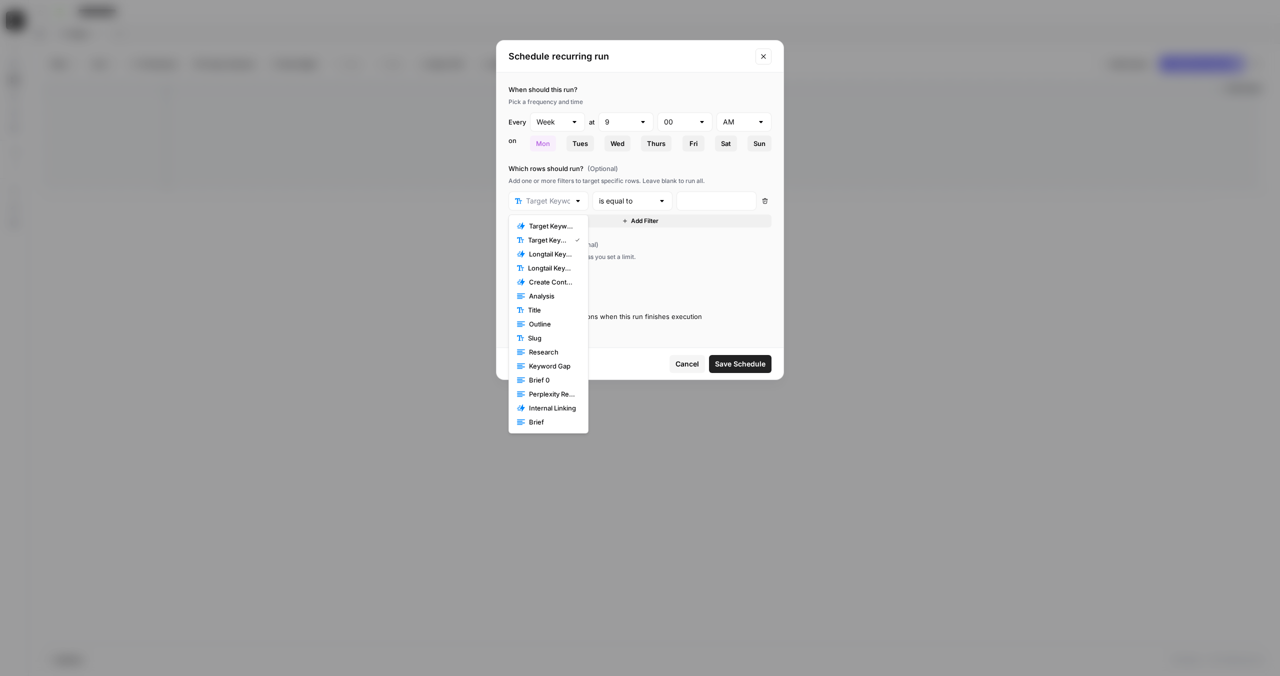
scroll to position [1, 0]
type input "Target Keyword"
click at [643, 201] on input "text" at bounding box center [626, 201] width 55 height 10
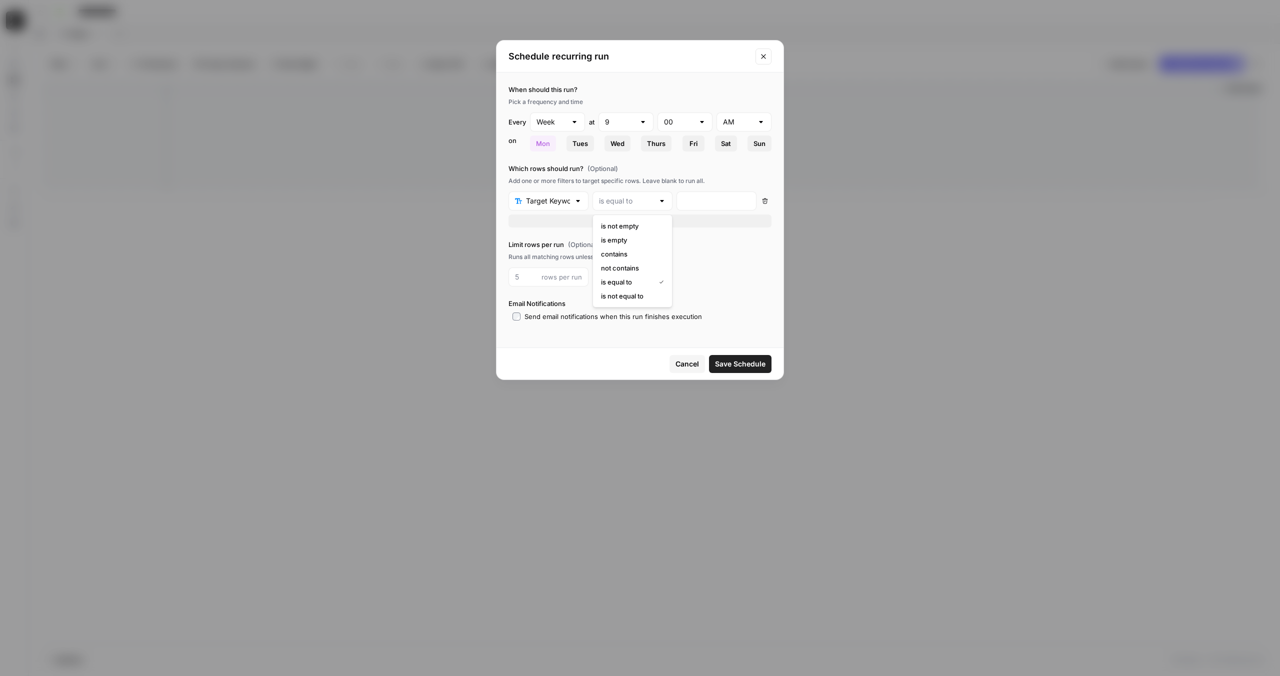
type input "is equal to"
click at [677, 205] on div at bounding box center [717, 201] width 80 height 19
click at [604, 221] on button "Add Filter" at bounding box center [640, 221] width 263 height 13
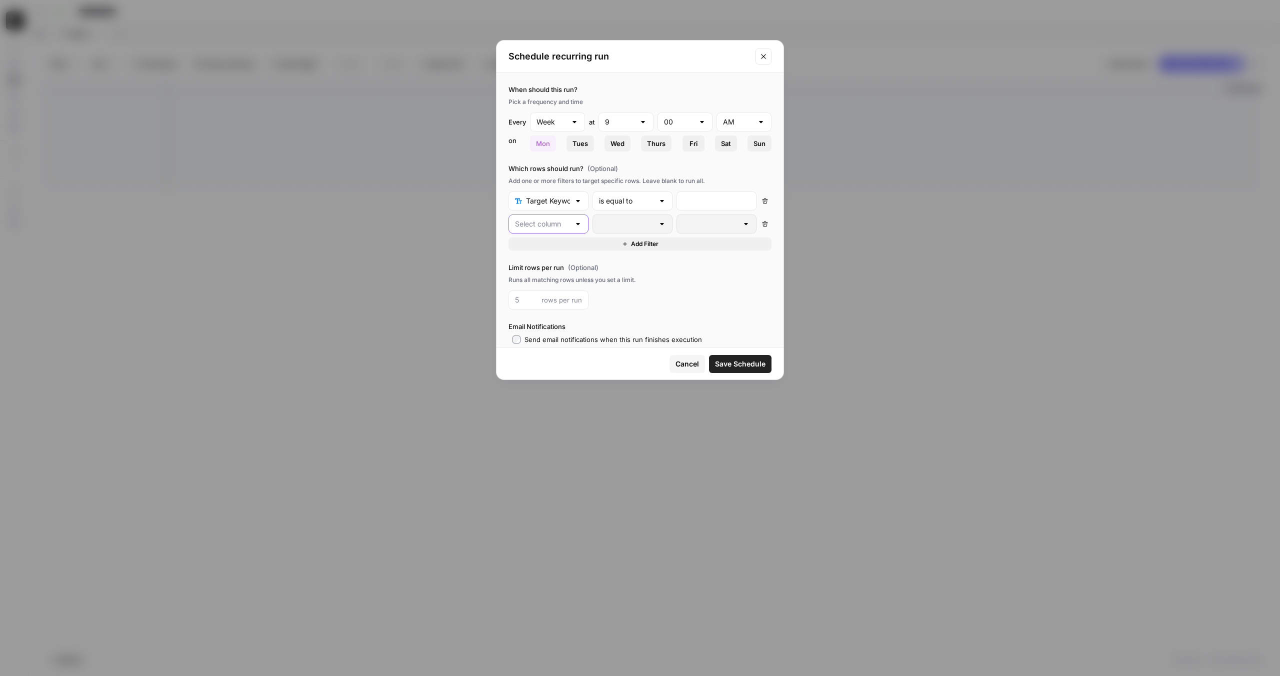
click at [561, 229] on input "text" at bounding box center [542, 224] width 55 height 10
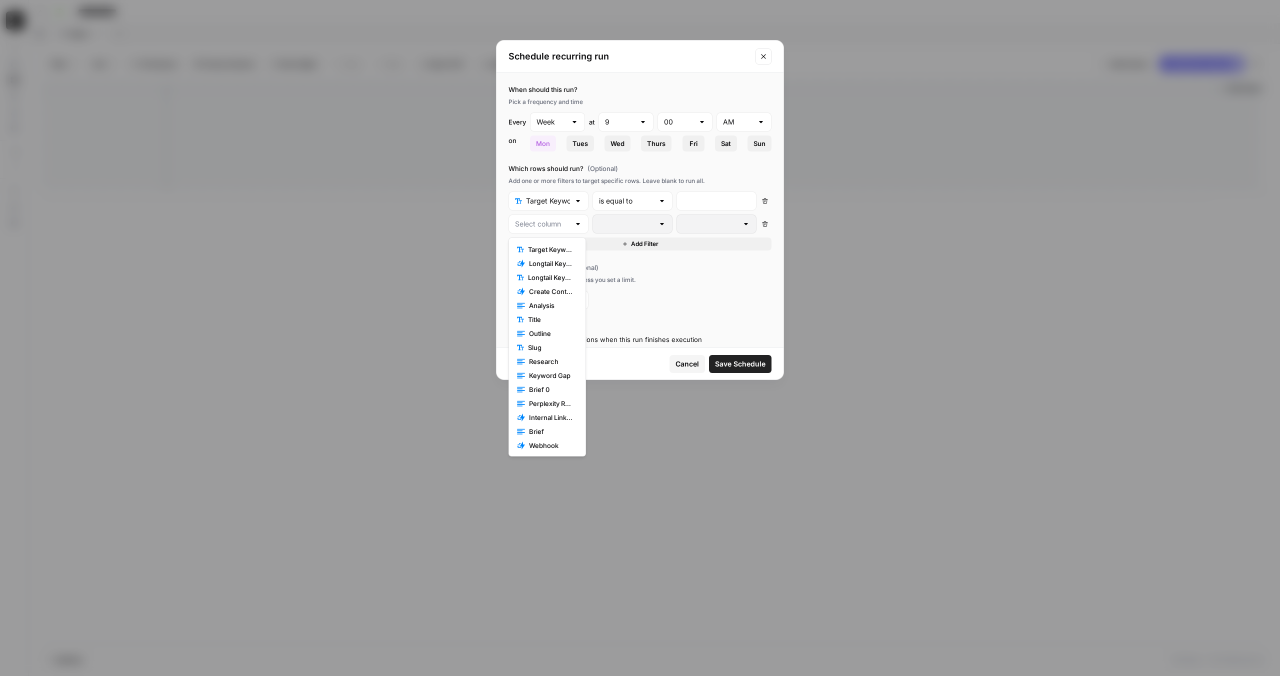
scroll to position [0, 0]
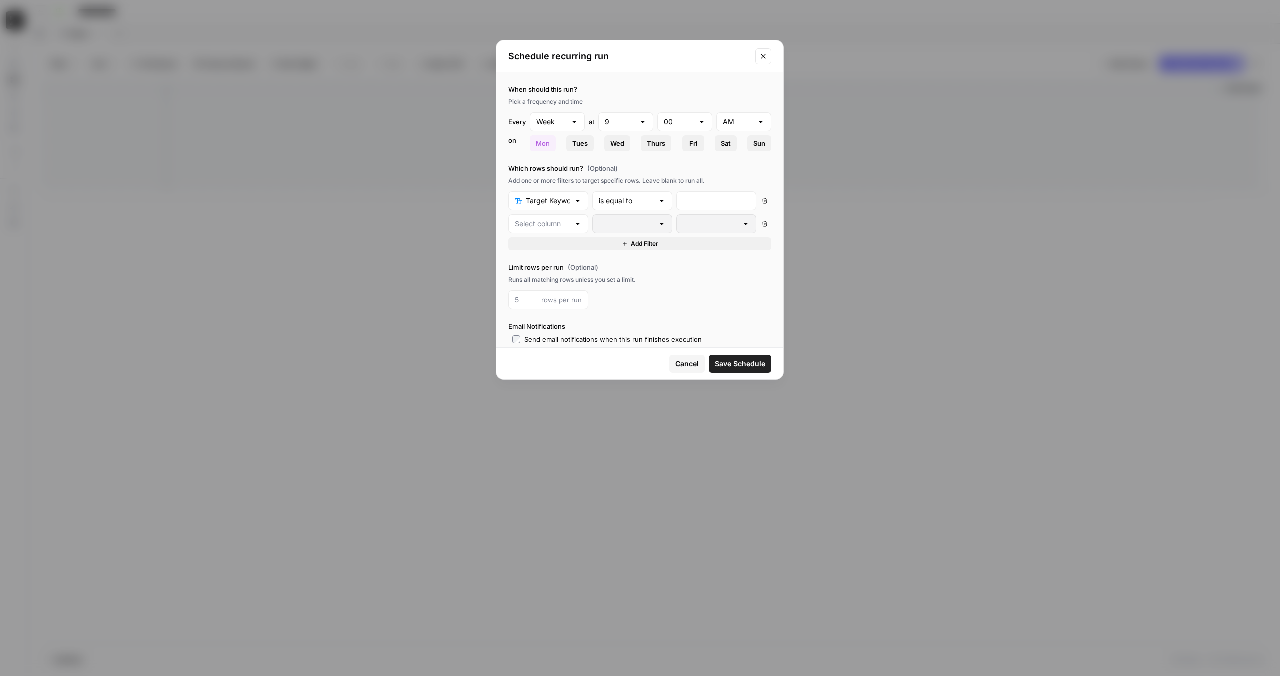
click at [624, 267] on label "Limit rows per run (Optional)" at bounding box center [640, 268] width 263 height 10
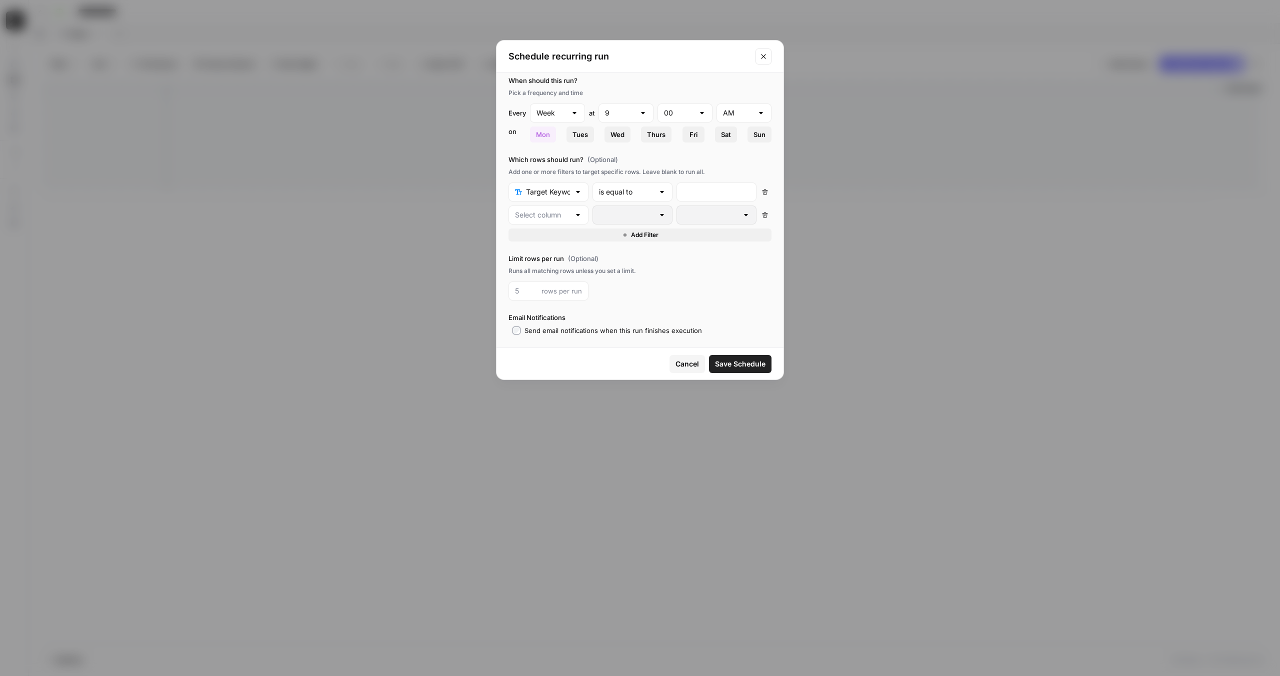
click at [685, 355] on button "Cancel" at bounding box center [688, 364] width 36 height 18
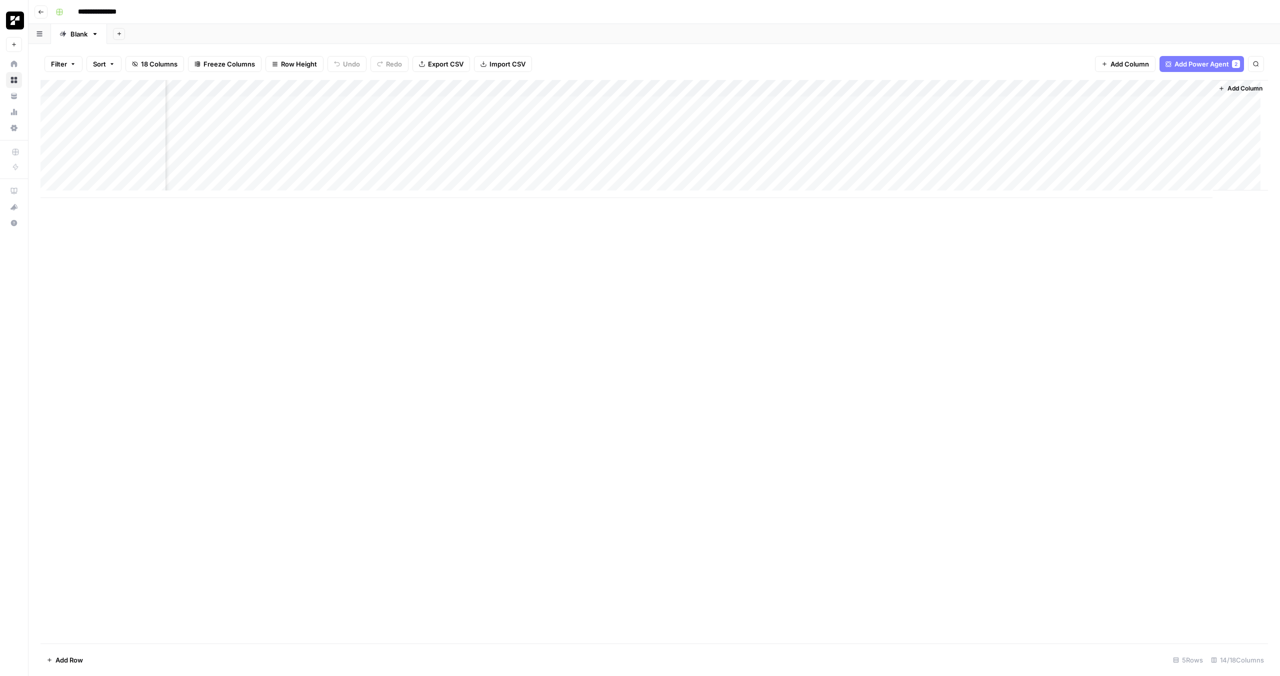
scroll to position [0, 0]
click at [155, 88] on div "Add Column" at bounding box center [655, 139] width 1228 height 118
click at [109, 194] on span "Unfreeze Column" at bounding box center [139, 195] width 88 height 10
click at [1095, 88] on div "Add Column" at bounding box center [655, 139] width 1228 height 118
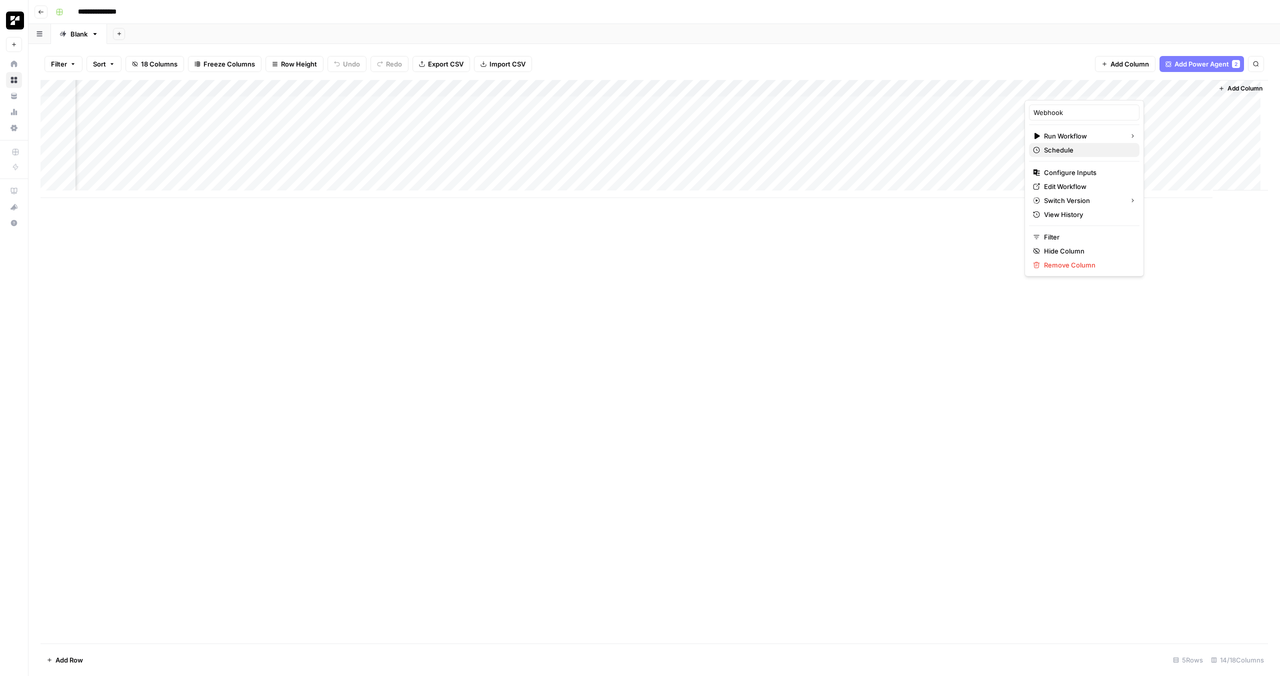
click at [1058, 148] on span "Schedule" at bounding box center [1088, 150] width 88 height 10
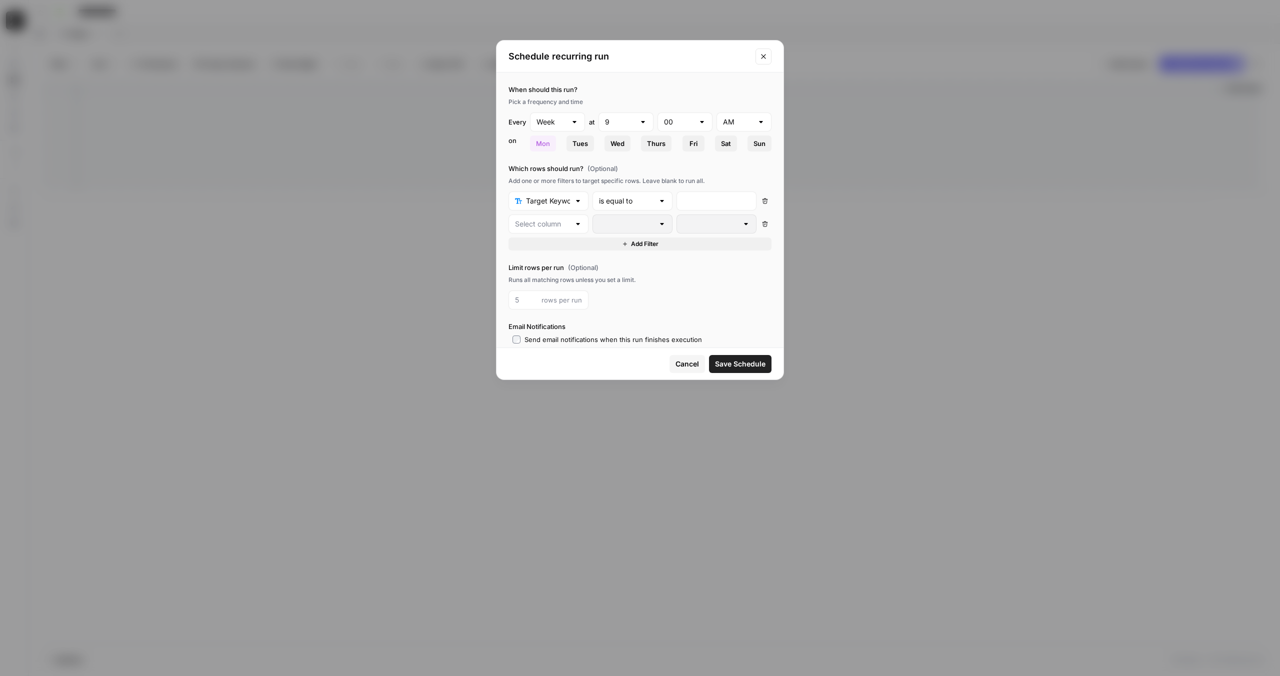
click at [579, 198] on div at bounding box center [578, 201] width 8 height 10
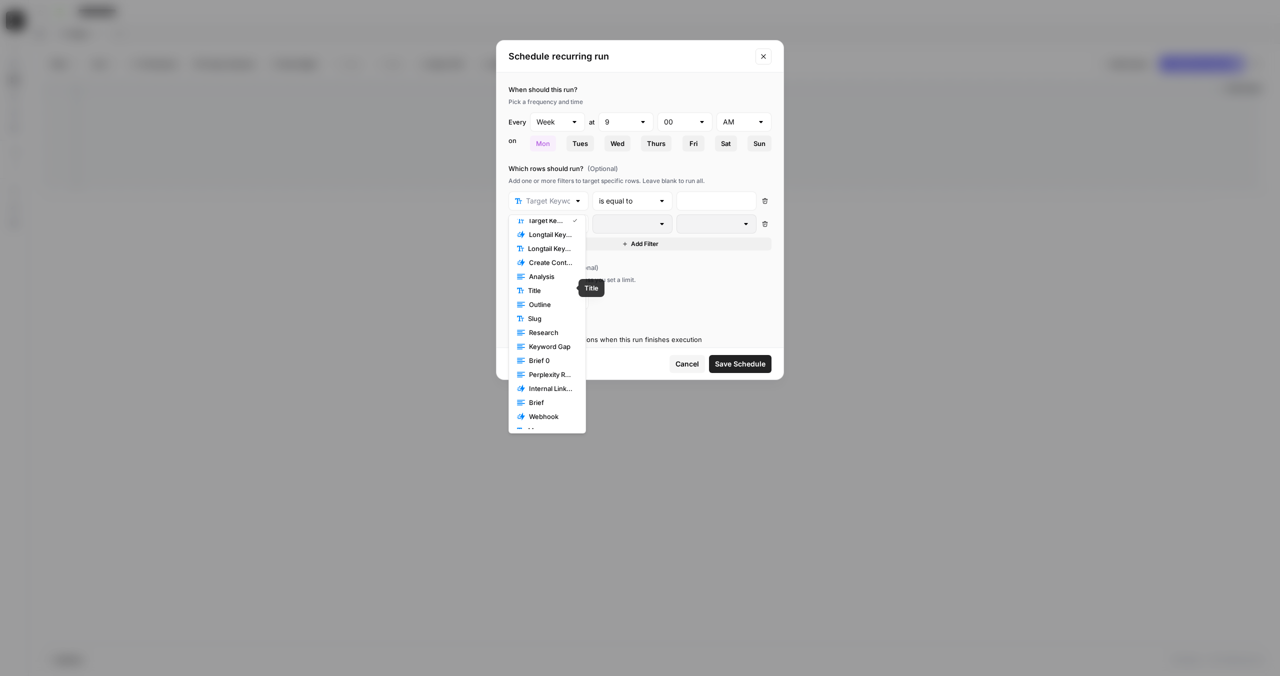
scroll to position [0, 0]
type input "Target Keyword"
click at [697, 364] on span "Cancel" at bounding box center [688, 364] width 24 height 10
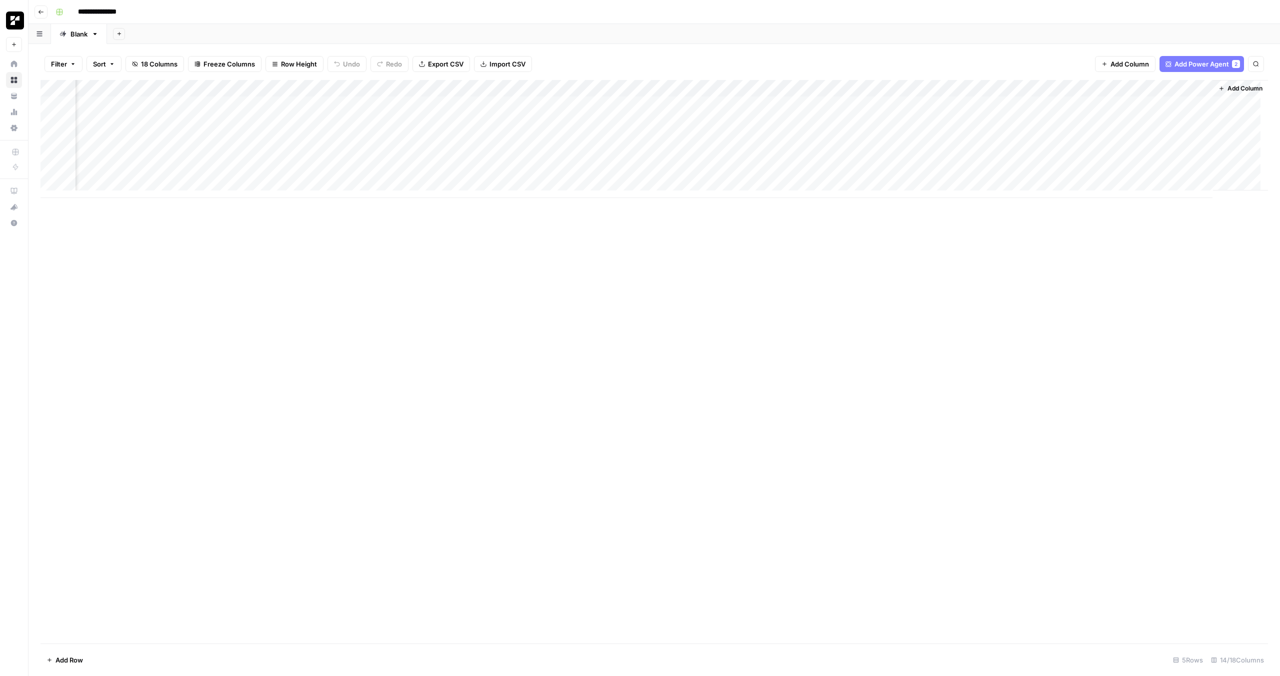
click at [860, 285] on div "Add Column" at bounding box center [655, 362] width 1228 height 564
click at [1093, 88] on div "Add Column" at bounding box center [655, 139] width 1228 height 118
click at [1084, 172] on span "Configure Inputs" at bounding box center [1088, 173] width 88 height 10
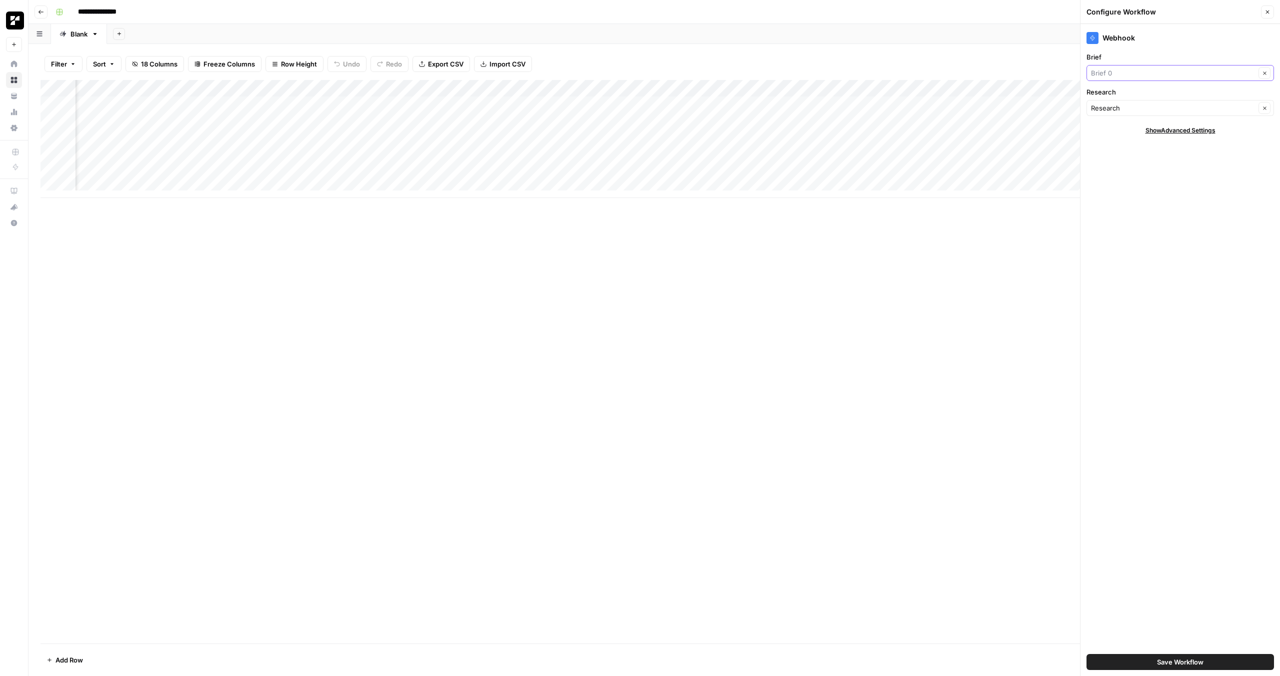
click at [1146, 73] on input "Brief" at bounding box center [1173, 73] width 165 height 10
click at [1121, 124] on span "Brief" at bounding box center [1172, 127] width 155 height 10
type input "Brief"
click at [1119, 112] on input "Research" at bounding box center [1173, 108] width 165 height 10
click at [1163, 146] on span "Research" at bounding box center [1168, 146] width 146 height 10
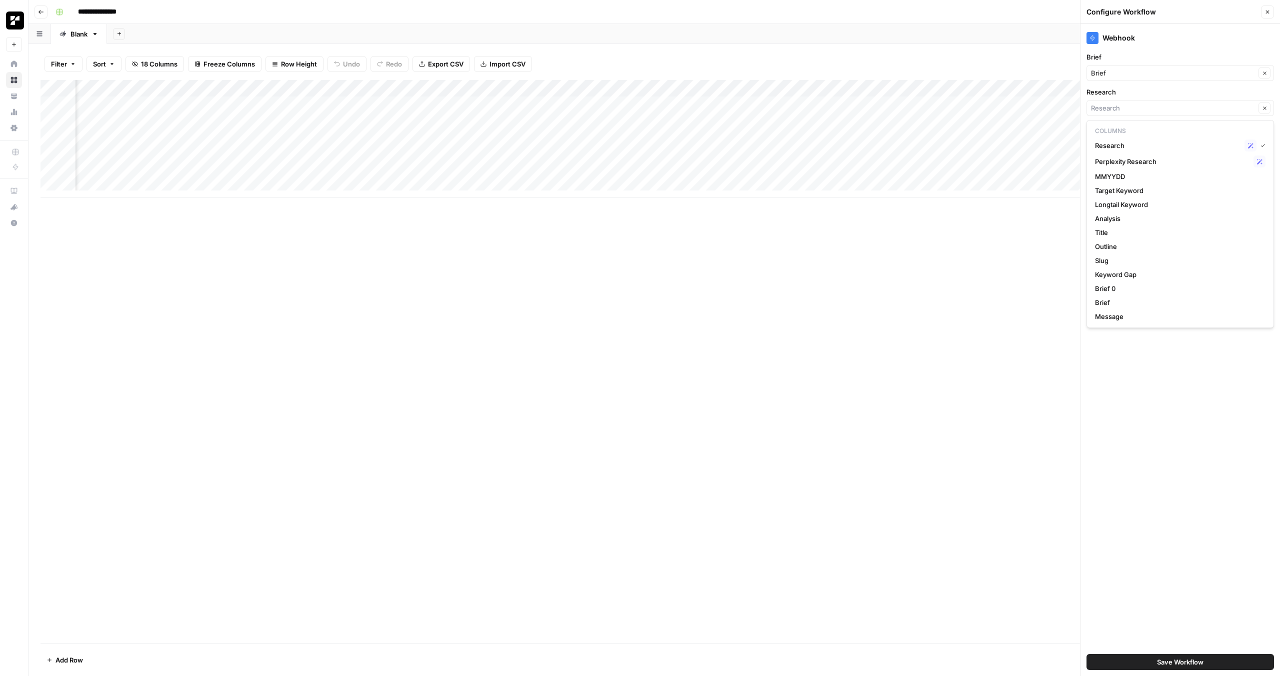
type input "Research"
click at [1178, 665] on span "Save Workflow" at bounding box center [1180, 662] width 47 height 10
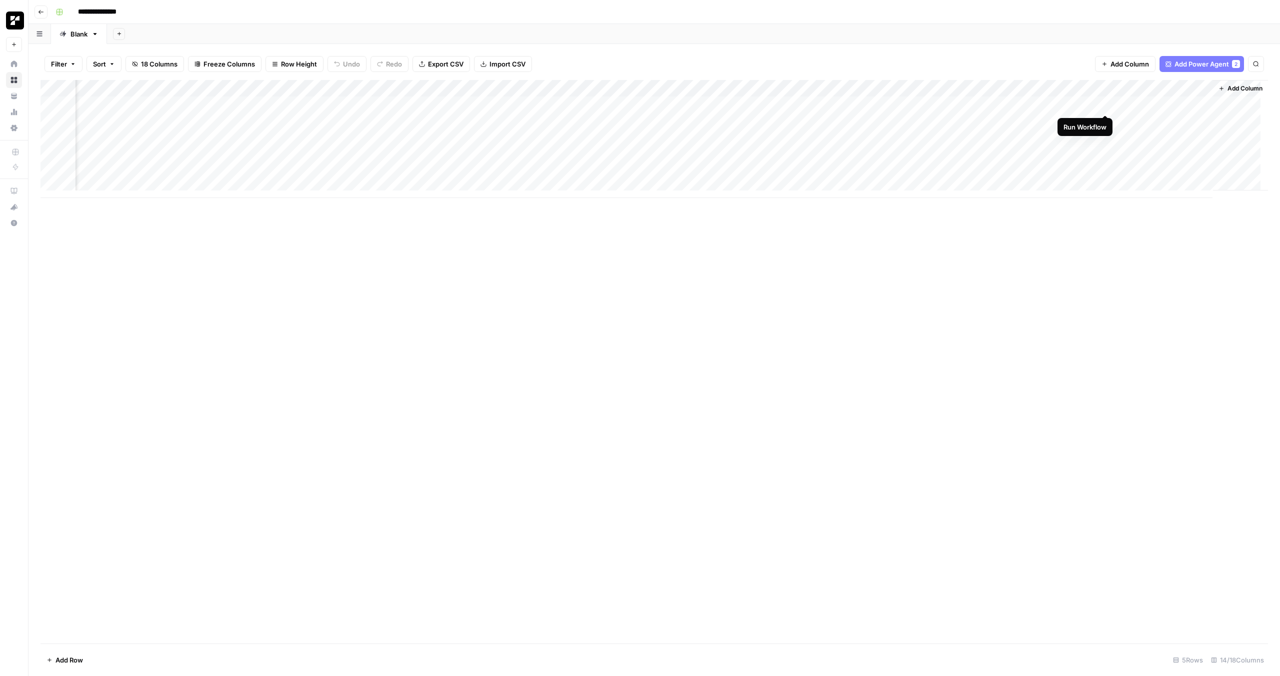
click at [1105, 104] on div "Add Column" at bounding box center [655, 139] width 1228 height 118
click at [1095, 92] on div "Add Column" at bounding box center [655, 139] width 1228 height 118
click at [913, 253] on div "Add Column" at bounding box center [655, 362] width 1228 height 564
click at [1095, 88] on div "Add Column" at bounding box center [655, 139] width 1228 height 118
click at [1081, 168] on span "Configure Inputs" at bounding box center [1088, 173] width 88 height 10
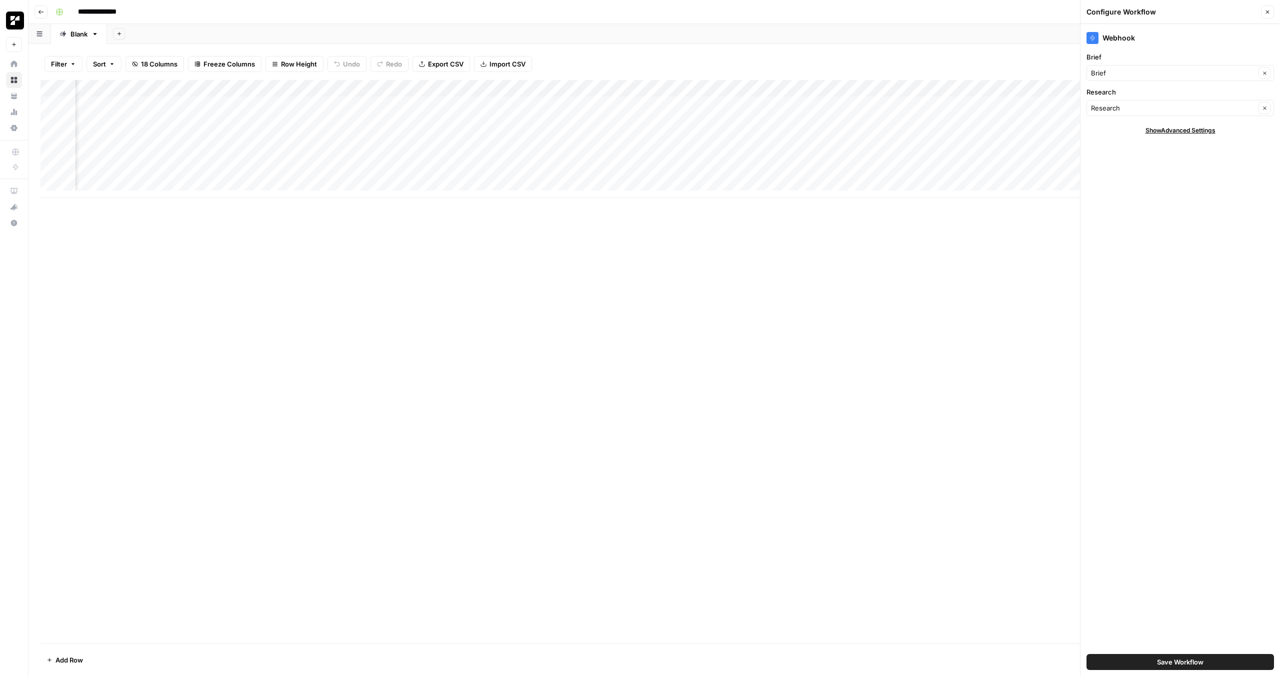
click at [1172, 665] on span "Save Workflow" at bounding box center [1180, 662] width 47 height 10
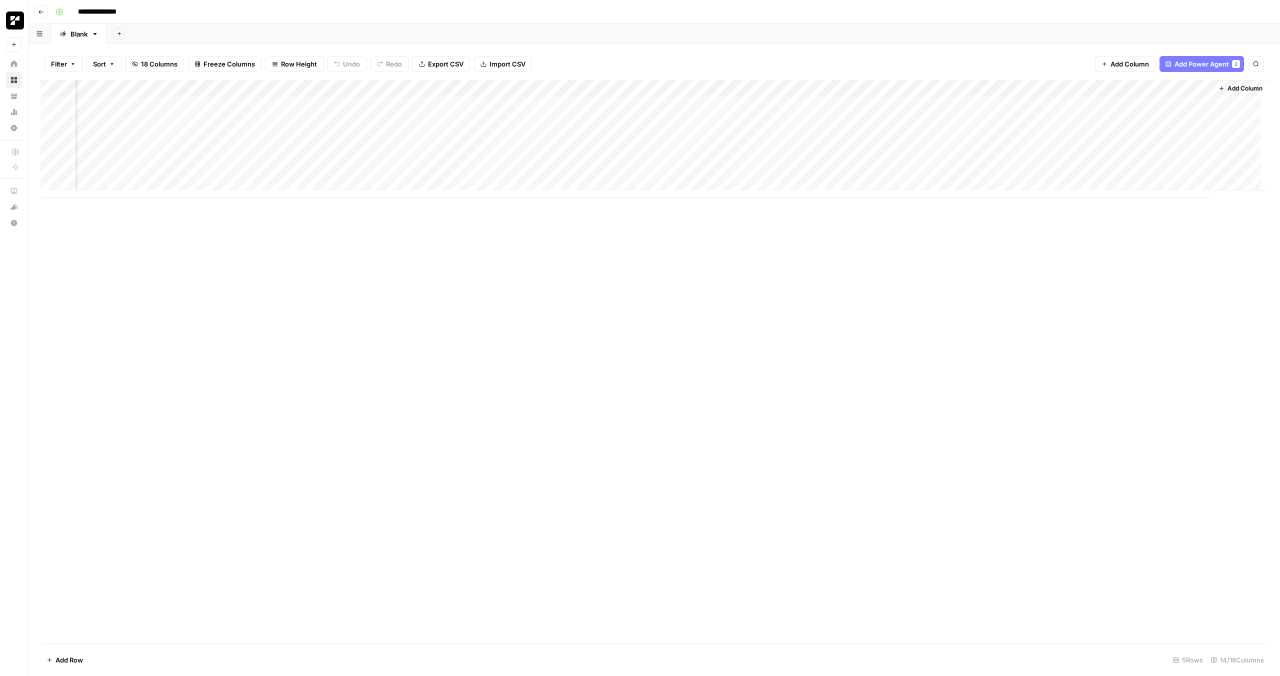
click at [980, 419] on div "Add Column" at bounding box center [655, 362] width 1228 height 564
click at [1102, 104] on div "Add Column" at bounding box center [655, 139] width 1228 height 118
